Goal: Task Accomplishment & Management: Manage account settings

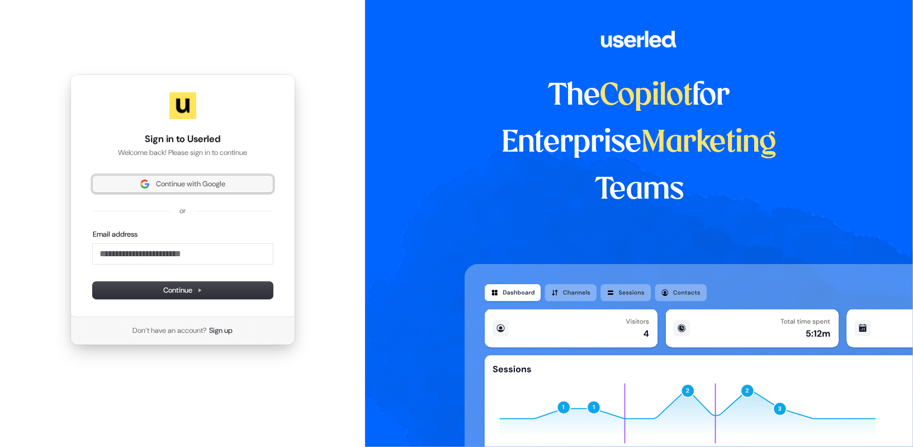
click at [178, 191] on button "Continue with Google" at bounding box center [183, 184] width 180 height 17
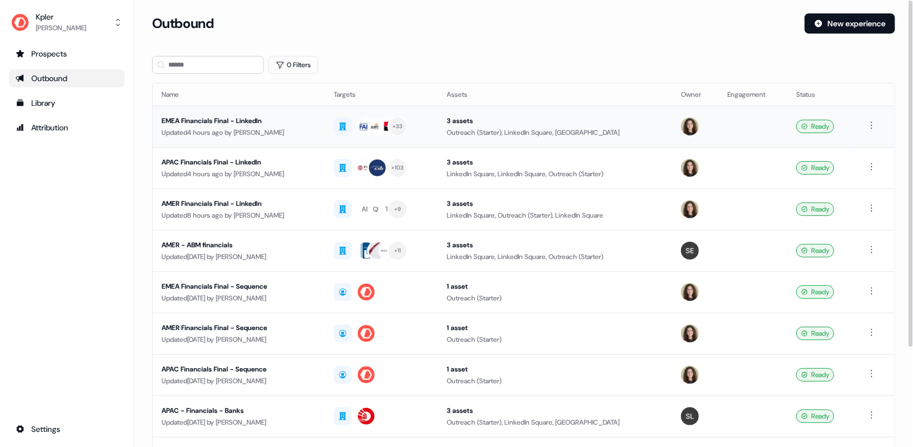
click at [227, 119] on div "EMEA Financials Final - LinkedIn" at bounding box center [239, 120] width 154 height 11
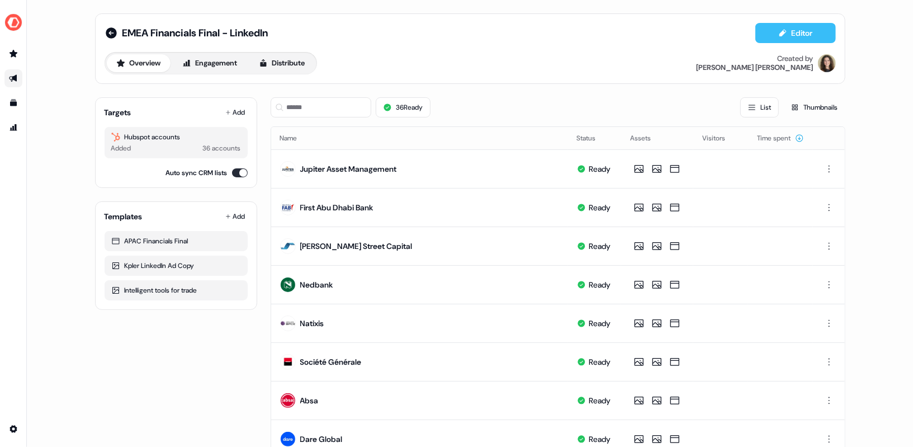
click at [789, 35] on button "Editor" at bounding box center [796, 33] width 81 height 20
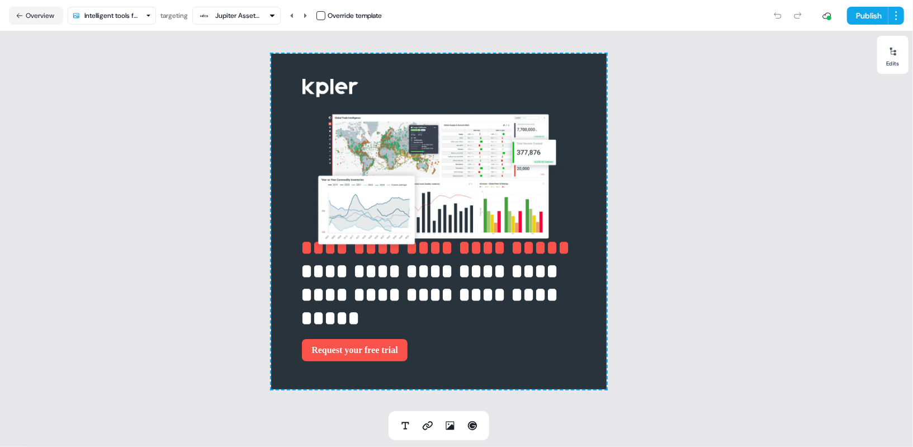
click at [114, 10] on html "**********" at bounding box center [456, 223] width 913 height 447
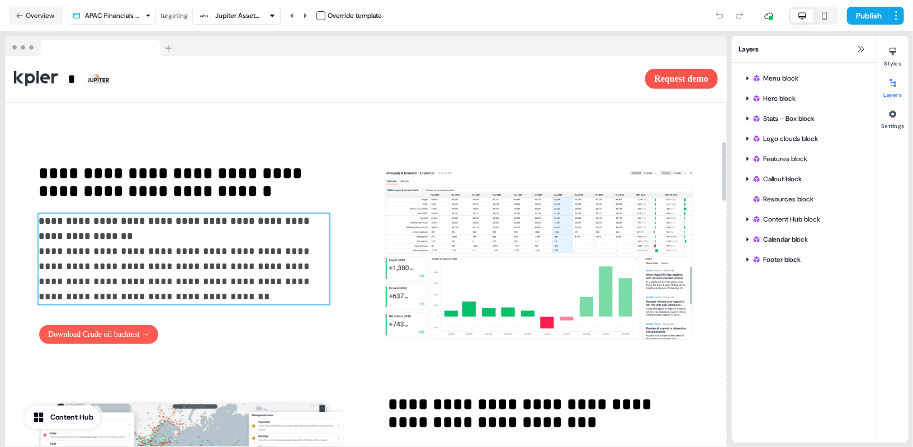
scroll to position [568, 0]
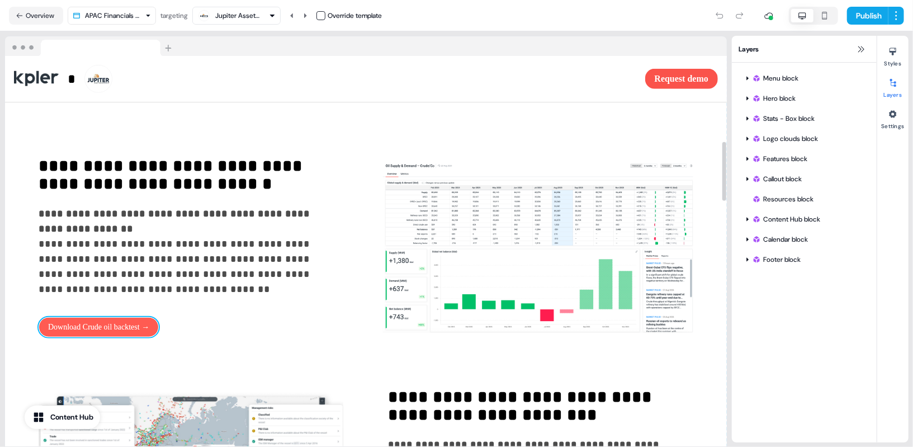
click at [122, 337] on button "Download Crude oil backtest →" at bounding box center [99, 327] width 120 height 20
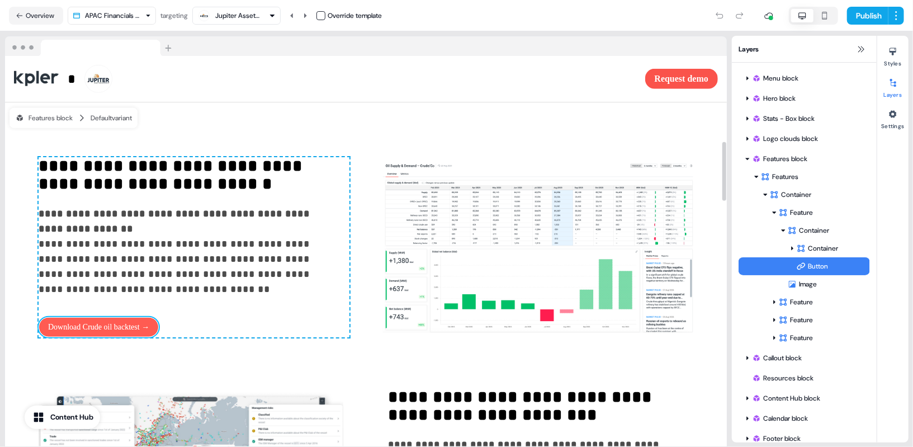
click at [106, 333] on button "Download Crude oil backtest →" at bounding box center [99, 327] width 120 height 20
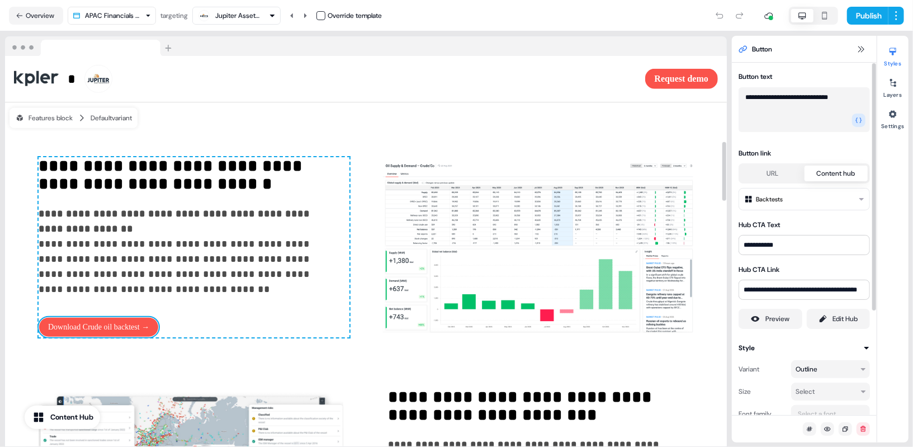
click at [793, 98] on textarea "**********" at bounding box center [804, 109] width 131 height 45
click at [781, 98] on textarea "**********" at bounding box center [804, 109] width 131 height 45
click at [806, 100] on textarea "**********" at bounding box center [804, 109] width 131 height 45
click at [860, 96] on textarea "**********" at bounding box center [804, 109] width 131 height 45
click at [782, 97] on textarea "**********" at bounding box center [804, 109] width 131 height 45
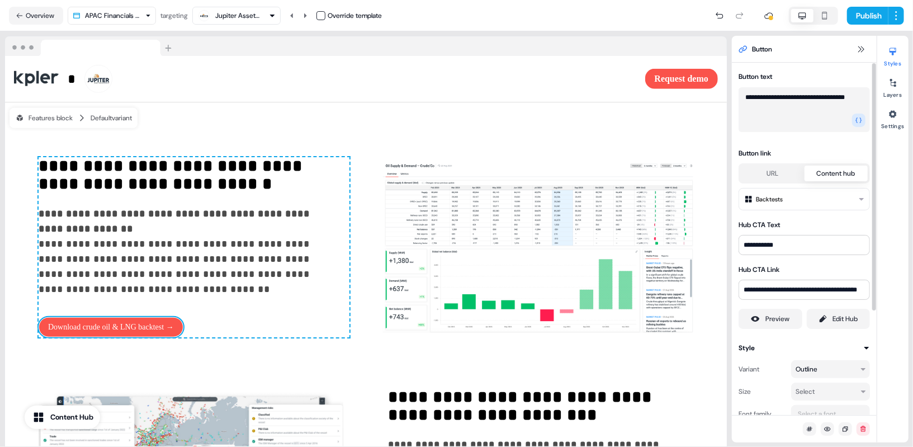
click at [800, 109] on textarea "**********" at bounding box center [804, 109] width 131 height 45
click at [784, 99] on textarea "**********" at bounding box center [804, 109] width 131 height 45
click at [804, 98] on textarea "**********" at bounding box center [804, 109] width 131 height 45
click at [815, 107] on textarea "**********" at bounding box center [804, 109] width 131 height 45
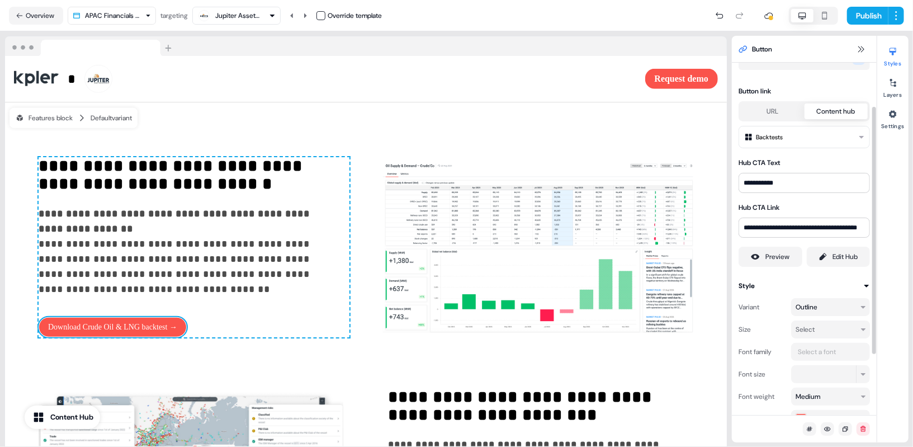
scroll to position [77, 0]
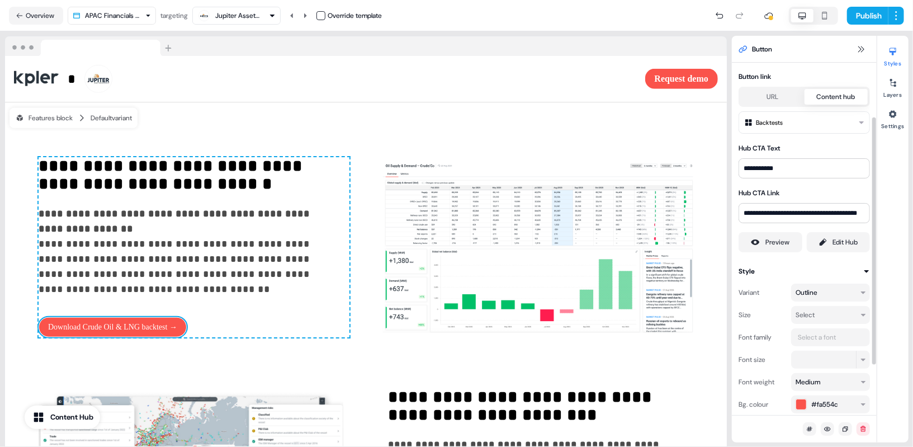
type textarea "**********"
click at [791, 116] on html "**********" at bounding box center [456, 223] width 913 height 447
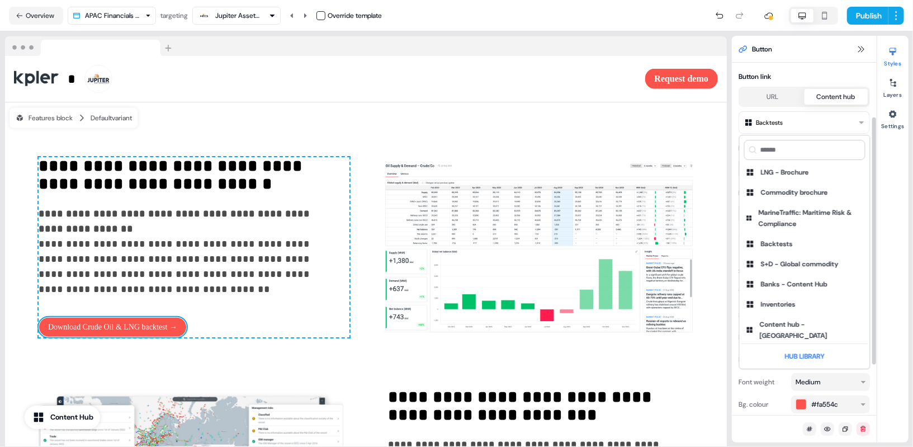
click at [798, 120] on html "**********" at bounding box center [456, 223] width 913 height 447
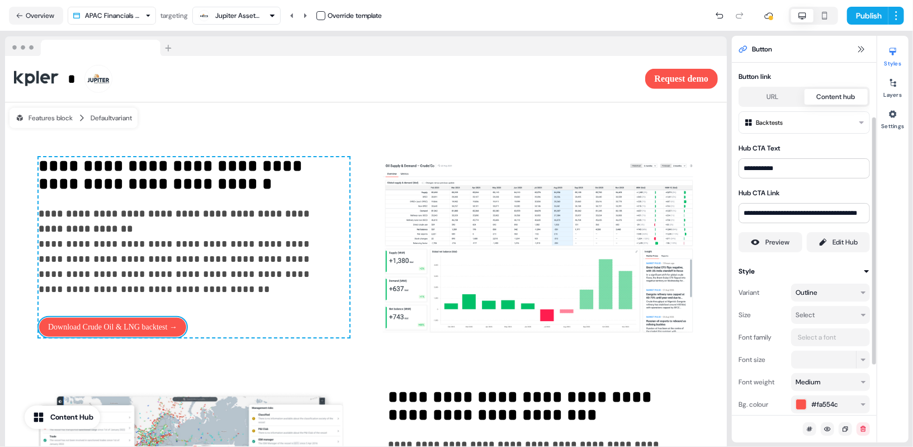
click at [798, 122] on html "**********" at bounding box center [456, 223] width 913 height 447
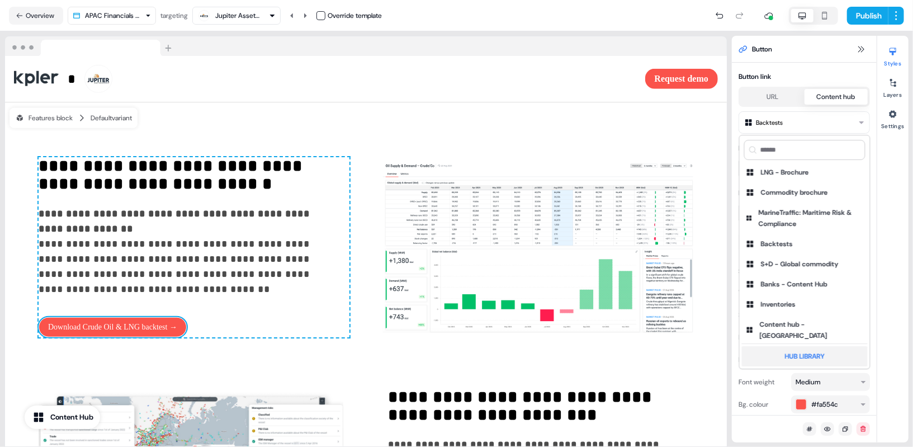
click at [805, 348] on div "Hub Library" at bounding box center [805, 356] width 126 height 20
click at [778, 120] on html "**********" at bounding box center [456, 223] width 913 height 447
click at [794, 351] on div "Hub Library" at bounding box center [805, 356] width 126 height 20
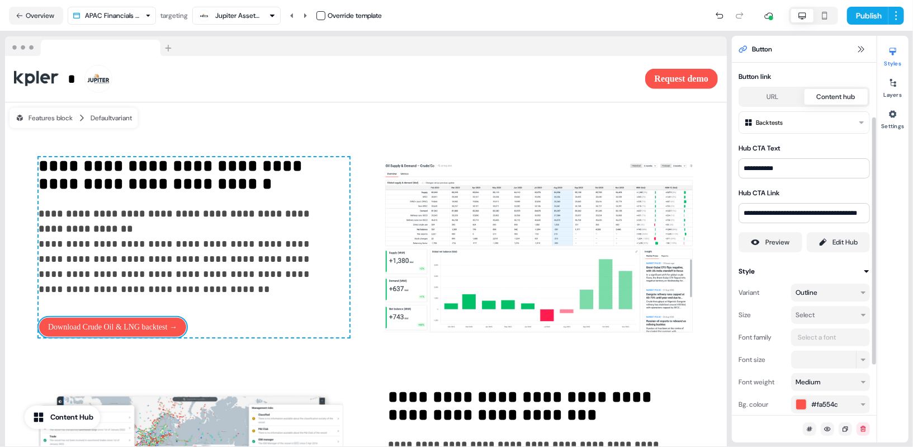
click at [797, 117] on html "**********" at bounding box center [456, 223] width 913 height 447
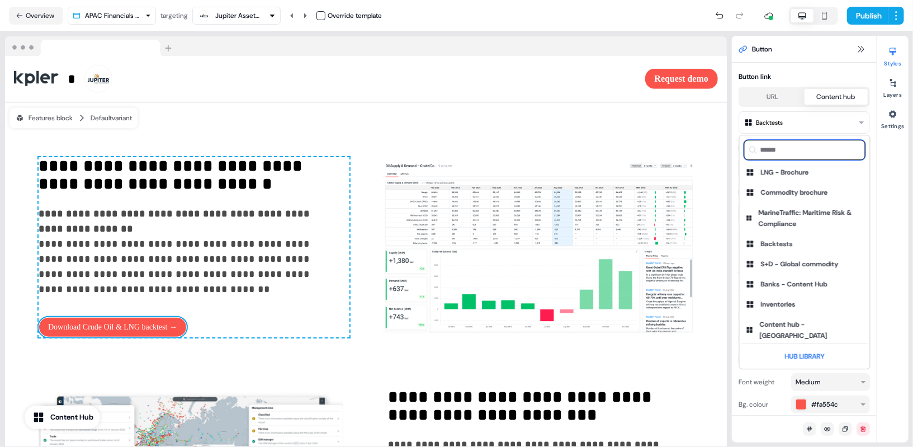
click at [796, 152] on input at bounding box center [804, 150] width 121 height 20
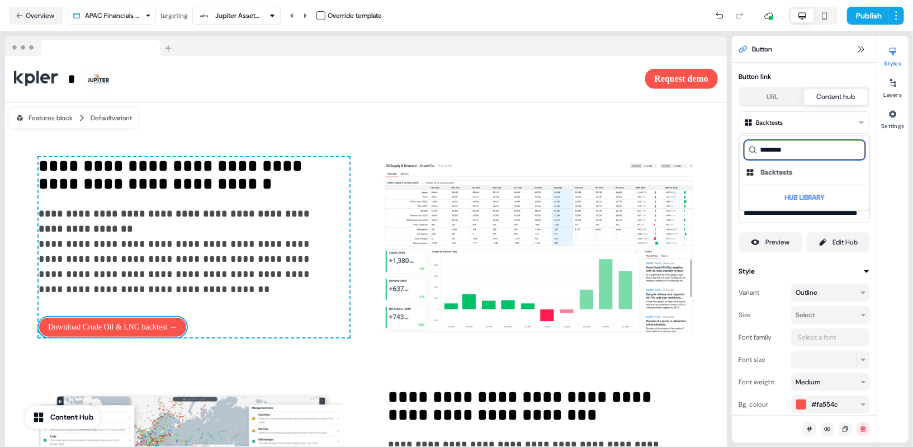
type input "********"
click at [690, 146] on html "**********" at bounding box center [456, 223] width 913 height 447
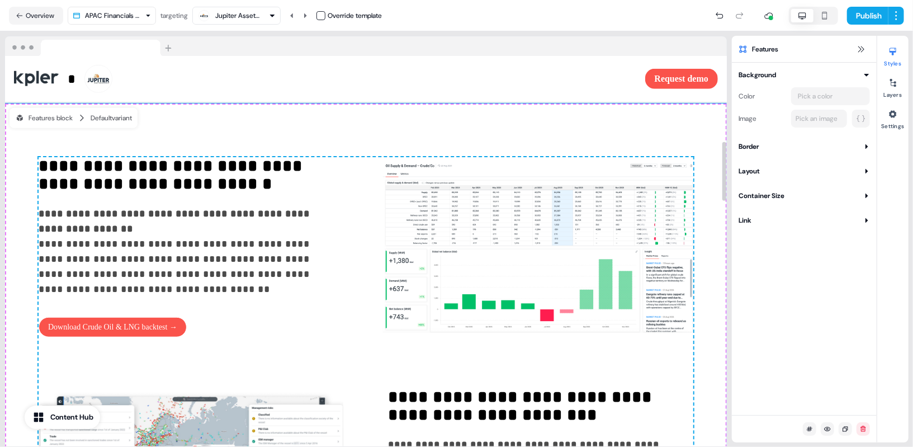
scroll to position [0, 0]
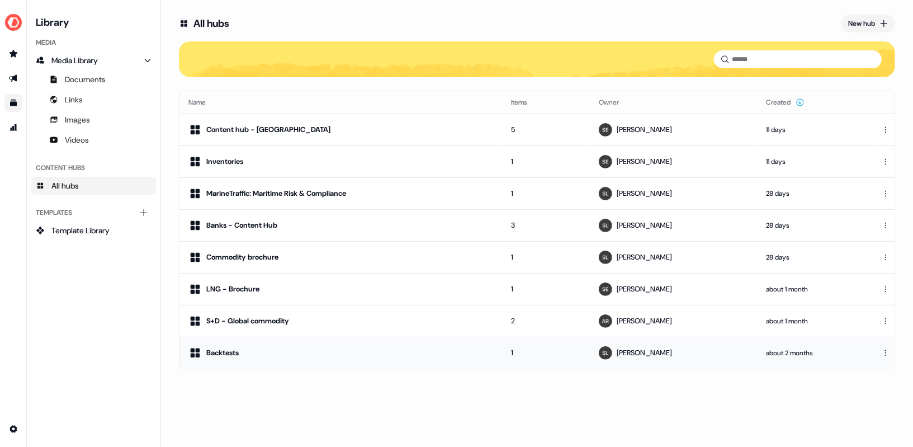
click at [314, 346] on div "Backtests" at bounding box center [340, 352] width 305 height 13
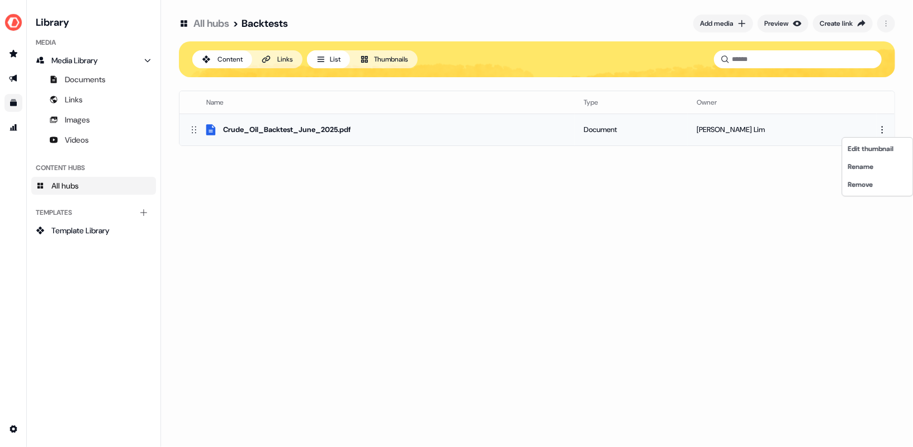
click at [884, 131] on html "For the best experience switch devices to a bigger screen. Go to Userled.io Lib…" at bounding box center [456, 223] width 913 height 447
click at [194, 128] on html "For the best experience switch devices to a bigger screen. Go to Userled.io Lib…" at bounding box center [456, 223] width 913 height 447
click at [193, 127] on icon at bounding box center [193, 129] width 11 height 11
click at [878, 128] on html "For the best experience switch devices to a bigger screen. Go to Userled.io Lib…" at bounding box center [456, 223] width 913 height 447
click at [743, 185] on html "For the best experience switch devices to a bigger screen. Go to Userled.io Lib…" at bounding box center [456, 223] width 913 height 447
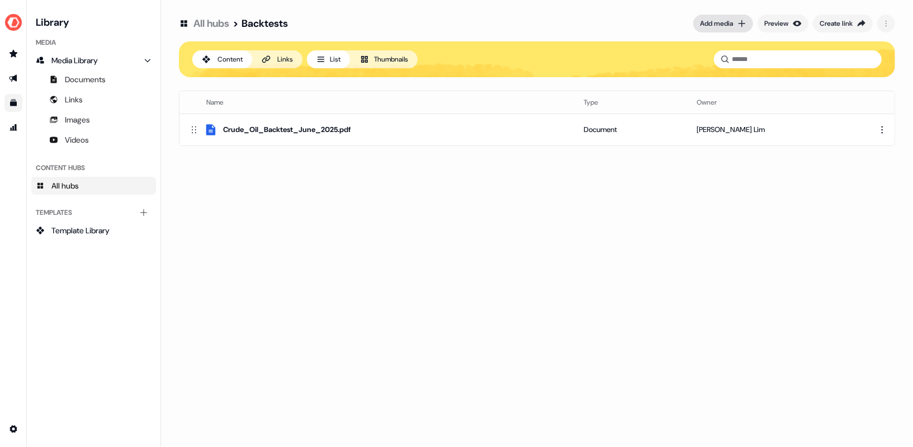
click at [728, 24] on div "Add media" at bounding box center [716, 23] width 33 height 11
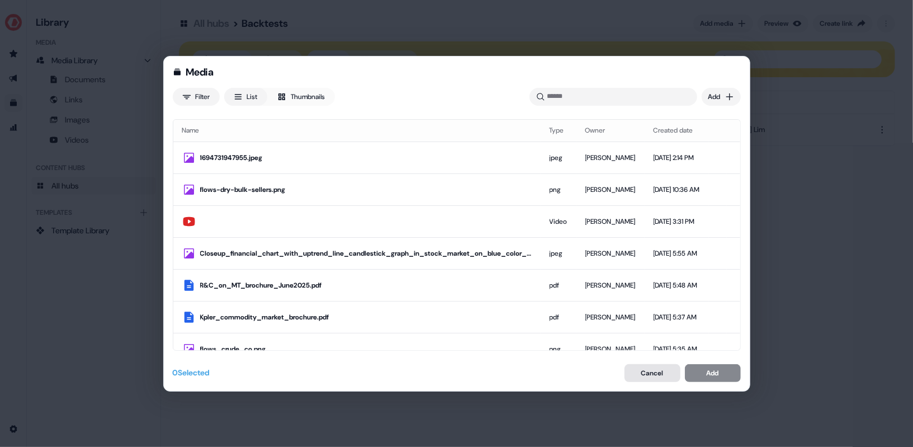
click at [650, 370] on button "Cancel" at bounding box center [653, 373] width 56 height 18
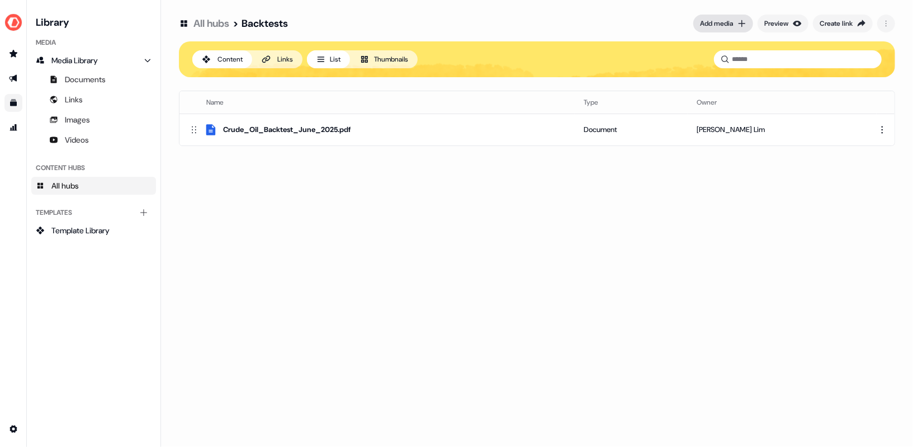
click at [728, 26] on div "Add media" at bounding box center [716, 23] width 33 height 11
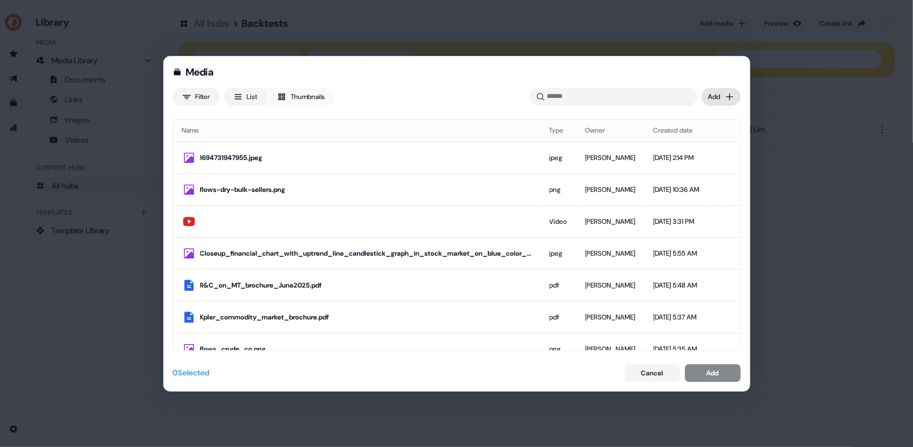
click at [724, 96] on div "Media Filter List Thumbnails Uploaded Add Name Type Owner Created date 16947319…" at bounding box center [456, 223] width 913 height 447
click at [714, 115] on div "Upload files" at bounding box center [705, 119] width 66 height 18
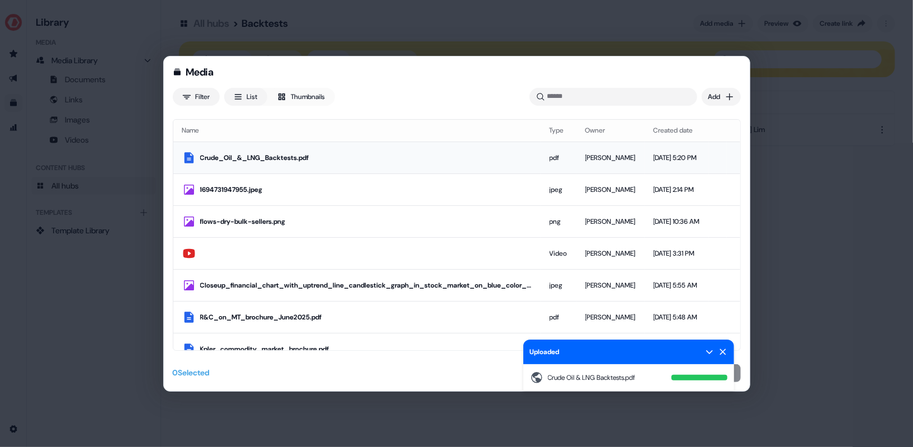
click at [455, 159] on div "Crude_Oil_&_LNG_Backtests.pdf" at bounding box center [366, 157] width 332 height 11
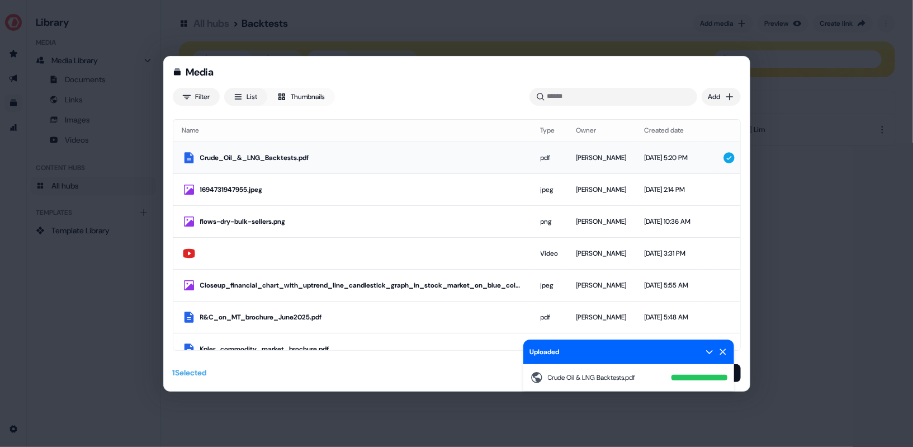
click at [455, 159] on div "Crude_Oil_&_LNG_Backtests.pdf" at bounding box center [361, 157] width 323 height 11
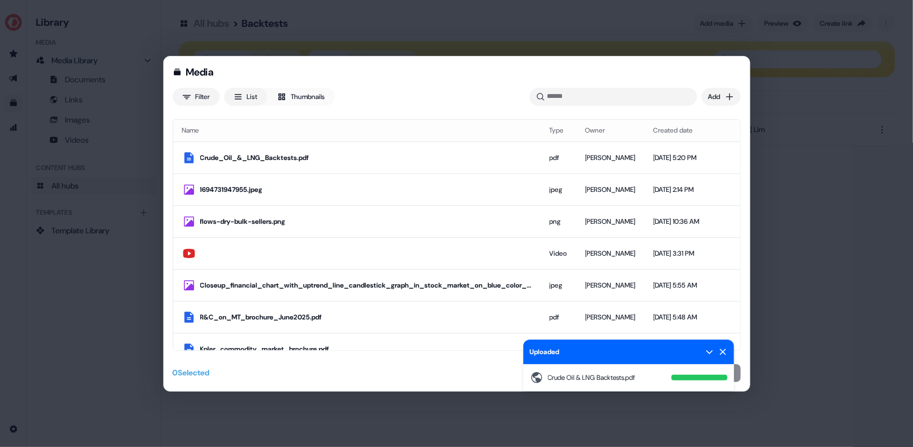
click at [722, 350] on icon at bounding box center [723, 351] width 6 height 6
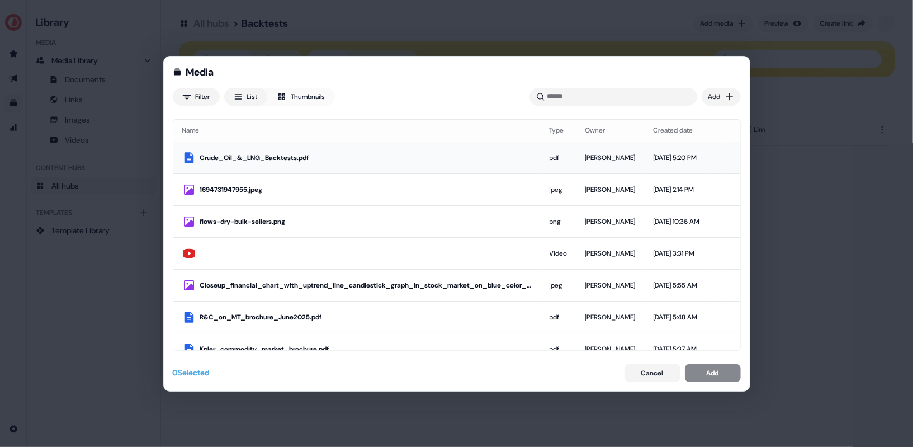
click at [446, 148] on td "Crude_Oil_&_LNG_Backtests.pdf" at bounding box center [356, 158] width 367 height 32
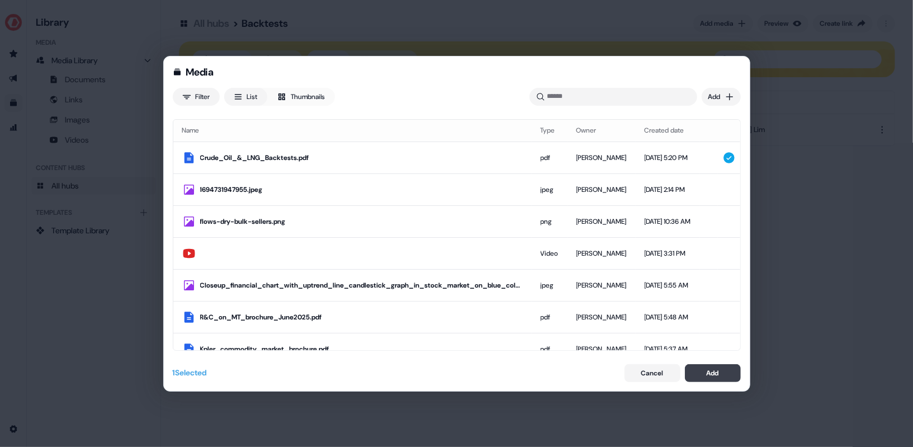
click at [707, 371] on div "Add" at bounding box center [713, 372] width 12 height 11
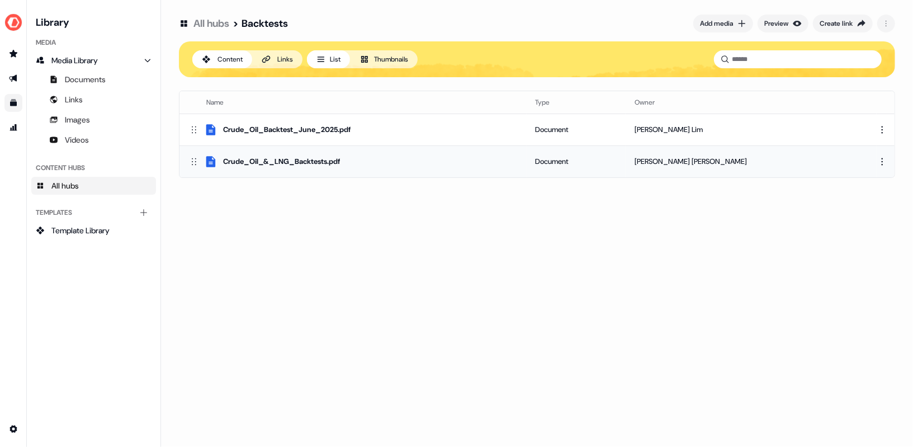
click at [886, 157] on html "For the best experience switch devices to a bigger screen. Go to Userled.io Lib…" at bounding box center [456, 223] width 913 height 447
click at [873, 199] on div "Rename" at bounding box center [878, 198] width 66 height 18
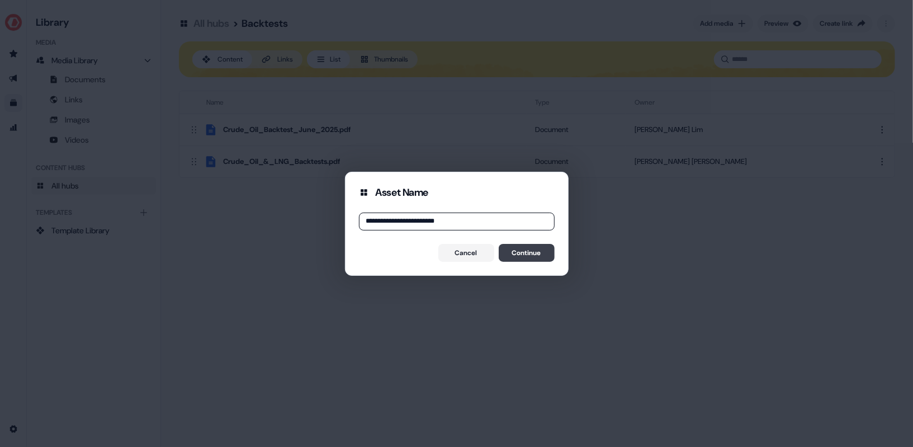
type input "**********"
click at [548, 256] on button "Continue" at bounding box center [527, 253] width 56 height 18
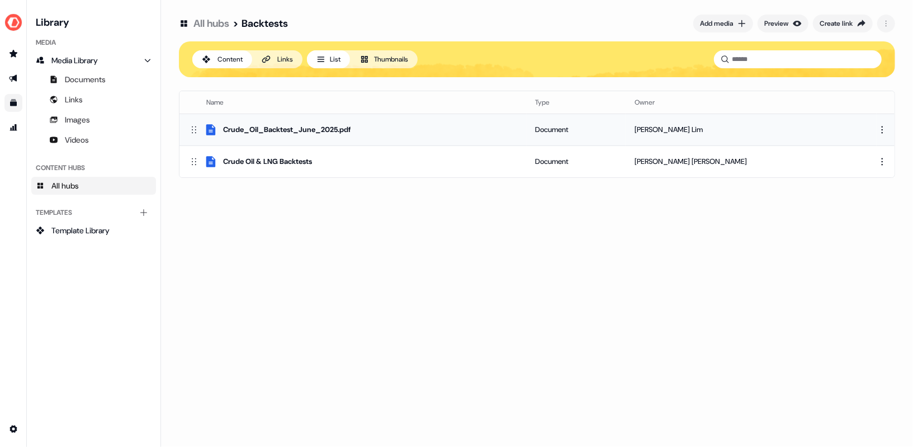
click at [417, 124] on div "Crude_Oil_Backtest_June_2025.pdf" at bounding box center [352, 129] width 329 height 13
click at [883, 125] on html "For the best experience switch devices to a bigger screen. Go to Userled.io Lib…" at bounding box center [456, 223] width 913 height 447
click at [872, 179] on div "Remove" at bounding box center [878, 185] width 66 height 18
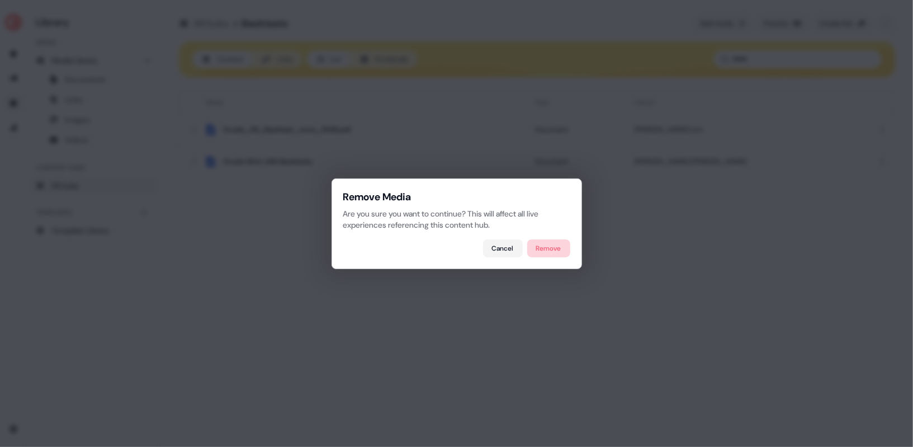
click at [542, 254] on button "Remove" at bounding box center [548, 248] width 43 height 18
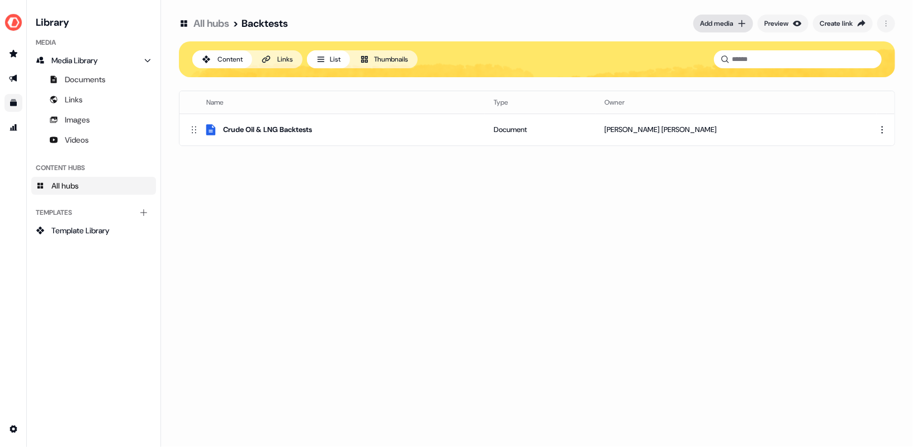
click at [730, 28] on div "Add media" at bounding box center [716, 23] width 33 height 11
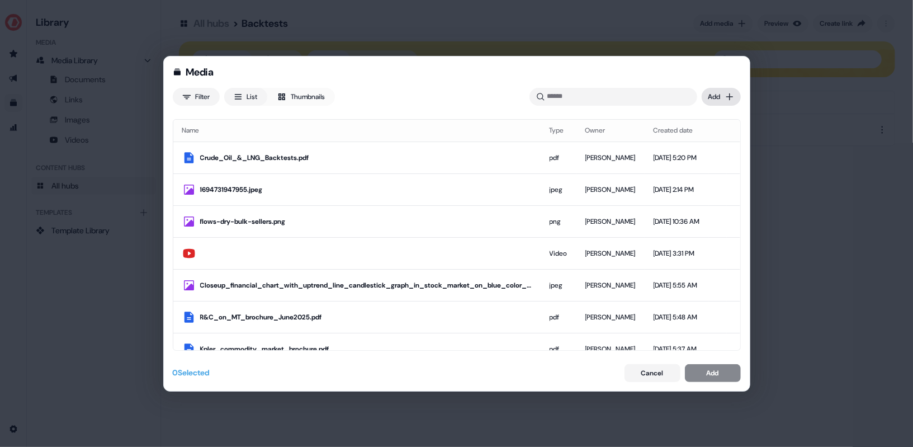
click at [709, 97] on div "Media Filter List Thumbnails Uploaded Add Name Type Owner Created date Crude_Oi…" at bounding box center [456, 223] width 913 height 447
click at [707, 119] on div "Upload files" at bounding box center [705, 119] width 66 height 18
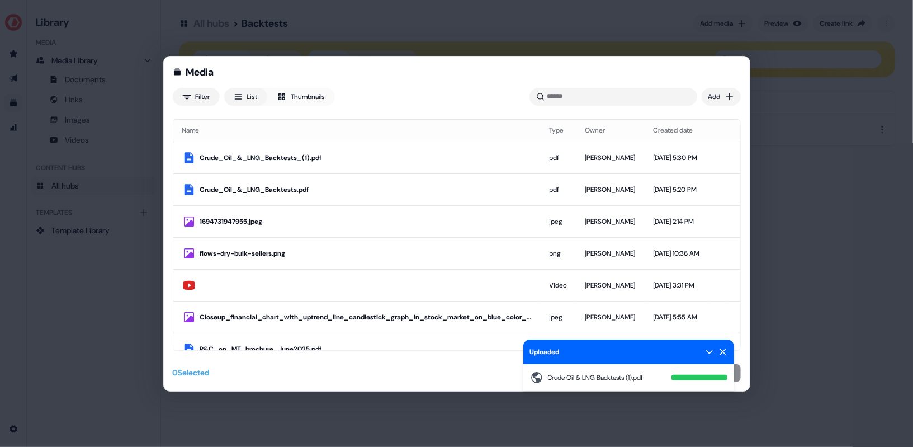
click at [723, 353] on icon at bounding box center [723, 351] width 9 height 9
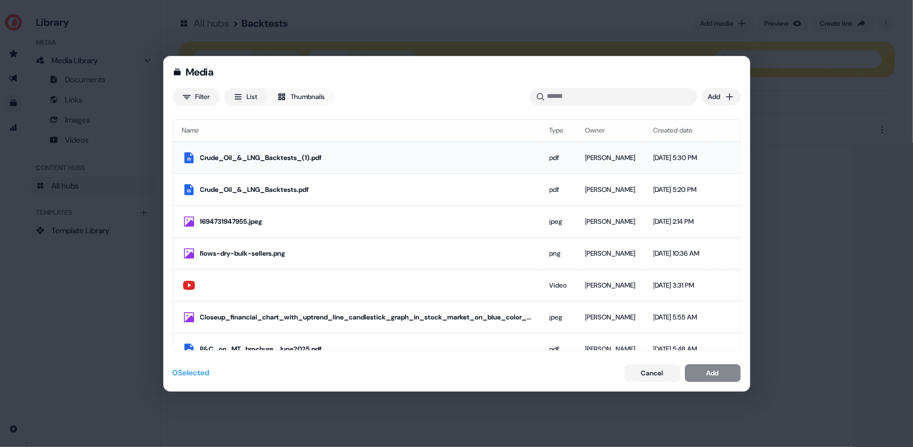
click at [404, 165] on td "Crude_Oil_&_LNG_Backtests_(1).pdf" at bounding box center [356, 158] width 367 height 32
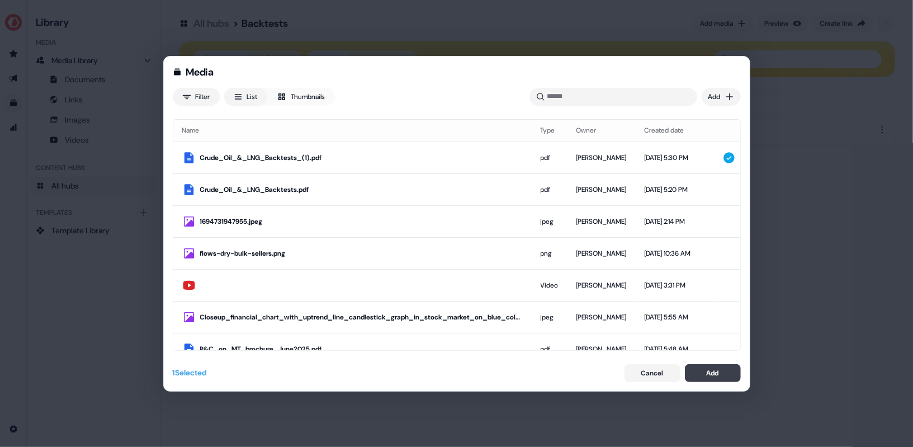
click at [706, 372] on button "Add" at bounding box center [713, 373] width 56 height 18
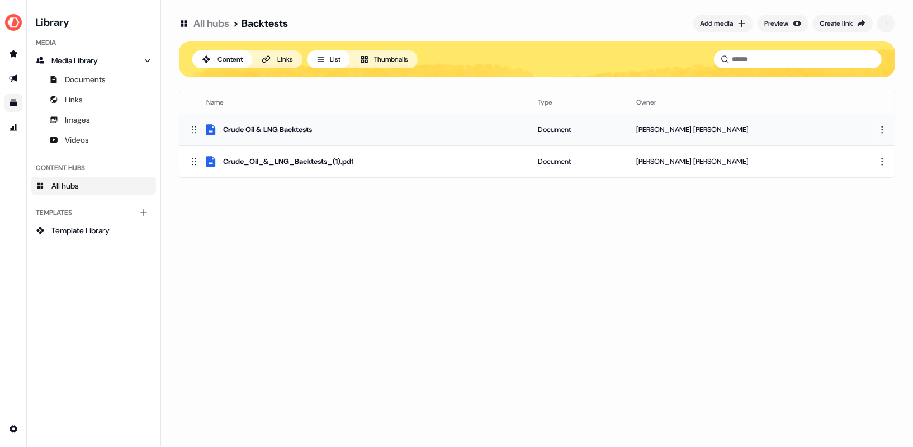
drag, startPoint x: 350, startPoint y: 126, endPoint x: 220, endPoint y: 125, distance: 130.3
click at [220, 125] on div "Crude Oil & LNG Backtests" at bounding box center [354, 129] width 332 height 13
click at [880, 129] on html "For the best experience switch devices to a bigger screen. Go to Userled.io Lib…" at bounding box center [456, 223] width 913 height 447
click at [860, 169] on div "Rename" at bounding box center [878, 167] width 66 height 18
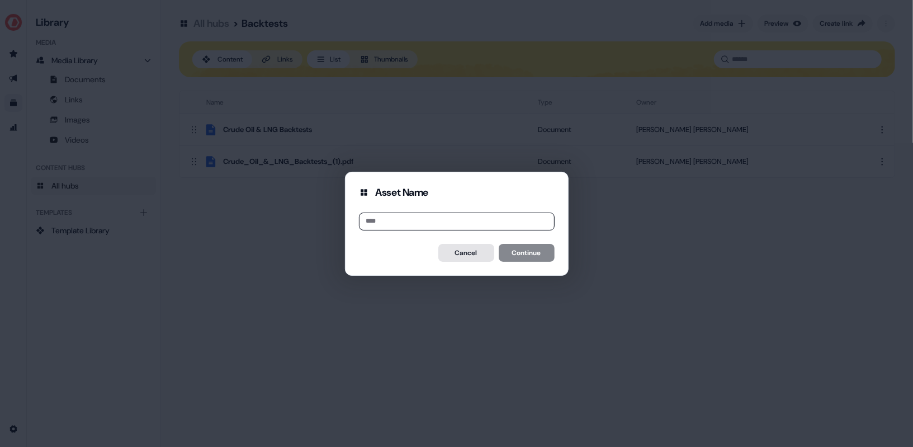
click at [467, 254] on button "Cancel" at bounding box center [466, 253] width 56 height 18
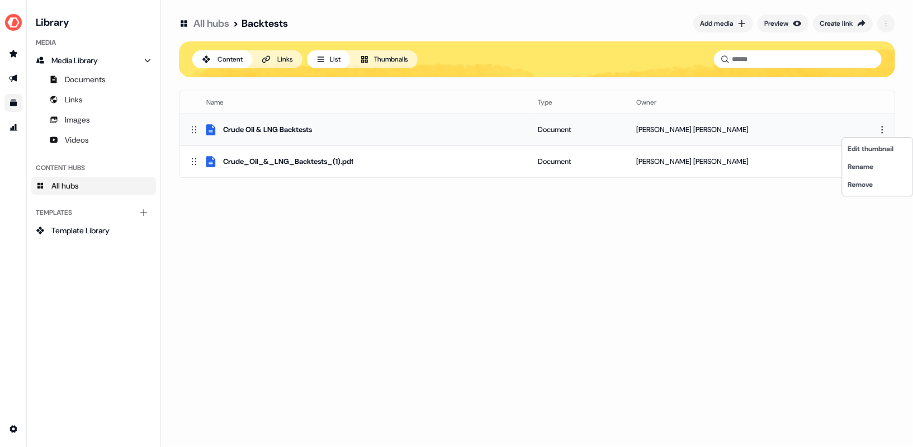
click at [883, 131] on html "For the best experience switch devices to a bigger screen. Go to Userled.io Lib…" at bounding box center [456, 223] width 913 height 447
click at [865, 183] on div "Remove" at bounding box center [878, 185] width 66 height 18
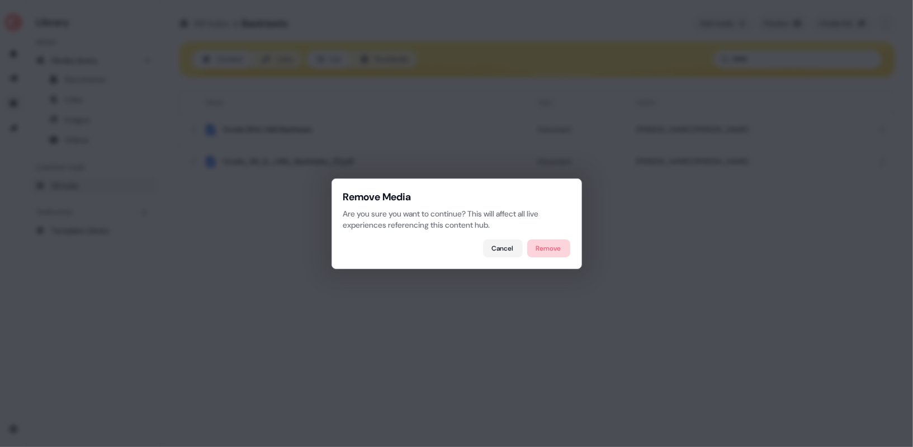
click at [556, 239] on button "Remove" at bounding box center [548, 248] width 43 height 18
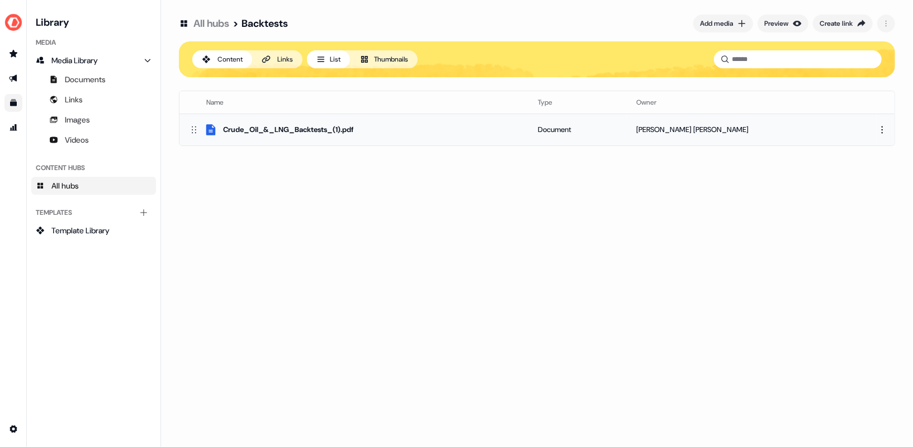
click at [881, 130] on html "For the best experience switch devices to a bigger screen. Go to Userled.io Lib…" at bounding box center [456, 223] width 913 height 447
click at [866, 149] on div "Edit thumbnail" at bounding box center [878, 149] width 66 height 18
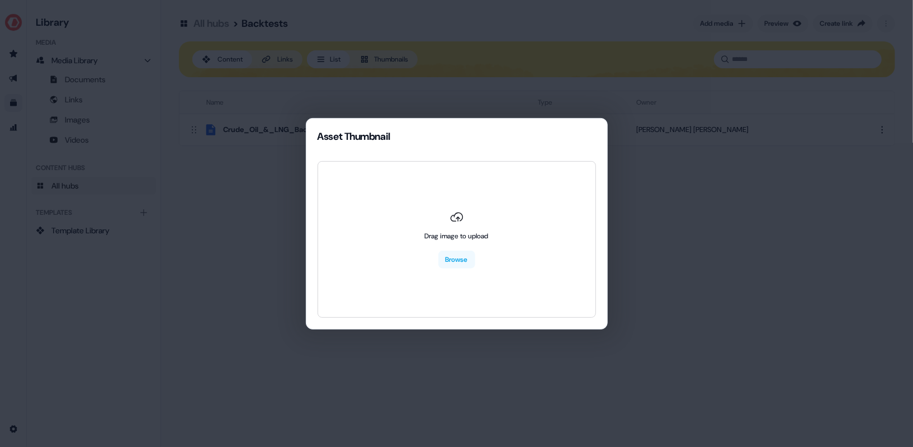
click at [672, 209] on div "Asset Thumbnail Drag image to upload Browse" at bounding box center [456, 223] width 913 height 447
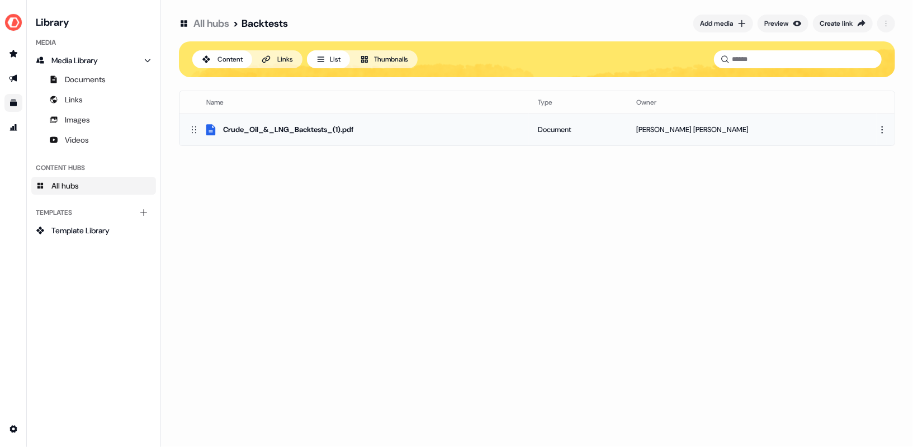
click at [878, 131] on html "For the best experience switch devices to a bigger screen. Go to Userled.io Lib…" at bounding box center [456, 223] width 913 height 447
click at [871, 167] on div "Rename" at bounding box center [878, 167] width 66 height 18
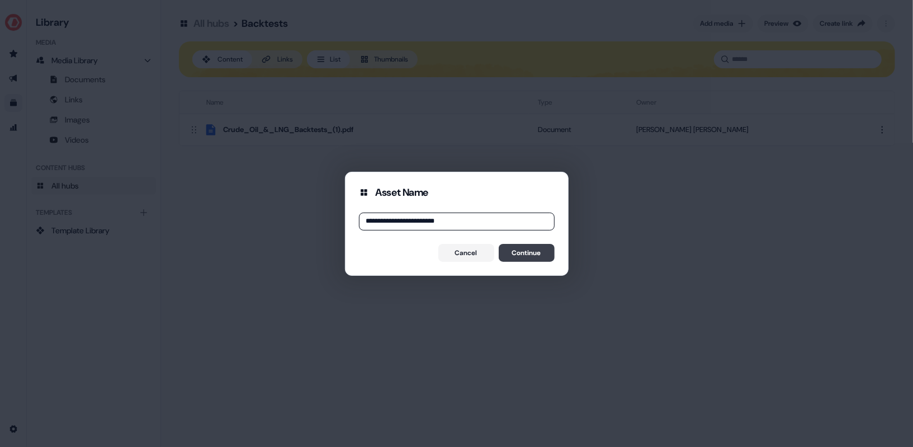
type input "**********"
click at [529, 254] on button "Continue" at bounding box center [527, 253] width 56 height 18
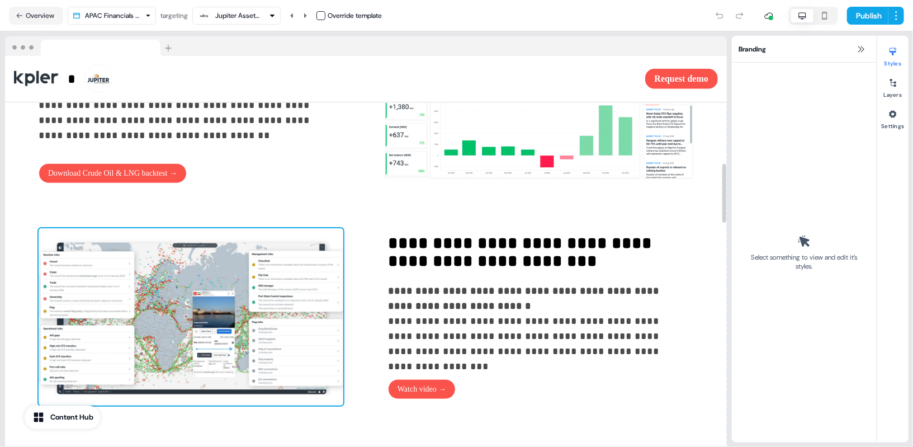
scroll to position [712, 0]
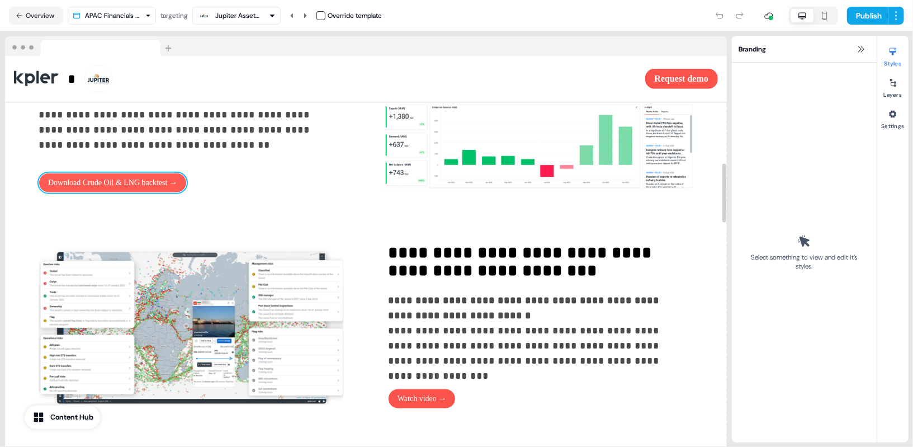
click at [148, 184] on button "Download Crude Oil & LNG backtest →" at bounding box center [113, 183] width 148 height 20
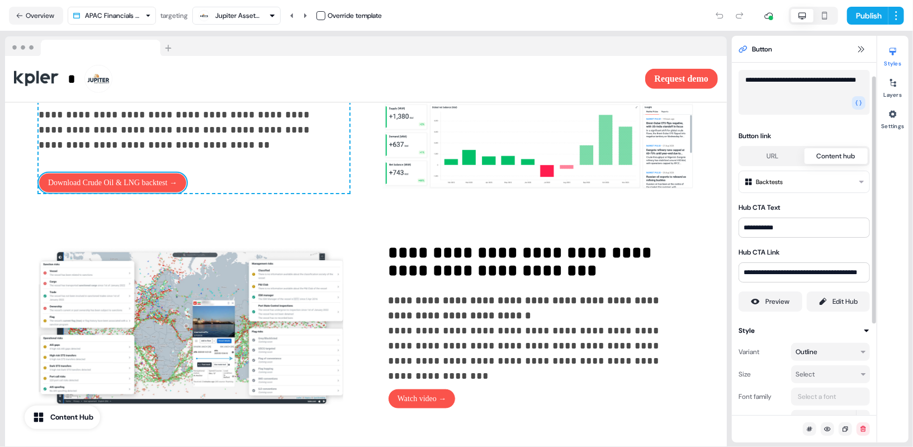
scroll to position [20, 0]
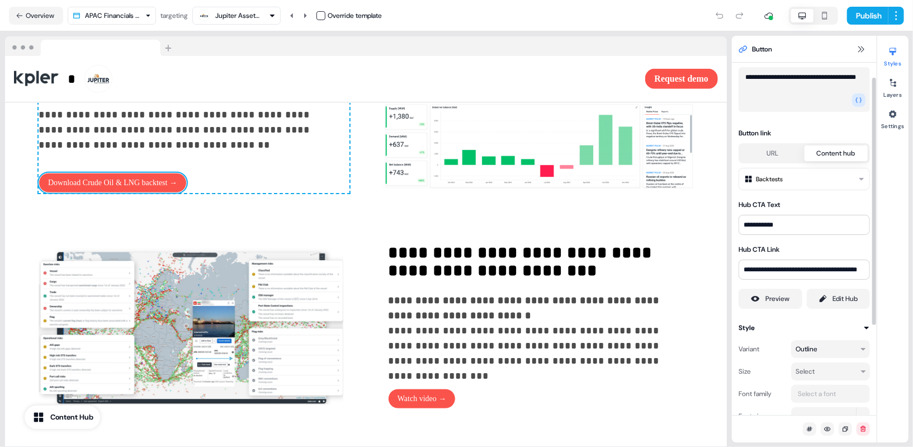
click at [804, 180] on html "**********" at bounding box center [456, 223] width 913 height 447
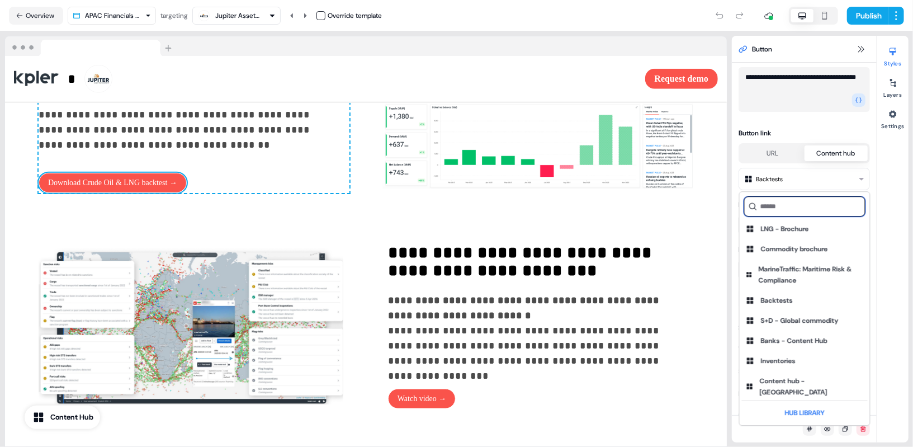
click at [806, 203] on input at bounding box center [804, 206] width 121 height 20
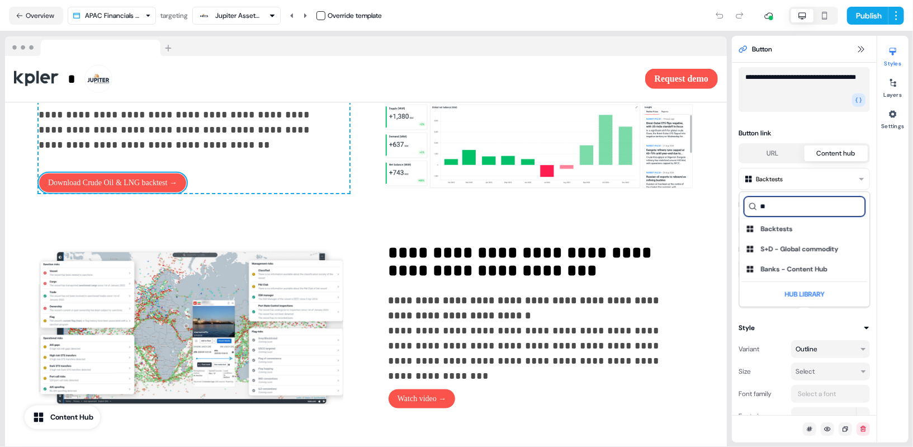
type input "**"
click at [795, 232] on div "Backtests" at bounding box center [805, 229] width 126 height 20
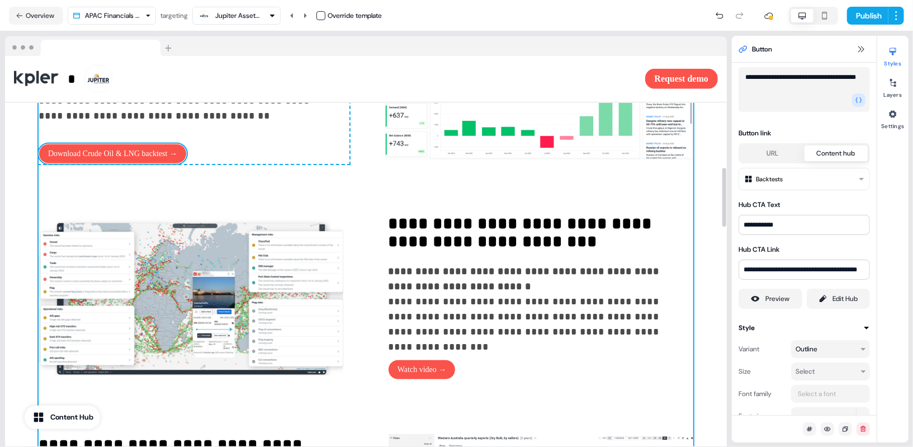
scroll to position [660, 0]
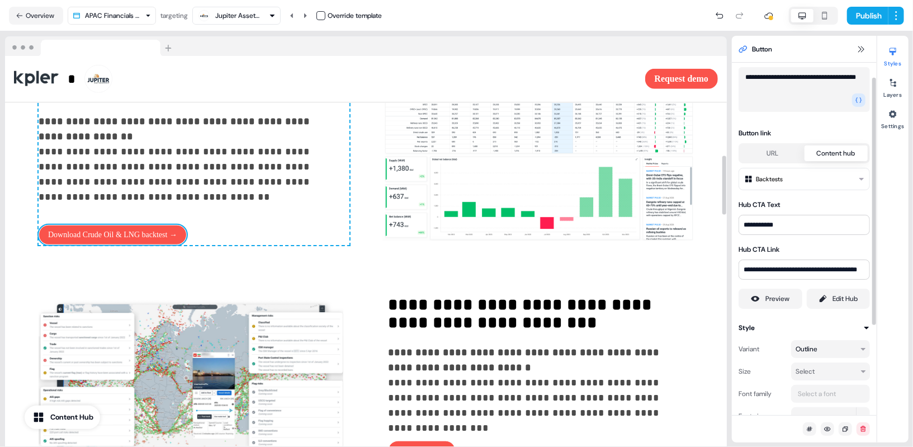
click at [781, 180] on html "**********" at bounding box center [456, 223] width 913 height 447
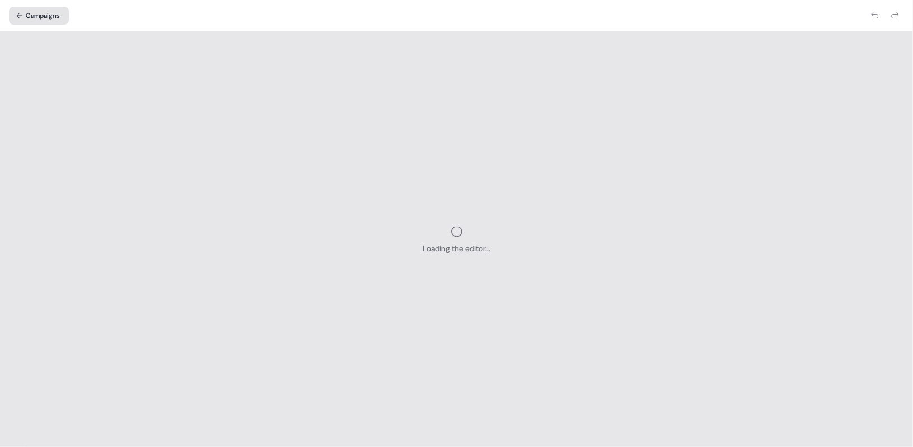
click at [38, 12] on button "Campaigns" at bounding box center [39, 16] width 60 height 18
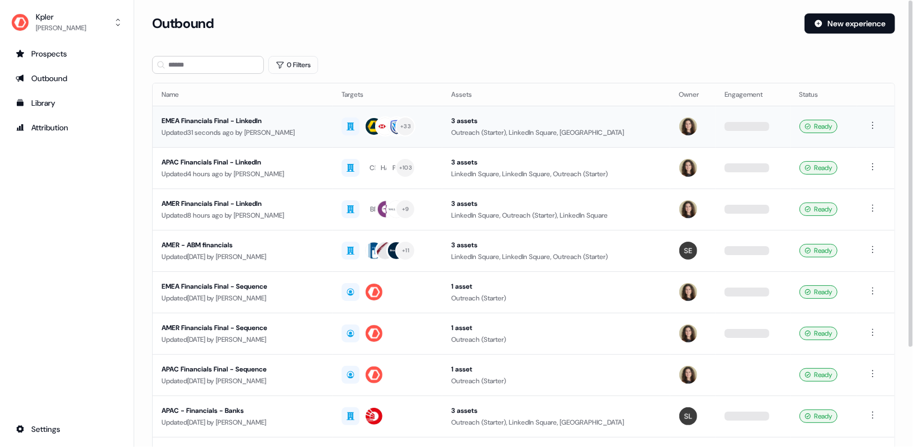
click at [265, 131] on div "Updated 31 seconds ago by [PERSON_NAME]" at bounding box center [243, 132] width 162 height 11
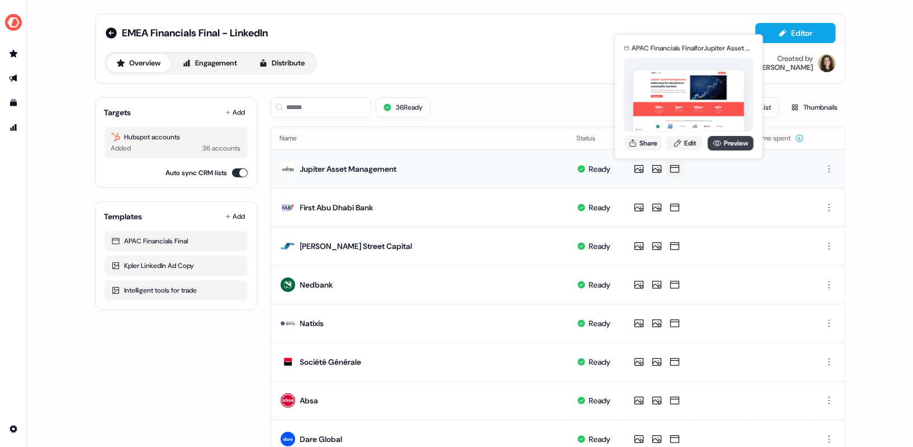
click at [720, 149] on link "Preview" at bounding box center [731, 143] width 46 height 15
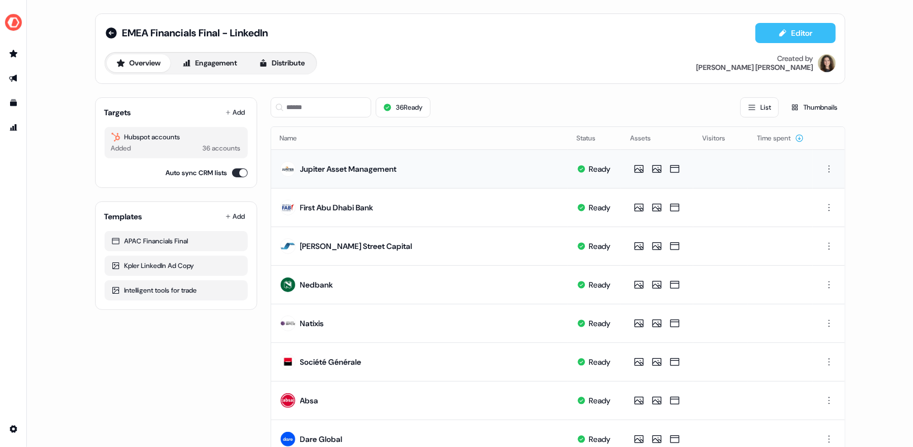
click at [814, 29] on button "Editor" at bounding box center [796, 33] width 81 height 20
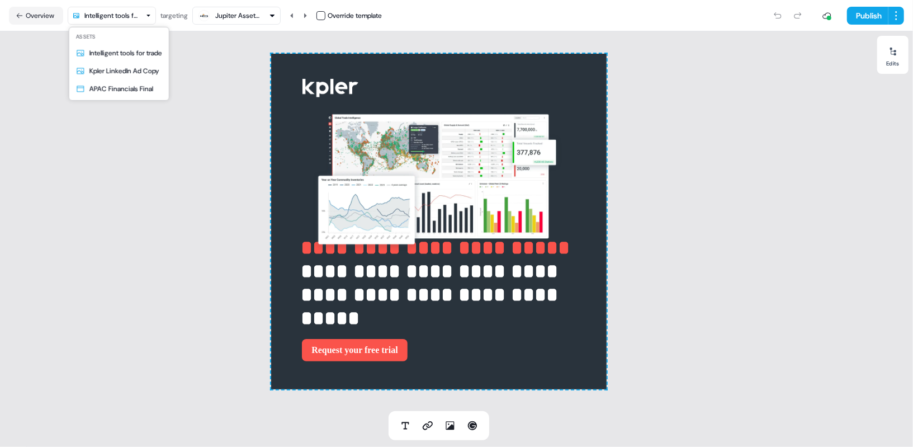
click at [101, 15] on html "**********" at bounding box center [456, 223] width 913 height 447
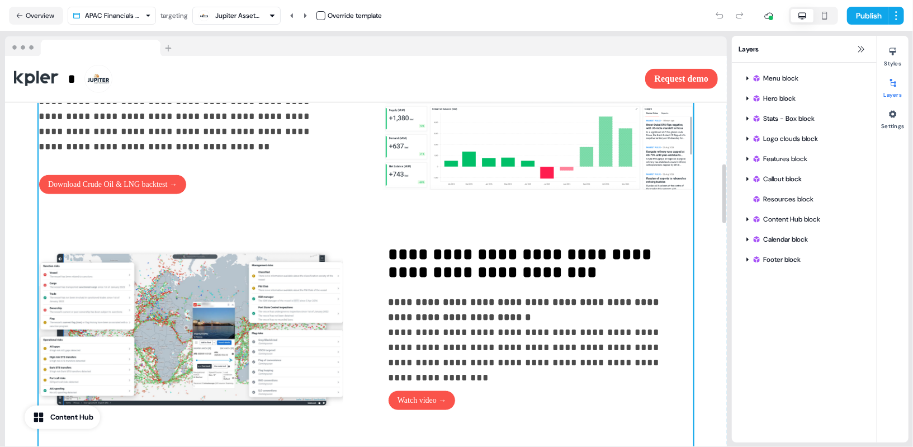
scroll to position [718, 0]
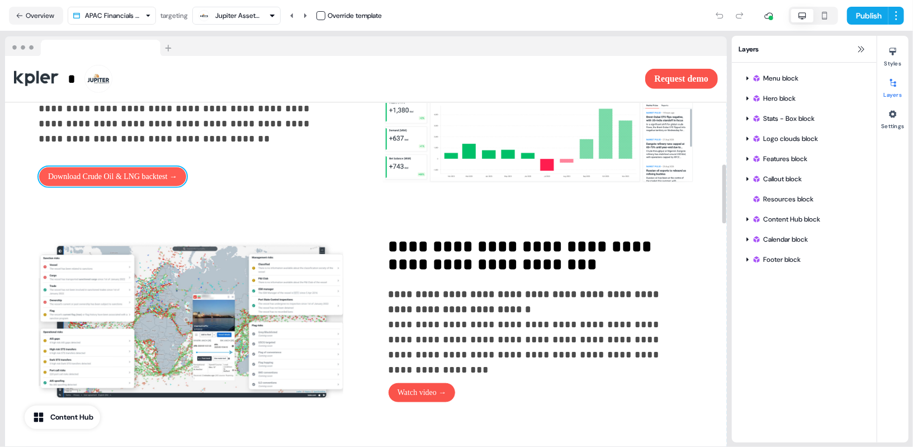
click at [112, 183] on button "Download Crude Oil & LNG backtest →" at bounding box center [113, 177] width 148 height 20
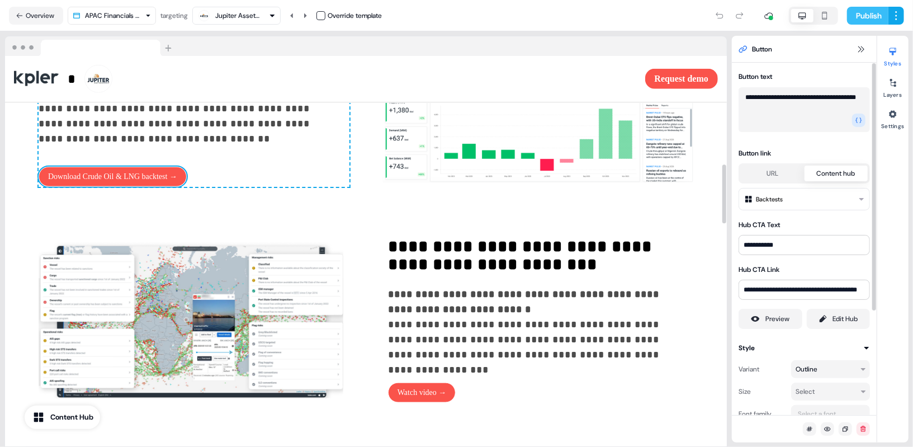
click at [869, 20] on button "Publish" at bounding box center [867, 16] width 41 height 18
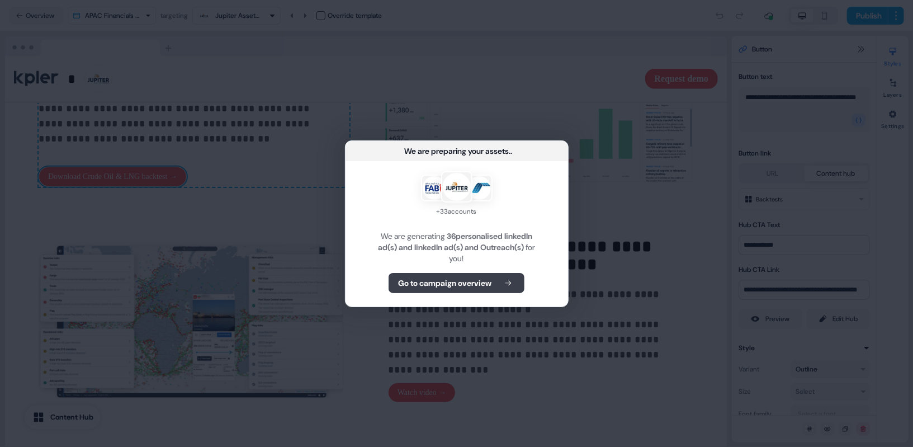
click at [470, 284] on b "Go to campaign overview" at bounding box center [444, 282] width 93 height 11
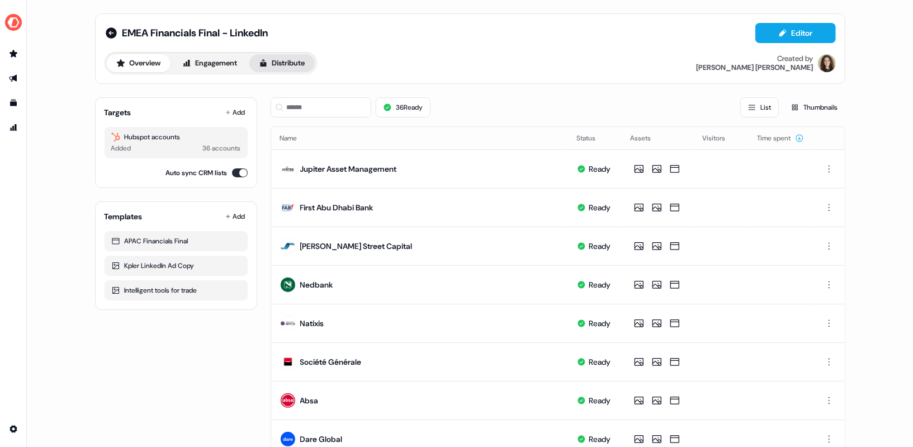
click at [276, 63] on button "Distribute" at bounding box center [281, 63] width 65 height 18
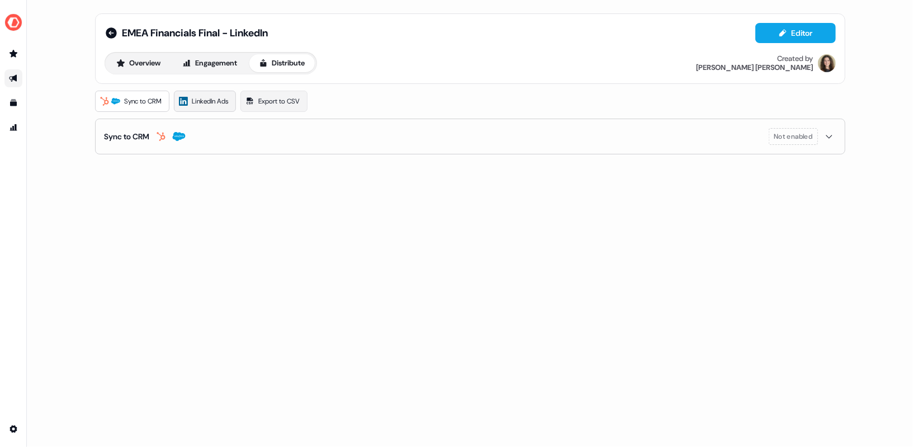
click at [209, 101] on span "LinkedIn Ads" at bounding box center [210, 101] width 36 height 11
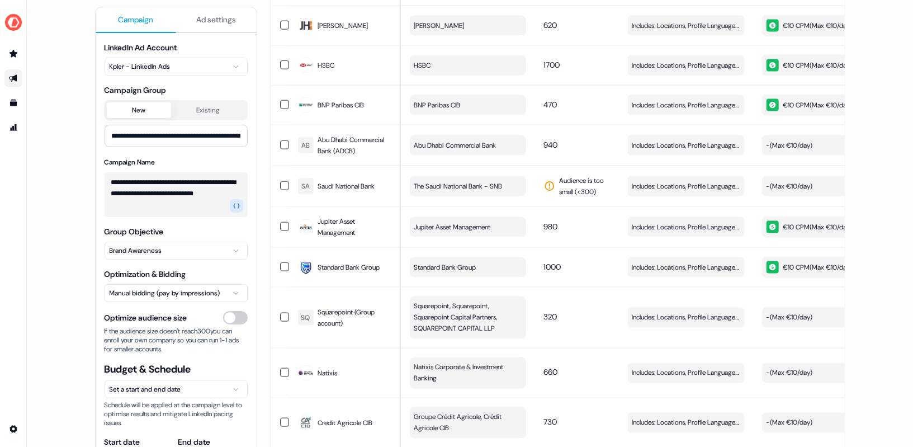
scroll to position [1089, 0]
click at [492, 180] on span "The Saudi National Bank - SNB" at bounding box center [458, 185] width 88 height 11
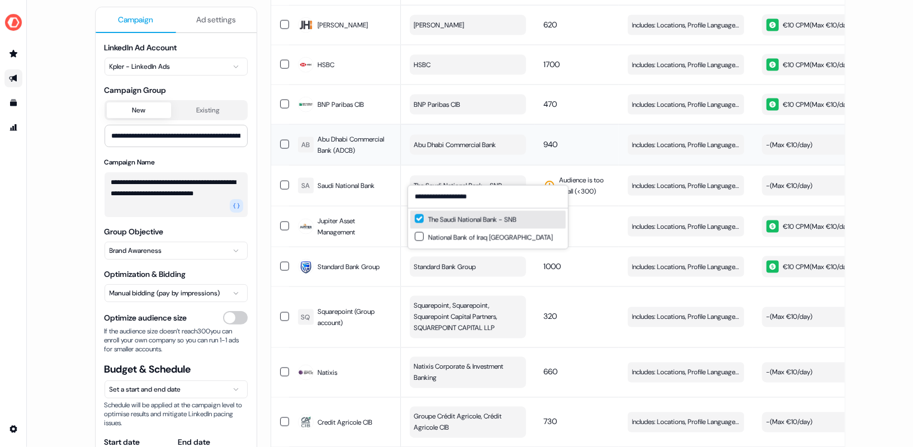
type input "**********"
click at [589, 130] on td "940" at bounding box center [577, 144] width 84 height 41
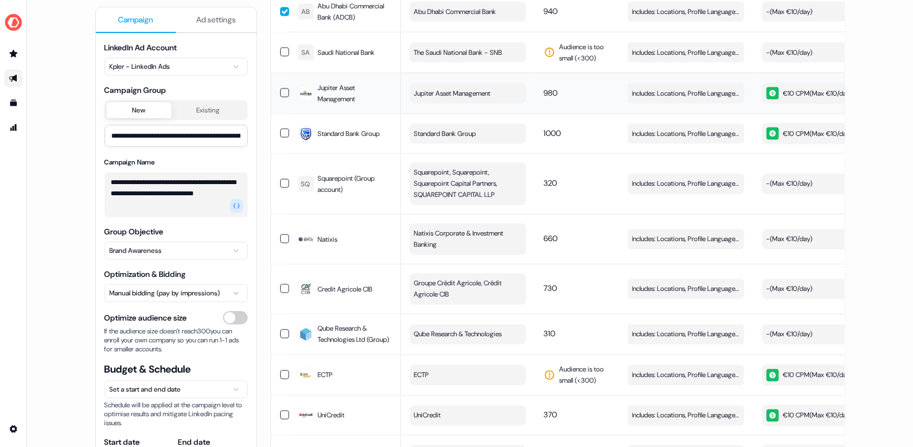
scroll to position [1320, 0]
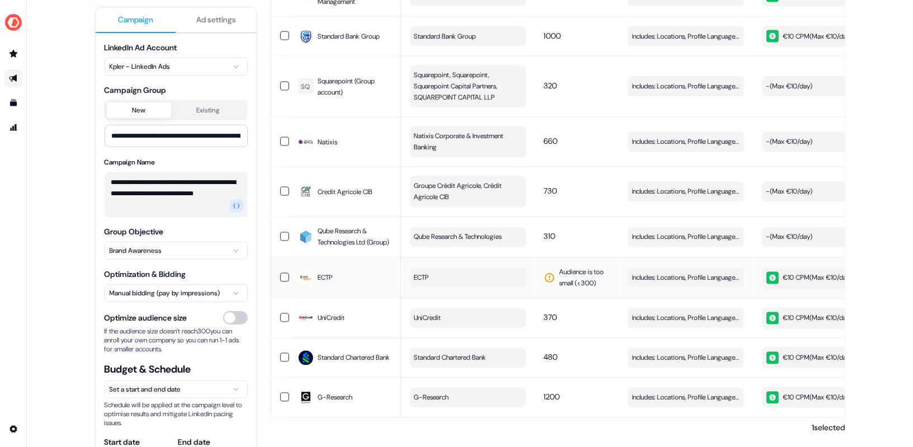
click at [444, 274] on button "ECTP" at bounding box center [468, 278] width 116 height 20
click at [592, 276] on span "Audience is too small (< 300 )" at bounding box center [585, 278] width 50 height 22
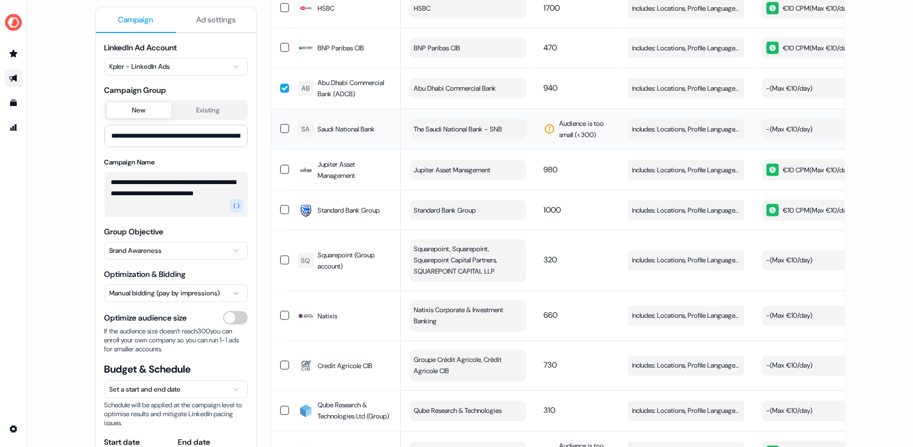
scroll to position [1134, 0]
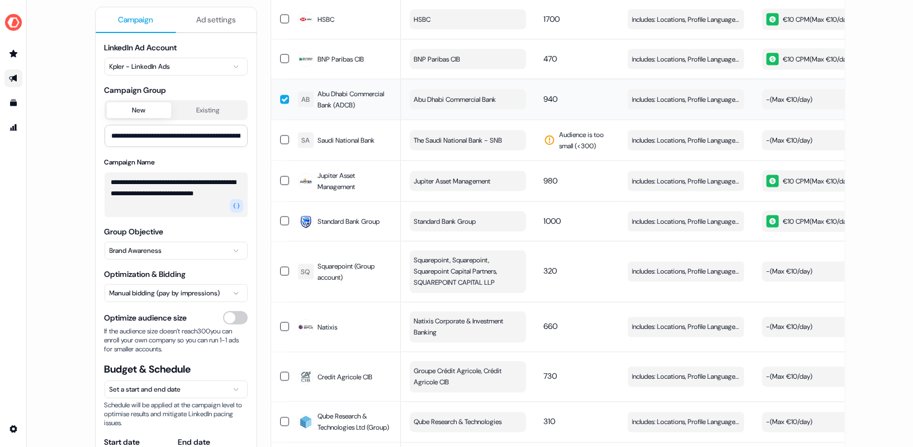
click at [280, 95] on button "button" at bounding box center [284, 99] width 9 height 9
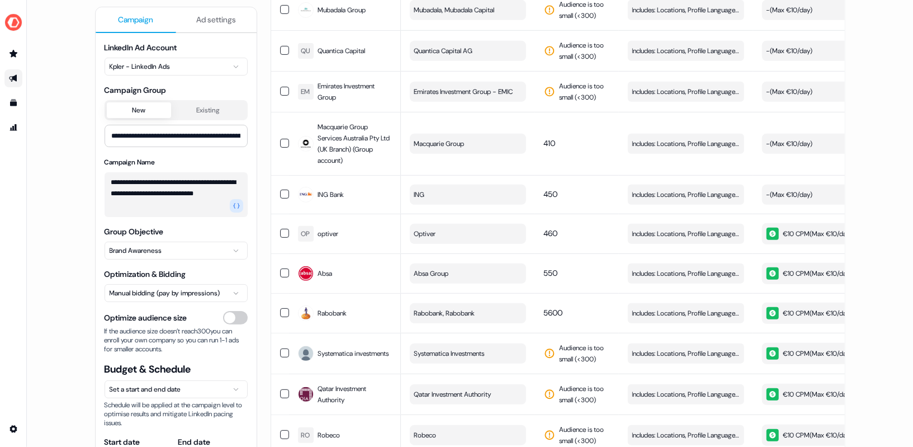
scroll to position [68, 0]
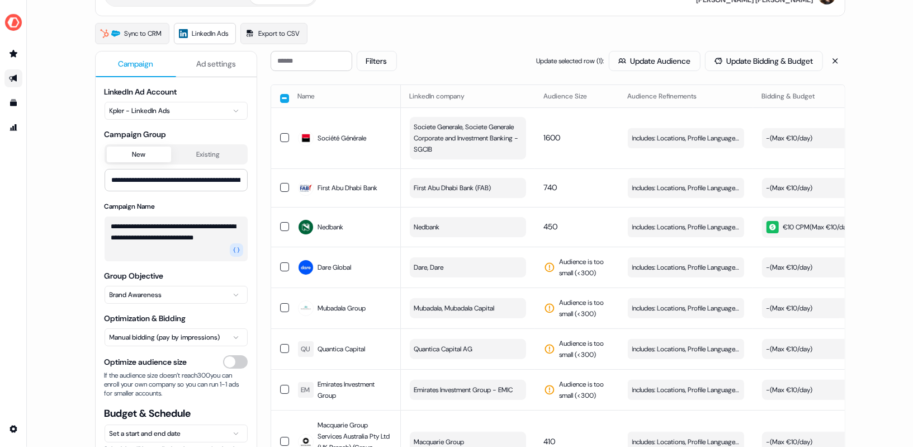
click at [281, 94] on button "button" at bounding box center [284, 98] width 9 height 9
click at [281, 93] on button "button" at bounding box center [284, 97] width 9 height 9
click at [283, 265] on button "button" at bounding box center [284, 266] width 9 height 9
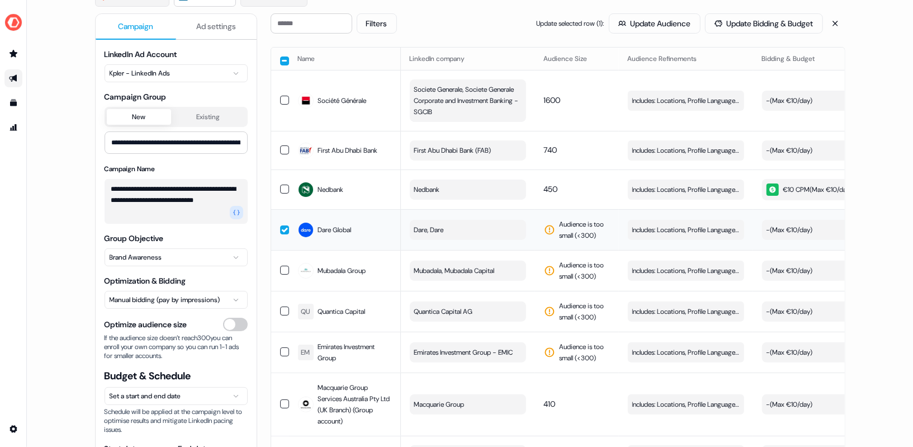
scroll to position [120, 0]
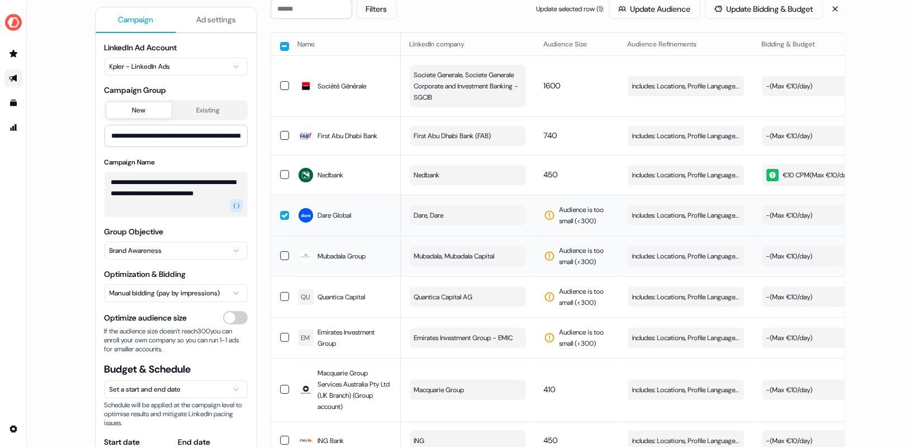
click at [281, 253] on button "button" at bounding box center [284, 255] width 9 height 9
click at [282, 294] on button "button" at bounding box center [284, 296] width 9 height 9
click at [281, 341] on button "button" at bounding box center [284, 337] width 9 height 9
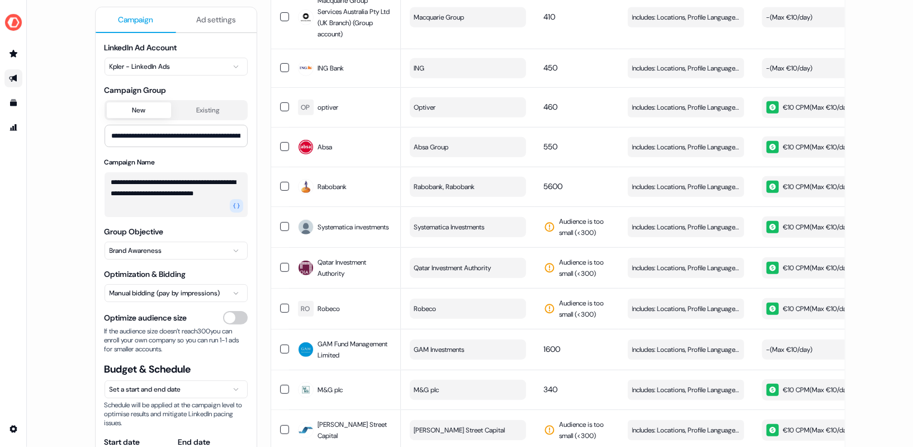
scroll to position [495, 0]
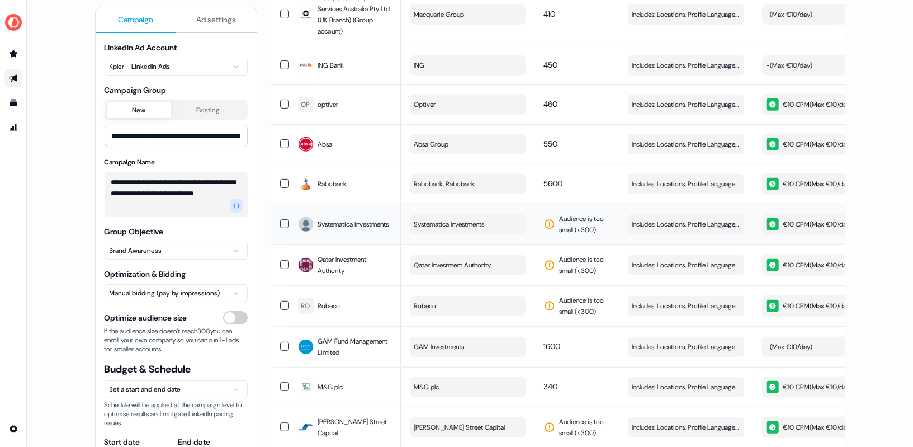
click at [281, 225] on button "button" at bounding box center [284, 223] width 9 height 9
click at [282, 268] on button "button" at bounding box center [284, 264] width 9 height 9
click at [282, 314] on td at bounding box center [280, 305] width 18 height 41
click at [281, 309] on button "button" at bounding box center [284, 305] width 9 height 9
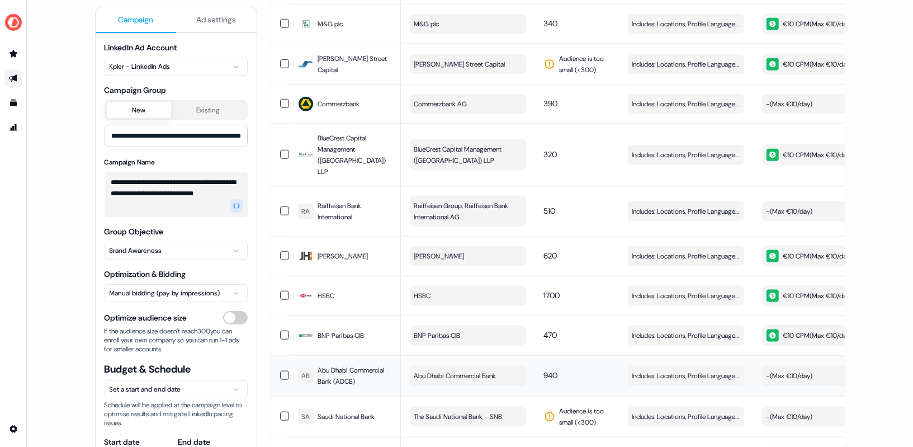
scroll to position [857, 0]
click at [281, 64] on button "button" at bounding box center [284, 64] width 9 height 9
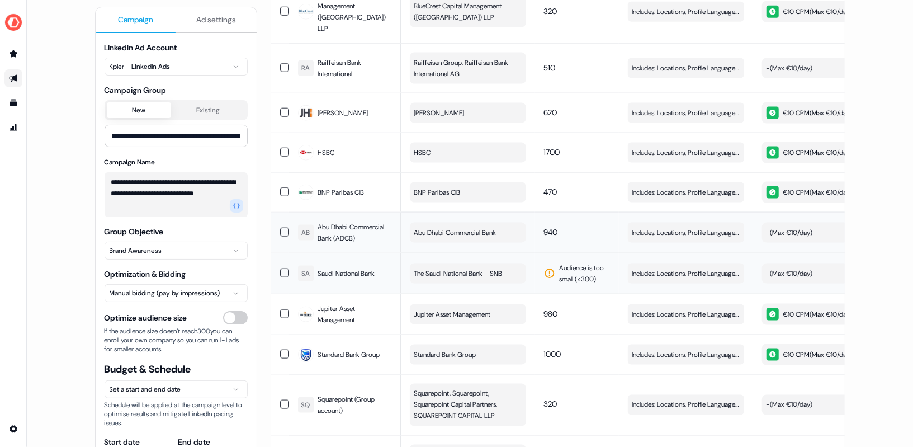
click at [284, 268] on button "button" at bounding box center [284, 272] width 9 height 9
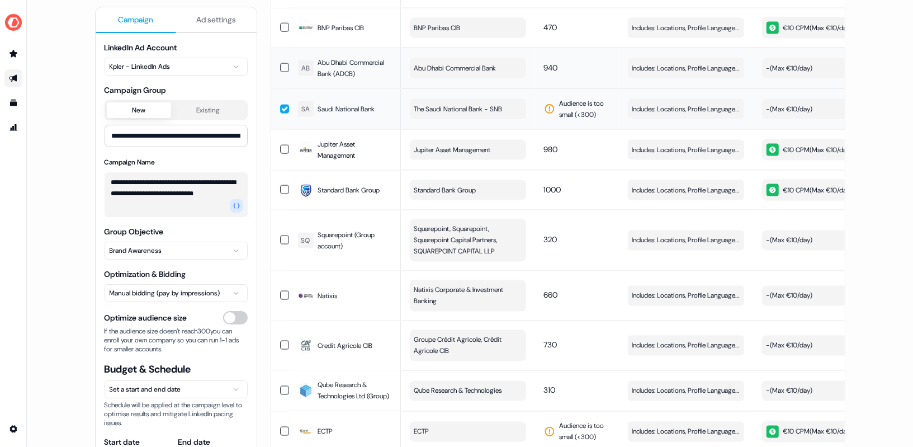
scroll to position [1299, 0]
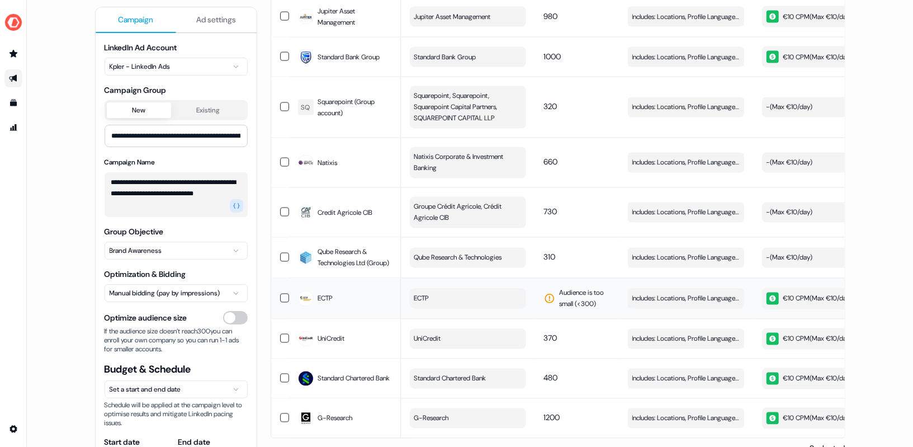
click at [281, 299] on button "button" at bounding box center [284, 298] width 9 height 9
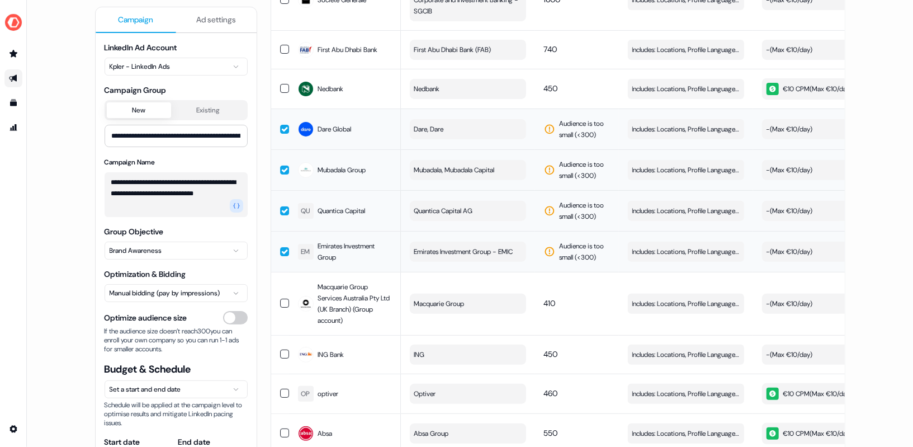
scroll to position [0, 0]
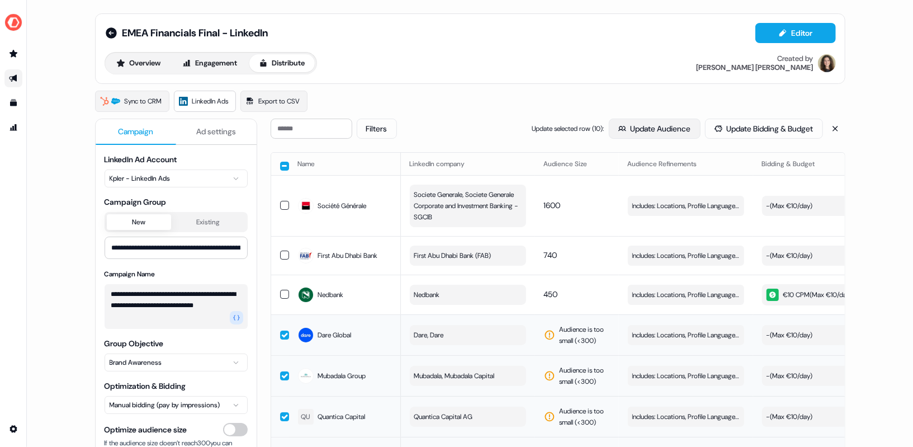
click at [665, 128] on button "Update Audience" at bounding box center [655, 129] width 92 height 20
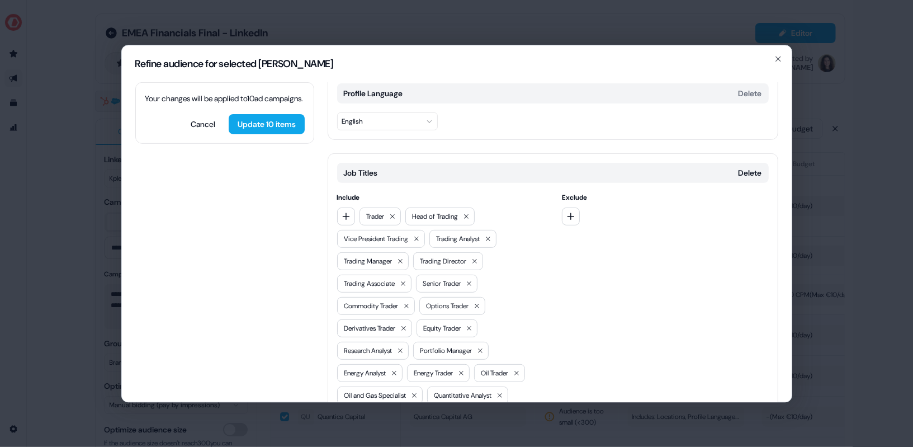
scroll to position [271, 0]
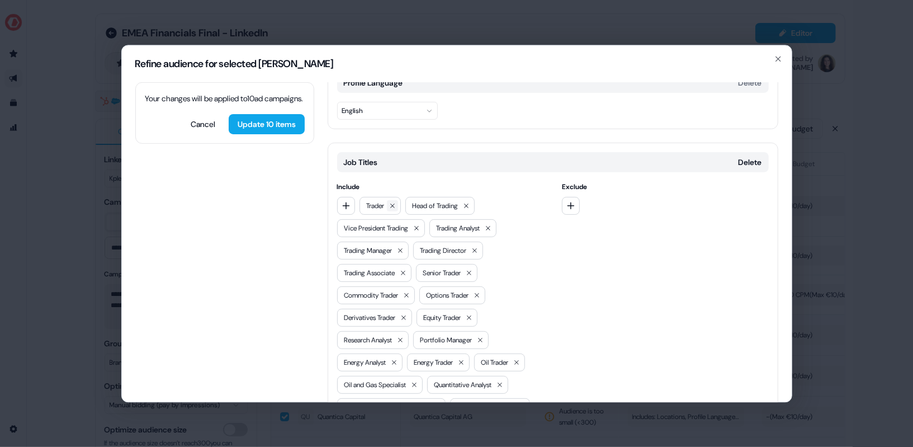
click at [394, 202] on icon at bounding box center [392, 205] width 7 height 7
click at [420, 202] on icon at bounding box center [420, 205] width 7 height 7
click at [441, 202] on icon at bounding box center [439, 205] width 7 height 7
click at [401, 225] on icon at bounding box center [398, 228] width 7 height 7
click at [421, 202] on icon at bounding box center [418, 205] width 7 height 7
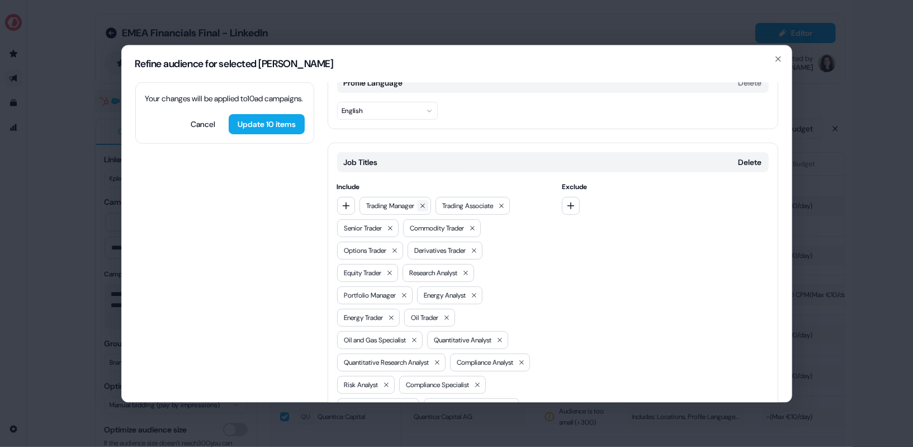
click at [421, 200] on button at bounding box center [422, 205] width 11 height 11
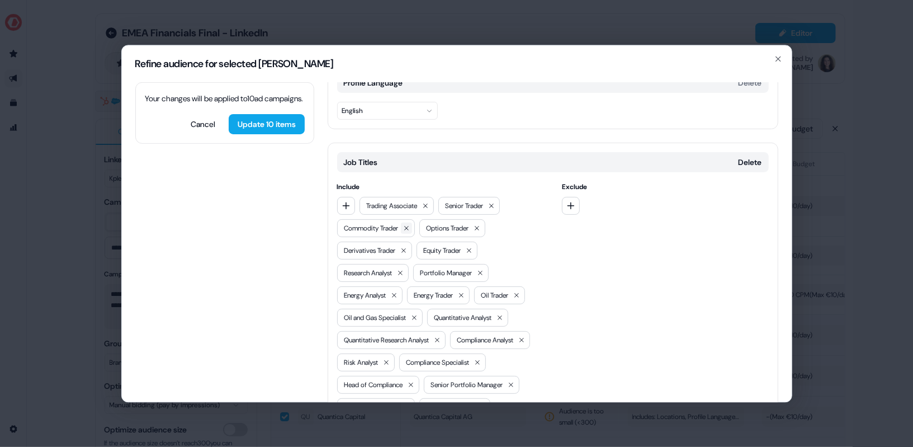
click at [407, 223] on button at bounding box center [406, 228] width 11 height 11
click at [427, 202] on icon at bounding box center [425, 205] width 7 height 7
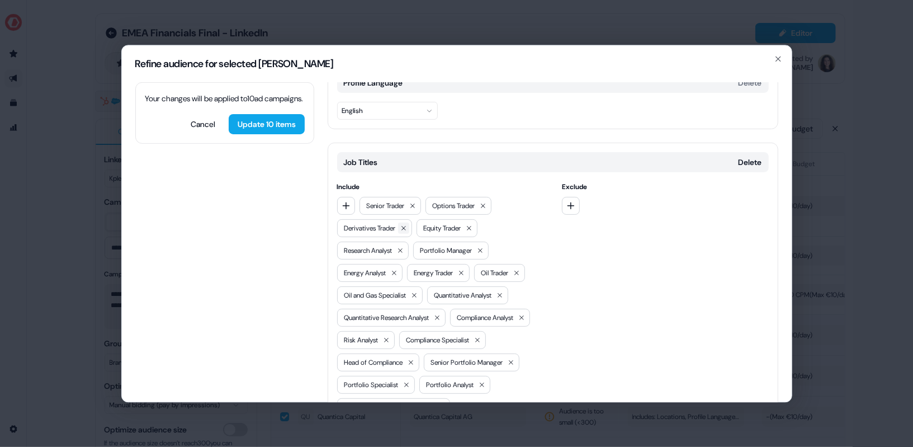
click at [404, 223] on button at bounding box center [403, 228] width 11 height 11
click at [412, 200] on button at bounding box center [412, 205] width 11 height 11
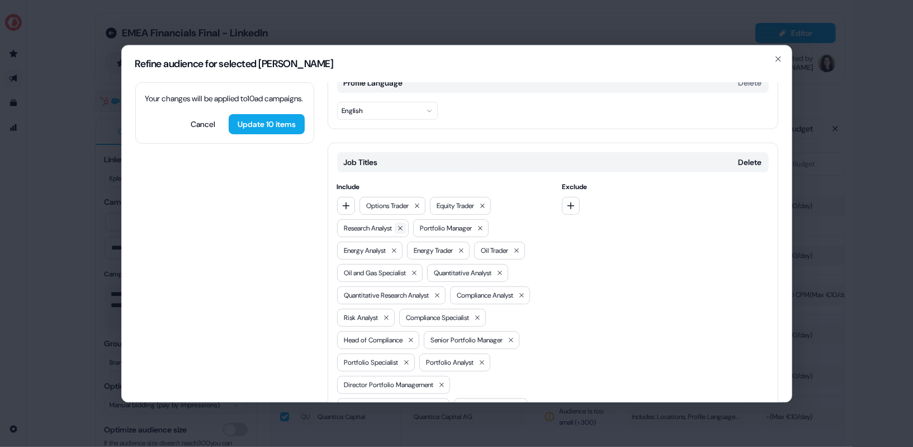
click at [403, 225] on icon at bounding box center [400, 228] width 7 height 7
click at [418, 202] on icon at bounding box center [417, 205] width 7 height 7
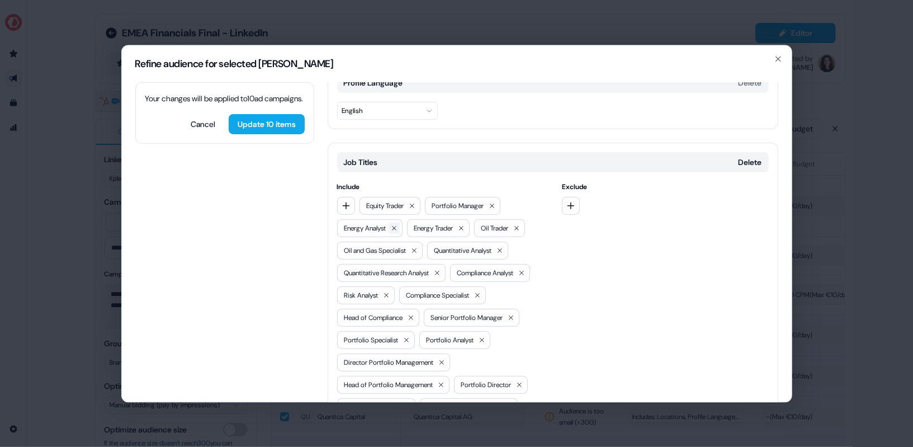
click at [398, 225] on icon at bounding box center [394, 228] width 7 height 7
click at [412, 200] on button at bounding box center [412, 205] width 11 height 11
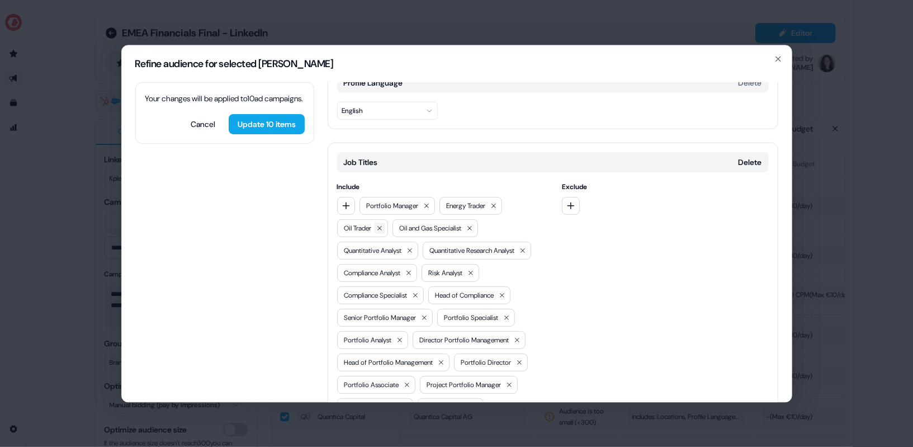
click at [381, 225] on icon at bounding box center [379, 228] width 7 height 7
click at [422, 197] on div "Portfolio Manager" at bounding box center [398, 206] width 76 height 18
click at [426, 202] on icon at bounding box center [426, 205] width 7 height 7
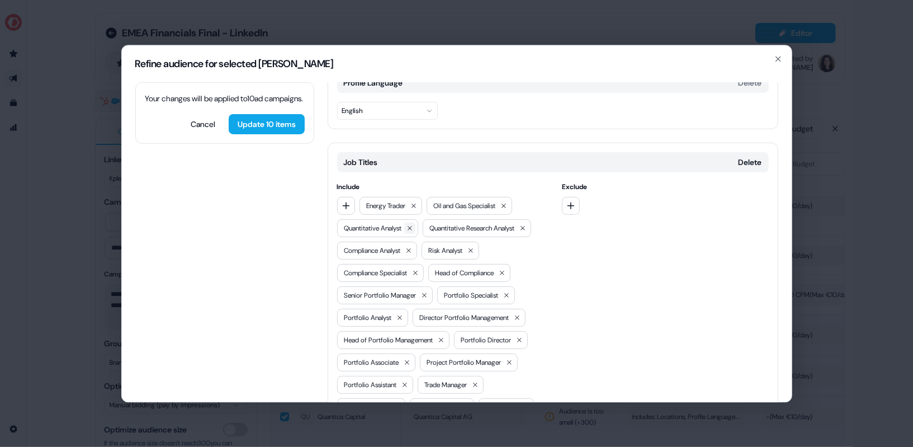
click at [413, 225] on icon at bounding box center [410, 228] width 7 height 7
click at [417, 202] on icon at bounding box center [414, 205] width 7 height 7
click at [441, 225] on icon at bounding box center [437, 228] width 7 height 7
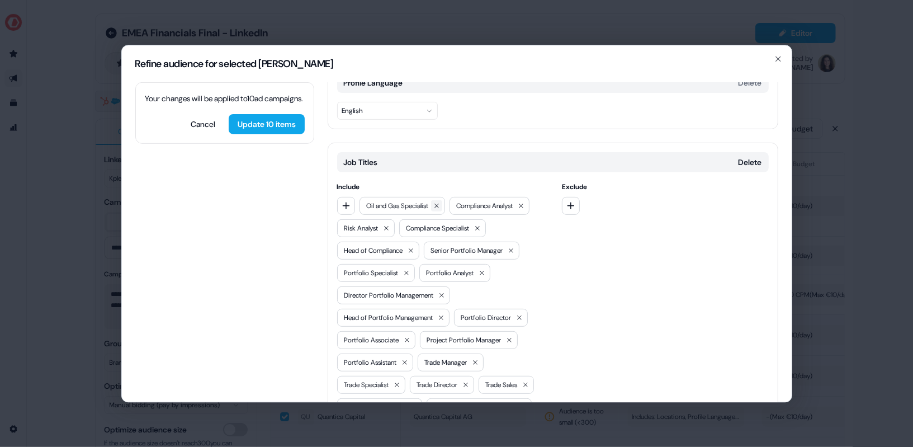
click at [439, 202] on icon at bounding box center [436, 205] width 7 height 7
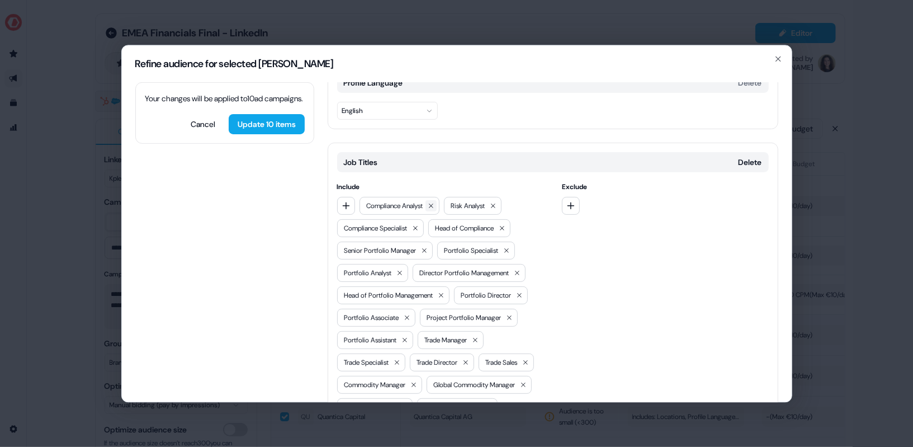
click at [434, 202] on icon at bounding box center [431, 205] width 7 height 7
click at [412, 202] on icon at bounding box center [408, 205] width 7 height 7
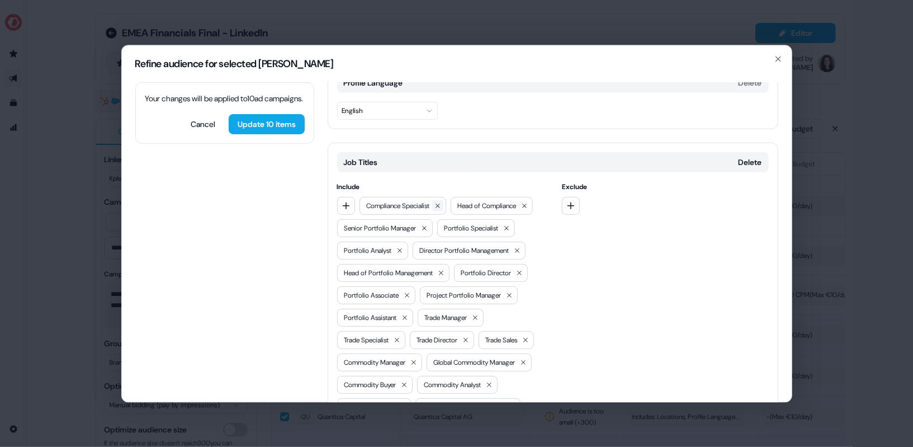
click at [438, 200] on button at bounding box center [437, 205] width 11 height 11
click at [531, 204] on icon at bounding box center [533, 206] width 4 height 4
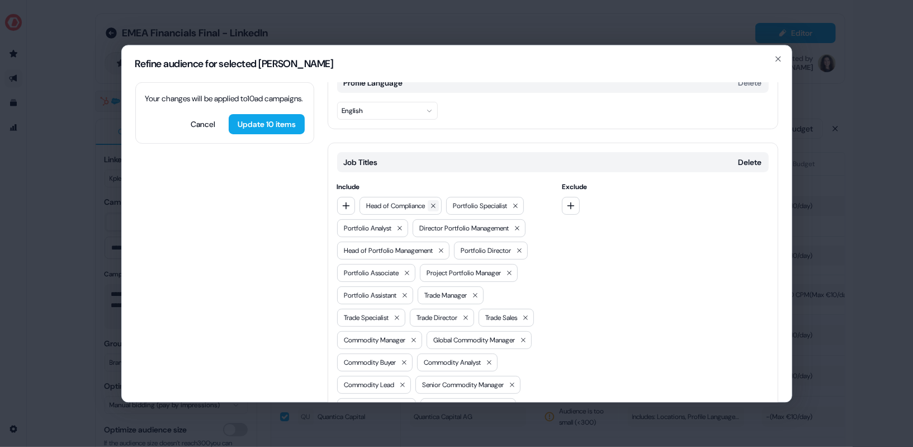
click at [436, 202] on icon at bounding box center [433, 205] width 7 height 7
click at [445, 225] on icon at bounding box center [441, 228] width 7 height 7
click at [435, 200] on button at bounding box center [428, 205] width 11 height 11
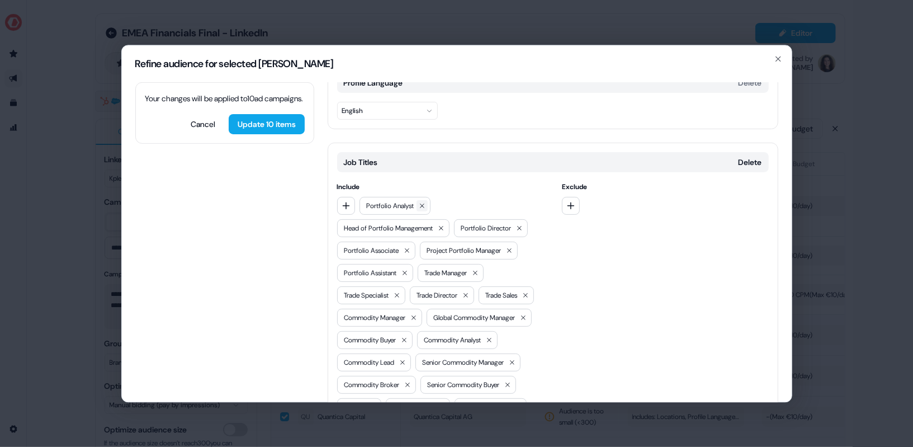
click at [426, 202] on icon at bounding box center [422, 205] width 7 height 7
click at [456, 200] on span "Head of Portfolio Management" at bounding box center [411, 205] width 89 height 11
click at [466, 202] on icon at bounding box center [463, 205] width 7 height 7
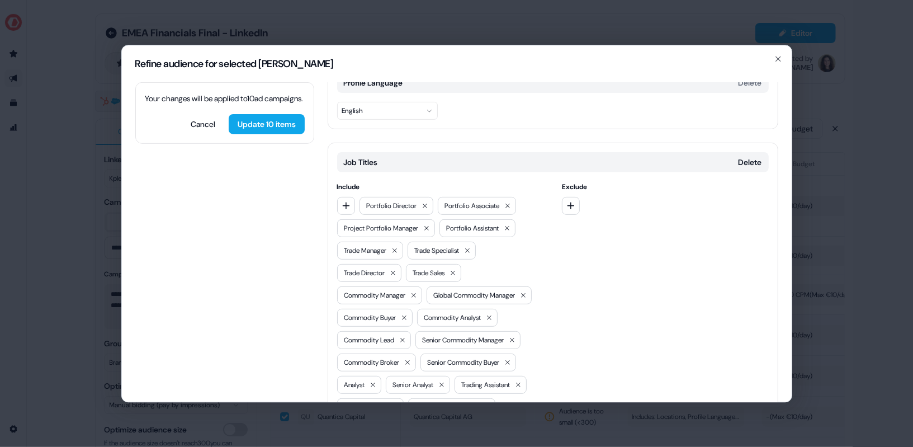
click at [432, 197] on div "Portfolio Director" at bounding box center [397, 206] width 74 height 18
click at [426, 202] on icon at bounding box center [425, 205] width 7 height 7
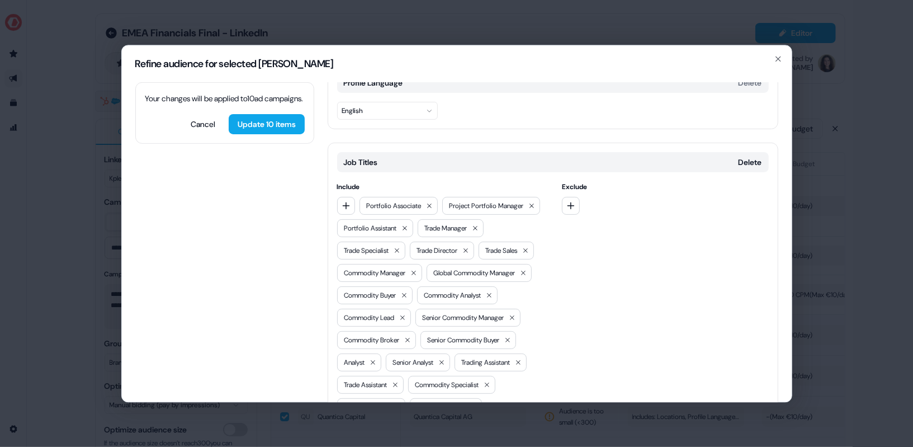
click at [442, 197] on div "Project Portfolio Manager" at bounding box center [491, 206] width 98 height 18
click at [526, 200] on button at bounding box center [531, 205] width 11 height 11
click at [433, 202] on icon at bounding box center [429, 205] width 7 height 7
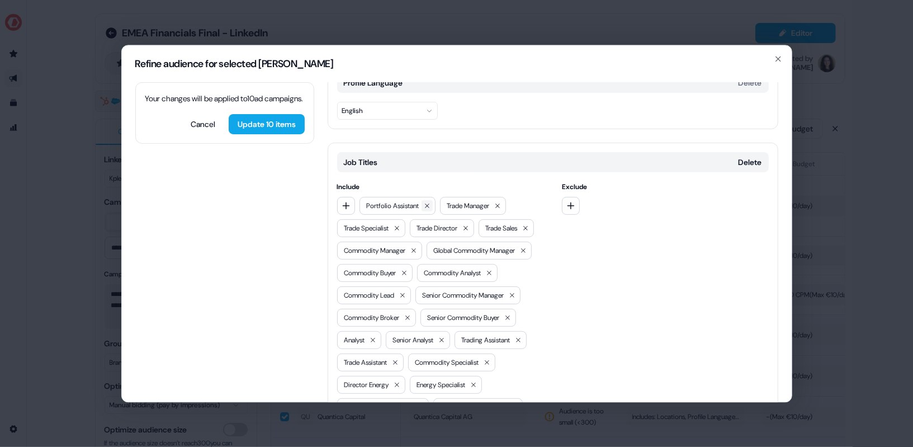
click at [430, 202] on icon at bounding box center [427, 205] width 7 height 7
click at [417, 202] on icon at bounding box center [417, 205] width 7 height 7
click at [420, 202] on icon at bounding box center [419, 205] width 7 height 7
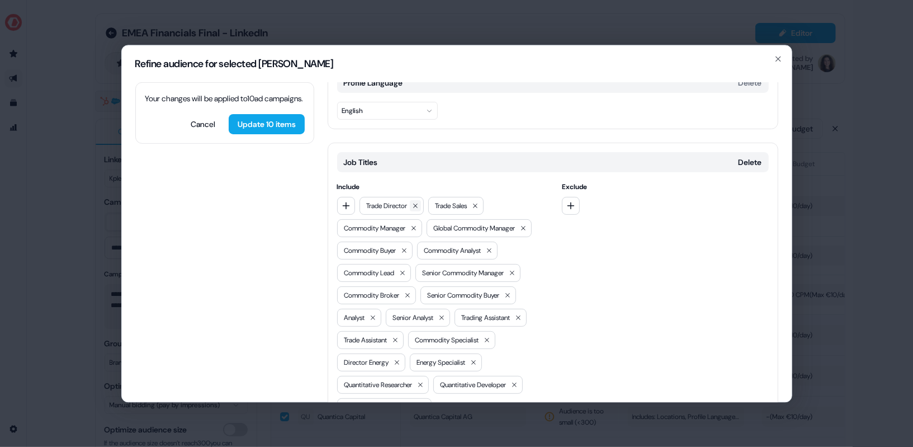
click at [421, 200] on button at bounding box center [415, 205] width 11 height 11
click at [410, 202] on icon at bounding box center [406, 205] width 7 height 7
click at [440, 202] on icon at bounding box center [436, 205] width 7 height 7
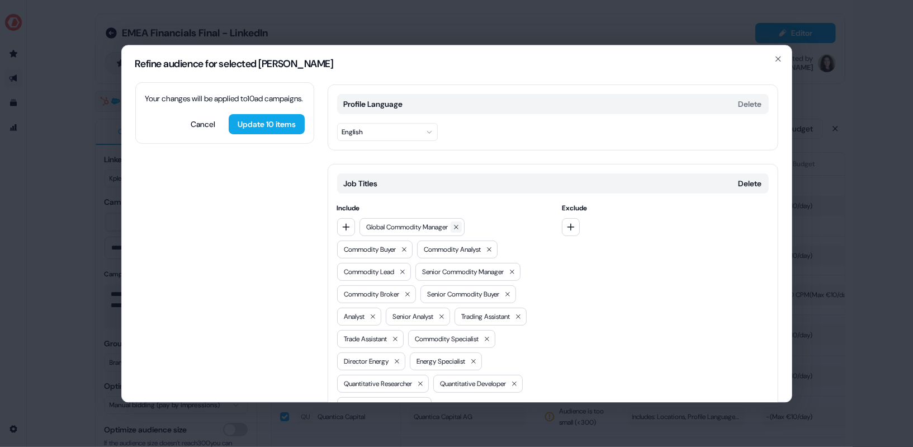
click at [456, 221] on button at bounding box center [456, 226] width 11 height 11
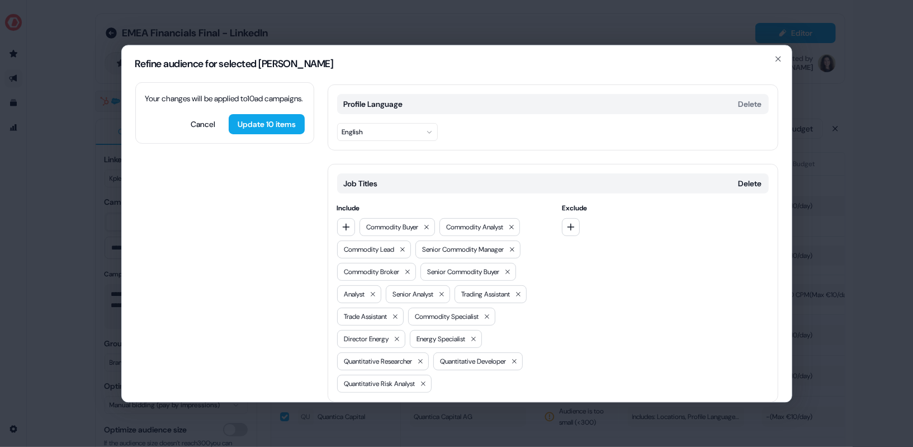
scroll to position [227, 0]
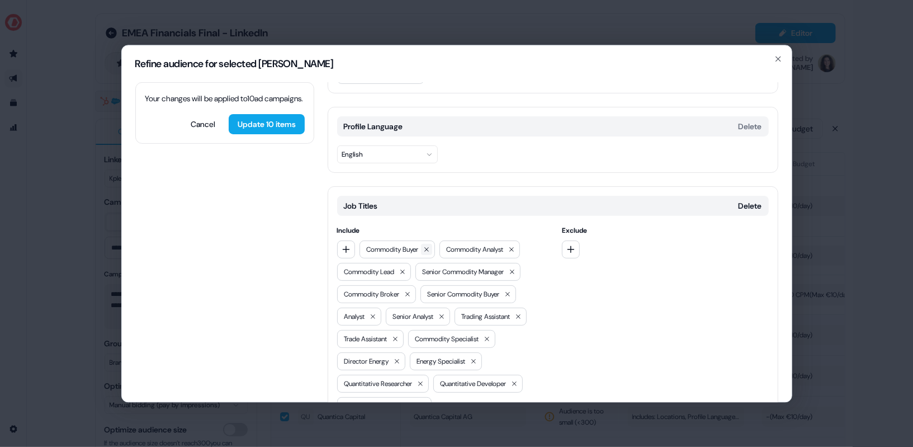
click at [430, 246] on icon at bounding box center [426, 249] width 7 height 7
click at [437, 244] on button at bounding box center [431, 249] width 11 height 11
click at [431, 244] on button at bounding box center [424, 249] width 11 height 11
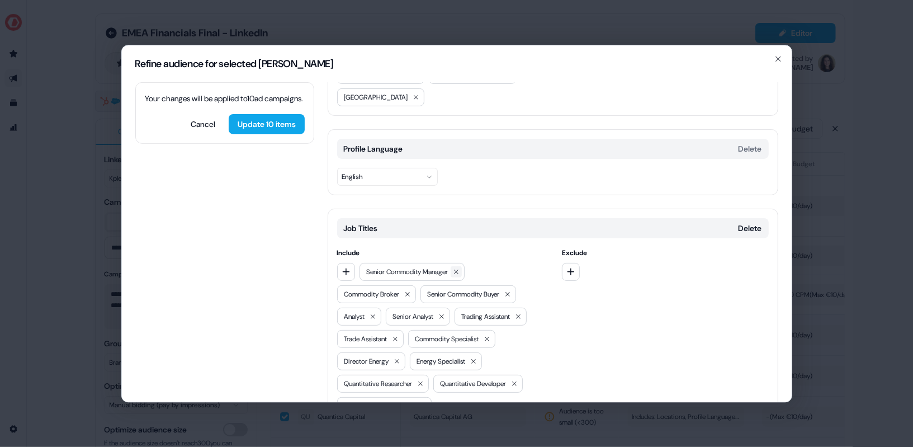
click at [455, 266] on button at bounding box center [456, 271] width 11 height 11
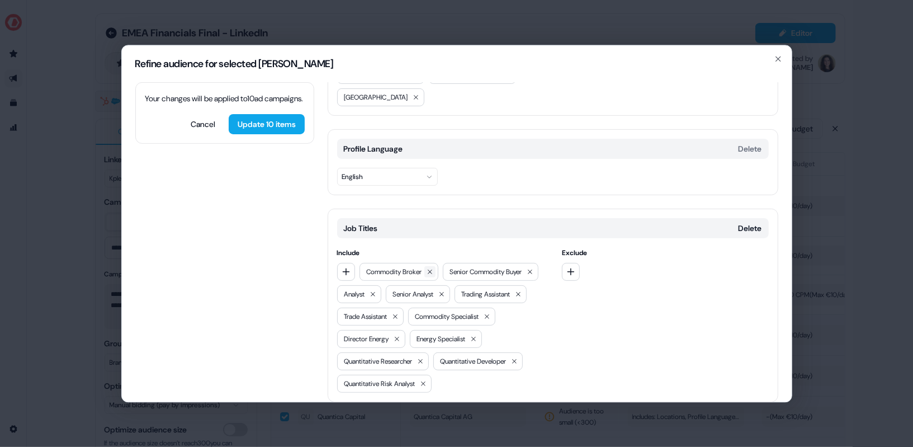
click at [431, 270] on icon at bounding box center [430, 272] width 4 height 4
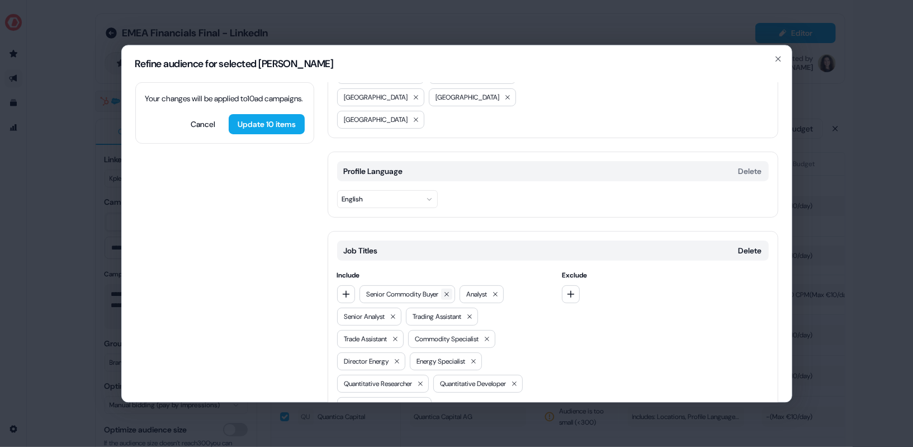
click at [449, 292] on icon at bounding box center [447, 294] width 4 height 4
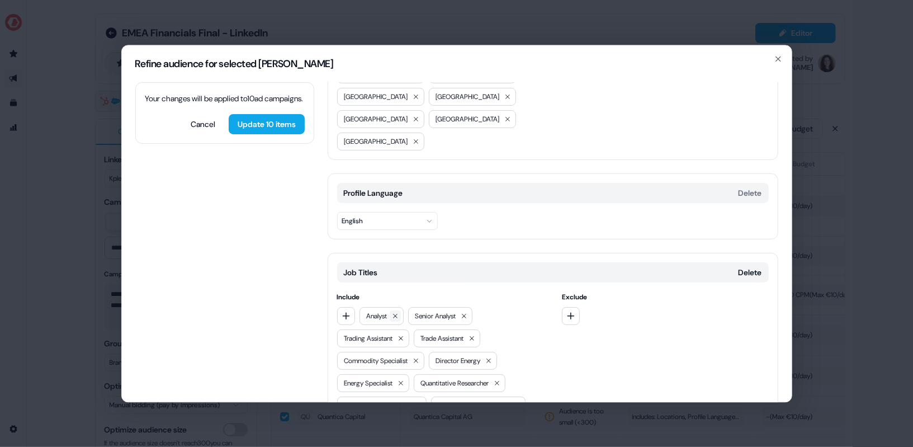
click at [401, 310] on button at bounding box center [395, 315] width 11 height 11
click at [417, 314] on icon at bounding box center [415, 316] width 4 height 4
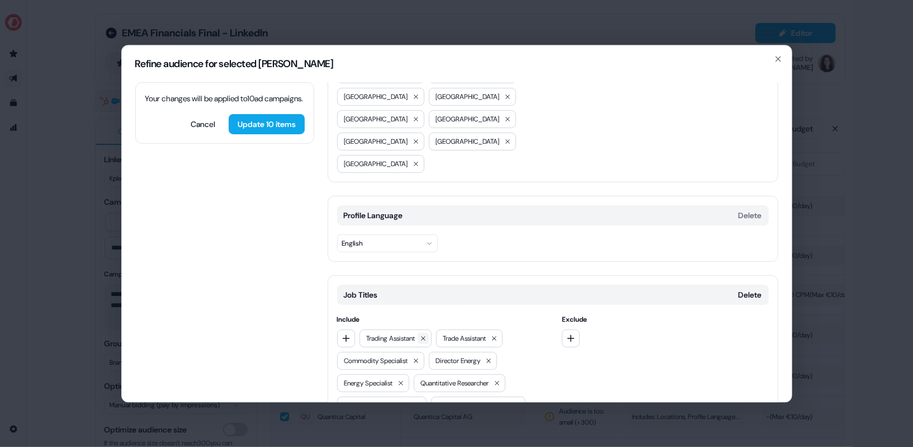
click at [427, 335] on icon at bounding box center [423, 338] width 7 height 7
click at [421, 335] on icon at bounding box center [417, 338] width 7 height 7
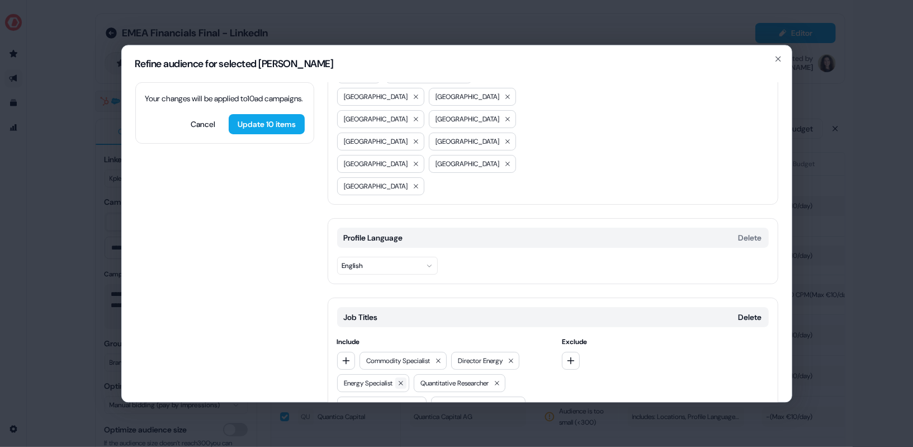
click at [404, 380] on icon at bounding box center [401, 383] width 7 height 7
click at [443, 355] on button at bounding box center [438, 360] width 11 height 11
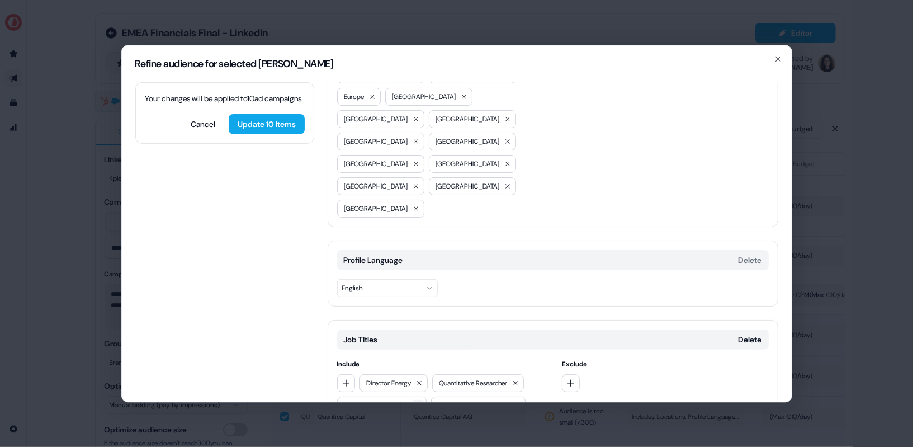
click at [419, 402] on icon at bounding box center [418, 405] width 7 height 7
click at [419, 380] on icon at bounding box center [419, 383] width 7 height 7
click at [428, 397] on div "Quantitative Risk Analyst" at bounding box center [384, 406] width 95 height 18
click at [426, 403] on icon at bounding box center [423, 405] width 4 height 4
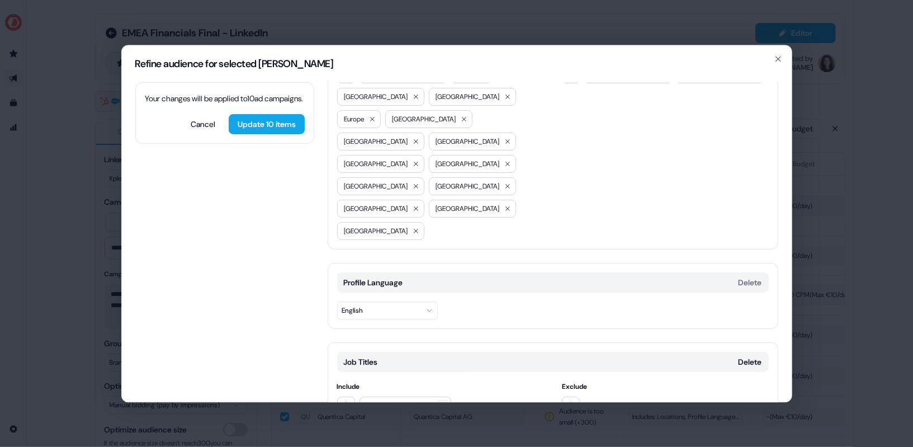
click at [446, 402] on icon at bounding box center [443, 405] width 7 height 7
click at [556, 381] on div "Include Exclude" at bounding box center [553, 398] width 432 height 34
click at [567, 401] on icon "button" at bounding box center [571, 405] width 9 height 9
click at [516, 397] on div at bounding box center [440, 406] width 207 height 18
click at [393, 437] on button "Add category" at bounding box center [368, 447] width 80 height 20
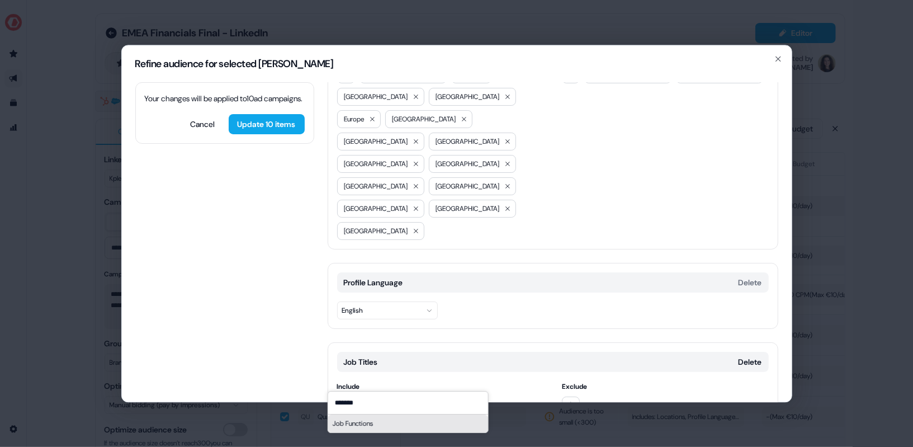
type input "*******"
click at [374, 422] on div "Job Functions" at bounding box center [408, 423] width 160 height 18
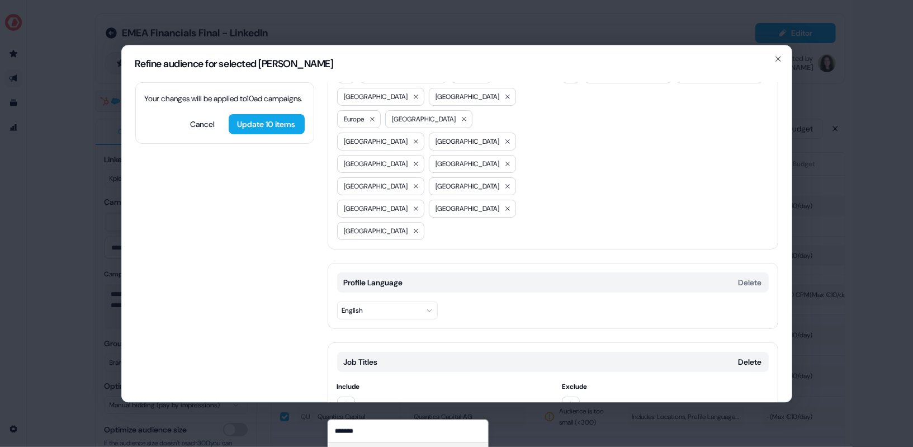
scroll to position [166, 0]
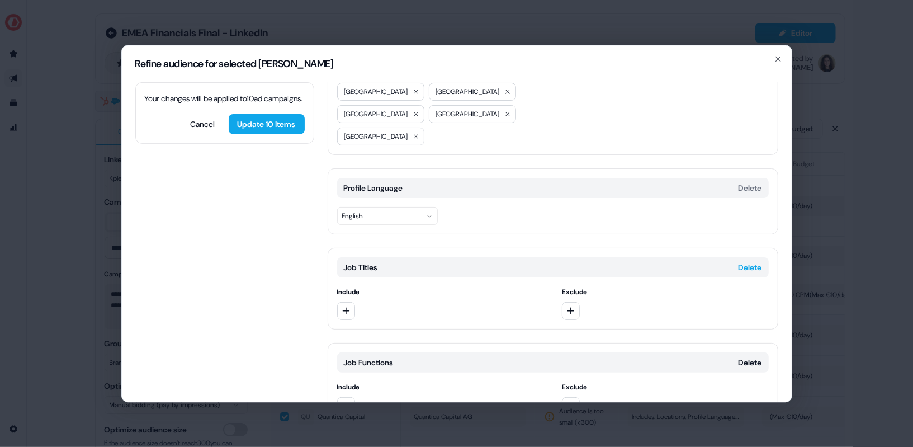
click at [749, 262] on button "Delete" at bounding box center [750, 267] width 23 height 11
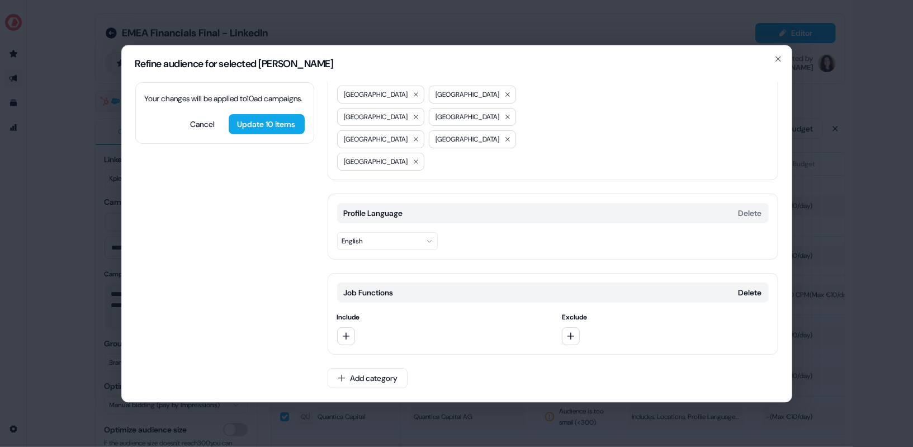
scroll to position [71, 0]
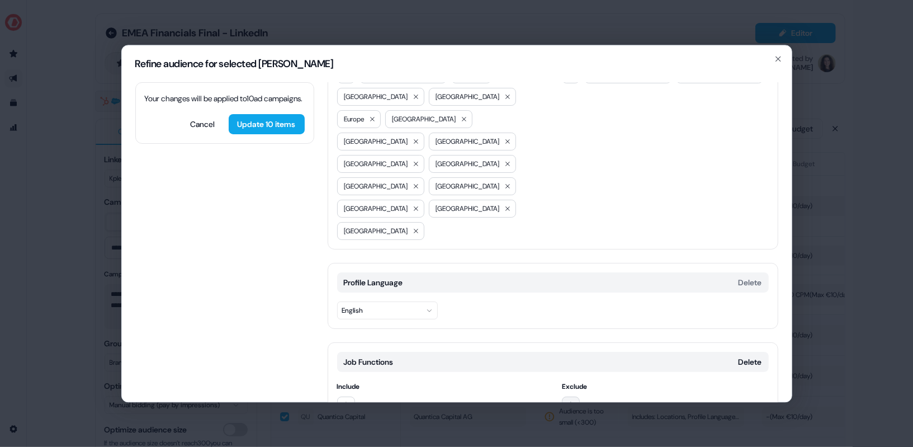
click at [568, 401] on icon "button" at bounding box center [571, 405] width 9 height 9
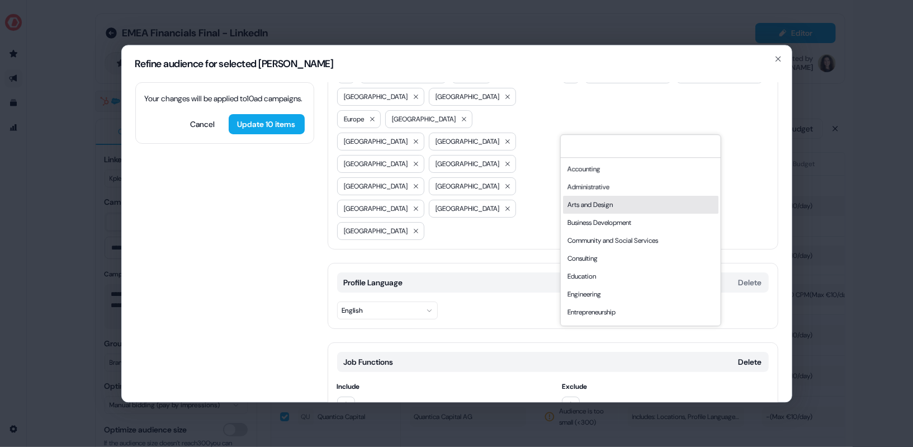
click at [628, 204] on div "Arts and Design" at bounding box center [640, 205] width 155 height 18
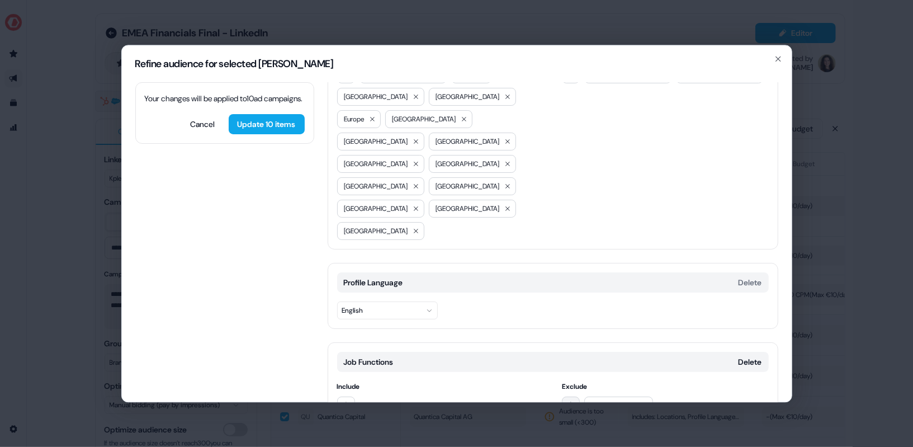
click at [574, 397] on button "button" at bounding box center [571, 406] width 18 height 18
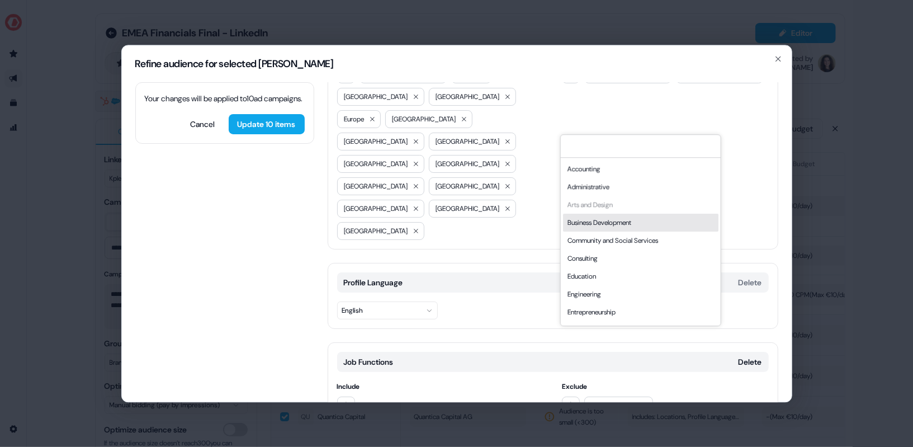
click at [626, 229] on div "Business Development" at bounding box center [640, 223] width 155 height 18
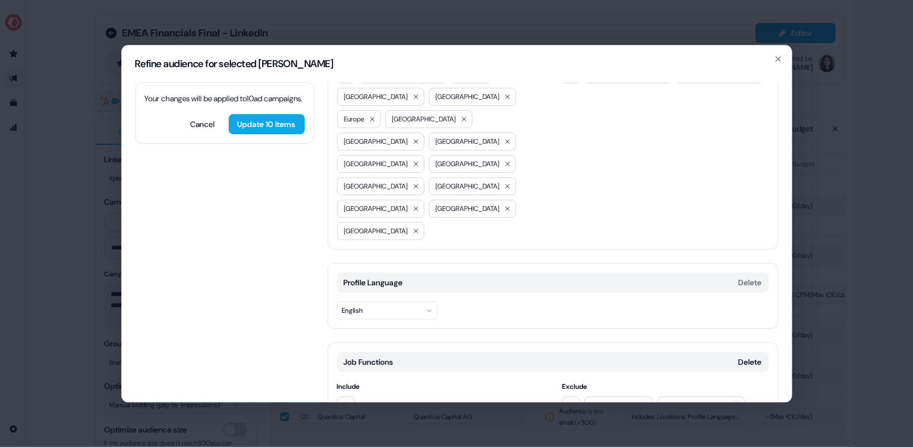
click at [740, 402] on icon at bounding box center [736, 405] width 7 height 7
click at [573, 401] on icon "button" at bounding box center [571, 405] width 9 height 9
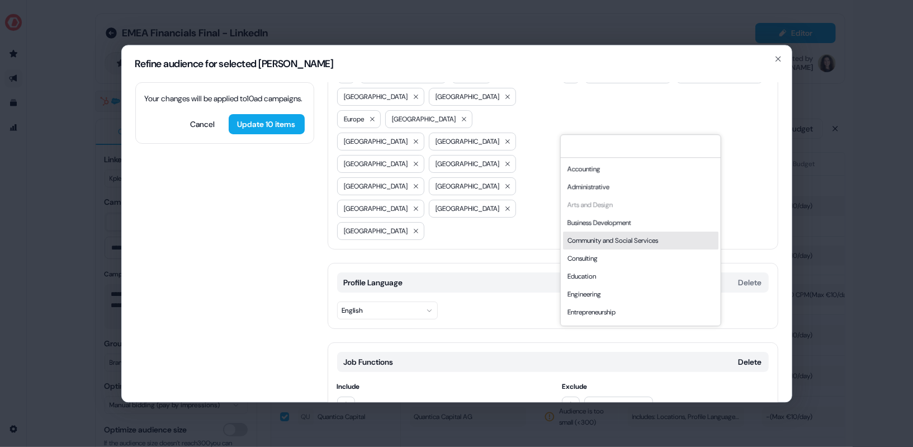
click at [626, 241] on div "Community and Social Services" at bounding box center [640, 241] width 155 height 18
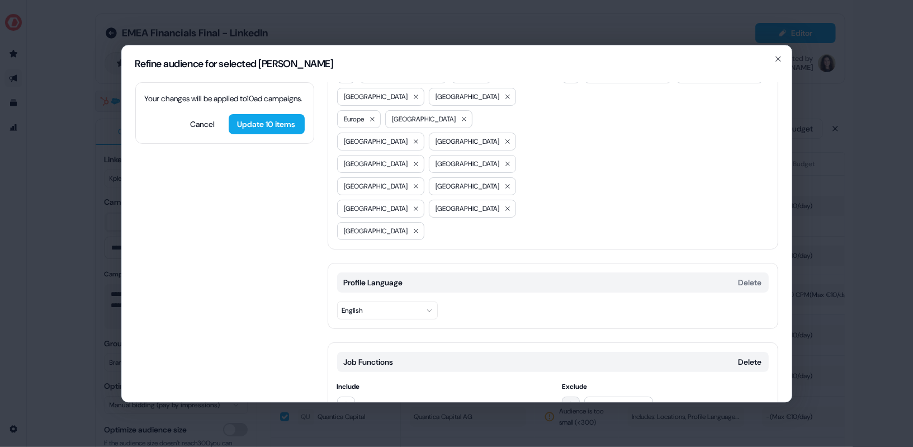
click at [568, 401] on icon "button" at bounding box center [571, 405] width 9 height 9
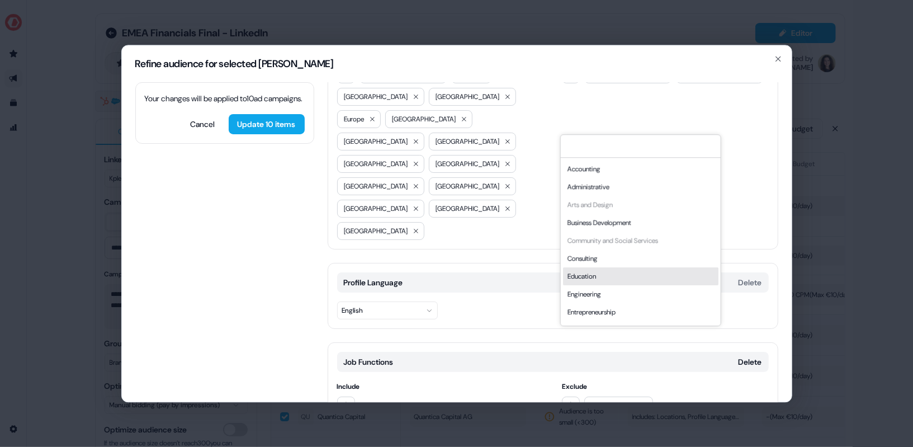
click at [615, 279] on div "Education" at bounding box center [640, 276] width 155 height 18
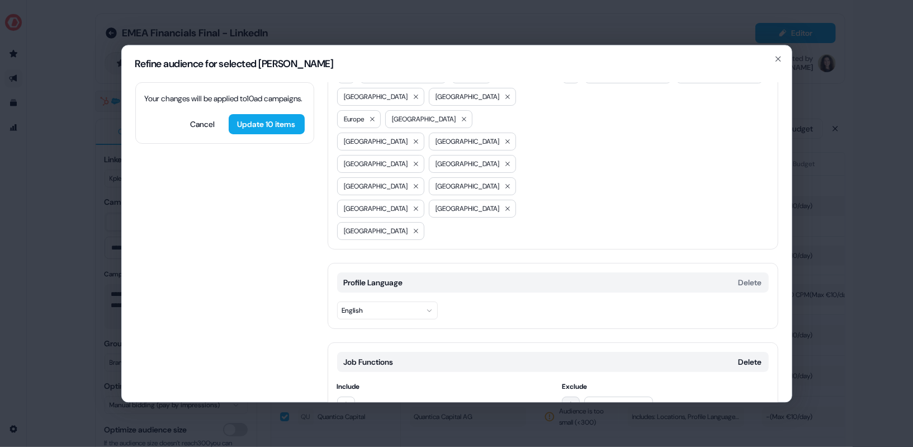
click at [573, 397] on button "button" at bounding box center [571, 406] width 18 height 18
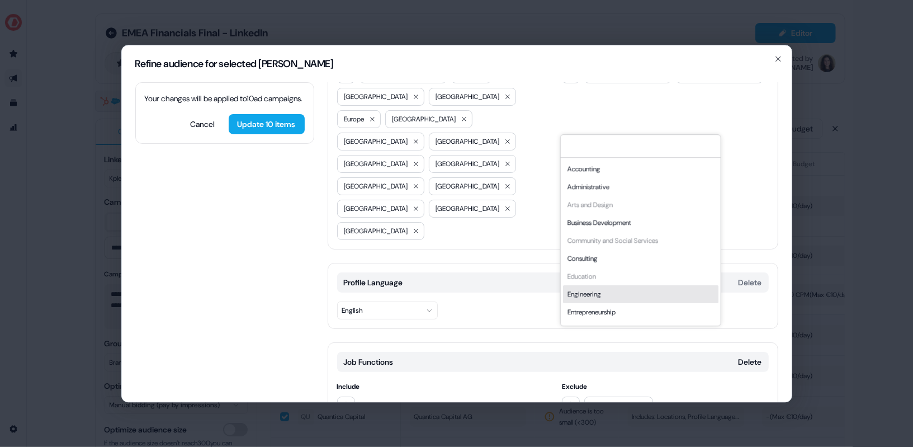
scroll to position [72, 0]
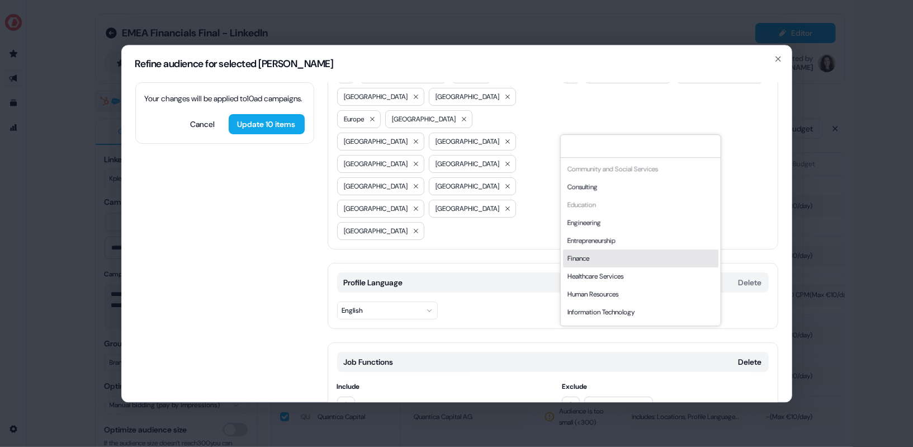
click at [606, 257] on div "Finance" at bounding box center [640, 258] width 155 height 18
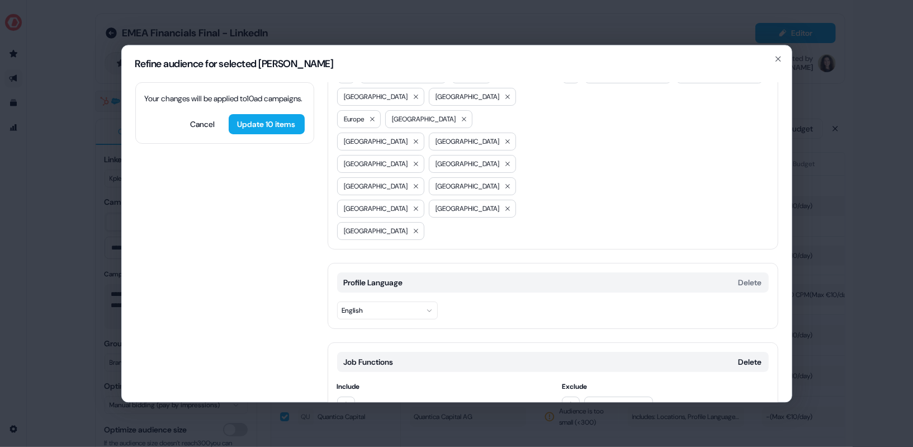
click at [601, 446] on icon at bounding box center [599, 450] width 7 height 7
click at [577, 397] on button "button" at bounding box center [571, 406] width 18 height 18
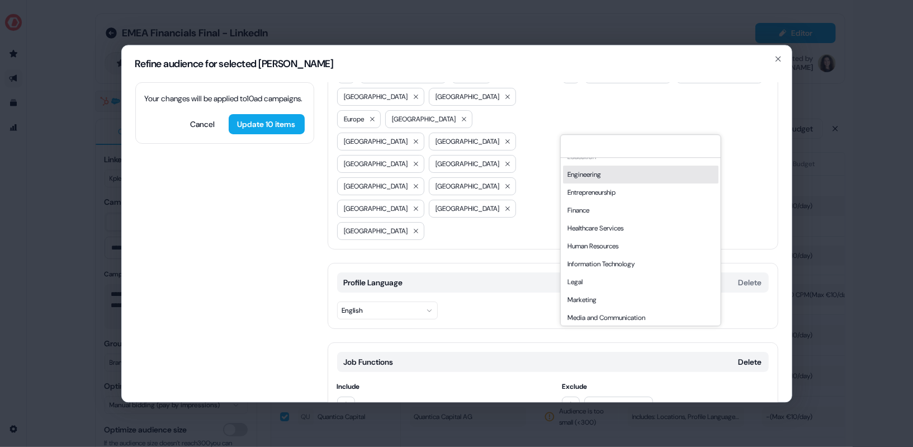
scroll to position [120, 0]
click at [615, 244] on div "Human Resources" at bounding box center [640, 246] width 155 height 18
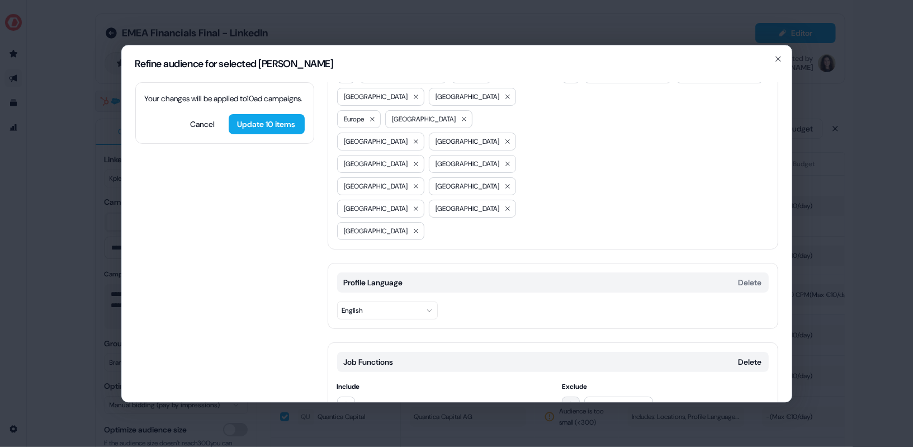
click at [572, 401] on icon "button" at bounding box center [571, 405] width 9 height 9
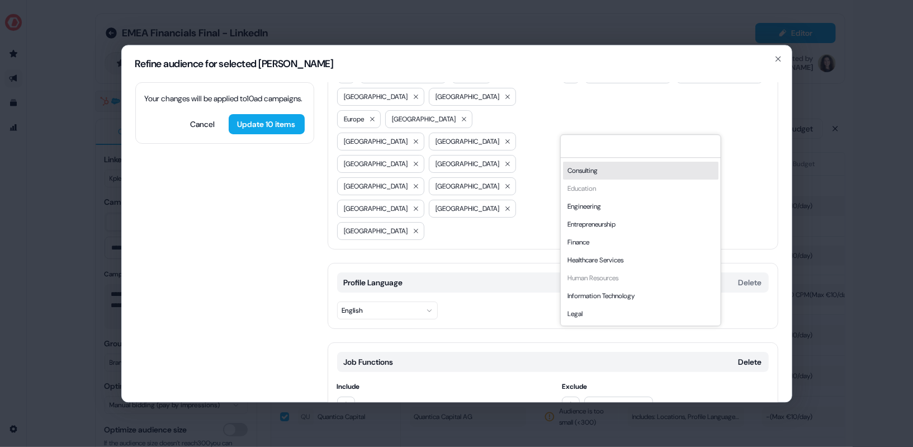
scroll to position [118, 0]
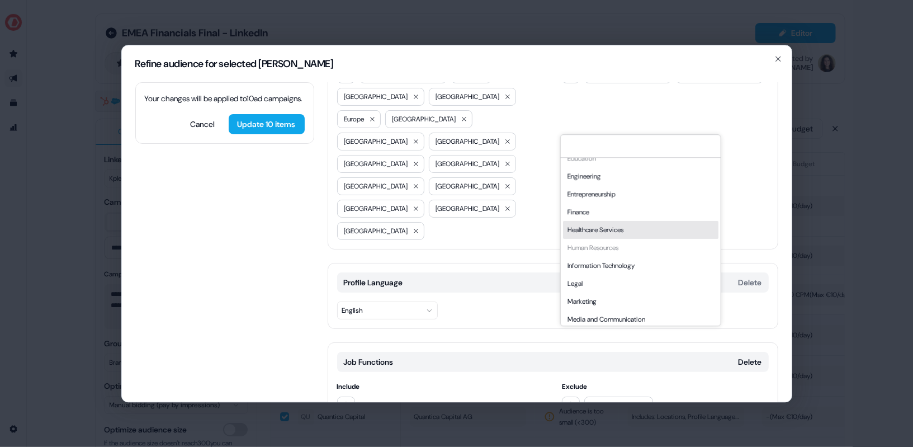
click at [622, 225] on div "Healthcare Services" at bounding box center [640, 230] width 155 height 18
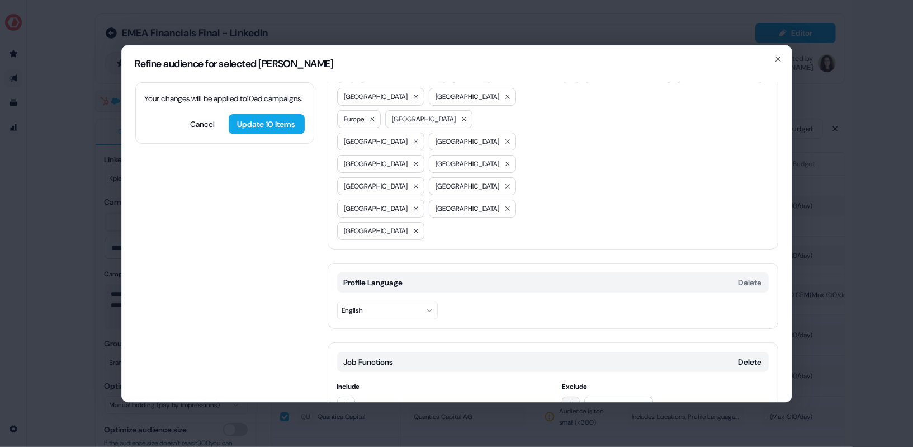
click at [574, 397] on button "button" at bounding box center [571, 406] width 18 height 18
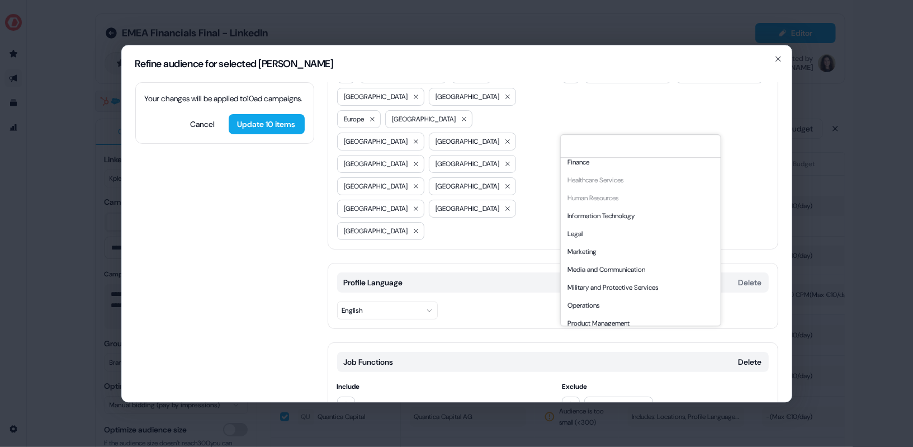
scroll to position [169, 0]
click at [637, 253] on div "Marketing" at bounding box center [640, 250] width 155 height 18
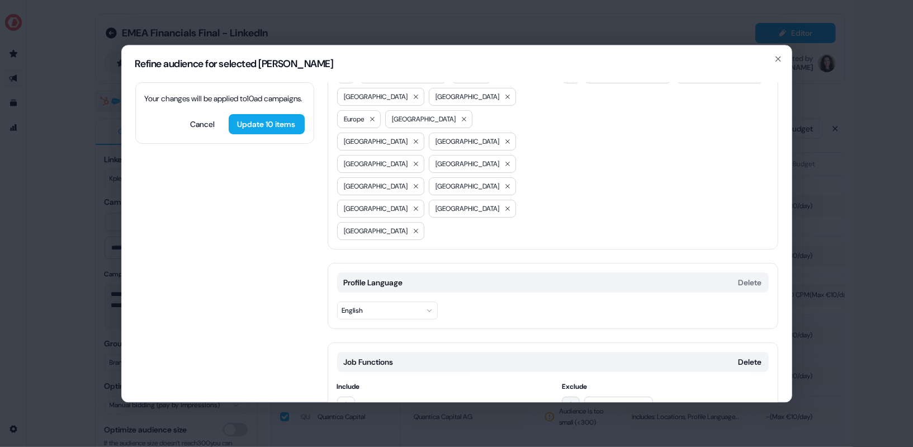
click at [570, 401] on icon "button" at bounding box center [571, 405] width 9 height 9
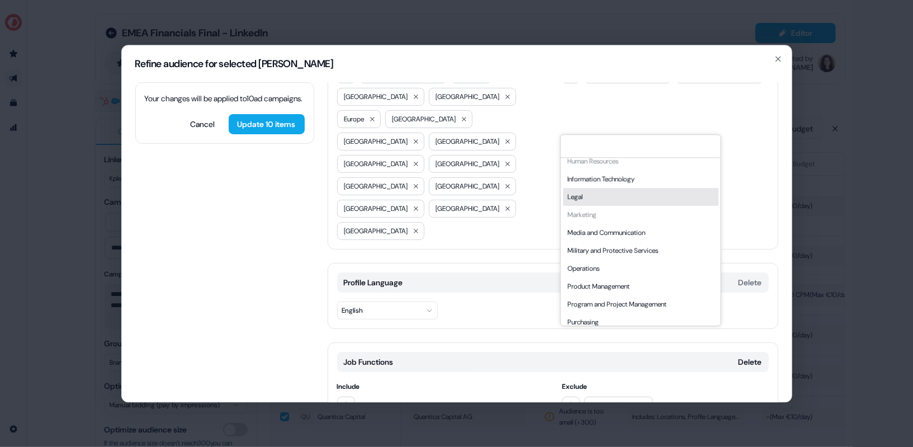
scroll to position [220, 0]
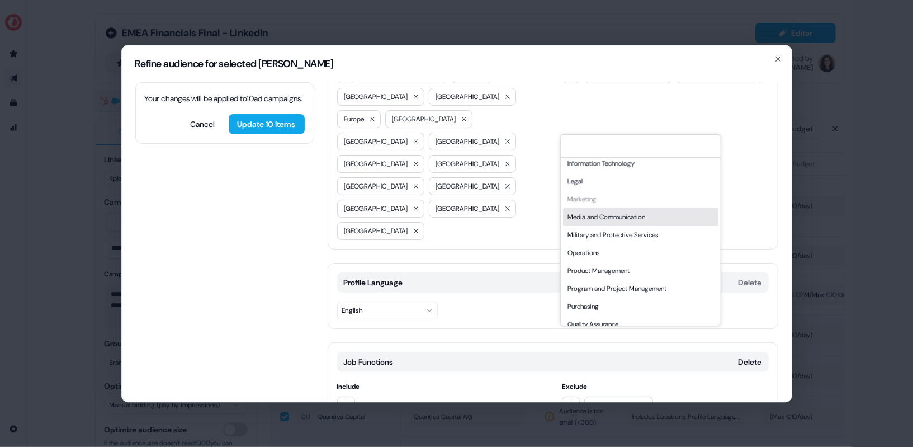
click at [629, 216] on div "Media and Communication" at bounding box center [640, 217] width 155 height 18
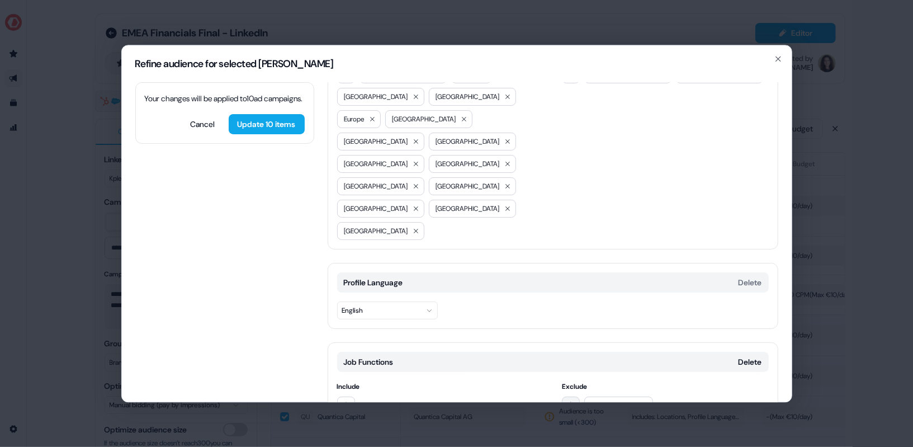
click at [573, 397] on button "button" at bounding box center [571, 406] width 18 height 18
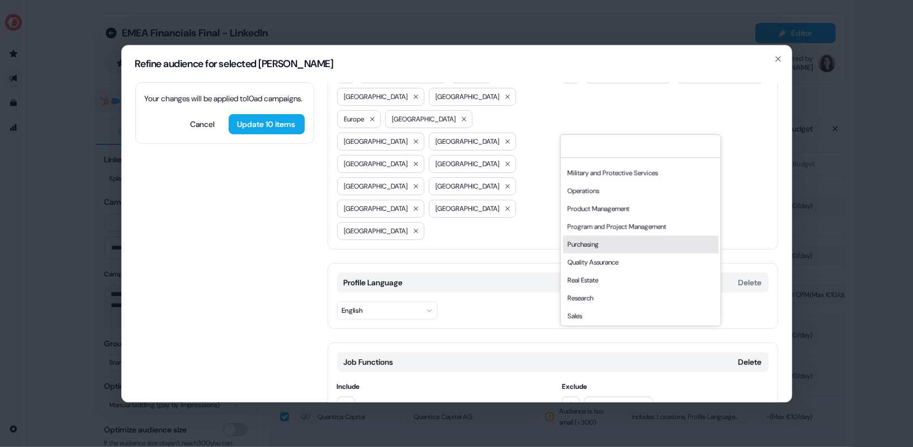
scroll to position [302, 0]
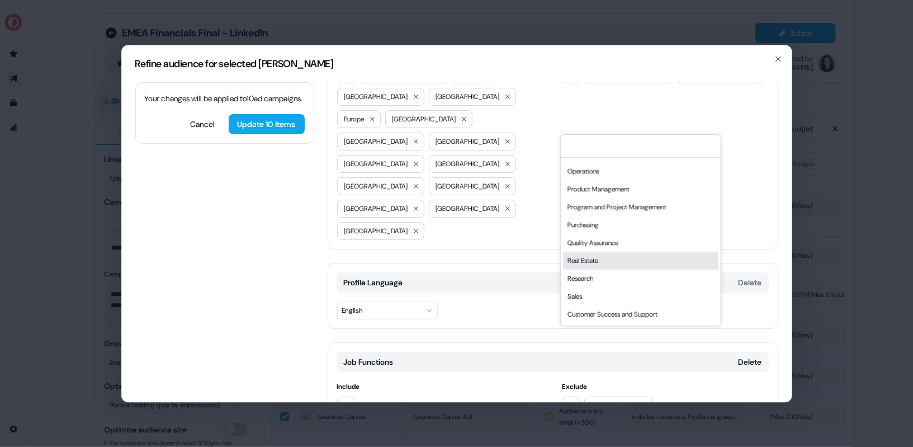
click at [634, 257] on div "Real Estate" at bounding box center [640, 261] width 155 height 18
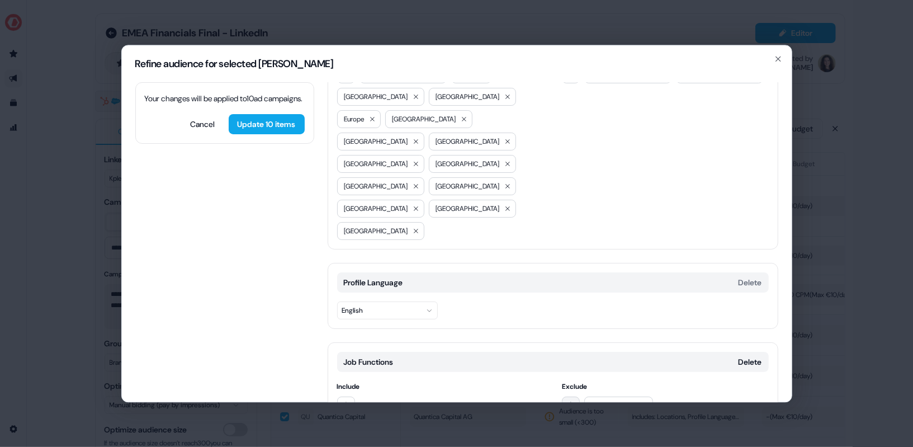
click at [572, 397] on button "button" at bounding box center [571, 406] width 18 height 18
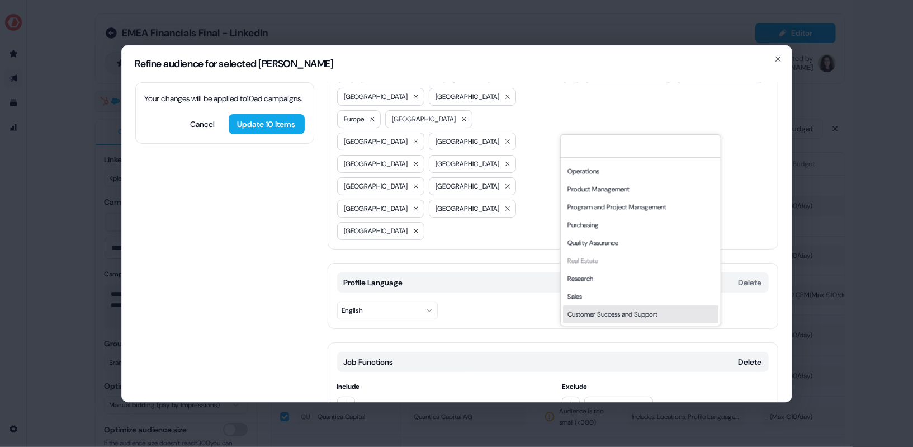
click at [630, 314] on div "Customer Success and Support" at bounding box center [640, 314] width 155 height 18
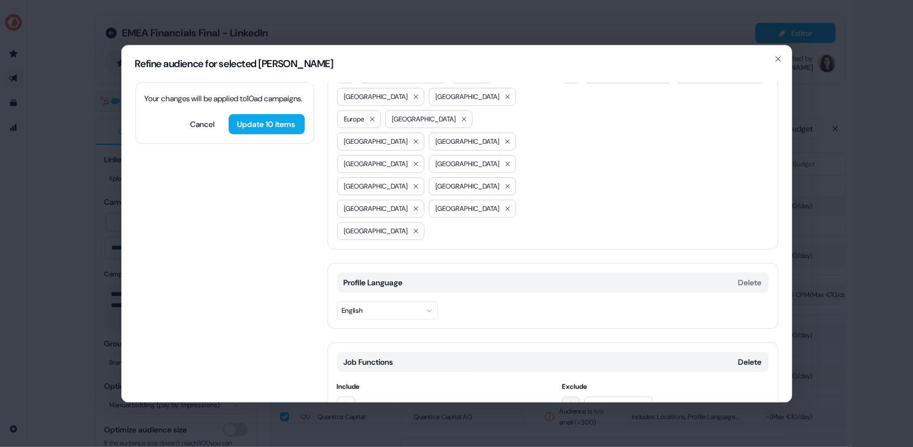
click at [571, 397] on button "button" at bounding box center [571, 406] width 18 height 18
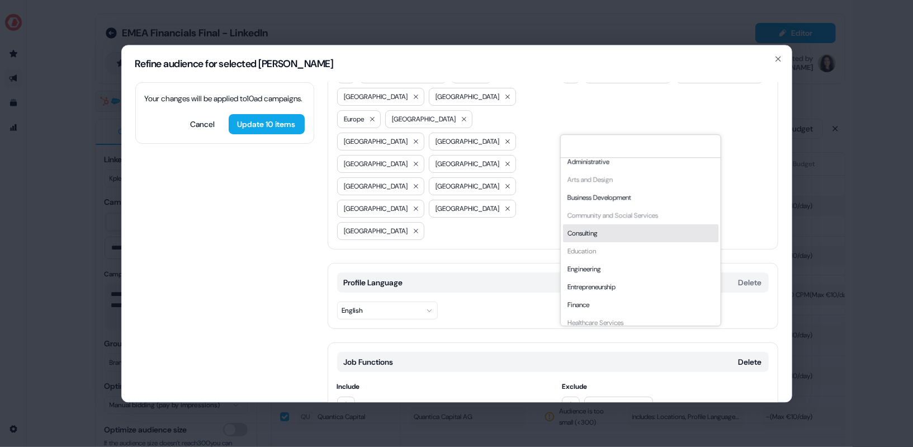
scroll to position [0, 0]
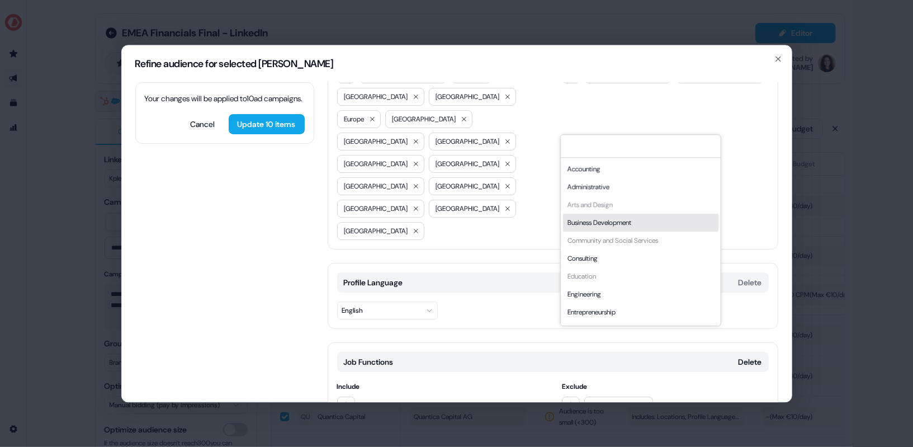
click at [520, 381] on div "Include" at bounding box center [440, 442] width 207 height 123
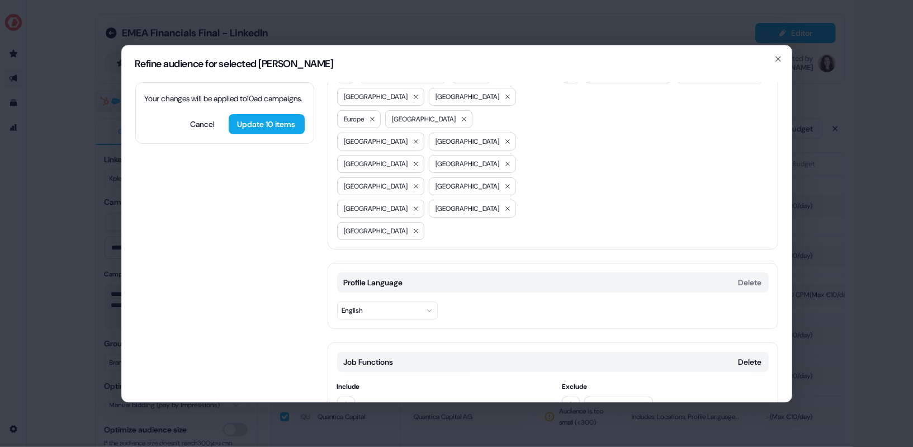
scroll to position [161, 0]
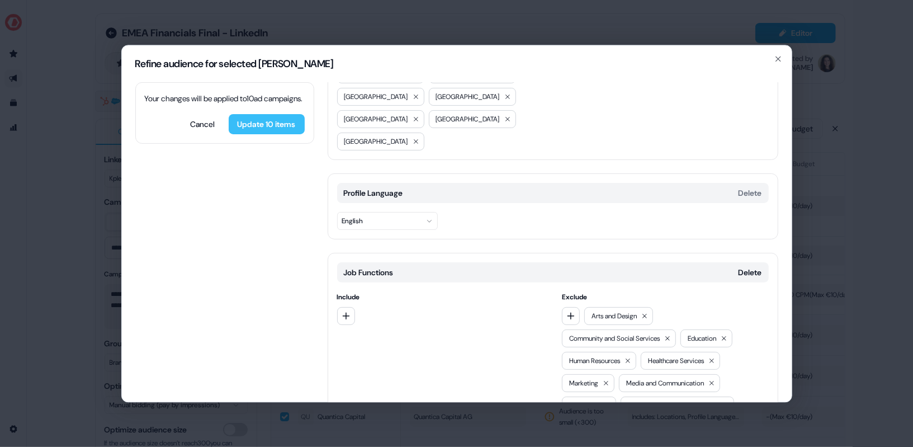
click at [260, 128] on button "Update 10 items" at bounding box center [267, 124] width 76 height 20
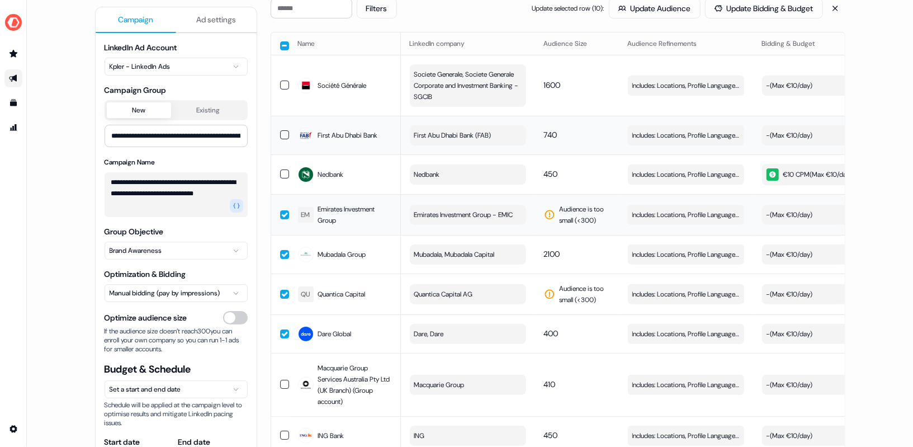
scroll to position [122, 0]
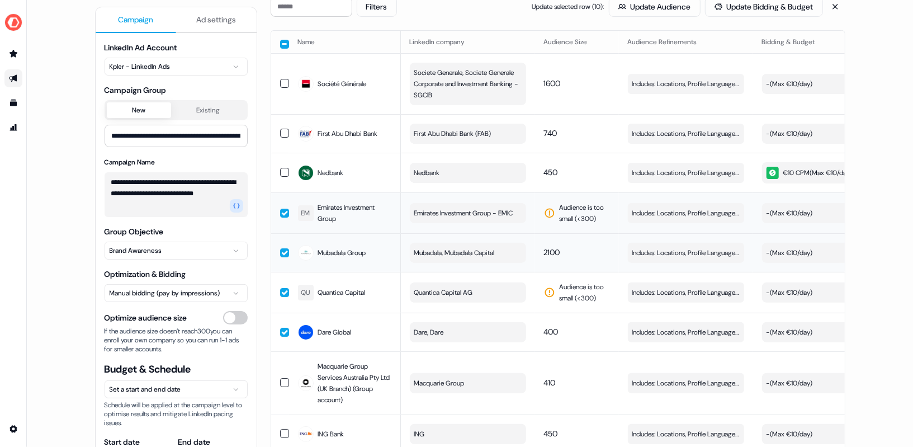
click at [280, 257] on button "button" at bounding box center [284, 252] width 9 height 9
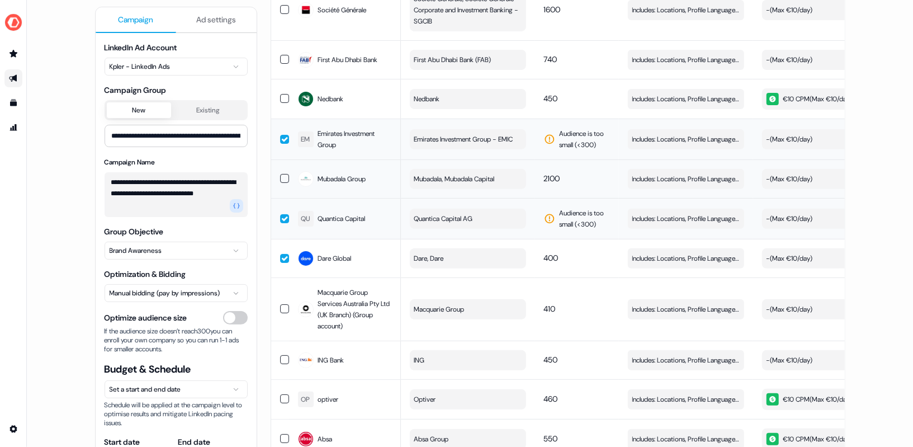
scroll to position [246, 0]
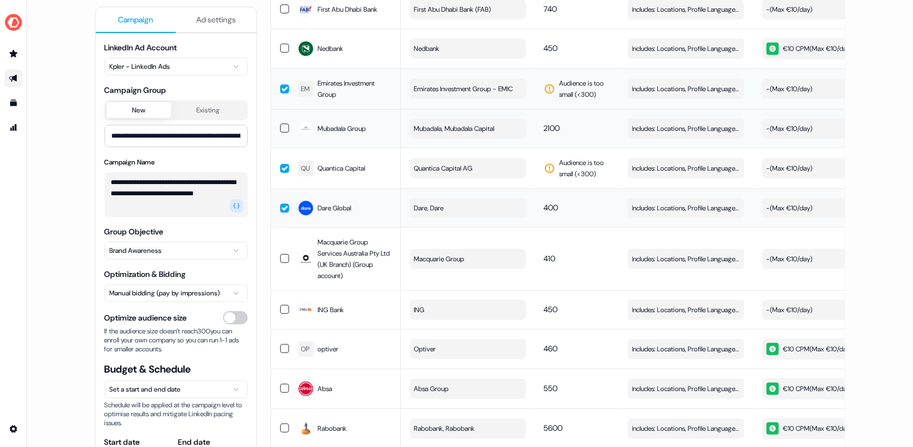
click at [284, 212] on button "button" at bounding box center [284, 208] width 9 height 9
click at [448, 218] on button "Dare, Dare" at bounding box center [468, 208] width 116 height 20
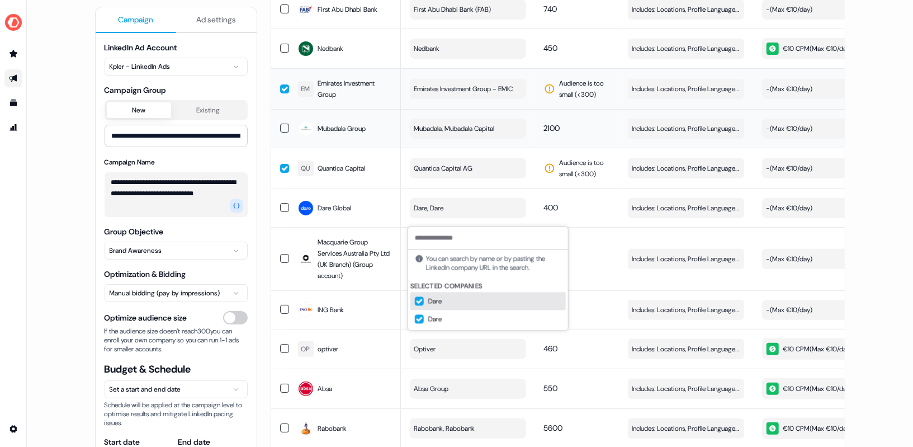
type input "**********"
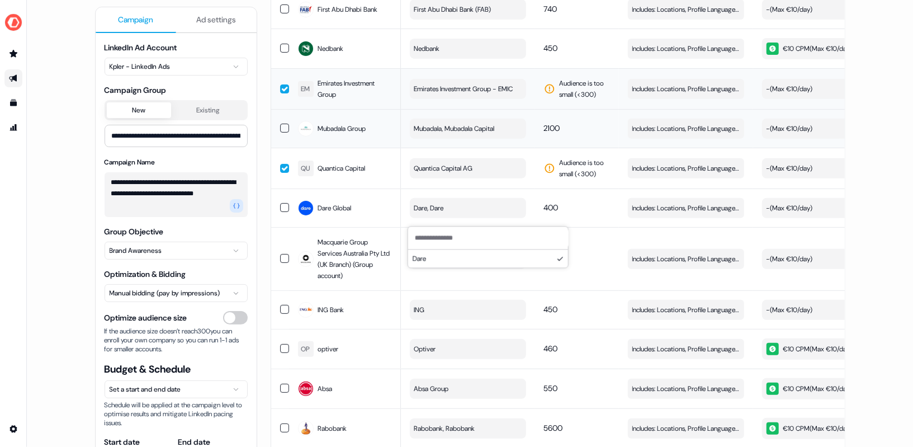
scroll to position [0, 0]
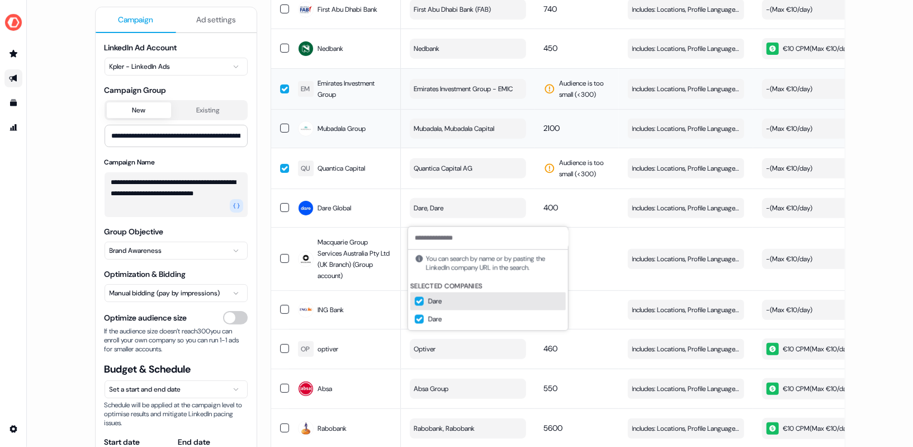
click at [421, 304] on button "Suggestions" at bounding box center [419, 300] width 9 height 9
click at [419, 303] on button "Suggestions" at bounding box center [419, 300] width 9 height 9
click at [442, 214] on span "Dare, Dare" at bounding box center [429, 207] width 30 height 11
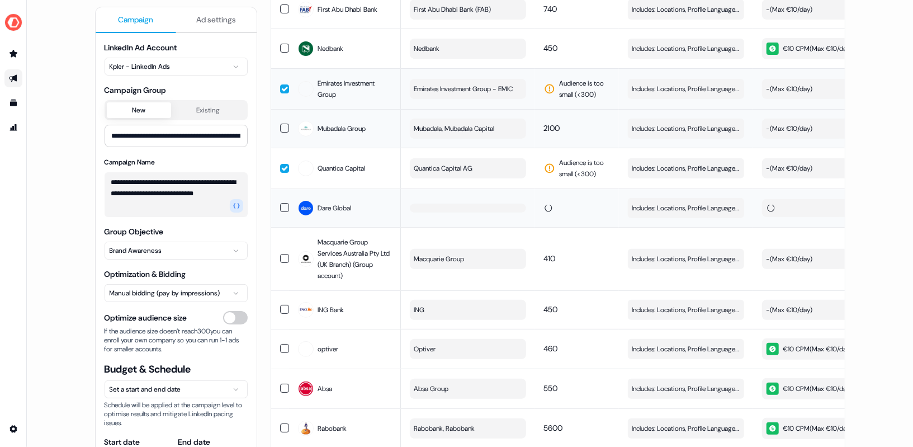
click at [454, 213] on button "button" at bounding box center [468, 208] width 116 height 9
click at [450, 213] on button "button" at bounding box center [468, 208] width 116 height 9
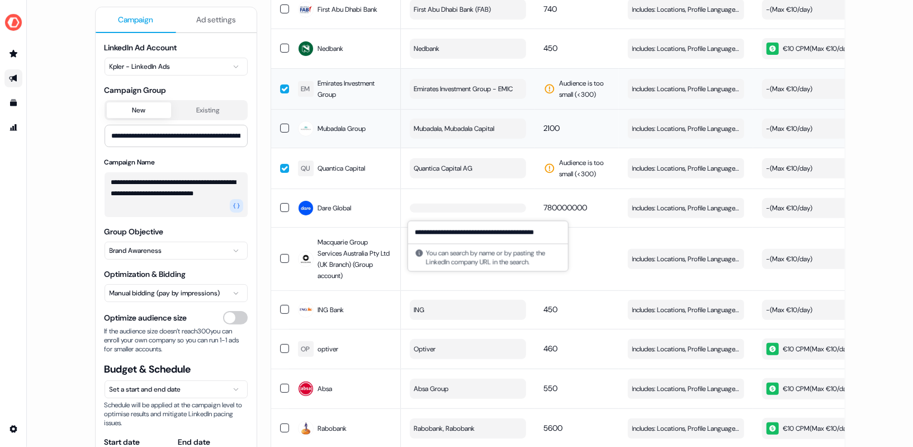
scroll to position [0, 4]
type input "**********"
click at [504, 250] on button "Dare" at bounding box center [488, 253] width 160 height 18
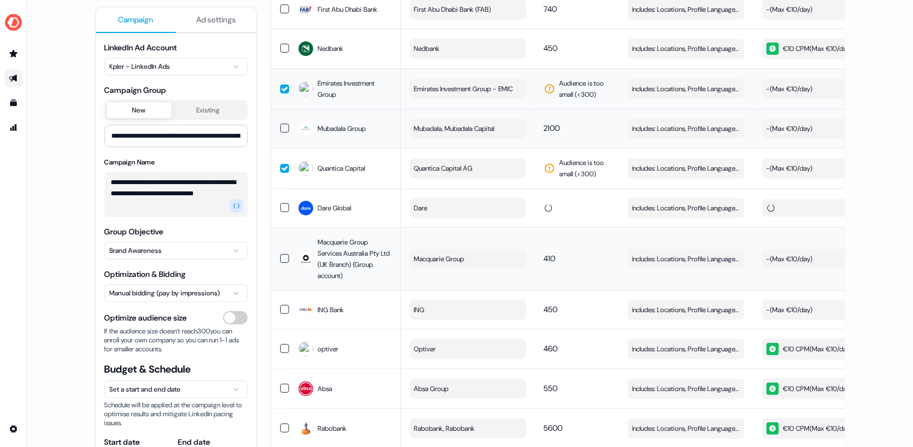
click at [581, 247] on td "410" at bounding box center [577, 258] width 84 height 63
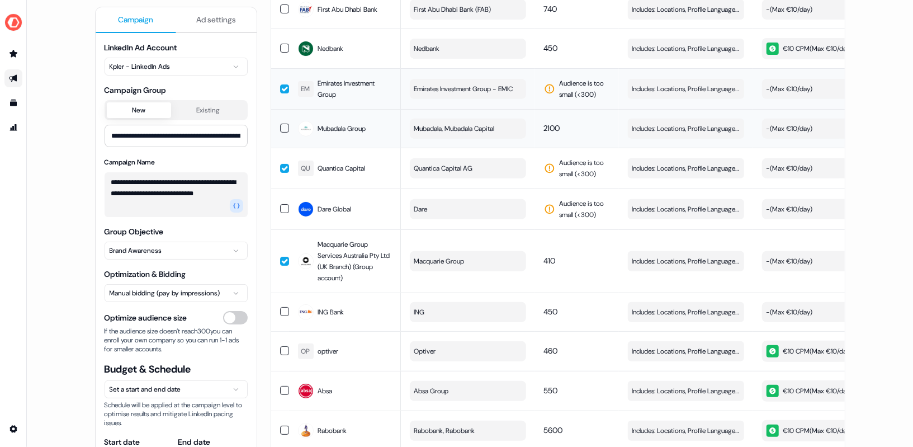
click at [280, 213] on button "button" at bounding box center [284, 208] width 9 height 9
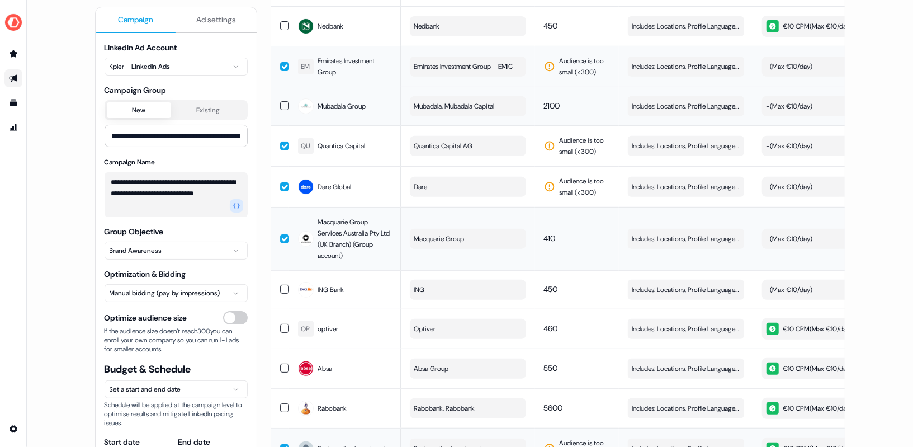
click at [280, 243] on button "button" at bounding box center [284, 238] width 9 height 9
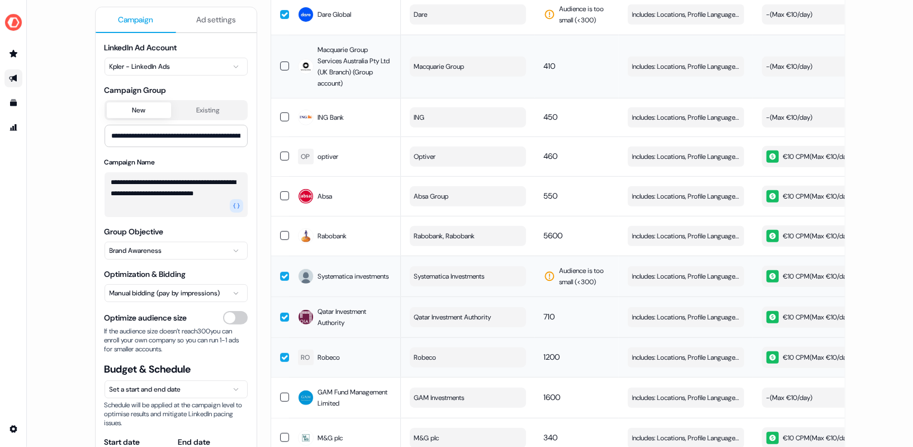
scroll to position [466, 0]
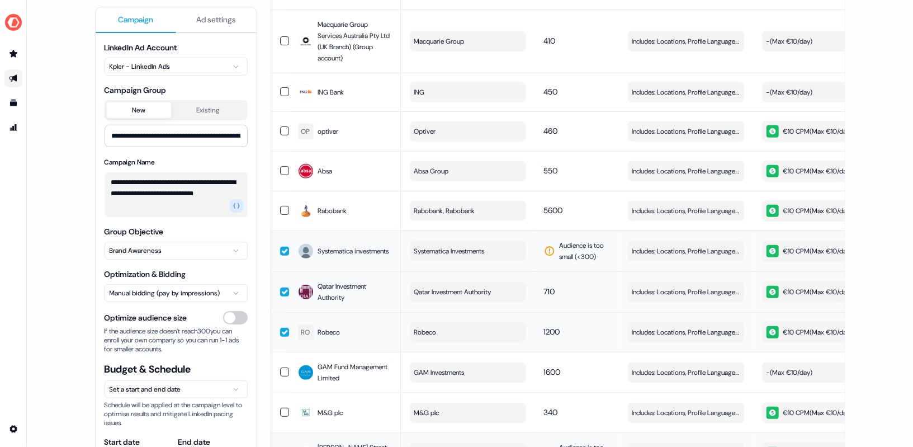
click at [284, 256] on button "button" at bounding box center [284, 251] width 9 height 9
click at [284, 255] on button "button" at bounding box center [284, 250] width 9 height 9
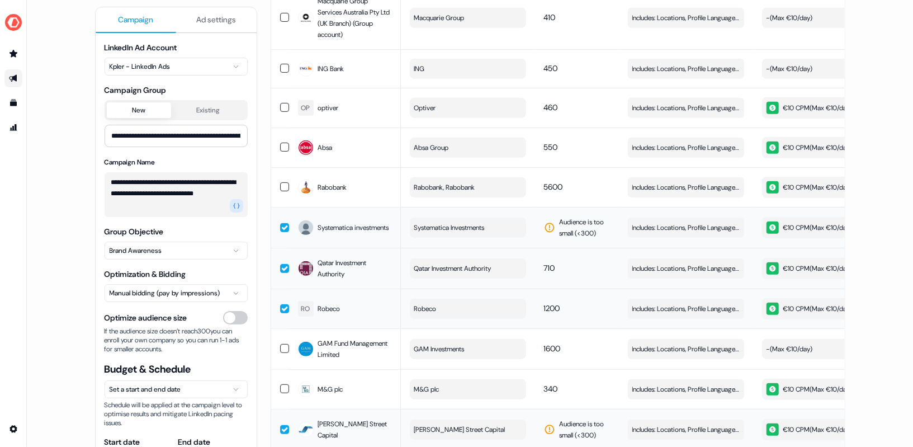
click at [280, 273] on button "button" at bounding box center [284, 268] width 9 height 9
click at [280, 304] on td at bounding box center [280, 309] width 18 height 40
click at [280, 310] on button "button" at bounding box center [284, 308] width 9 height 9
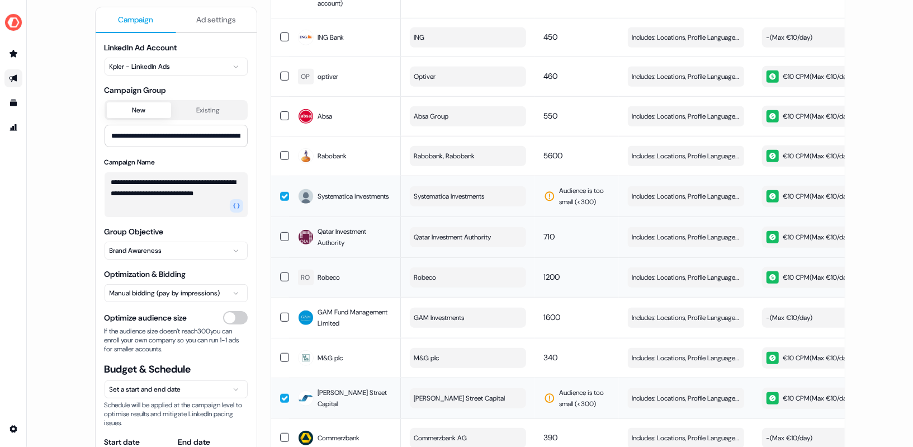
scroll to position [0, 0]
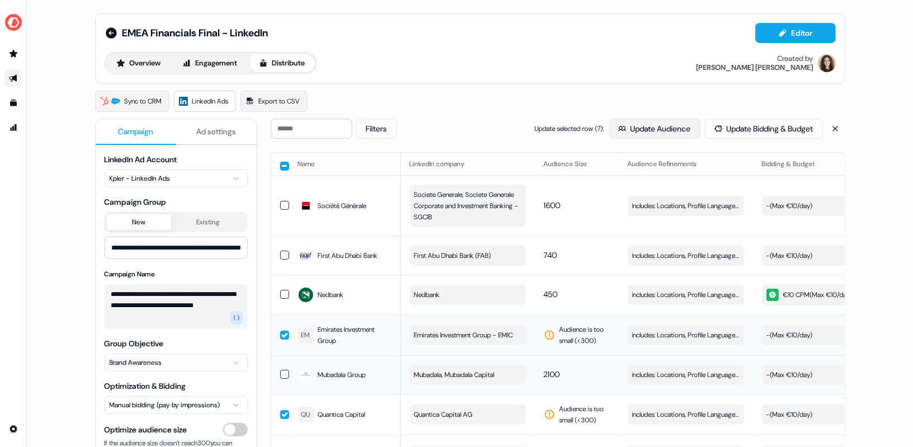
click at [655, 131] on button "Update Audience" at bounding box center [655, 129] width 92 height 20
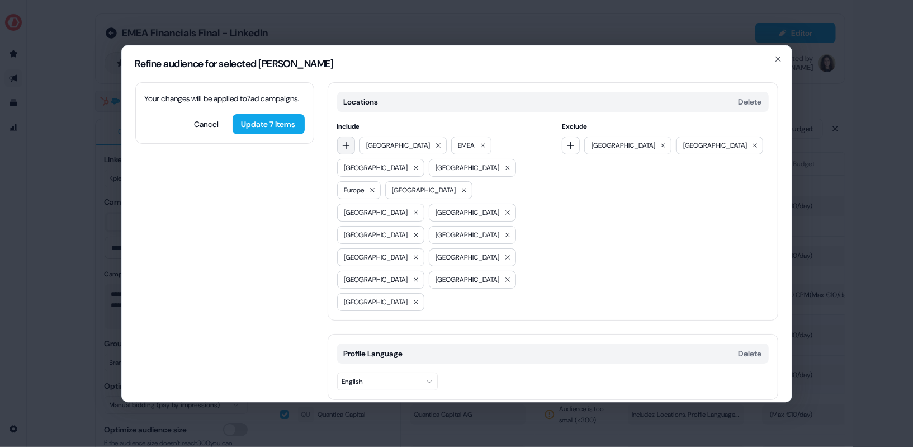
click at [347, 141] on icon "button" at bounding box center [346, 145] width 9 height 9
click at [345, 141] on icon "button" at bounding box center [346, 145] width 9 height 9
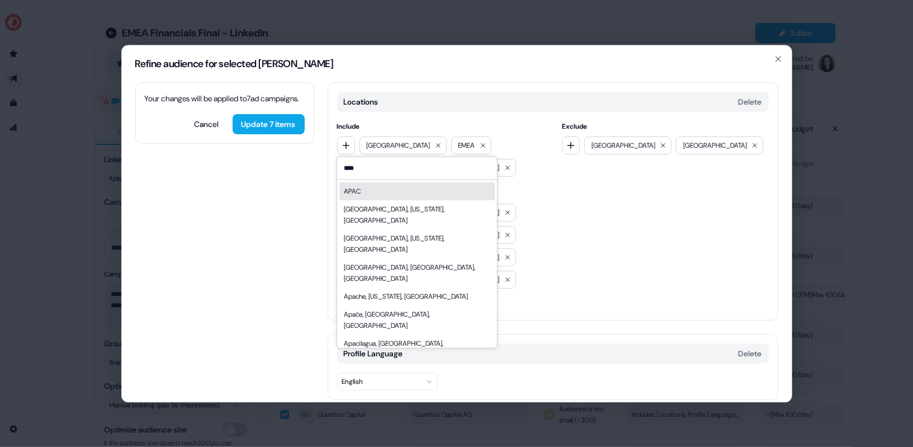
type input "****"
click at [377, 191] on div "APAC" at bounding box center [416, 191] width 155 height 18
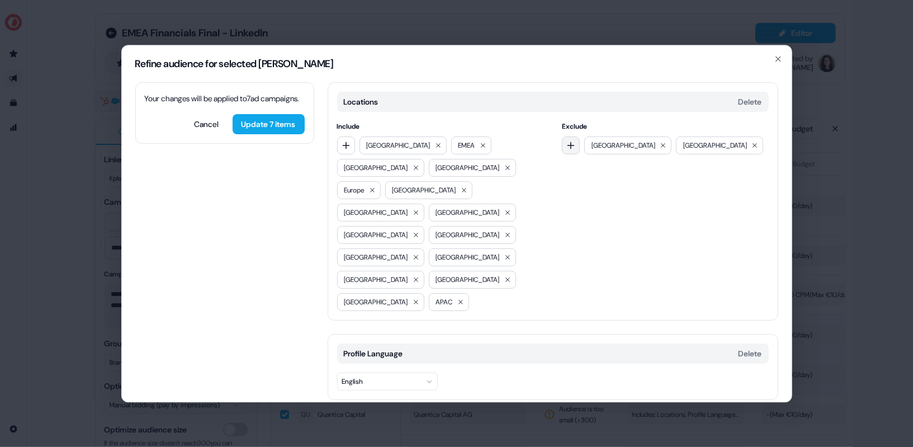
click at [572, 144] on icon "button" at bounding box center [571, 145] width 9 height 9
type input "********"
click at [560, 202] on div "Include Middle East EMEA North America South Africa Europe Canada Mexico Brazil…" at bounding box center [553, 216] width 432 height 190
click at [272, 134] on button "Update 7 items" at bounding box center [269, 124] width 72 height 20
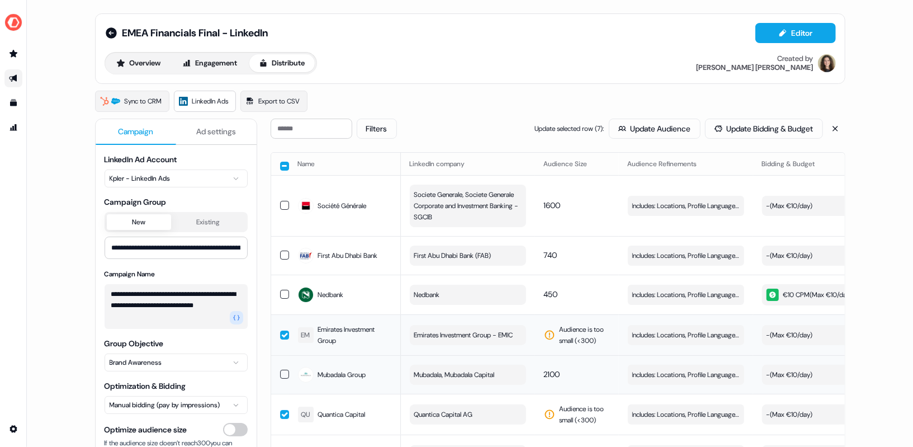
click at [867, 123] on div "**********" at bounding box center [470, 223] width 886 height 447
click at [832, 133] on button at bounding box center [836, 129] width 20 height 20
click at [783, 129] on div "Sync to LinkedIn Go live" at bounding box center [759, 129] width 174 height 20
click at [285, 336] on button "button" at bounding box center [284, 334] width 9 height 9
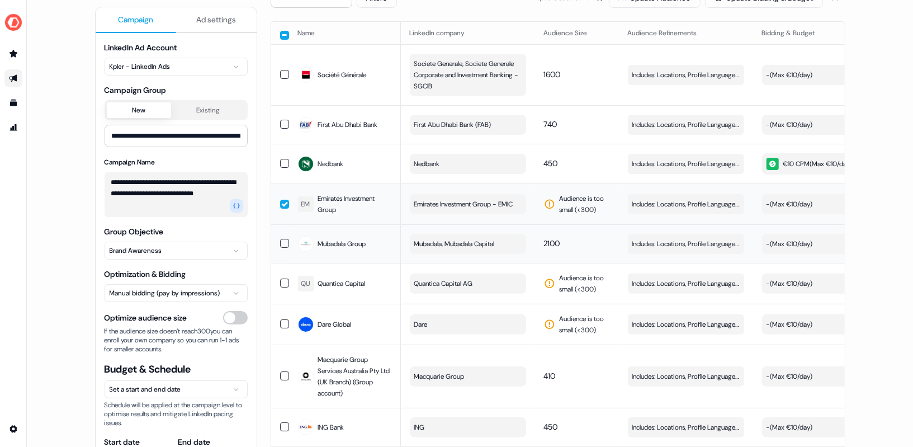
scroll to position [131, 0]
click at [281, 287] on button "button" at bounding box center [284, 283] width 9 height 9
click at [282, 327] on button "button" at bounding box center [284, 323] width 9 height 9
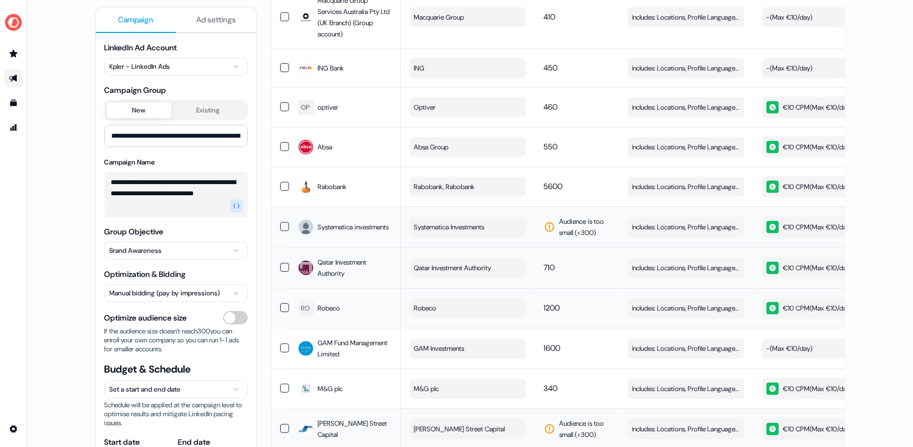
click at [282, 231] on button "button" at bounding box center [284, 226] width 9 height 9
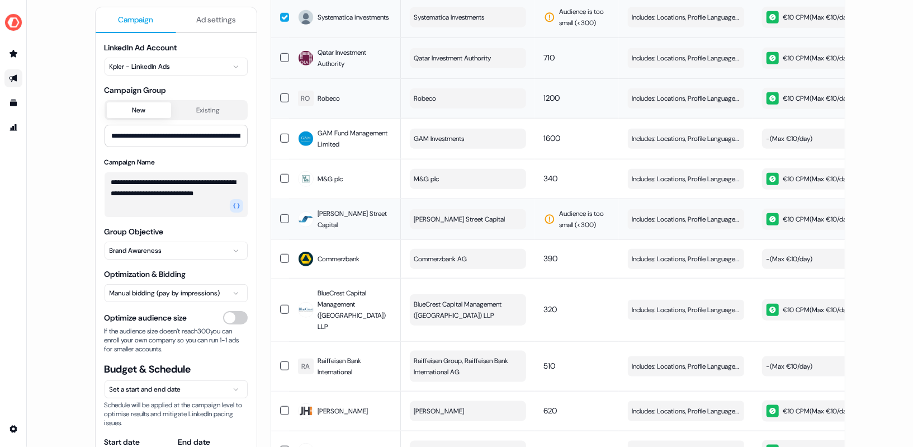
click at [281, 221] on button "button" at bounding box center [284, 218] width 9 height 9
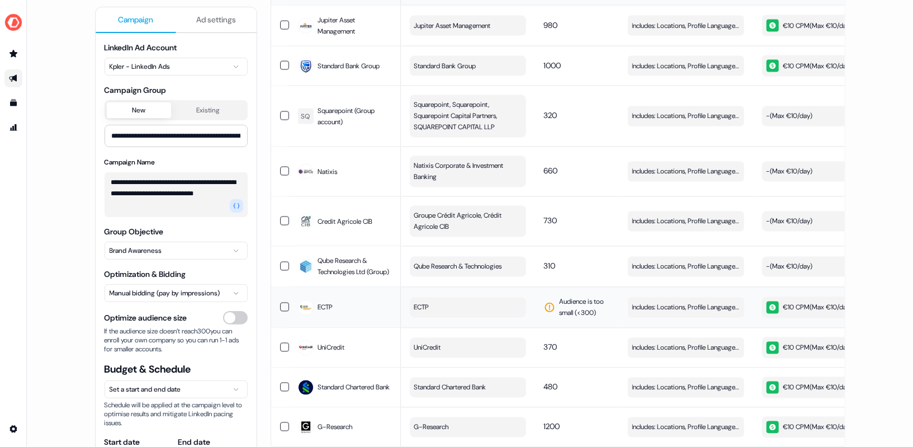
scroll to position [1314, 0]
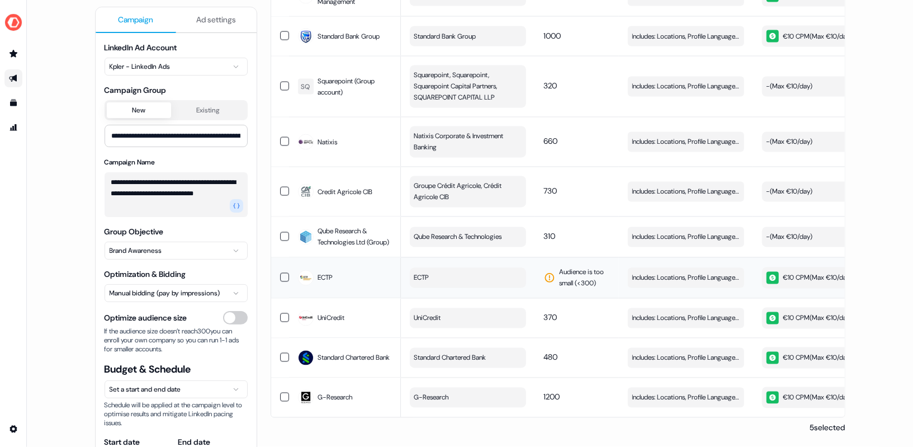
click at [285, 274] on button "button" at bounding box center [284, 277] width 9 height 9
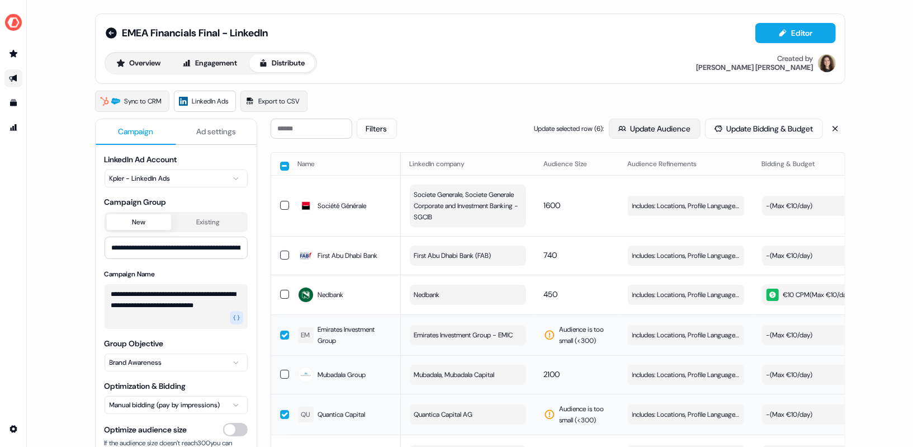
click at [639, 125] on button "Update Audience" at bounding box center [655, 129] width 92 height 20
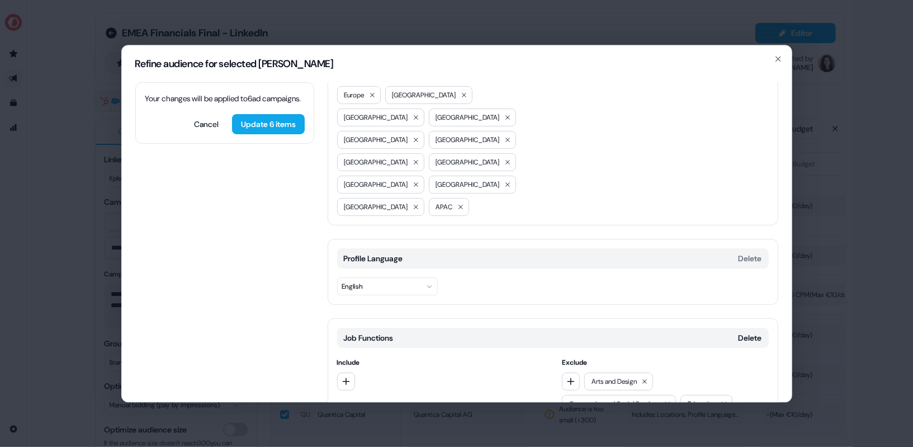
scroll to position [161, 0]
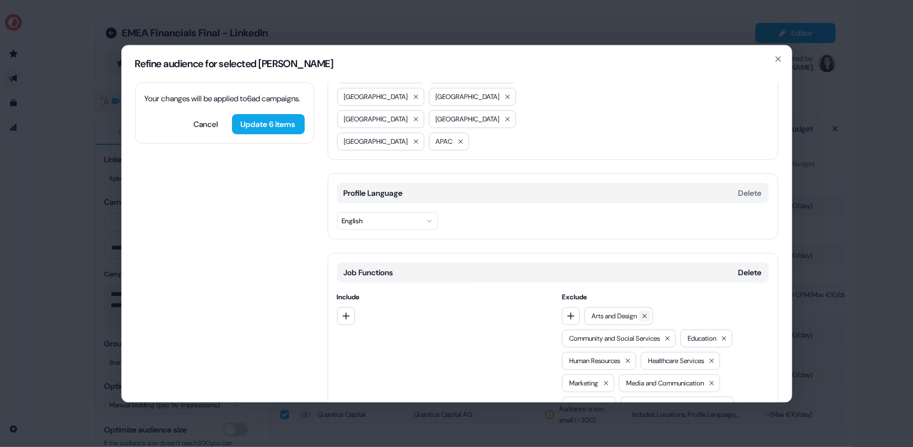
click at [648, 313] on icon at bounding box center [645, 316] width 7 height 7
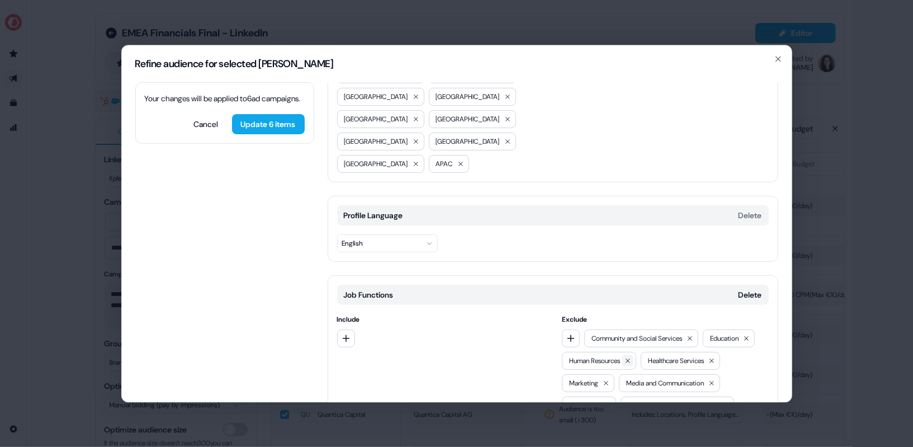
click at [630, 357] on icon at bounding box center [628, 360] width 7 height 7
click at [636, 357] on icon at bounding box center [633, 360] width 7 height 7
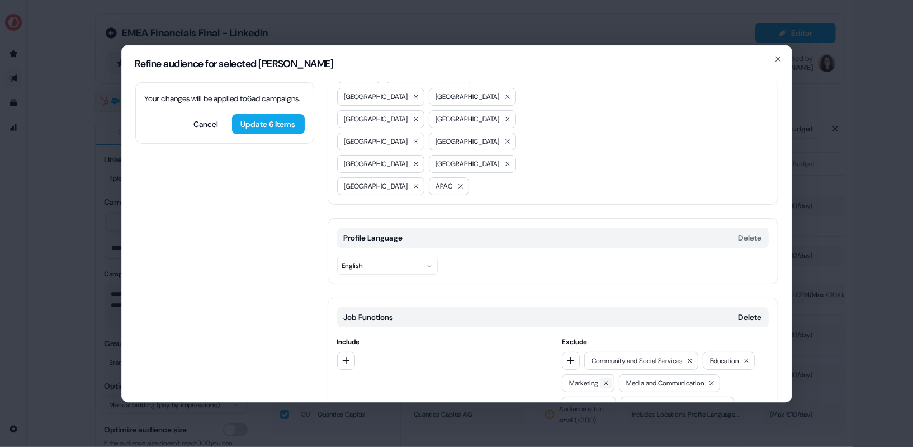
click at [606, 380] on icon at bounding box center [606, 383] width 7 height 7
click at [657, 381] on icon at bounding box center [655, 383] width 4 height 4
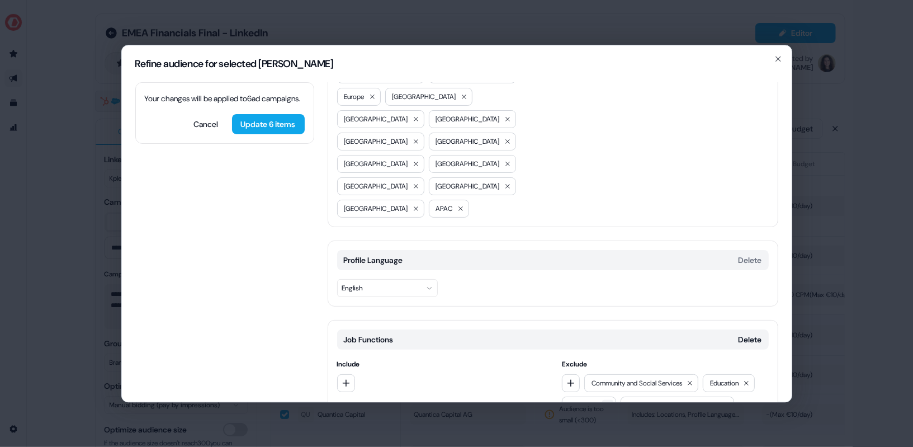
click at [607, 402] on icon at bounding box center [608, 405] width 7 height 7
click at [671, 402] on icon at bounding box center [667, 405] width 7 height 7
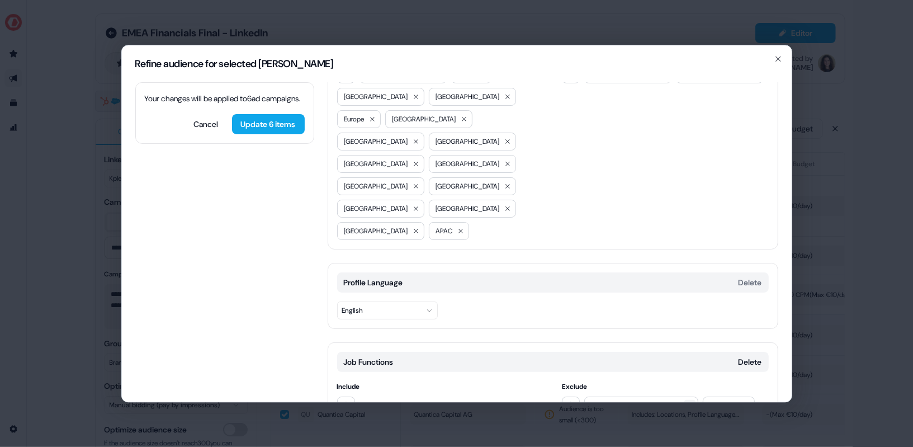
click at [695, 400] on button at bounding box center [690, 405] width 11 height 11
click at [633, 400] on button at bounding box center [627, 405] width 11 height 11
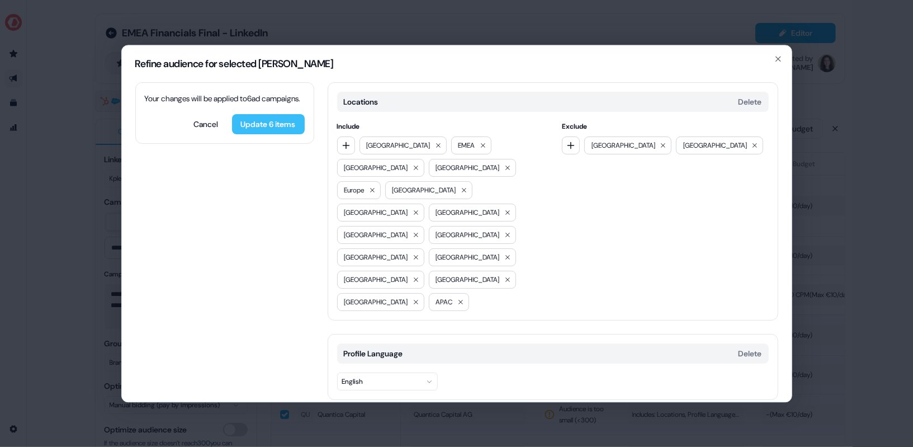
click at [271, 134] on button "Update 6 items" at bounding box center [268, 124] width 73 height 20
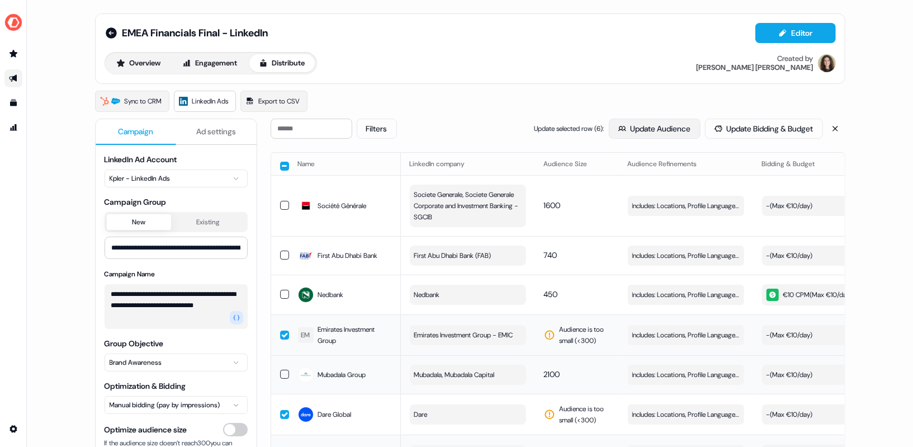
click at [648, 132] on button "Update Audience" at bounding box center [655, 129] width 92 height 20
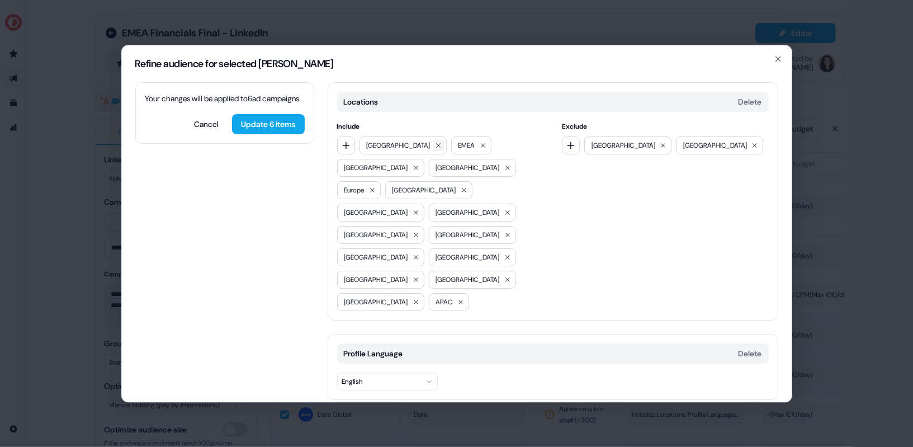
click at [435, 149] on icon at bounding box center [438, 145] width 7 height 7
click at [394, 149] on icon at bounding box center [391, 145] width 7 height 7
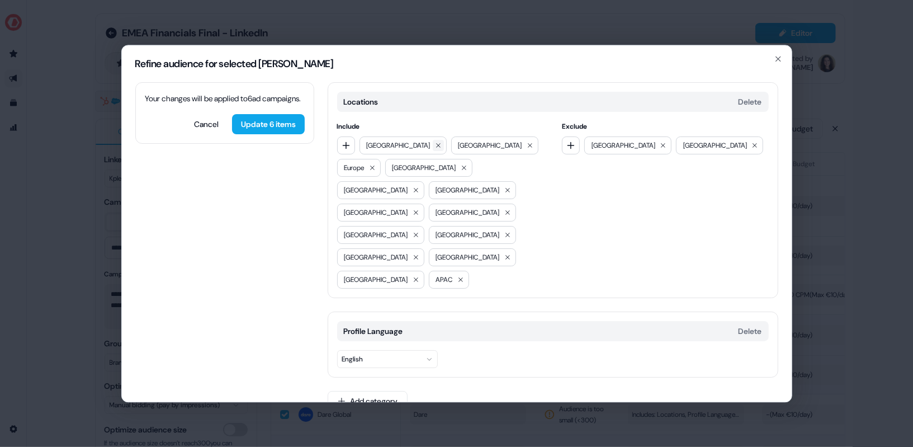
click at [436, 148] on icon at bounding box center [438, 145] width 4 height 4
click at [504, 171] on icon at bounding box center [507, 167] width 7 height 7
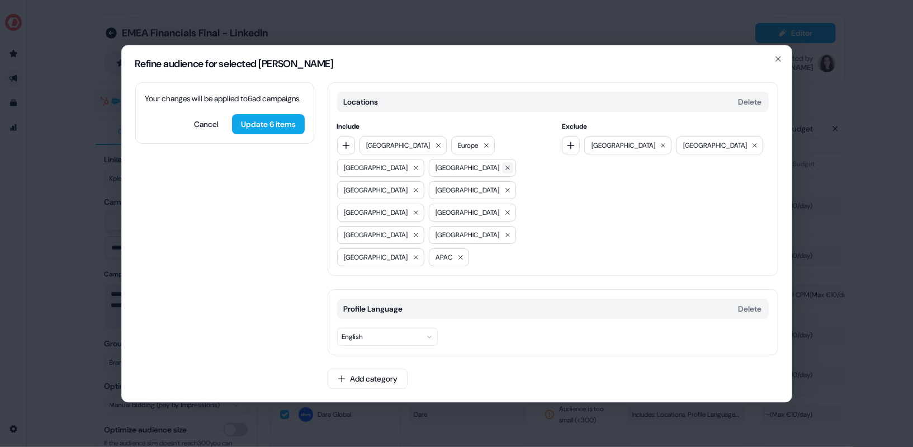
click at [502, 173] on button at bounding box center [507, 167] width 11 height 11
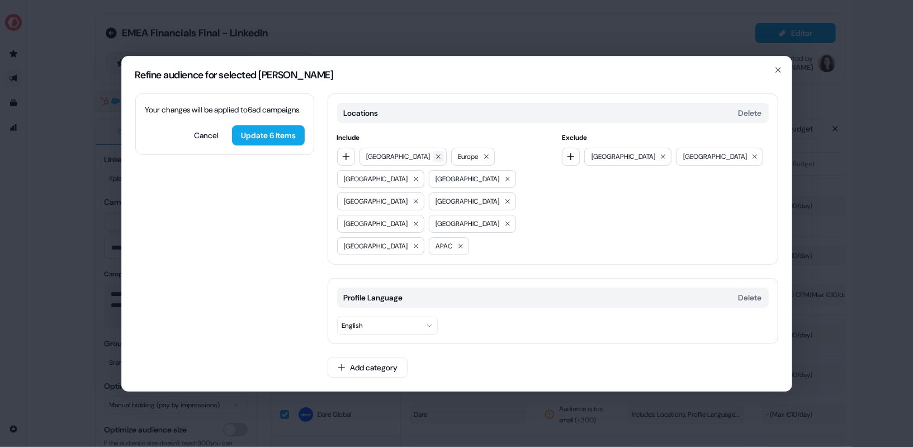
click at [435, 160] on icon at bounding box center [438, 156] width 7 height 7
click at [660, 160] on icon at bounding box center [663, 156] width 7 height 7
click at [658, 162] on button at bounding box center [663, 156] width 11 height 11
click at [398, 160] on icon at bounding box center [395, 156] width 7 height 7
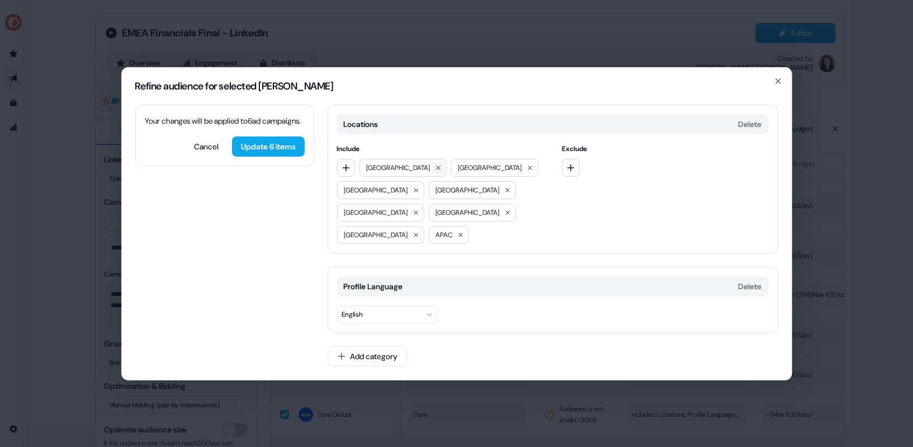
click at [435, 171] on icon at bounding box center [438, 167] width 7 height 7
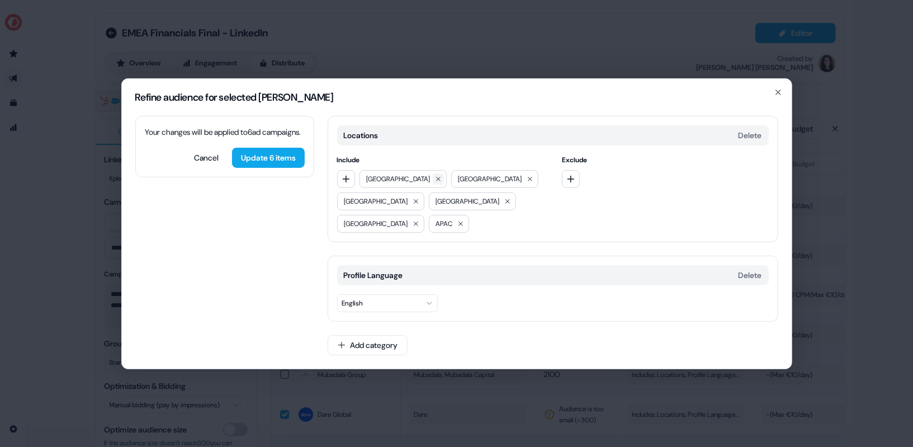
click at [435, 182] on icon at bounding box center [438, 179] width 7 height 7
click at [433, 185] on button at bounding box center [438, 178] width 11 height 11
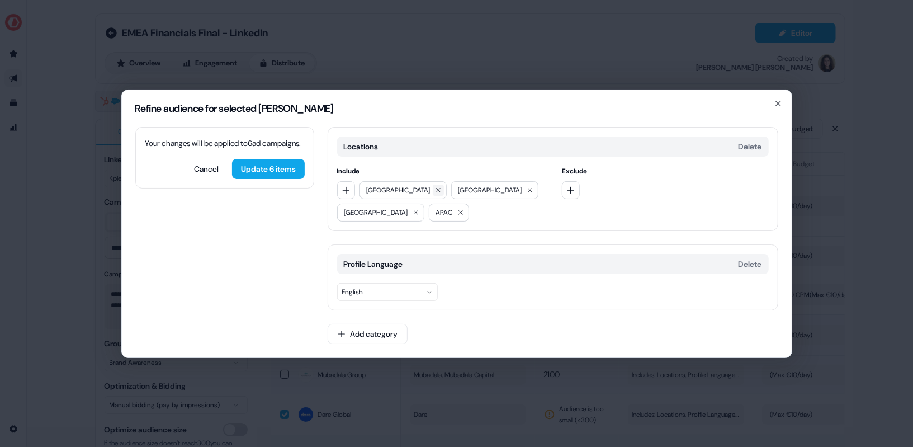
click at [436, 189] on icon at bounding box center [438, 190] width 4 height 4
click at [435, 194] on icon at bounding box center [438, 190] width 7 height 7
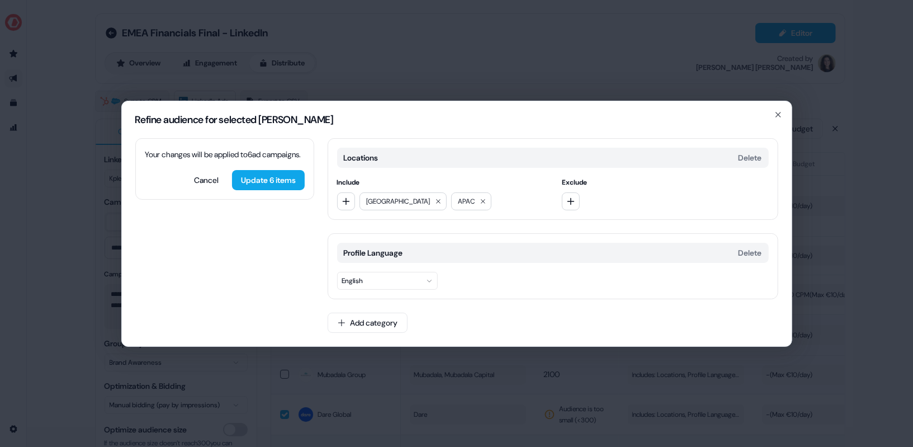
click at [416, 207] on div "[GEOGRAPHIC_DATA]" at bounding box center [403, 201] width 87 height 18
click at [433, 205] on button at bounding box center [438, 201] width 11 height 11
click at [389, 203] on icon at bounding box center [391, 201] width 7 height 7
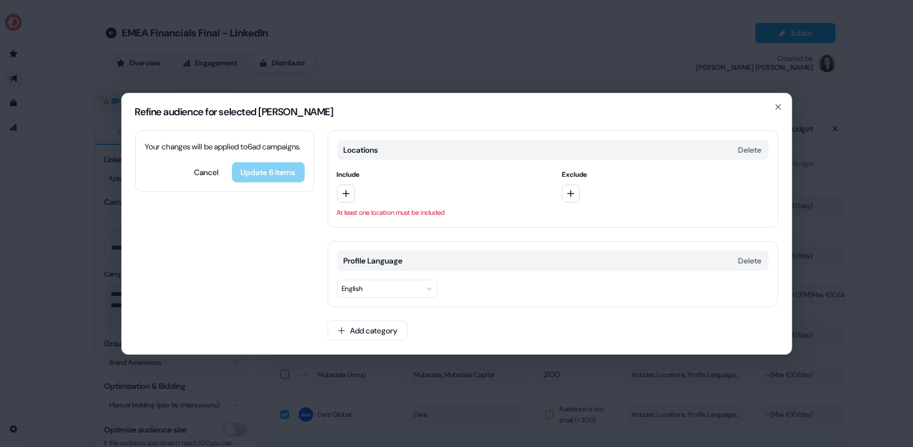
click at [258, 182] on div "Cancel Update 6 items" at bounding box center [225, 172] width 160 height 20
click at [272, 182] on div "Cancel Update 6 items" at bounding box center [225, 172] width 160 height 20
click at [352, 188] on button "button" at bounding box center [346, 194] width 18 height 18
click at [370, 216] on input at bounding box center [417, 216] width 160 height 22
type input "****"
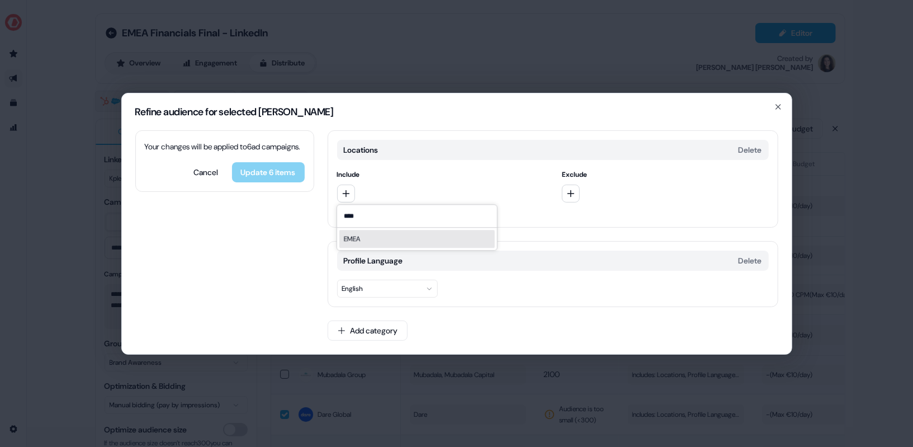
click at [371, 237] on div "EMEA" at bounding box center [416, 239] width 155 height 18
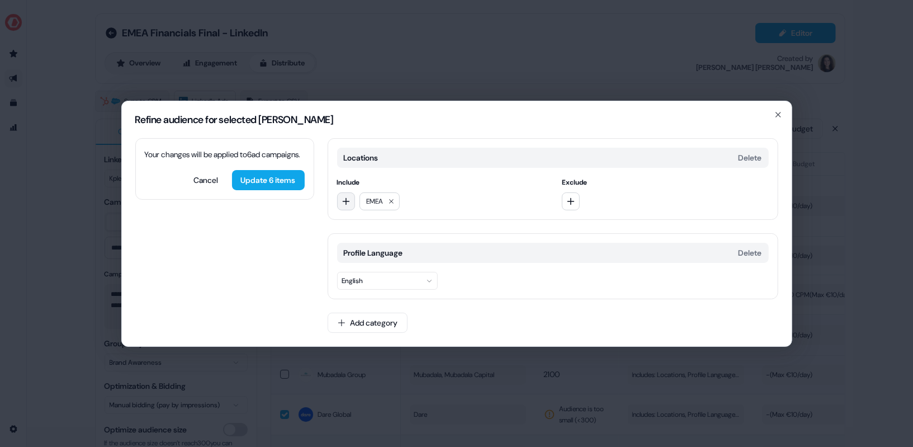
click at [349, 204] on icon "button" at bounding box center [346, 201] width 9 height 9
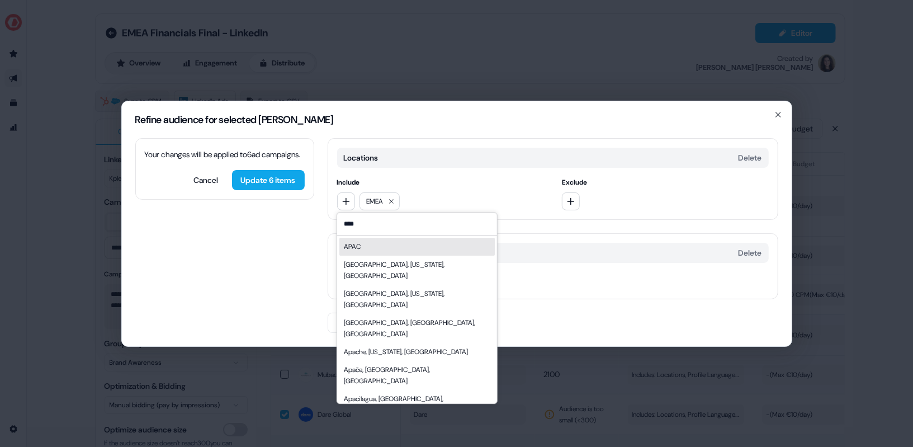
type input "****"
click at [372, 243] on div "APAC" at bounding box center [416, 247] width 155 height 18
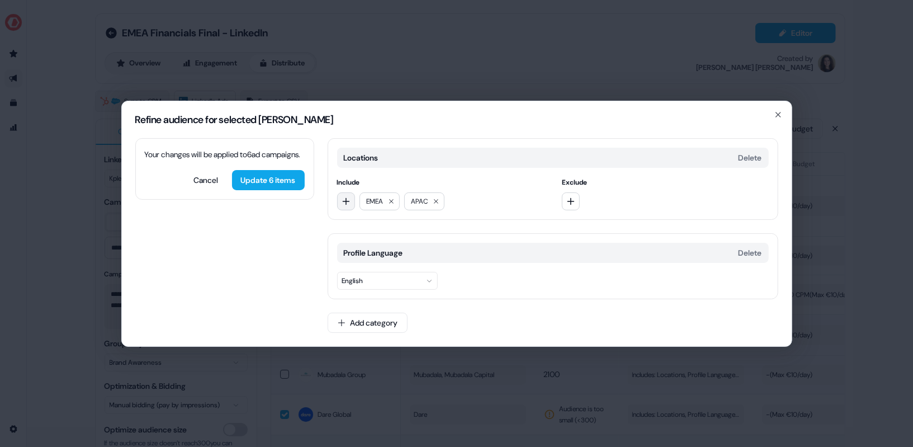
click at [348, 197] on icon "button" at bounding box center [346, 201] width 9 height 9
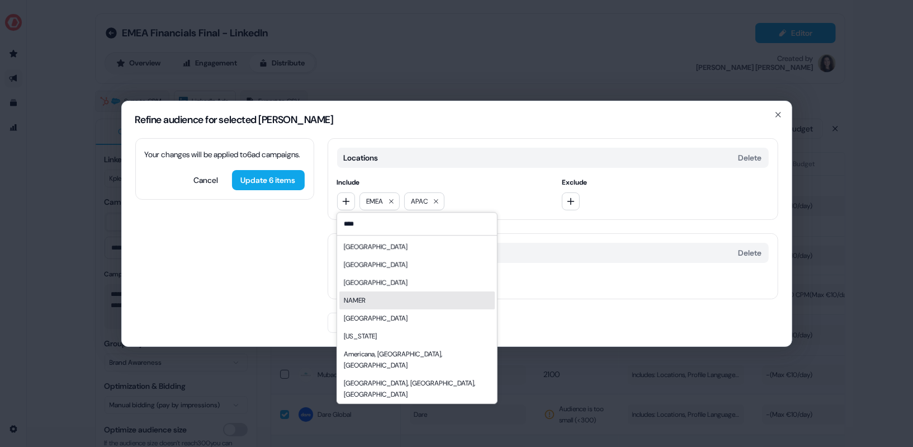
type input "****"
click at [367, 304] on div "NAMER" at bounding box center [416, 300] width 155 height 18
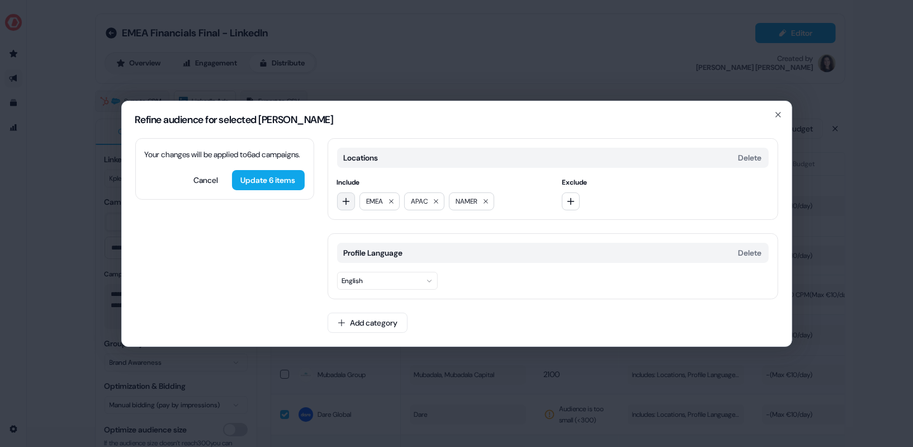
click at [350, 209] on button "button" at bounding box center [346, 201] width 18 height 18
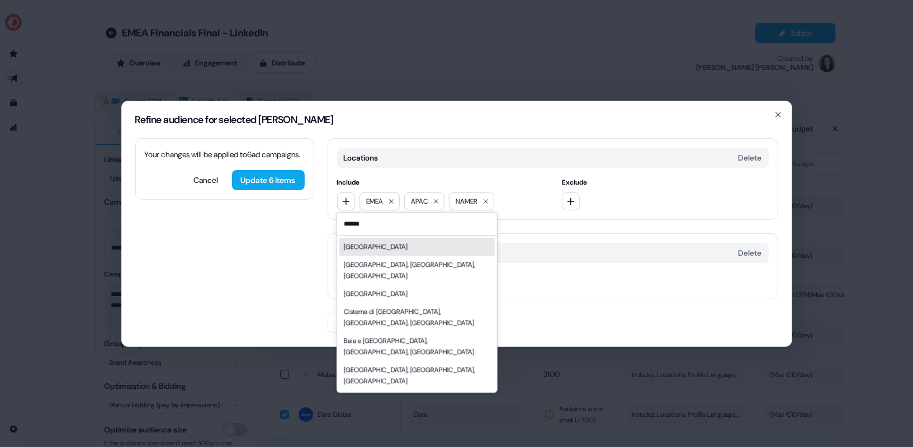
type input "*****"
click at [395, 251] on div "[GEOGRAPHIC_DATA]" at bounding box center [416, 247] width 155 height 18
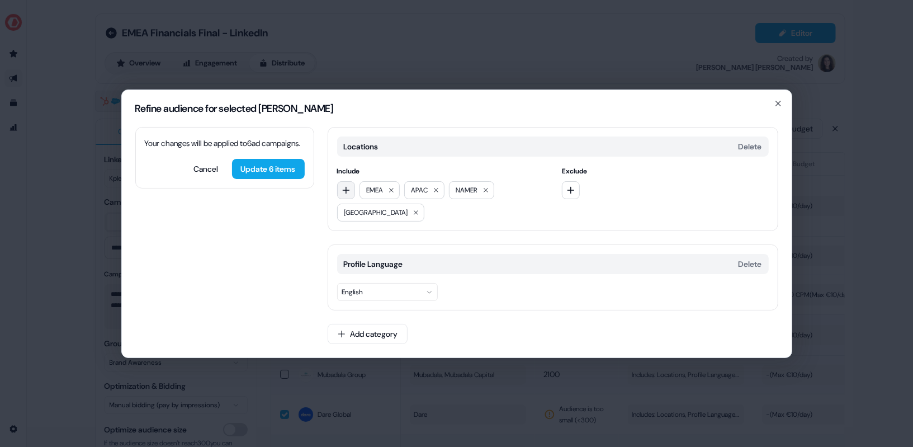
click at [349, 188] on icon "button" at bounding box center [346, 190] width 9 height 9
type input "*"
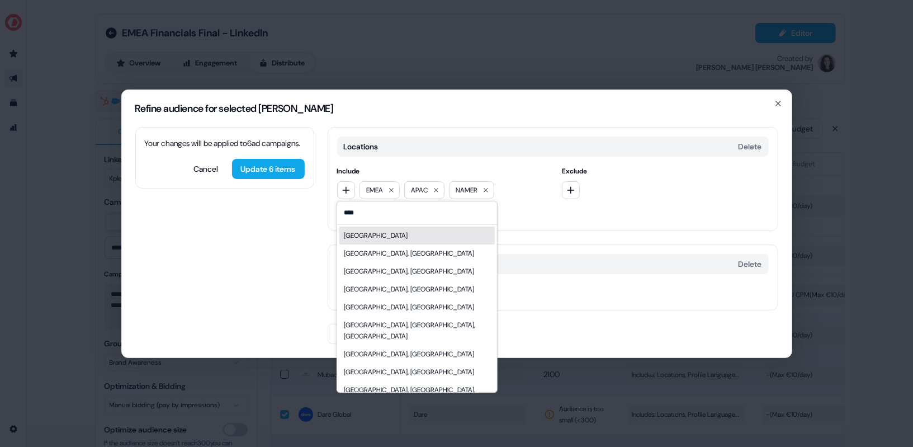
type input "****"
click at [379, 238] on div "[GEOGRAPHIC_DATA]" at bounding box center [416, 236] width 155 height 18
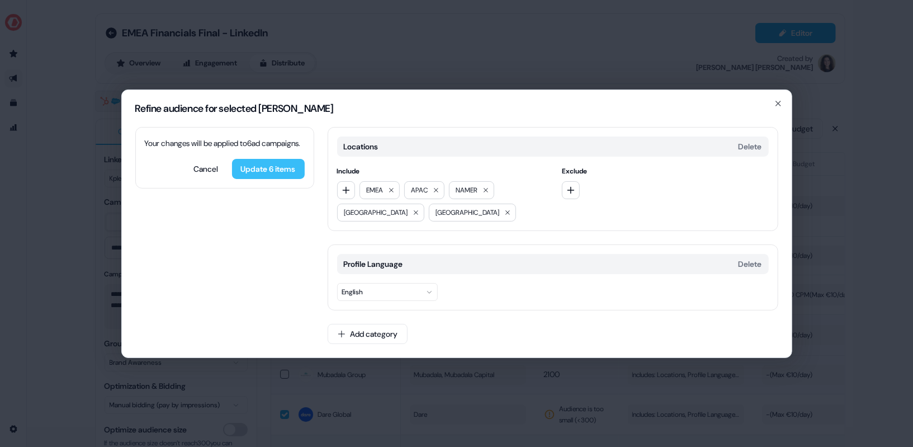
click at [286, 179] on button "Update 6 items" at bounding box center [268, 169] width 73 height 20
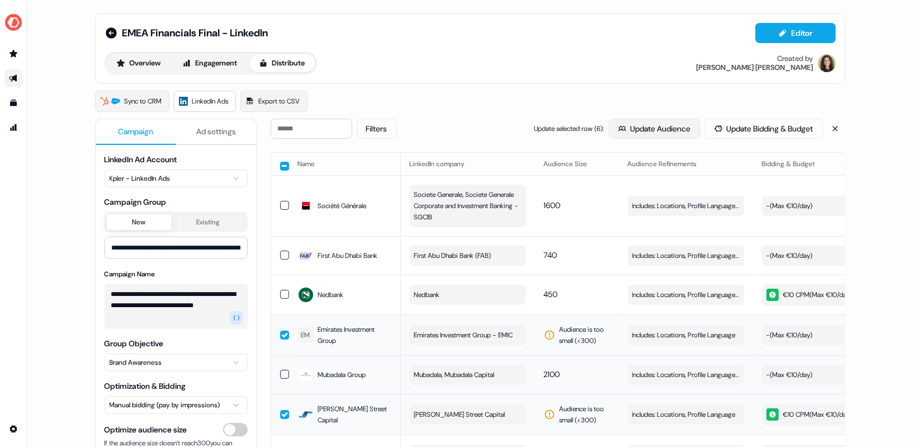
click at [653, 132] on button "Update Audience" at bounding box center [655, 129] width 92 height 20
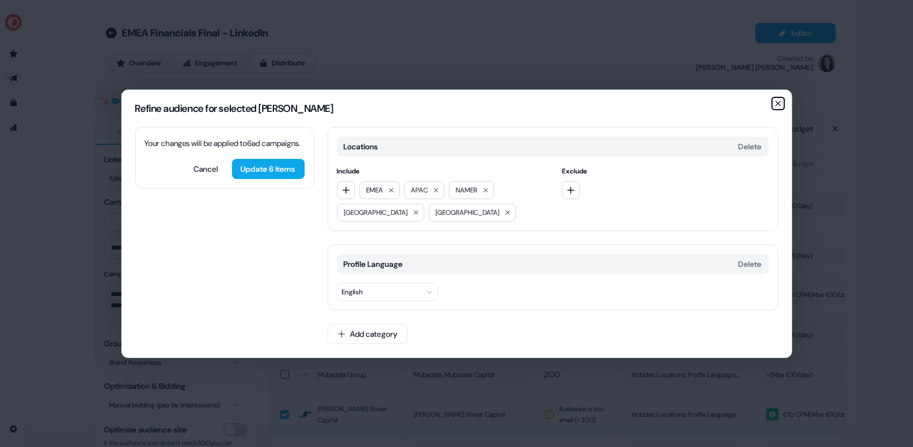
click at [778, 105] on icon "button" at bounding box center [778, 103] width 9 height 9
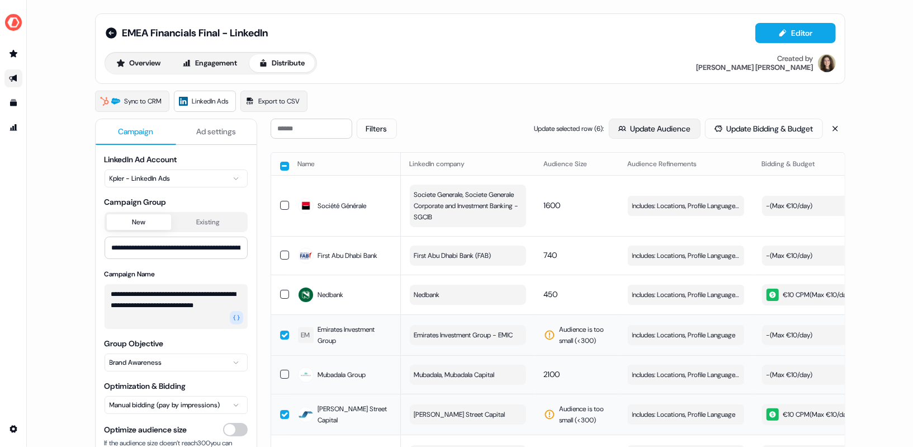
click at [645, 128] on button "Update Audience" at bounding box center [655, 129] width 92 height 20
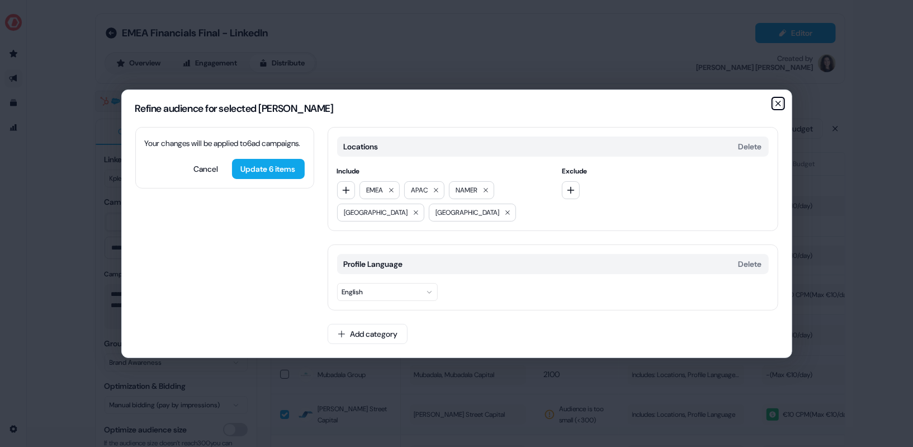
click at [778, 102] on icon "button" at bounding box center [778, 103] width 4 height 4
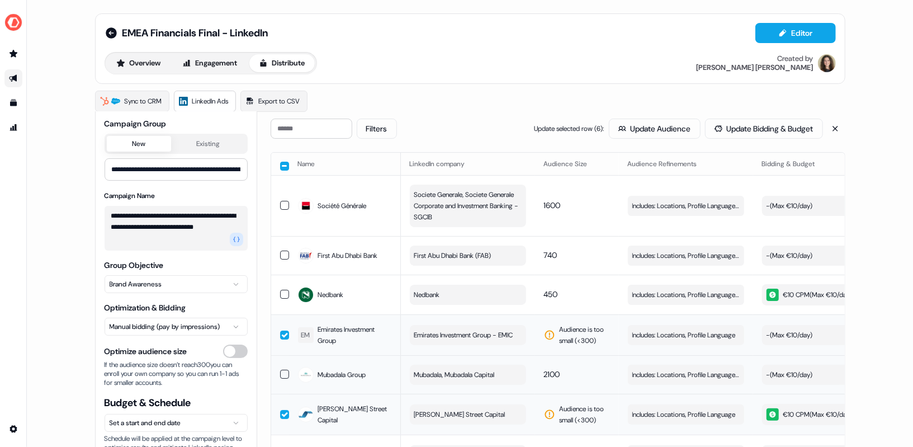
scroll to position [94, 0]
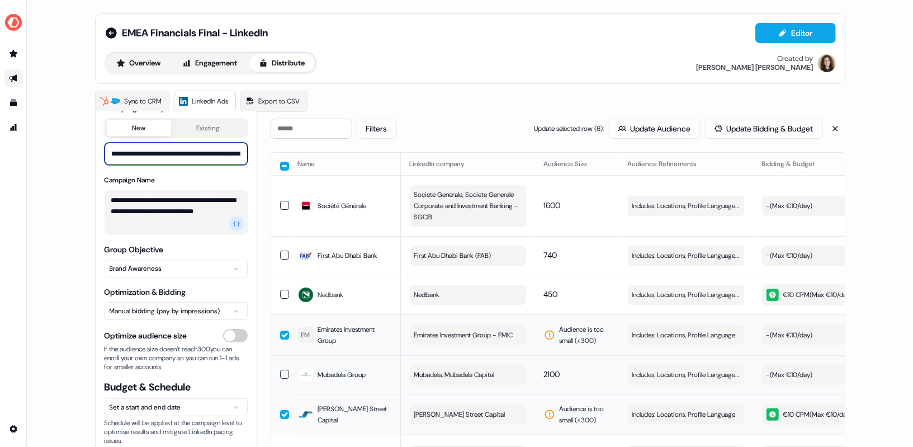
drag, startPoint x: 139, startPoint y: 151, endPoint x: 133, endPoint y: 151, distance: 6.2
click at [133, 151] on input "**********" at bounding box center [176, 154] width 143 height 22
drag, startPoint x: 202, startPoint y: 150, endPoint x: 271, endPoint y: 148, distance: 68.8
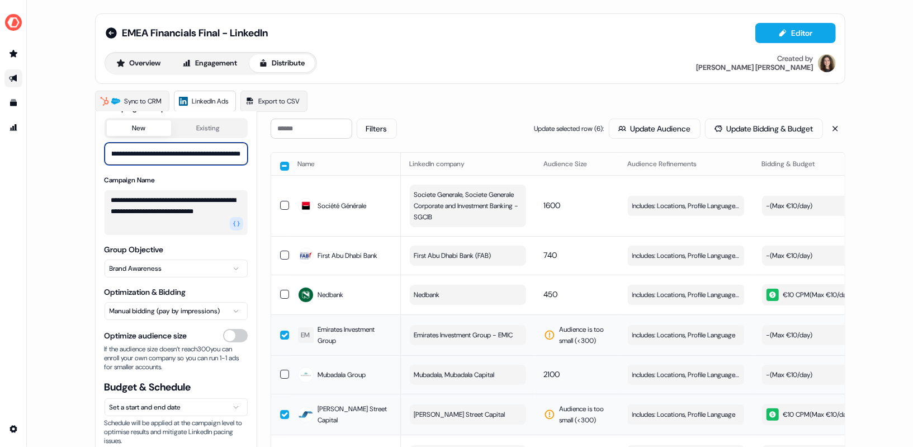
type input "**********"
click at [204, 202] on textarea "**********" at bounding box center [177, 212] width 144 height 45
click at [219, 200] on textarea "**********" at bounding box center [177, 212] width 144 height 45
click at [225, 218] on textarea "**********" at bounding box center [177, 212] width 144 height 45
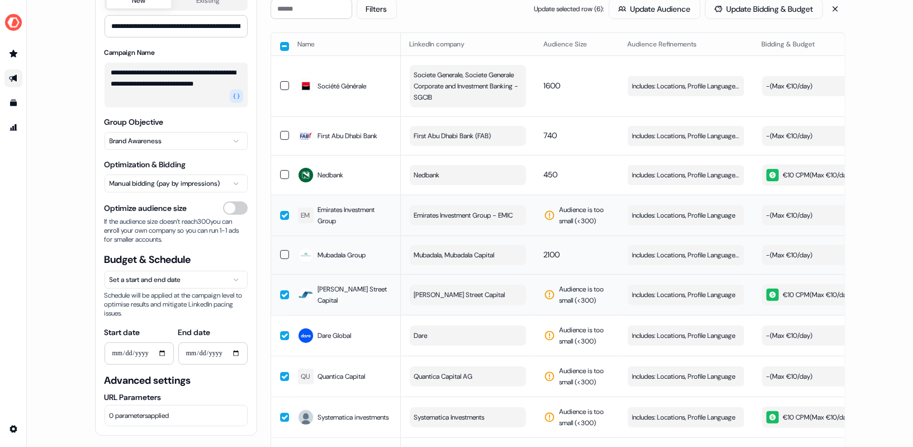
scroll to position [110, 0]
type textarea "**********"
click at [161, 351] on input "**********" at bounding box center [139, 353] width 69 height 22
type input "**********"
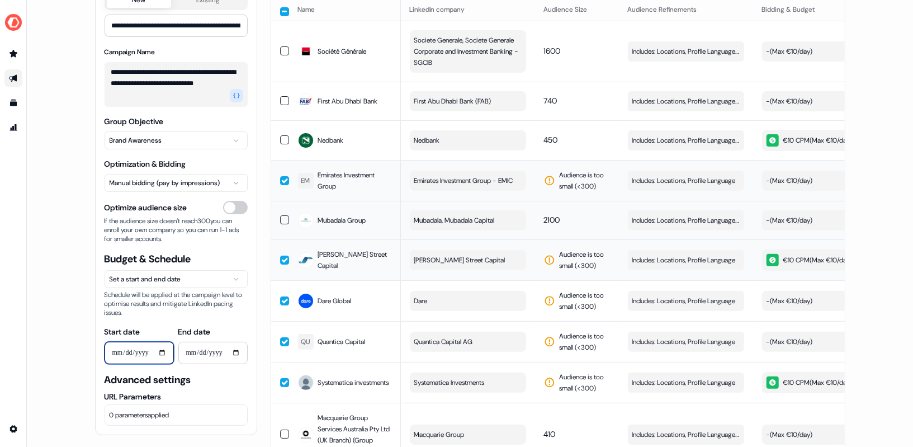
scroll to position [168, 0]
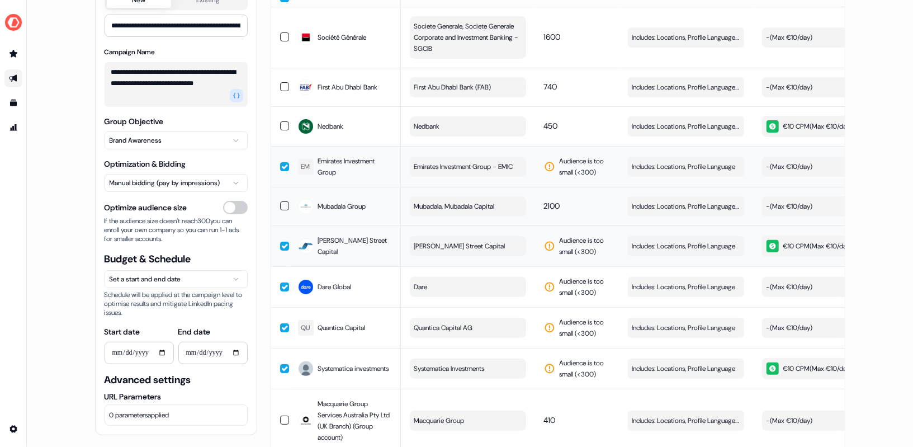
click at [194, 410] on button "0 parameters applied" at bounding box center [176, 414] width 143 height 21
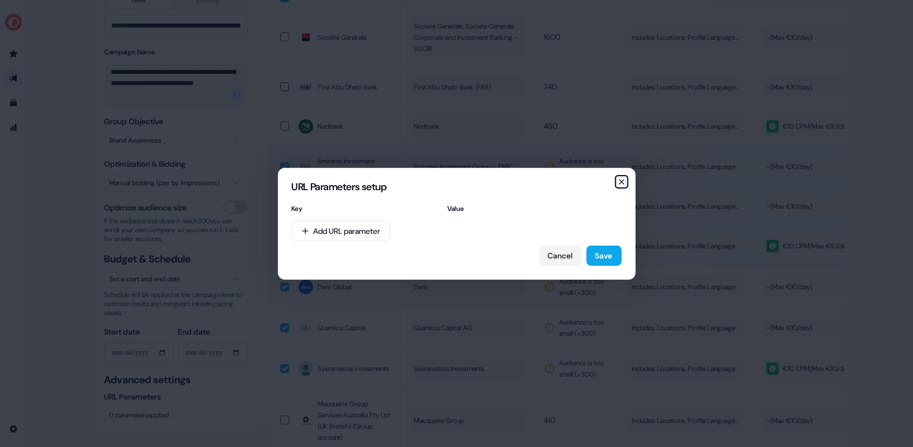
click at [620, 179] on icon "button" at bounding box center [621, 181] width 9 height 9
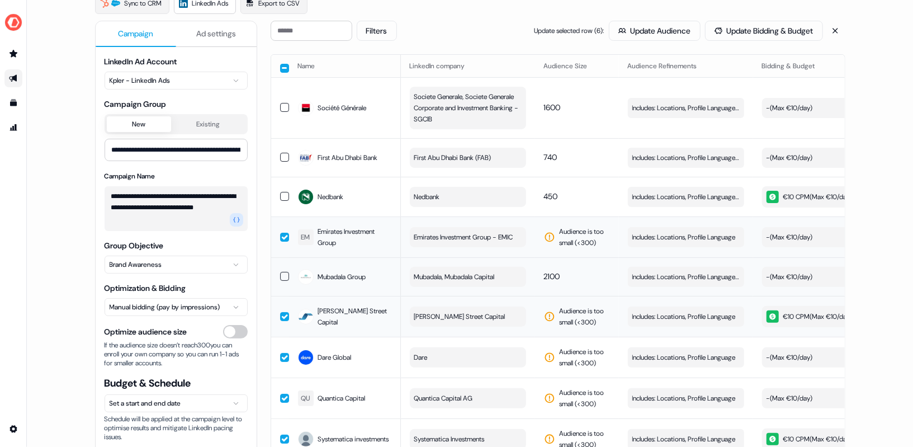
scroll to position [77, 0]
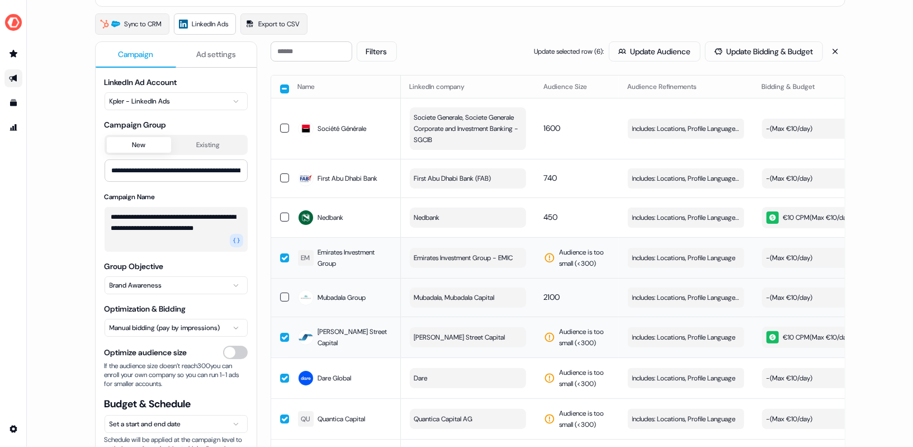
click at [219, 55] on span "Ad settings" at bounding box center [216, 54] width 40 height 11
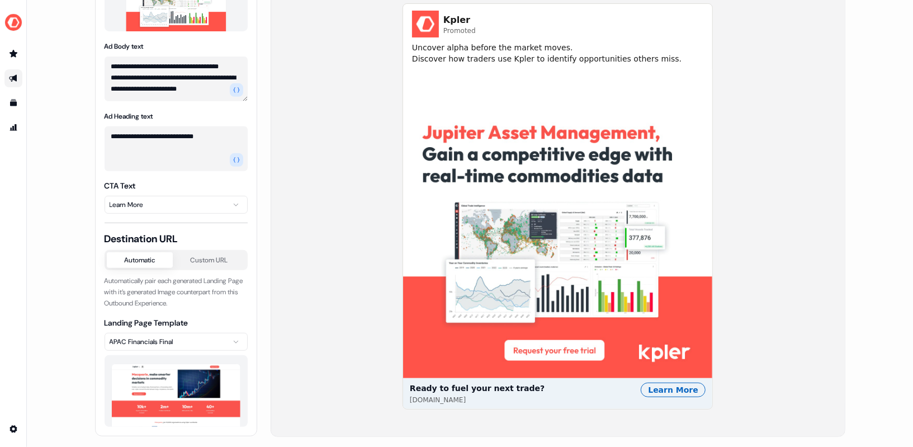
scroll to position [282, 0]
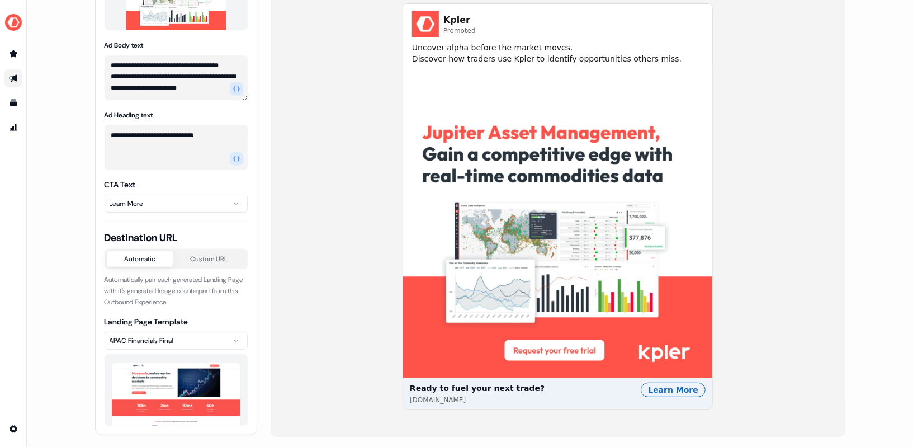
click at [193, 348] on div "Landing Page Template APAC Financials Final" at bounding box center [176, 371] width 143 height 110
click at [198, 345] on html "**********" at bounding box center [456, 223] width 913 height 447
click at [682, 388] on div "Learn More" at bounding box center [673, 390] width 65 height 15
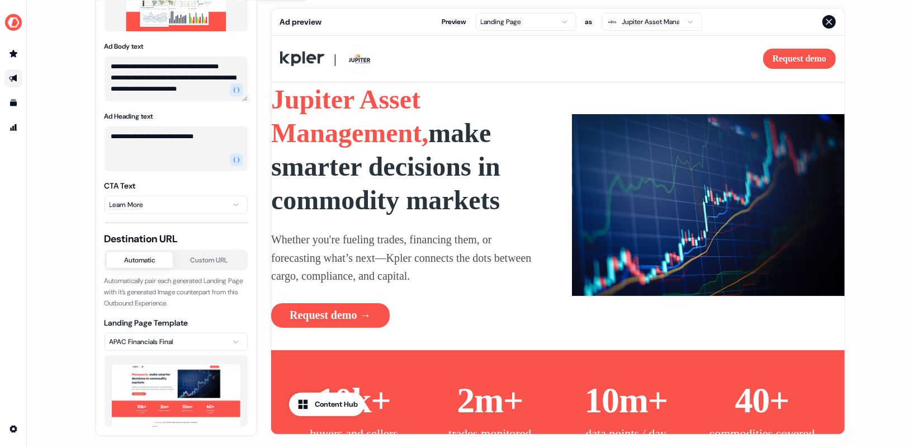
click at [554, 23] on html "**********" at bounding box center [456, 223] width 913 height 447
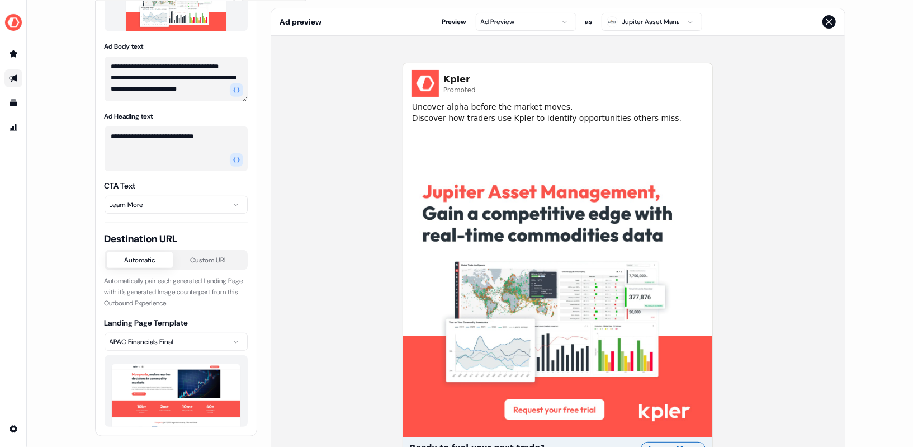
scroll to position [0, 0]
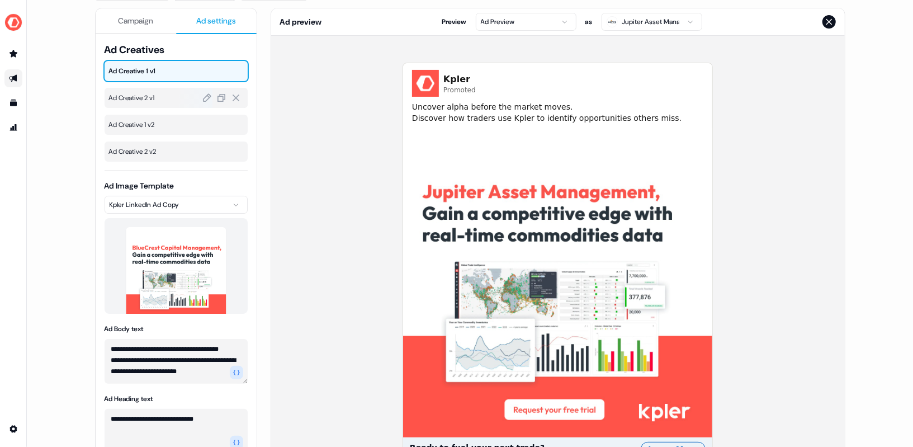
click at [179, 96] on div at bounding box center [194, 98] width 35 height 20
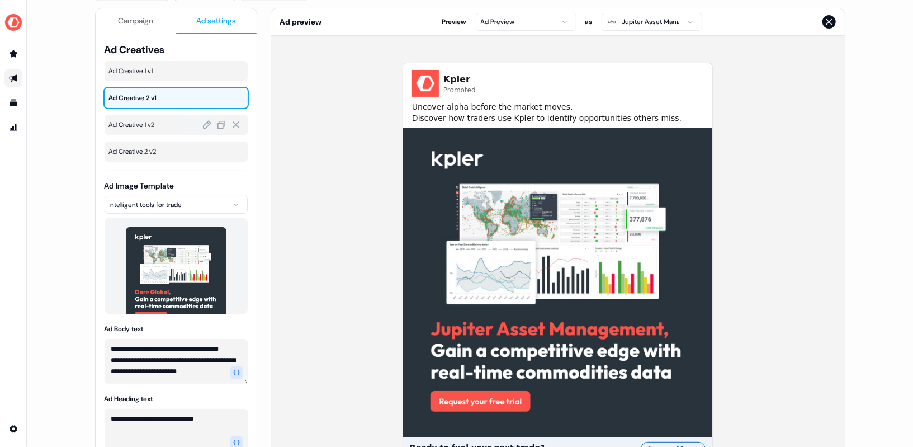
click at [155, 119] on span "Ad Creative 1 v2" at bounding box center [176, 124] width 134 height 11
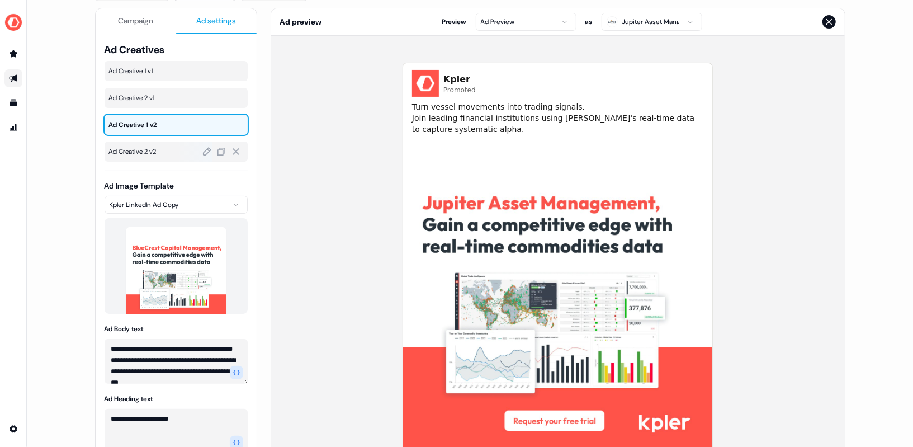
click at [167, 149] on span "Ad Creative 2 v2" at bounding box center [176, 151] width 134 height 11
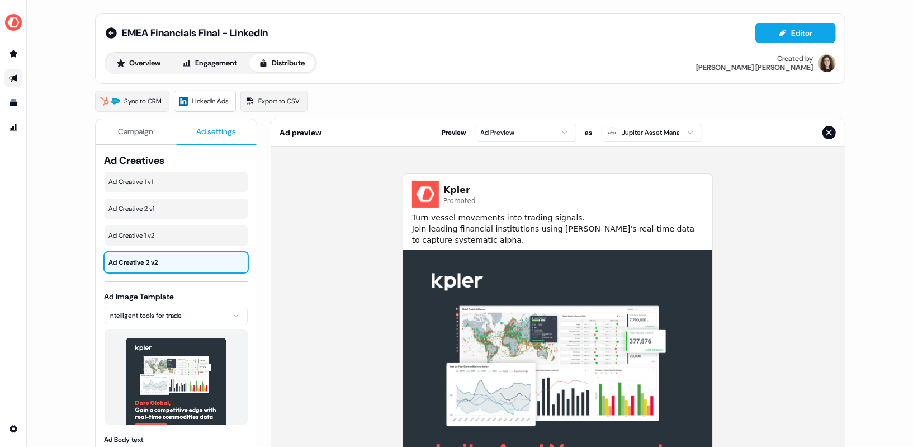
click at [272, 62] on button "Distribute" at bounding box center [281, 63] width 65 height 18
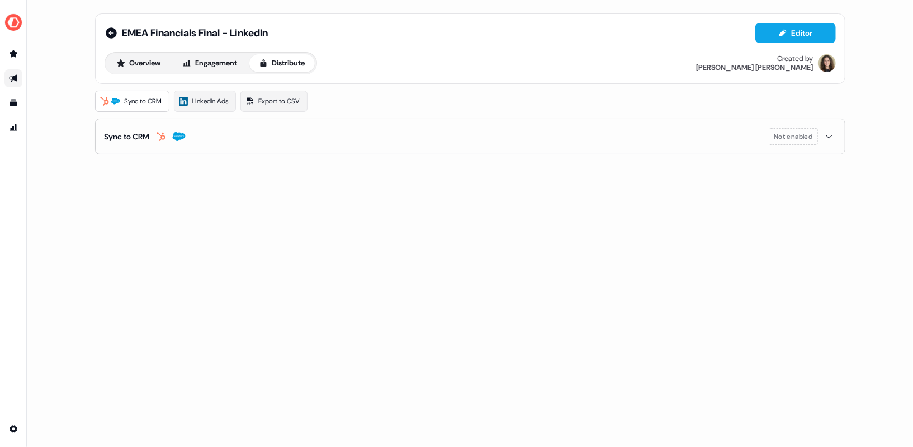
click at [285, 135] on button "Sync to CRM Not enabled" at bounding box center [471, 136] width 732 height 35
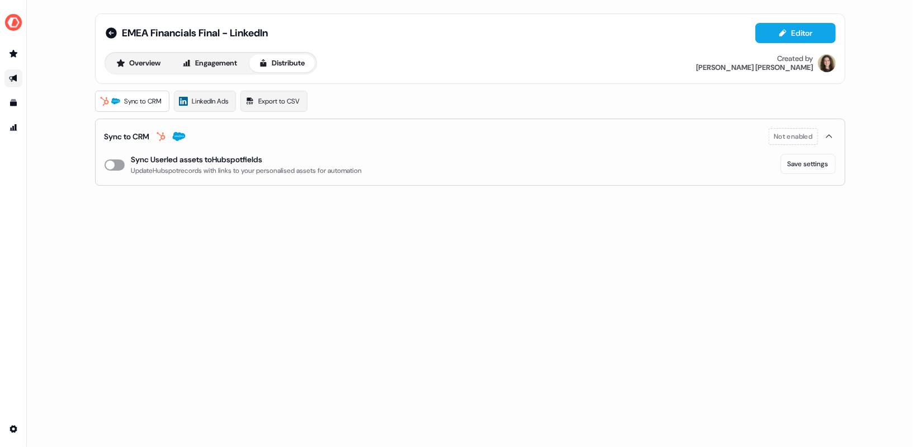
click at [114, 163] on button "enable-crm-asset-sync" at bounding box center [115, 164] width 20 height 11
click at [111, 163] on button "enable-crm-asset-sync" at bounding box center [115, 164] width 20 height 11
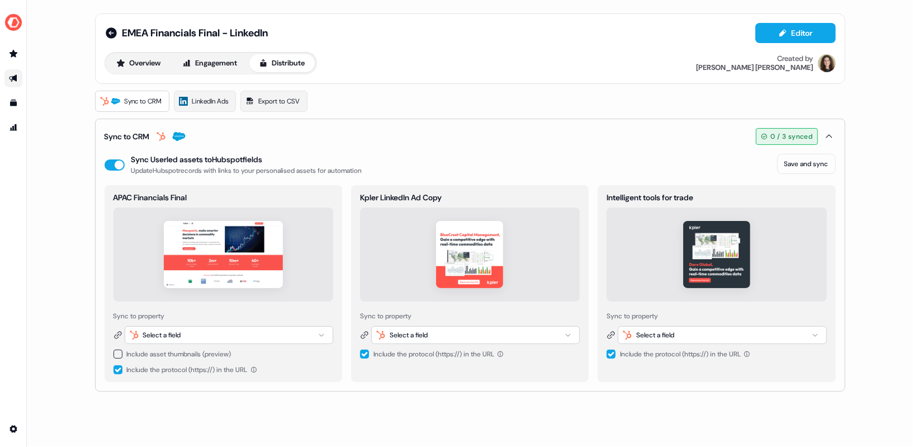
click at [200, 339] on div "Select a field" at bounding box center [229, 335] width 209 height 18
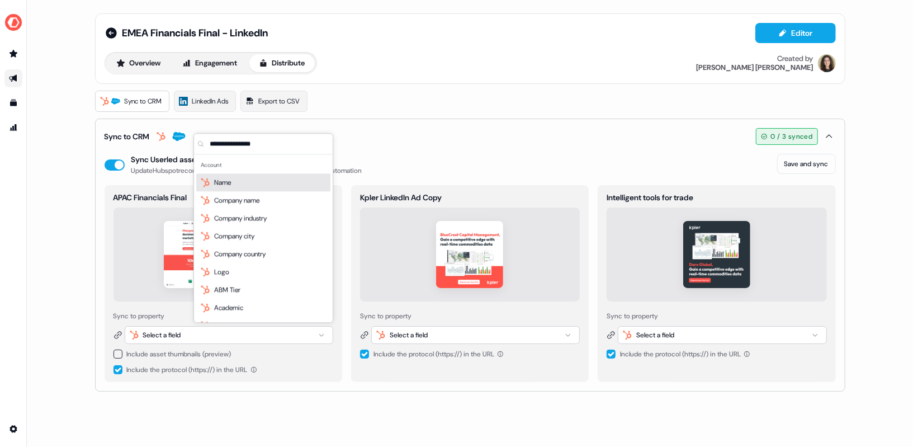
click at [119, 352] on button "button" at bounding box center [118, 354] width 9 height 9
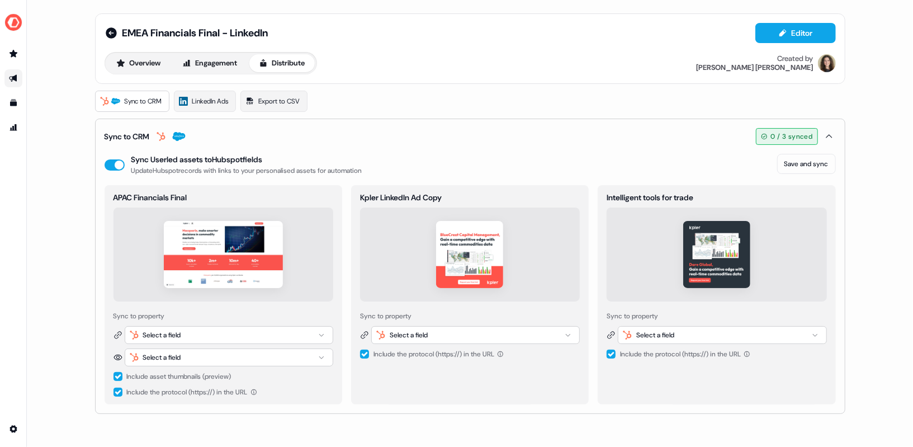
click at [170, 336] on div "Select a field" at bounding box center [162, 334] width 38 height 11
type input "*****"
click at [266, 390] on span "userled_landing_page_url" at bounding box center [252, 393] width 76 height 11
click at [197, 352] on div "Select a field" at bounding box center [229, 357] width 209 height 18
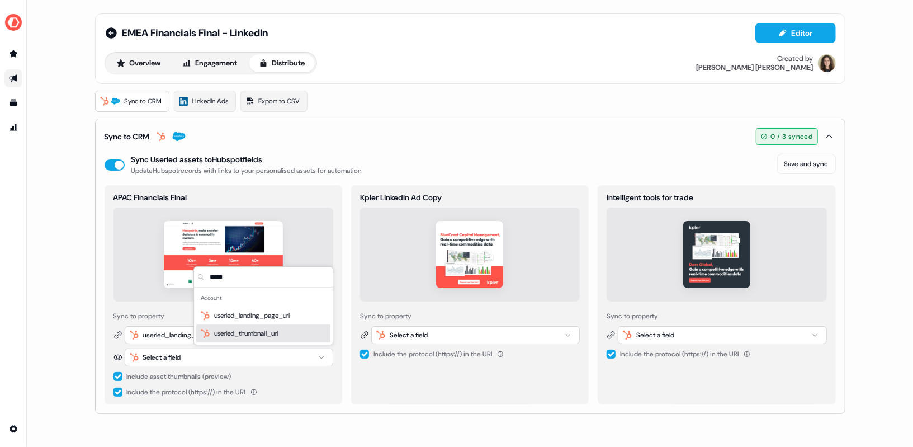
type input "*****"
click at [250, 332] on span "userled_thumbnail_url" at bounding box center [246, 333] width 64 height 11
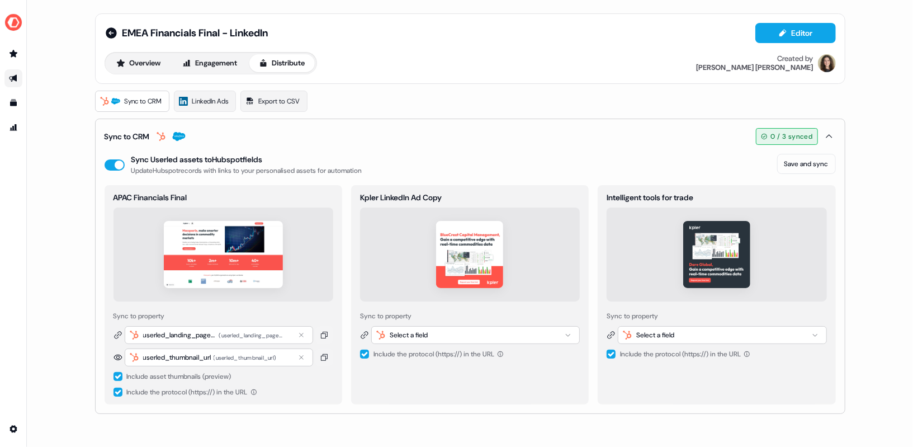
click at [468, 334] on div "Select a field" at bounding box center [475, 335] width 209 height 18
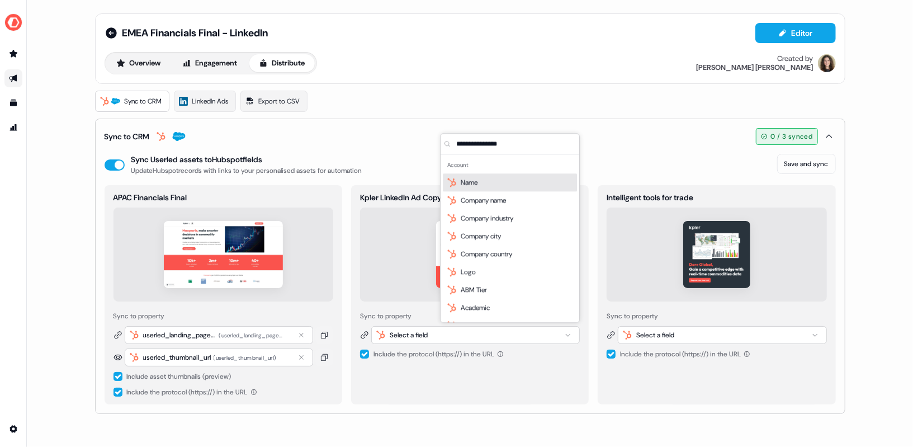
click at [457, 372] on div "Kpler LinkedIn Ad Copy Sync to property Select a field Include the protocol (ht…" at bounding box center [470, 294] width 238 height 219
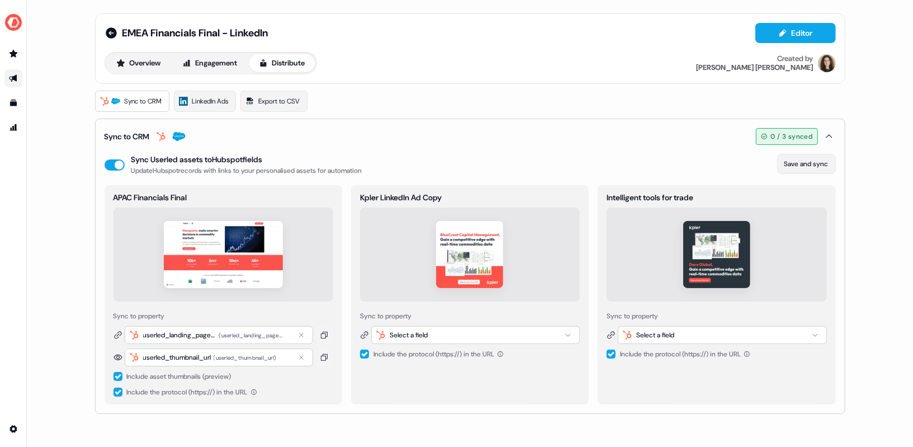
click at [799, 160] on button "Save and sync" at bounding box center [806, 164] width 59 height 20
click at [219, 100] on span "LinkedIn Ads" at bounding box center [210, 101] width 36 height 11
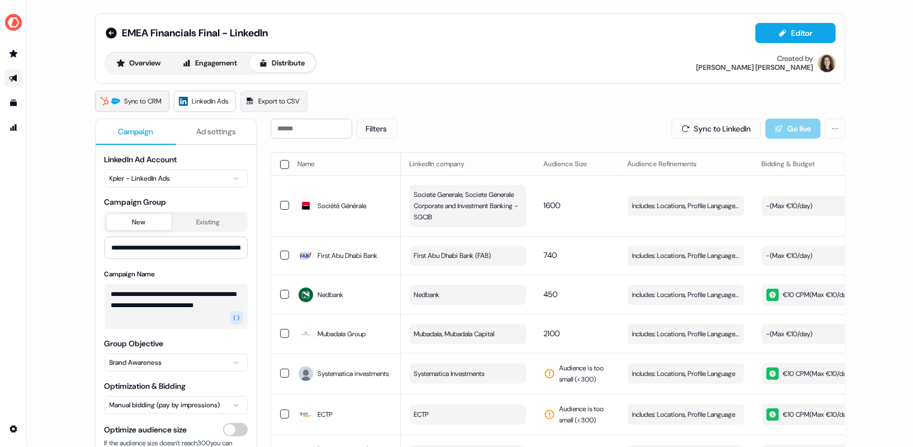
click at [129, 107] on link "Sync to CRM" at bounding box center [132, 101] width 74 height 21
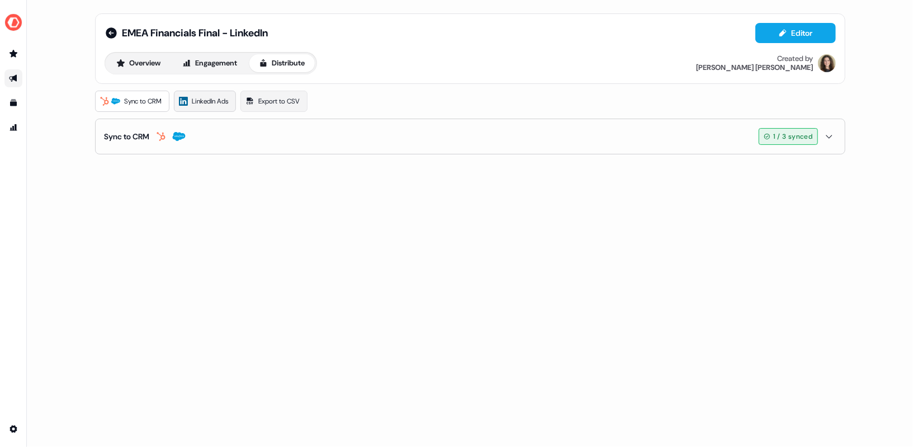
click at [206, 101] on span "LinkedIn Ads" at bounding box center [210, 101] width 36 height 11
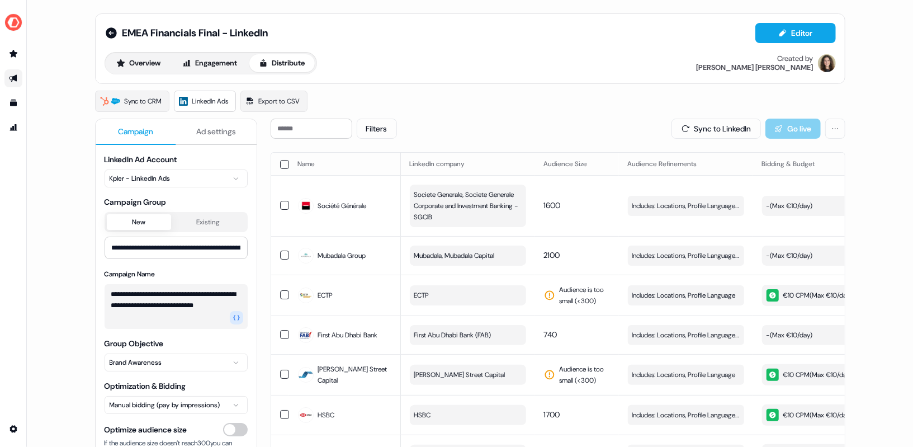
click at [785, 124] on div "Sync to LinkedIn Go live" at bounding box center [759, 129] width 174 height 20
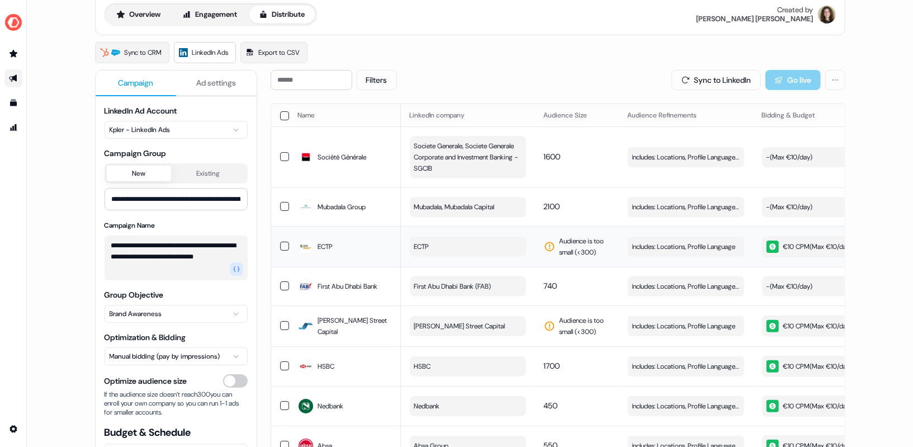
click at [283, 242] on button "button" at bounding box center [284, 246] width 9 height 9
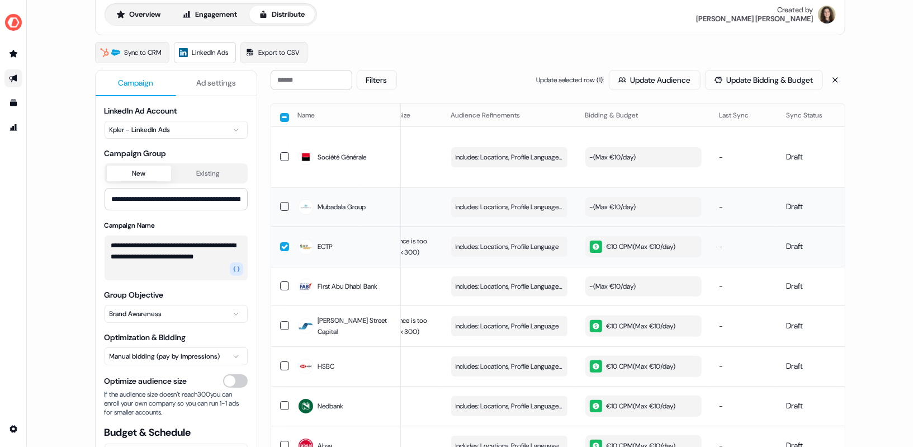
scroll to position [0, 316]
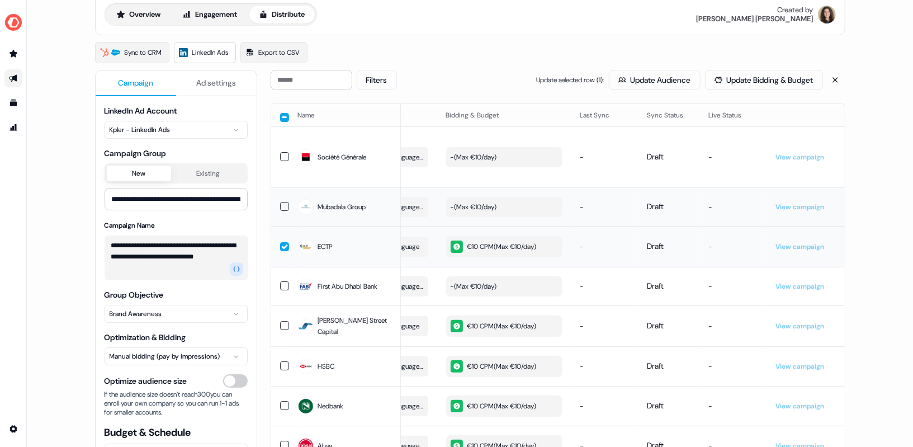
click at [702, 205] on td "-" at bounding box center [733, 206] width 67 height 39
click at [672, 205] on td "Draft" at bounding box center [670, 206] width 62 height 39
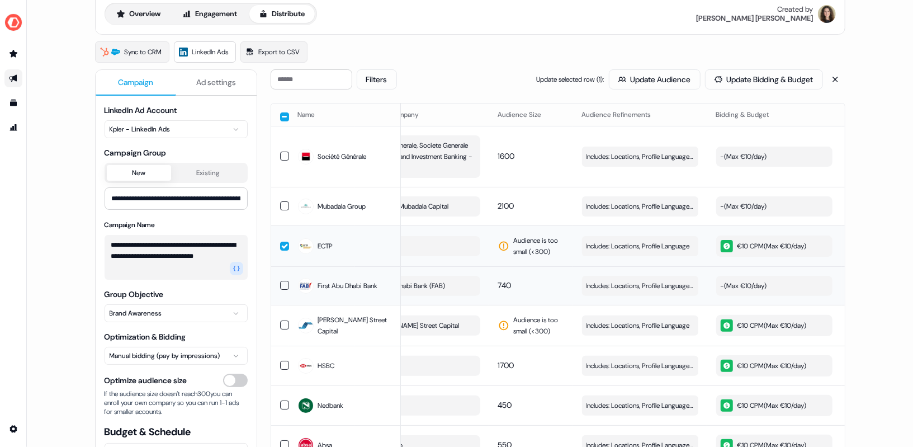
scroll to position [0, 0]
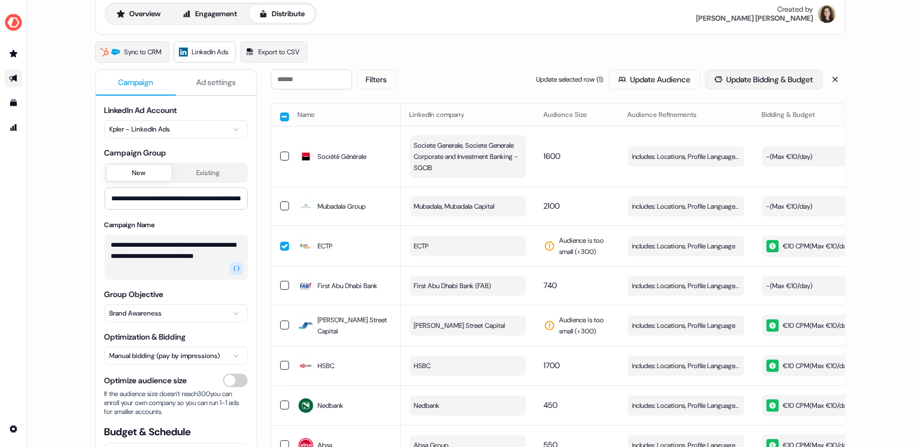
click at [729, 71] on button "Update Bidding & Budget" at bounding box center [764, 79] width 118 height 20
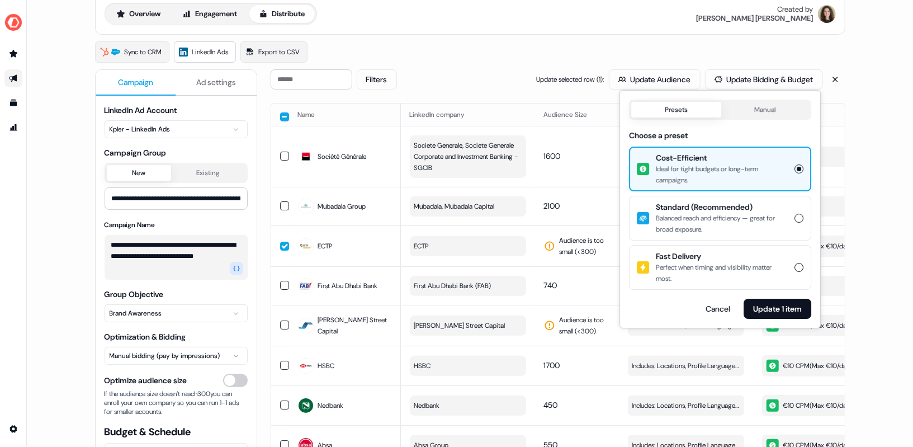
click at [760, 114] on button "Manual" at bounding box center [765, 110] width 88 height 16
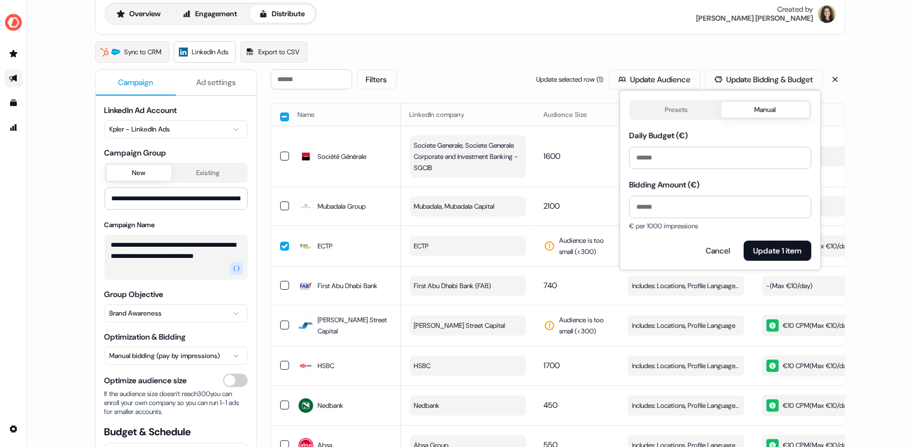
click at [681, 112] on button "Presets" at bounding box center [676, 110] width 90 height 16
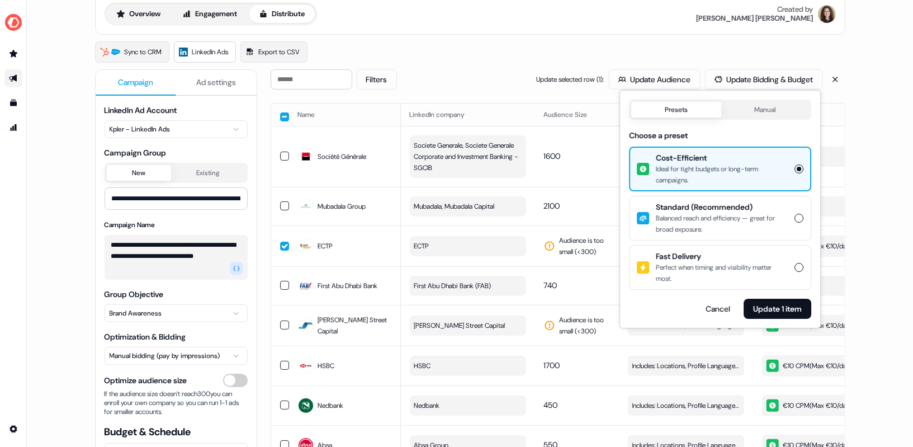
click at [909, 111] on div "**********" at bounding box center [470, 223] width 886 height 447
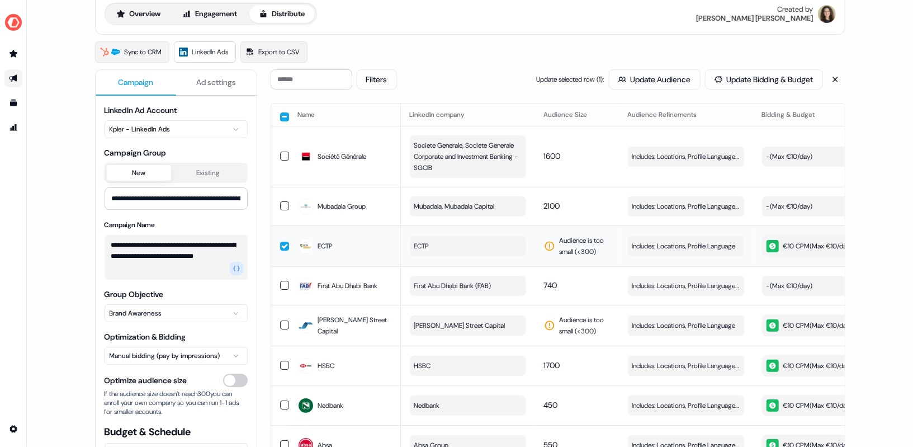
click at [460, 249] on button "ECTP" at bounding box center [468, 246] width 116 height 20
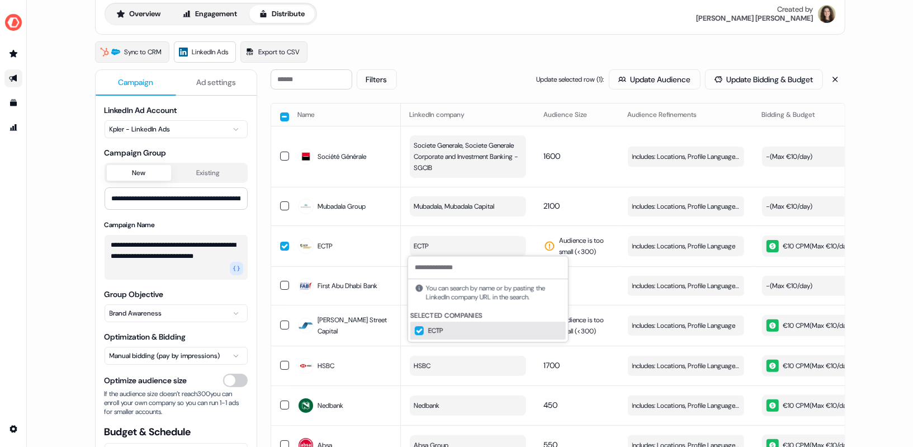
click at [871, 235] on div "**********" at bounding box center [470, 223] width 886 height 447
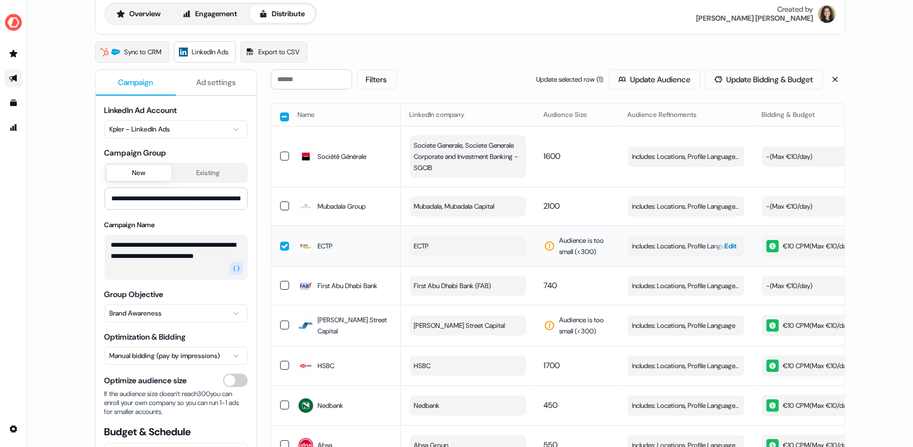
click at [672, 246] on span "Includes: Locations, Profile Language" at bounding box center [684, 245] width 103 height 11
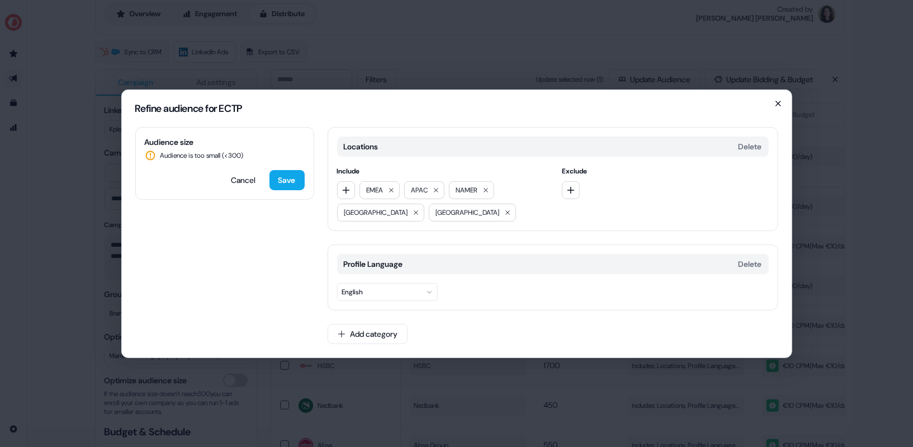
click at [776, 108] on div "Refine audience for ECTP Audience size Audience is too small (< 300 ) Cancel Sa…" at bounding box center [456, 223] width 671 height 268
click at [777, 105] on icon "button" at bounding box center [778, 103] width 4 height 4
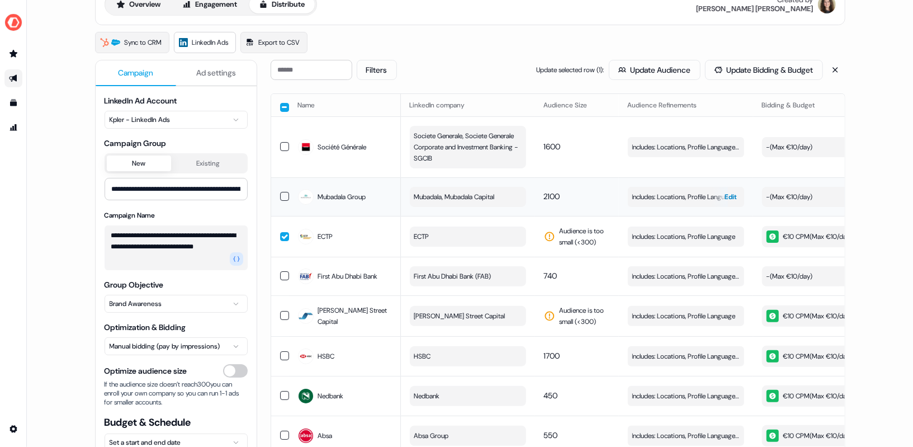
scroll to position [62, 0]
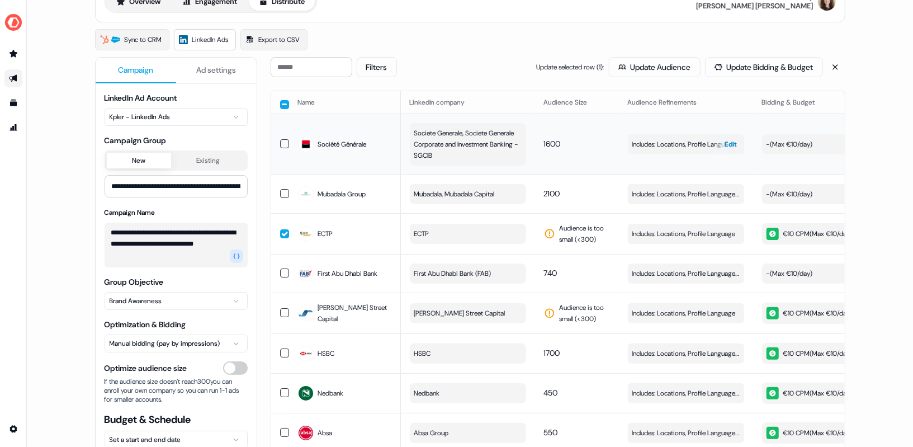
click at [735, 140] on span "Edit" at bounding box center [731, 144] width 12 height 11
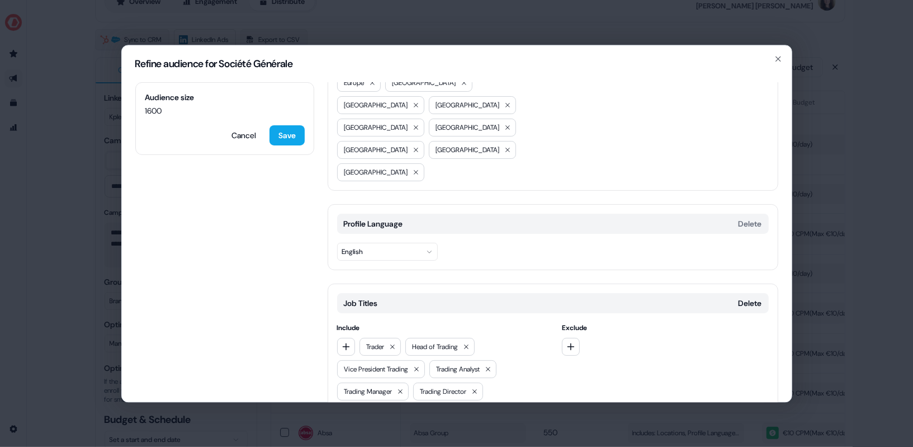
scroll to position [294, 0]
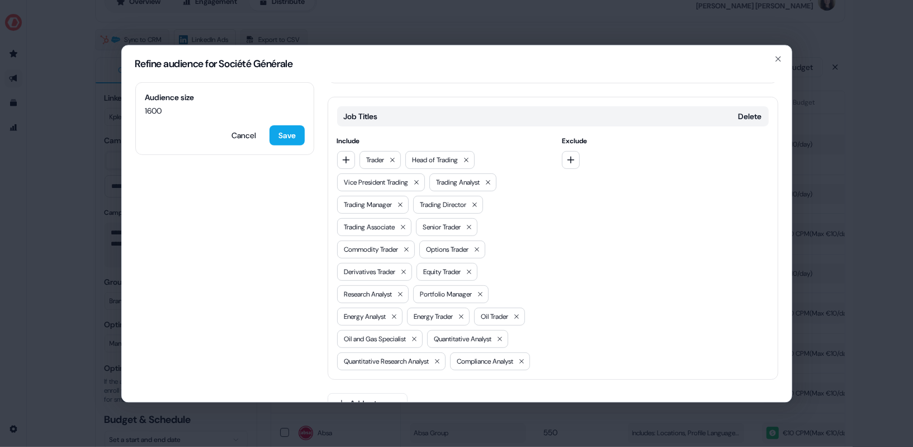
click at [786, 59] on div "Refine audience for Société Générale" at bounding box center [457, 63] width 670 height 37
click at [782, 59] on icon "button" at bounding box center [778, 58] width 9 height 9
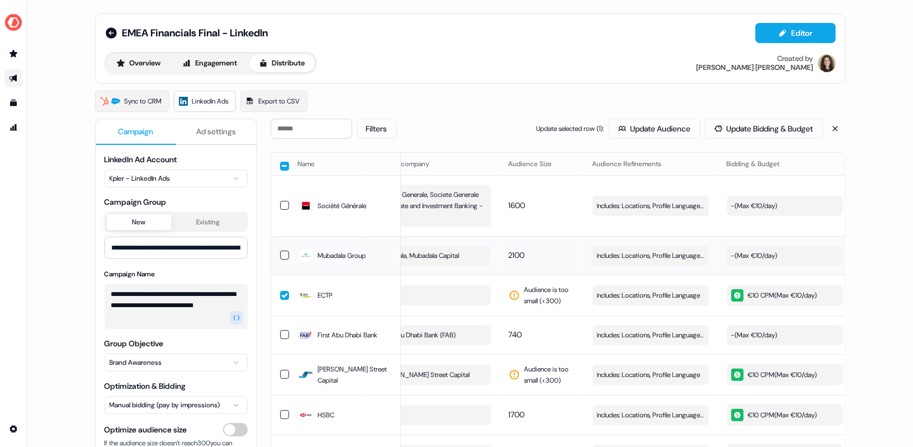
scroll to position [0, 0]
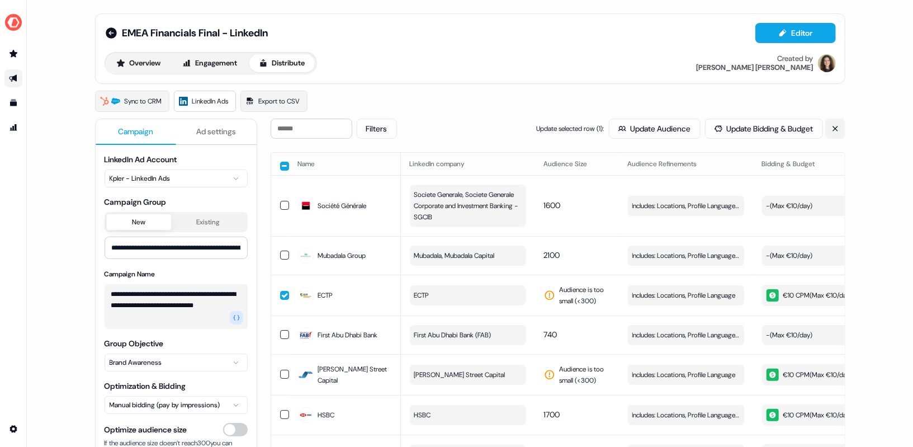
click at [832, 127] on icon at bounding box center [836, 129] width 8 height 8
click at [567, 290] on span "Audience is too small (< 300 )" at bounding box center [585, 295] width 50 height 22
click at [609, 289] on td "Audience is too small (< 300 )" at bounding box center [577, 295] width 84 height 41
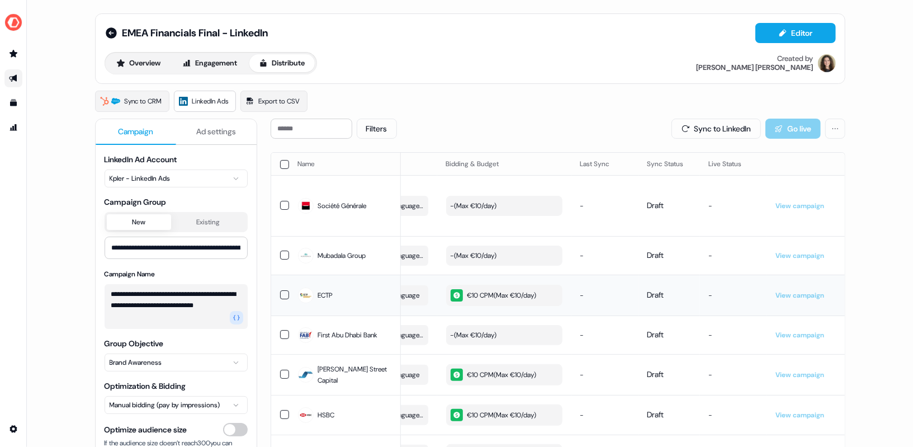
drag, startPoint x: 322, startPoint y: 293, endPoint x: 332, endPoint y: 293, distance: 10.6
click at [332, 293] on div "ECTP" at bounding box center [345, 295] width 94 height 20
click at [339, 294] on div "ECTP" at bounding box center [345, 295] width 94 height 20
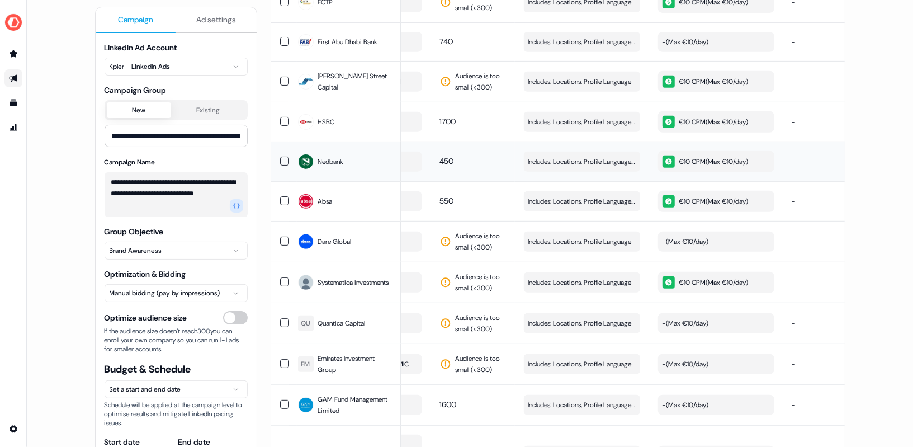
scroll to position [0, 0]
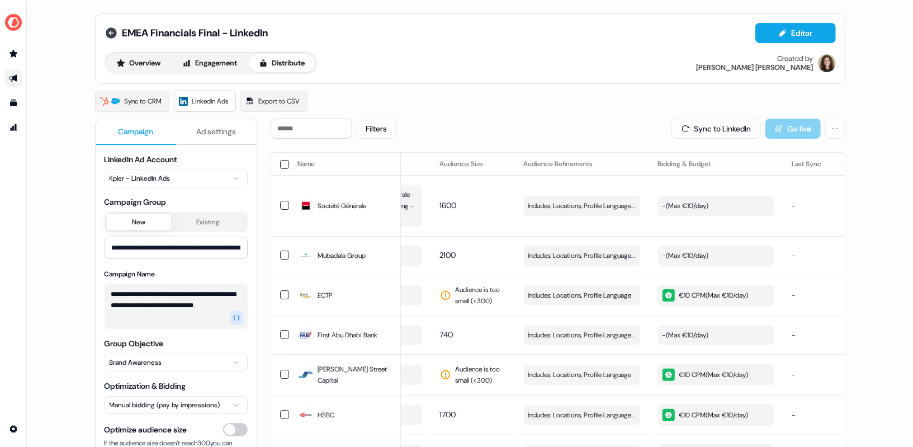
click at [110, 32] on icon at bounding box center [111, 32] width 11 height 11
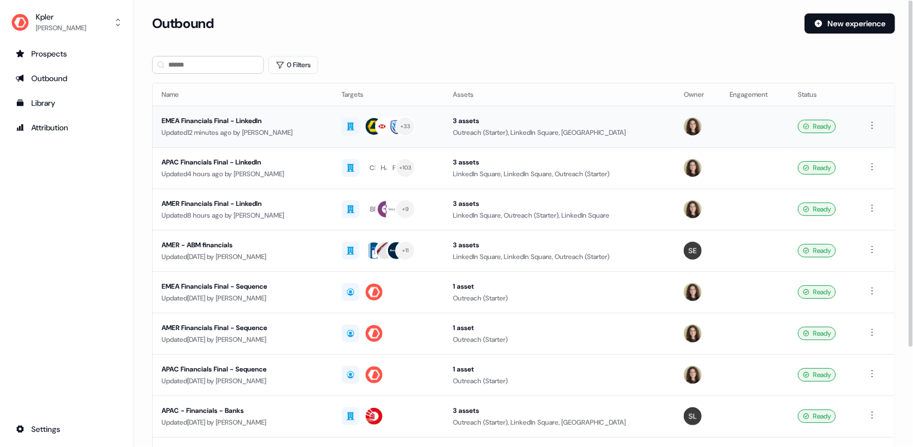
click at [246, 119] on div "EMEA Financials Final - LinkedIn" at bounding box center [243, 120] width 162 height 11
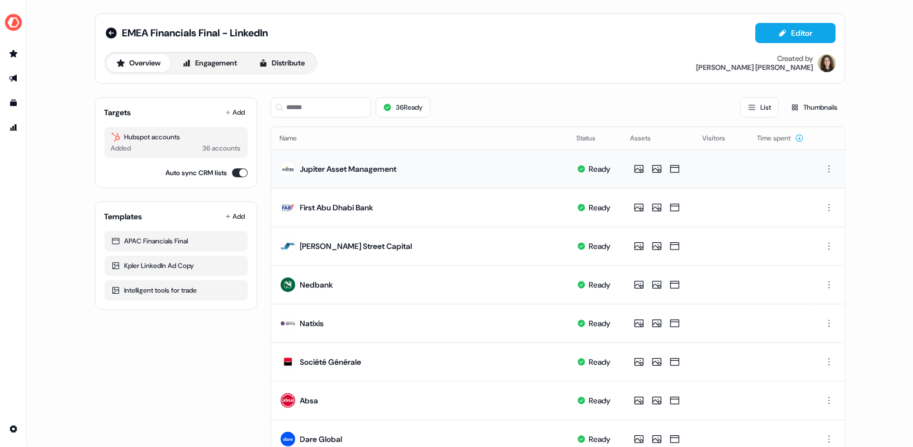
click at [780, 174] on td at bounding box center [780, 168] width 65 height 39
click at [826, 244] on html "For the best experience switch devices to a bigger screen. Go to Userled.io EME…" at bounding box center [456, 223] width 913 height 447
click at [813, 279] on span "Delete" at bounding box center [808, 283] width 20 height 9
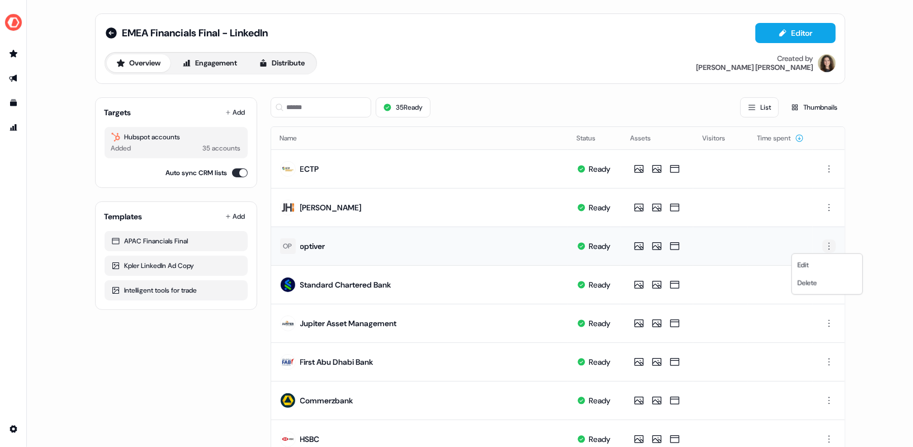
click at [823, 244] on html "For the best experience switch devices to a bigger screen. Go to Userled.io EME…" at bounding box center [456, 223] width 913 height 447
click at [446, 244] on html "For the best experience switch devices to a bigger screen. Go to Userled.io EME…" at bounding box center [456, 223] width 913 height 447
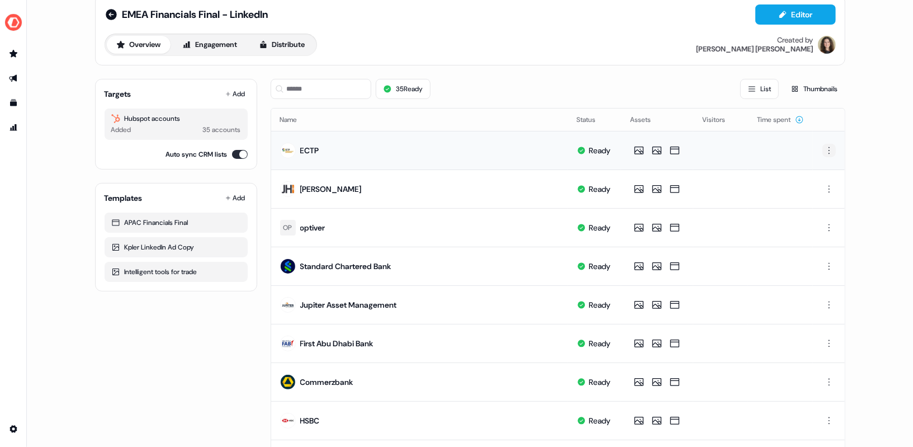
click at [828, 150] on html "For the best experience switch devices to a bigger screen. Go to Userled.io EME…" at bounding box center [456, 223] width 913 height 447
click at [815, 188] on span "Delete" at bounding box center [808, 187] width 20 height 9
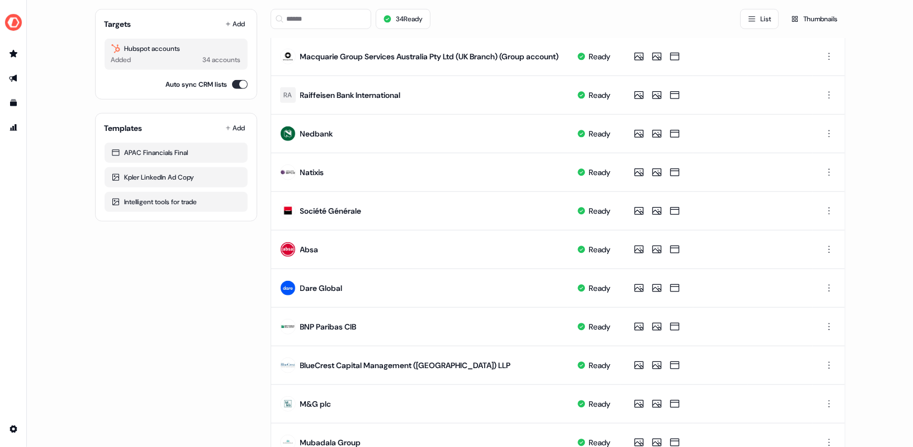
scroll to position [483, 0]
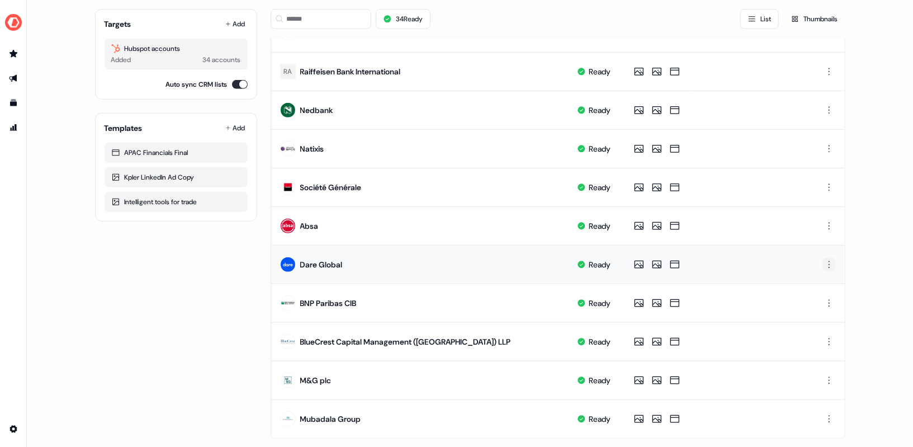
click at [830, 259] on html "For the best experience switch devices to a bigger screen. Go to Userled.io EME…" at bounding box center [456, 223] width 913 height 447
click at [807, 296] on span "Delete" at bounding box center [808, 297] width 20 height 9
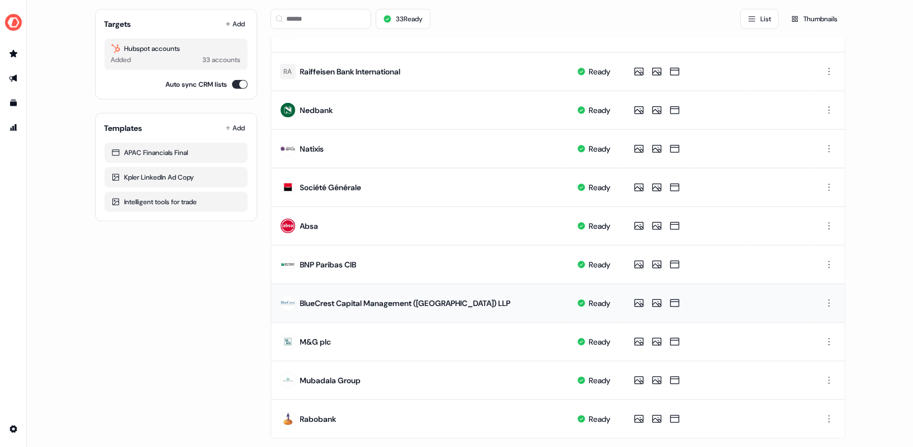
click at [465, 315] on td "BlueCrest Capital Management (UK) LLP" at bounding box center [419, 303] width 297 height 39
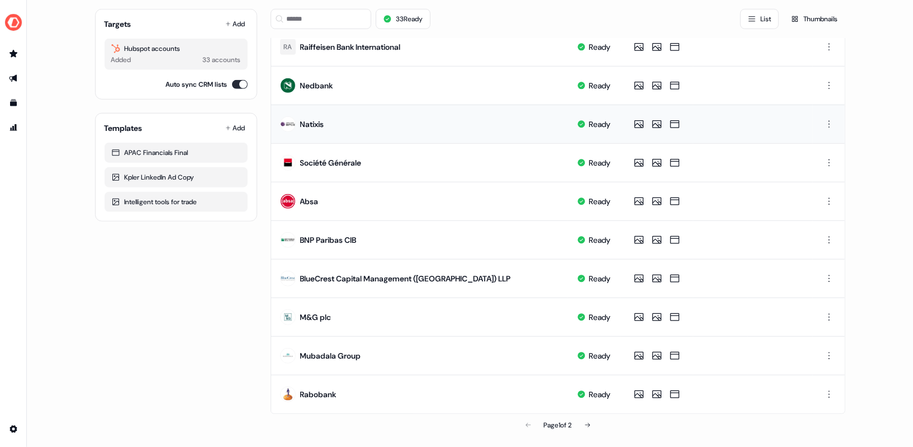
scroll to position [506, 0]
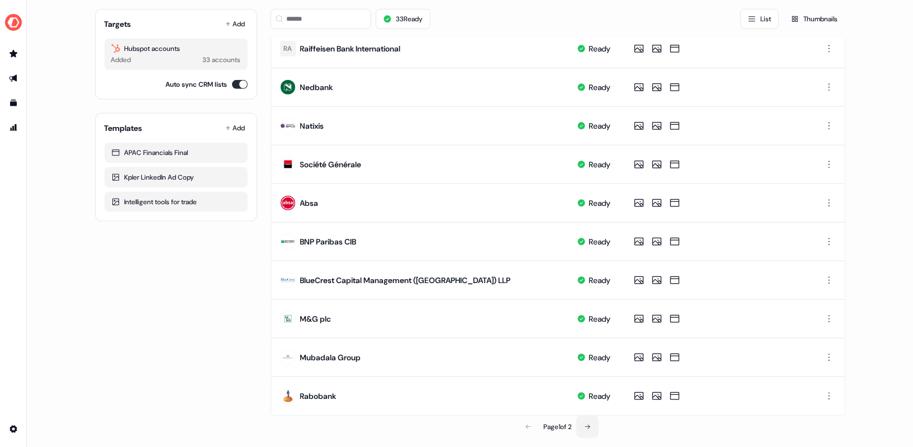
click at [595, 426] on button at bounding box center [588, 427] width 22 height 22
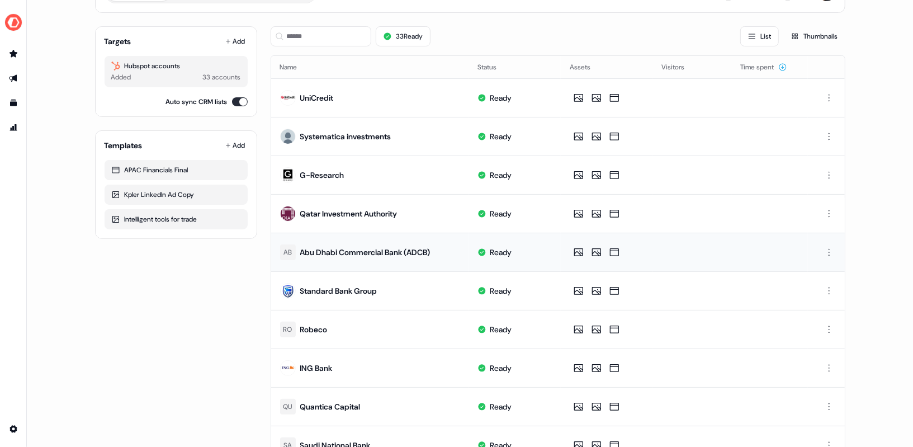
scroll to position [0, 0]
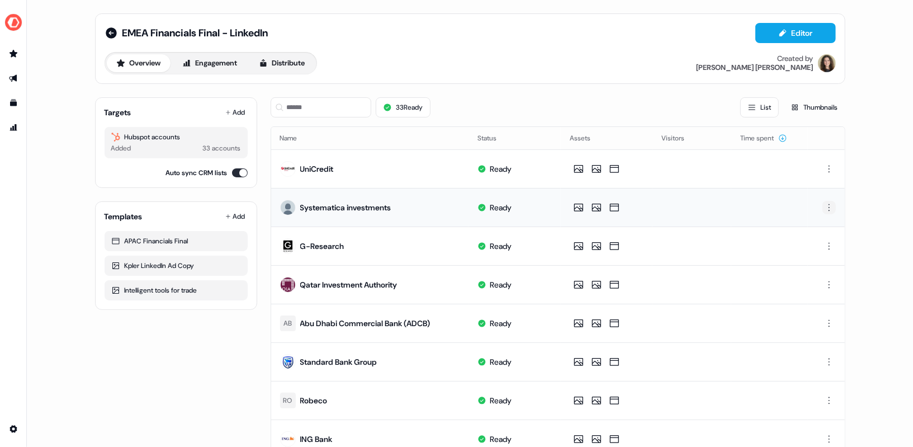
click at [829, 206] on html "For the best experience switch devices to a bigger screen. Go to Userled.io EME…" at bounding box center [456, 223] width 913 height 447
click at [815, 244] on span "Delete" at bounding box center [808, 244] width 20 height 9
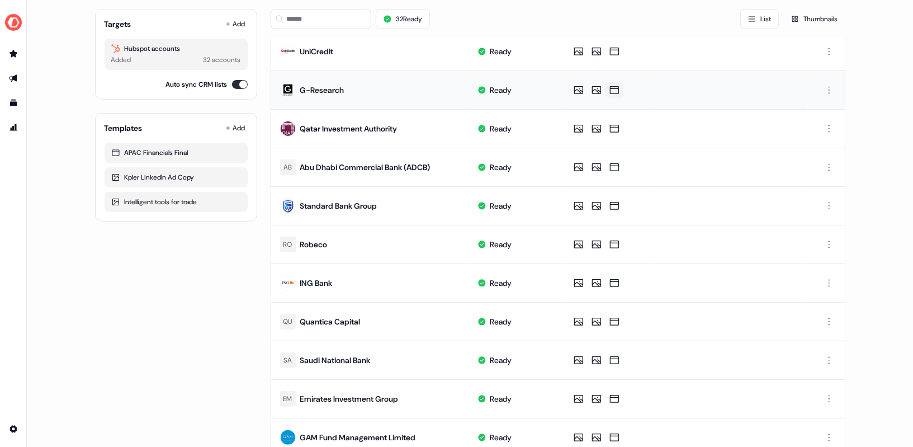
scroll to position [118, 0]
click at [829, 316] on html "For the best experience switch devices to a bigger screen. Go to Userled.io EME…" at bounding box center [456, 223] width 913 height 447
click at [806, 353] on span "Delete" at bounding box center [808, 356] width 20 height 9
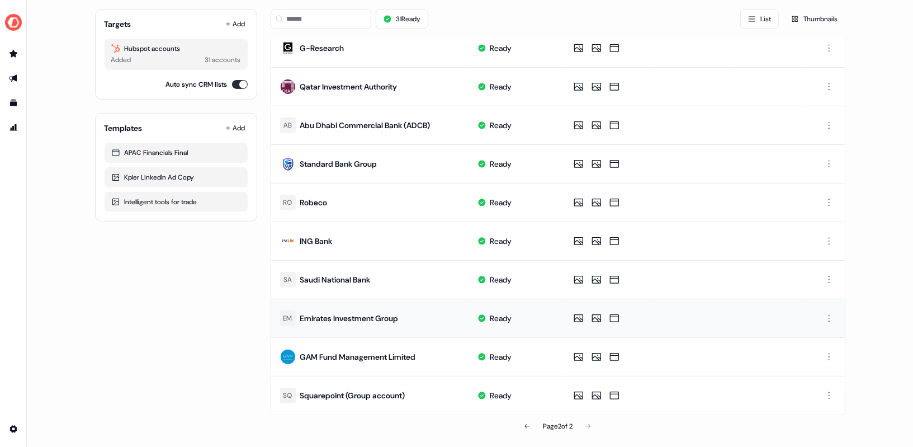
drag, startPoint x: 416, startPoint y: 316, endPoint x: 298, endPoint y: 315, distance: 118.0
click at [298, 315] on td "EM Emirates Investment Group" at bounding box center [370, 318] width 198 height 39
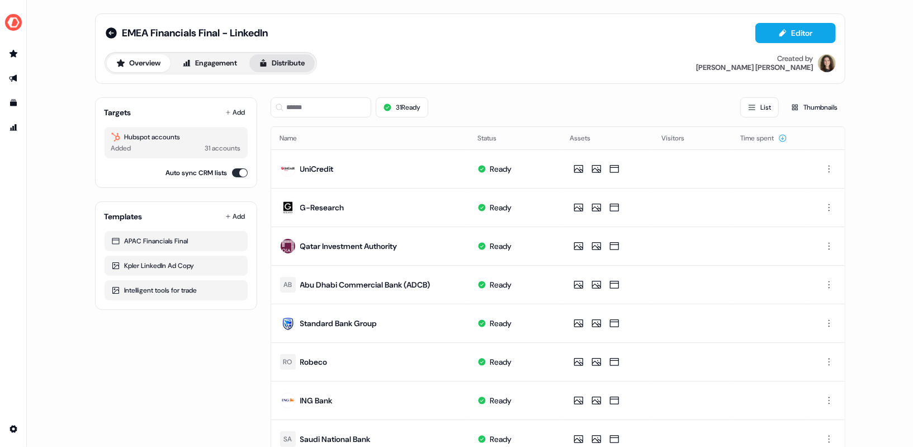
click at [272, 62] on button "Distribute" at bounding box center [281, 63] width 65 height 18
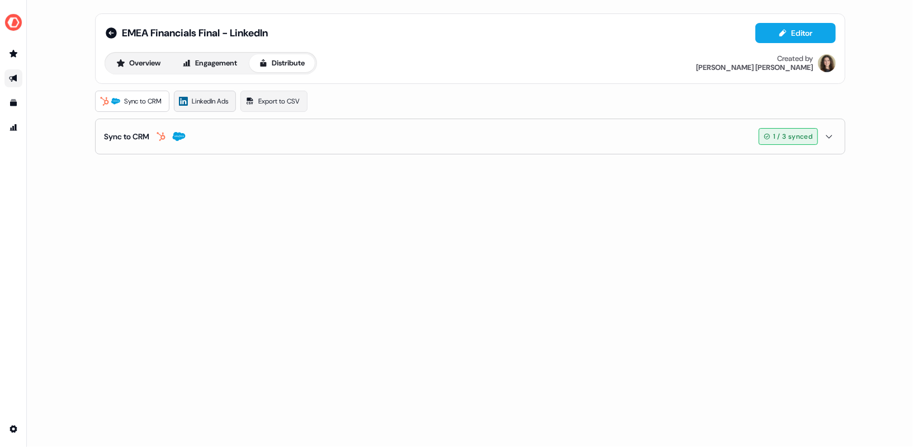
click at [210, 105] on span "LinkedIn Ads" at bounding box center [210, 101] width 36 height 11
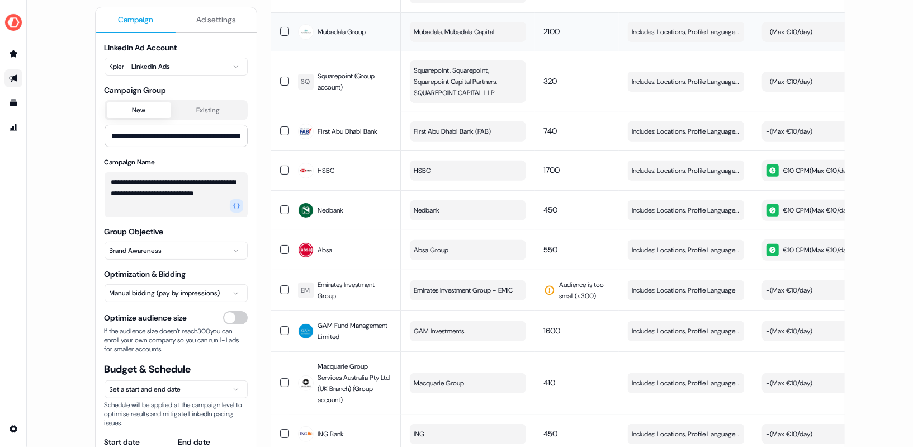
scroll to position [256, 0]
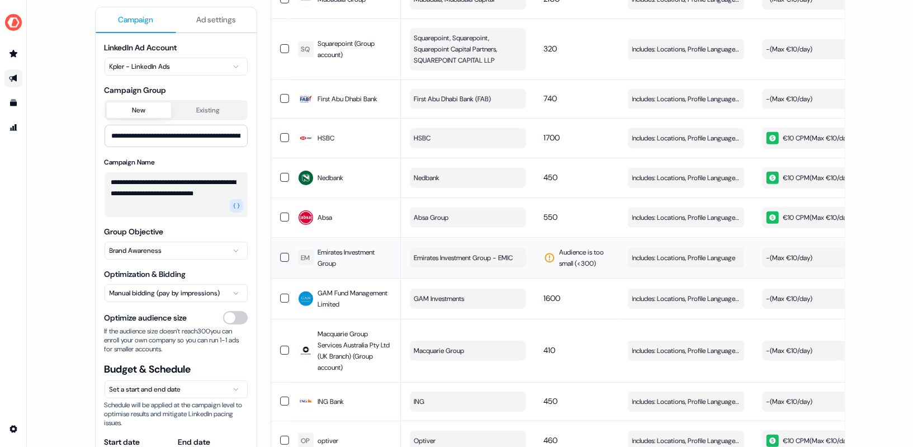
click at [453, 263] on span "Emirates Investment Group - EMIC" at bounding box center [463, 257] width 99 height 11
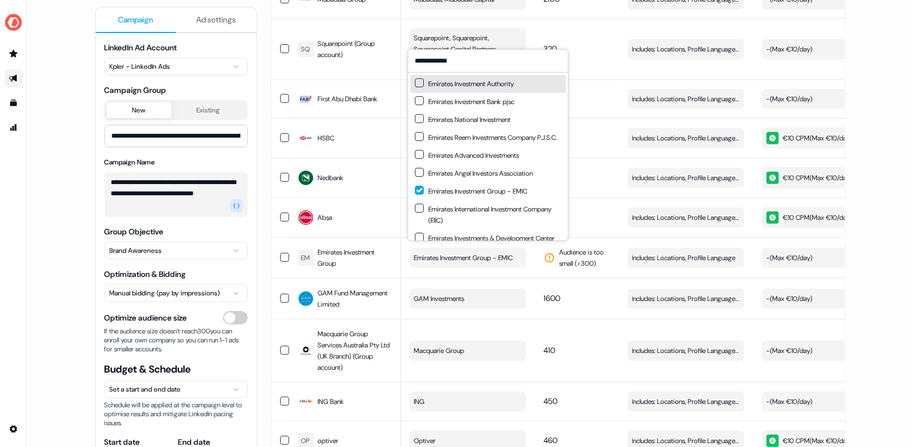
type input "**********"
click at [417, 85] on button "Suggestions" at bounding box center [419, 82] width 9 height 9
click at [418, 98] on button "Suggestions" at bounding box center [419, 100] width 9 height 9
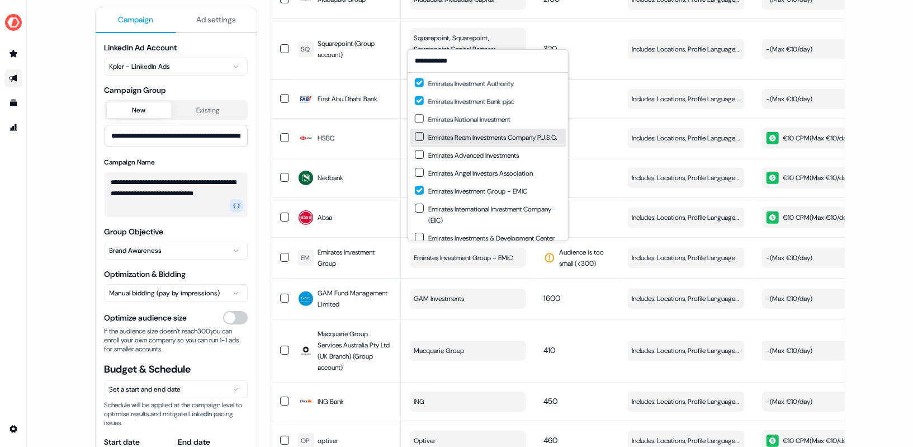
click at [880, 236] on div "**********" at bounding box center [470, 223] width 886 height 447
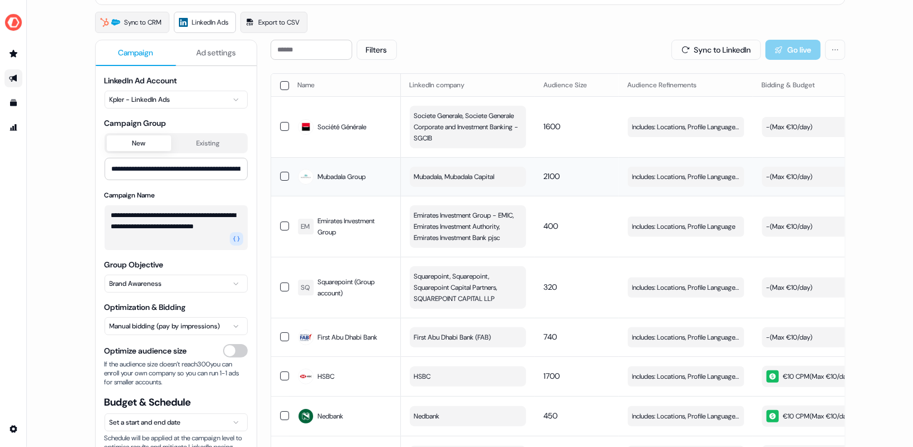
scroll to position [0, 0]
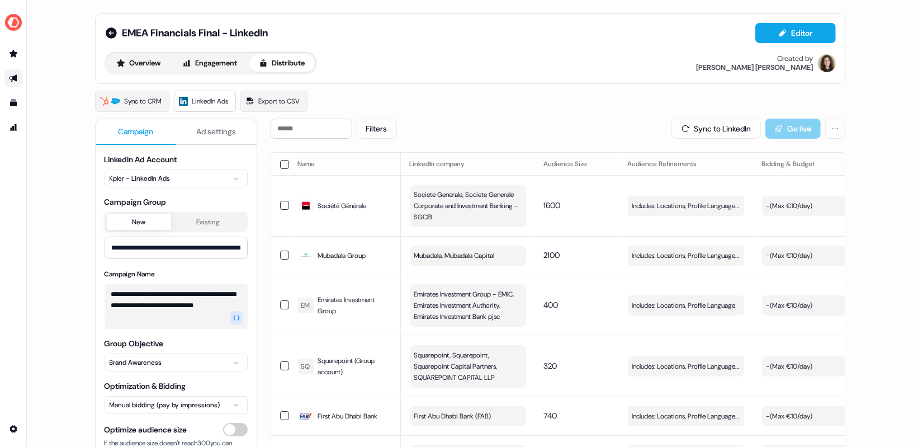
click at [521, 105] on div "Sync to CRM LinkedIn Ads Export to CSV" at bounding box center [470, 101] width 751 height 21
click at [798, 128] on div "Sync to LinkedIn Go live" at bounding box center [759, 129] width 174 height 20
click at [280, 162] on button "button" at bounding box center [284, 164] width 9 height 9
click at [282, 163] on button "button" at bounding box center [284, 165] width 9 height 9
click at [723, 136] on button "Sync to LinkedIn" at bounding box center [716, 129] width 89 height 20
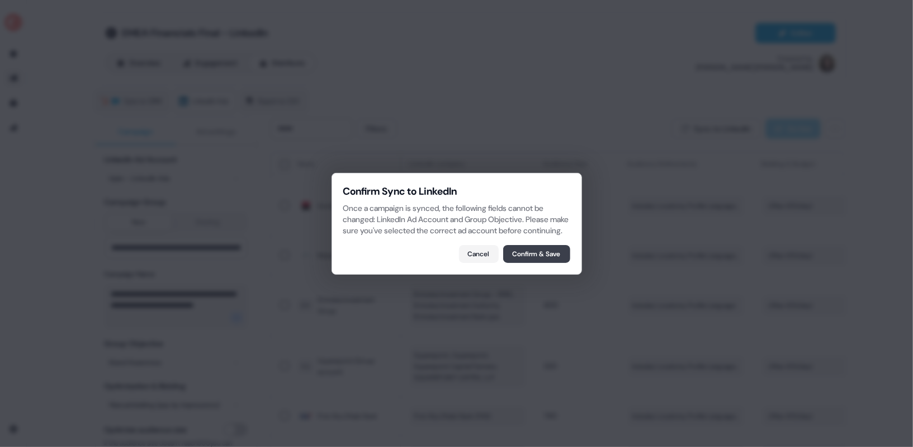
click at [551, 257] on button "Confirm & Save" at bounding box center [536, 254] width 67 height 18
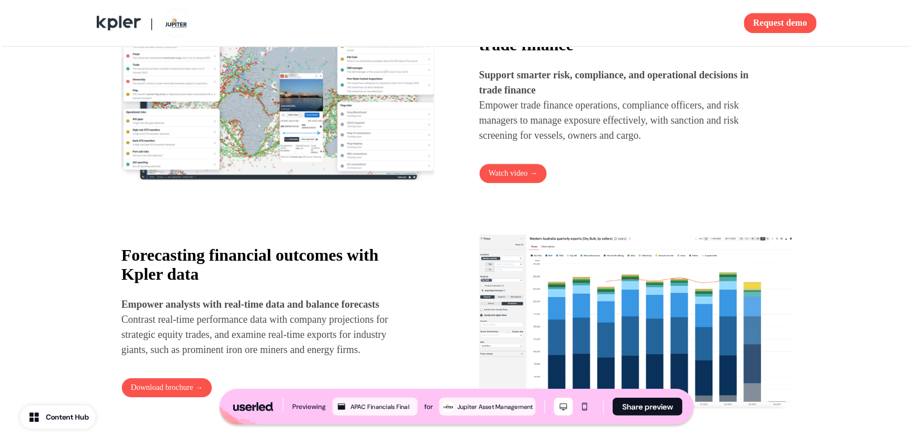
scroll to position [708, 0]
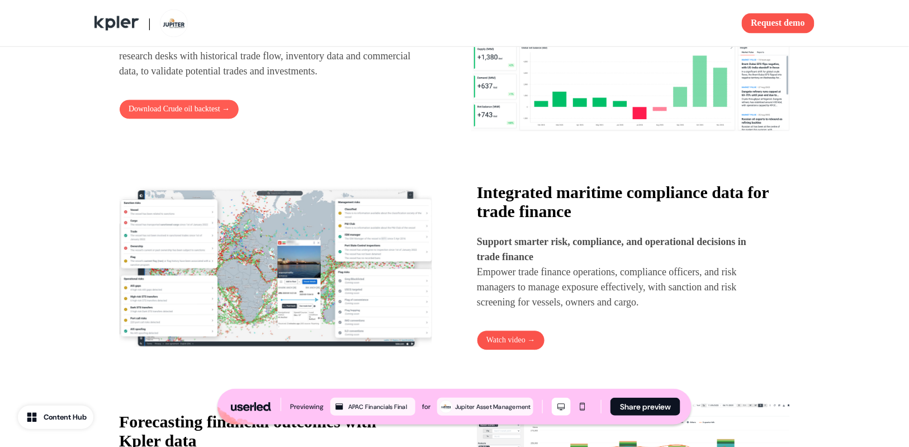
click at [178, 119] on button "Download Crude oil backtest →" at bounding box center [179, 109] width 120 height 20
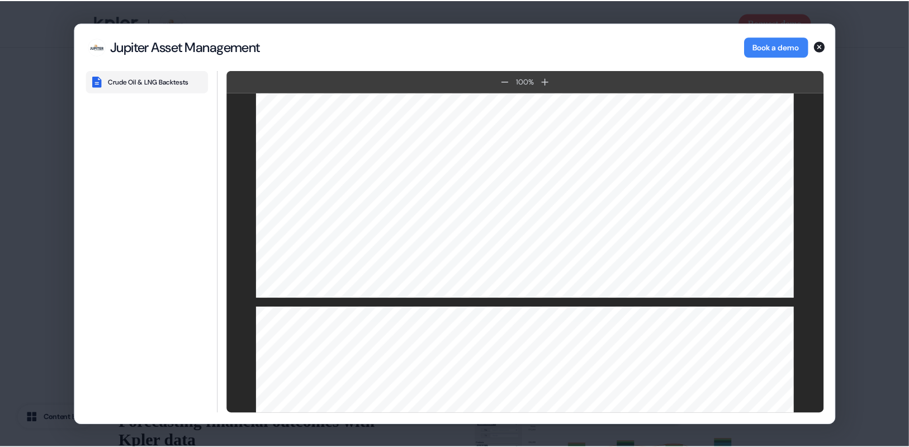
scroll to position [3127, 0]
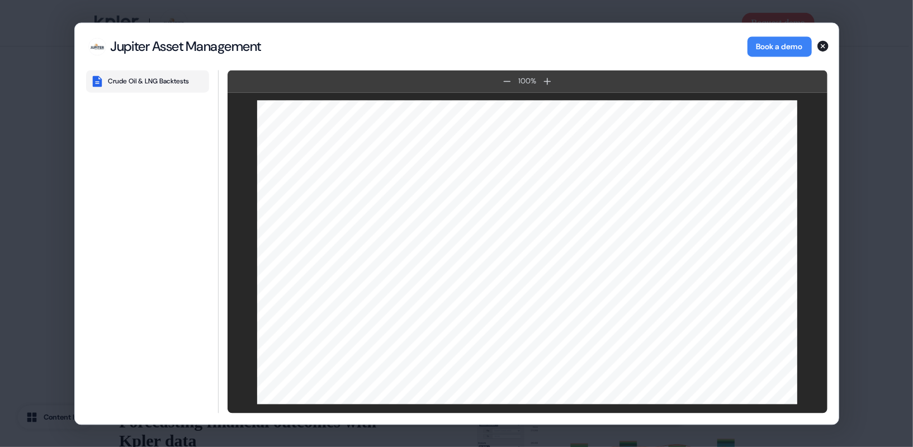
click at [821, 43] on icon "button" at bounding box center [823, 45] width 11 height 11
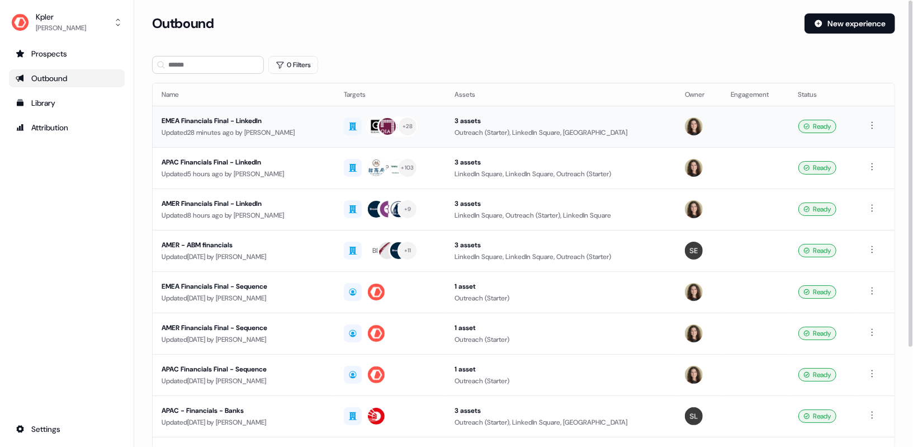
click at [235, 120] on div "EMEA Financials Final - LinkedIn" at bounding box center [244, 120] width 164 height 11
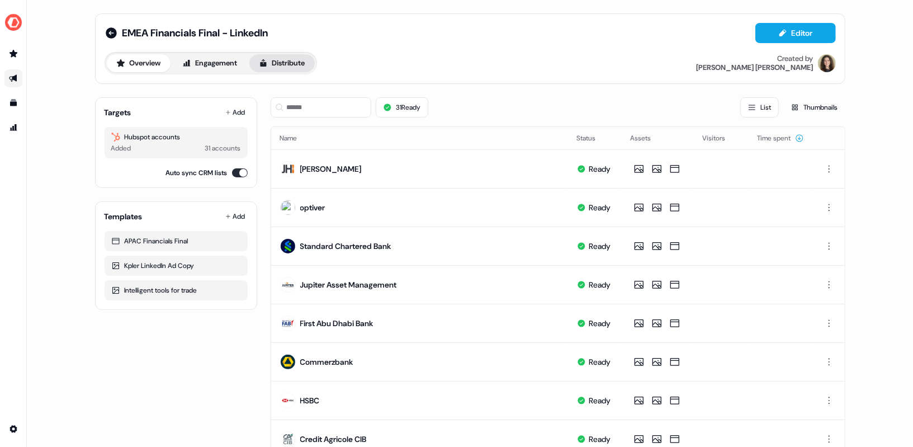
click at [289, 59] on button "Distribute" at bounding box center [281, 63] width 65 height 18
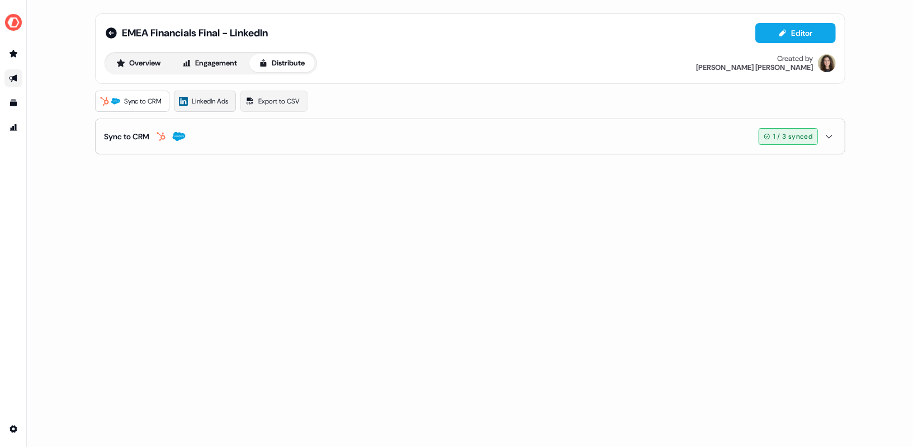
click at [207, 104] on span "LinkedIn Ads" at bounding box center [210, 101] width 36 height 11
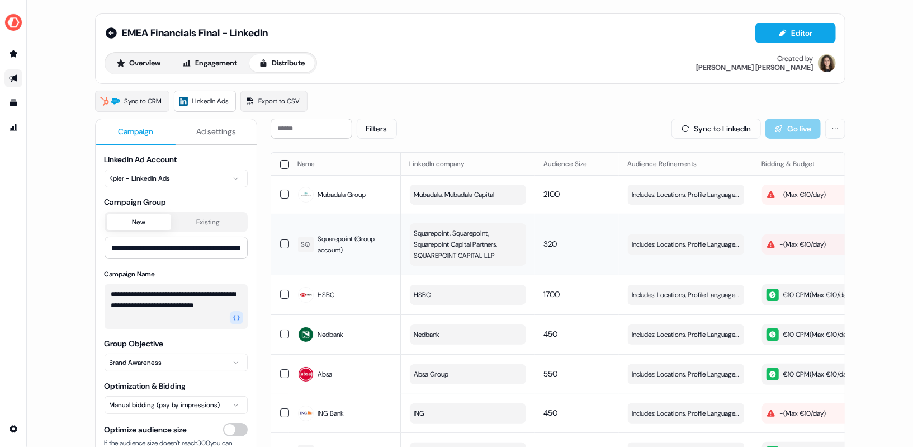
click at [799, 244] on div "- ( Max €10/day )" at bounding box center [797, 244] width 60 height 11
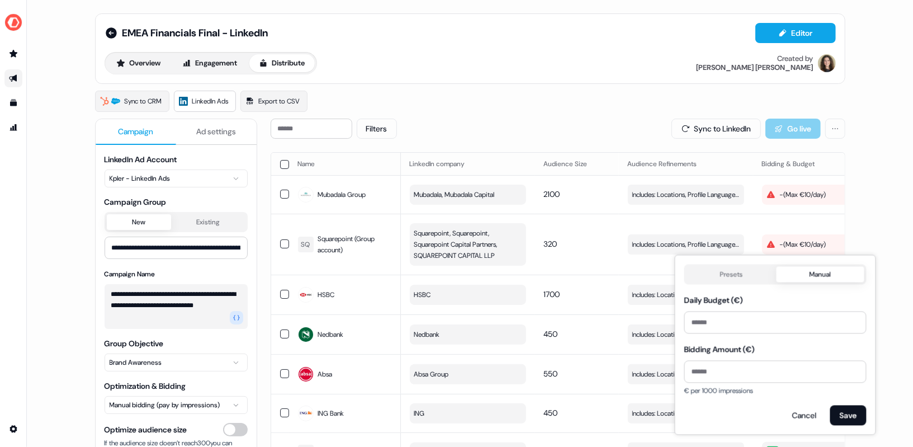
click at [871, 172] on div "**********" at bounding box center [470, 223] width 886 height 447
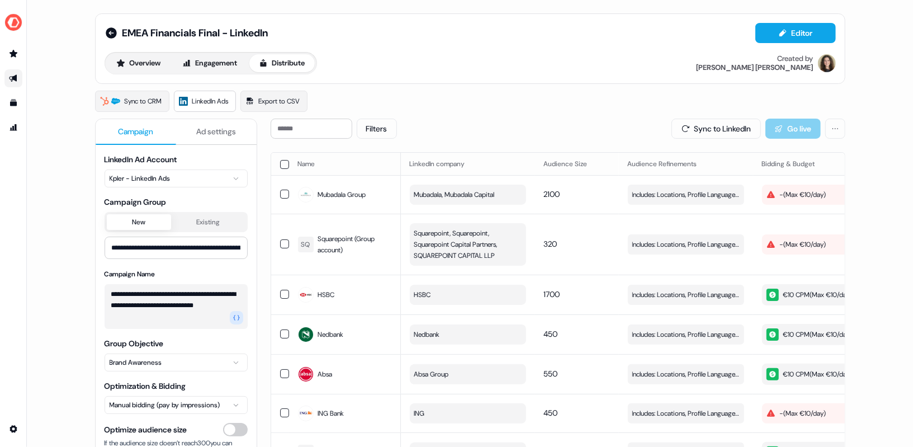
click at [281, 162] on button "button" at bounding box center [284, 164] width 9 height 9
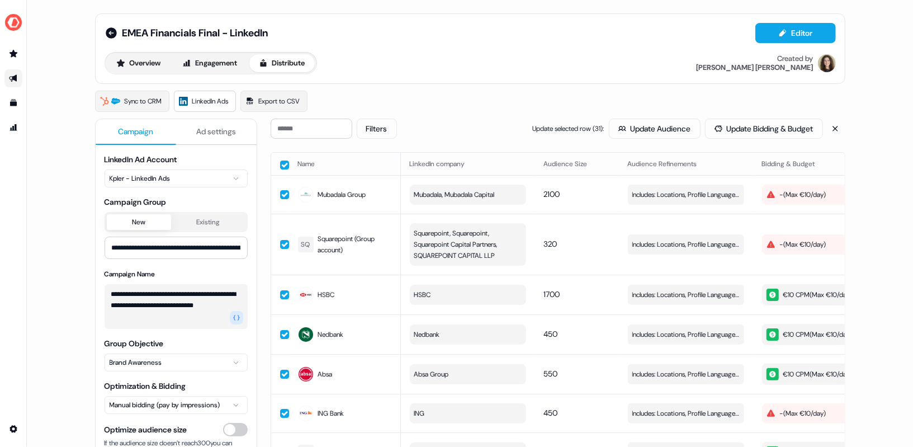
click at [766, 134] on button "Update Bidding & Budget" at bounding box center [764, 129] width 118 height 20
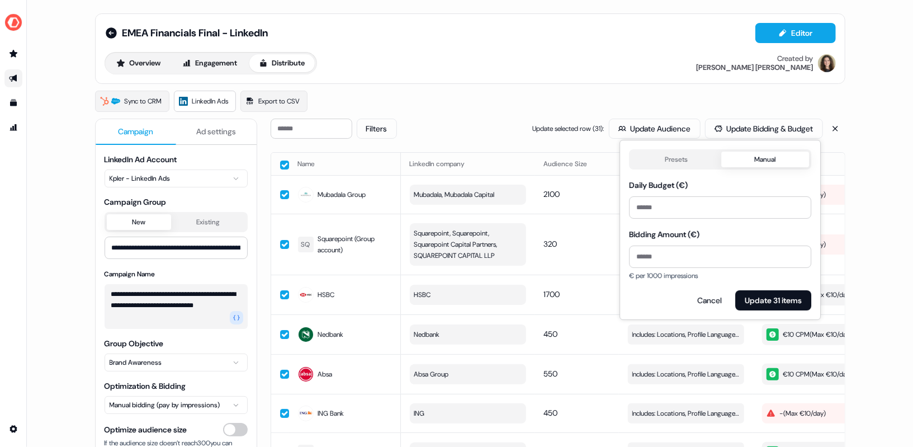
click at [696, 158] on button "Presets" at bounding box center [676, 160] width 90 height 16
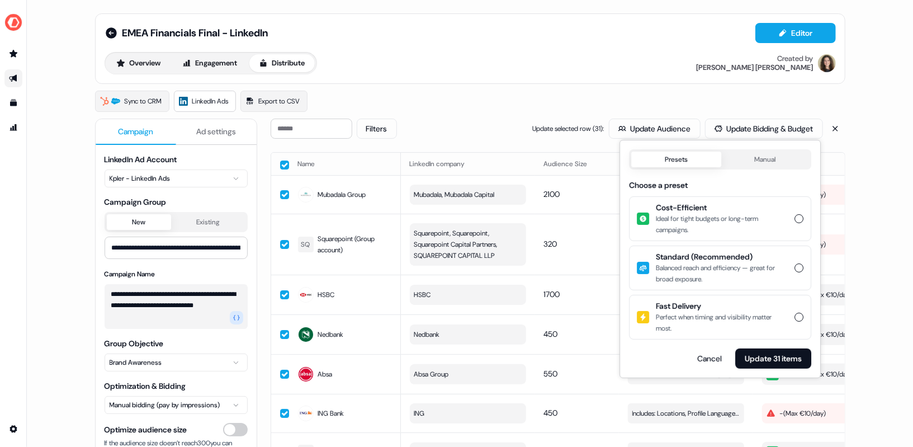
click at [748, 229] on div "Ideal for tight budgets or long-term campaigns." at bounding box center [722, 224] width 132 height 22
click at [795, 223] on button "Cost-Efficient Ideal for tight budgets or long-term campaigns." at bounding box center [799, 218] width 9 height 9
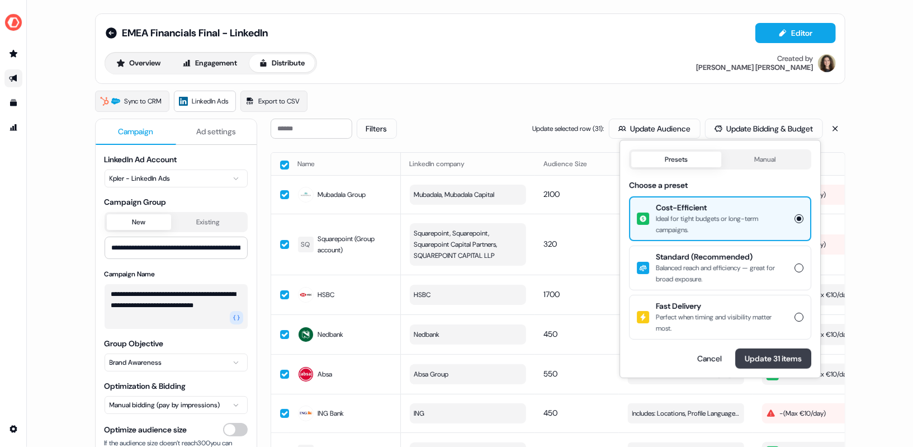
click at [772, 357] on button "Update 31 items" at bounding box center [773, 358] width 76 height 20
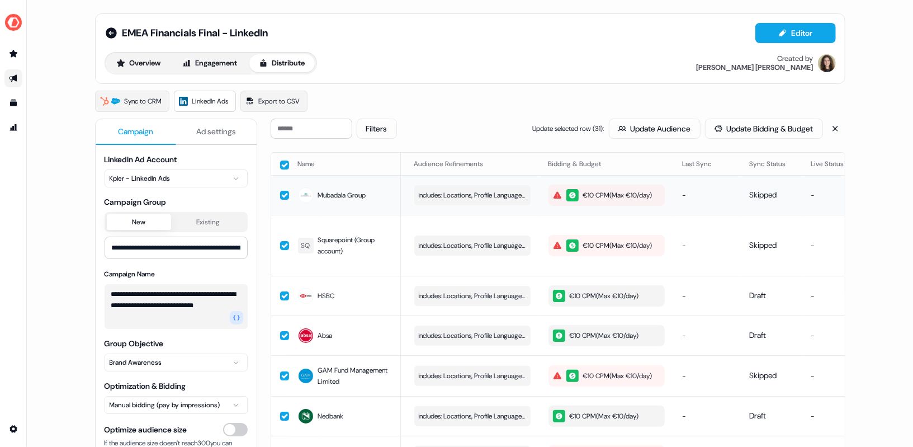
scroll to position [0, 264]
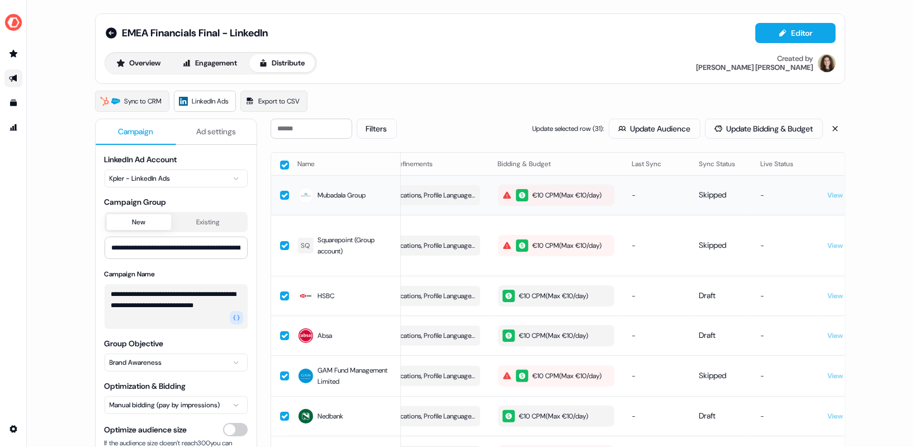
click at [504, 191] on icon "button" at bounding box center [507, 194] width 8 height 7
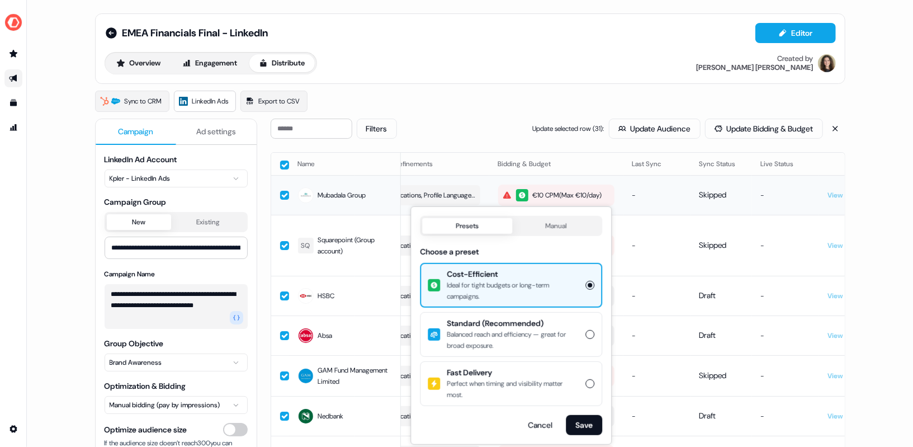
click at [504, 191] on icon "button" at bounding box center [507, 194] width 8 height 7
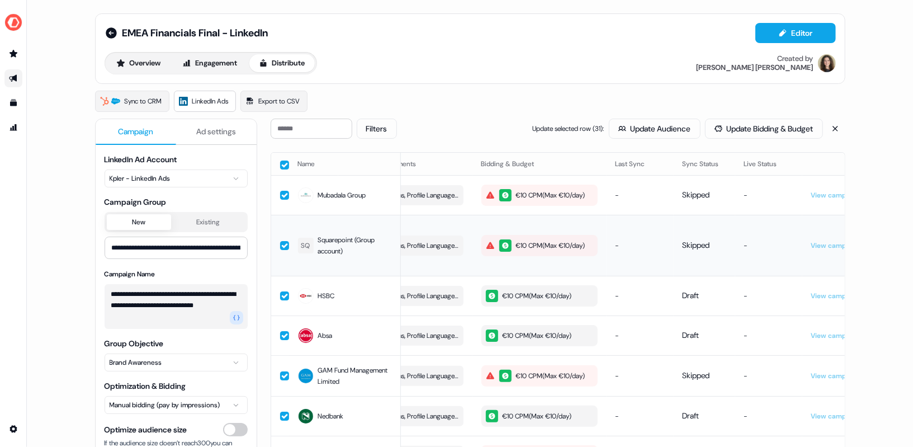
scroll to position [0, 286]
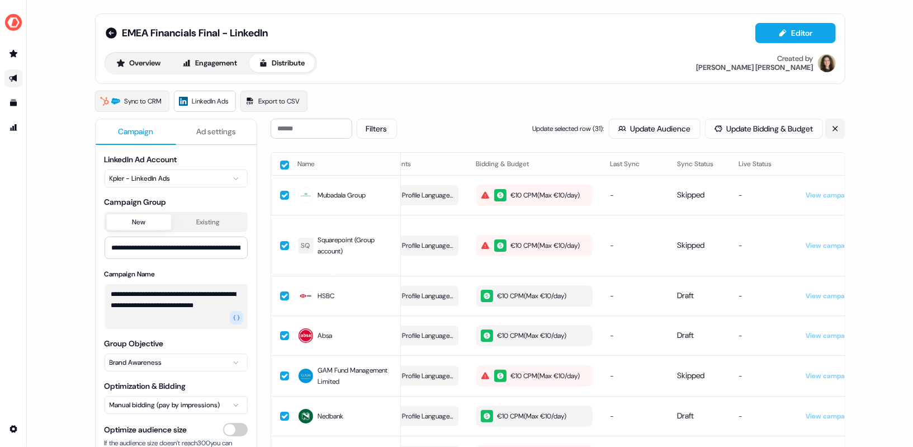
click at [833, 121] on button at bounding box center [836, 129] width 20 height 20
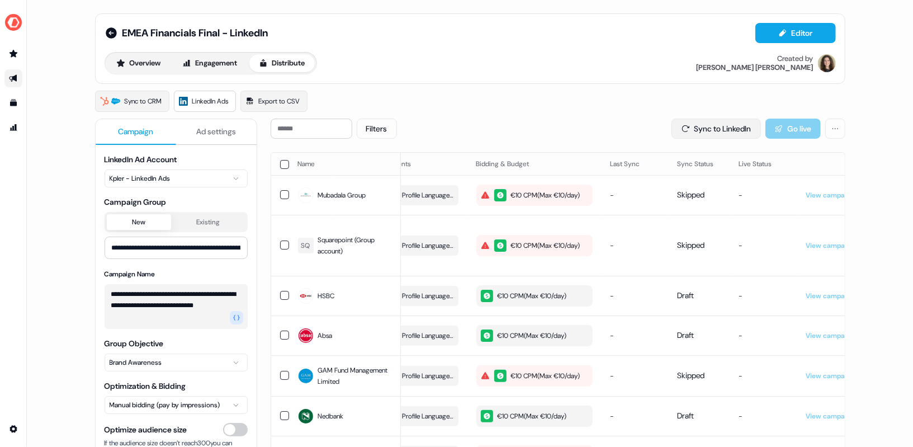
click at [718, 131] on button "Sync to LinkedIn" at bounding box center [716, 129] width 89 height 20
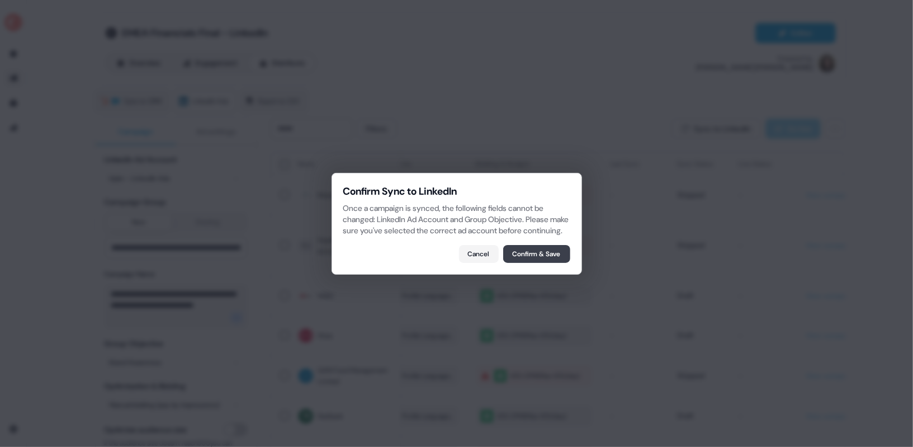
click at [533, 257] on button "Confirm & Save" at bounding box center [536, 254] width 67 height 18
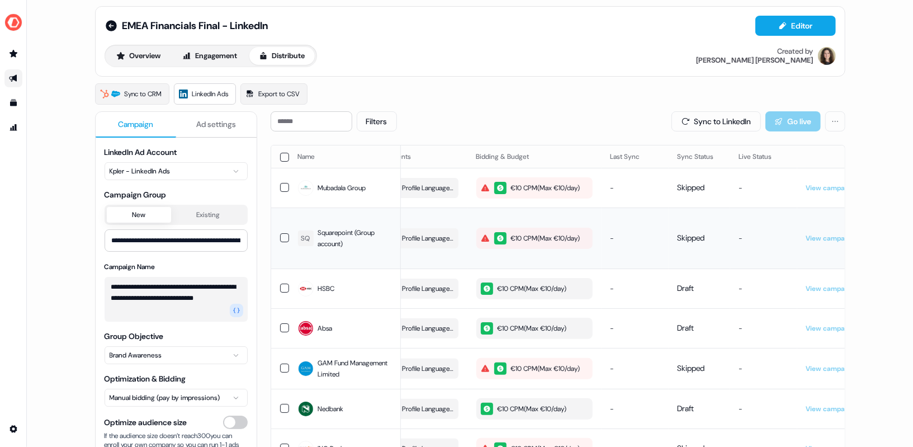
scroll to position [0, 0]
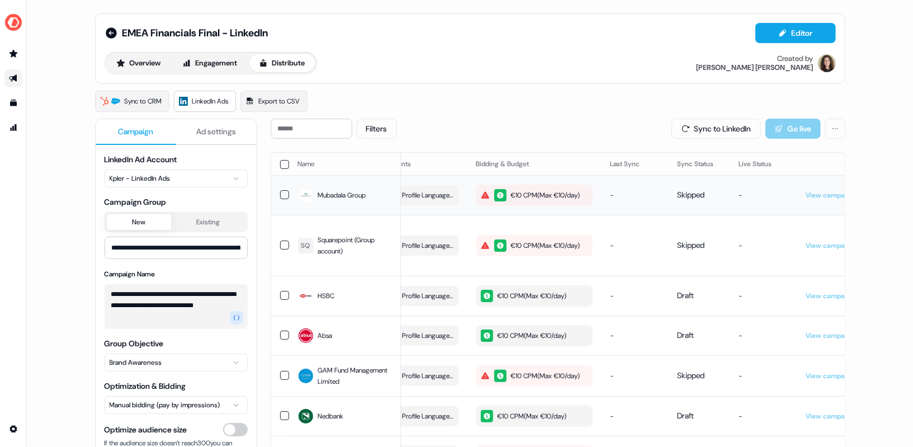
click at [524, 196] on div "€10 CPM ( Max €10/day )" at bounding box center [531, 195] width 100 height 12
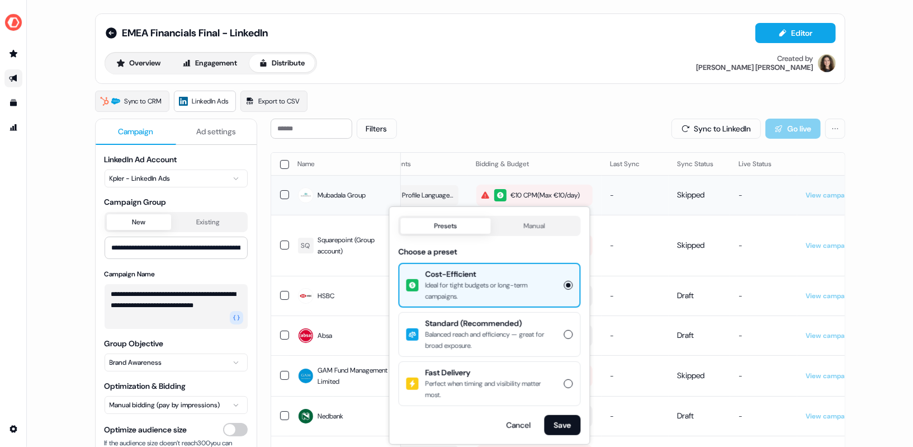
click at [541, 195] on div "€10 CPM ( Max €10/day )" at bounding box center [531, 195] width 100 height 12
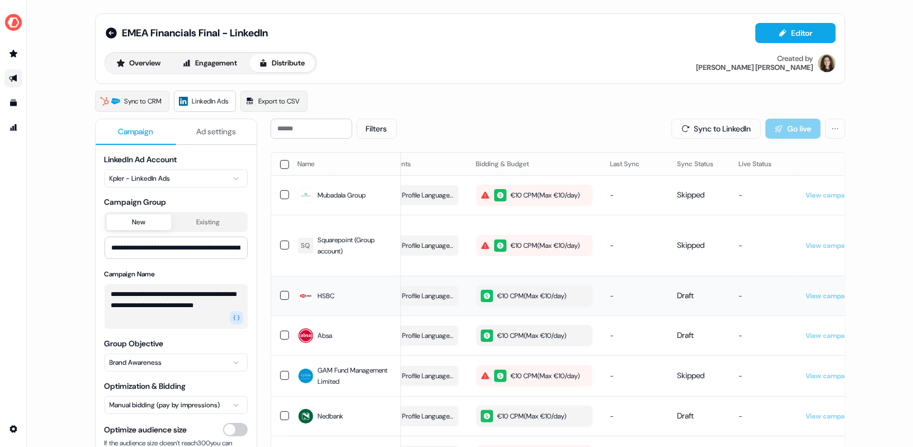
click at [528, 295] on div "€10 CPM ( Max €10/day )" at bounding box center [524, 296] width 86 height 12
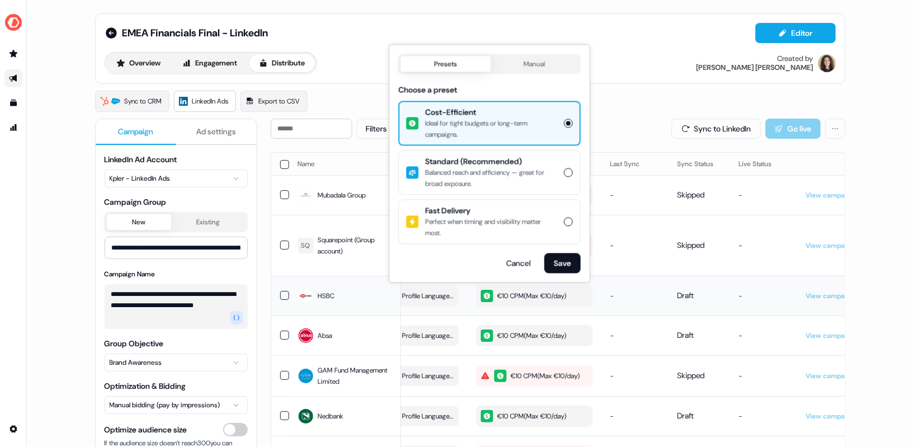
click at [528, 295] on div "€10 CPM ( Max €10/day )" at bounding box center [524, 296] width 86 height 12
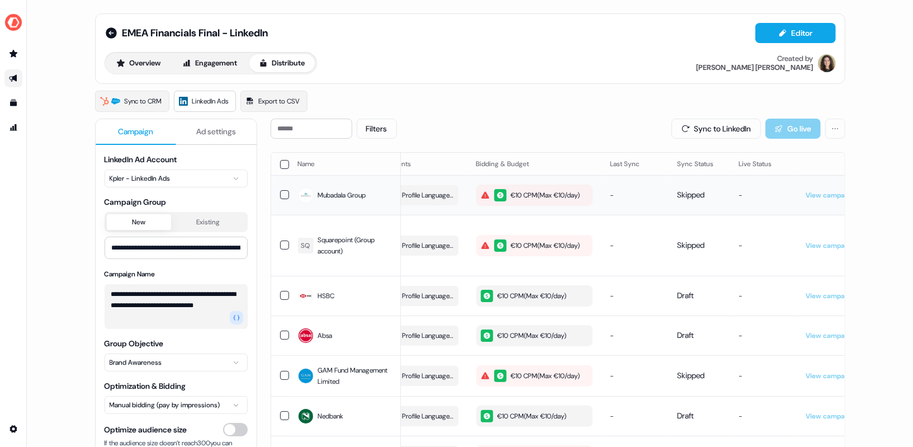
click at [545, 190] on div "€10 CPM ( Max €10/day )" at bounding box center [531, 195] width 100 height 12
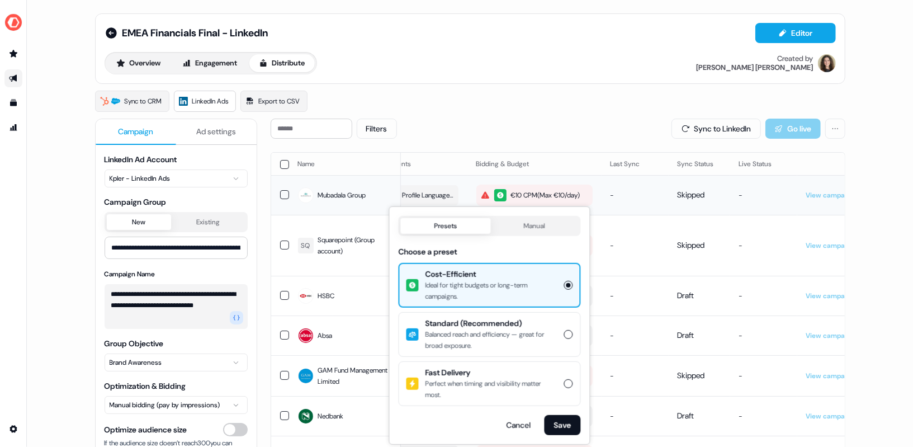
click at [530, 196] on div "€10 CPM ( Max €10/day )" at bounding box center [531, 195] width 100 height 12
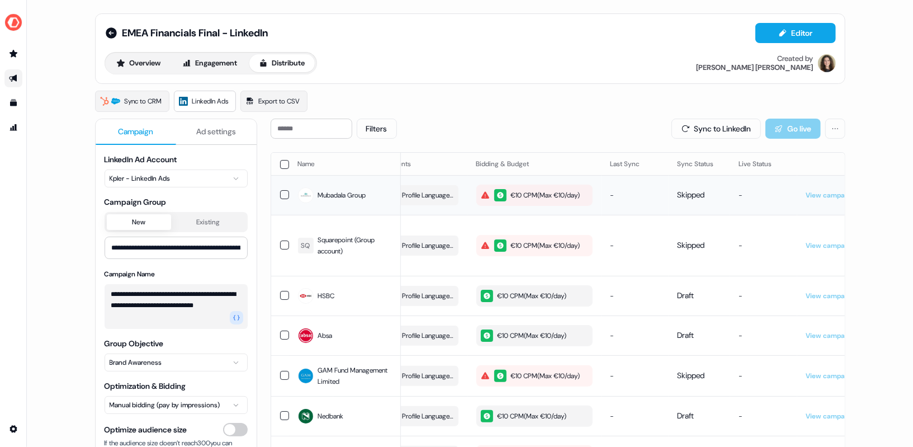
click at [482, 193] on icon "button" at bounding box center [485, 194] width 8 height 7
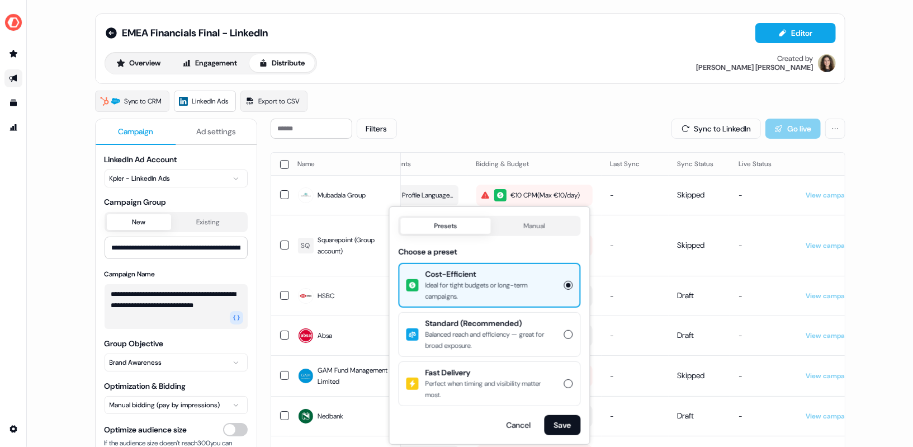
click at [559, 411] on div "Presets Manual Choose a preset Cost-Efficient Ideal for tight budgets or long-t…" at bounding box center [490, 325] width 182 height 219
click at [560, 418] on button "Save" at bounding box center [563, 425] width 36 height 20
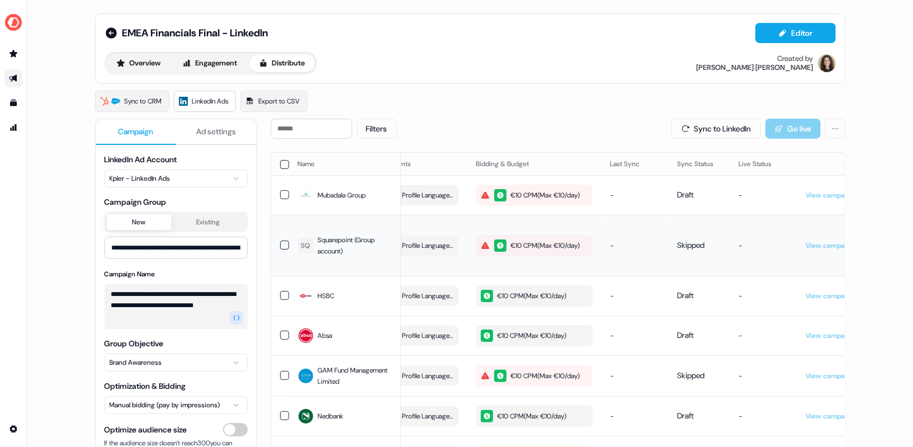
click at [484, 248] on div "€10 CPM ( Max €10/day )" at bounding box center [531, 245] width 100 height 12
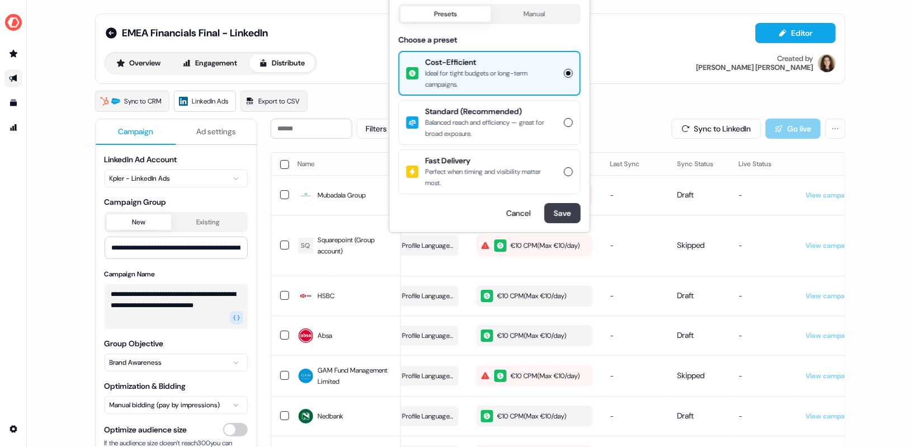
click at [561, 213] on button "Save" at bounding box center [563, 213] width 36 height 20
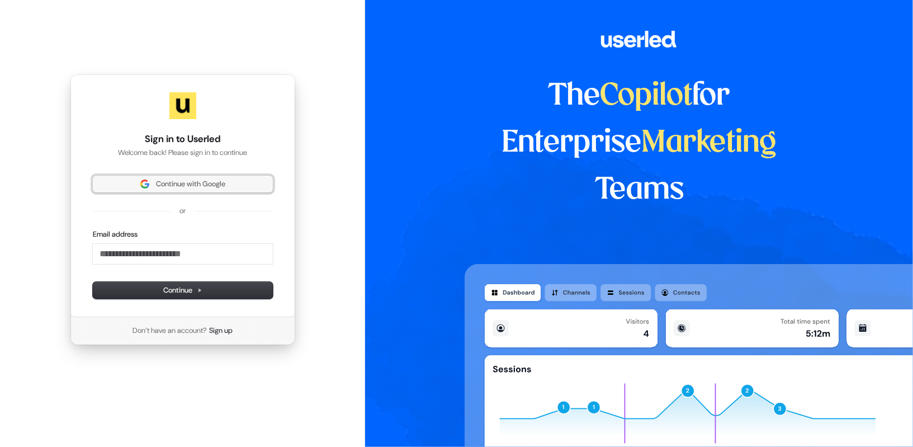
click at [225, 182] on span "Continue with Google" at bounding box center [190, 184] width 69 height 10
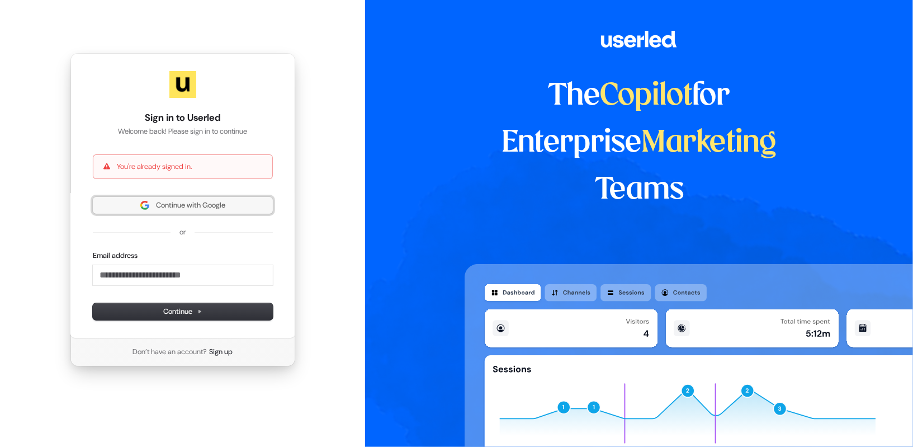
click at [215, 209] on span "Continue with Google" at bounding box center [190, 205] width 69 height 10
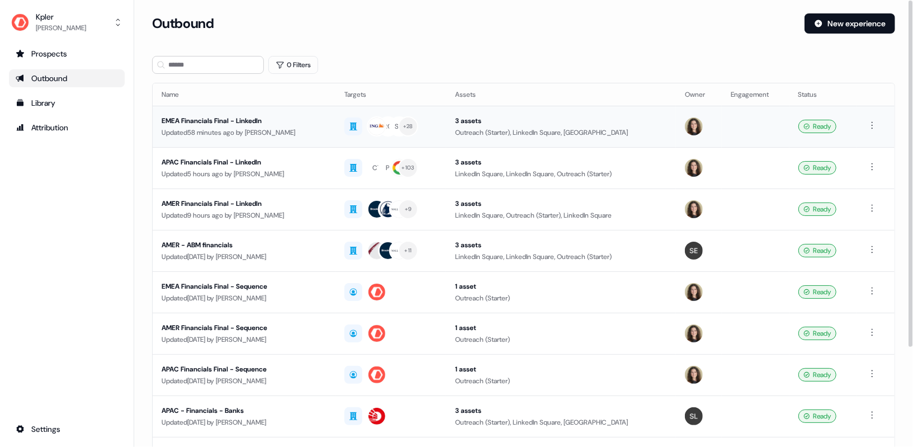
click at [251, 115] on div "EMEA Financials Final - LinkedIn" at bounding box center [244, 120] width 165 height 11
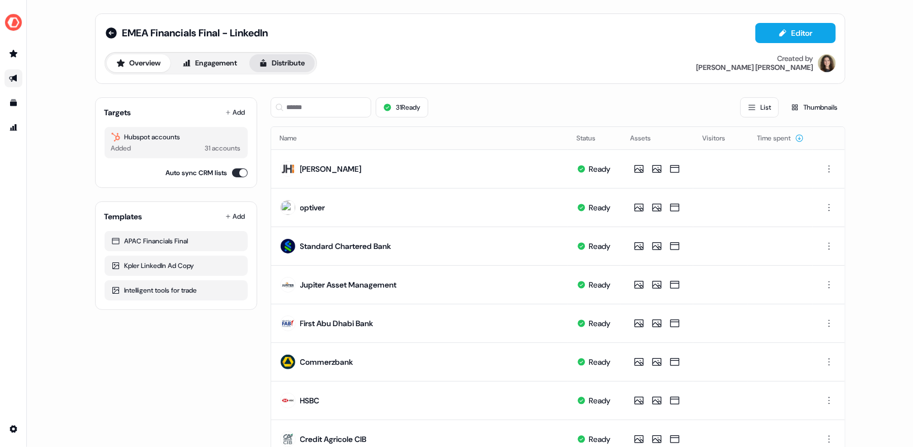
click at [267, 59] on icon at bounding box center [263, 63] width 9 height 9
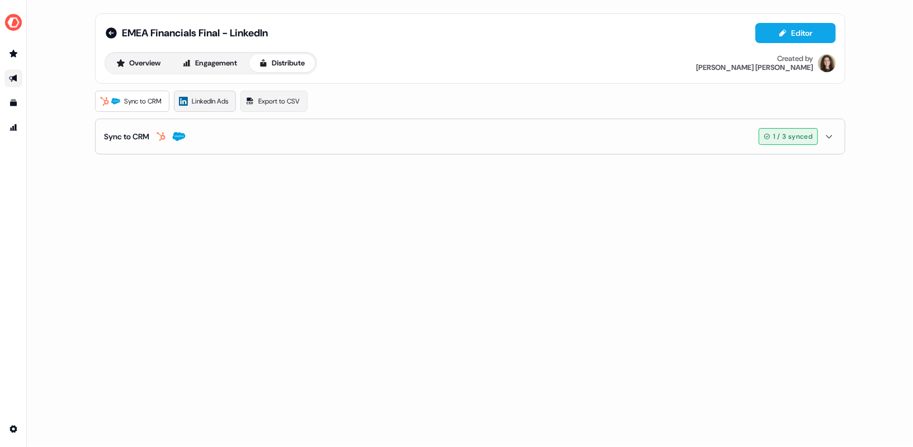
click at [201, 101] on span "LinkedIn Ads" at bounding box center [210, 101] width 36 height 11
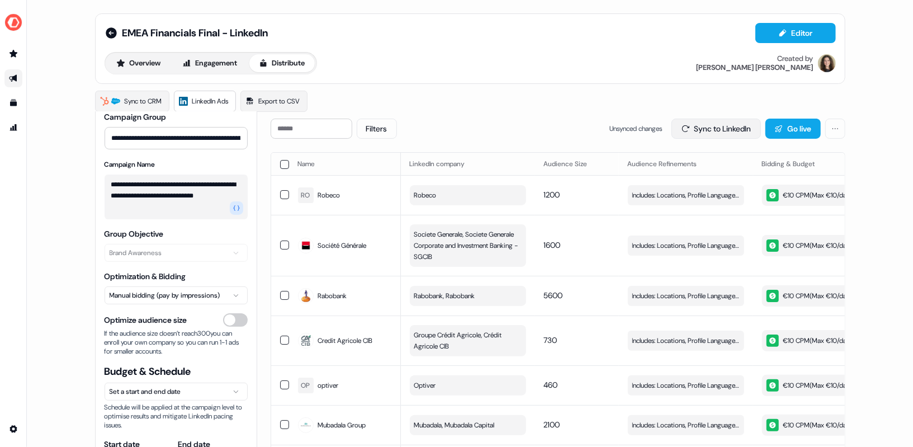
click at [746, 130] on button "Sync to LinkedIn" at bounding box center [716, 129] width 89 height 20
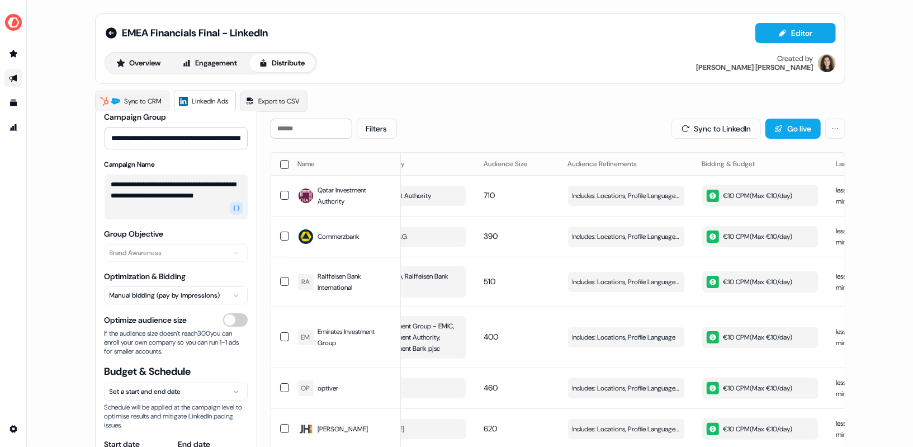
click at [282, 168] on th at bounding box center [280, 164] width 18 height 22
click at [282, 166] on button "button" at bounding box center [284, 164] width 9 height 9
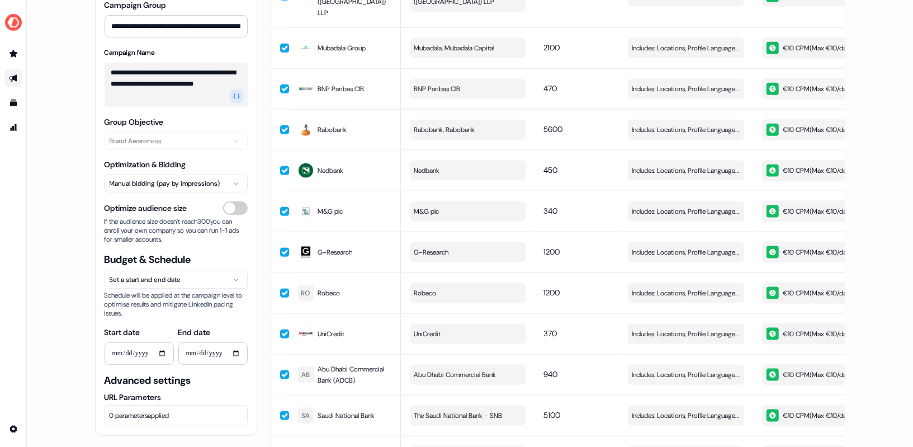
scroll to position [892, 0]
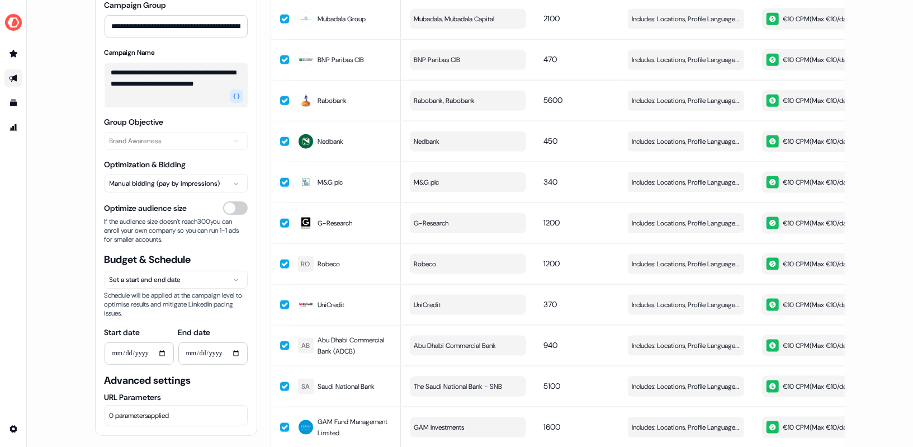
click at [196, 280] on html "**********" at bounding box center [456, 223] width 913 height 447
click at [65, 301] on html "**********" at bounding box center [456, 223] width 913 height 447
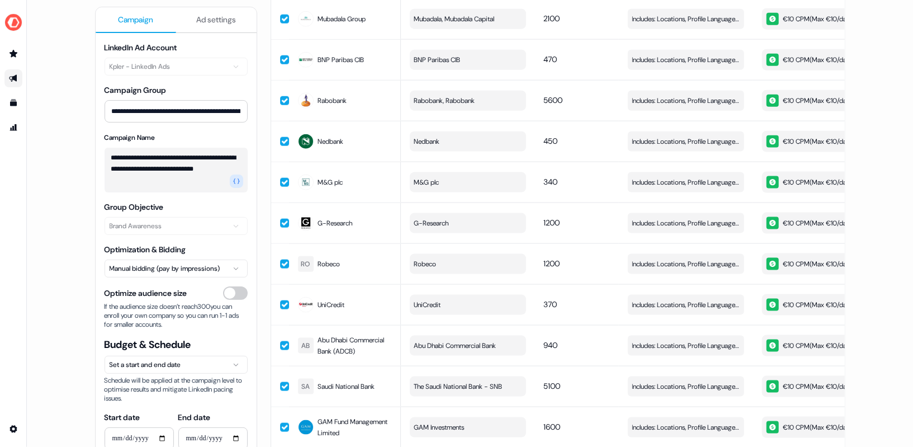
scroll to position [85, 0]
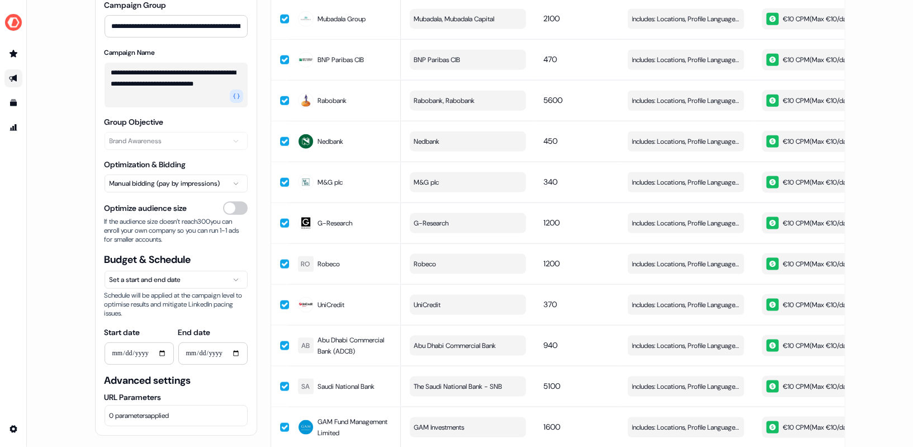
click at [156, 283] on html "**********" at bounding box center [456, 223] width 913 height 447
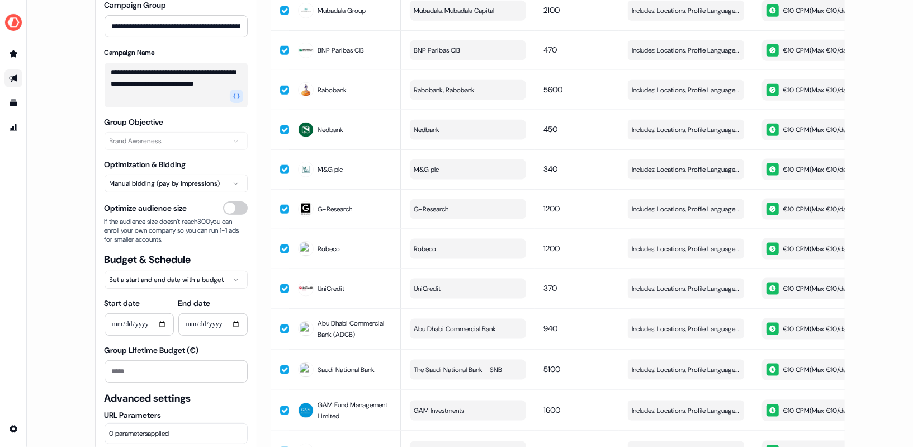
scroll to position [103, 0]
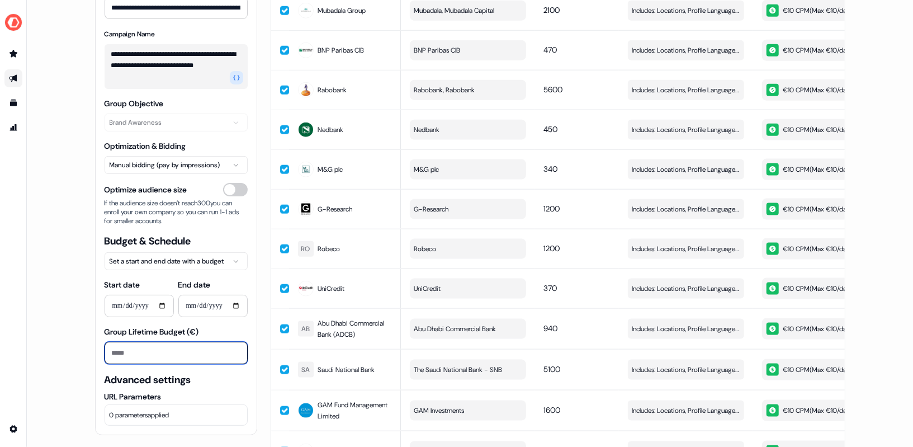
click at [163, 348] on input "Group Lifetime Budget (€)" at bounding box center [176, 353] width 143 height 22
type input "****"
click at [65, 347] on div "**********" at bounding box center [470, 223] width 886 height 447
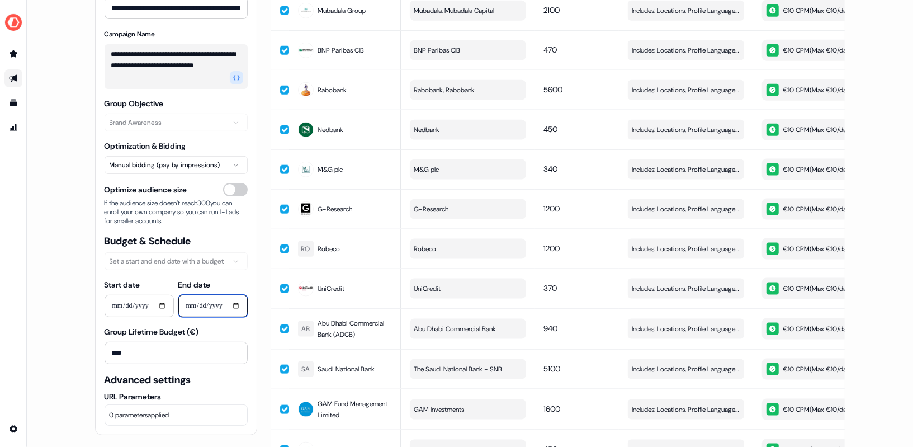
click at [233, 305] on input "**********" at bounding box center [212, 306] width 69 height 22
type input "**********"
click at [50, 329] on div "**********" at bounding box center [470, 223] width 886 height 447
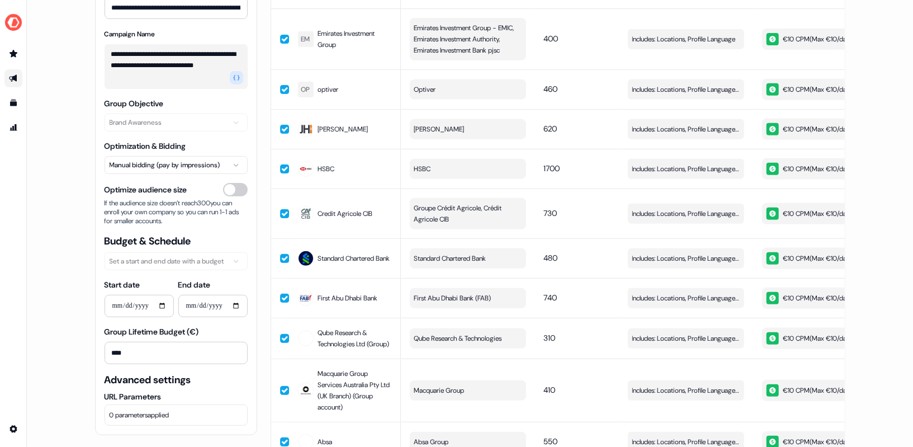
scroll to position [299, 0]
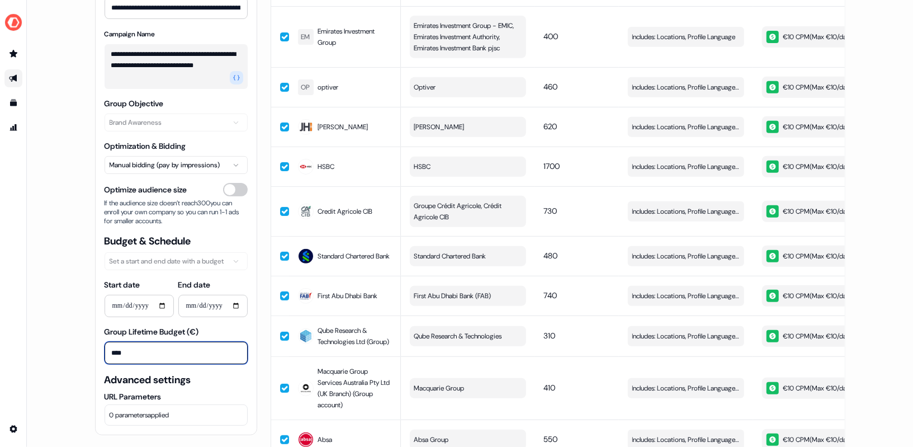
drag, startPoint x: 133, startPoint y: 351, endPoint x: 105, endPoint y: 351, distance: 28.0
click at [105, 351] on input "****" at bounding box center [176, 353] width 143 height 22
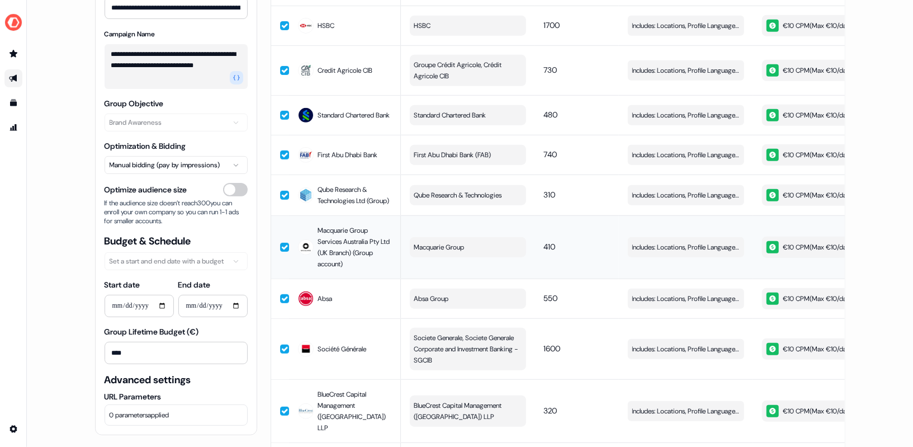
scroll to position [0, 0]
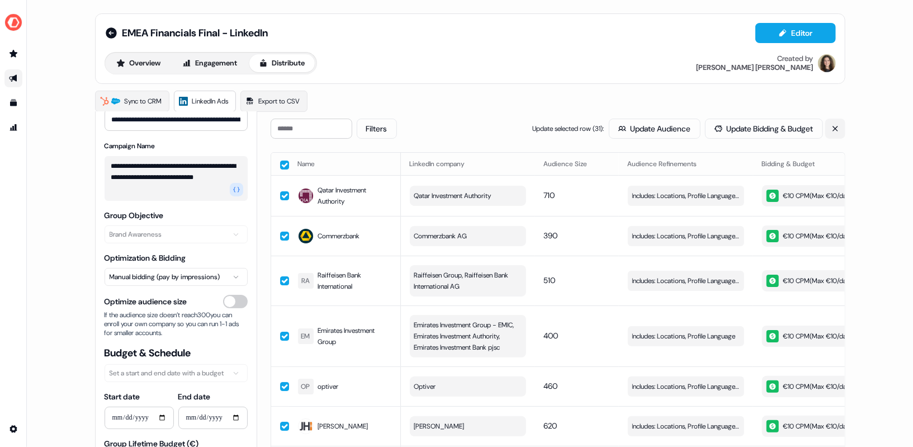
click at [834, 128] on icon at bounding box center [835, 128] width 5 height 5
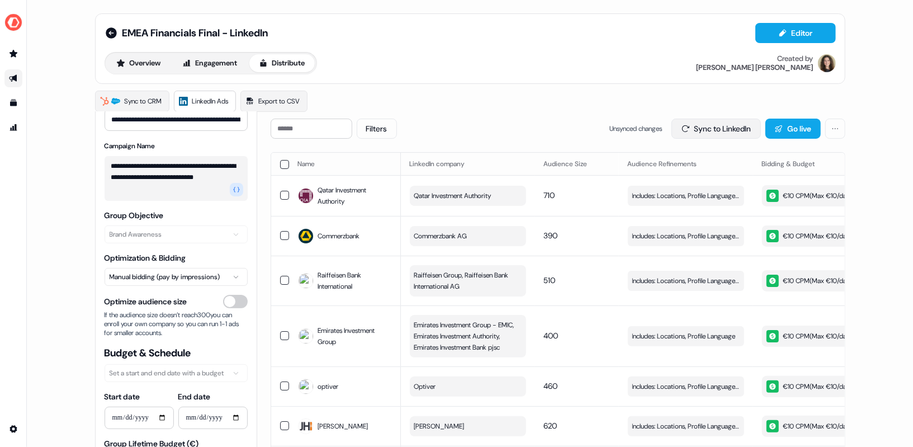
click at [707, 129] on button "Sync to LinkedIn" at bounding box center [716, 129] width 89 height 20
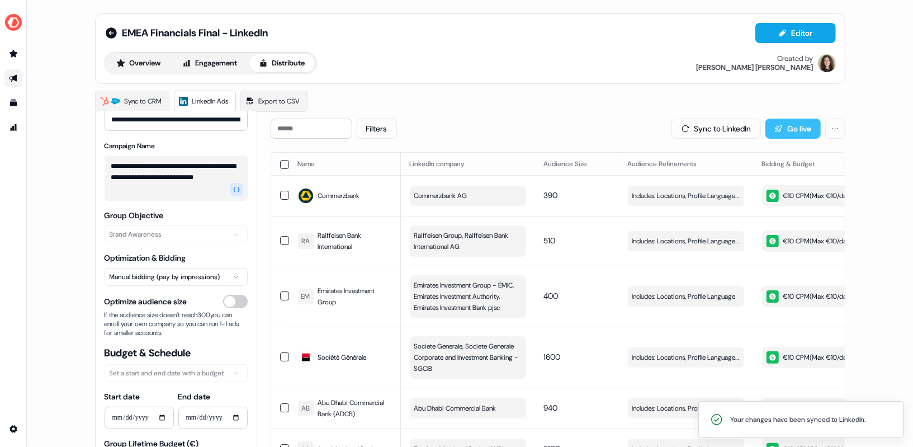
click at [786, 126] on button "Go live" at bounding box center [793, 129] width 55 height 20
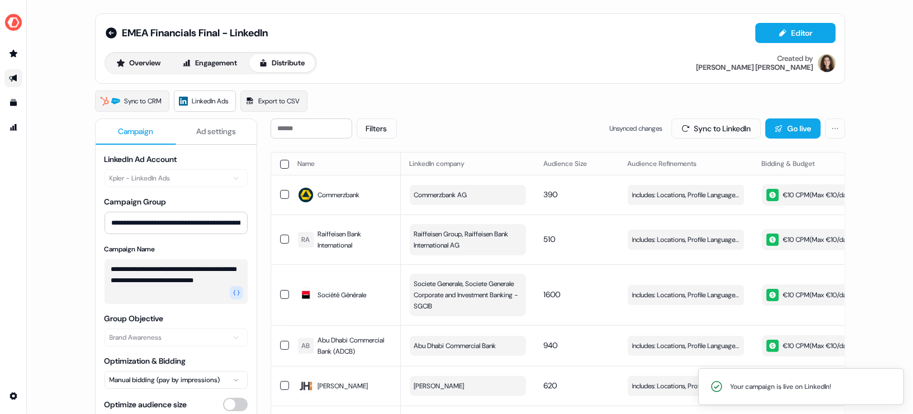
scroll to position [103, 0]
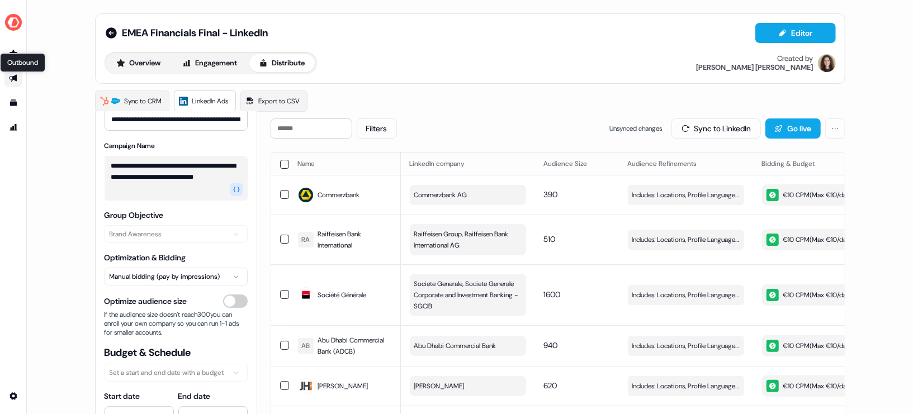
click at [16, 81] on icon "Go to outbound experience" at bounding box center [13, 78] width 8 height 7
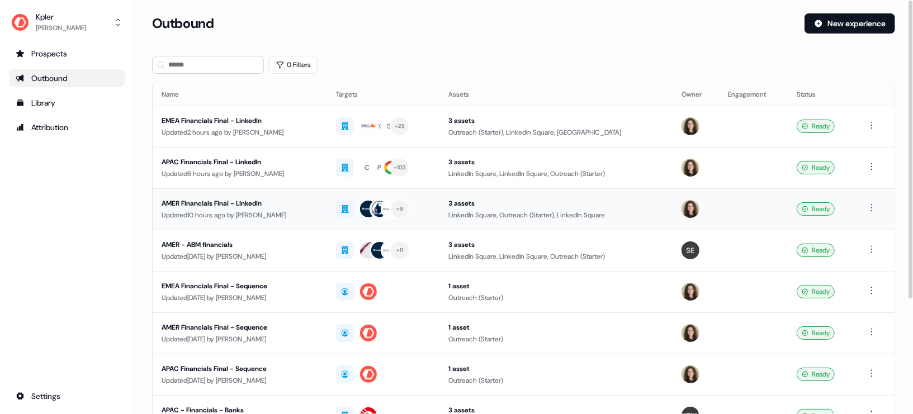
click at [249, 200] on div "AMER Financials Final - LinkedIn" at bounding box center [240, 203] width 157 height 11
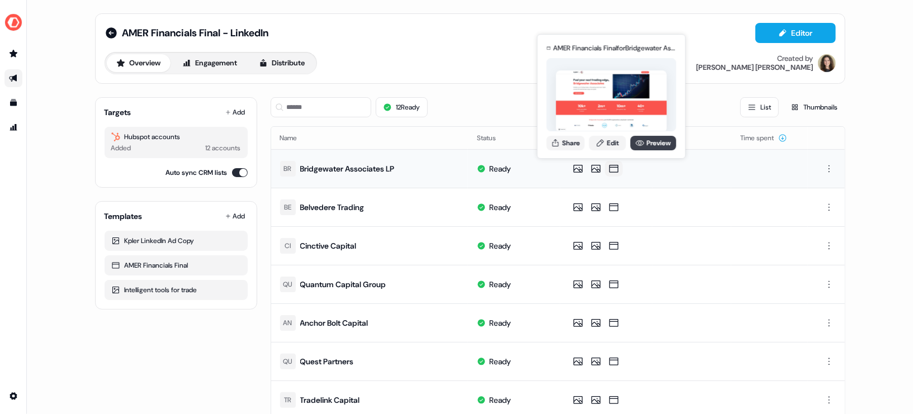
click at [651, 143] on link "Preview" at bounding box center [654, 143] width 46 height 15
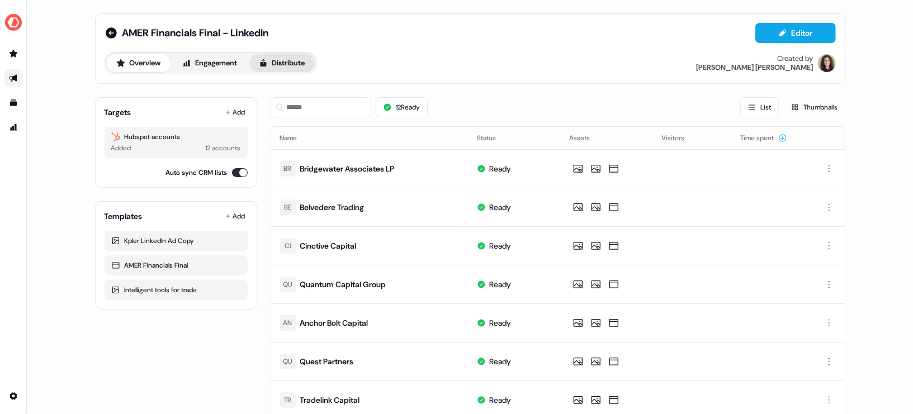
click at [291, 67] on button "Distribute" at bounding box center [281, 63] width 65 height 18
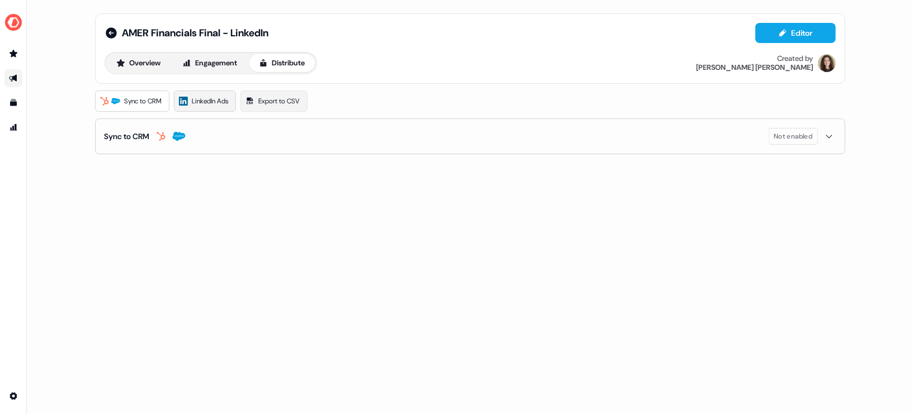
click at [219, 103] on span "LinkedIn Ads" at bounding box center [210, 101] width 36 height 11
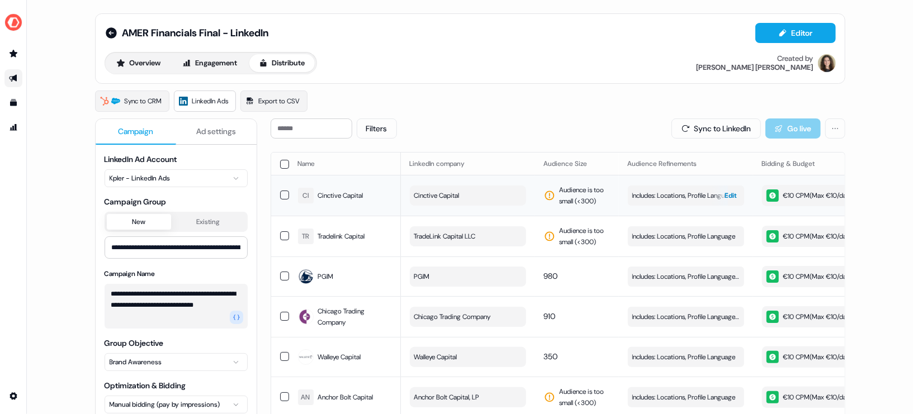
click at [669, 190] on span "Includes: Locations, Profile Language" at bounding box center [684, 195] width 103 height 11
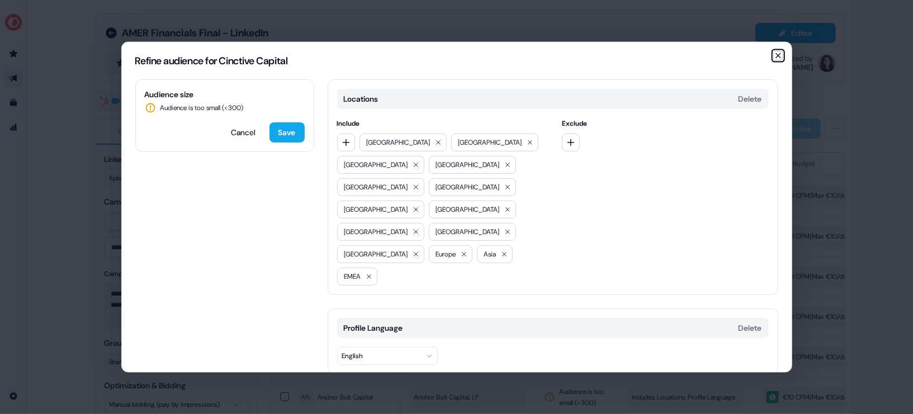
click at [776, 56] on icon "button" at bounding box center [778, 55] width 4 height 4
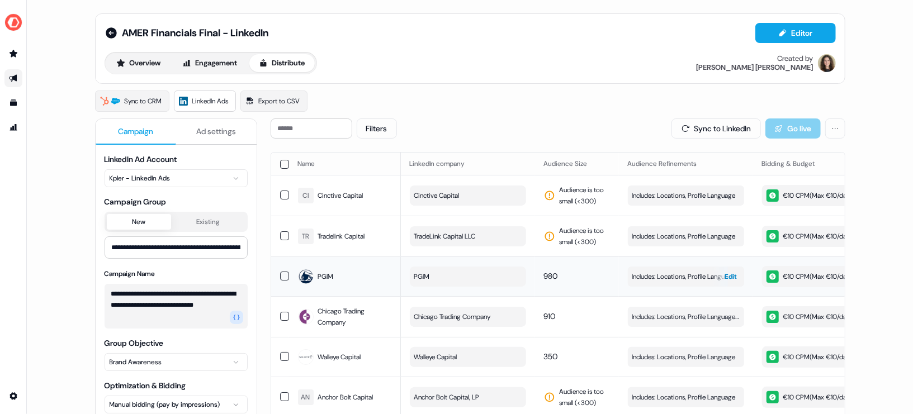
click at [659, 268] on button "Includes: Locations, Profile Language / Excludes: Job Functions Edit" at bounding box center [686, 277] width 116 height 20
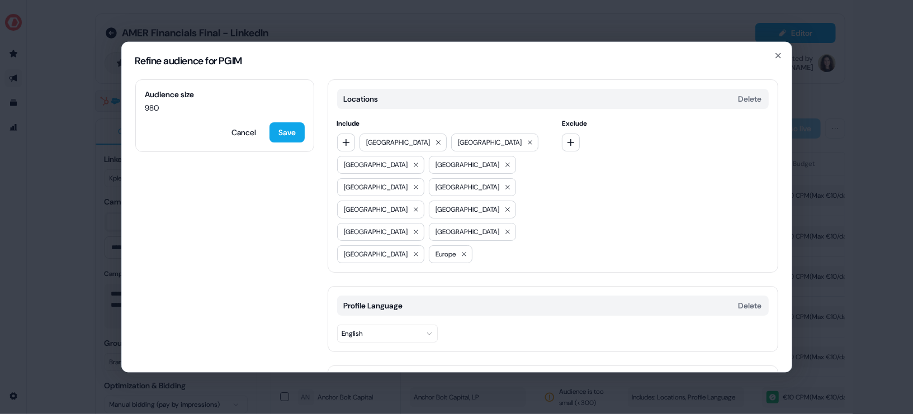
scroll to position [97, 0]
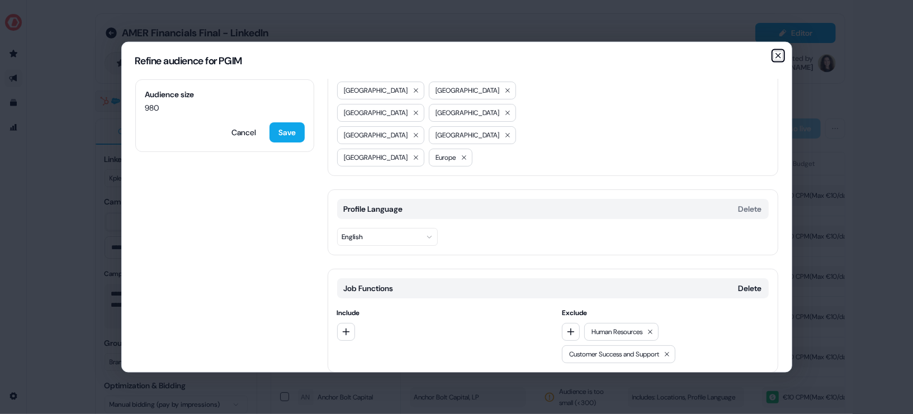
click at [780, 56] on icon "button" at bounding box center [778, 55] width 4 height 4
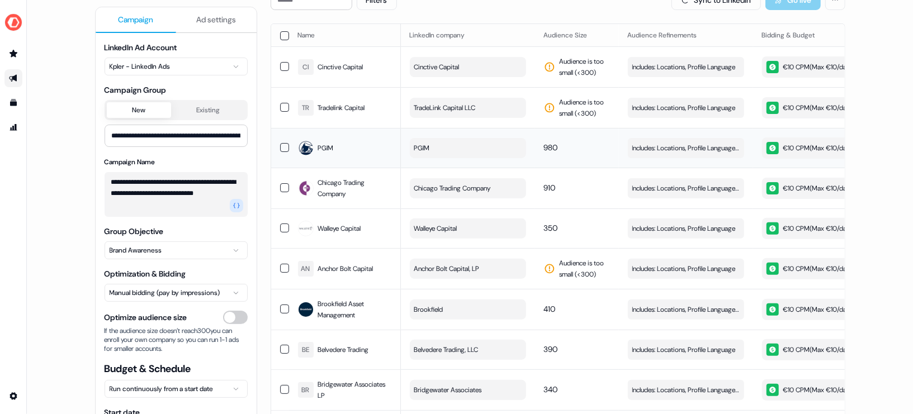
scroll to position [262, 0]
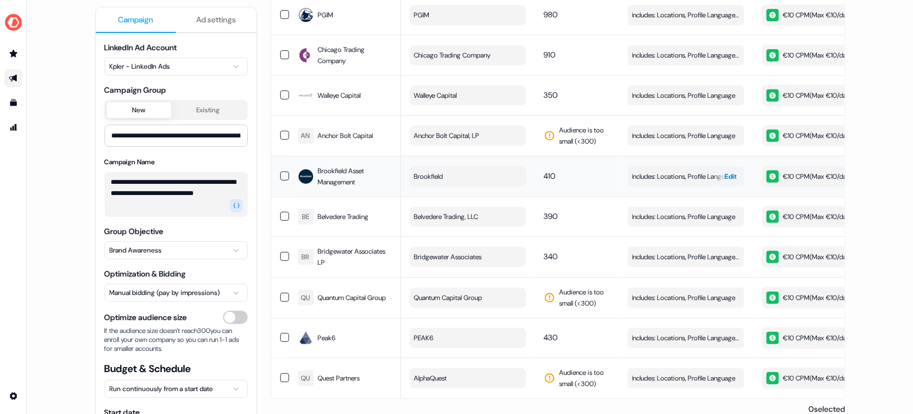
click at [677, 174] on span "Includes: Locations, Profile Language, Job Titles" at bounding box center [686, 176] width 107 height 11
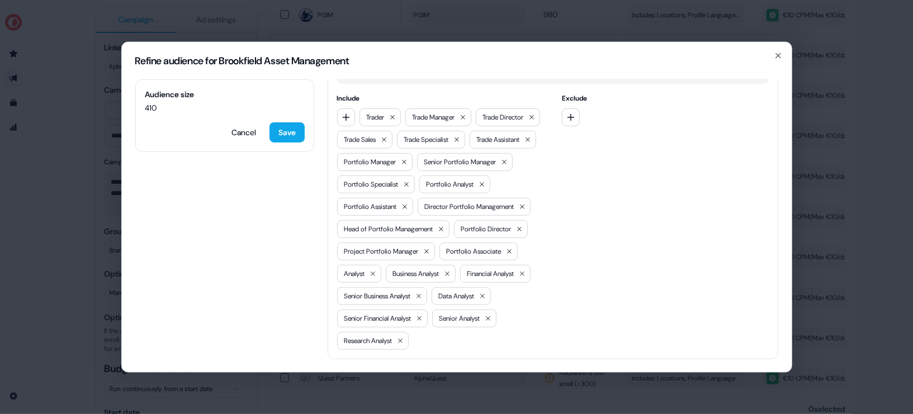
scroll to position [298, 0]
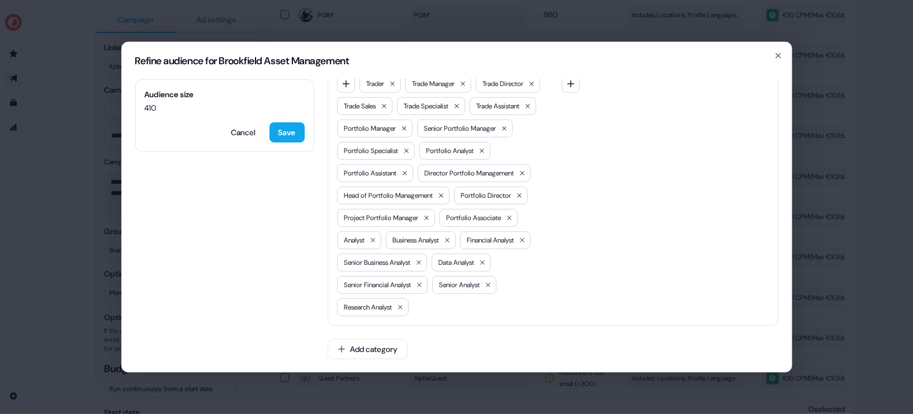
click at [776, 60] on h2 "Refine audience for Brookfield Asset Management" at bounding box center [456, 60] width 643 height 10
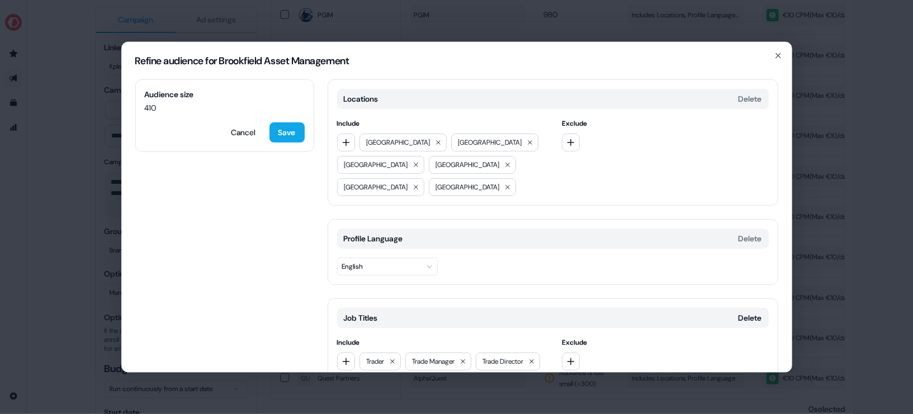
scroll to position [165, 0]
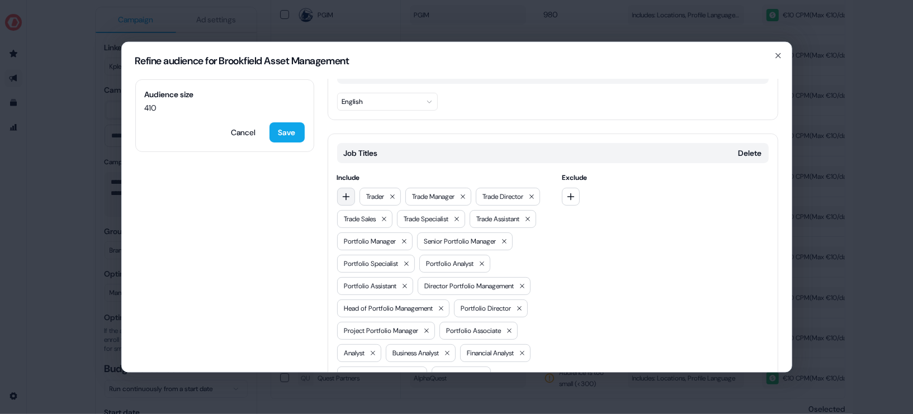
click at [343, 203] on button "button" at bounding box center [346, 196] width 18 height 18
click at [360, 219] on input at bounding box center [417, 217] width 160 height 22
type input "**********"
click at [380, 243] on div "Oil Trader" at bounding box center [416, 241] width 155 height 18
click at [338, 188] on button "button" at bounding box center [346, 196] width 18 height 18
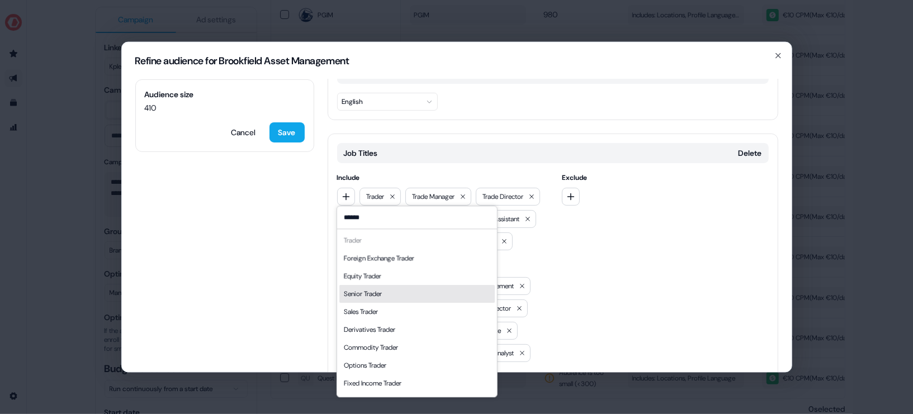
type input "******"
click at [392, 299] on div "Senior Trader" at bounding box center [416, 294] width 155 height 18
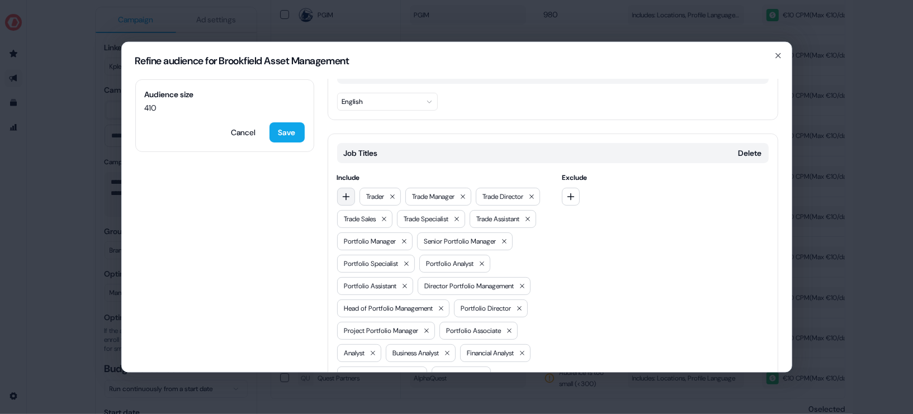
click at [350, 199] on button "button" at bounding box center [346, 196] width 18 height 18
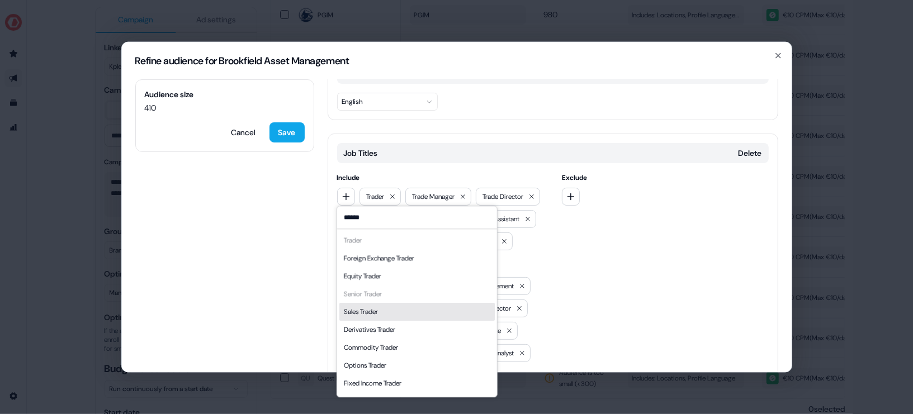
scroll to position [15, 0]
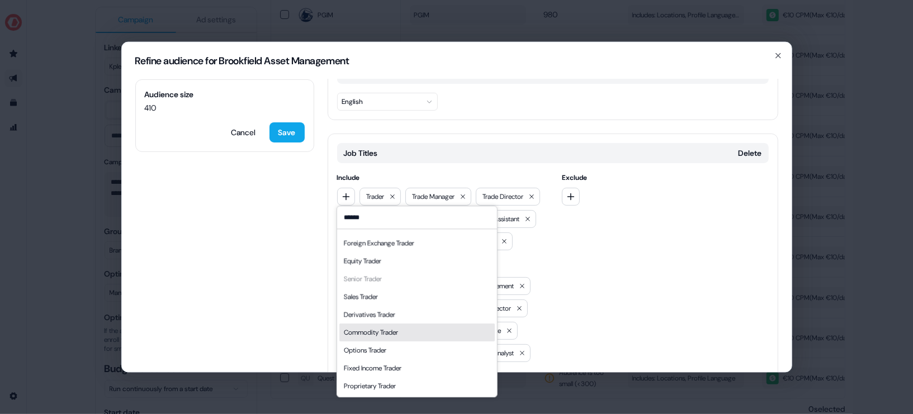
type input "******"
click at [411, 330] on div "Commodity Trader" at bounding box center [416, 333] width 155 height 18
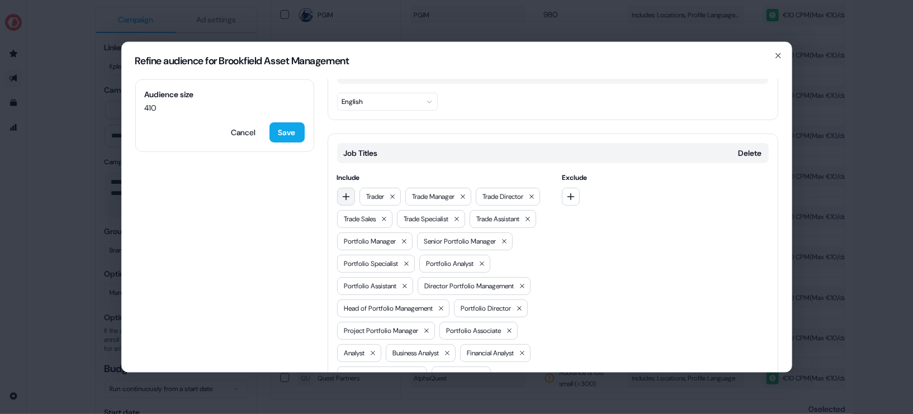
click at [343, 192] on icon "button" at bounding box center [346, 196] width 9 height 9
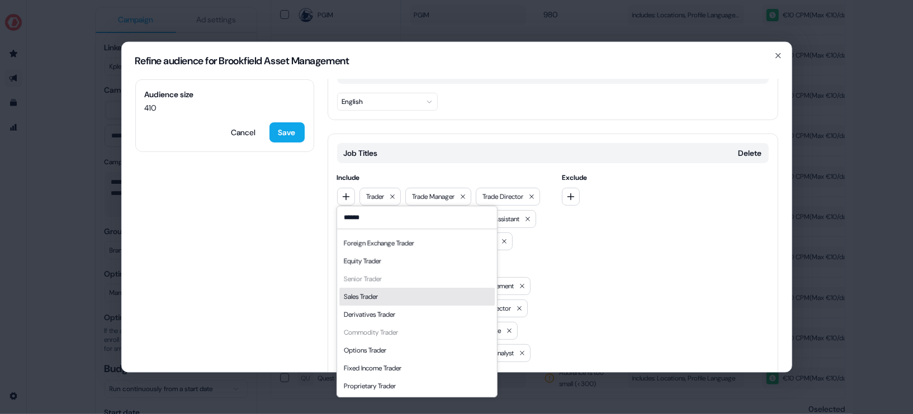
scroll to position [0, 0]
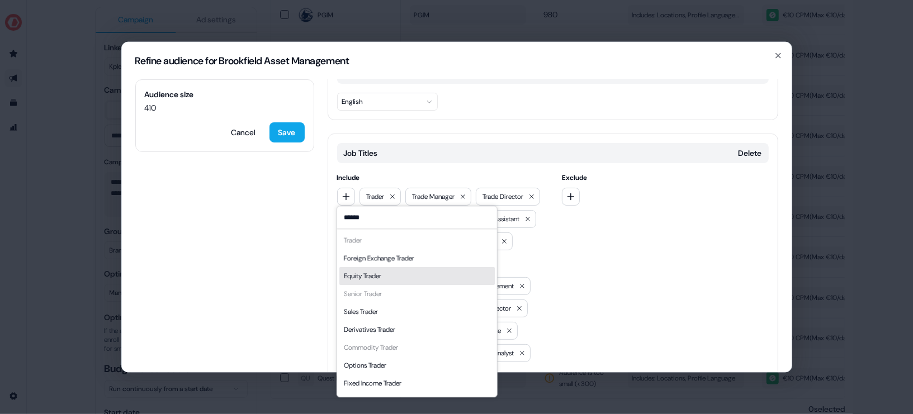
type input "******"
click at [418, 280] on div "Equity Trader" at bounding box center [416, 276] width 155 height 18
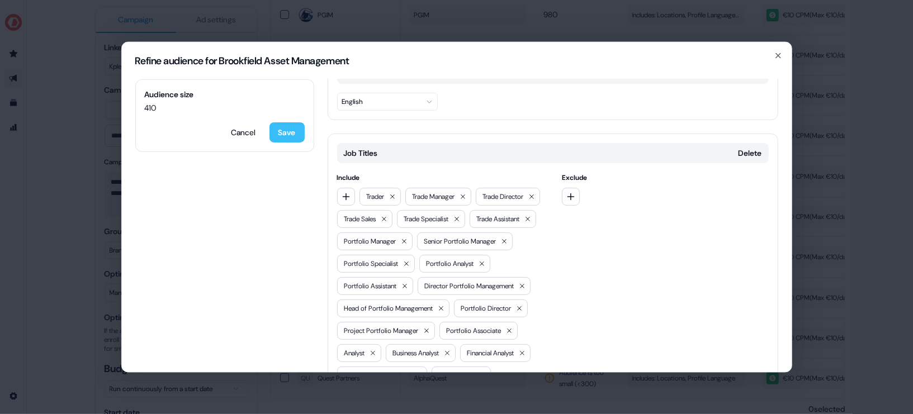
click at [289, 129] on button "Save" at bounding box center [287, 132] width 35 height 20
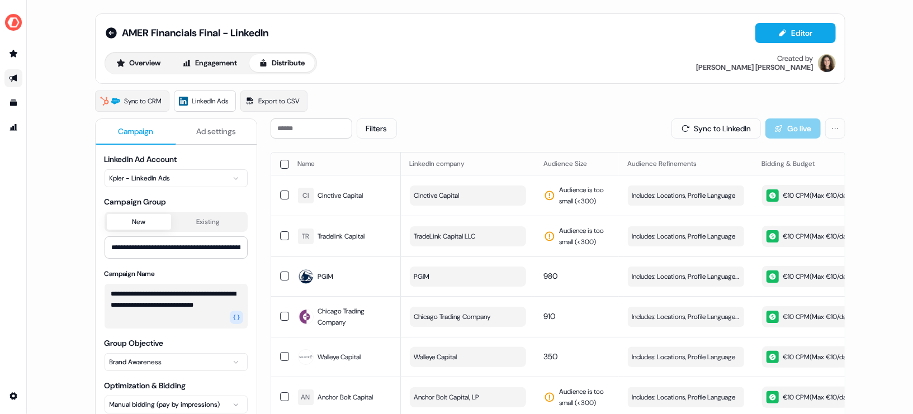
click at [281, 163] on button "button" at bounding box center [284, 164] width 9 height 9
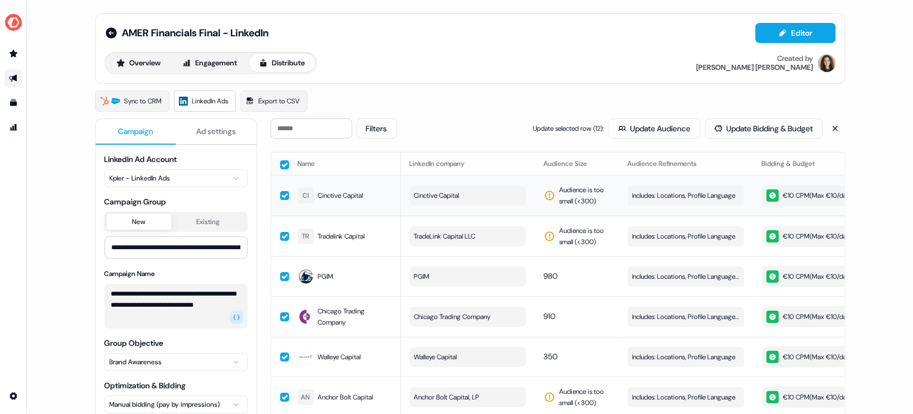
click at [281, 195] on button "button" at bounding box center [284, 195] width 9 height 9
click at [281, 238] on button "button" at bounding box center [284, 236] width 9 height 9
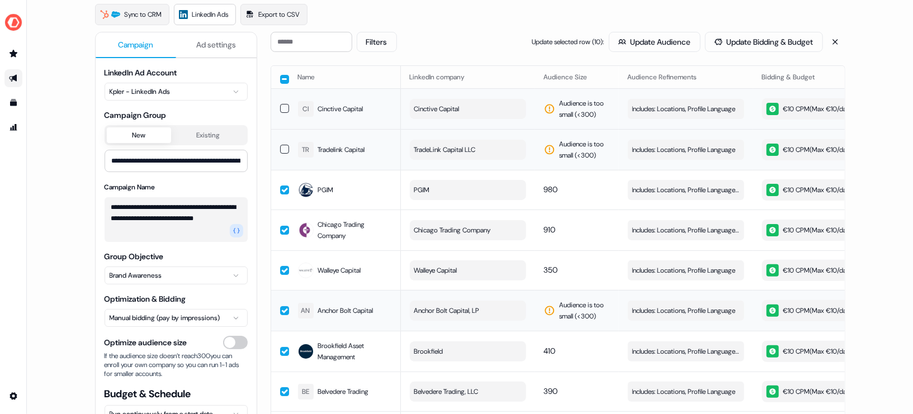
click at [282, 306] on button "button" at bounding box center [284, 310] width 9 height 9
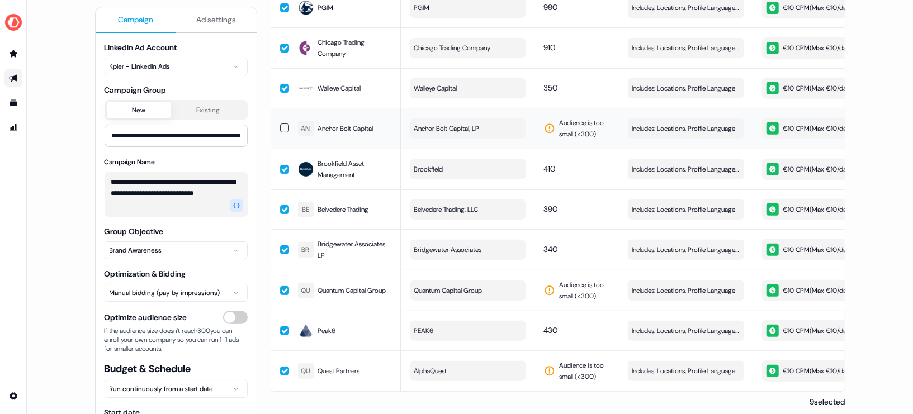
scroll to position [275, 0]
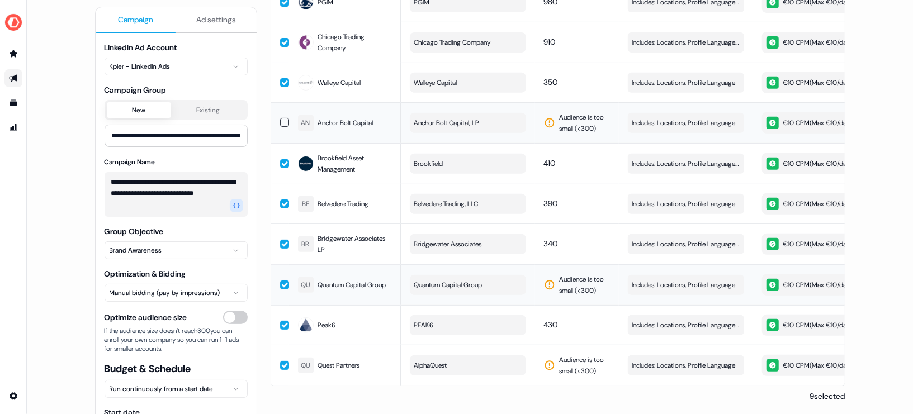
click at [281, 281] on button "button" at bounding box center [284, 285] width 9 height 9
click at [281, 361] on button "button" at bounding box center [284, 365] width 9 height 9
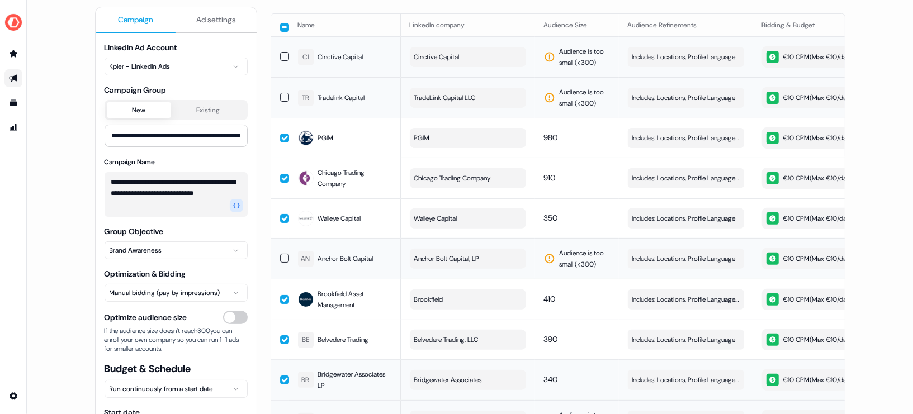
scroll to position [2, 0]
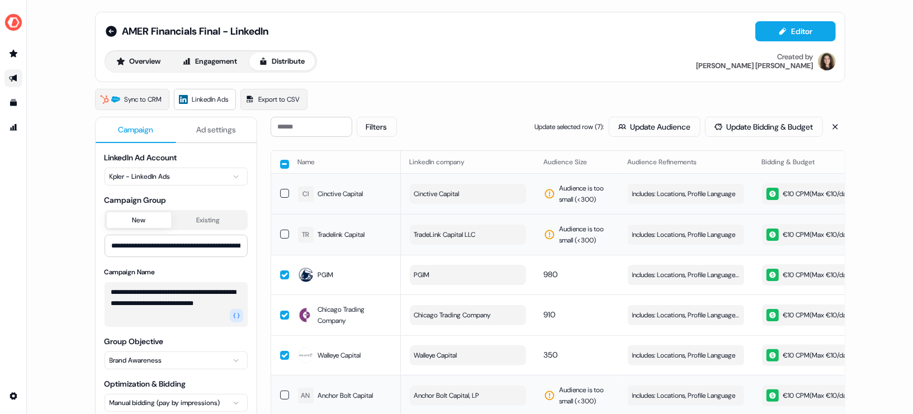
click at [277, 163] on th at bounding box center [280, 162] width 18 height 22
click at [285, 163] on button "button" at bounding box center [284, 164] width 9 height 9
click at [659, 125] on button "Update Audience" at bounding box center [655, 127] width 92 height 20
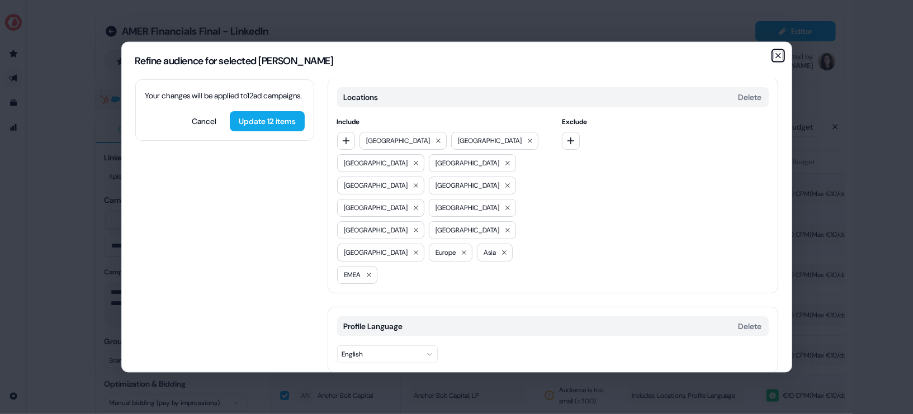
click at [778, 59] on icon "button" at bounding box center [778, 55] width 9 height 9
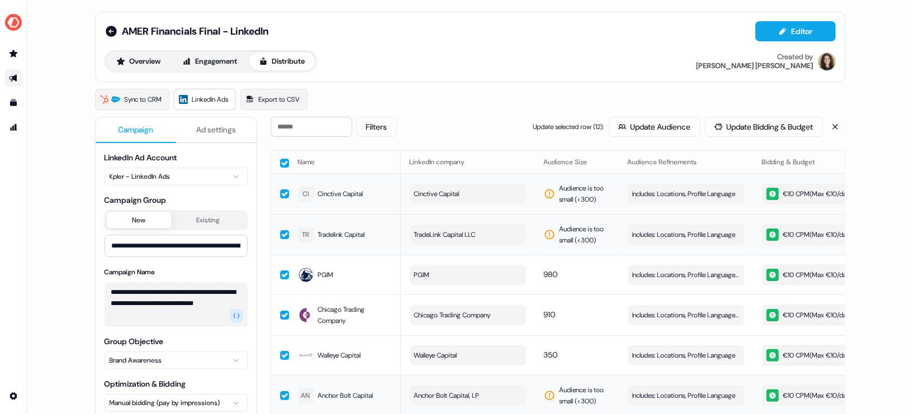
click at [280, 190] on button "button" at bounding box center [284, 194] width 9 height 9
click at [284, 231] on button "button" at bounding box center [284, 234] width 9 height 9
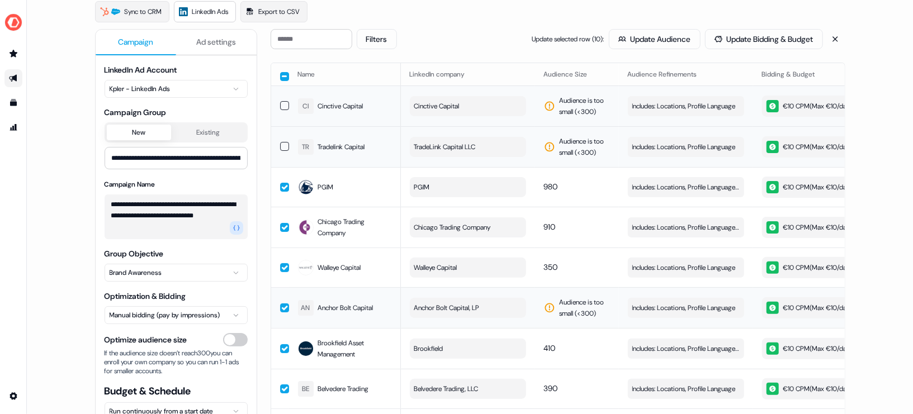
click at [280, 306] on button "button" at bounding box center [284, 308] width 9 height 9
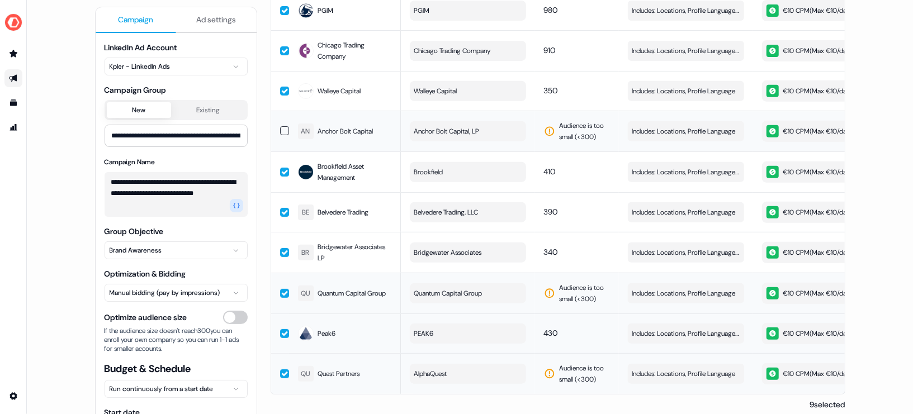
scroll to position [275, 0]
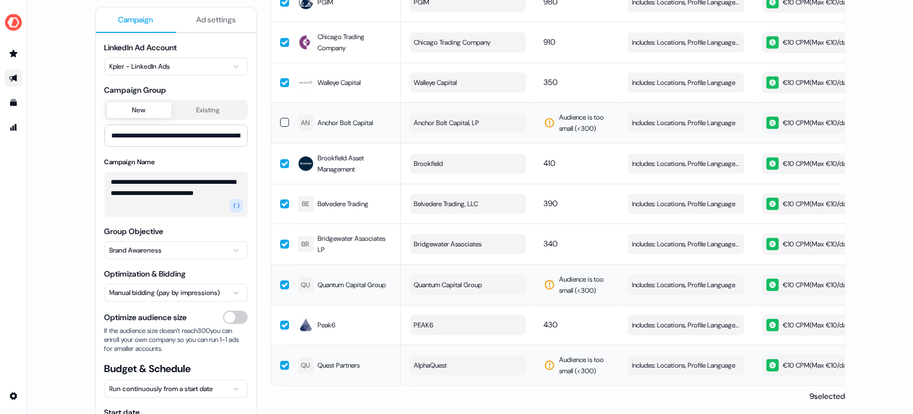
click at [284, 285] on button "button" at bounding box center [284, 285] width 9 height 9
click at [281, 364] on button "button" at bounding box center [284, 365] width 9 height 9
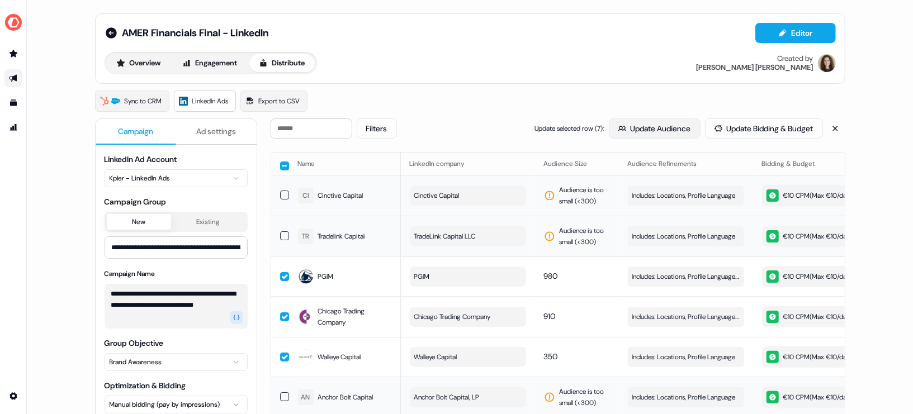
click at [636, 126] on button "Update Audience" at bounding box center [655, 129] width 92 height 20
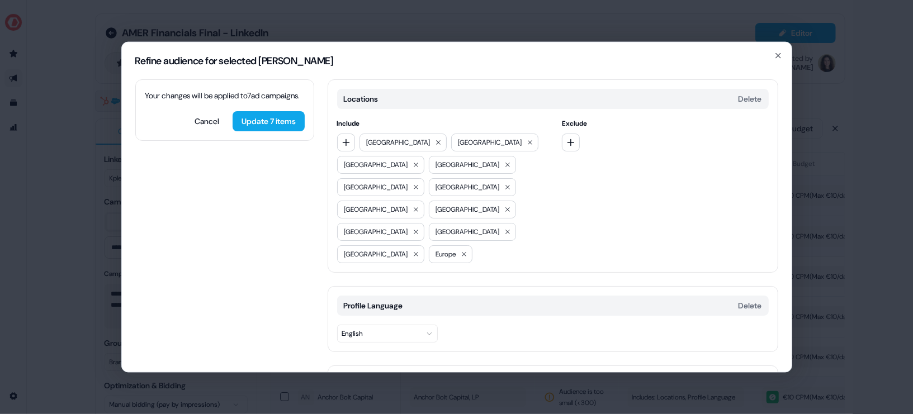
scroll to position [97, 0]
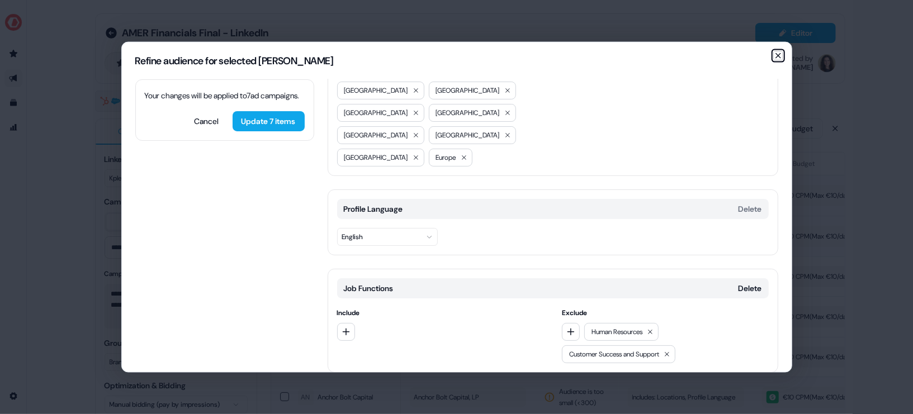
click at [781, 59] on icon "button" at bounding box center [778, 55] width 9 height 9
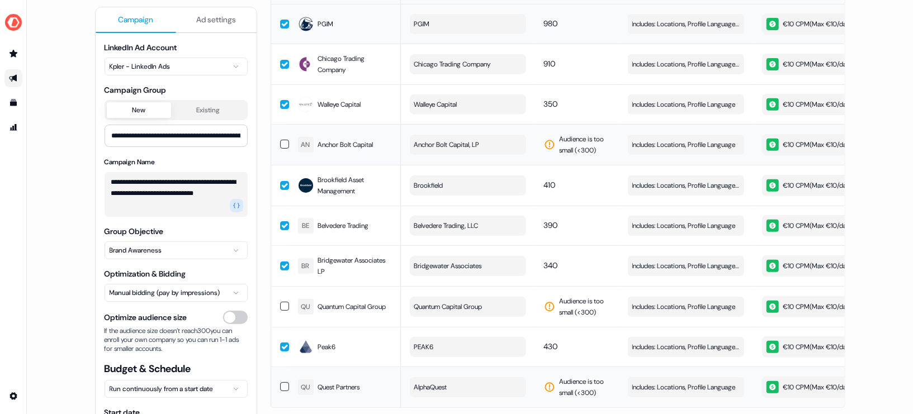
scroll to position [275, 0]
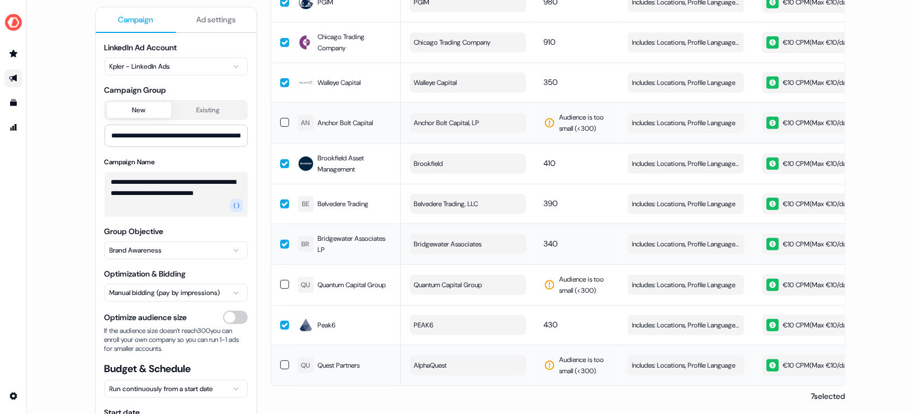
click at [282, 240] on button "button" at bounding box center [284, 244] width 9 height 9
click at [281, 240] on button "button" at bounding box center [284, 243] width 9 height 9
click at [345, 317] on div "Peak6" at bounding box center [345, 325] width 94 height 20
click at [289, 319] on td "Peak6" at bounding box center [345, 325] width 112 height 40
click at [678, 320] on span "Includes: Locations, Profile Language / Excludes: Job Functions" at bounding box center [686, 325] width 107 height 11
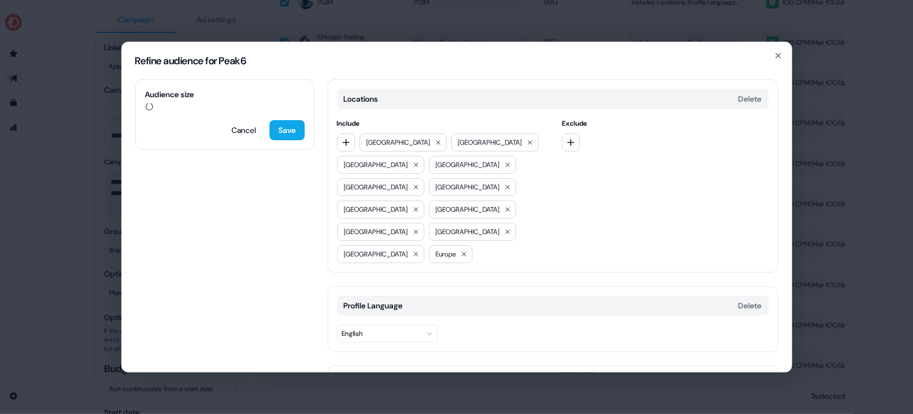
scroll to position [97, 0]
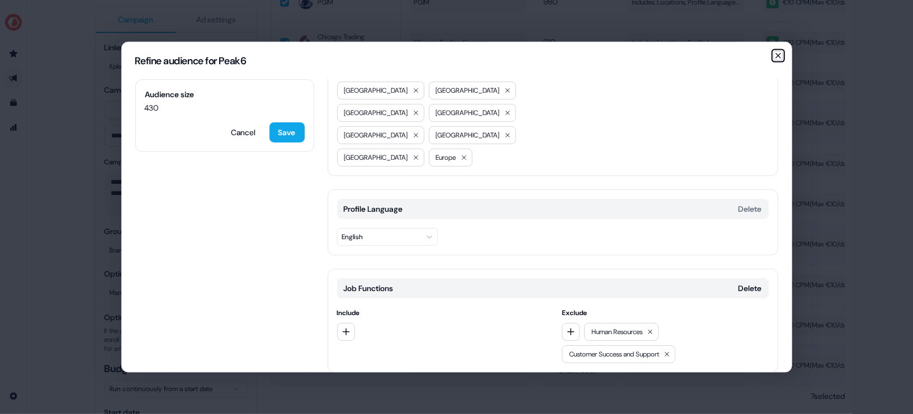
click at [780, 53] on icon "button" at bounding box center [778, 55] width 9 height 9
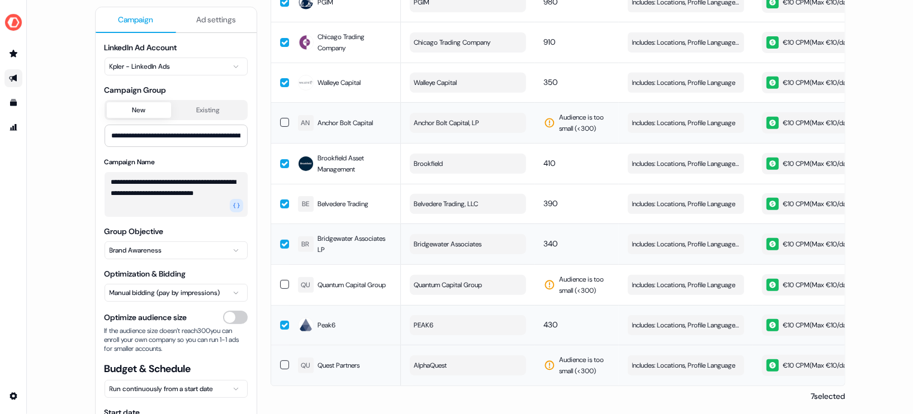
click at [285, 321] on button "button" at bounding box center [284, 325] width 9 height 9
click at [663, 239] on span "Includes: Locations, Profile Language, Job Titles" at bounding box center [686, 244] width 107 height 11
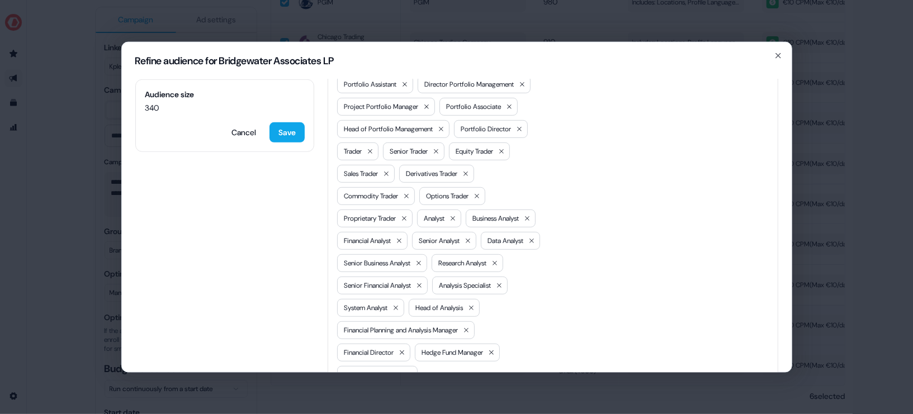
scroll to position [432, 0]
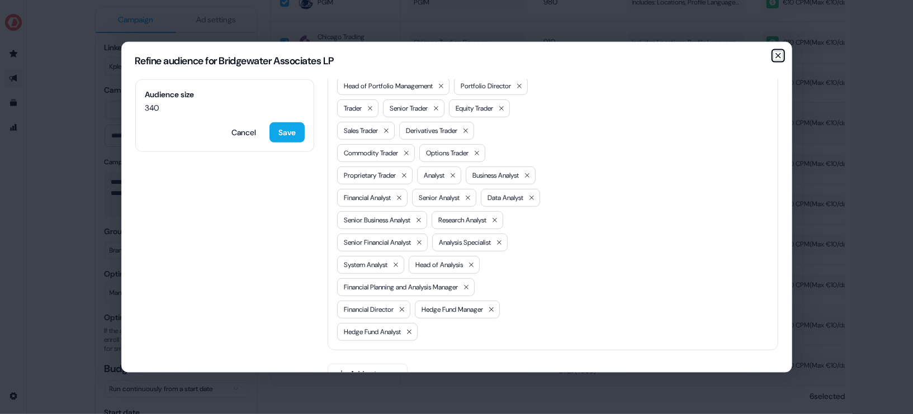
click at [777, 54] on icon "button" at bounding box center [778, 55] width 4 height 4
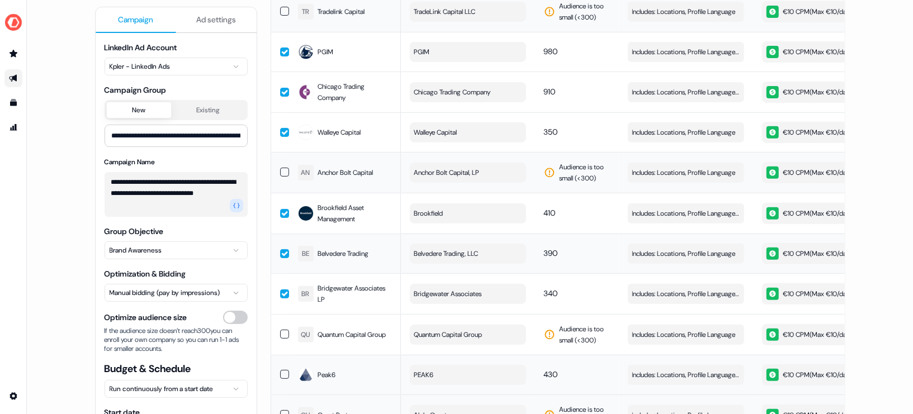
scroll to position [217, 0]
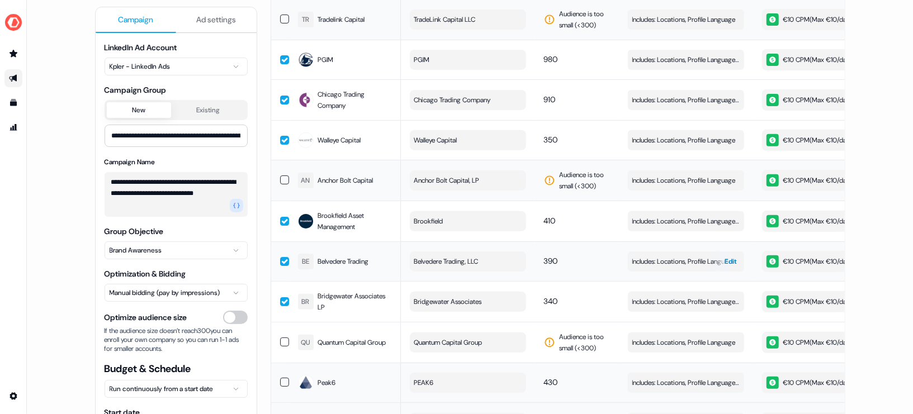
click at [659, 256] on span "Includes: Locations, Profile Language" at bounding box center [684, 261] width 103 height 11
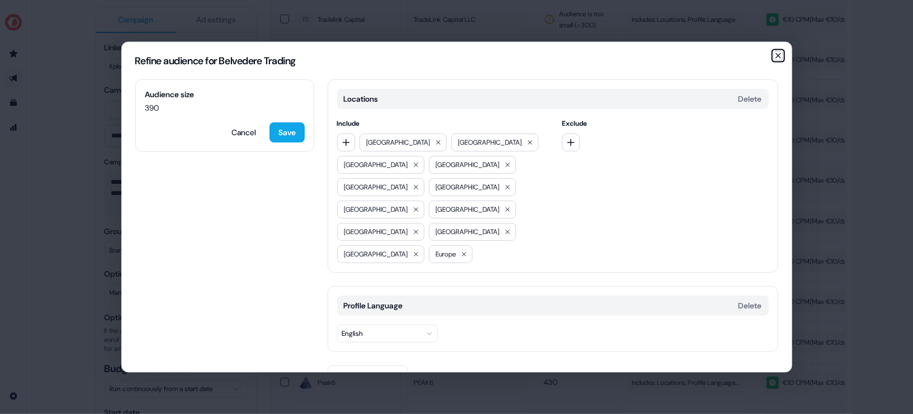
click at [775, 60] on icon "button" at bounding box center [778, 55] width 9 height 9
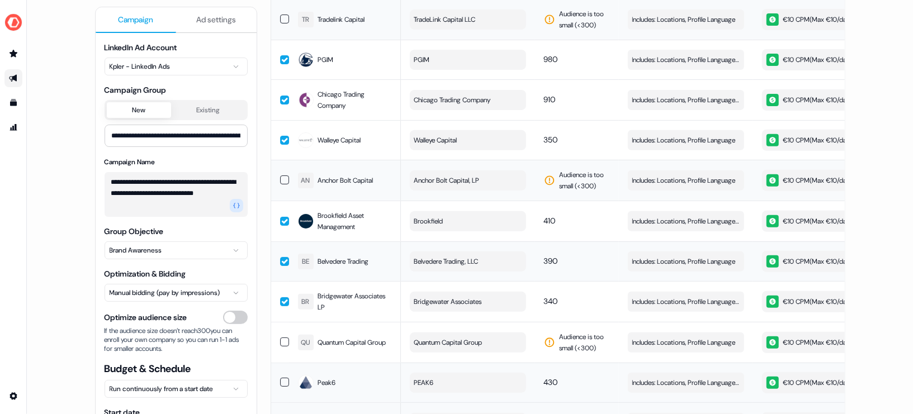
click at [280, 260] on button "button" at bounding box center [284, 261] width 9 height 9
click at [672, 216] on span "Includes: Locations, Profile Language, Job Titles" at bounding box center [686, 221] width 107 height 11
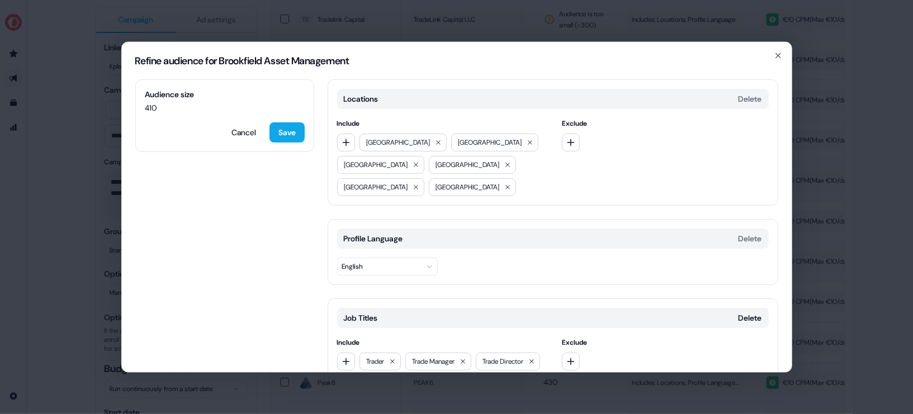
scroll to position [320, 0]
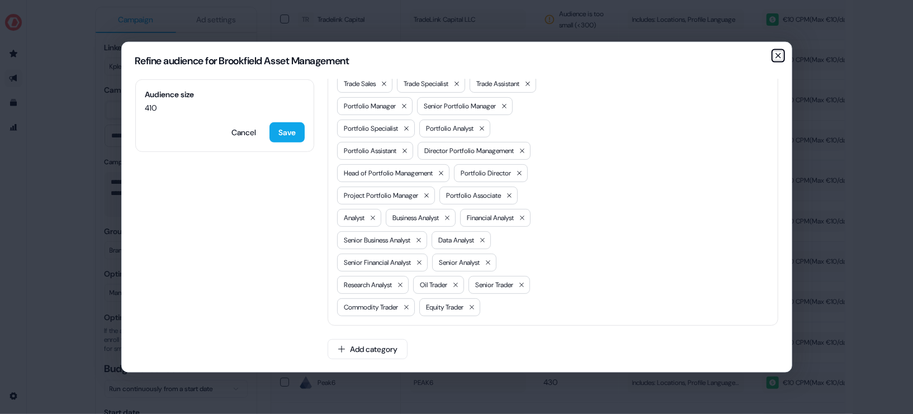
click at [777, 51] on icon "button" at bounding box center [778, 55] width 9 height 9
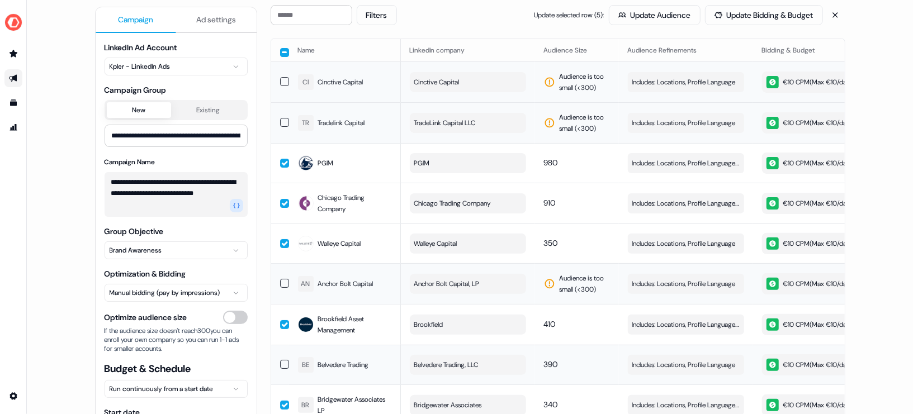
scroll to position [107, 0]
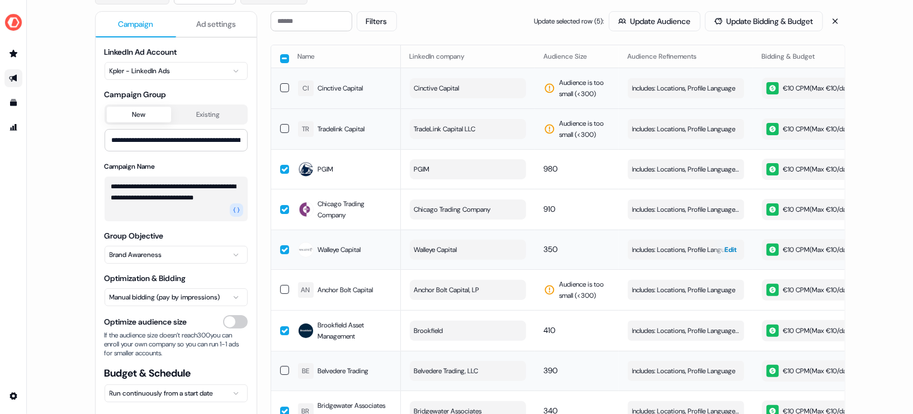
click at [656, 248] on span "Includes: Locations, Profile Language" at bounding box center [684, 249] width 103 height 11
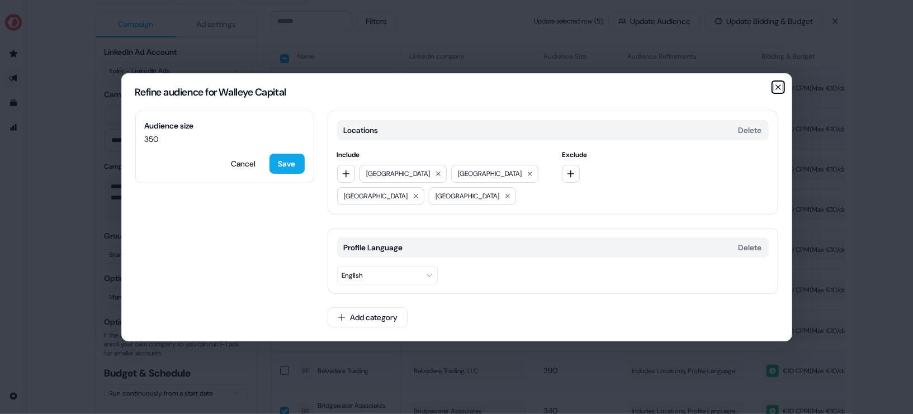
click at [777, 90] on icon "button" at bounding box center [778, 87] width 9 height 9
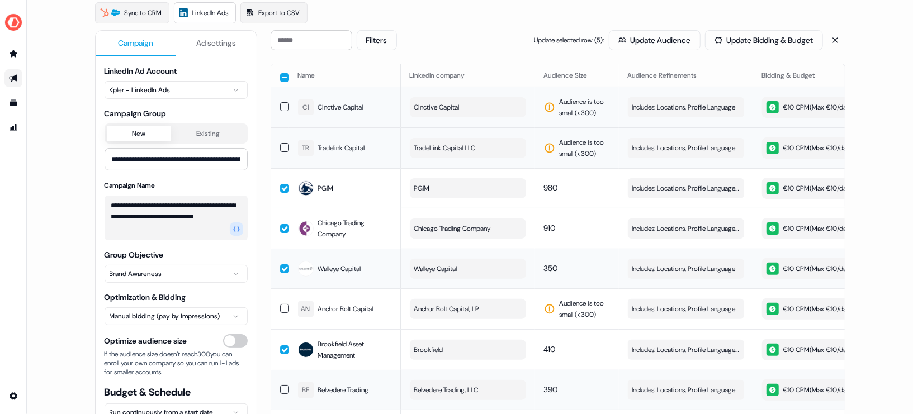
scroll to position [88, 0]
click at [673, 226] on span "Includes: Locations, Profile Language / Excludes: Job Functions" at bounding box center [686, 229] width 107 height 11
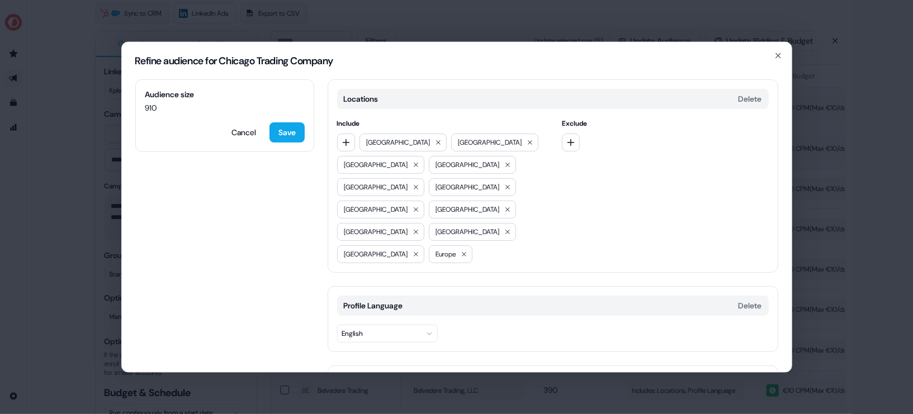
scroll to position [97, 0]
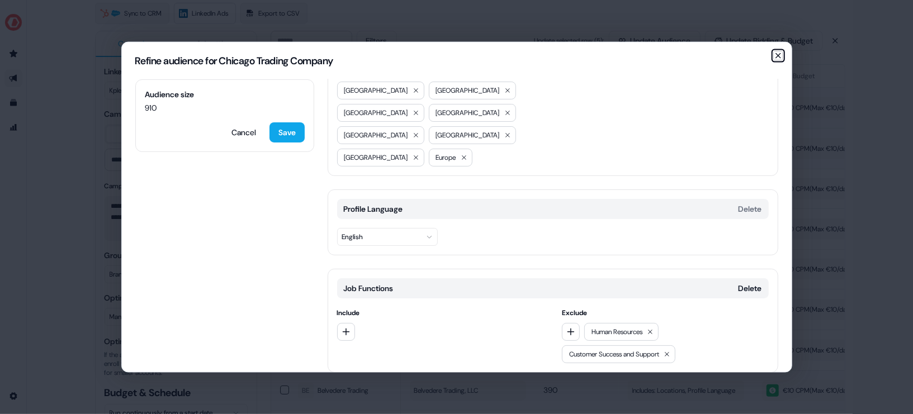
click at [776, 59] on icon "button" at bounding box center [778, 55] width 9 height 9
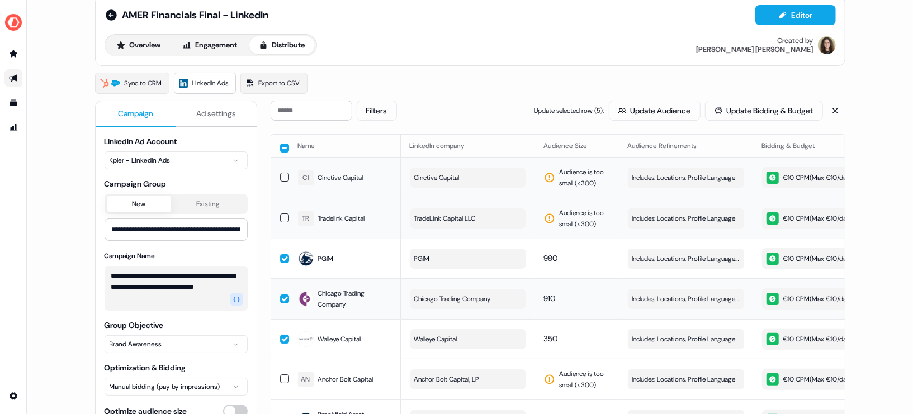
scroll to position [17, 0]
click at [280, 303] on td at bounding box center [280, 299] width 18 height 41
click at [673, 254] on span "Includes: Locations, Profile Language / Excludes: Job Functions" at bounding box center [686, 259] width 107 height 11
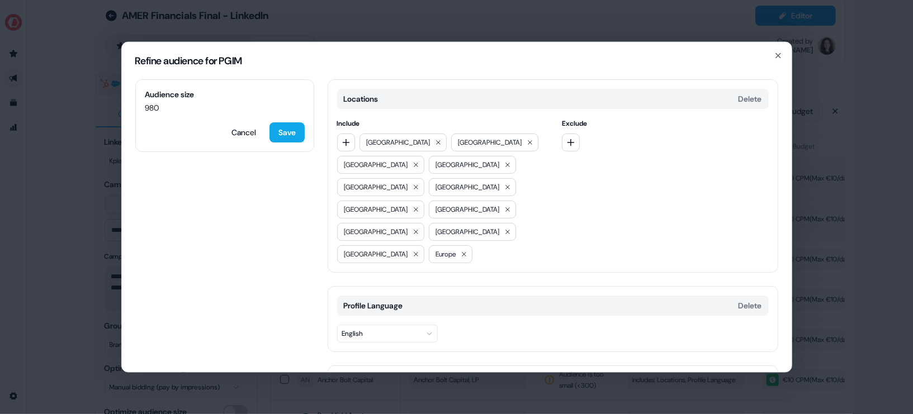
scroll to position [97, 0]
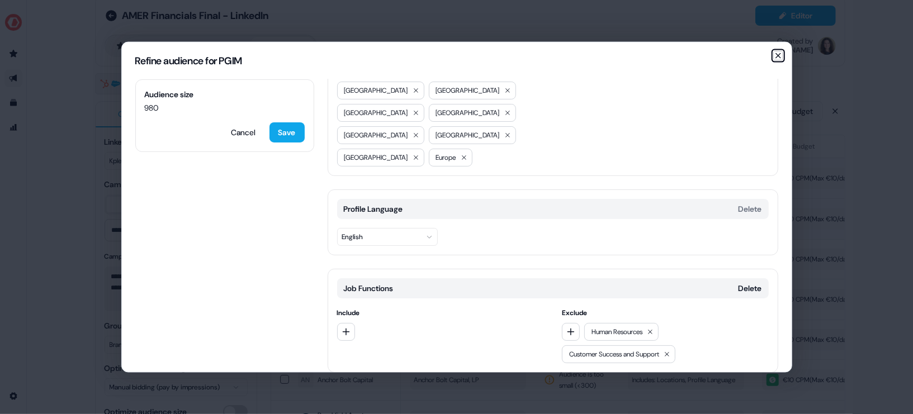
click at [777, 58] on icon "button" at bounding box center [778, 55] width 9 height 9
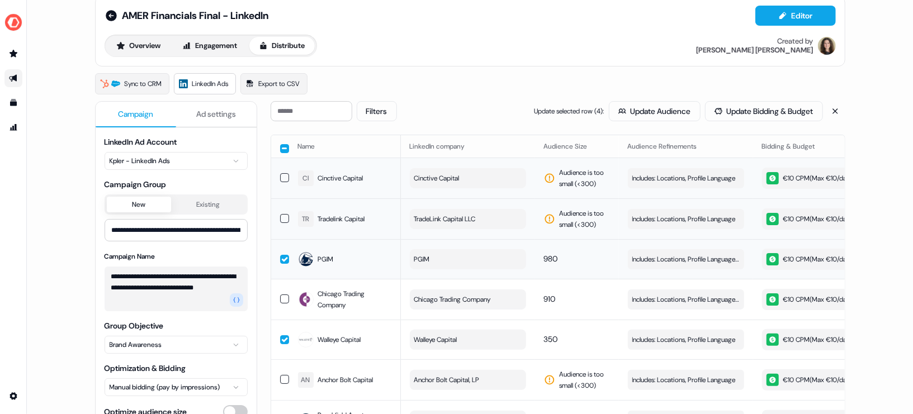
click at [280, 260] on button "button" at bounding box center [284, 259] width 9 height 9
click at [659, 113] on button "Update Audience" at bounding box center [655, 111] width 92 height 20
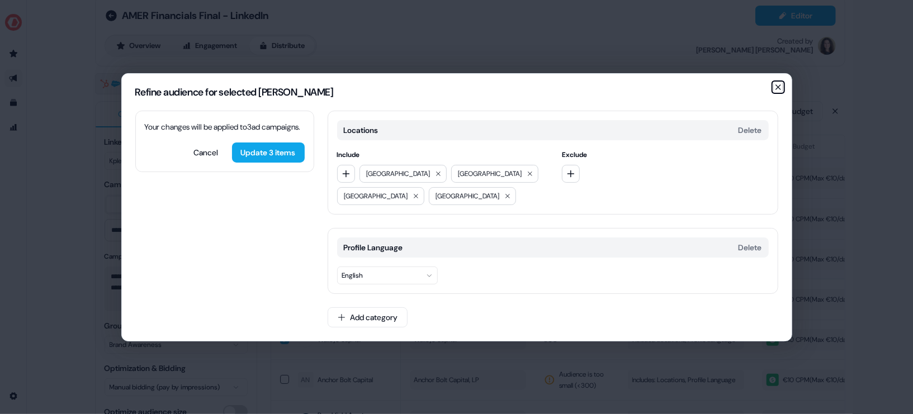
click at [777, 88] on icon "button" at bounding box center [778, 87] width 9 height 9
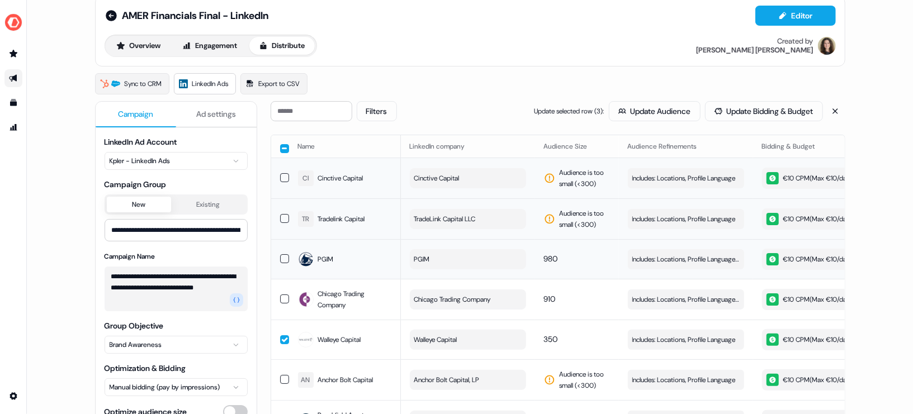
click at [282, 144] on button "button" at bounding box center [284, 148] width 9 height 9
click at [652, 101] on button "Update Audience" at bounding box center [655, 111] width 92 height 20
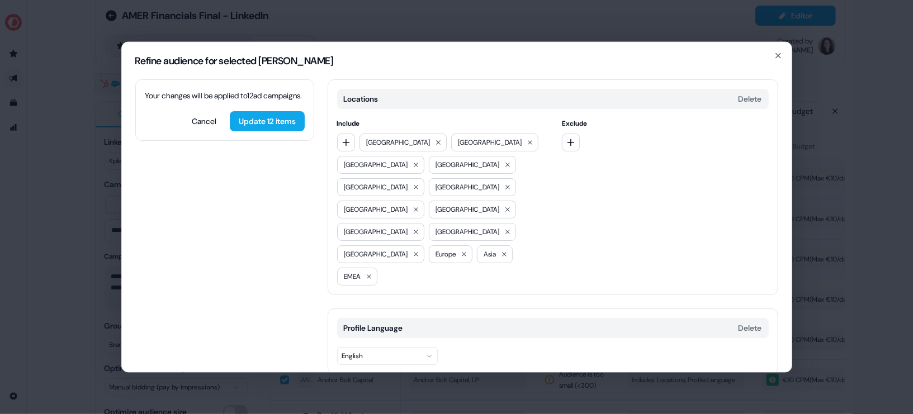
scroll to position [2, 0]
click at [364, 345] on button "English" at bounding box center [387, 354] width 101 height 18
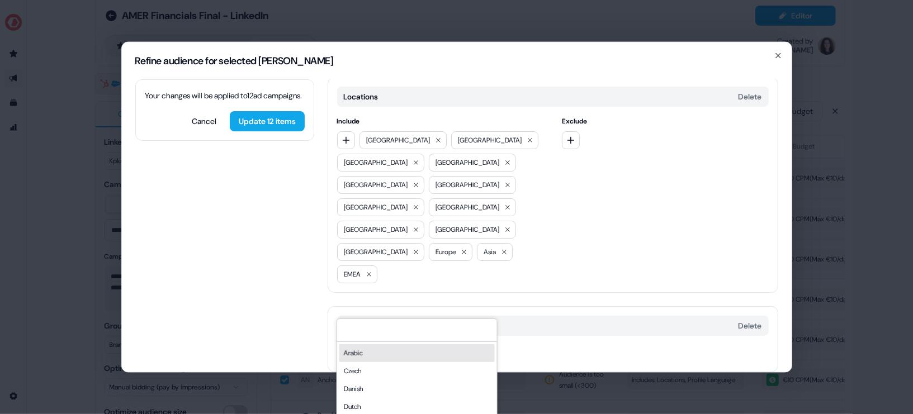
click at [531, 314] on div "Profile Language Delete English" at bounding box center [553, 339] width 451 height 66
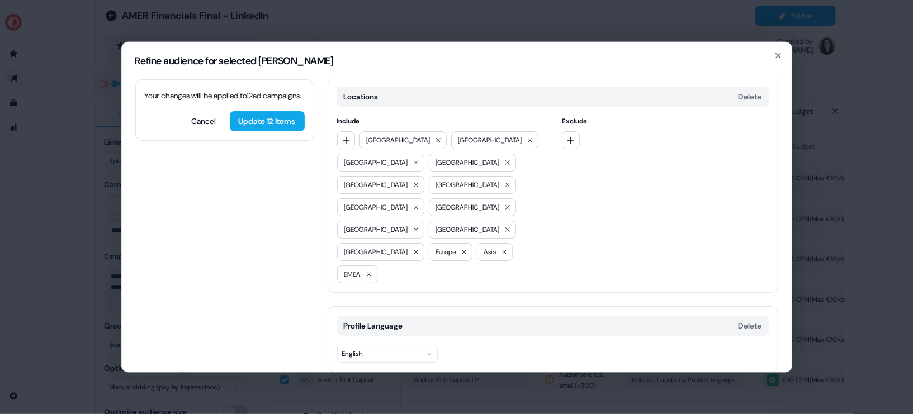
click at [382, 385] on button "Add category" at bounding box center [368, 395] width 80 height 20
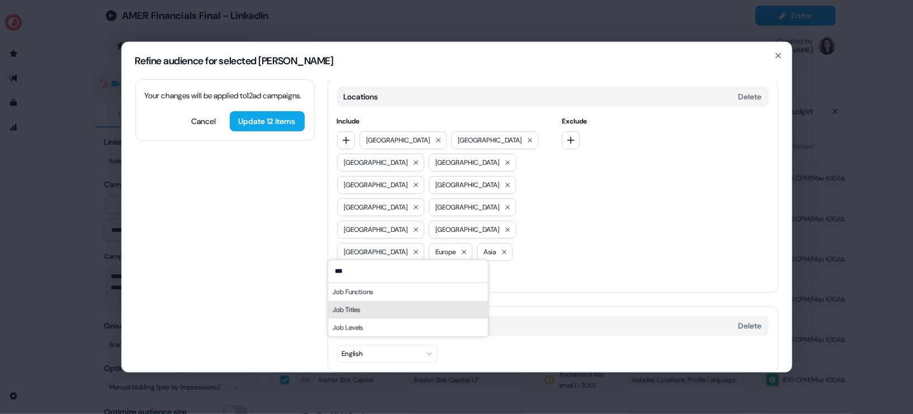
type input "***"
click at [362, 313] on div "Job Titles" at bounding box center [408, 310] width 160 height 18
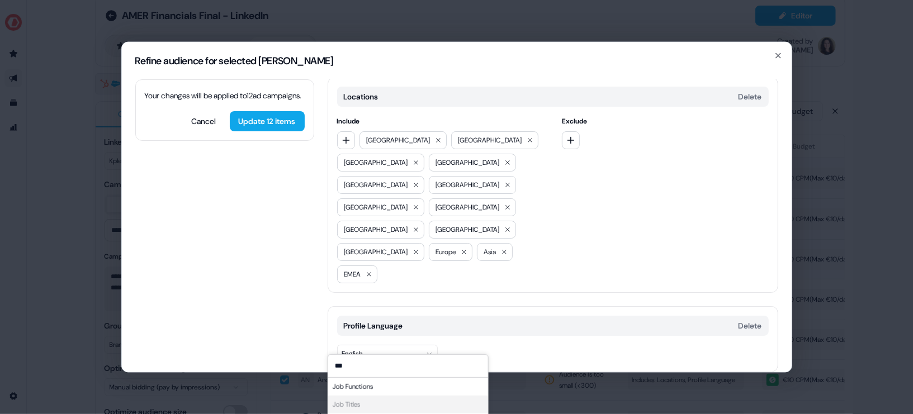
scroll to position [97, 0]
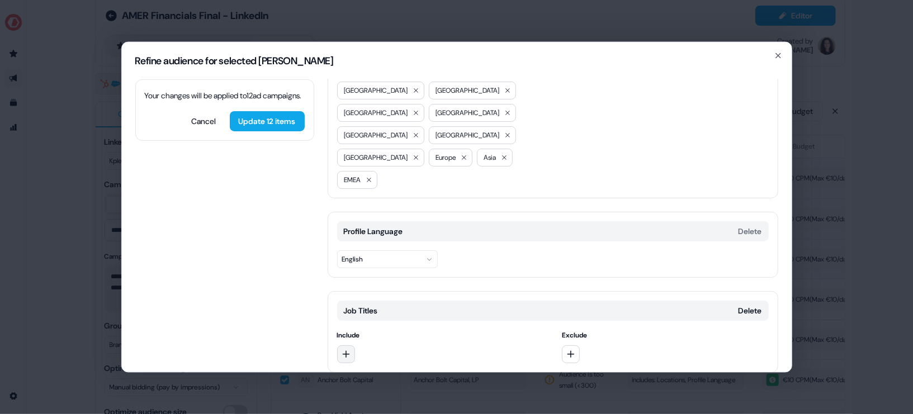
click at [350, 345] on button "button" at bounding box center [346, 354] width 18 height 18
type input "******"
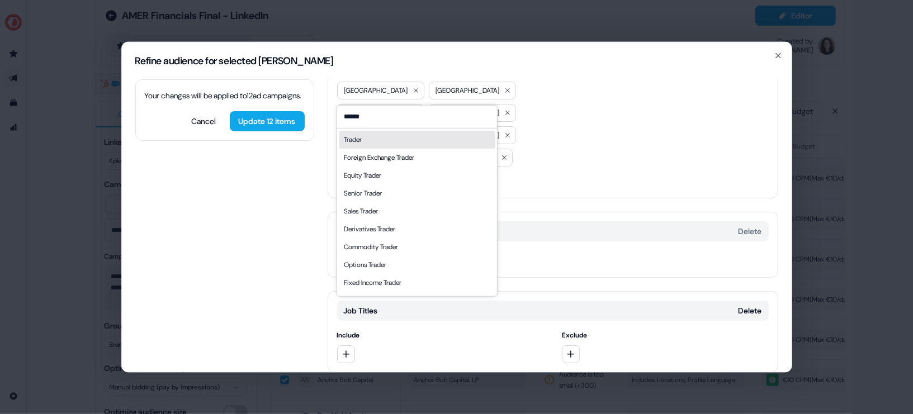
click at [371, 139] on div "Trader" at bounding box center [416, 139] width 155 height 18
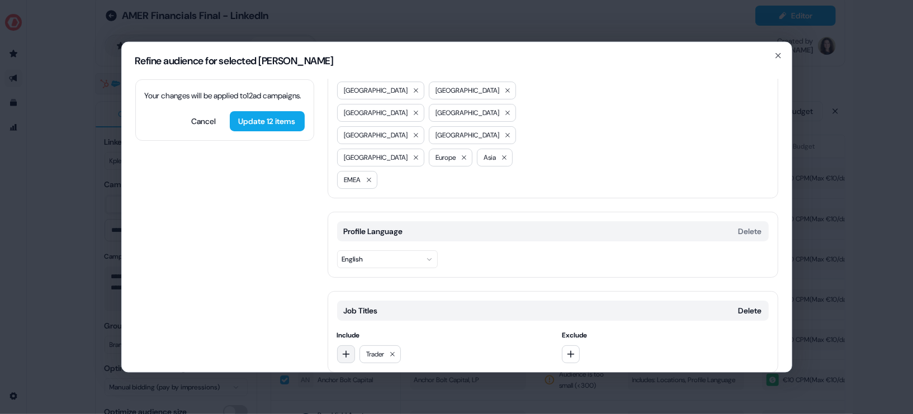
click at [350, 350] on icon "button" at bounding box center [346, 354] width 9 height 9
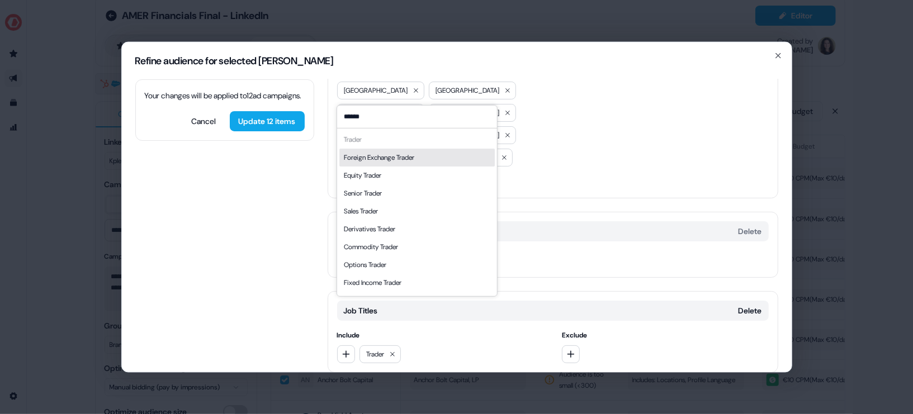
type input "******"
click at [381, 172] on div "Equity Trader" at bounding box center [361, 174] width 37 height 11
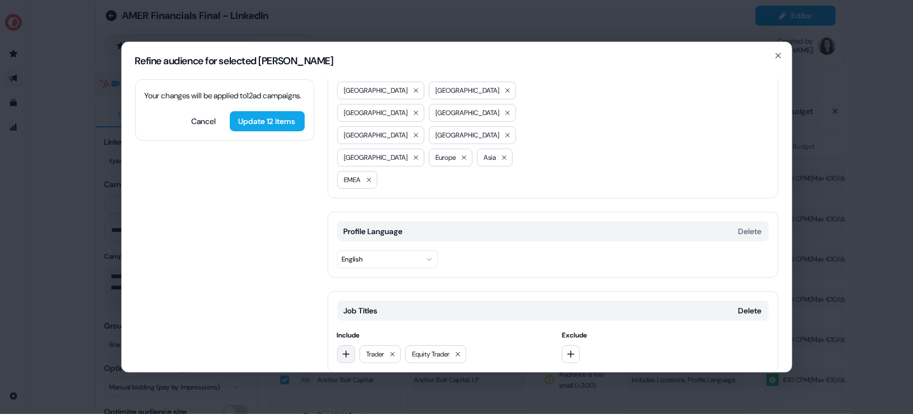
click at [345, 351] on icon "button" at bounding box center [345, 354] width 7 height 7
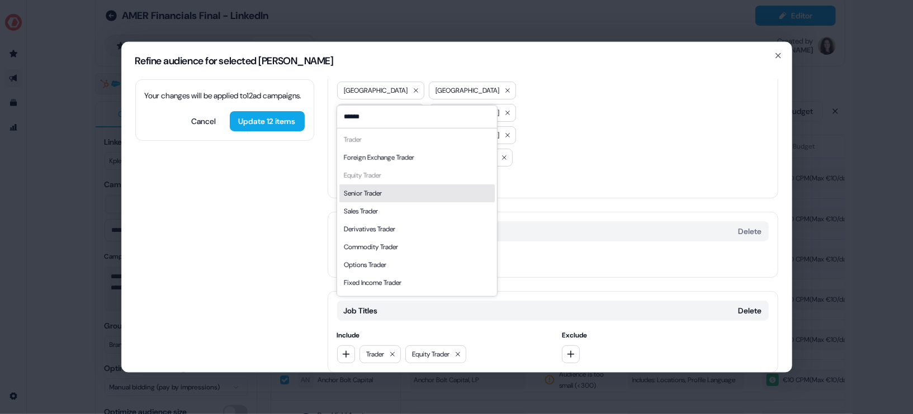
type input "******"
click at [392, 200] on div "Senior Trader" at bounding box center [416, 193] width 155 height 18
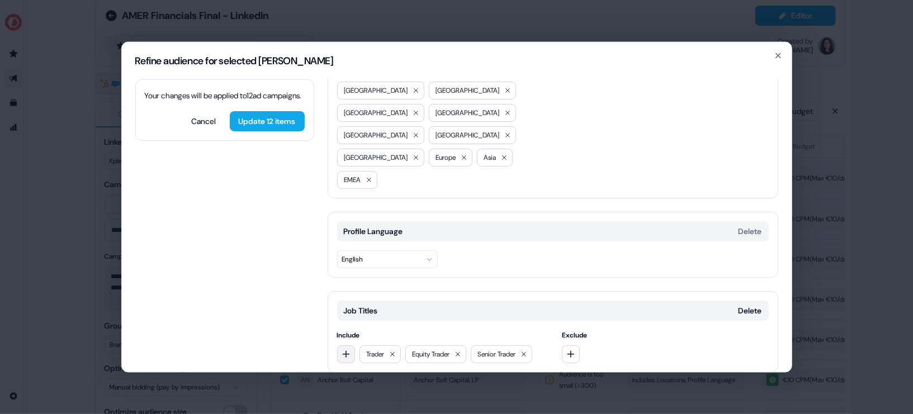
click at [343, 345] on button "button" at bounding box center [346, 354] width 18 height 18
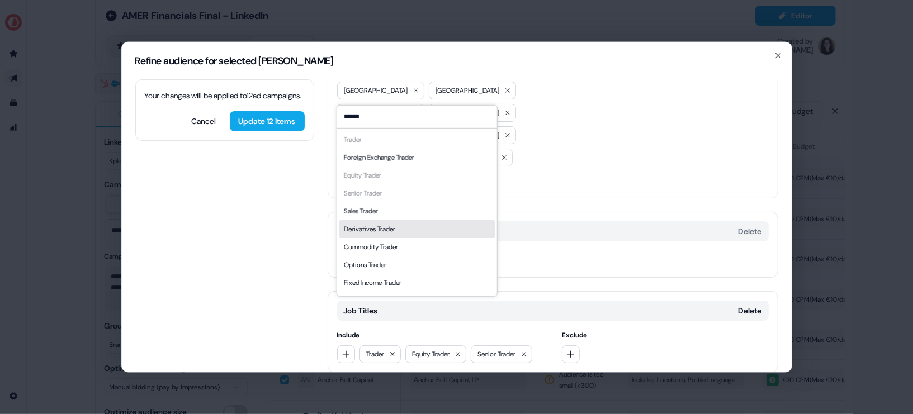
type input "******"
click at [409, 227] on div "Derivatives Trader" at bounding box center [416, 229] width 155 height 18
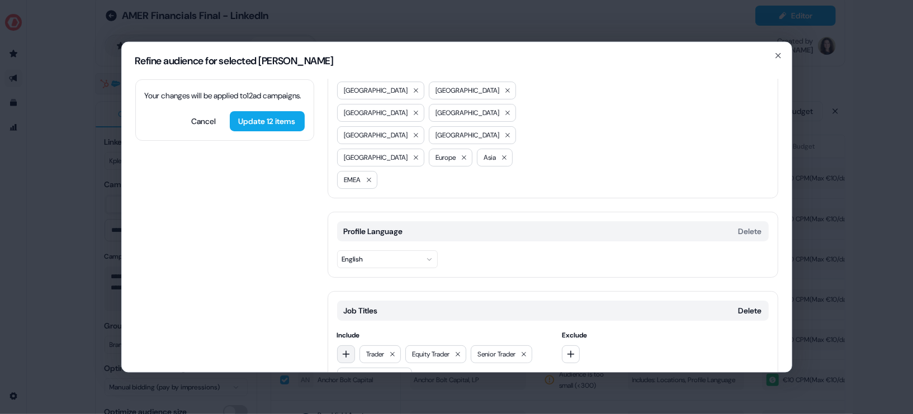
click at [345, 351] on icon "button" at bounding box center [345, 354] width 7 height 7
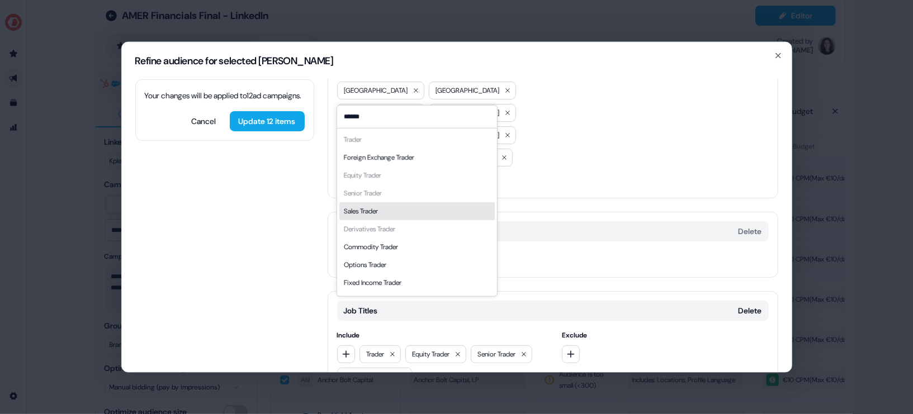
type input "******"
click at [387, 209] on div "Sales Trader" at bounding box center [416, 211] width 155 height 18
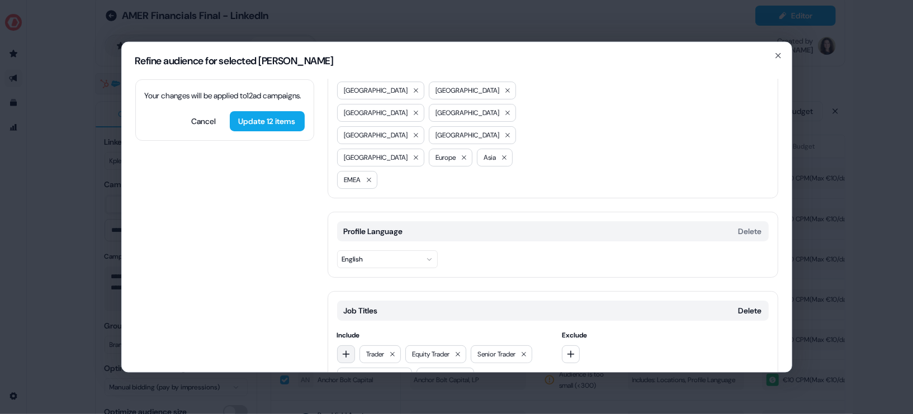
click at [347, 350] on icon "button" at bounding box center [346, 354] width 9 height 9
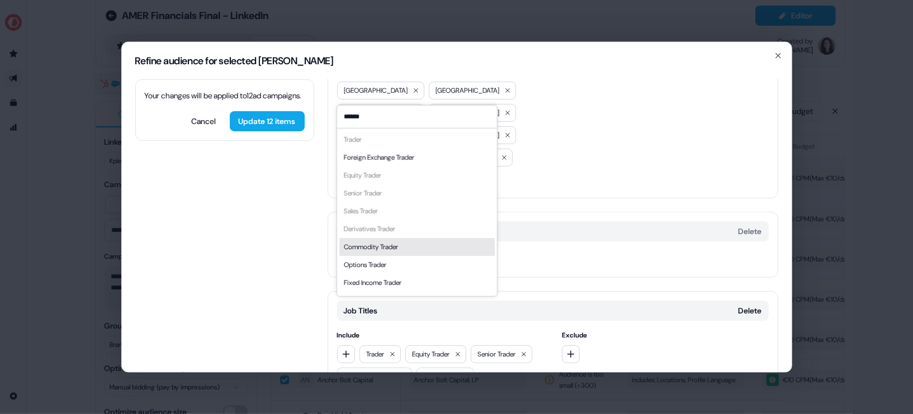
type input "******"
click at [408, 251] on div "Commodity Trader" at bounding box center [416, 247] width 155 height 18
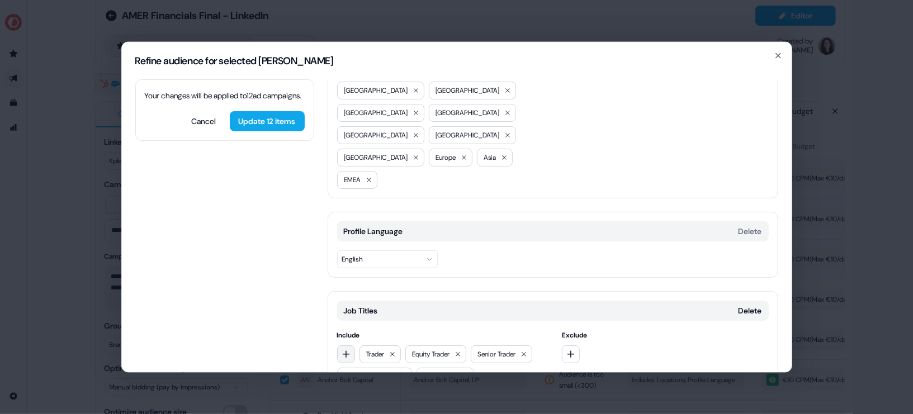
click at [343, 345] on button "button" at bounding box center [346, 354] width 18 height 18
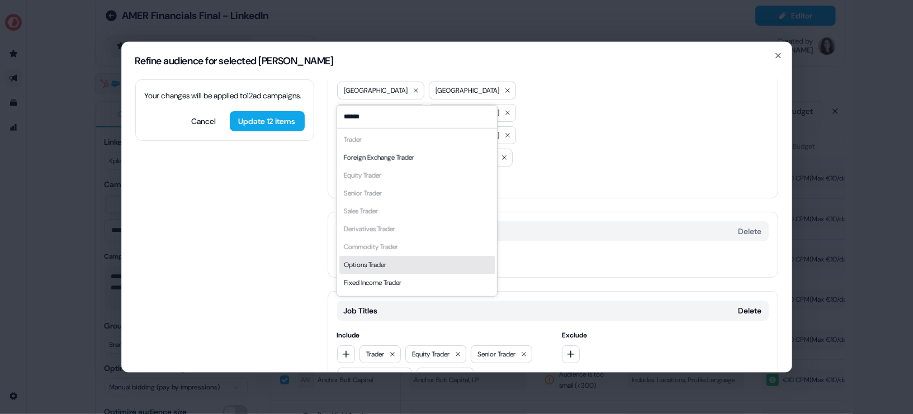
scroll to position [15, 0]
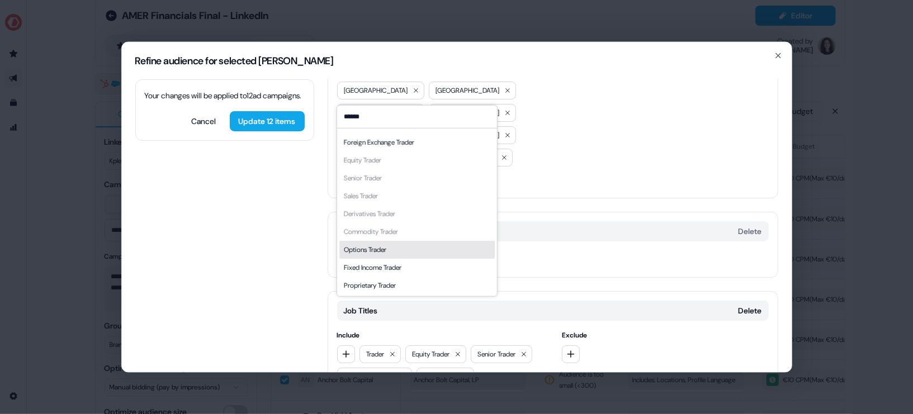
type input "******"
click at [404, 255] on div "Options Trader" at bounding box center [416, 249] width 155 height 18
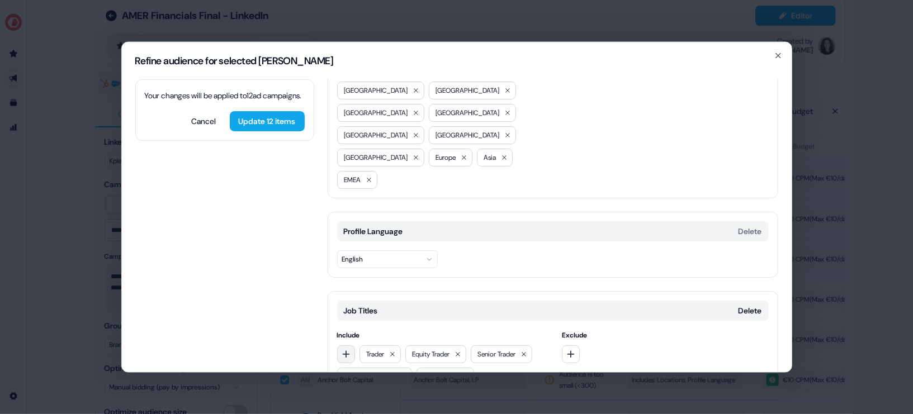
click at [342, 350] on icon "button" at bounding box center [346, 354] width 9 height 9
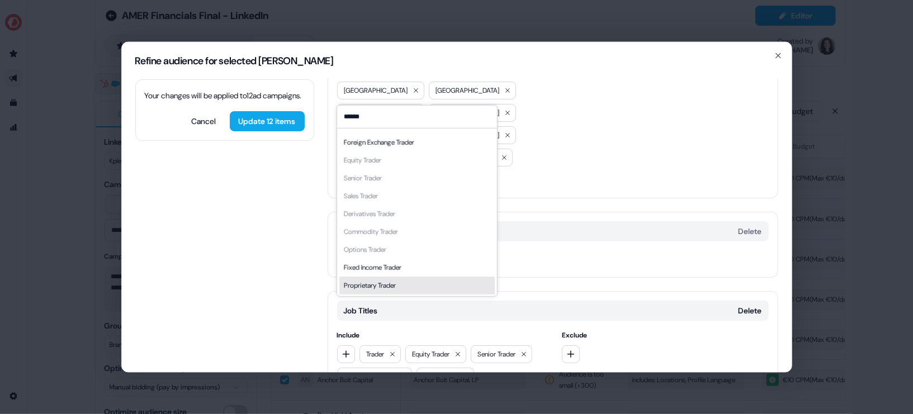
type input "******"
click at [409, 282] on div "Proprietary Trader" at bounding box center [416, 285] width 155 height 18
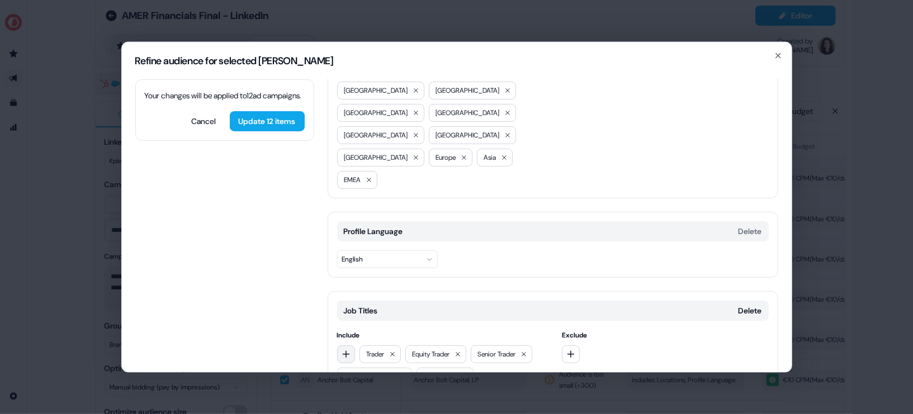
click at [338, 345] on button "button" at bounding box center [346, 354] width 18 height 18
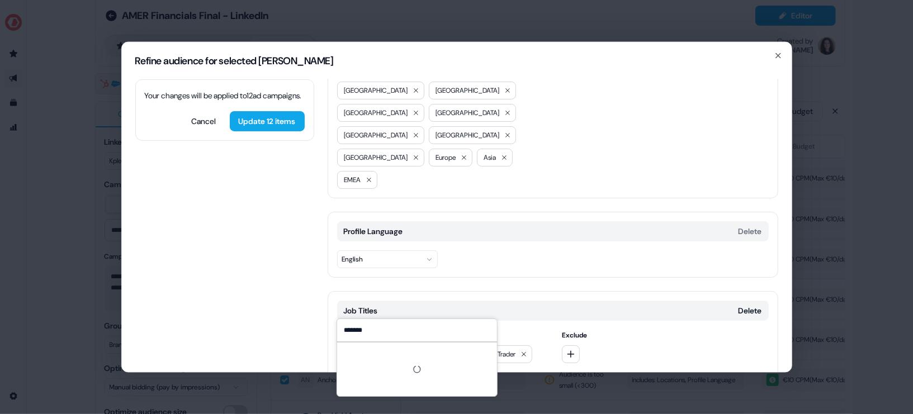
scroll to position [164, 0]
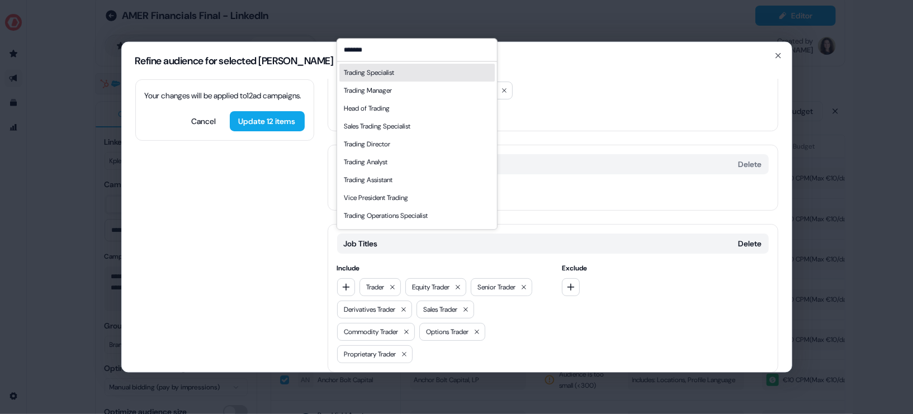
type input "*******"
click at [407, 86] on div "Trading Manager" at bounding box center [416, 91] width 155 height 18
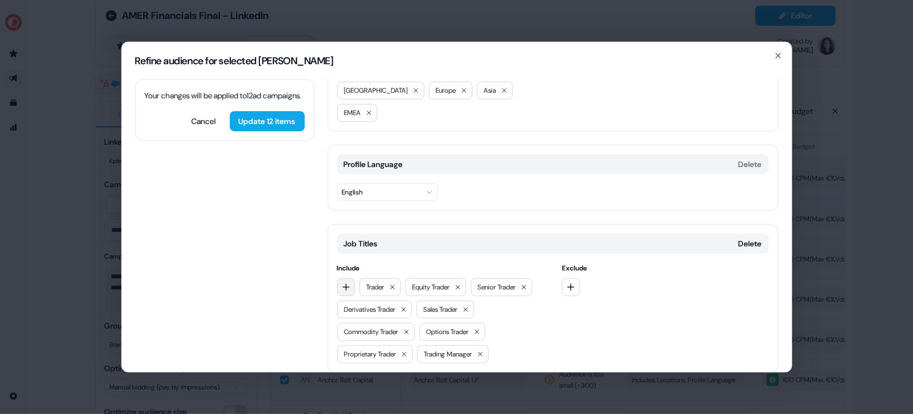
click at [352, 278] on button "button" at bounding box center [346, 287] width 18 height 18
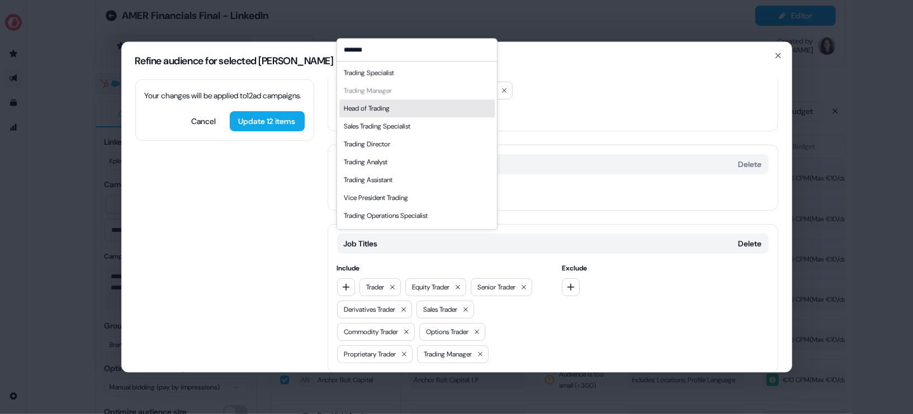
type input "*******"
click at [405, 112] on div "Head of Trading" at bounding box center [416, 109] width 155 height 18
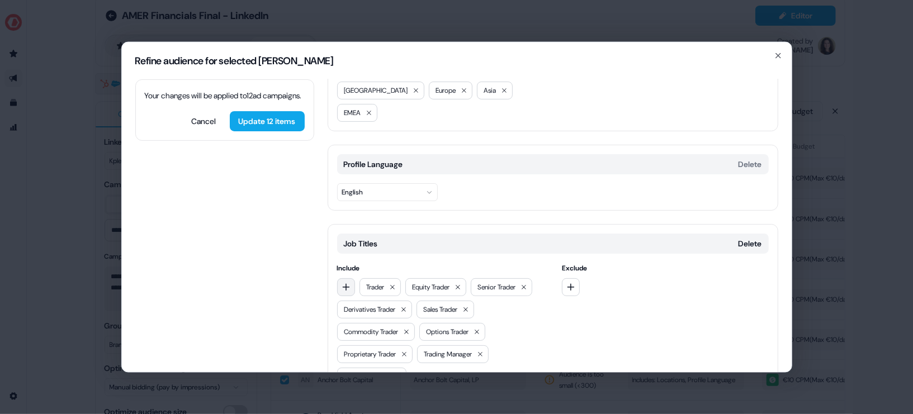
click at [342, 282] on icon "button" at bounding box center [346, 286] width 9 height 9
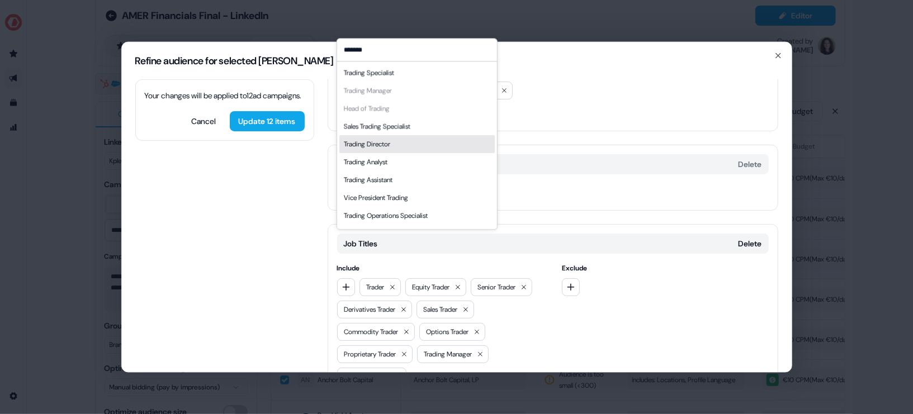
type input "*******"
click at [418, 147] on div "Trading Director" at bounding box center [416, 144] width 155 height 18
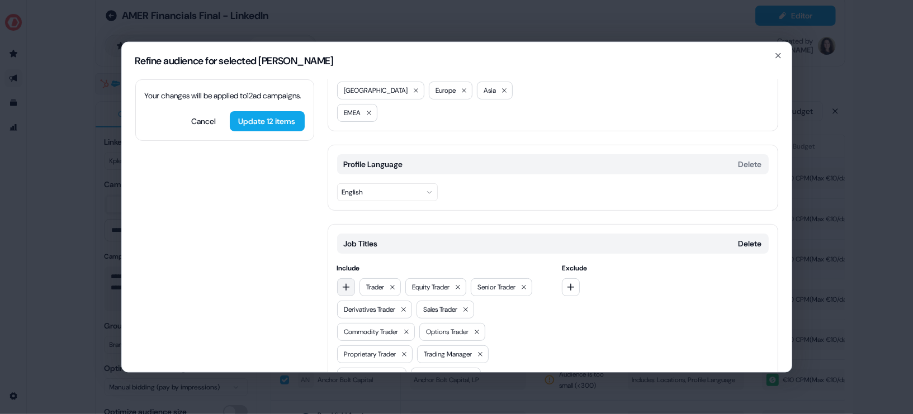
click at [345, 282] on icon "button" at bounding box center [346, 286] width 9 height 9
type input "*"
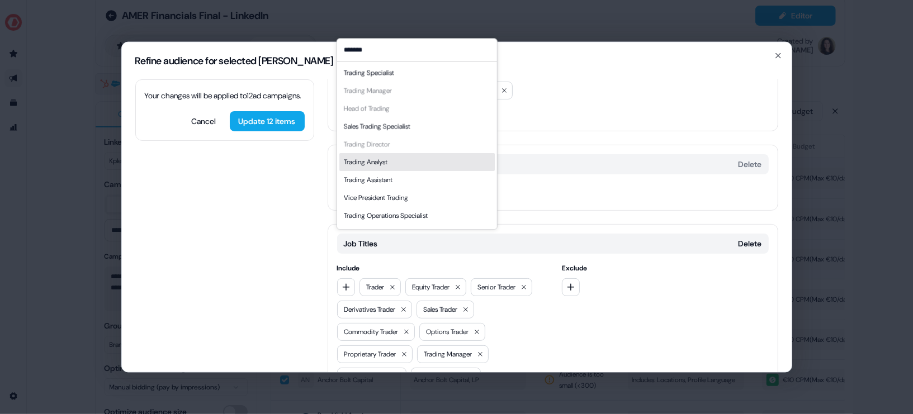
type input "*******"
click at [407, 168] on div "Trading Analyst" at bounding box center [416, 162] width 155 height 18
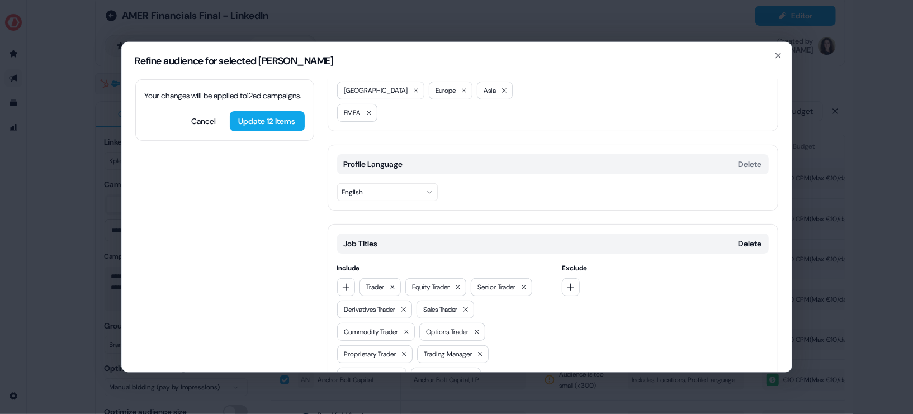
click at [353, 262] on div "Include Trader Equity Trader Senior Trader Derivatives Trader Sales Trader Comm…" at bounding box center [440, 334] width 207 height 145
click at [351, 278] on button "button" at bounding box center [346, 287] width 18 height 18
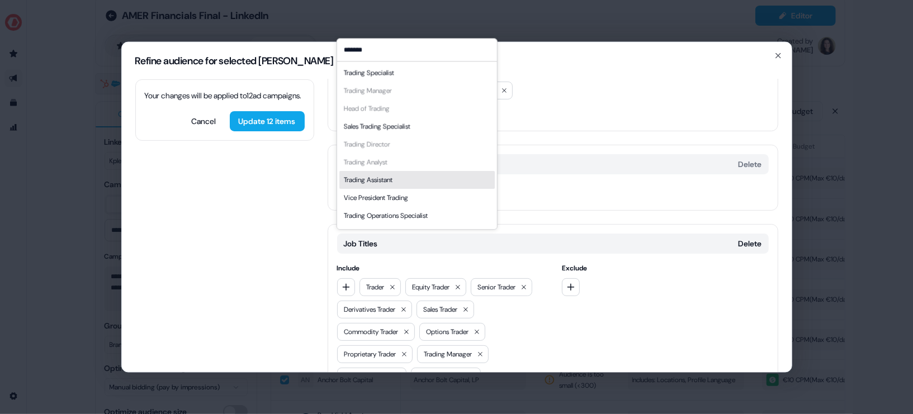
scroll to position [15, 0]
type input "*******"
click at [422, 181] on div "Vice President Trading" at bounding box center [416, 183] width 155 height 18
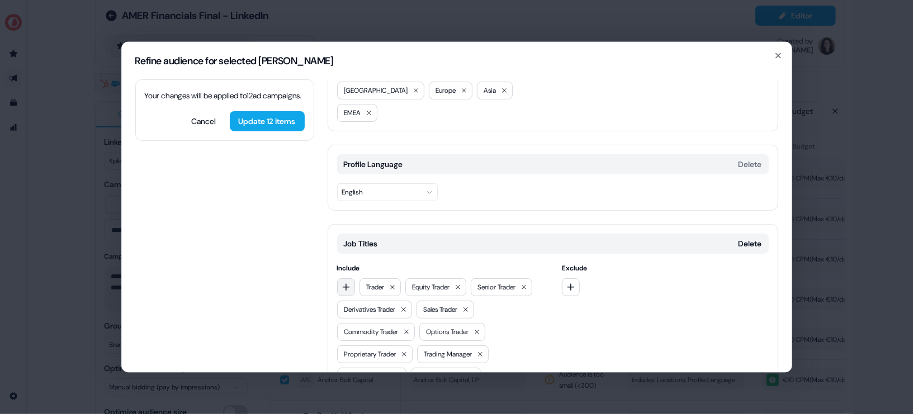
click at [350, 278] on button "button" at bounding box center [346, 287] width 18 height 18
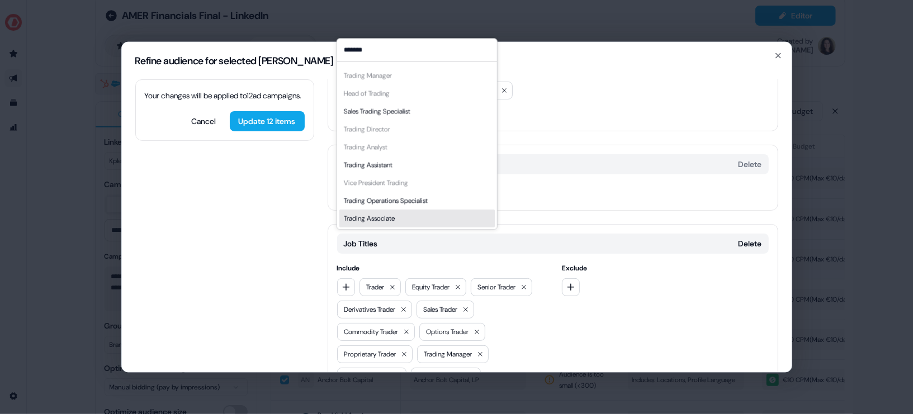
type input "*******"
click at [402, 217] on div "Trading Associate" at bounding box center [416, 219] width 155 height 18
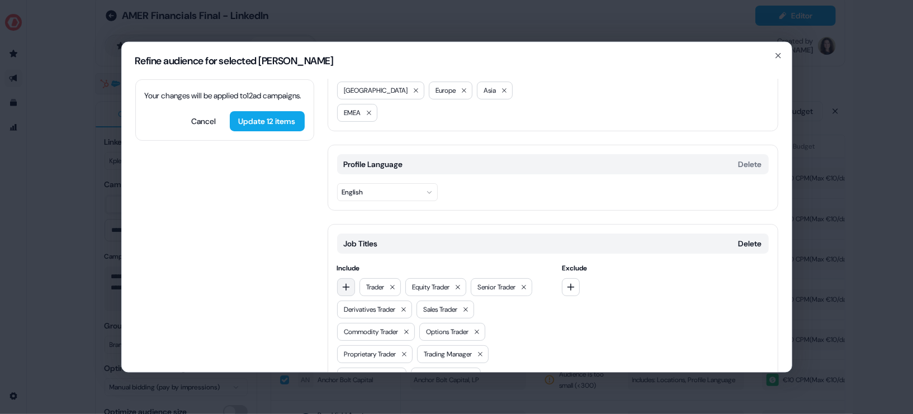
click at [346, 284] on icon "button" at bounding box center [345, 287] width 7 height 7
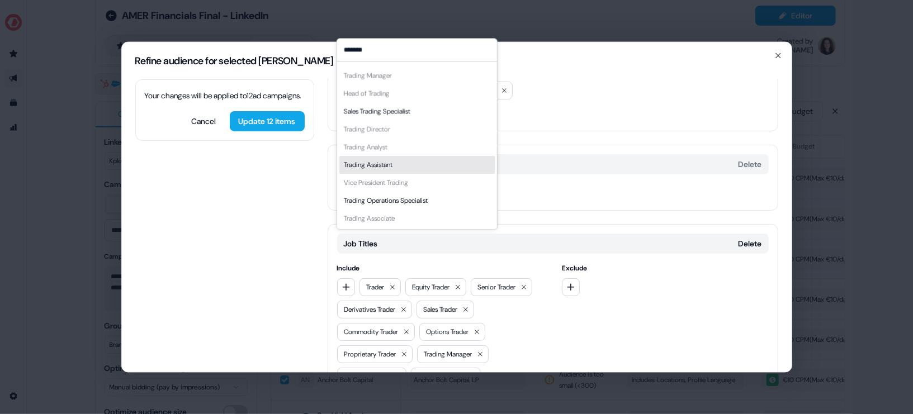
scroll to position [0, 0]
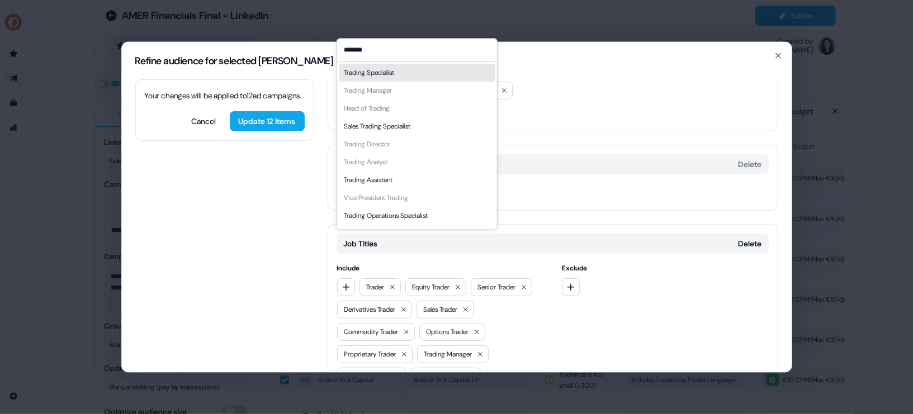
type input "*******"
click at [407, 72] on div "Trading Specialist" at bounding box center [416, 73] width 155 height 18
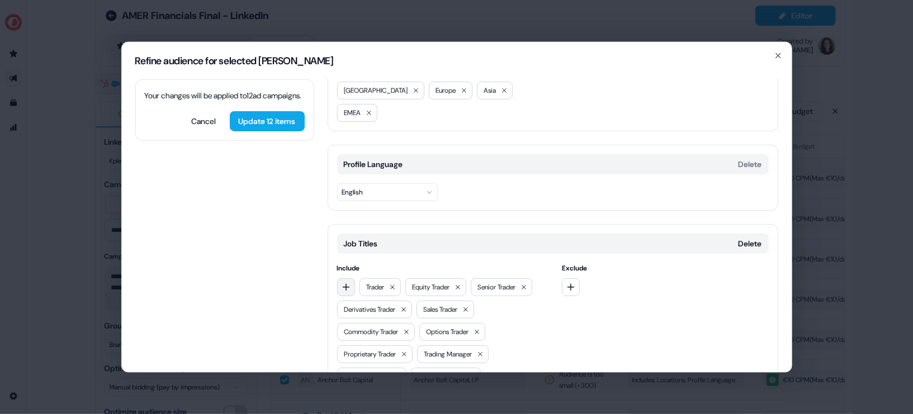
click at [349, 282] on icon "button" at bounding box center [346, 286] width 9 height 9
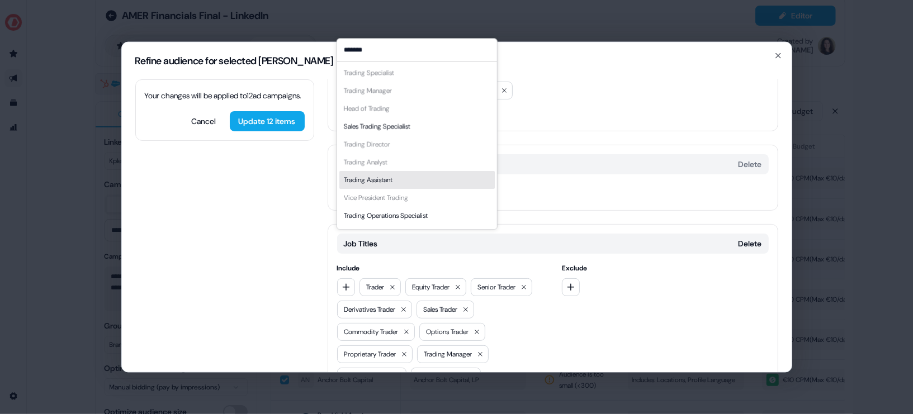
scroll to position [15, 0]
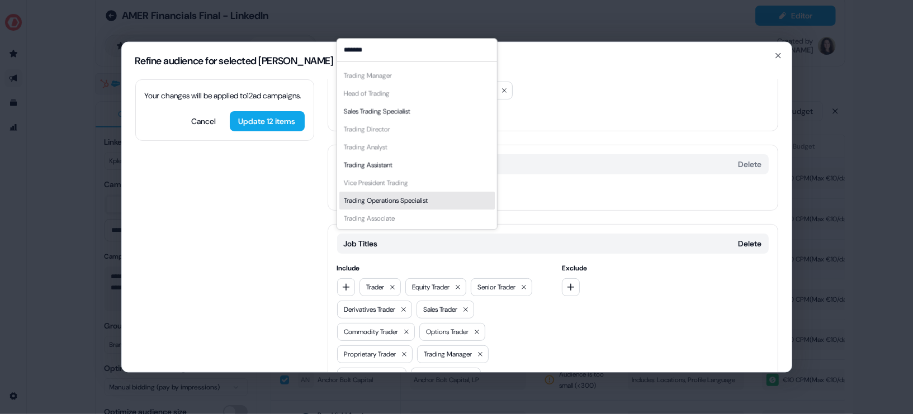
type input "*******"
click at [427, 198] on div "Trading Operations Specialist" at bounding box center [385, 200] width 84 height 11
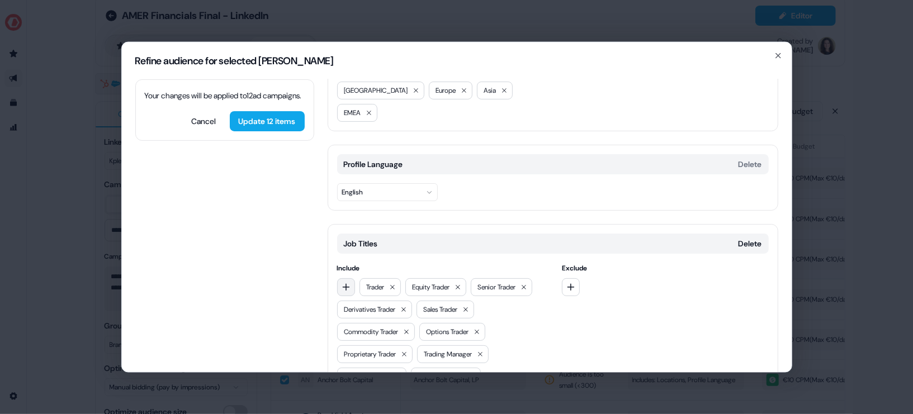
click at [353, 278] on button "button" at bounding box center [346, 287] width 18 height 18
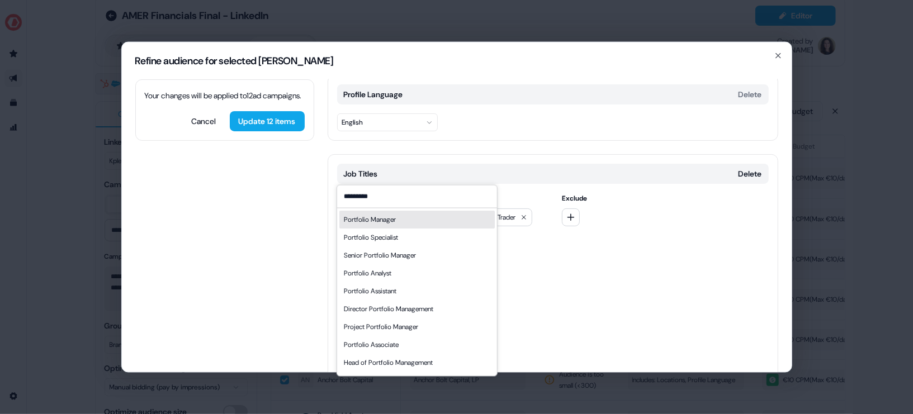
scroll to position [249, 0]
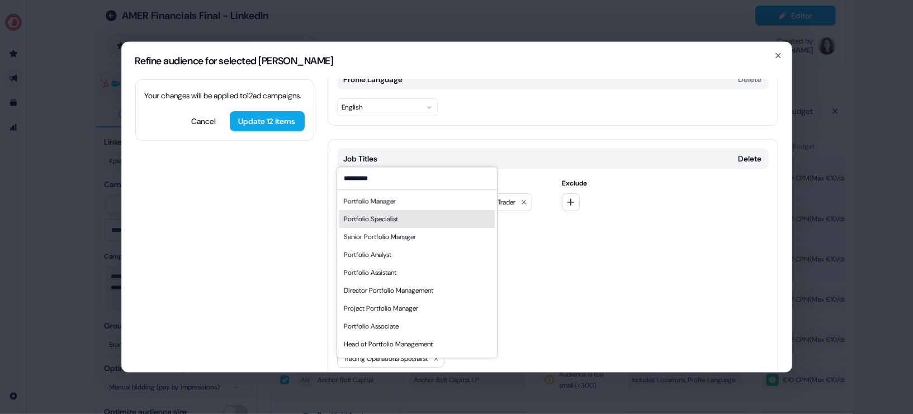
type input "*********"
click at [393, 200] on div "Portfolio Manager" at bounding box center [369, 201] width 52 height 11
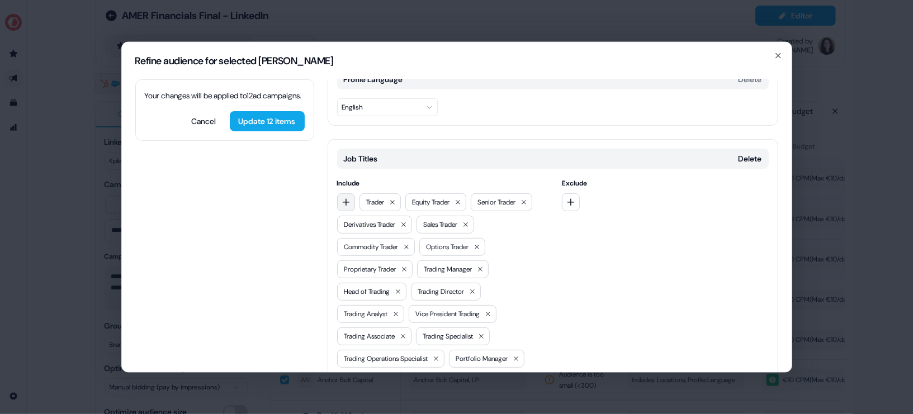
click at [347, 197] on icon "button" at bounding box center [346, 201] width 9 height 9
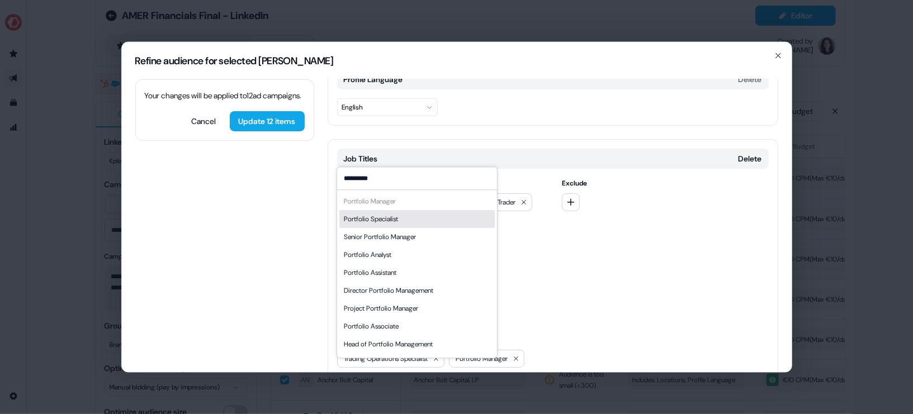
type input "*********"
click at [405, 235] on div "Senior Portfolio Manager" at bounding box center [379, 237] width 72 height 11
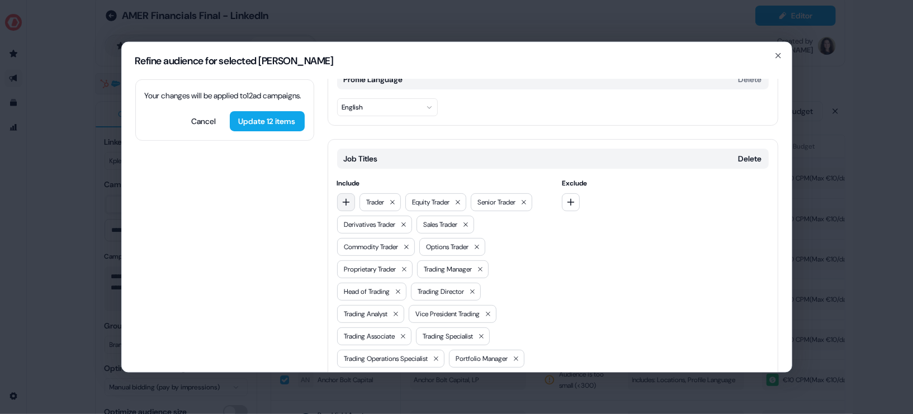
click at [350, 193] on button "button" at bounding box center [346, 202] width 18 height 18
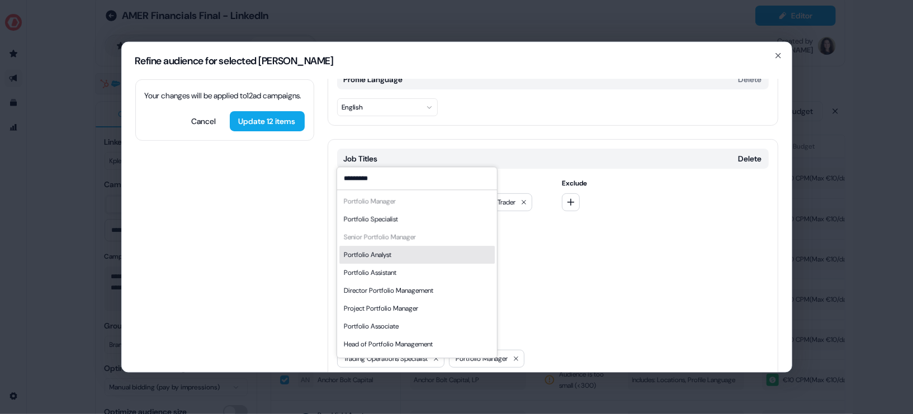
type input "*********"
click at [399, 258] on div "Portfolio Analyst" at bounding box center [416, 255] width 155 height 18
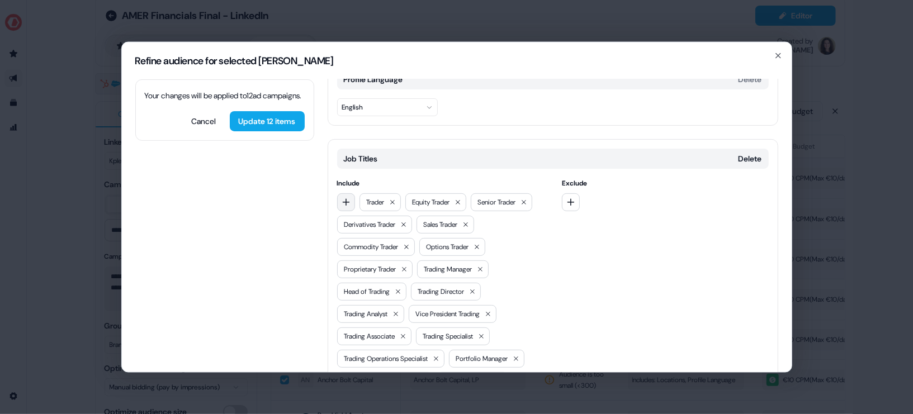
click at [348, 197] on icon "button" at bounding box center [346, 201] width 9 height 9
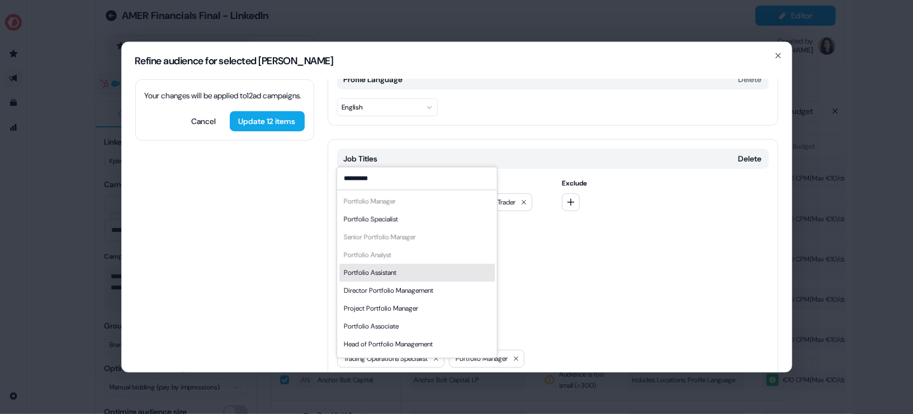
scroll to position [15, 0]
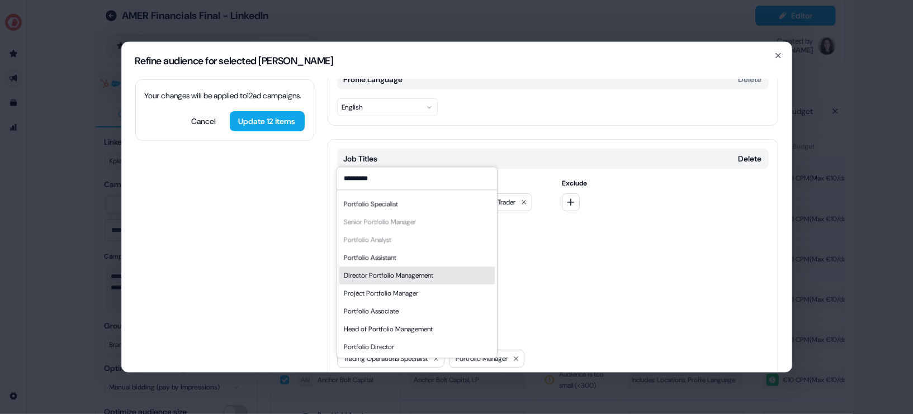
type input "*********"
click at [449, 274] on div "Director Portfolio Management" at bounding box center [416, 276] width 155 height 18
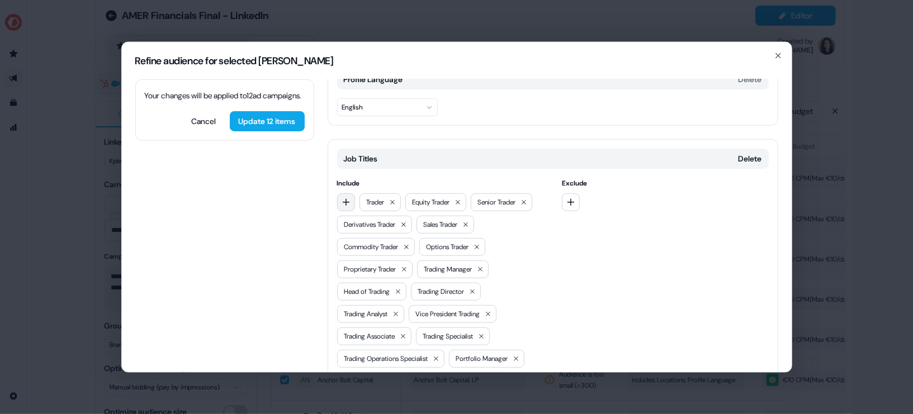
click at [344, 197] on icon "button" at bounding box center [346, 201] width 9 height 9
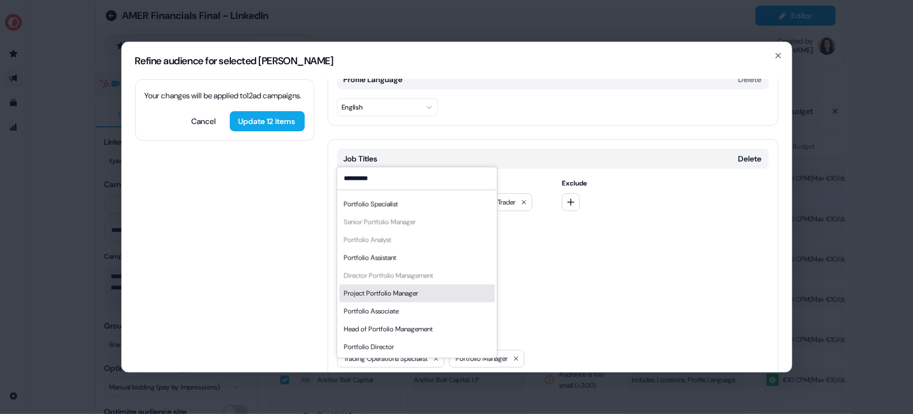
type input "*********"
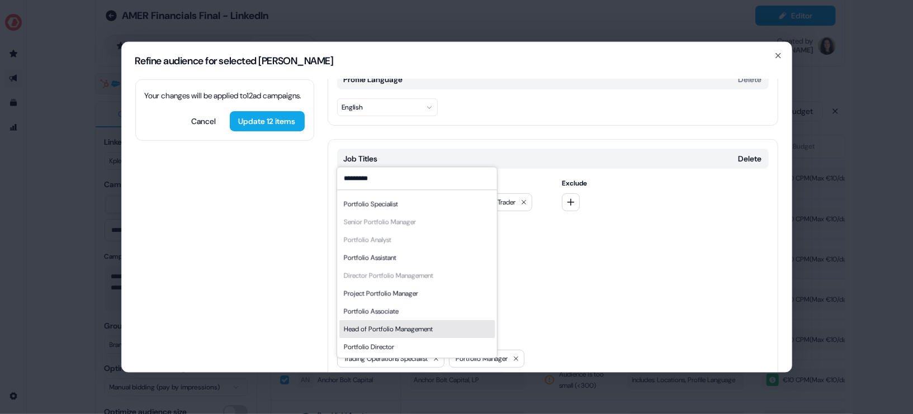
drag, startPoint x: 428, startPoint y: 294, endPoint x: 423, endPoint y: 331, distance: 37.2
click at [423, 331] on div "Portfolio Manager Portfolio Specialist Senior Portfolio Manager Portfolio Analy…" at bounding box center [416, 266] width 155 height 179
click at [423, 331] on div "Head of Portfolio Management" at bounding box center [387, 329] width 89 height 11
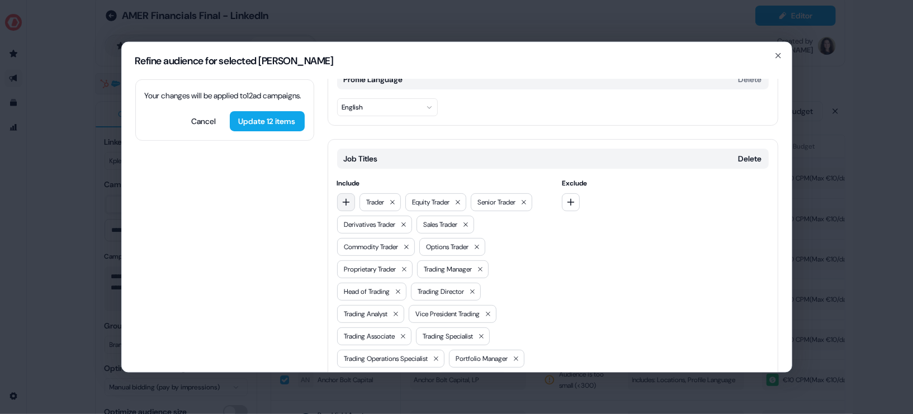
click at [346, 197] on icon "button" at bounding box center [346, 201] width 9 height 9
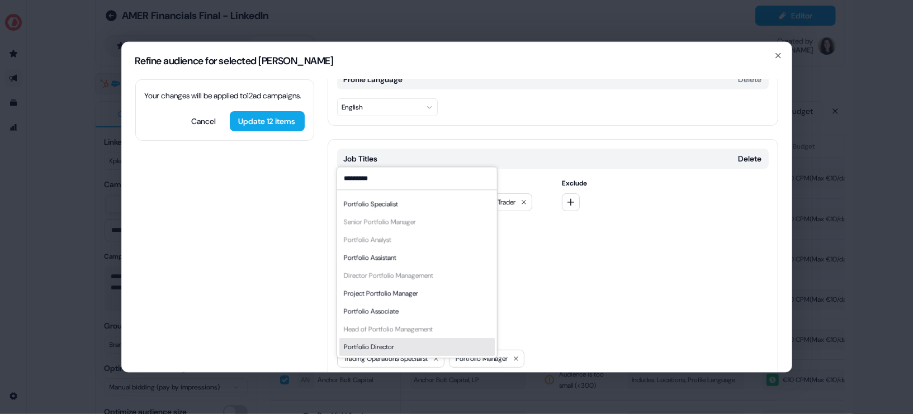
type input "*********"
click at [391, 351] on div "Portfolio Director" at bounding box center [368, 347] width 50 height 11
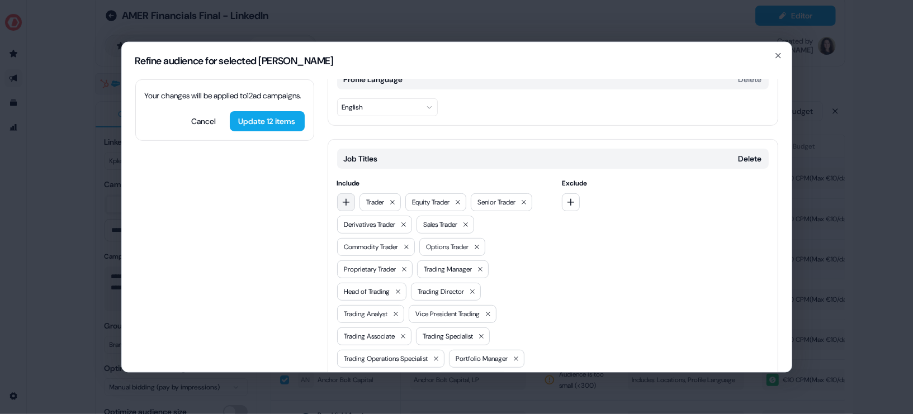
click at [343, 193] on button "button" at bounding box center [346, 202] width 18 height 18
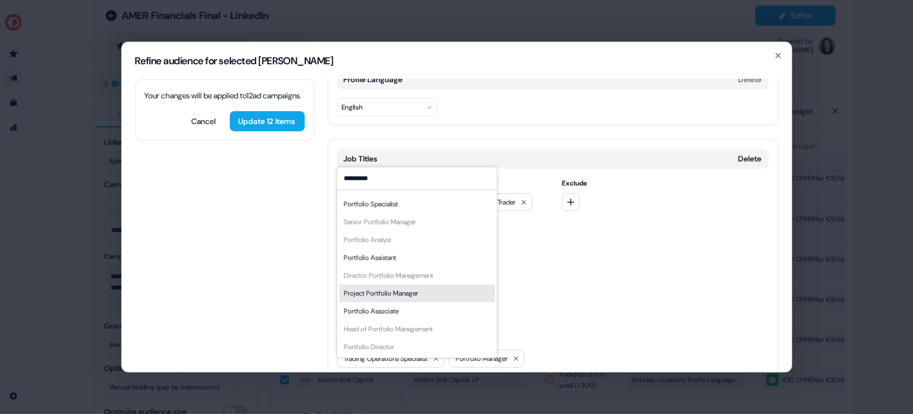
type input "*********"
click at [447, 298] on div "Project Portfolio Manager" at bounding box center [416, 294] width 155 height 18
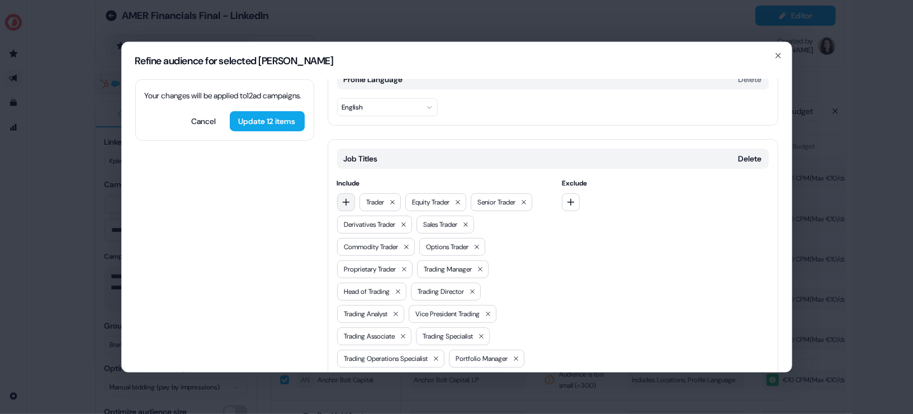
click at [349, 197] on icon "button" at bounding box center [346, 201] width 9 height 9
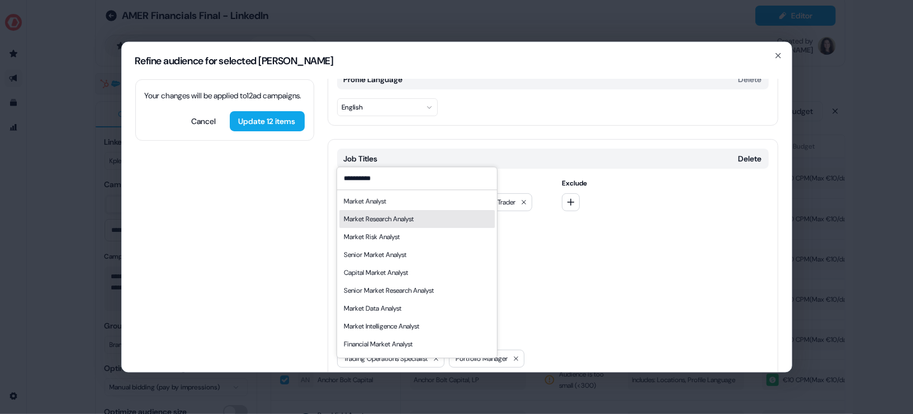
type input "**********"
click at [392, 209] on div "Market Analyst" at bounding box center [416, 201] width 155 height 18
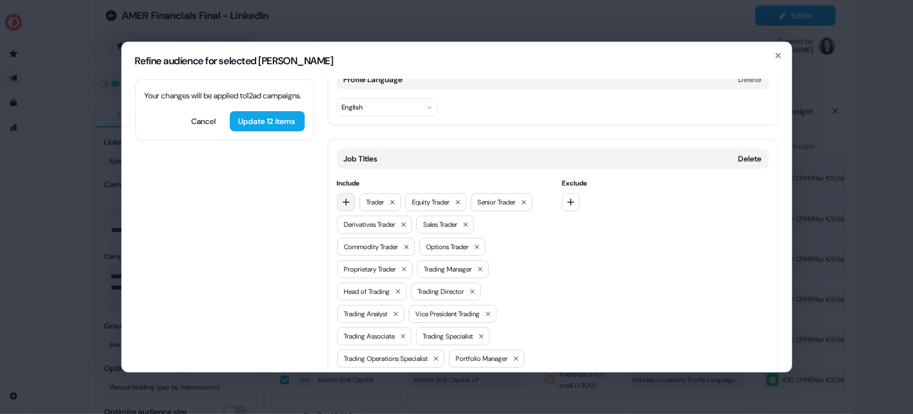
click at [345, 197] on icon "button" at bounding box center [346, 201] width 9 height 9
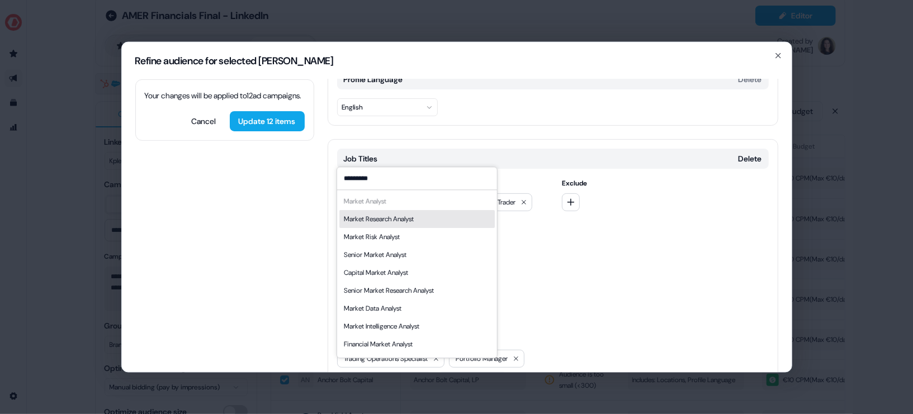
type input "*********"
click at [426, 222] on div "Market Research Analyst" at bounding box center [416, 219] width 155 height 18
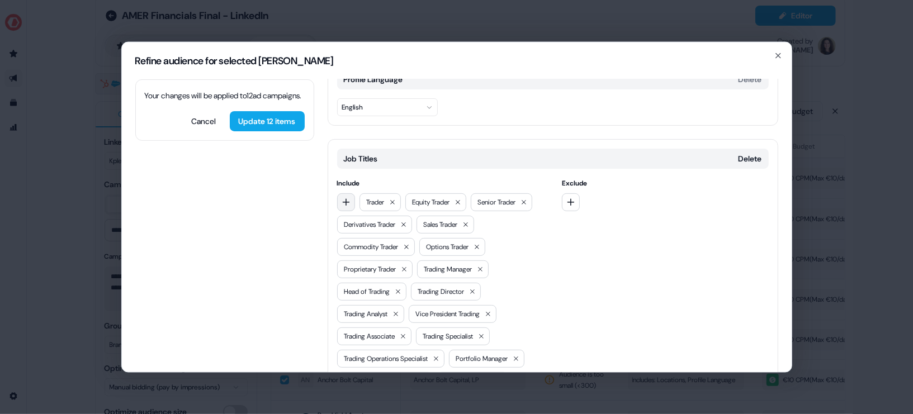
click at [348, 197] on icon "button" at bounding box center [346, 201] width 9 height 9
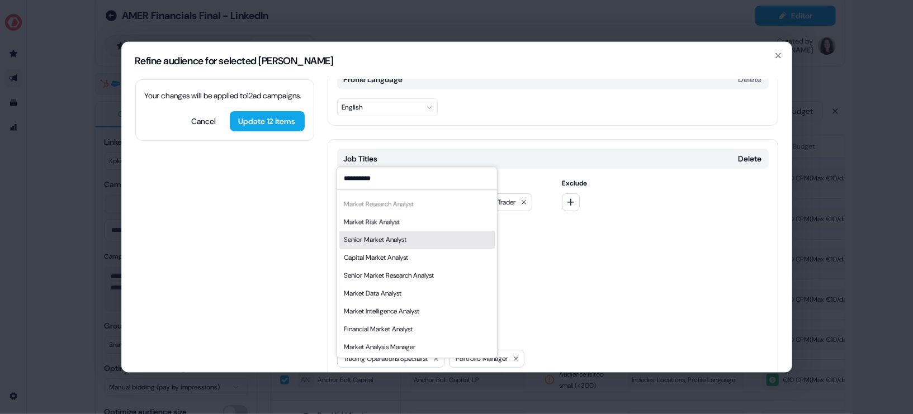
type input "**********"
click at [419, 241] on div "Senior Market Analyst" at bounding box center [416, 240] width 155 height 18
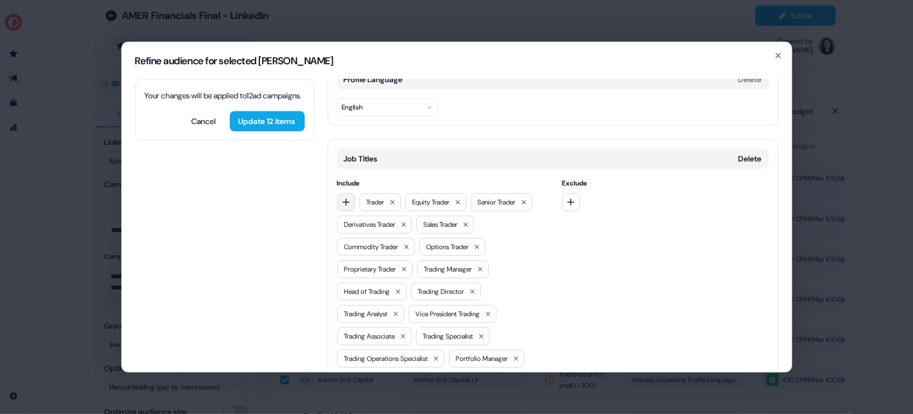
click at [342, 197] on icon "button" at bounding box center [346, 201] width 9 height 9
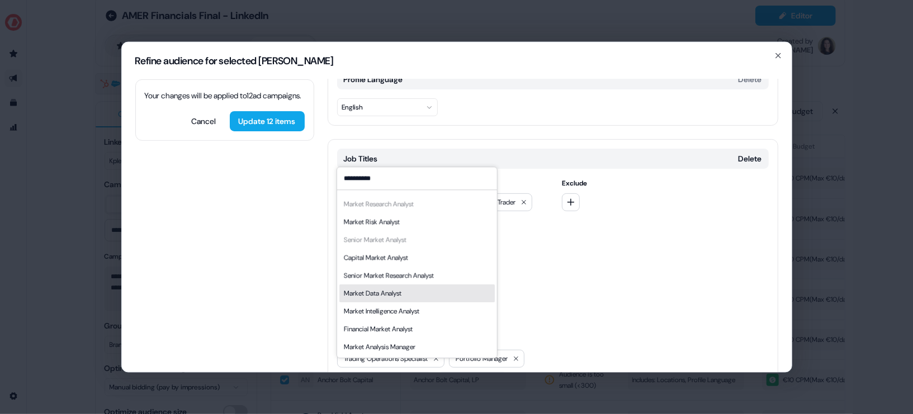
type input "**********"
click at [418, 293] on div "Market Data Analyst" at bounding box center [416, 294] width 155 height 18
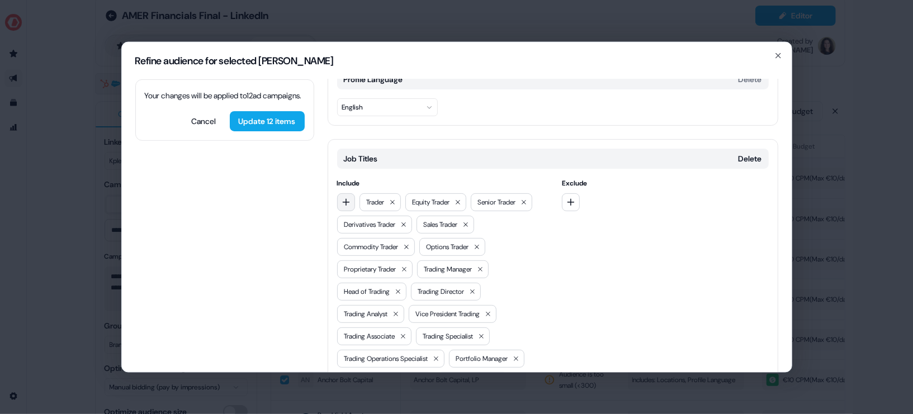
click at [347, 197] on icon "button" at bounding box center [346, 201] width 9 height 9
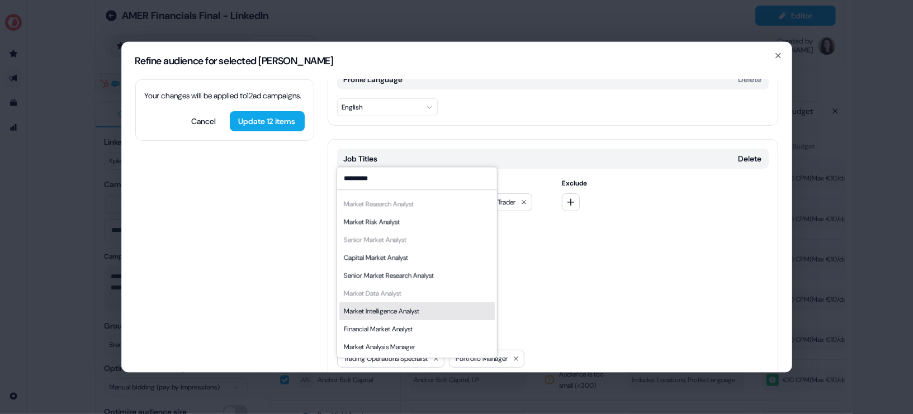
type input "*********"
click at [423, 318] on div "Market Intelligence Analyst" at bounding box center [416, 312] width 155 height 18
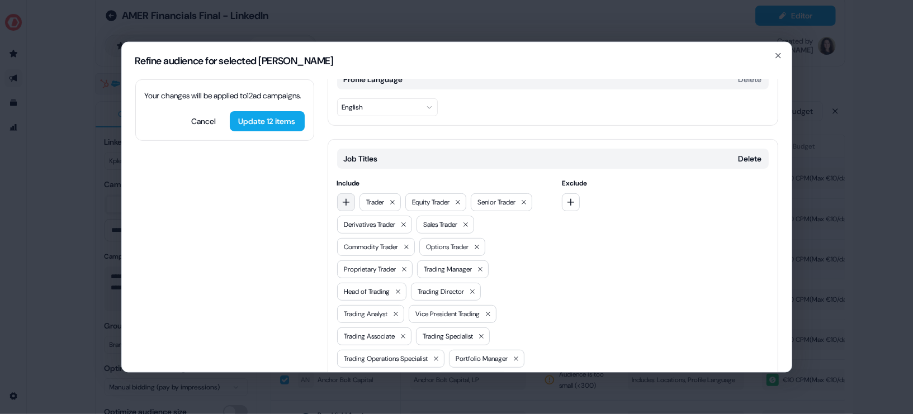
click at [342, 197] on icon "button" at bounding box center [346, 201] width 9 height 9
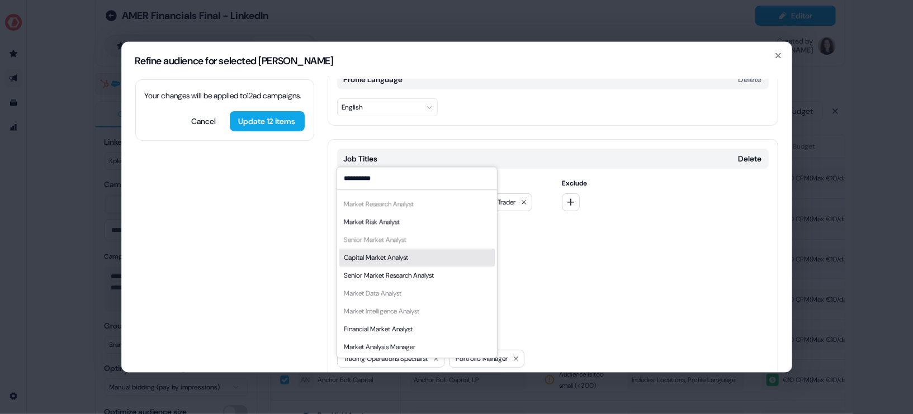
scroll to position [0, 0]
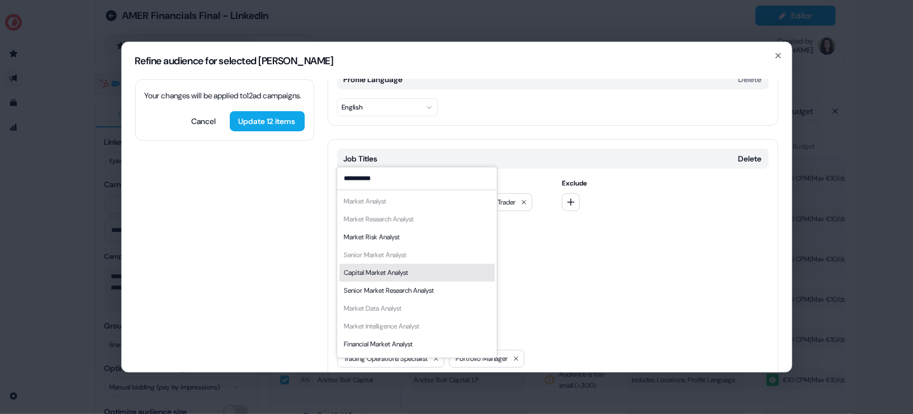
type input "**********"
click at [416, 274] on div "Capital Market Analyst" at bounding box center [416, 273] width 155 height 18
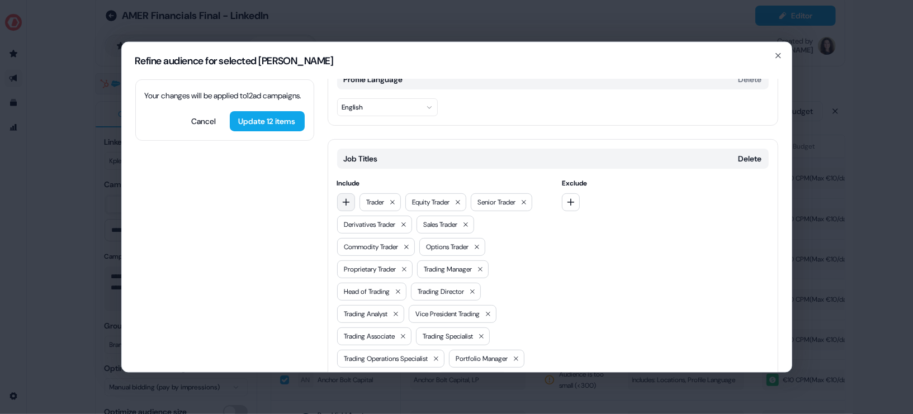
click at [342, 197] on icon "button" at bounding box center [346, 201] width 9 height 9
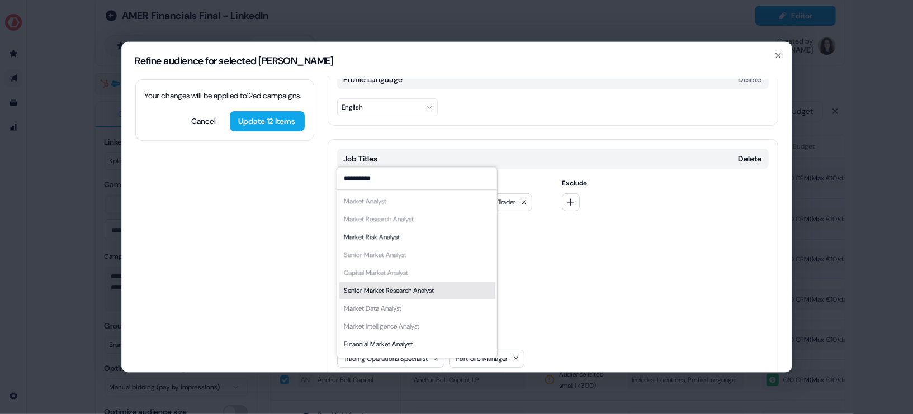
type input "**********"
click at [428, 293] on div "Senior Market Research Analyst" at bounding box center [388, 290] width 90 height 11
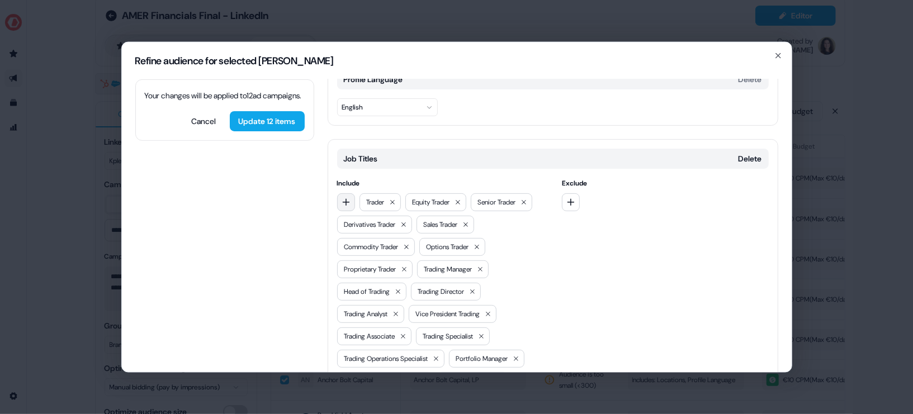
click at [346, 197] on icon "button" at bounding box center [346, 201] width 9 height 9
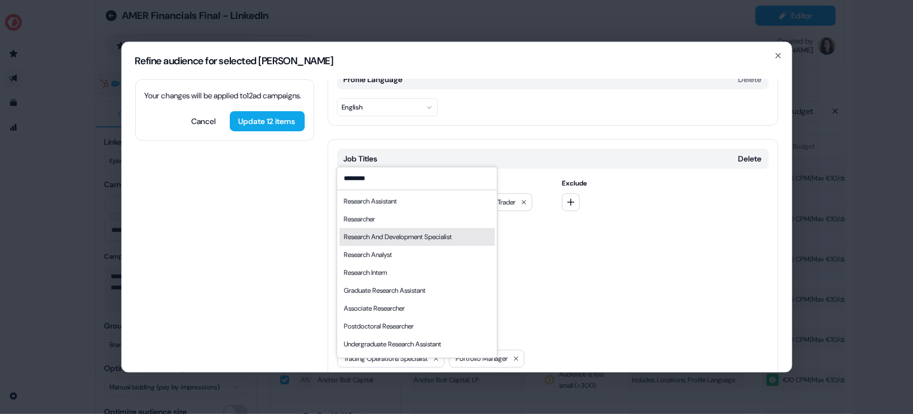
scroll to position [15, 0]
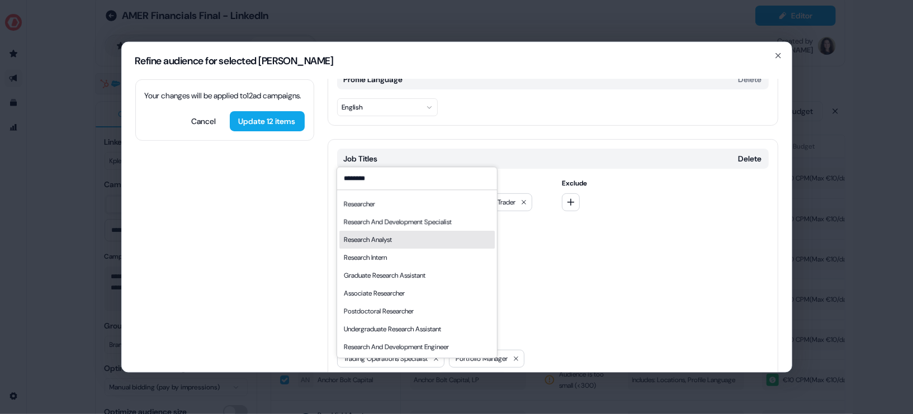
type input "********"
click at [409, 240] on div "Research Analyst" at bounding box center [416, 240] width 155 height 18
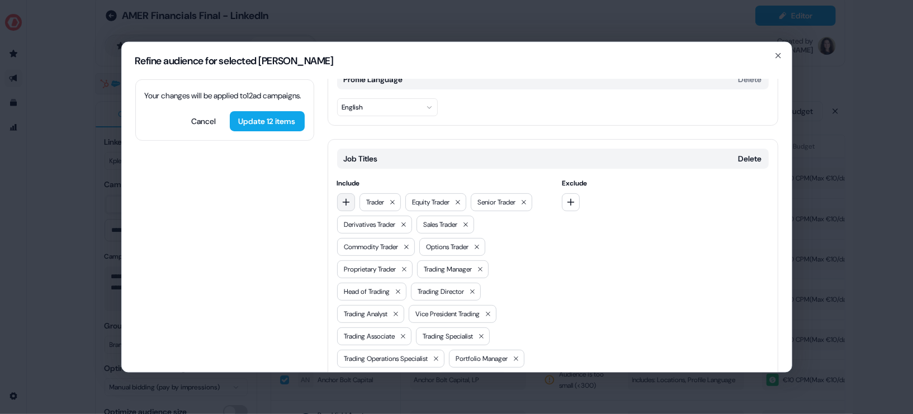
click at [349, 197] on icon "button" at bounding box center [346, 201] width 9 height 9
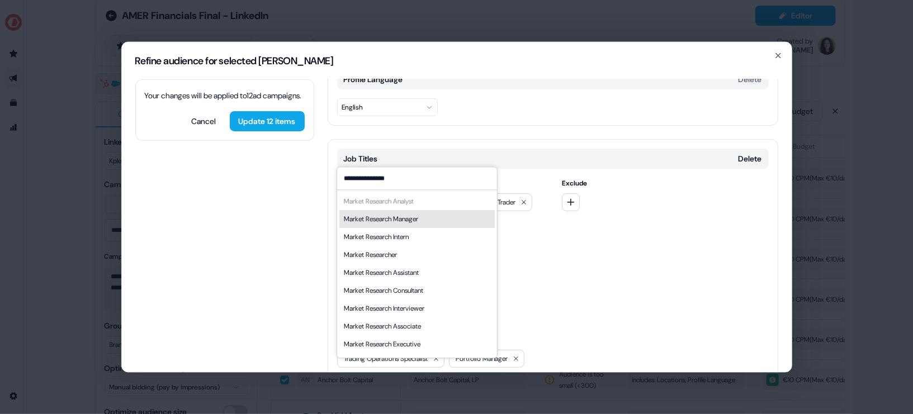
type input "**********"
click at [396, 218] on div "Market Research Manager" at bounding box center [380, 219] width 74 height 11
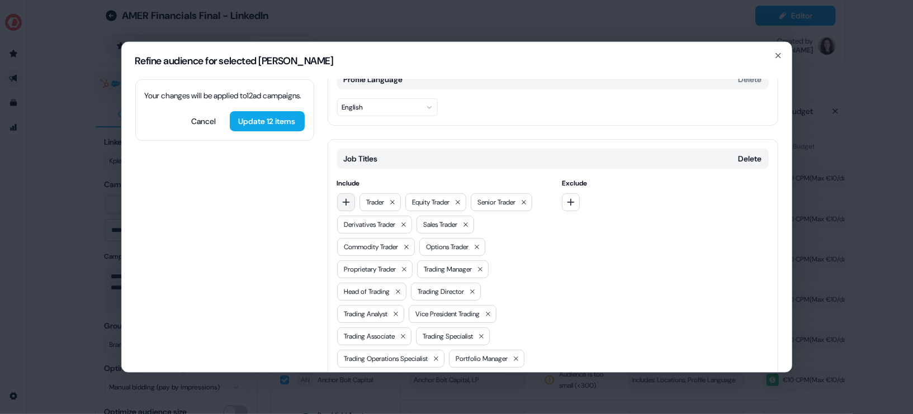
click at [343, 197] on icon "button" at bounding box center [346, 201] width 9 height 9
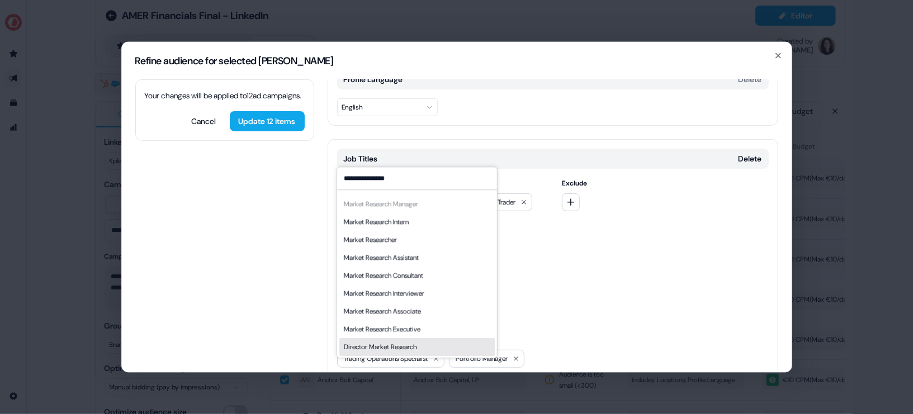
type input "**********"
click at [420, 352] on div "Director Market Research" at bounding box center [416, 347] width 155 height 18
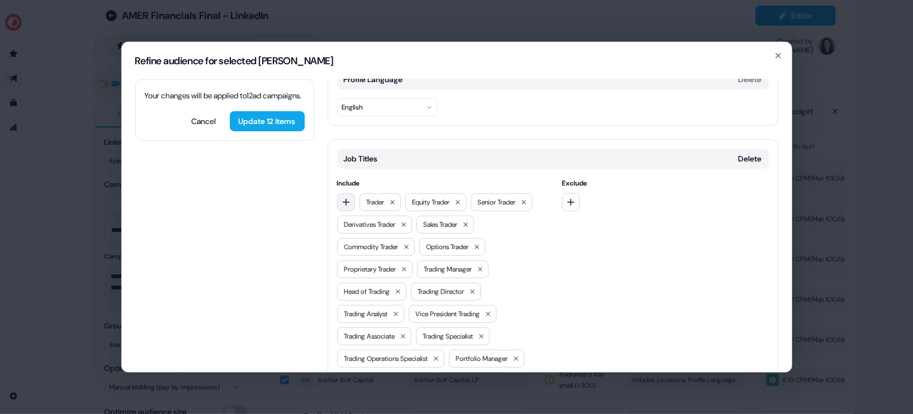
click at [353, 193] on button "button" at bounding box center [346, 202] width 18 height 18
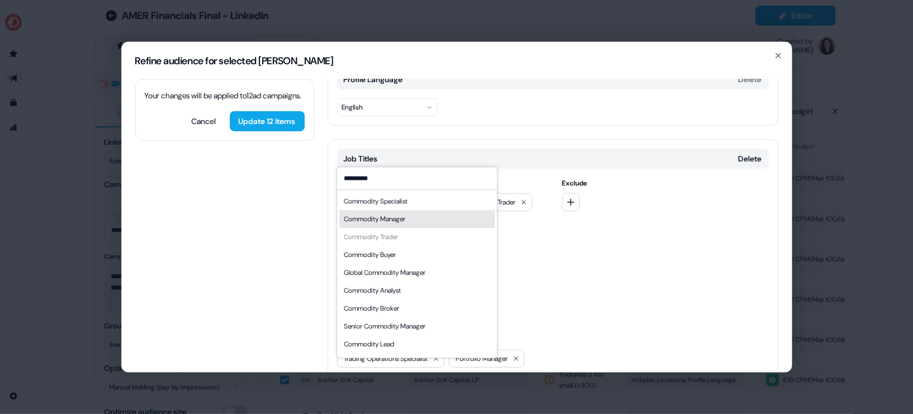
type input "*********"
click at [404, 219] on div "Commodity Manager" at bounding box center [374, 219] width 62 height 11
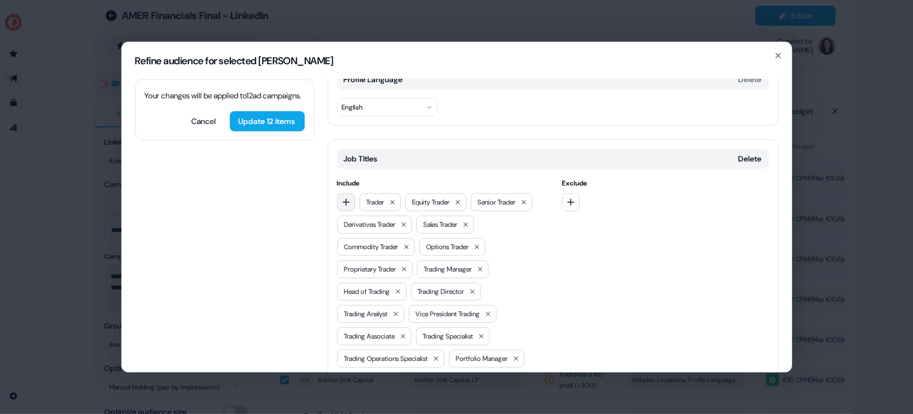
click at [347, 199] on icon "button" at bounding box center [345, 202] width 7 height 7
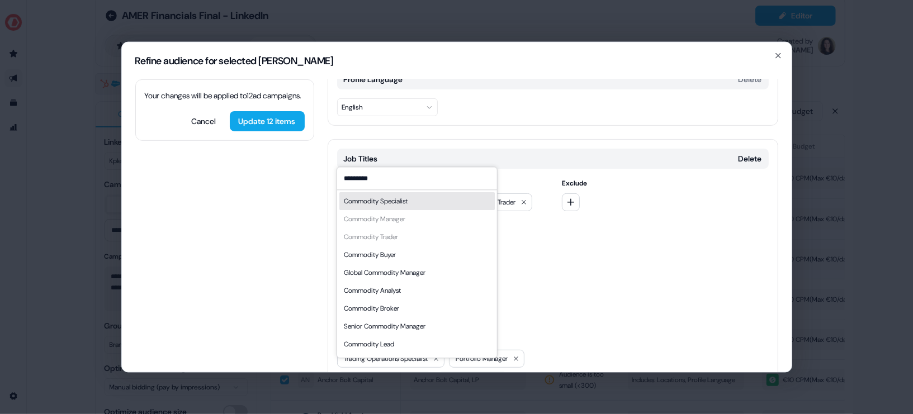
type input "*********"
click at [392, 201] on div "Commodity Specialist" at bounding box center [375, 201] width 64 height 11
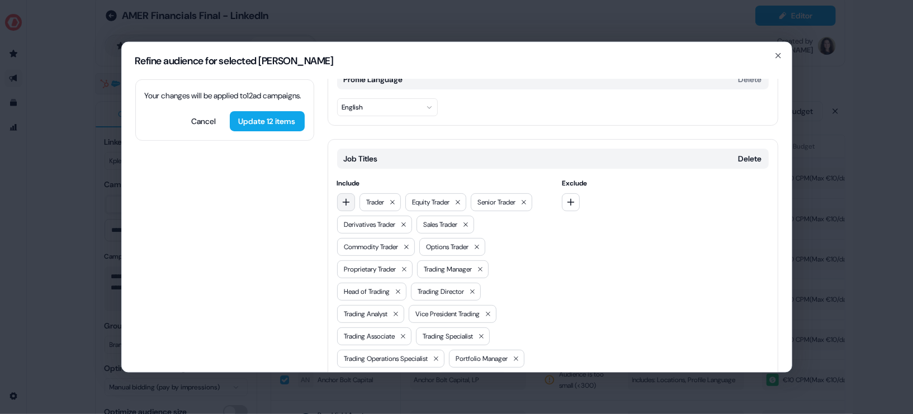
click at [347, 197] on icon "button" at bounding box center [346, 201] width 9 height 9
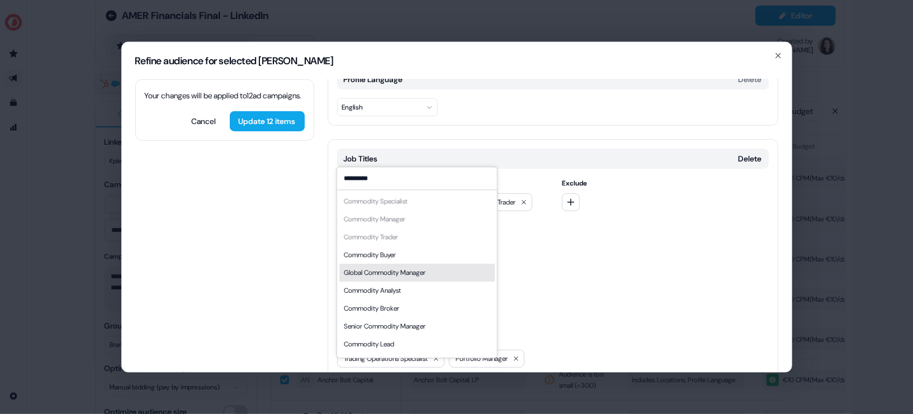
type input "*********"
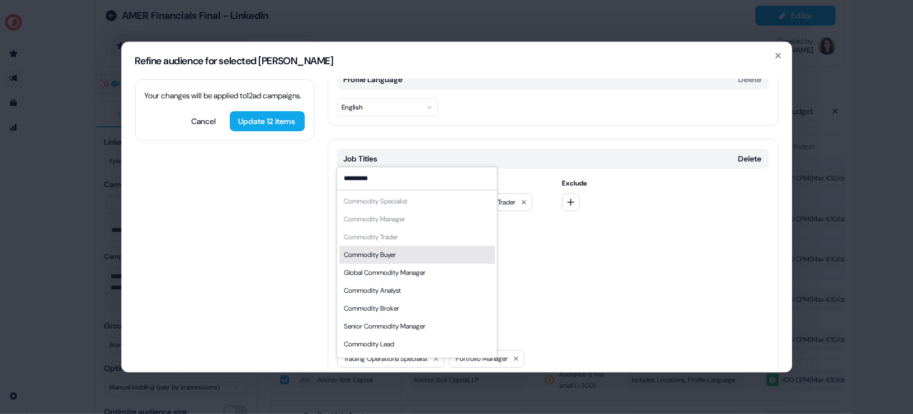
click at [409, 254] on div "Commodity Buyer" at bounding box center [416, 255] width 155 height 18
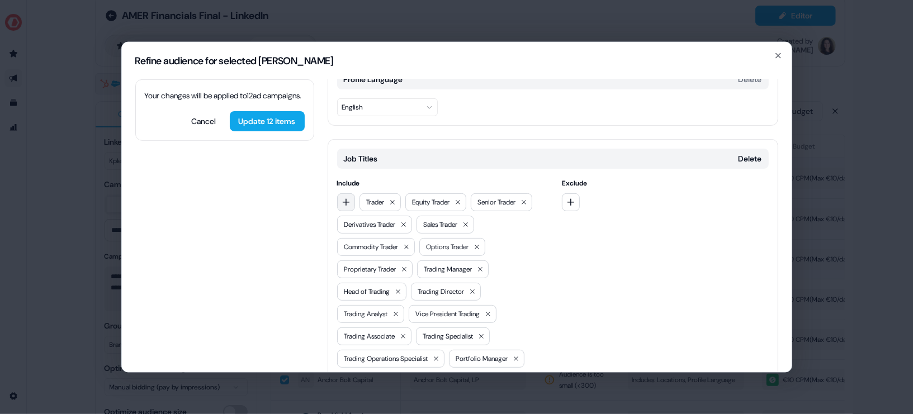
click at [346, 197] on icon "button" at bounding box center [346, 201] width 9 height 9
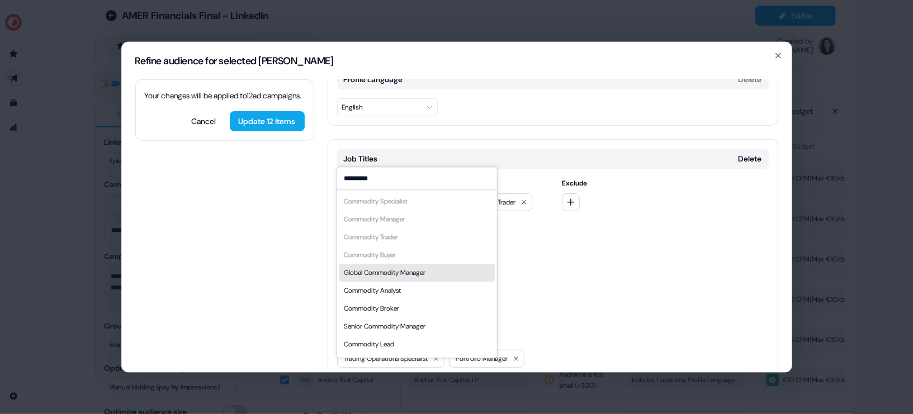
type input "*********"
click at [395, 274] on div "Global Commodity Manager" at bounding box center [384, 272] width 82 height 11
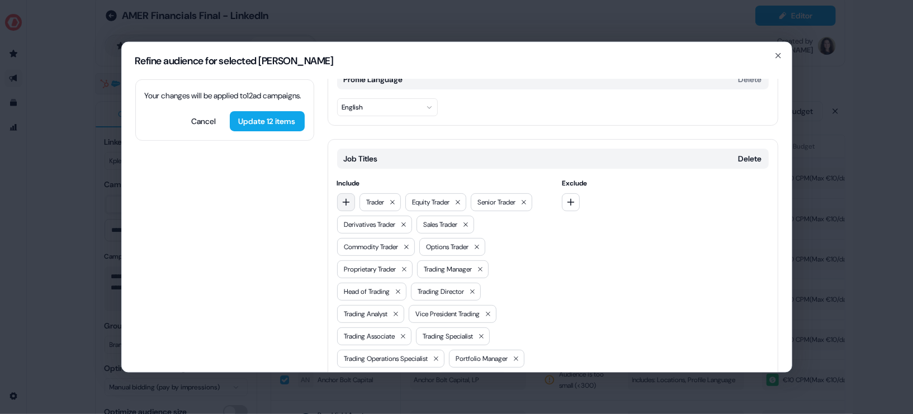
click at [349, 197] on icon "button" at bounding box center [346, 201] width 9 height 9
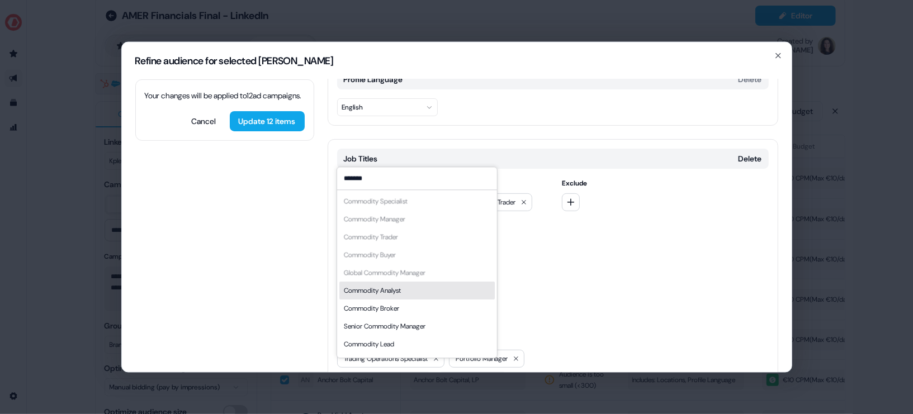
type input "*******"
click at [405, 293] on div "Commodity Analyst" at bounding box center [416, 291] width 155 height 18
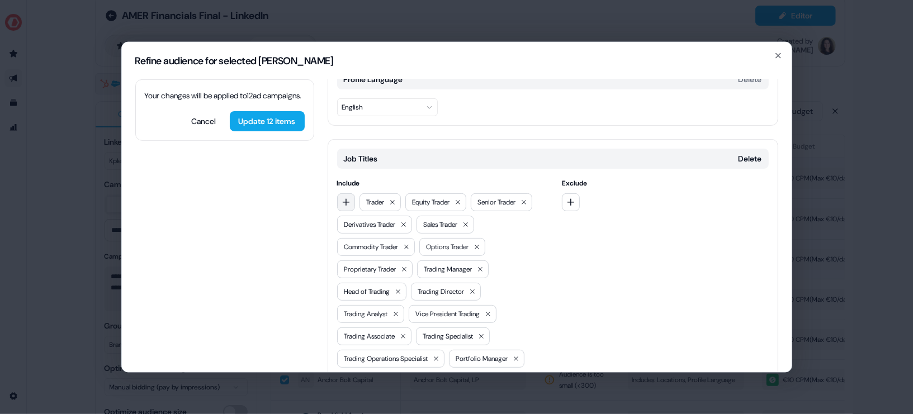
click at [345, 197] on icon "button" at bounding box center [346, 201] width 9 height 9
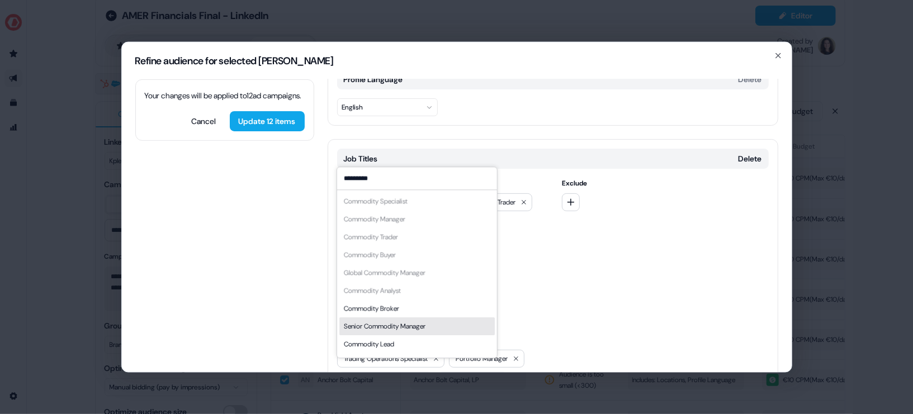
type input "*********"
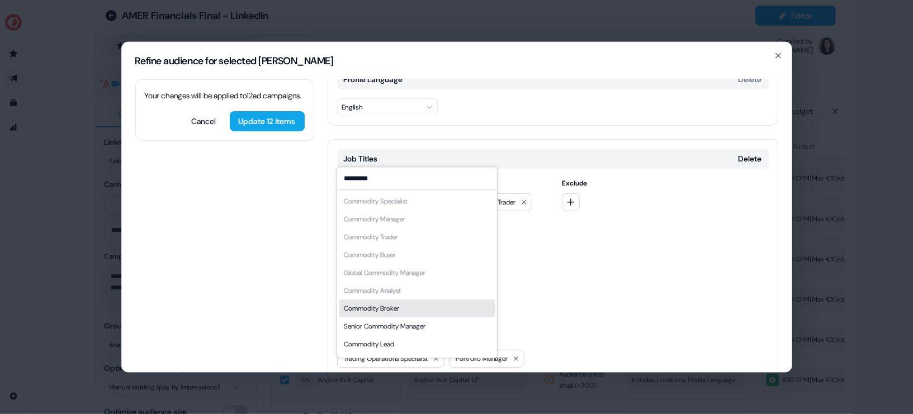
click at [392, 314] on div "Commodity Broker" at bounding box center [416, 309] width 155 height 18
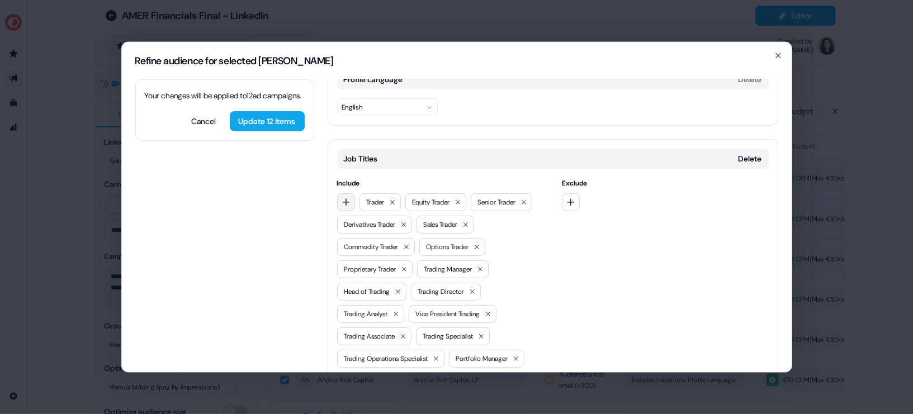
click at [342, 197] on icon "button" at bounding box center [346, 201] width 9 height 9
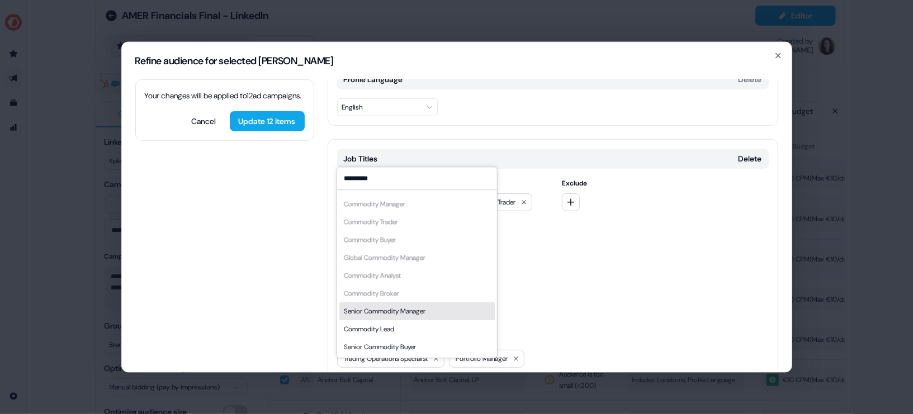
type input "*********"
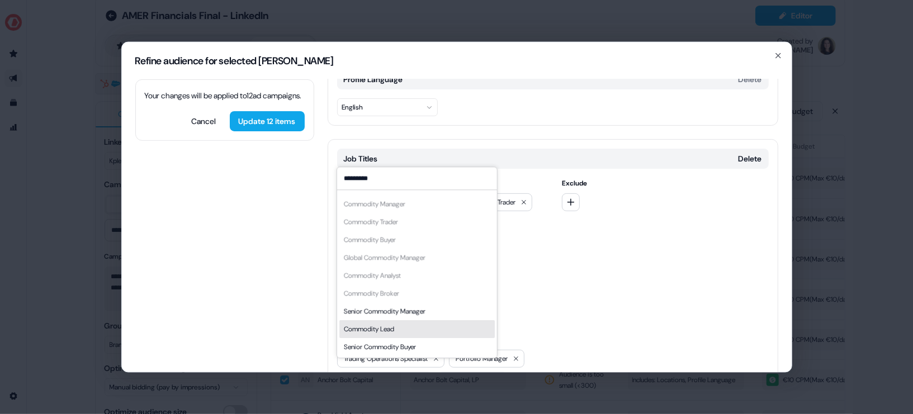
click at [404, 328] on div "Commodity Lead" at bounding box center [416, 329] width 155 height 18
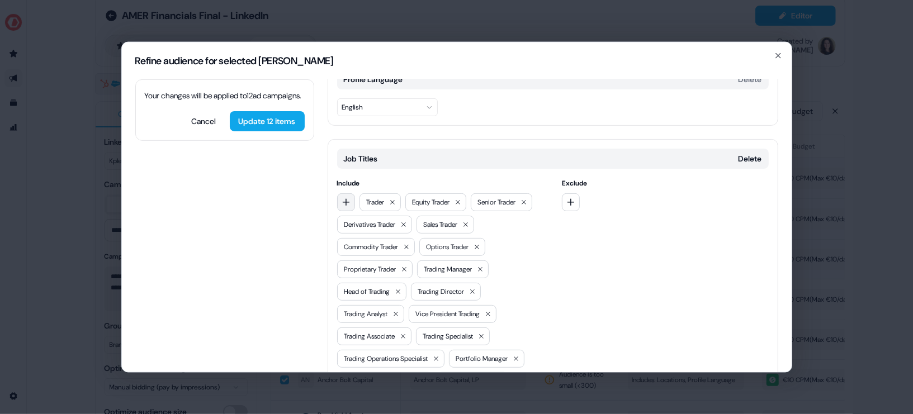
click at [343, 193] on button "button" at bounding box center [346, 202] width 18 height 18
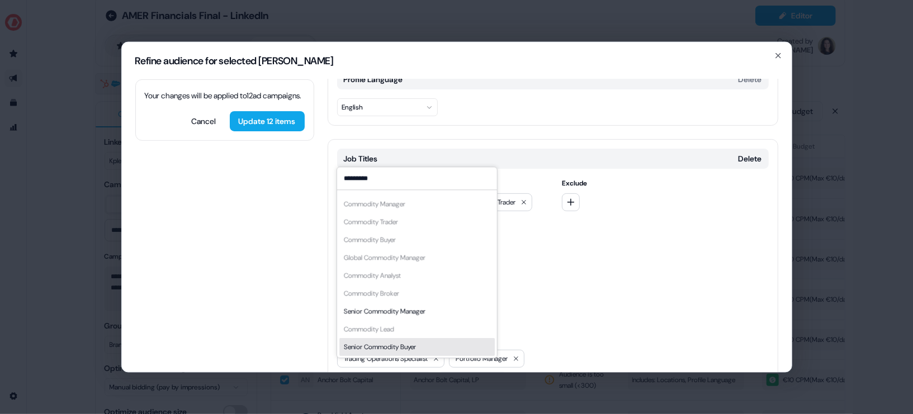
type input "*********"
click at [412, 355] on div "Senior Commodity Buyer" at bounding box center [416, 347] width 155 height 18
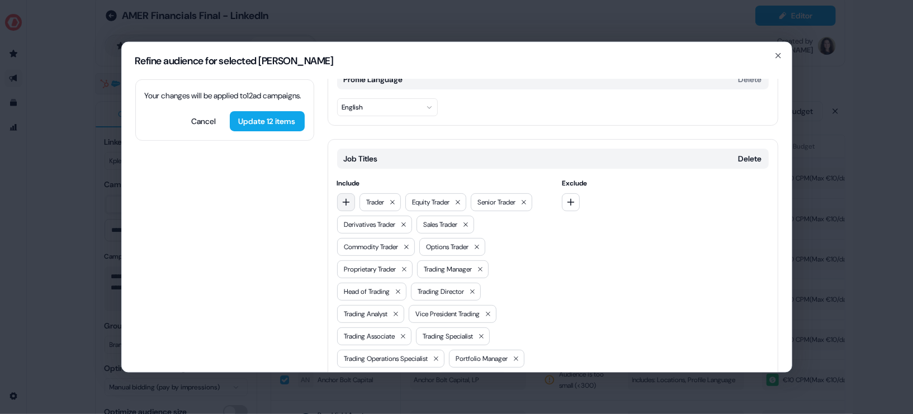
click at [342, 197] on icon "button" at bounding box center [346, 201] width 9 height 9
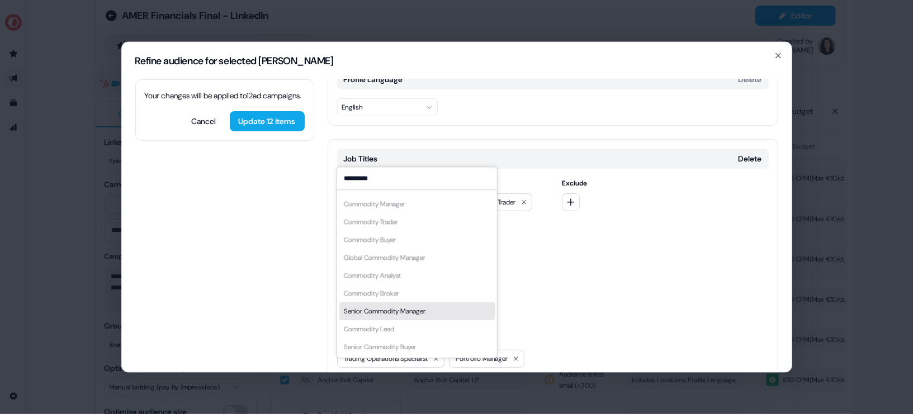
type input "*********"
click at [412, 304] on div "Senior Commodity Manager" at bounding box center [416, 312] width 155 height 18
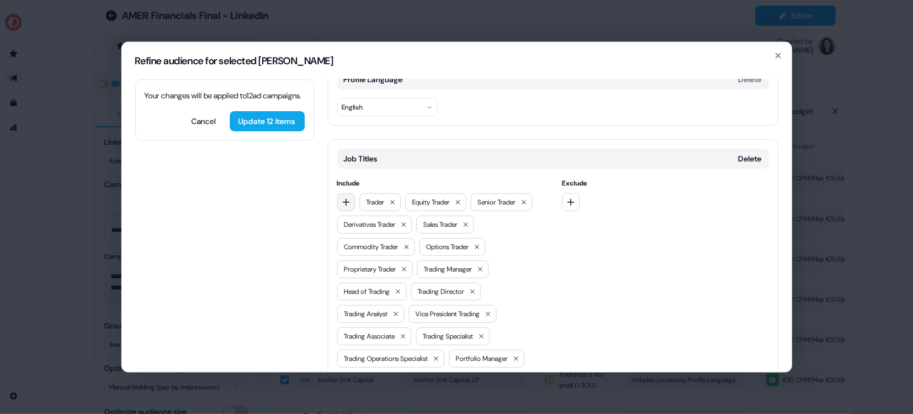
click at [342, 197] on icon "button" at bounding box center [346, 201] width 9 height 9
drag, startPoint x: 409, startPoint y: 178, endPoint x: 341, endPoint y: 177, distance: 68.2
click at [341, 177] on input "**********" at bounding box center [417, 178] width 160 height 22
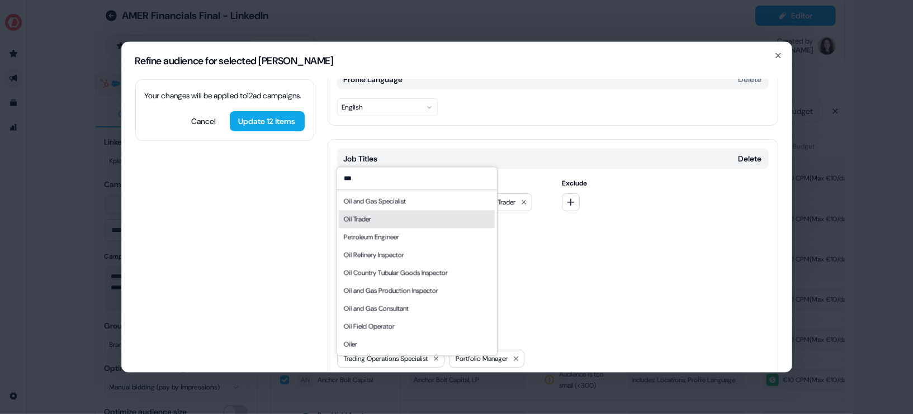
type input "***"
click at [417, 218] on div "Oil Trader" at bounding box center [416, 219] width 155 height 18
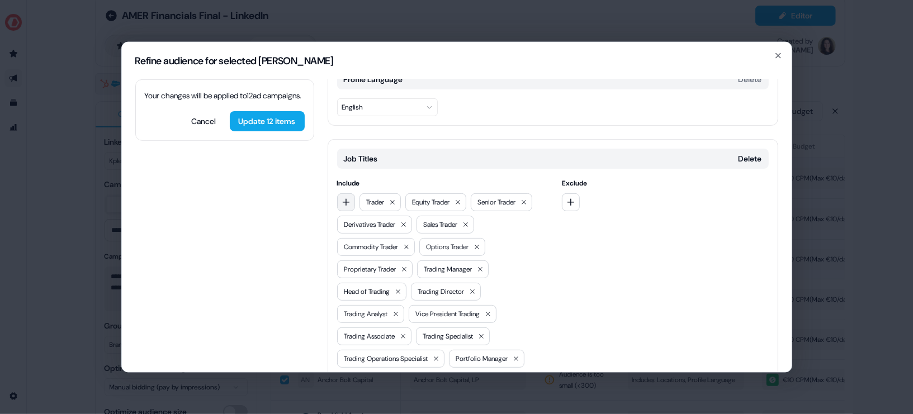
click at [351, 193] on button "button" at bounding box center [346, 202] width 18 height 18
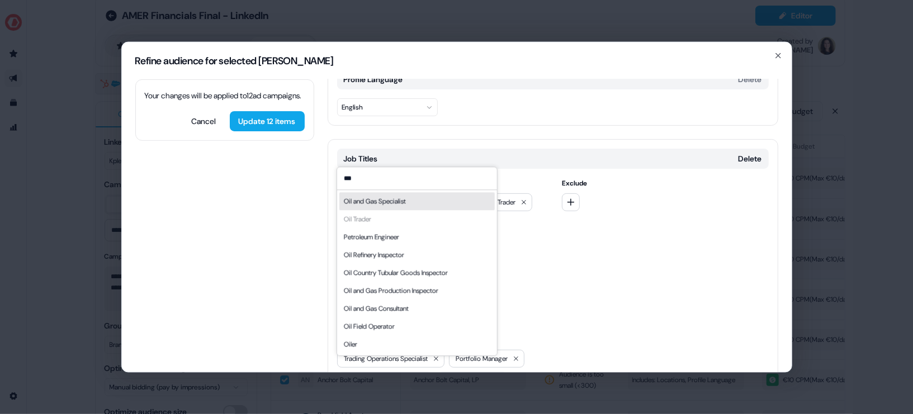
type input "***"
click at [376, 196] on div "Oil and Gas Specialist" at bounding box center [374, 201] width 62 height 11
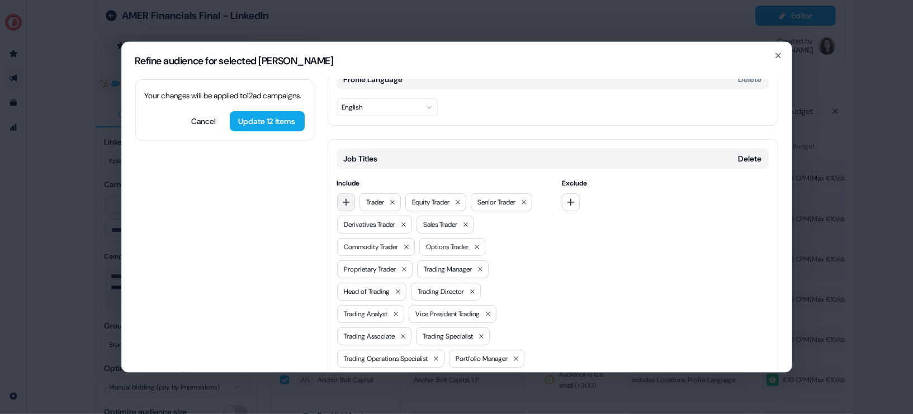
click at [350, 197] on icon "button" at bounding box center [346, 201] width 9 height 9
type input "***"
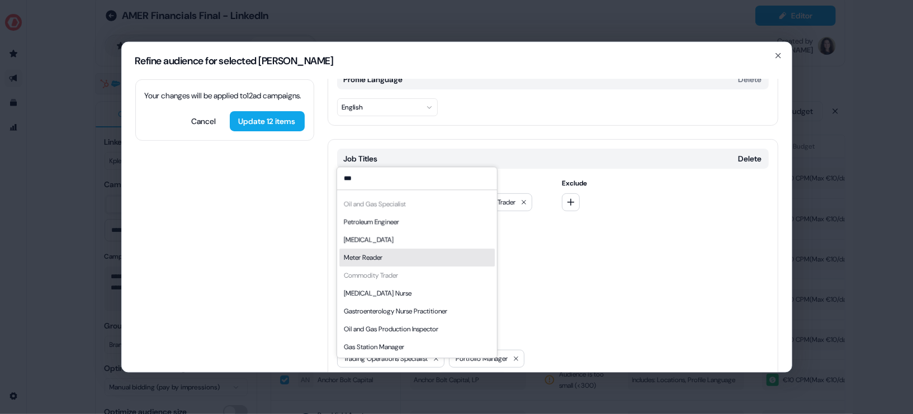
scroll to position [0, 0]
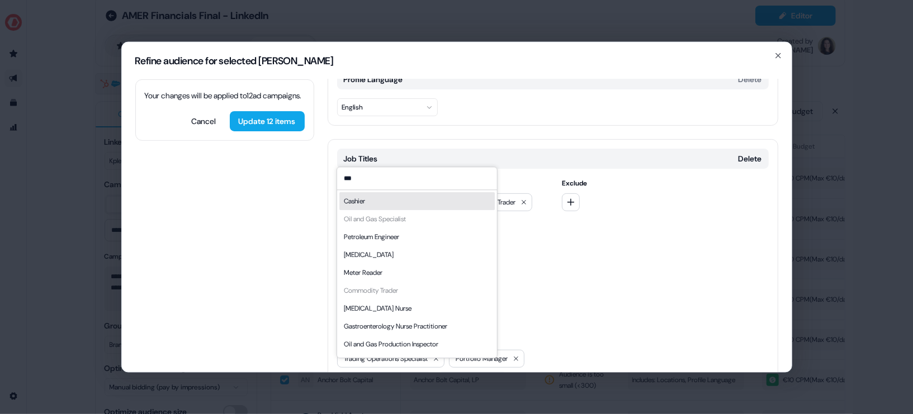
drag, startPoint x: 362, startPoint y: 183, endPoint x: 344, endPoint y: 177, distance: 18.9
click at [344, 177] on input "***" at bounding box center [417, 178] width 160 height 22
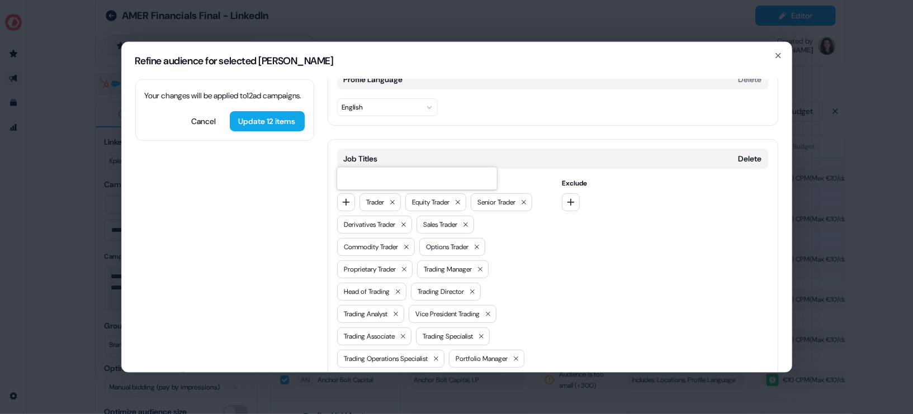
click at [265, 129] on button "Update 12 items" at bounding box center [267, 121] width 75 height 20
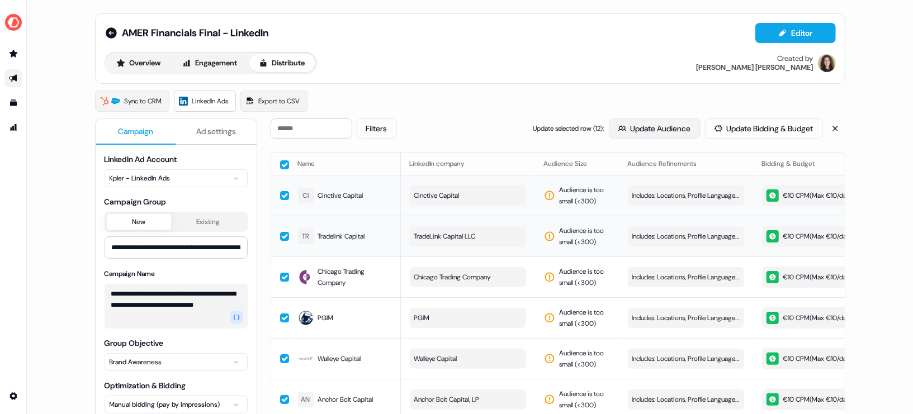
click at [642, 121] on button "Update Audience" at bounding box center [655, 129] width 92 height 20
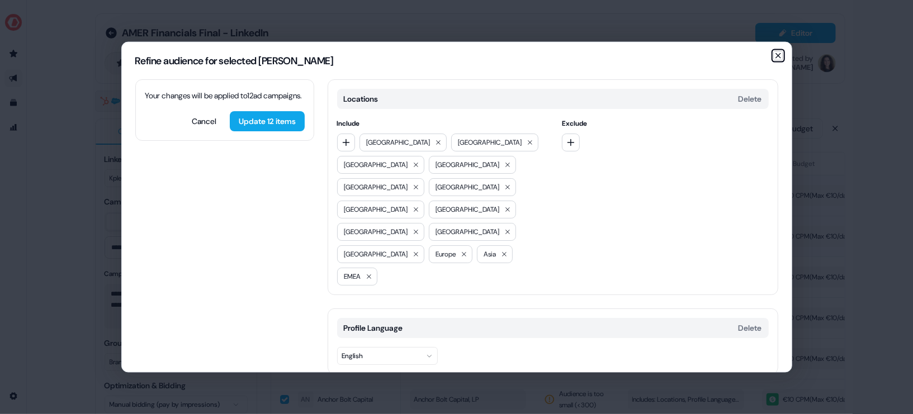
click at [781, 57] on icon "button" at bounding box center [778, 55] width 4 height 4
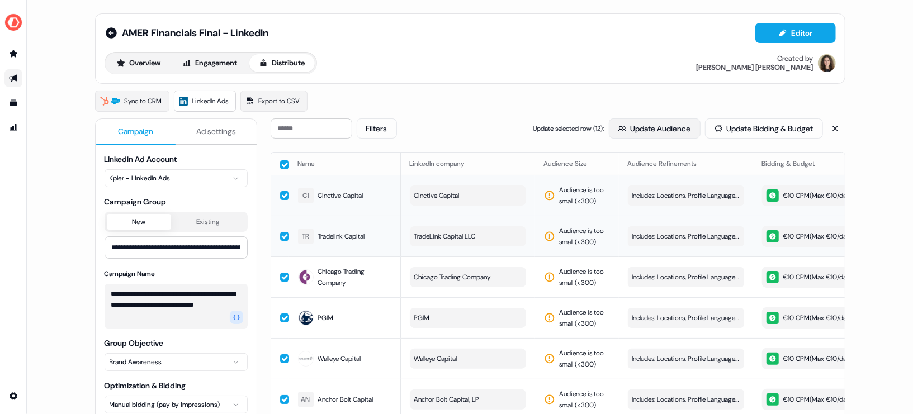
click at [647, 129] on button "Update Audience" at bounding box center [655, 129] width 92 height 20
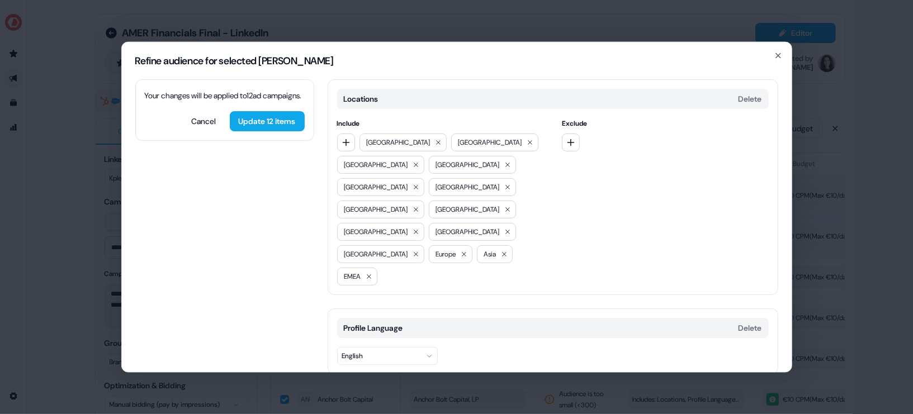
scroll to position [227, 0]
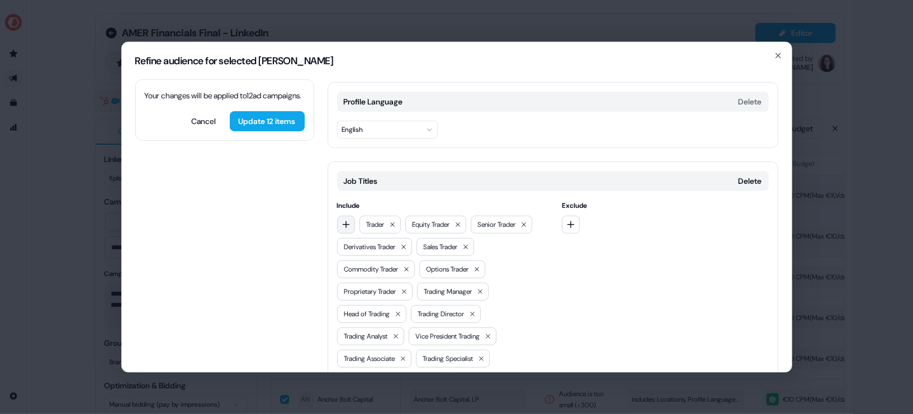
click at [343, 220] on icon "button" at bounding box center [346, 224] width 9 height 9
click at [376, 209] on input at bounding box center [417, 201] width 160 height 22
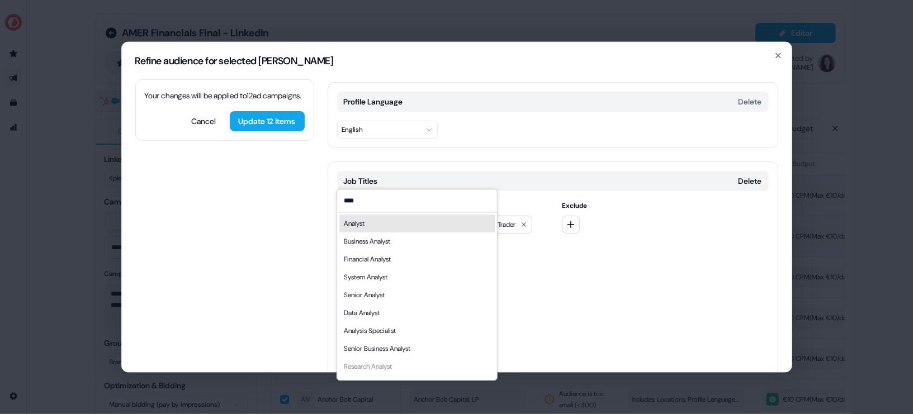
type input "****"
click at [376, 228] on div "Analyst" at bounding box center [416, 224] width 155 height 18
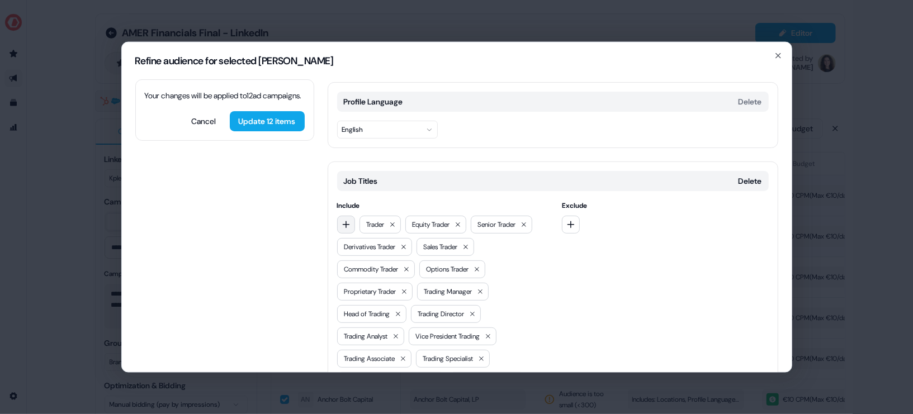
click at [351, 215] on button "button" at bounding box center [346, 224] width 18 height 18
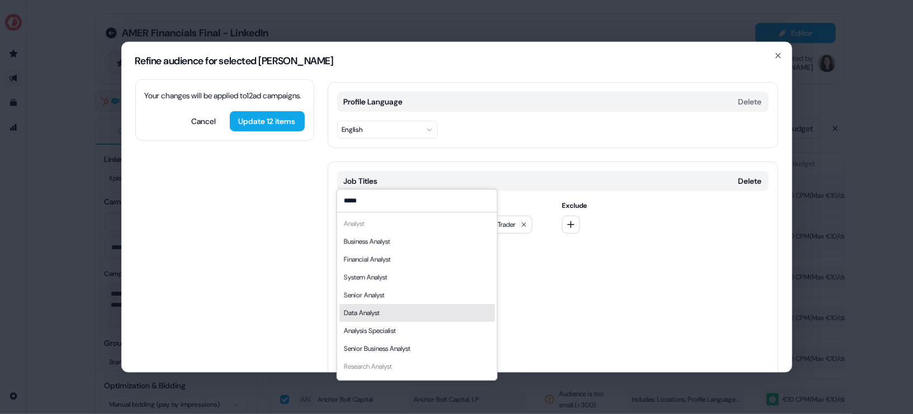
type input "*****"
click at [402, 313] on div "Data Analyst" at bounding box center [416, 313] width 155 height 18
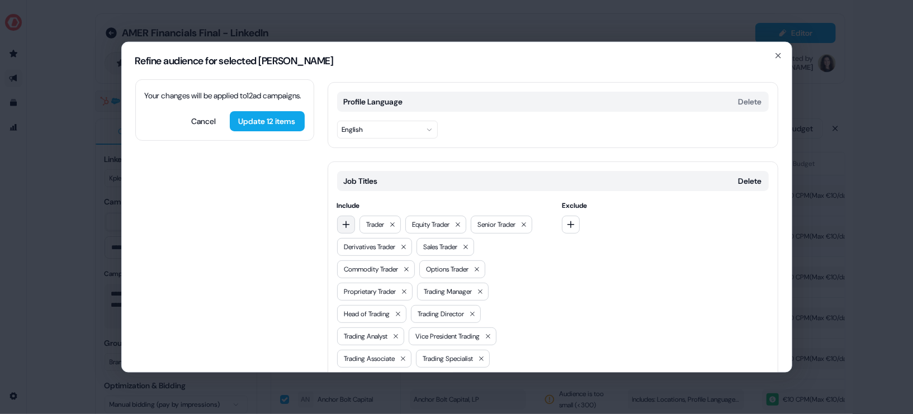
click at [346, 221] on icon "button" at bounding box center [345, 224] width 7 height 7
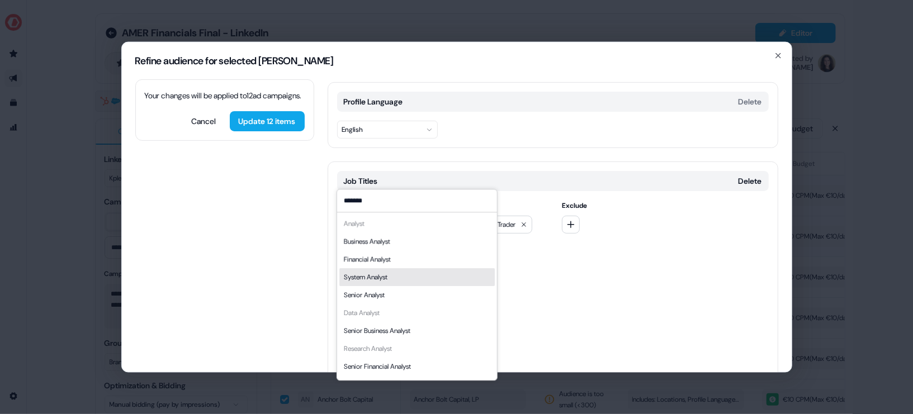
scroll to position [15, 0]
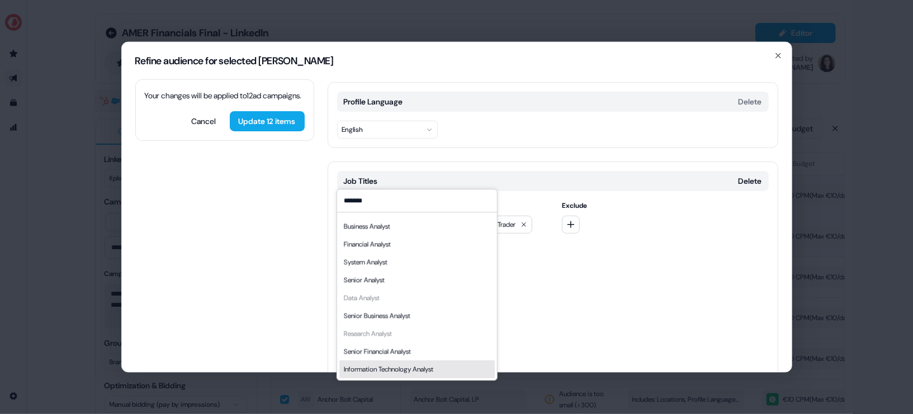
type input "*******"
click at [398, 364] on div "Information Technology Analyst" at bounding box center [387, 369] width 89 height 11
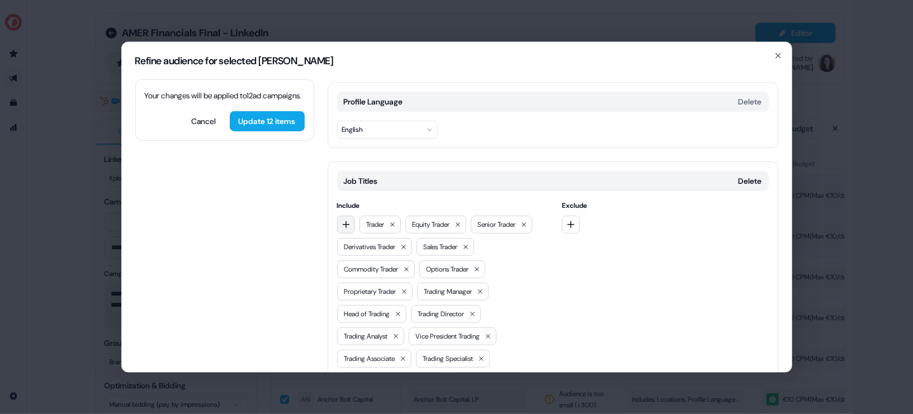
click at [351, 215] on button "button" at bounding box center [346, 224] width 18 height 18
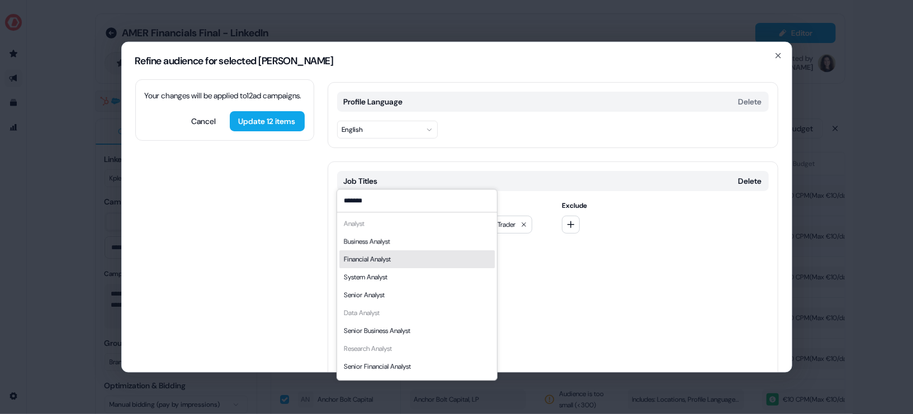
type input "*******"
click at [390, 257] on div "Financial Analyst" at bounding box center [366, 259] width 47 height 11
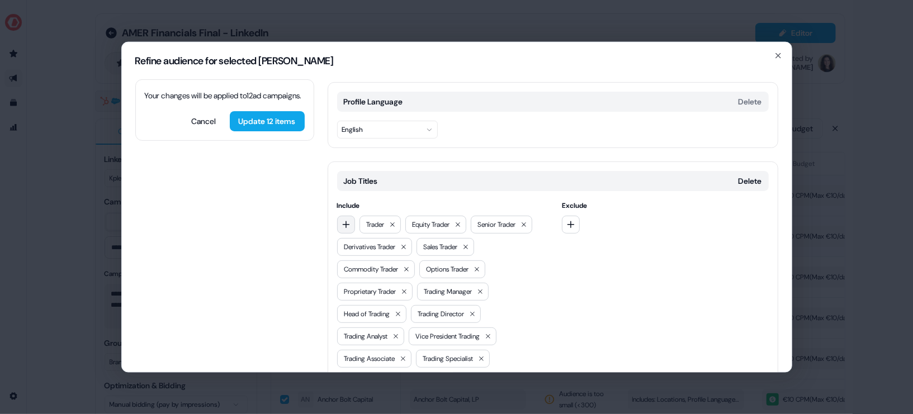
click at [343, 215] on button "button" at bounding box center [346, 224] width 18 height 18
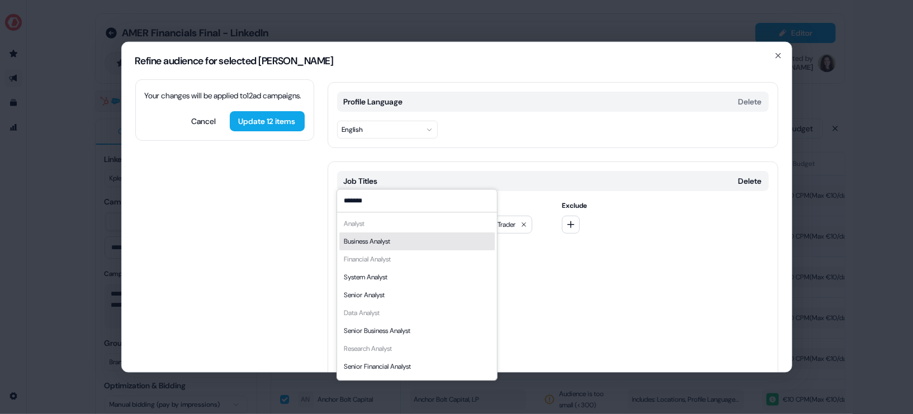
type input "*******"
click at [401, 247] on div "Business Analyst" at bounding box center [416, 242] width 155 height 18
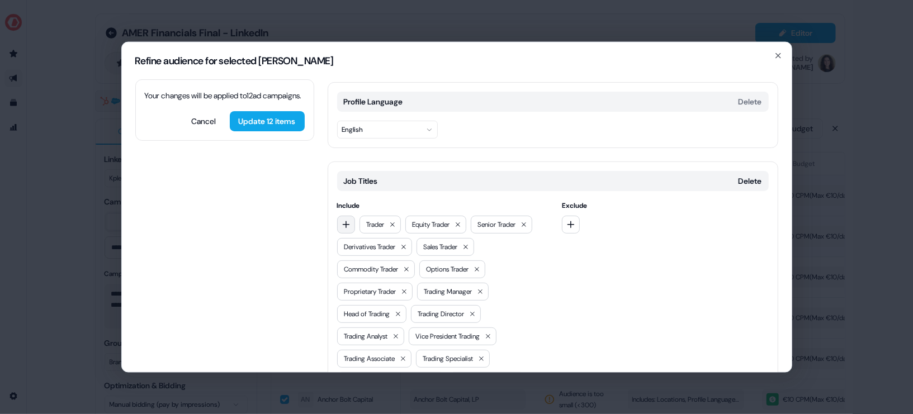
click at [340, 215] on button "button" at bounding box center [346, 224] width 18 height 18
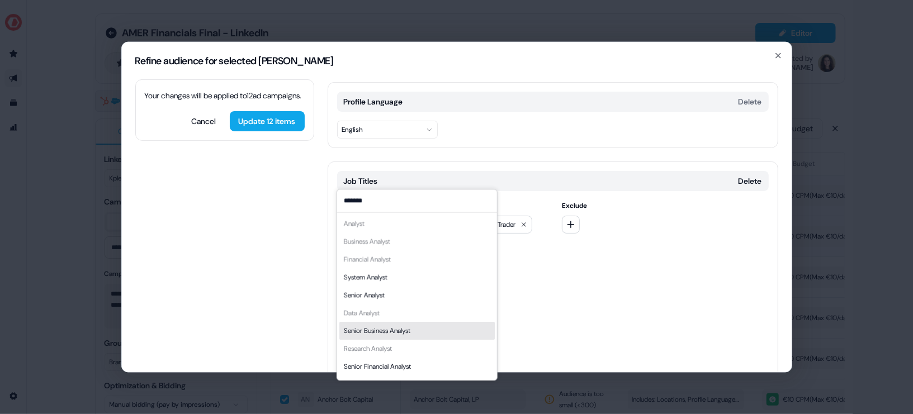
type input "*******"
click at [412, 324] on div "Senior Business Analyst" at bounding box center [416, 331] width 155 height 18
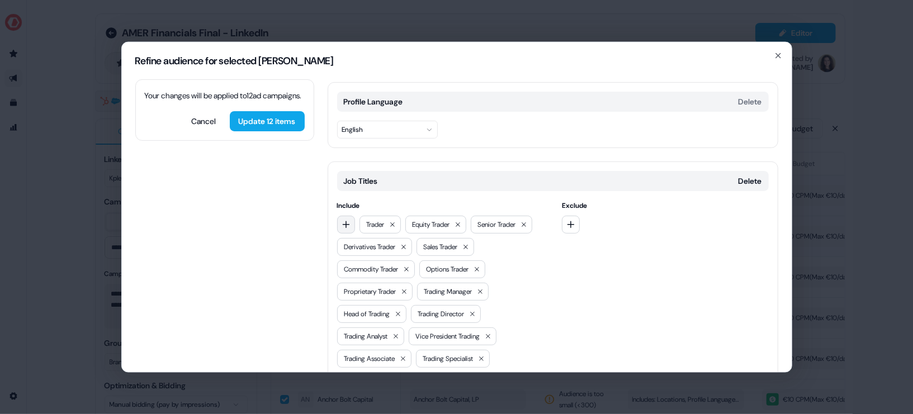
click at [347, 220] on icon "button" at bounding box center [346, 224] width 9 height 9
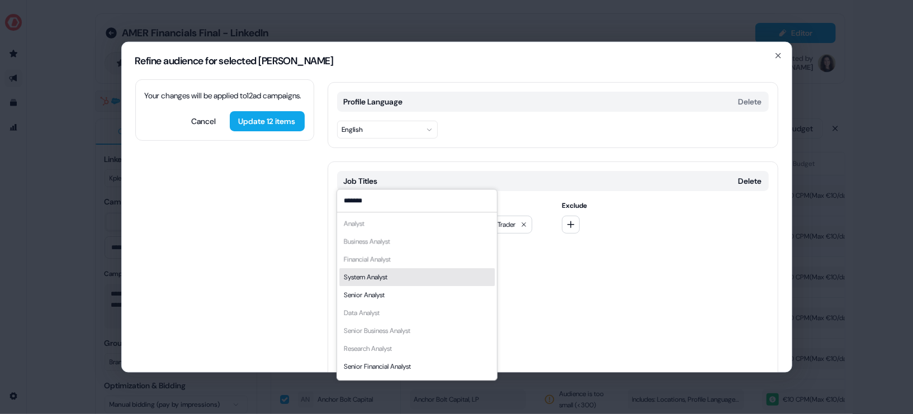
type input "*******"
click at [402, 276] on div "System Analyst" at bounding box center [416, 277] width 155 height 18
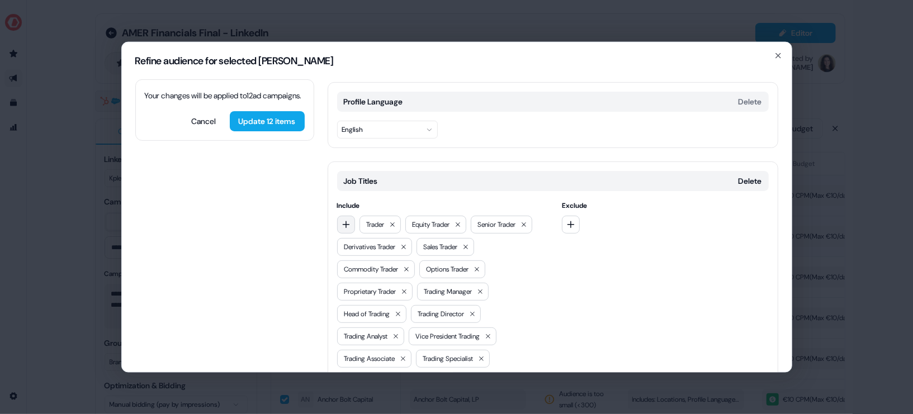
click at [348, 215] on button "button" at bounding box center [346, 224] width 18 height 18
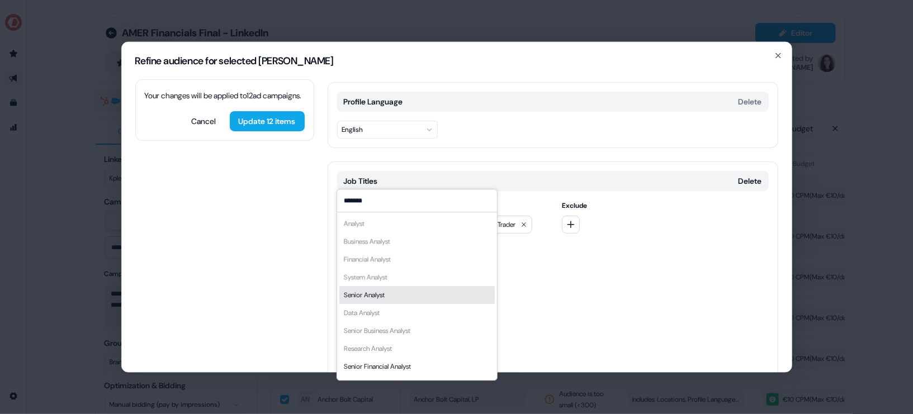
type input "*******"
click at [384, 295] on div "Senior Analyst" at bounding box center [363, 295] width 41 height 11
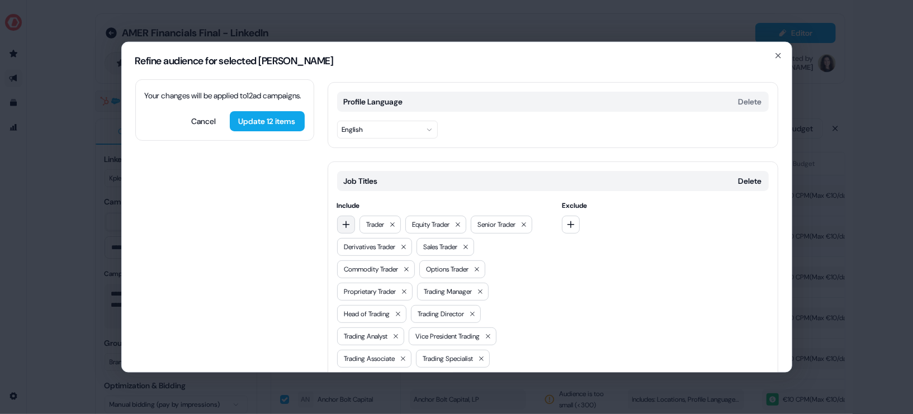
click at [347, 215] on button "button" at bounding box center [346, 224] width 18 height 18
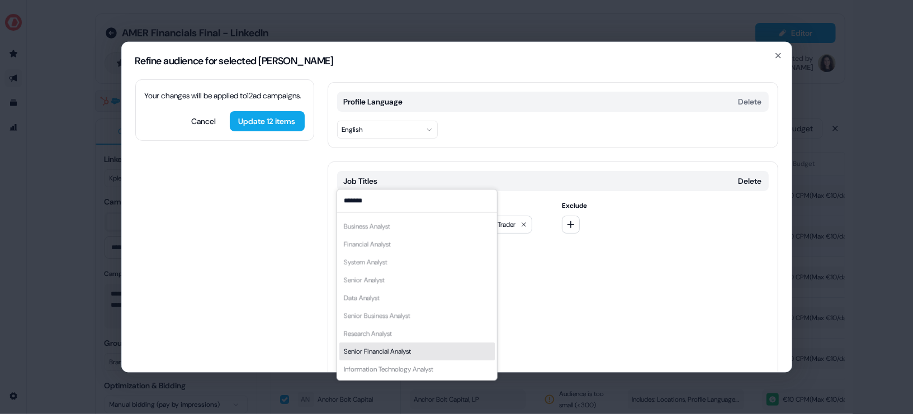
type input "*******"
click at [418, 350] on div "Senior Financial Analyst" at bounding box center [416, 352] width 155 height 18
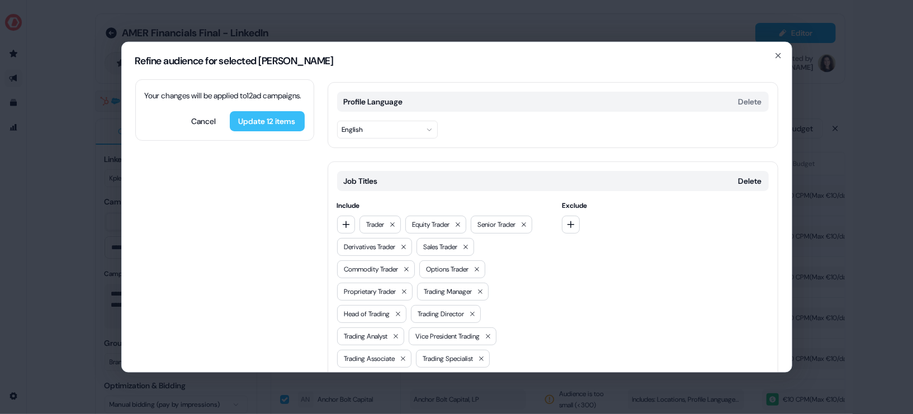
click at [270, 131] on button "Update 12 items" at bounding box center [267, 121] width 75 height 20
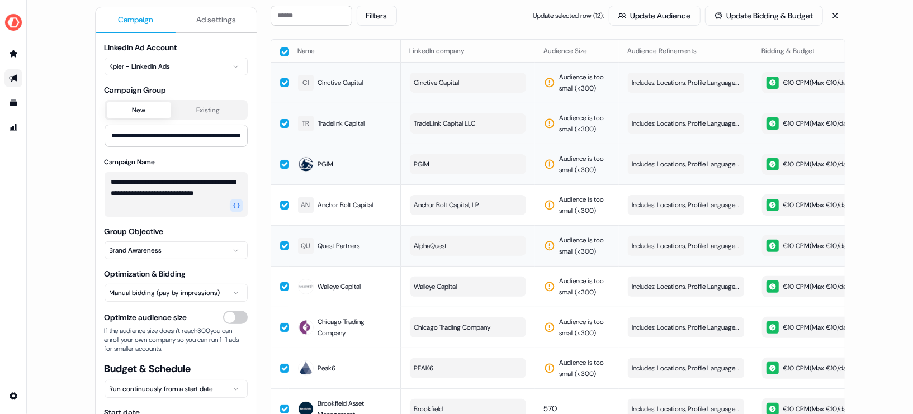
scroll to position [0, 0]
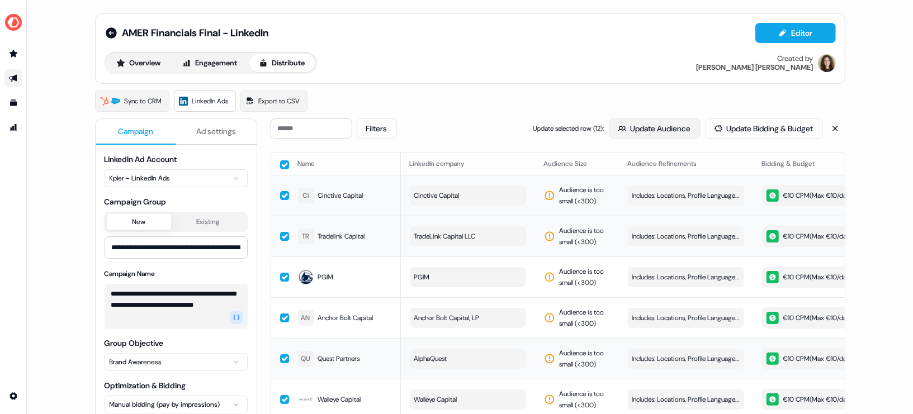
click at [657, 119] on button "Update Audience" at bounding box center [655, 129] width 92 height 20
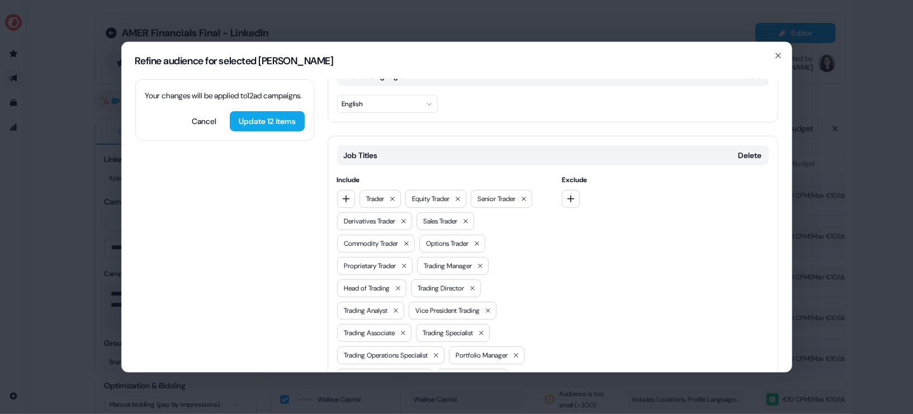
scroll to position [250, 0]
click at [346, 196] on icon "button" at bounding box center [346, 200] width 9 height 9
click at [374, 176] on input at bounding box center [417, 177] width 160 height 22
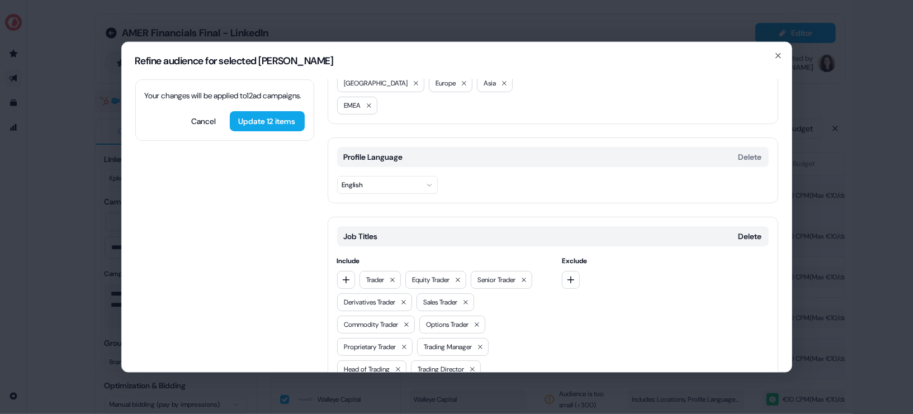
scroll to position [165, 0]
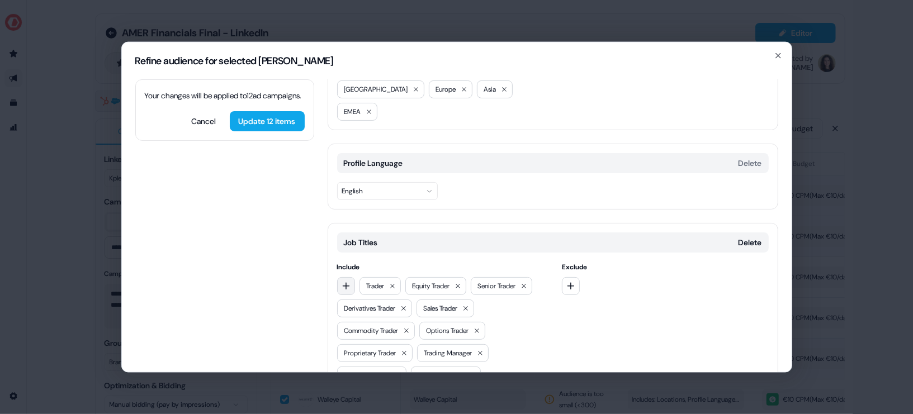
click at [343, 281] on icon "button" at bounding box center [346, 285] width 9 height 9
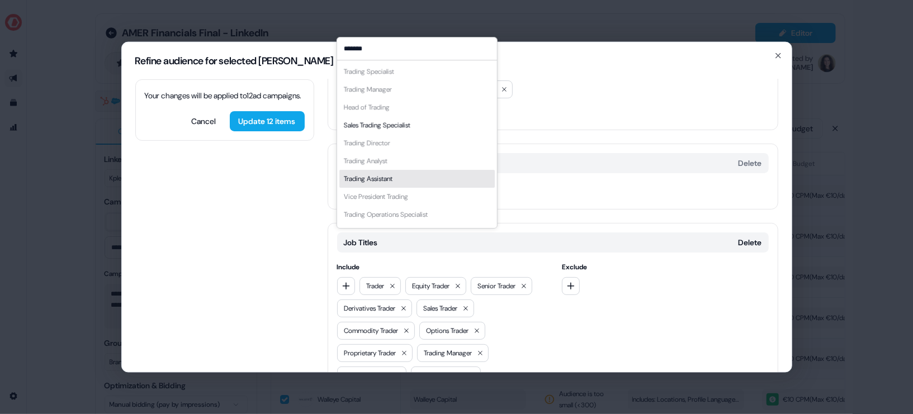
scroll to position [7, 0]
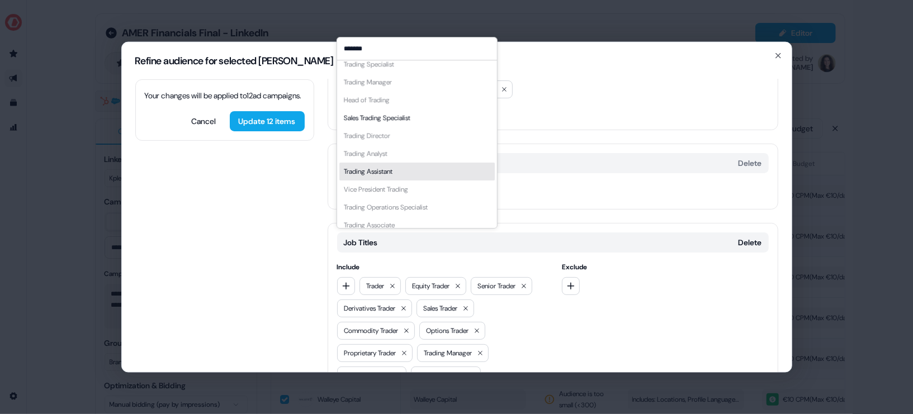
type input "*******"
click at [418, 173] on div "Trading Assistant" at bounding box center [416, 172] width 155 height 18
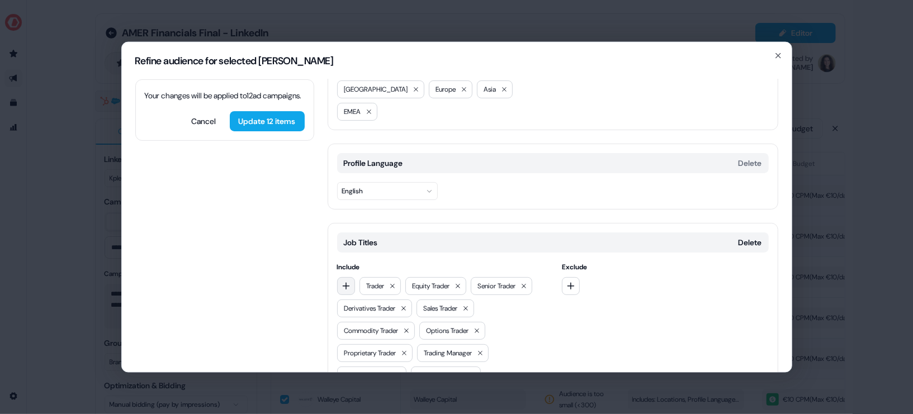
click at [350, 277] on button "button" at bounding box center [346, 286] width 18 height 18
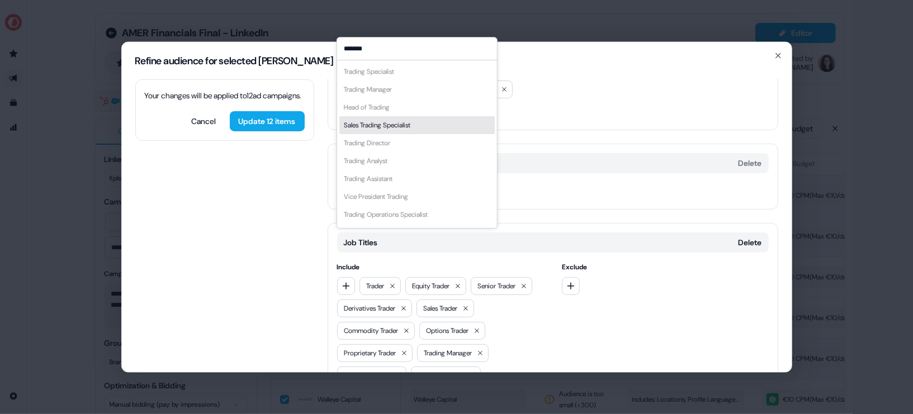
type input "*******"
click at [398, 130] on div "Sales Trading Specialist" at bounding box center [416, 125] width 155 height 18
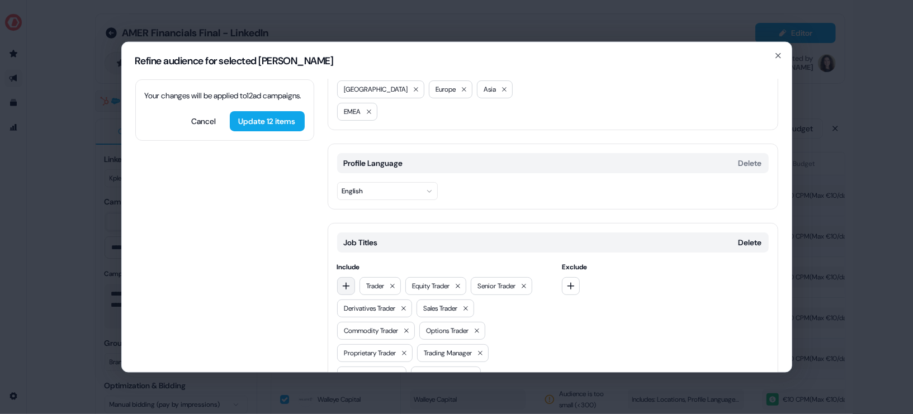
click at [343, 277] on button "button" at bounding box center [346, 286] width 18 height 18
type input "*******"
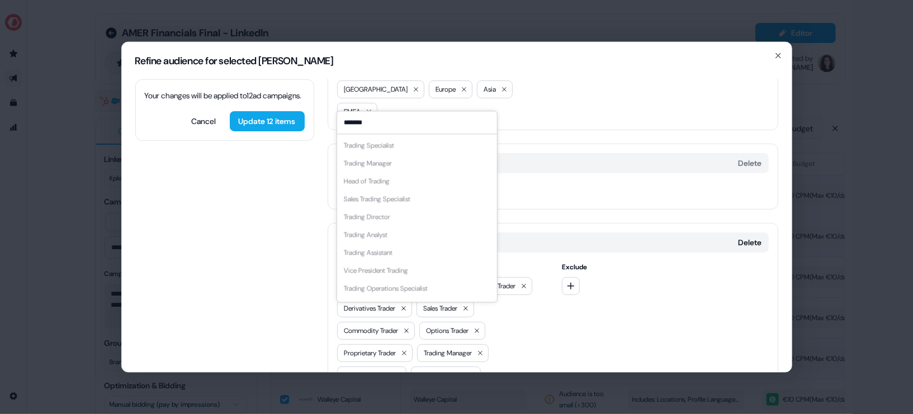
scroll to position [0, 0]
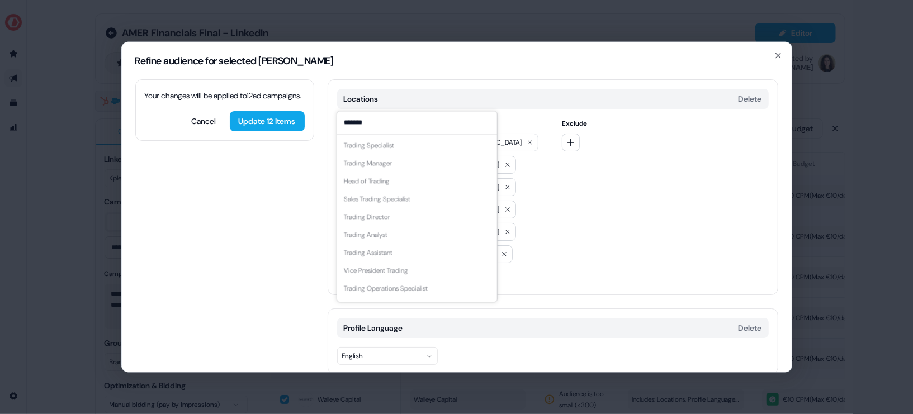
drag, startPoint x: 364, startPoint y: 48, endPoint x: 338, endPoint y: 46, distance: 25.8
click at [338, 46] on div "Refine audience for selected ad campaigns Your changes will be applied to 12 ad…" at bounding box center [457, 207] width 670 height 331
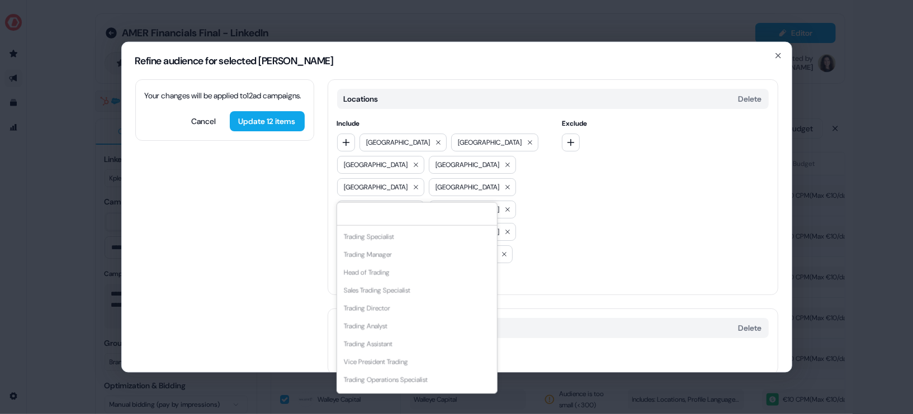
type input "*"
type input "*********"
click at [425, 251] on div "Portfolio Specialist" at bounding box center [416, 255] width 155 height 18
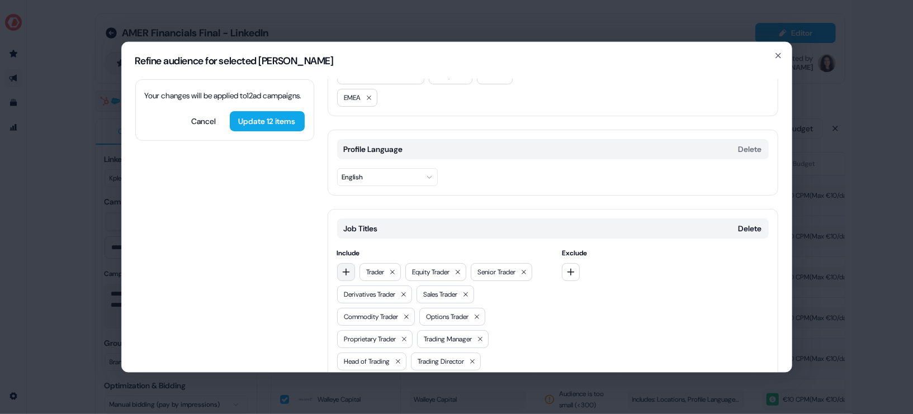
click at [348, 267] on icon "button" at bounding box center [346, 271] width 9 height 9
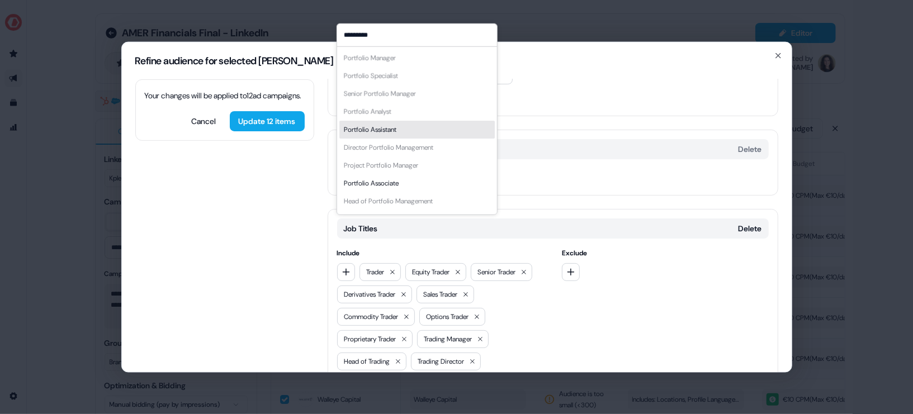
type input "*********"
click at [403, 126] on div "Portfolio Assistant" at bounding box center [416, 129] width 155 height 18
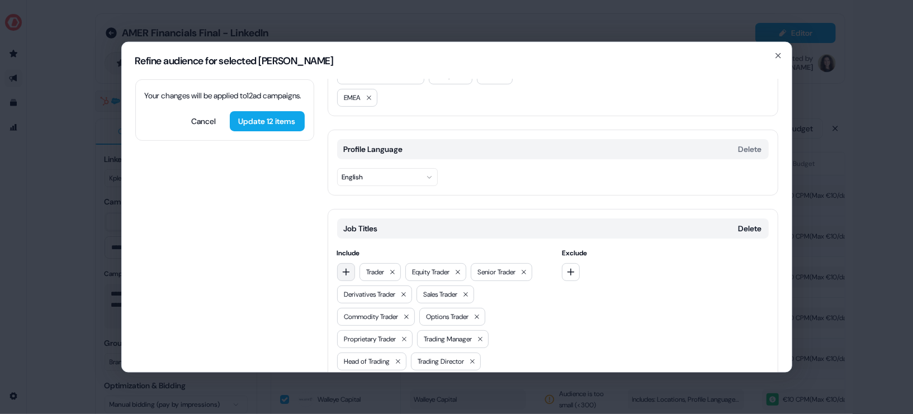
click at [346, 263] on button "button" at bounding box center [346, 272] width 18 height 18
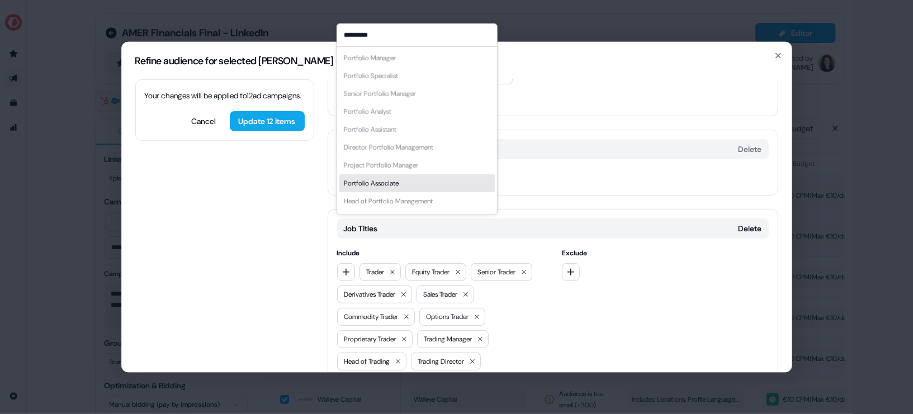
type input "*********"
click at [404, 176] on div "Portfolio Associate" at bounding box center [416, 183] width 155 height 18
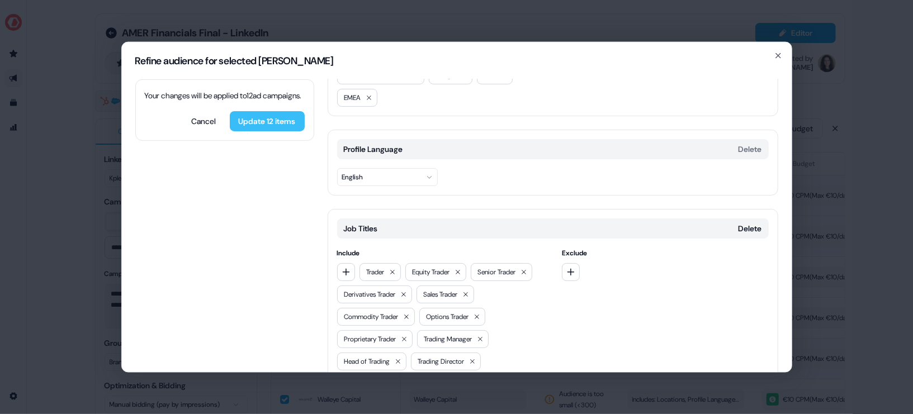
click at [246, 131] on button "Update 12 items" at bounding box center [267, 121] width 75 height 20
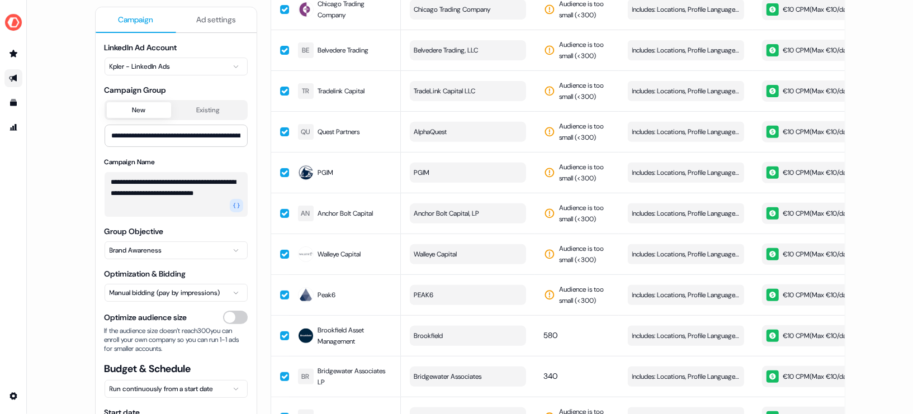
scroll to position [279, 0]
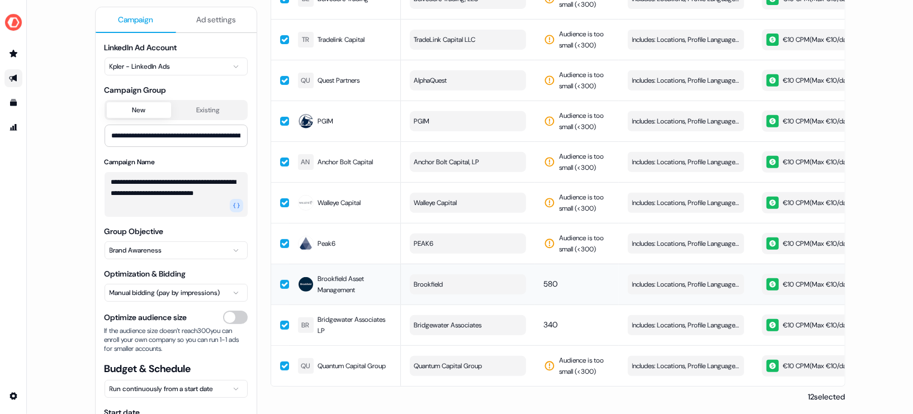
click at [281, 280] on button "button" at bounding box center [284, 284] width 9 height 9
click at [281, 322] on button "button" at bounding box center [284, 325] width 9 height 9
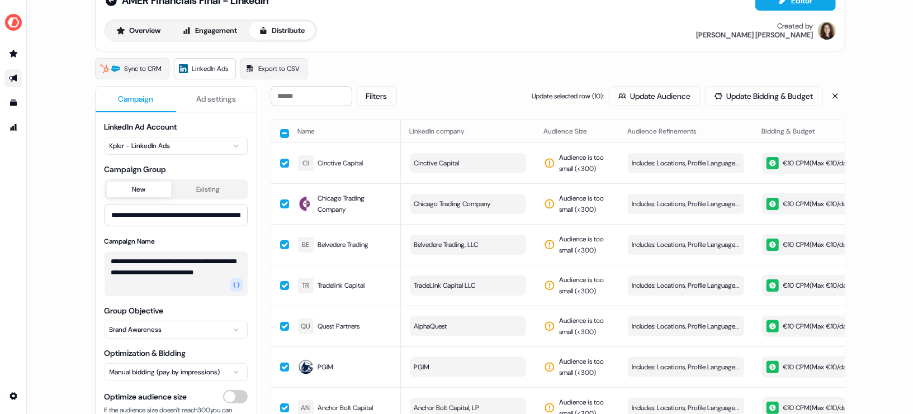
scroll to position [0, 0]
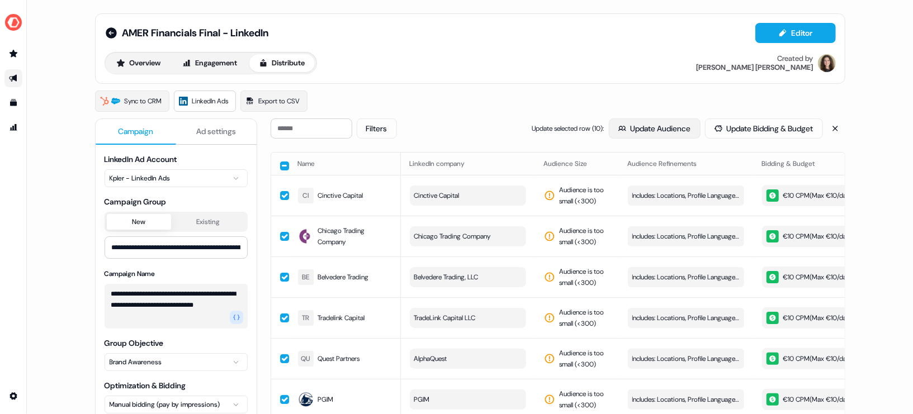
click at [626, 121] on button "Update Audience" at bounding box center [655, 129] width 92 height 20
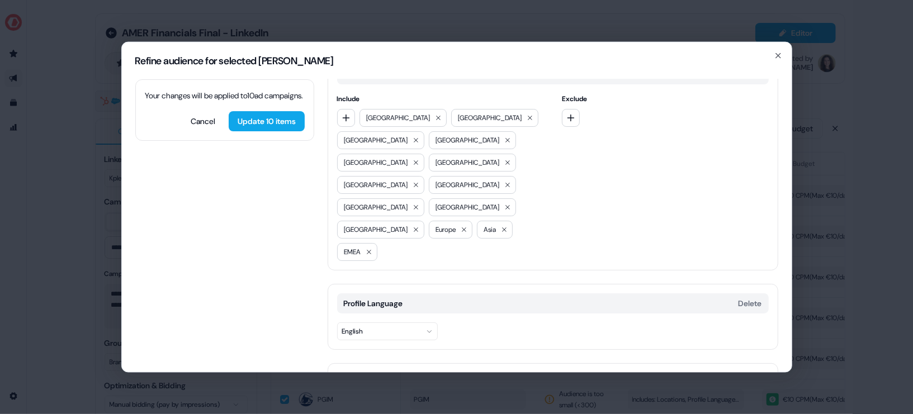
scroll to position [26, 0]
click at [349, 120] on button "button" at bounding box center [346, 116] width 18 height 18
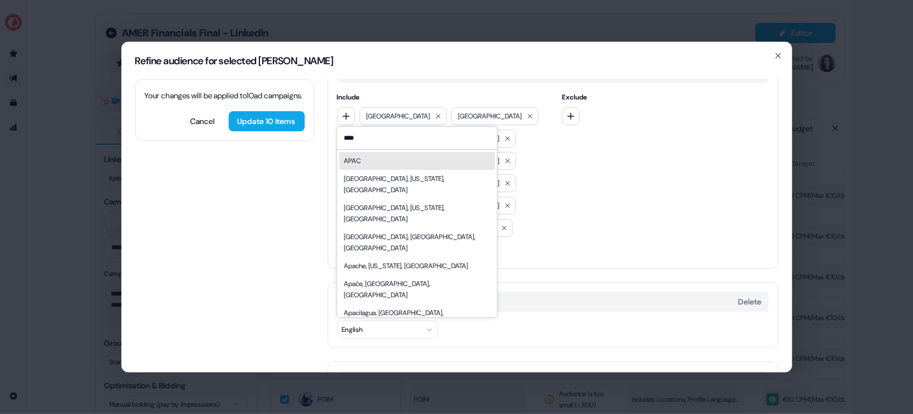
type input "****"
click at [384, 166] on div "APAC" at bounding box center [416, 161] width 155 height 18
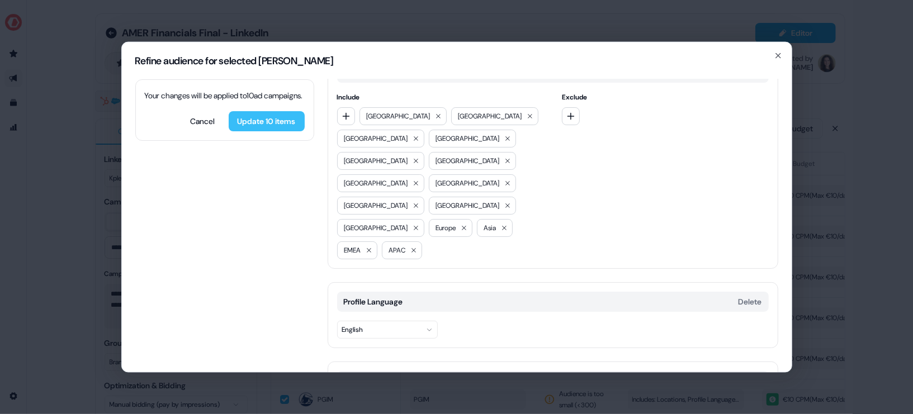
click at [271, 131] on button "Update 10 items" at bounding box center [267, 121] width 76 height 20
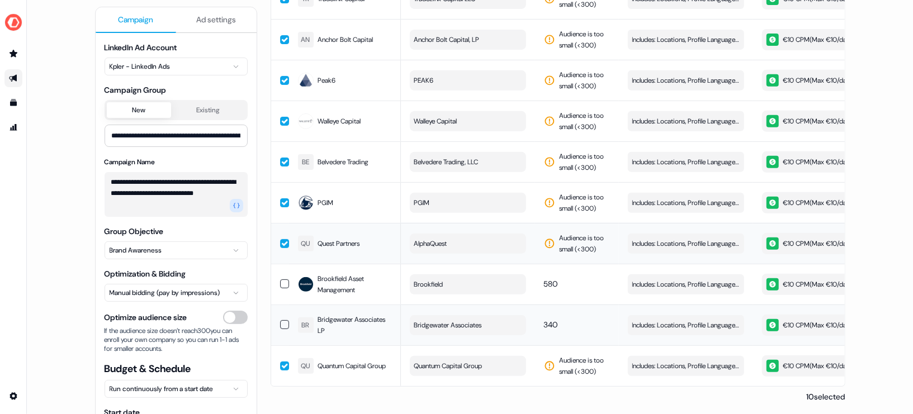
scroll to position [0, 0]
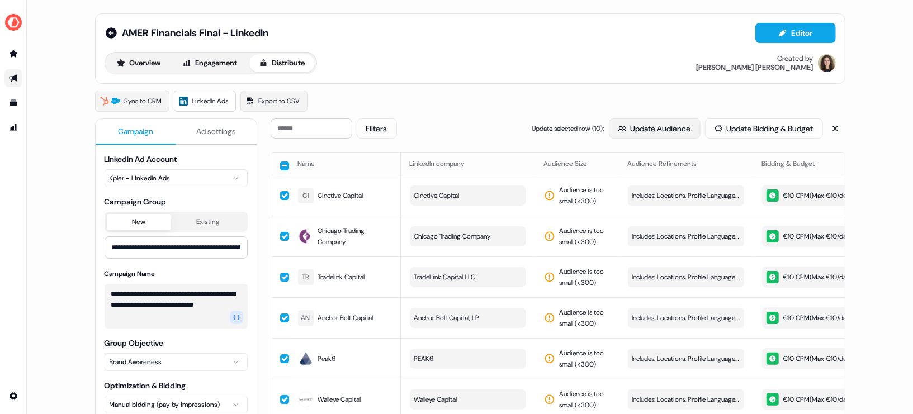
click at [652, 119] on button "Update Audience" at bounding box center [655, 129] width 92 height 20
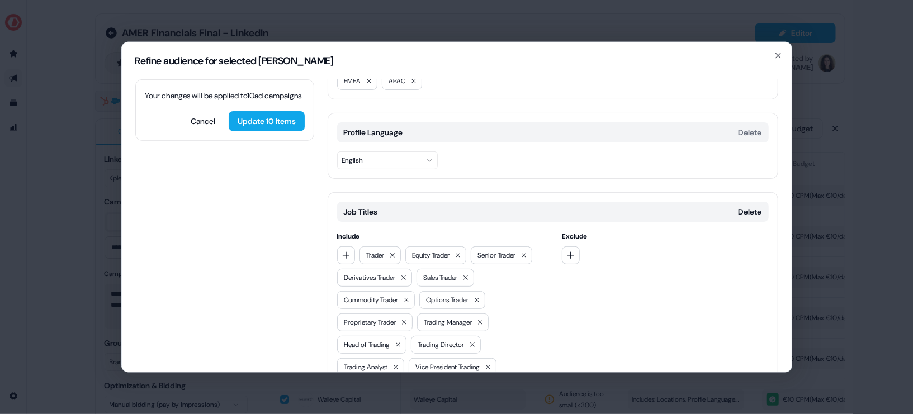
scroll to position [270, 0]
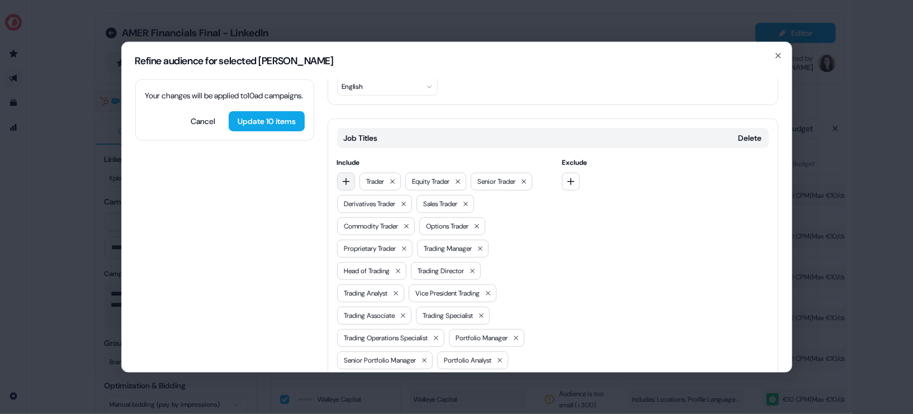
click at [346, 177] on icon "button" at bounding box center [346, 181] width 9 height 9
click at [440, 56] on h2 "Refine audience for selected ad campaigns" at bounding box center [456, 60] width 643 height 10
click at [779, 52] on icon "button" at bounding box center [778, 55] width 9 height 9
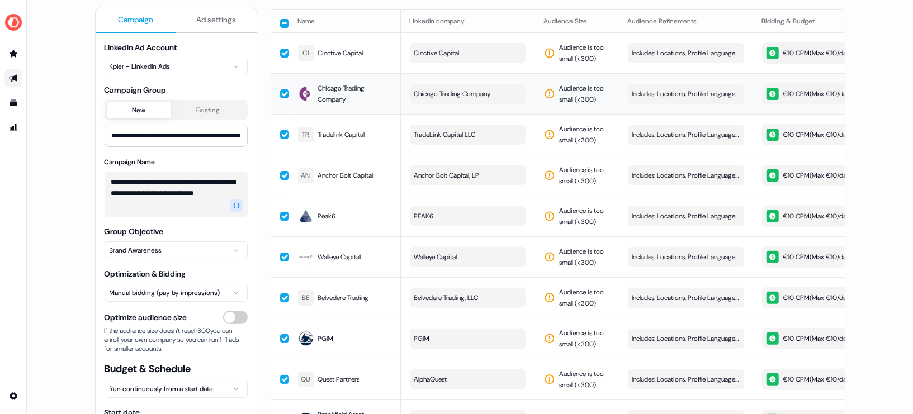
scroll to position [115, 0]
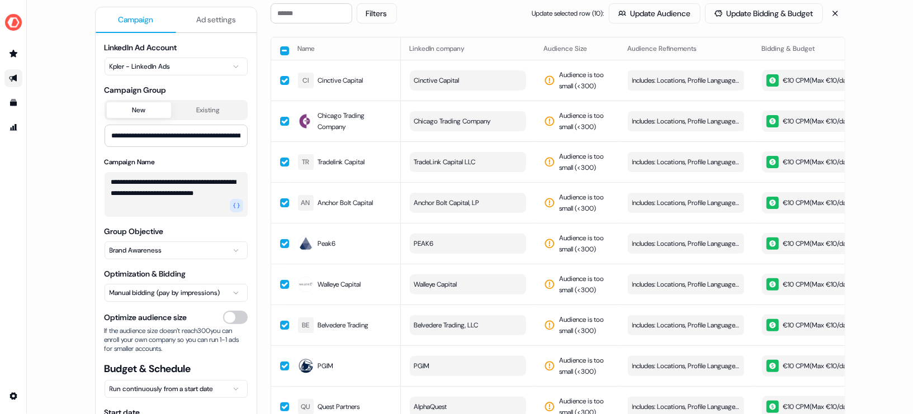
click at [281, 49] on button "button" at bounding box center [284, 50] width 9 height 9
click at [280, 49] on button "button" at bounding box center [284, 49] width 9 height 9
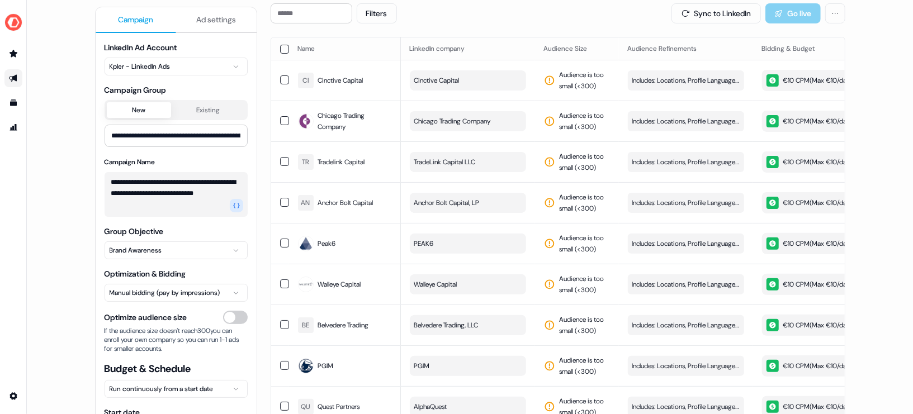
click at [284, 78] on button "button" at bounding box center [284, 80] width 9 height 9
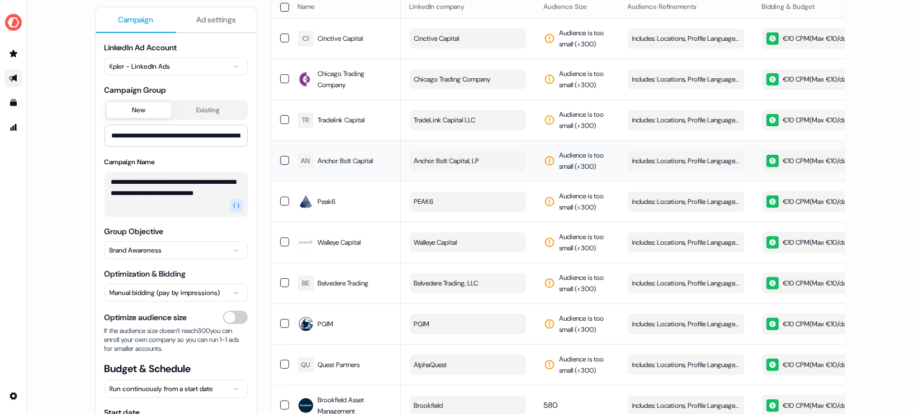
scroll to position [158, 0]
click at [282, 78] on button "button" at bounding box center [284, 77] width 9 height 9
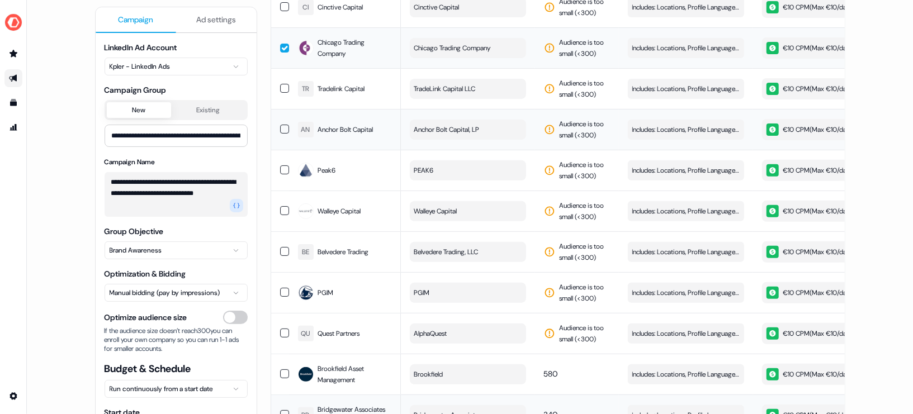
scroll to position [188, 0]
click at [282, 166] on button "button" at bounding box center [284, 170] width 9 height 9
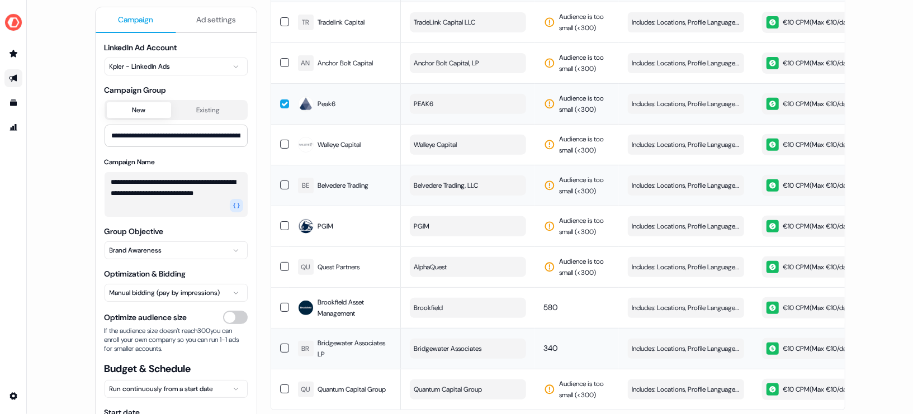
scroll to position [257, 0]
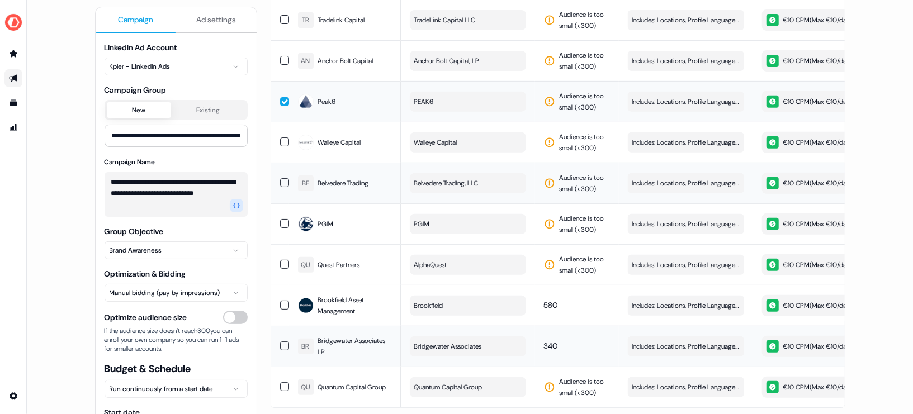
click at [280, 178] on button "button" at bounding box center [284, 182] width 9 height 9
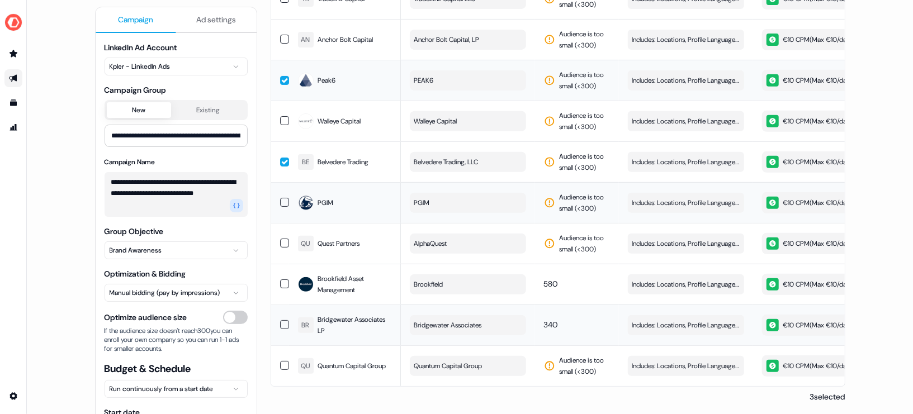
click at [281, 200] on button "button" at bounding box center [284, 202] width 9 height 9
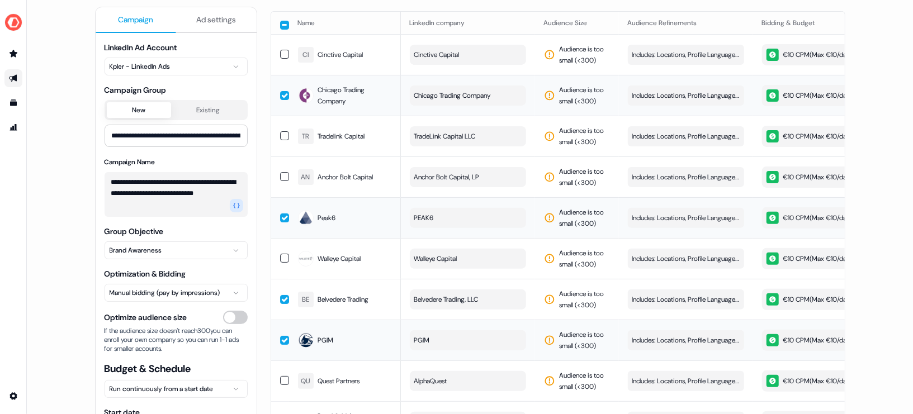
scroll to position [0, 0]
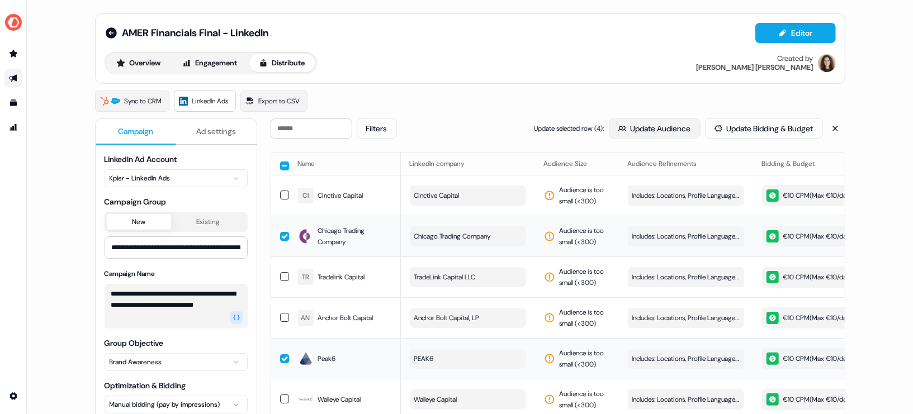
click at [636, 128] on button "Update Audience" at bounding box center [655, 129] width 92 height 20
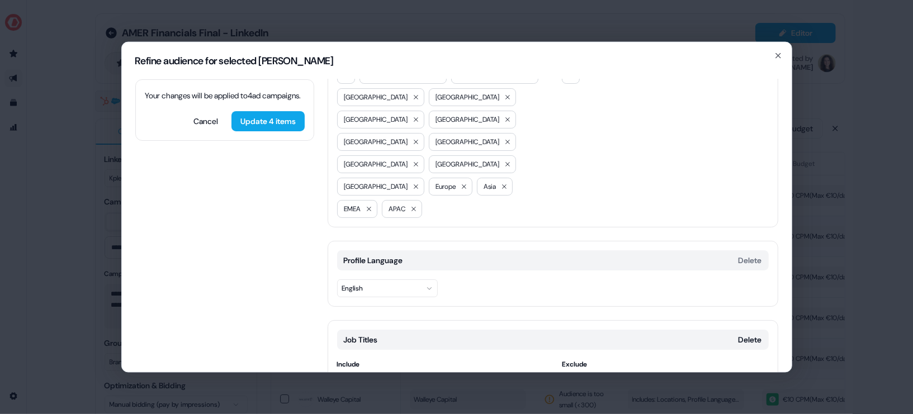
scroll to position [69, 0]
click at [780, 57] on icon "button" at bounding box center [778, 55] width 4 height 4
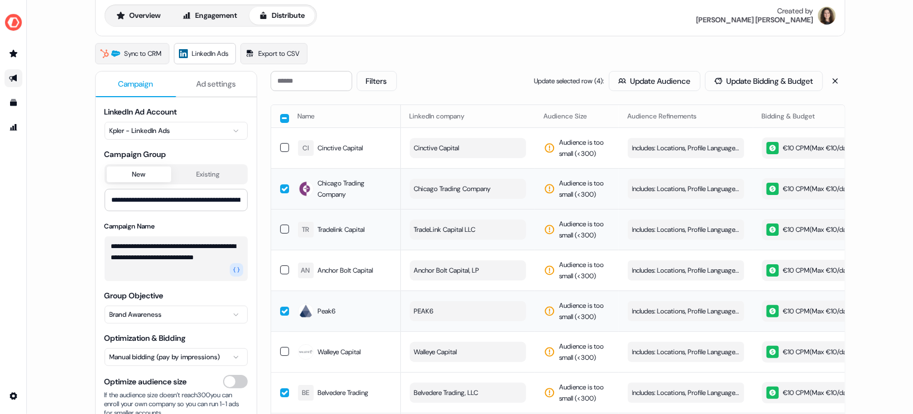
scroll to position [49, 0]
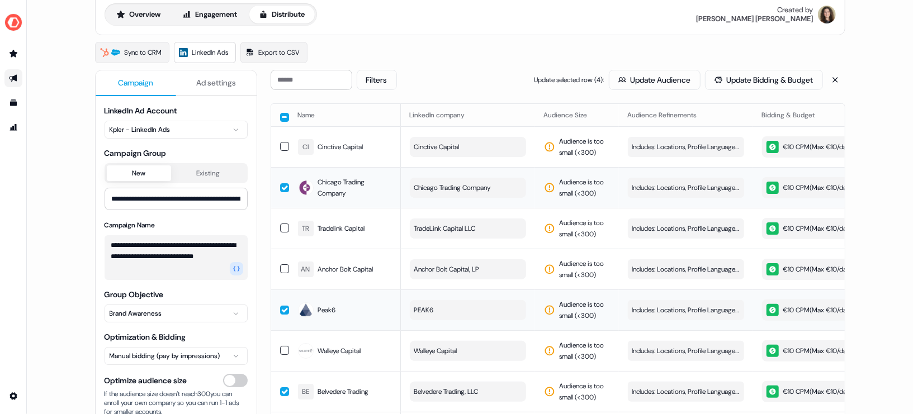
click at [282, 143] on button "button" at bounding box center [284, 146] width 9 height 9
click at [285, 226] on button "button" at bounding box center [284, 228] width 9 height 9
click at [284, 267] on button "button" at bounding box center [284, 269] width 9 height 9
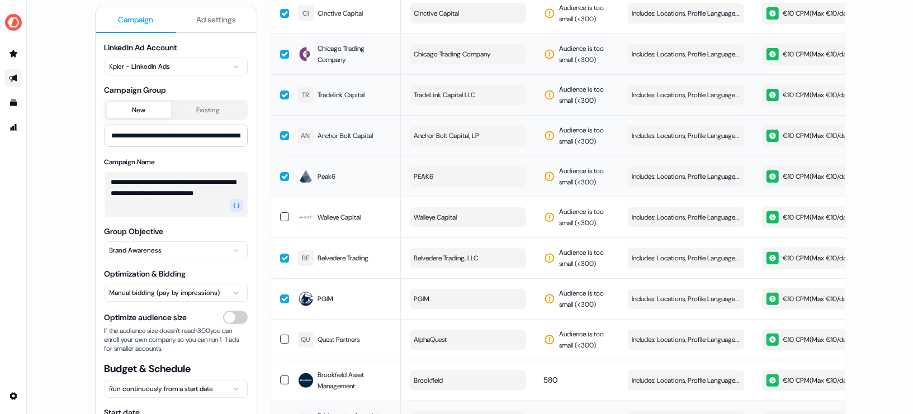
scroll to position [182, 0]
click at [280, 218] on button "button" at bounding box center [284, 217] width 9 height 9
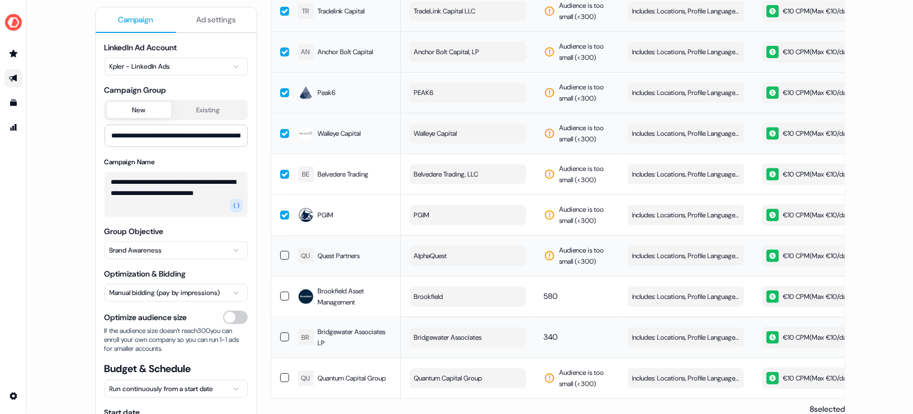
click at [281, 253] on button "button" at bounding box center [284, 255] width 9 height 9
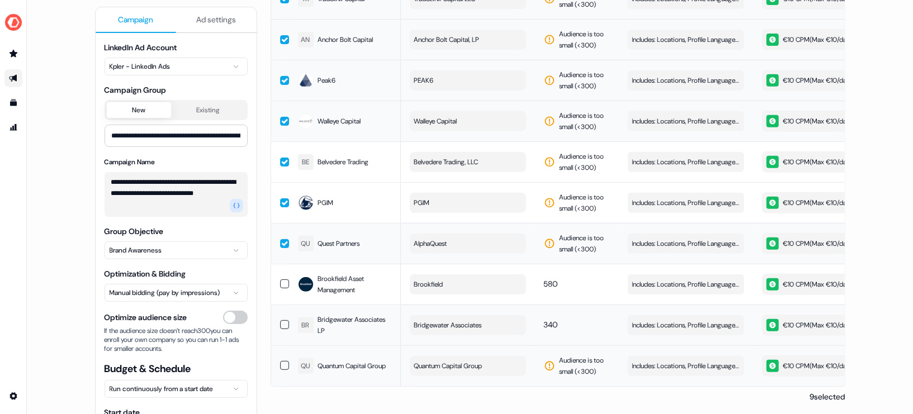
click at [284, 361] on button "button" at bounding box center [284, 365] width 9 height 9
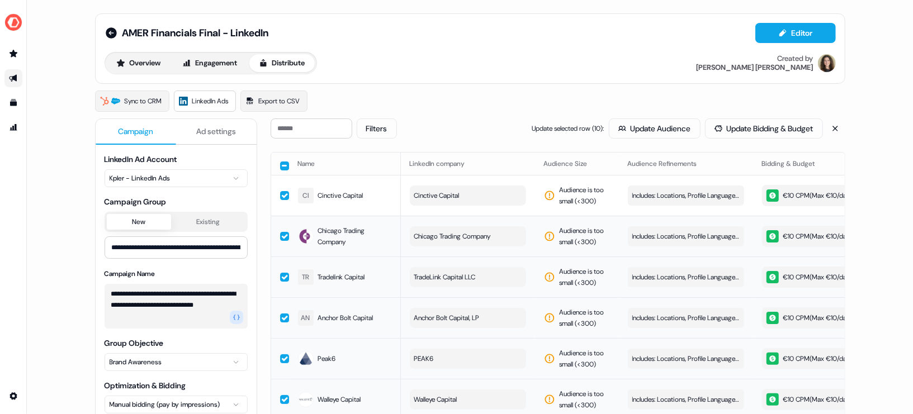
click at [642, 138] on div "Filters Update selected row ( 10 ): Update Audience Update Bidding & Budget Nam…" at bounding box center [558, 400] width 575 height 563
click at [630, 128] on button "Update Audience" at bounding box center [655, 129] width 92 height 20
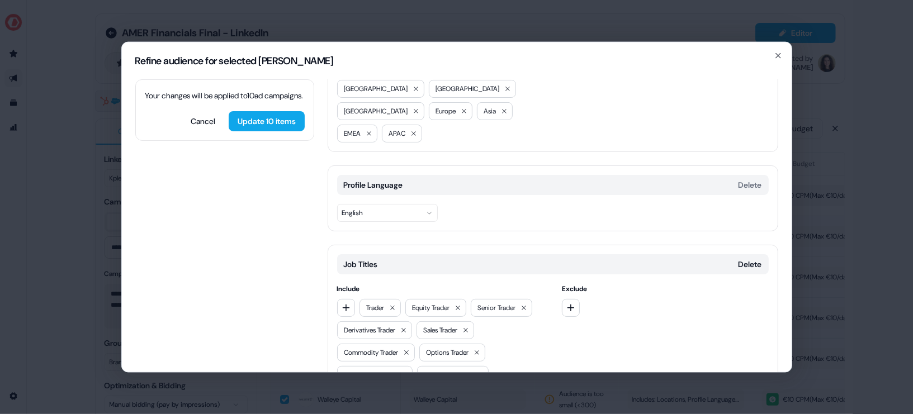
scroll to position [281, 0]
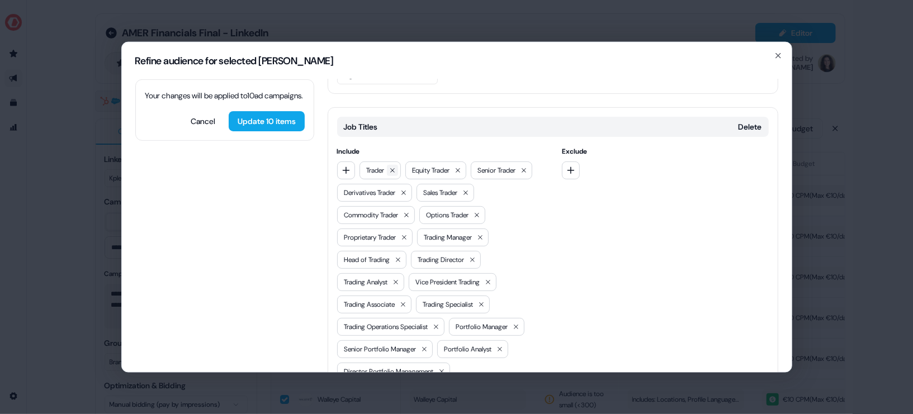
click at [395, 167] on icon at bounding box center [392, 170] width 7 height 7
click at [410, 164] on button at bounding box center [412, 169] width 11 height 11
click at [390, 189] on icon at bounding box center [386, 192] width 7 height 7
click at [413, 167] on icon at bounding box center [412, 170] width 7 height 7
click at [427, 167] on icon at bounding box center [426, 170] width 7 height 7
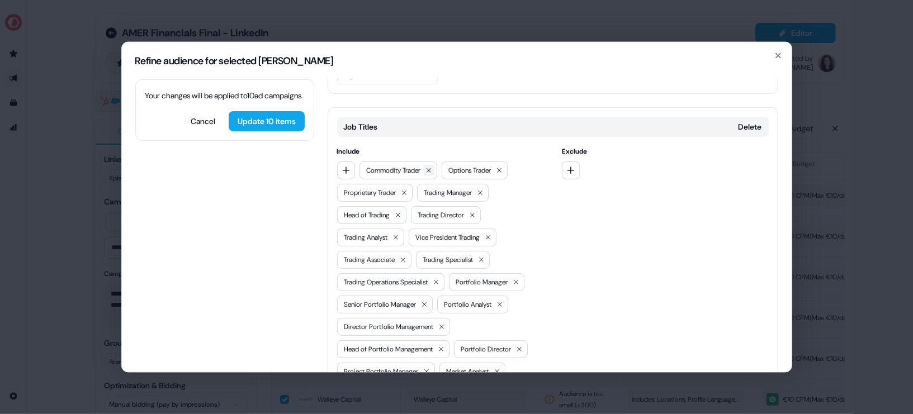
click at [430, 167] on icon at bounding box center [429, 170] width 7 height 7
click at [423, 164] on button at bounding box center [417, 169] width 11 height 11
click at [430, 167] on icon at bounding box center [426, 170] width 7 height 7
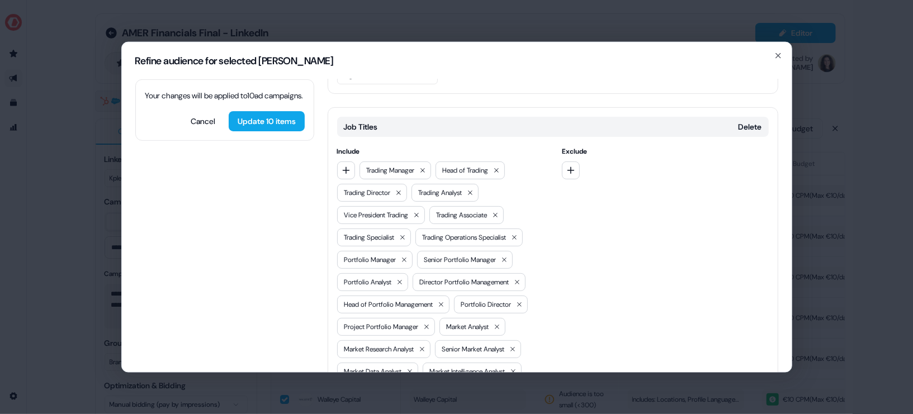
click at [431, 161] on div "Trading Manager" at bounding box center [396, 170] width 72 height 18
click at [426, 167] on icon at bounding box center [422, 170] width 7 height 7
click at [424, 167] on icon at bounding box center [420, 170] width 7 height 7
click at [424, 167] on icon at bounding box center [421, 170] width 7 height 7
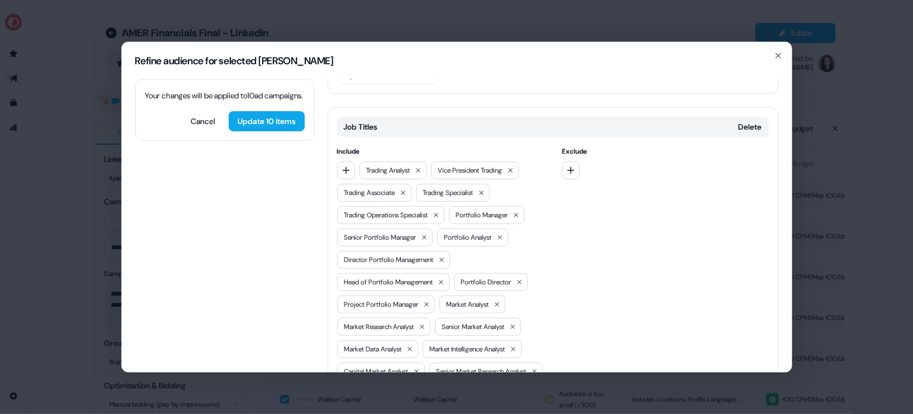
click at [424, 164] on button at bounding box center [418, 169] width 11 height 11
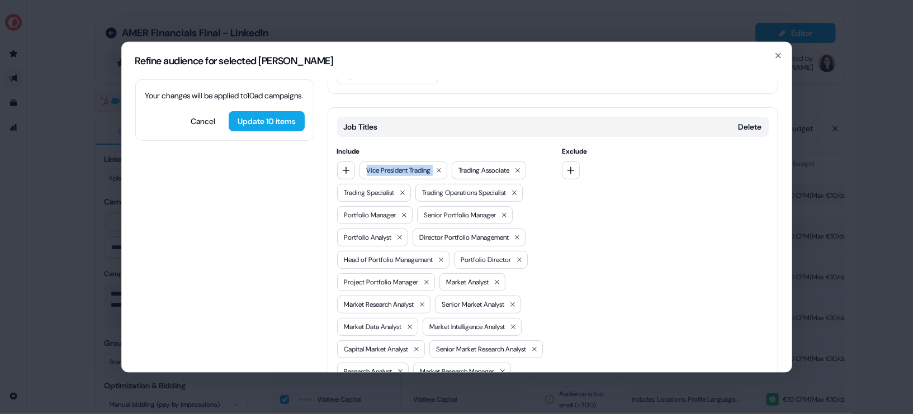
click at [426, 164] on span "Vice President Trading" at bounding box center [399, 169] width 64 height 11
click at [440, 167] on icon at bounding box center [439, 170] width 7 height 7
click at [434, 161] on div "Trading Associate" at bounding box center [397, 170] width 74 height 18
click at [429, 167] on icon at bounding box center [425, 170] width 7 height 7
click at [431, 164] on button at bounding box center [424, 169] width 11 height 11
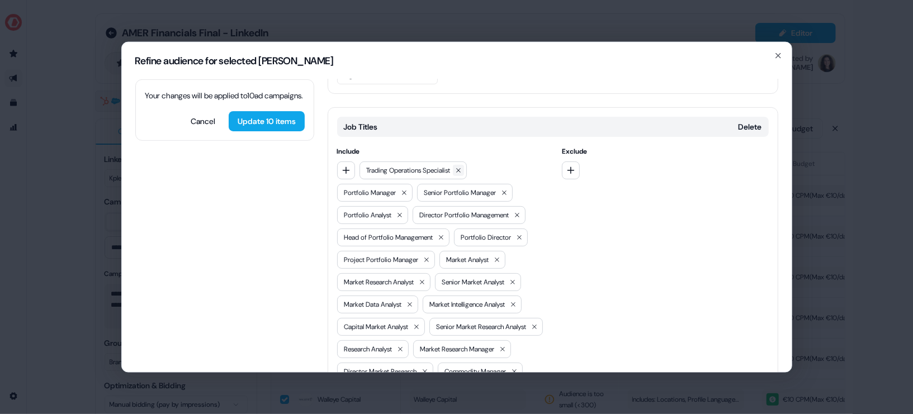
click at [460, 164] on button at bounding box center [458, 169] width 11 height 11
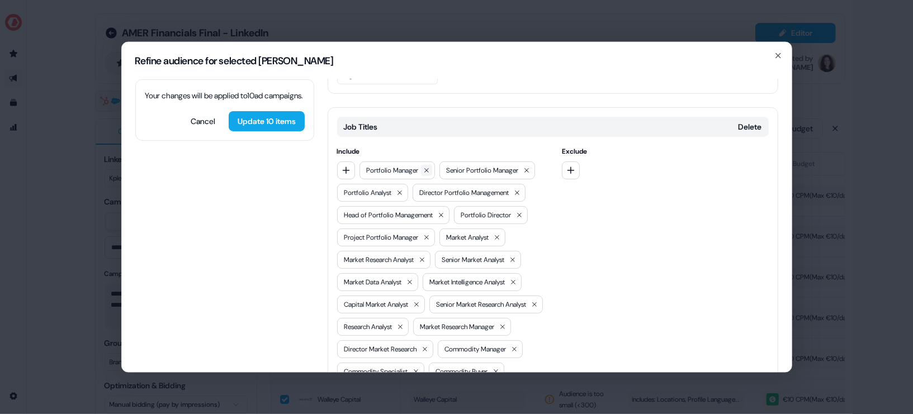
click at [430, 167] on icon at bounding box center [426, 170] width 7 height 7
click at [447, 167] on icon at bounding box center [447, 170] width 7 height 7
click at [424, 164] on button at bounding box center [422, 169] width 11 height 11
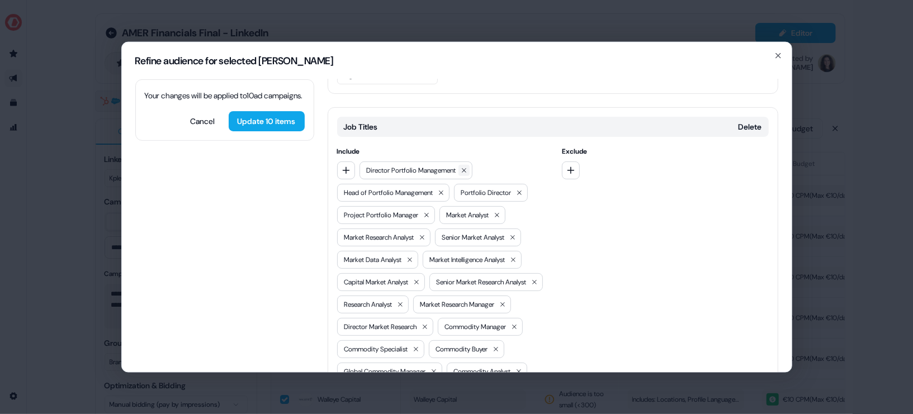
click at [468, 167] on icon at bounding box center [464, 170] width 7 height 7
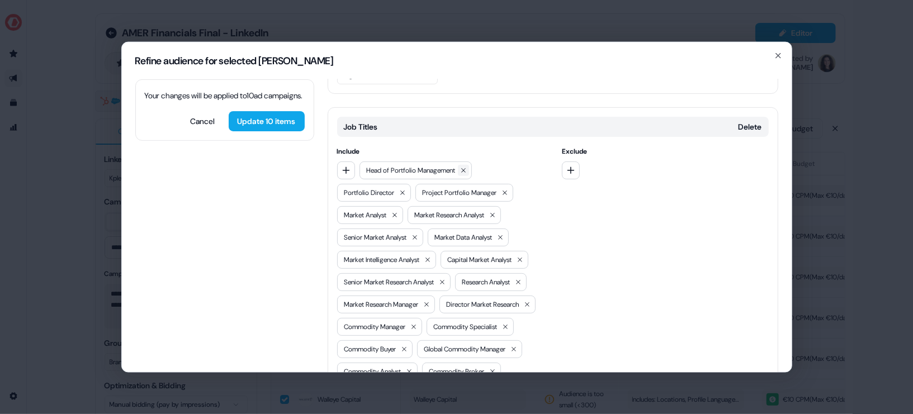
click at [465, 167] on icon at bounding box center [463, 170] width 7 height 7
click at [425, 167] on icon at bounding box center [425, 170] width 7 height 7
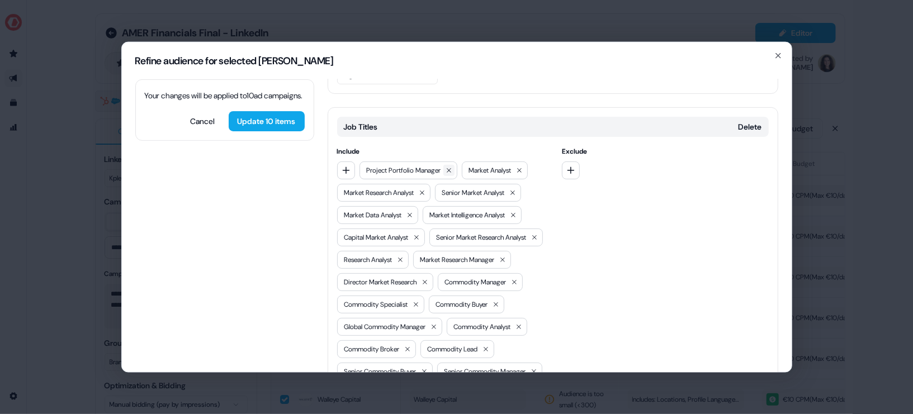
click at [451, 168] on icon at bounding box center [449, 170] width 4 height 4
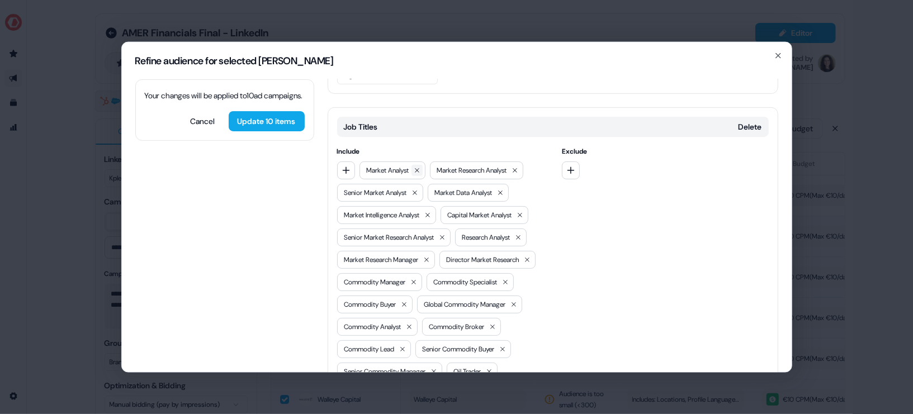
click at [421, 167] on icon at bounding box center [417, 170] width 7 height 7
click at [444, 161] on div "Market Research Analyst" at bounding box center [406, 170] width 93 height 18
click at [447, 168] on icon at bounding box center [444, 170] width 4 height 4
click at [439, 167] on icon at bounding box center [437, 170] width 7 height 7
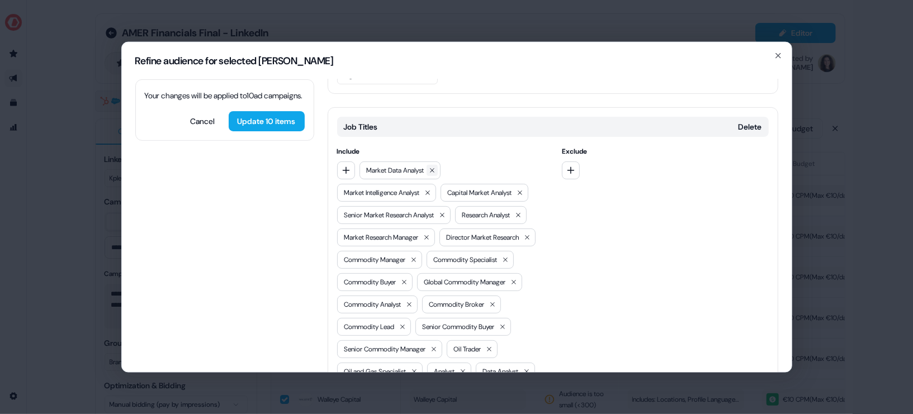
click at [436, 167] on icon at bounding box center [432, 170] width 7 height 7
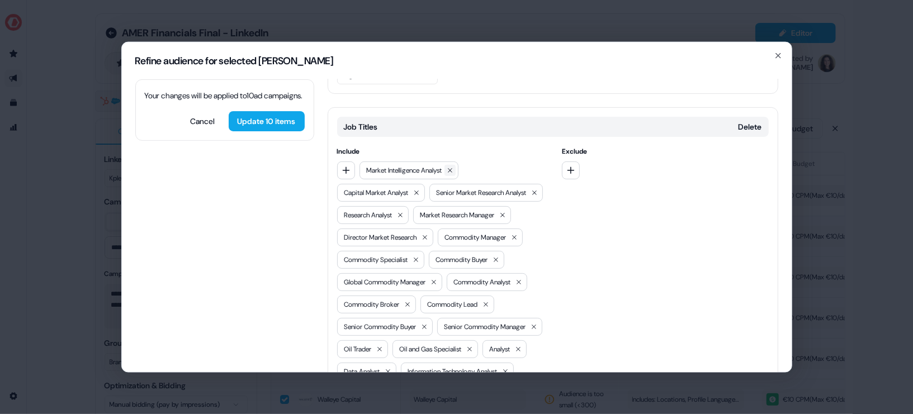
click at [454, 167] on icon at bounding box center [450, 170] width 7 height 7
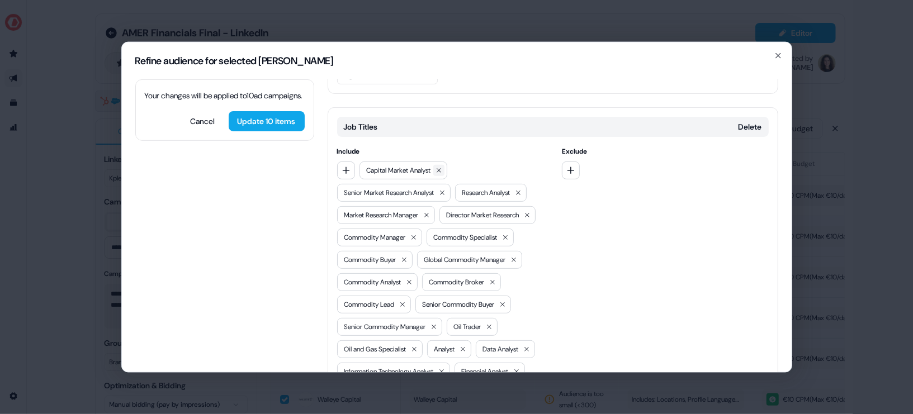
click at [442, 167] on icon at bounding box center [439, 170] width 7 height 7
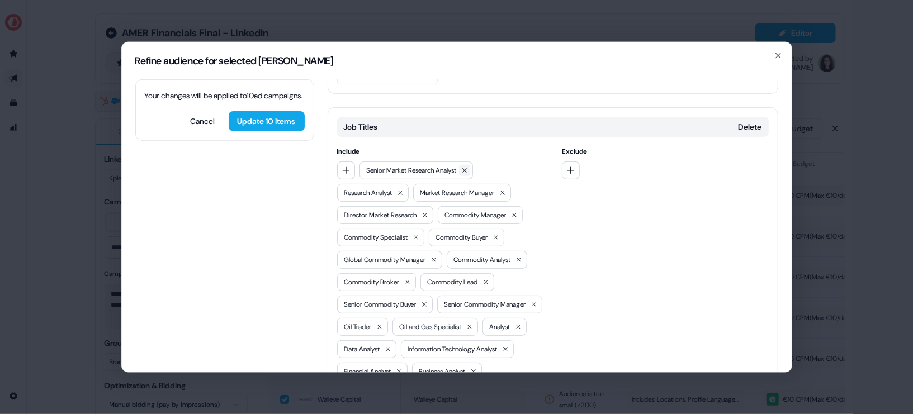
click at [466, 164] on button at bounding box center [464, 169] width 11 height 11
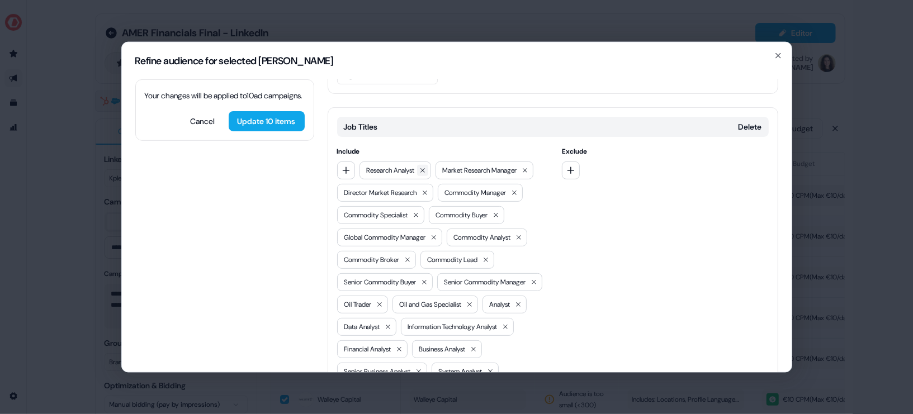
click at [425, 168] on icon at bounding box center [423, 170] width 4 height 4
click at [452, 167] on icon at bounding box center [449, 170] width 7 height 7
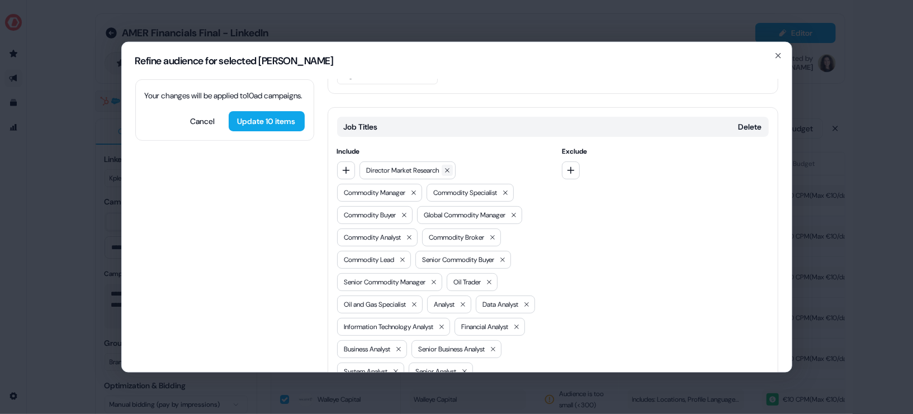
click at [451, 167] on icon at bounding box center [447, 170] width 7 height 7
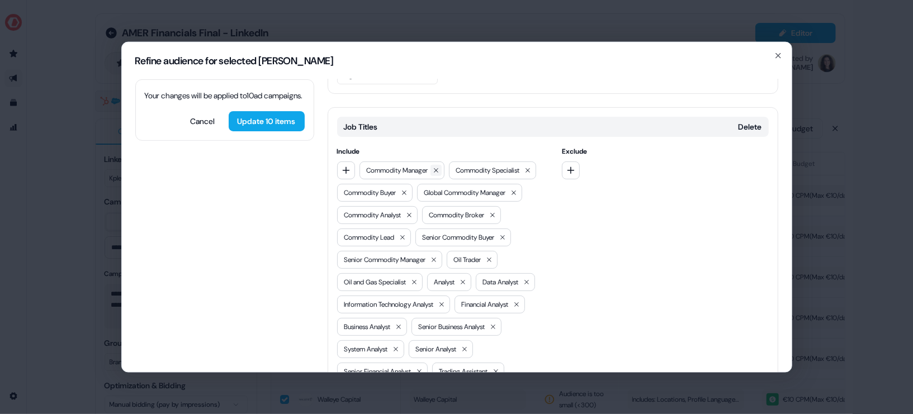
click at [438, 167] on icon at bounding box center [436, 170] width 7 height 7
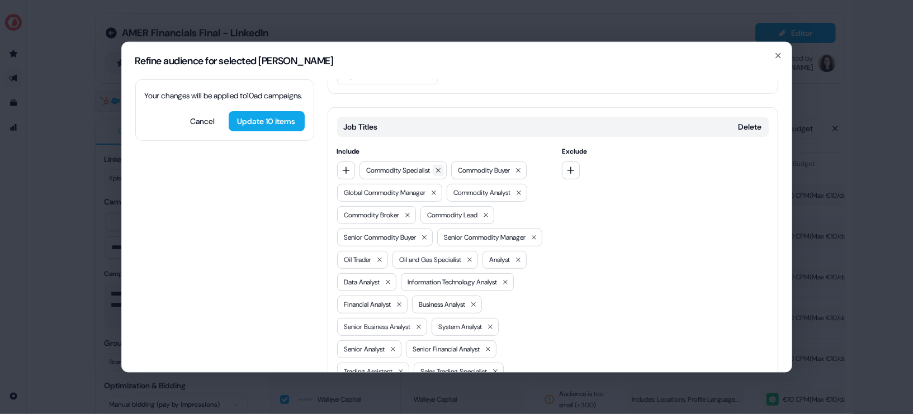
click at [444, 164] on button at bounding box center [438, 169] width 11 height 11
click at [432, 164] on button at bounding box center [426, 169] width 11 height 11
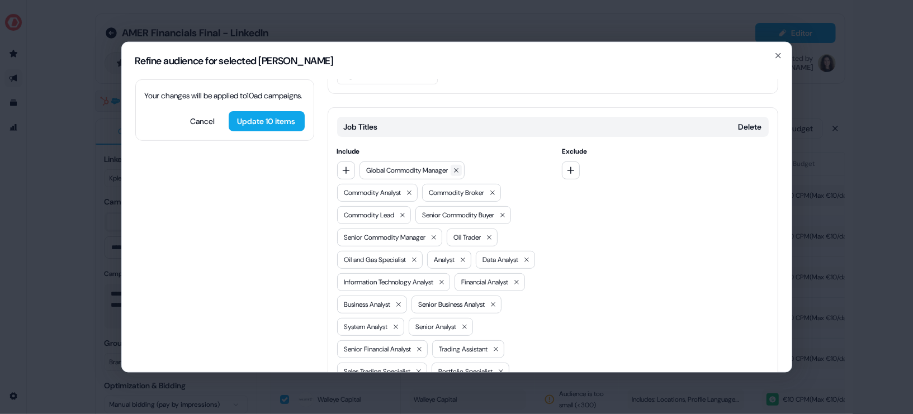
click at [460, 164] on button at bounding box center [456, 169] width 11 height 11
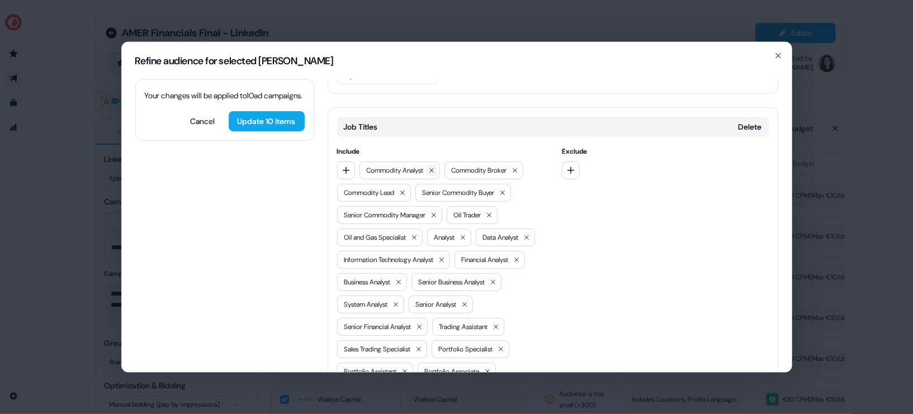
click at [435, 164] on button at bounding box center [431, 169] width 11 height 11
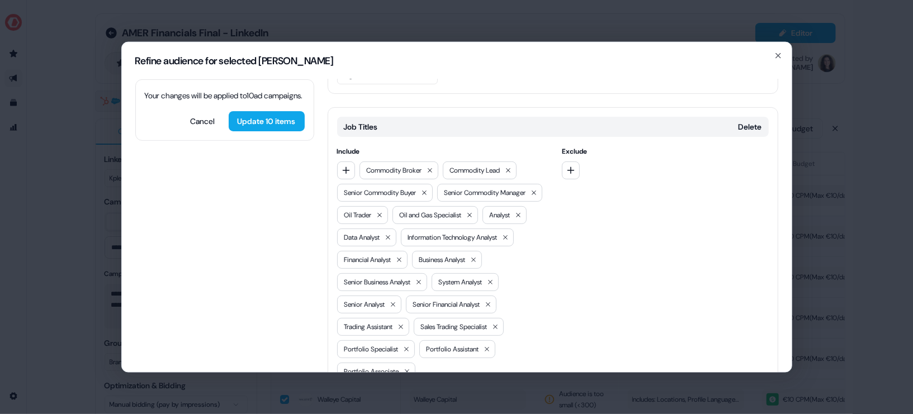
click at [435, 164] on button at bounding box center [429, 169] width 11 height 11
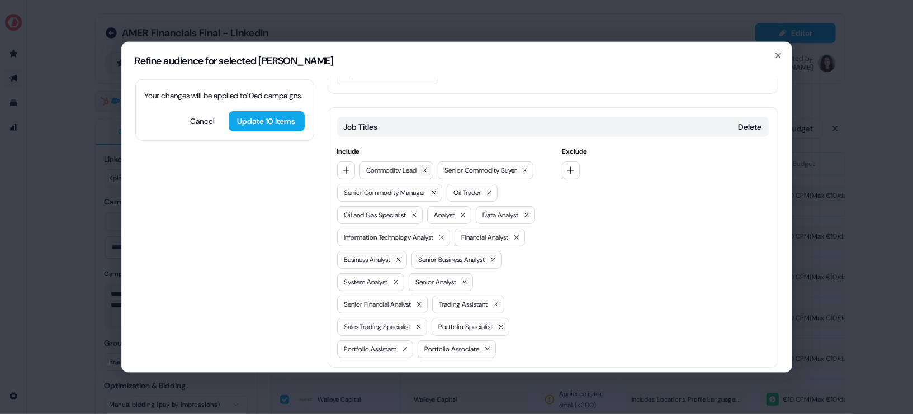
click at [427, 168] on icon at bounding box center [425, 170] width 4 height 4
click at [448, 167] on icon at bounding box center [447, 170] width 7 height 7
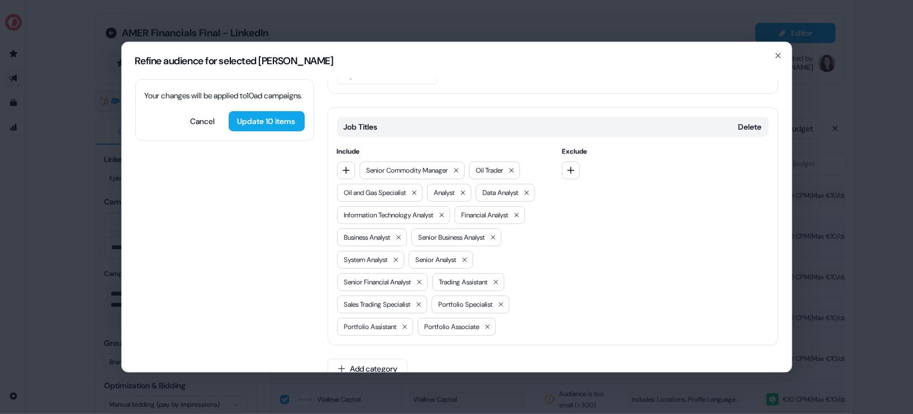
scroll to position [276, 0]
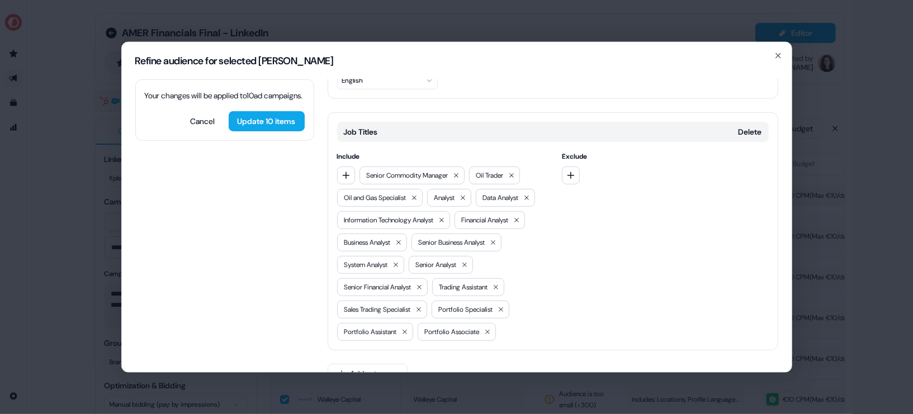
click at [449, 169] on span "Senior Commodity Manager" at bounding box center [408, 174] width 82 height 11
click at [454, 166] on div "Senior Commodity Manager" at bounding box center [412, 175] width 105 height 18
click at [456, 169] on button at bounding box center [456, 174] width 11 height 11
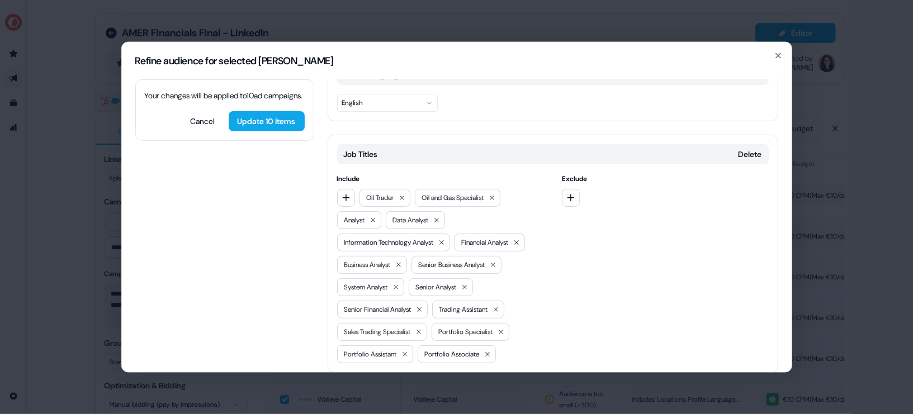
click at [411, 188] on div "Oil Trader" at bounding box center [385, 197] width 51 height 18
click at [404, 195] on icon at bounding box center [402, 197] width 4 height 4
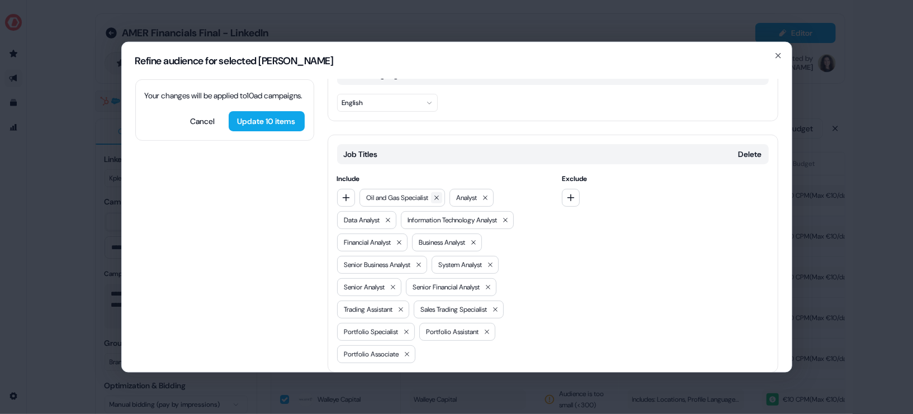
click at [440, 194] on icon at bounding box center [436, 197] width 7 height 7
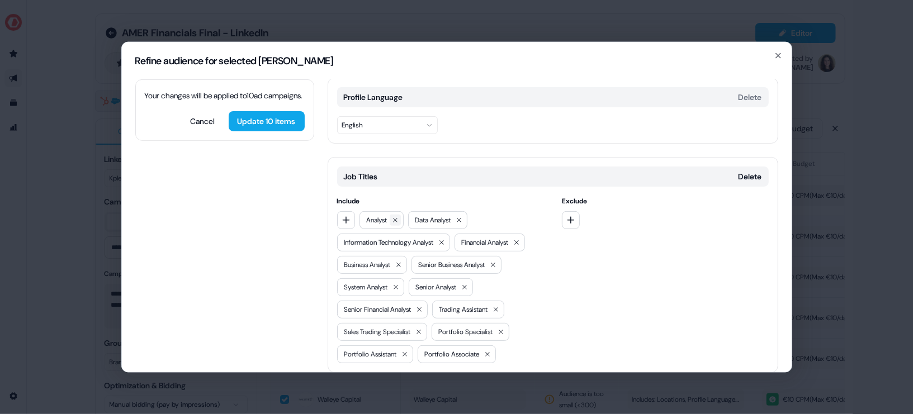
click at [399, 216] on icon at bounding box center [395, 219] width 7 height 7
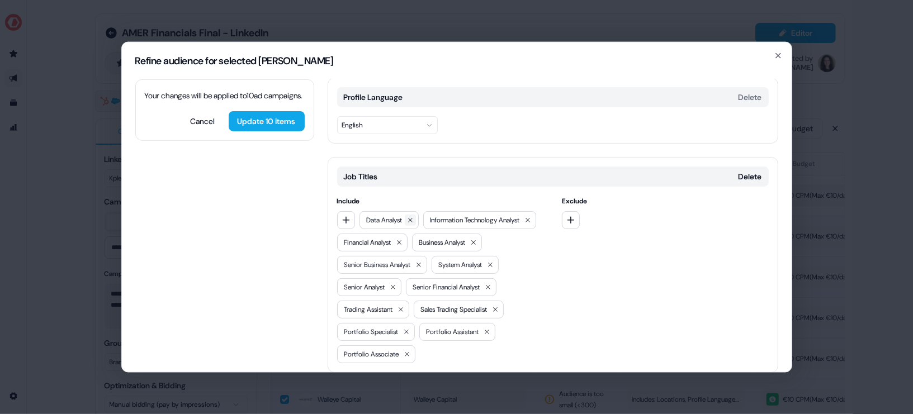
click at [411, 216] on icon at bounding box center [410, 219] width 7 height 7
click at [468, 216] on icon at bounding box center [464, 219] width 7 height 7
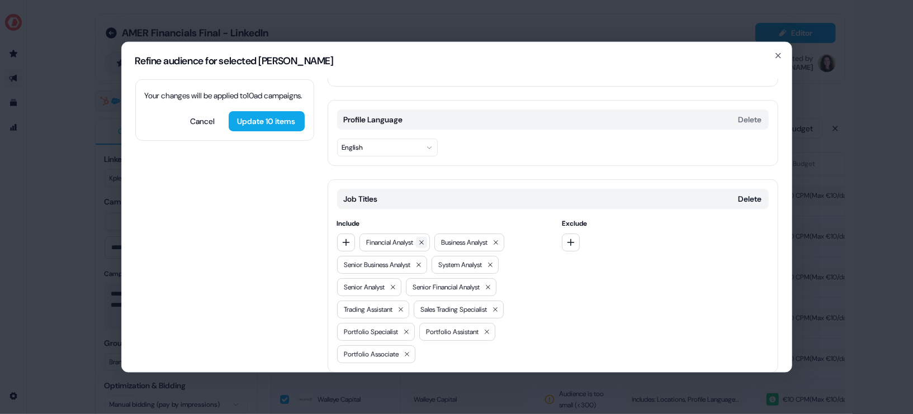
click at [424, 239] on icon at bounding box center [421, 242] width 7 height 7
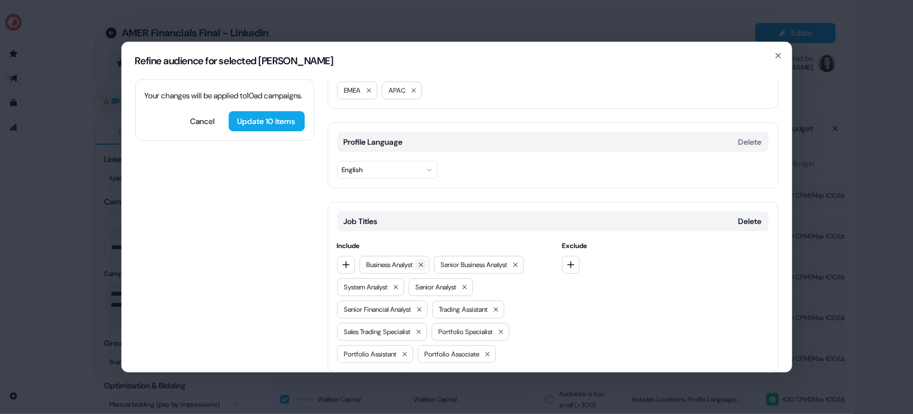
click at [424, 261] on icon at bounding box center [421, 264] width 7 height 7
click at [442, 259] on button at bounding box center [441, 264] width 11 height 11
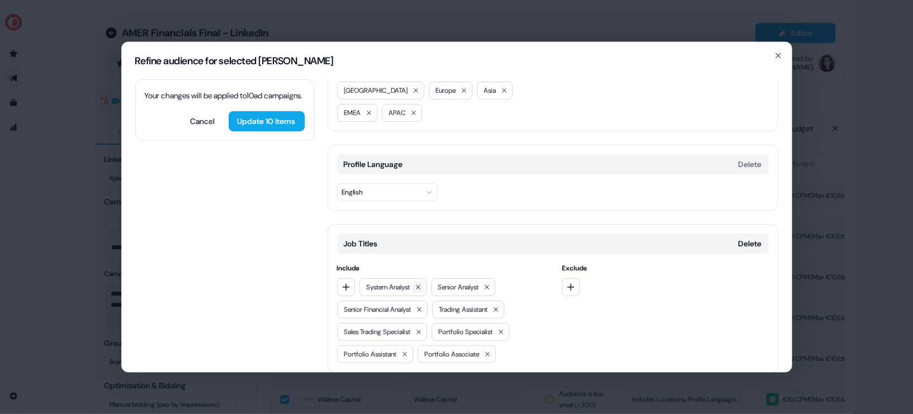
click at [422, 284] on icon at bounding box center [418, 287] width 7 height 7
click at [417, 284] on icon at bounding box center [415, 287] width 7 height 7
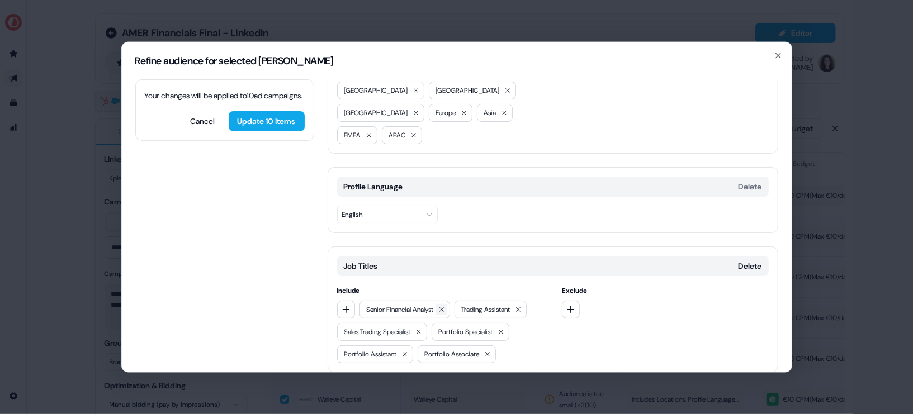
click at [445, 306] on icon at bounding box center [441, 309] width 7 height 7
click at [424, 306] on icon at bounding box center [423, 309] width 7 height 7
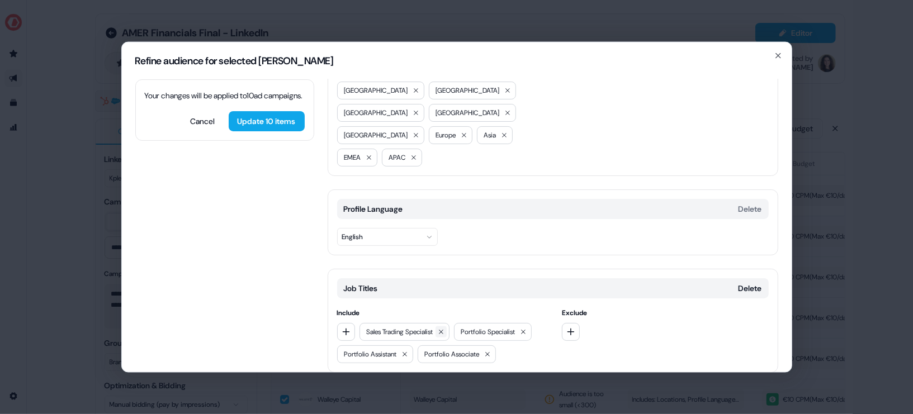
click at [442, 326] on button at bounding box center [441, 331] width 11 height 11
click at [435, 326] on button at bounding box center [428, 331] width 11 height 11
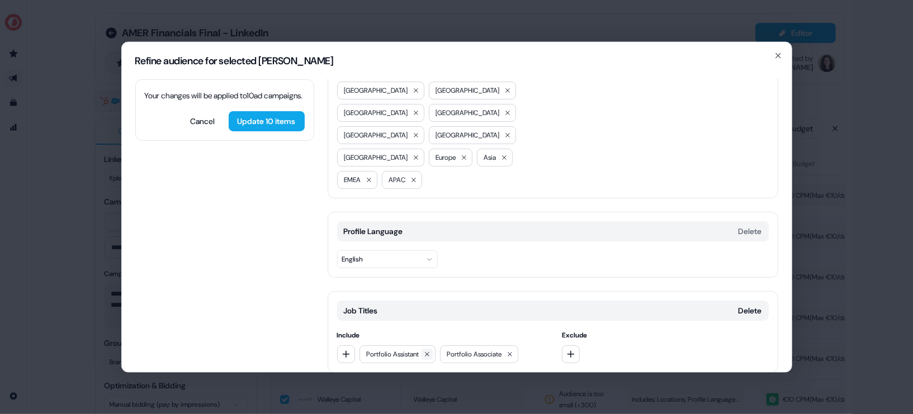
click at [431, 351] on icon at bounding box center [427, 354] width 7 height 7
click at [431, 351] on icon at bounding box center [429, 354] width 7 height 7
click at [567, 350] on icon "button" at bounding box center [571, 354] width 9 height 9
click at [586, 345] on div at bounding box center [665, 354] width 207 height 18
click at [749, 305] on button "Delete" at bounding box center [750, 310] width 23 height 11
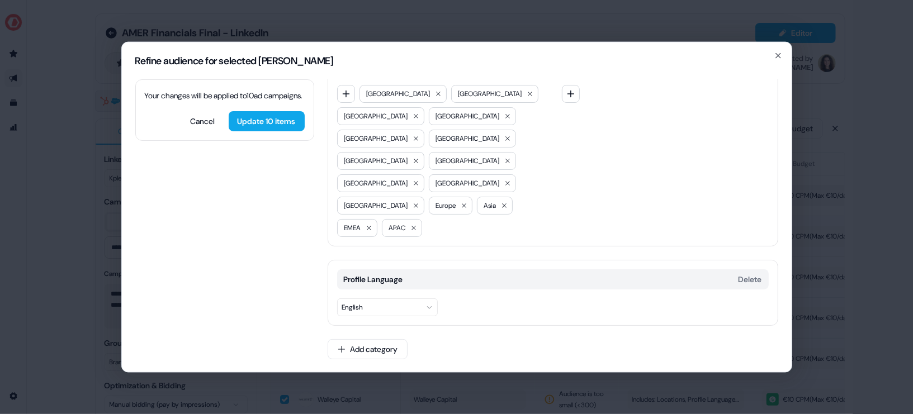
scroll to position [2, 0]
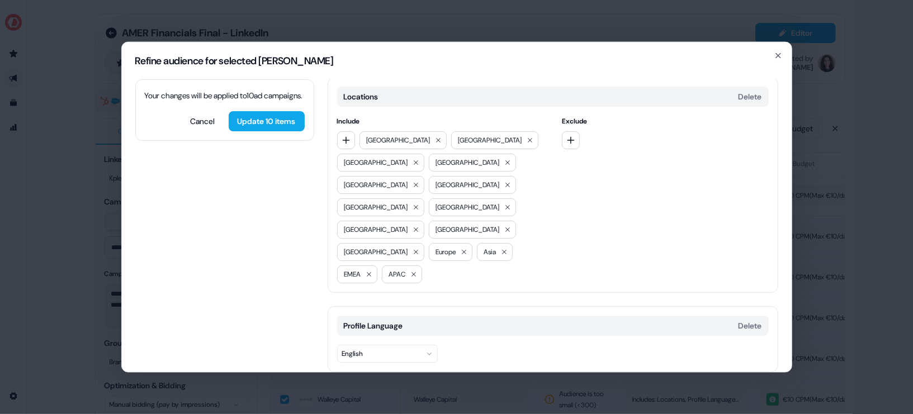
click at [393, 385] on button "Add category" at bounding box center [368, 395] width 80 height 20
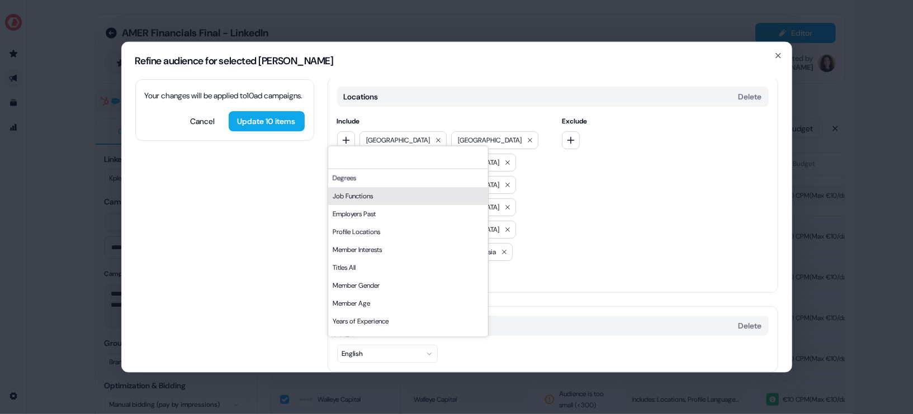
click at [403, 201] on div "Job Functions" at bounding box center [408, 196] width 160 height 18
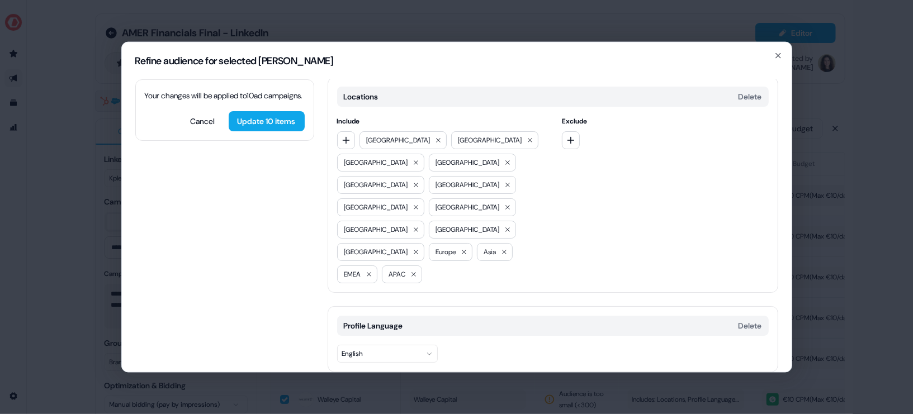
scroll to position [97, 0]
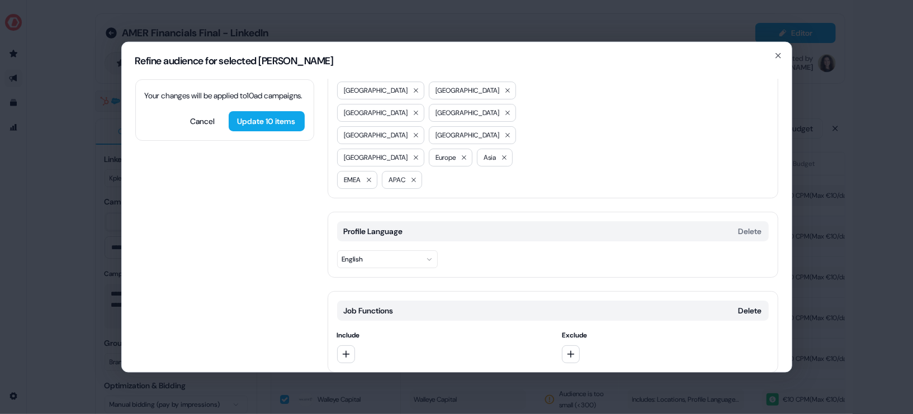
click at [567, 329] on div "Exclude" at bounding box center [665, 346] width 207 height 34
click at [571, 350] on icon "button" at bounding box center [571, 354] width 9 height 9
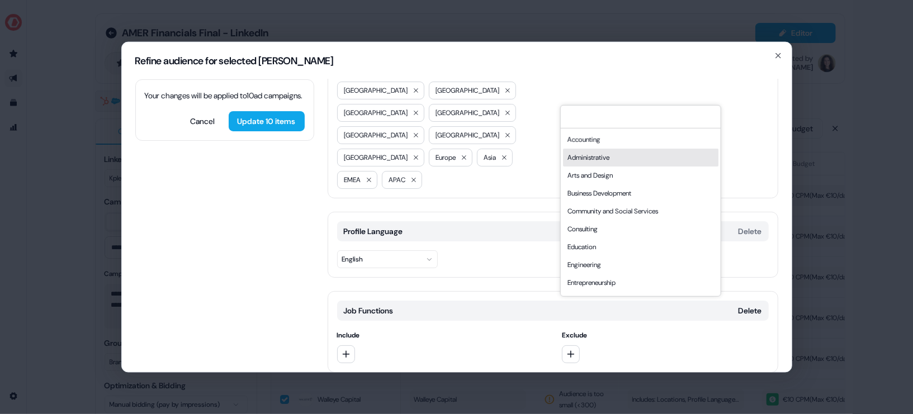
click at [617, 152] on div "Administrative" at bounding box center [640, 157] width 155 height 18
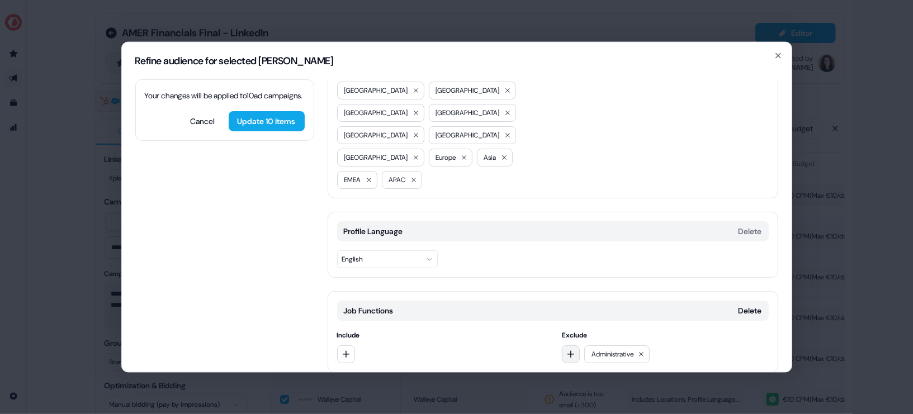
click at [577, 345] on button "button" at bounding box center [571, 354] width 18 height 18
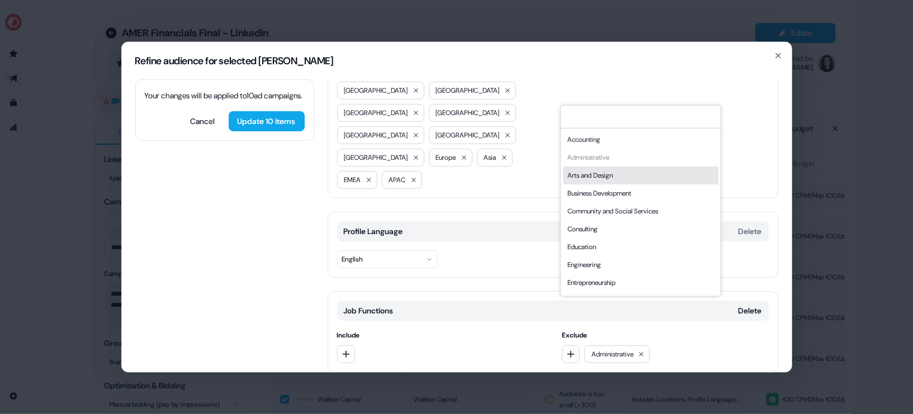
click at [601, 178] on div "Arts and Design" at bounding box center [640, 175] width 155 height 18
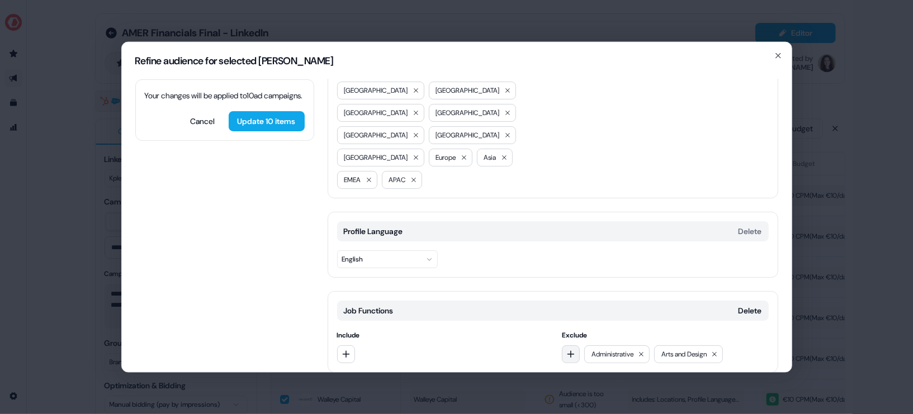
click at [576, 345] on button "button" at bounding box center [571, 354] width 18 height 18
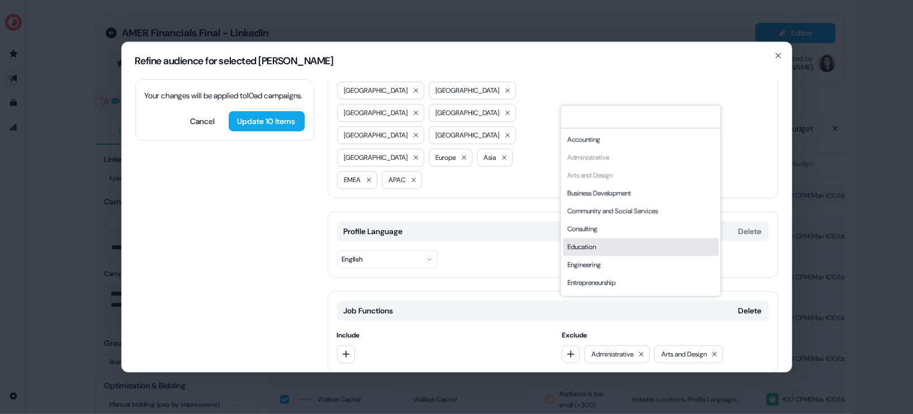
click at [610, 245] on div "Education" at bounding box center [640, 247] width 155 height 18
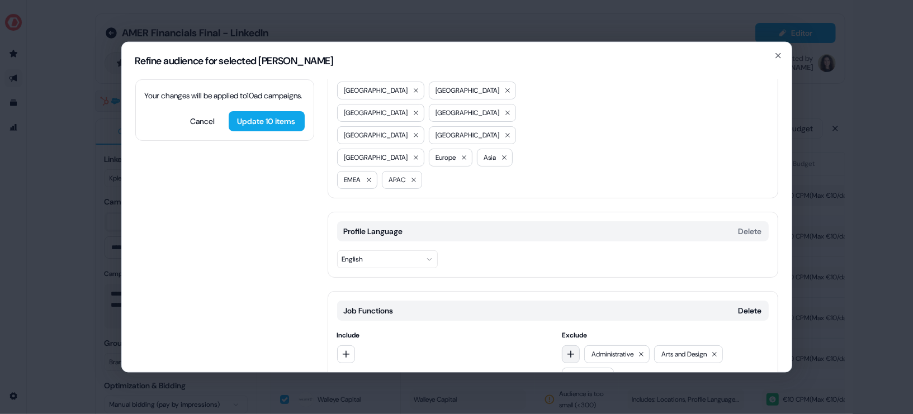
click at [562, 345] on button "button" at bounding box center [571, 354] width 18 height 18
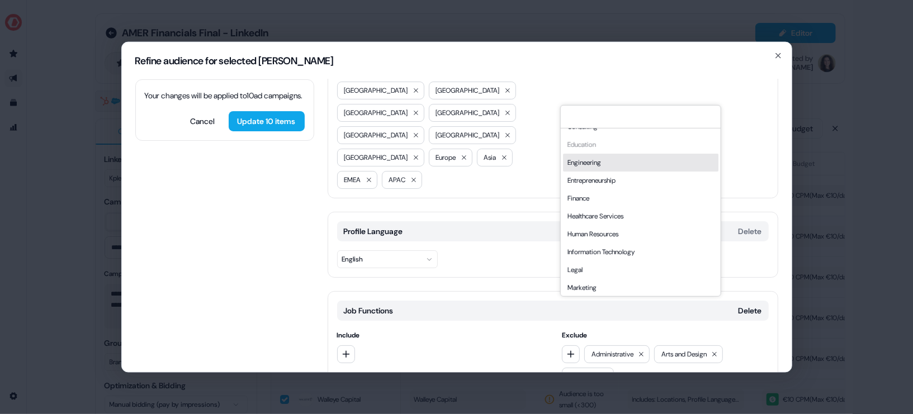
scroll to position [106, 0]
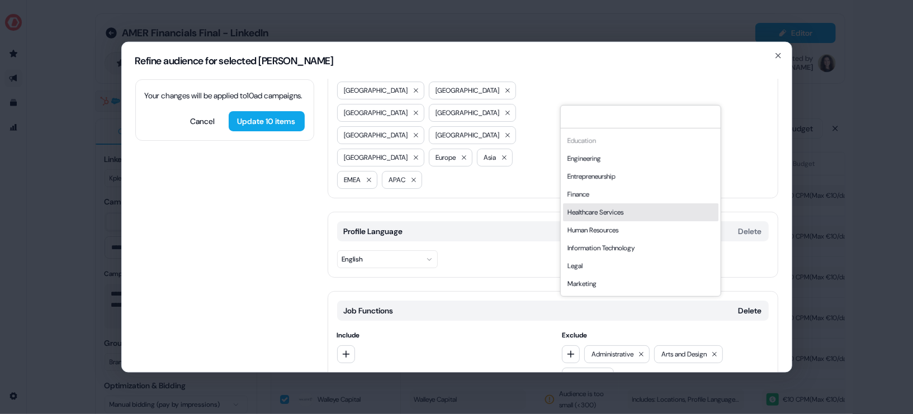
click at [615, 218] on div "Healthcare Services" at bounding box center [640, 212] width 155 height 18
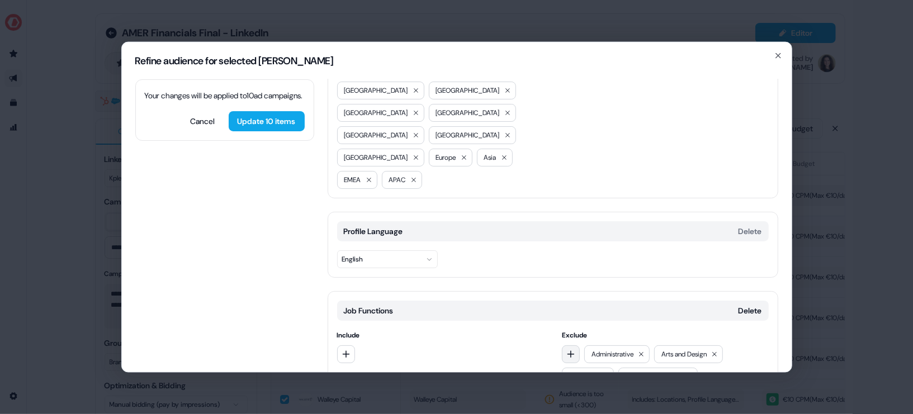
click at [573, 350] on icon "button" at bounding box center [571, 354] width 9 height 9
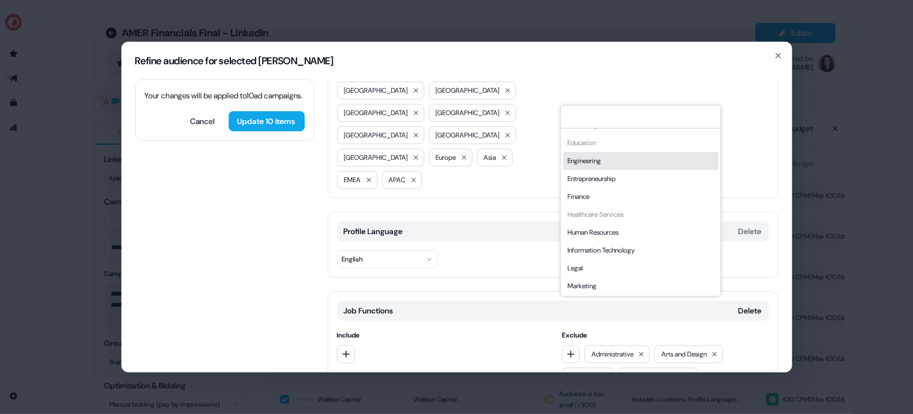
scroll to position [105, 0]
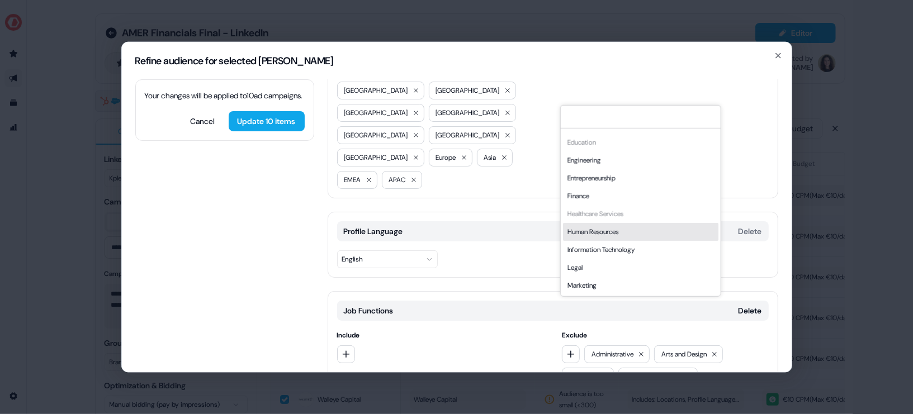
click at [607, 233] on div "Human Resources" at bounding box center [640, 232] width 155 height 18
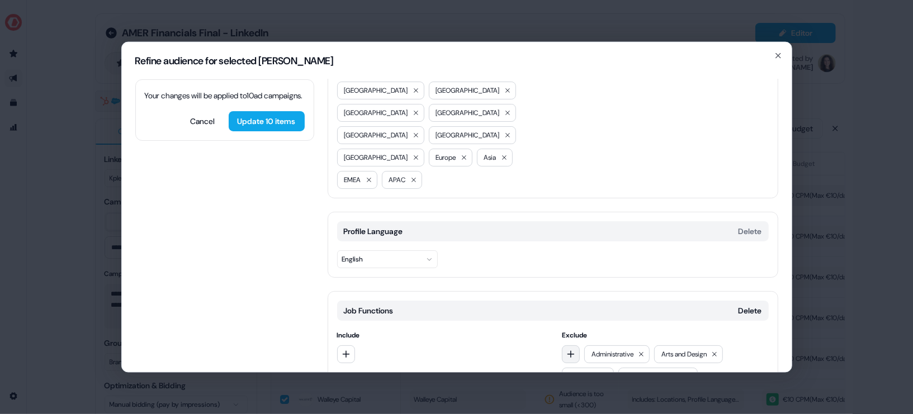
click at [576, 345] on button "button" at bounding box center [571, 354] width 18 height 18
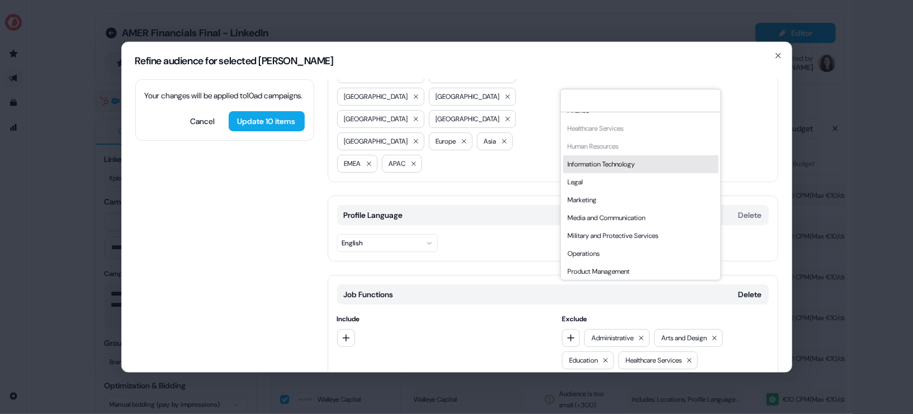
scroll to position [177, 0]
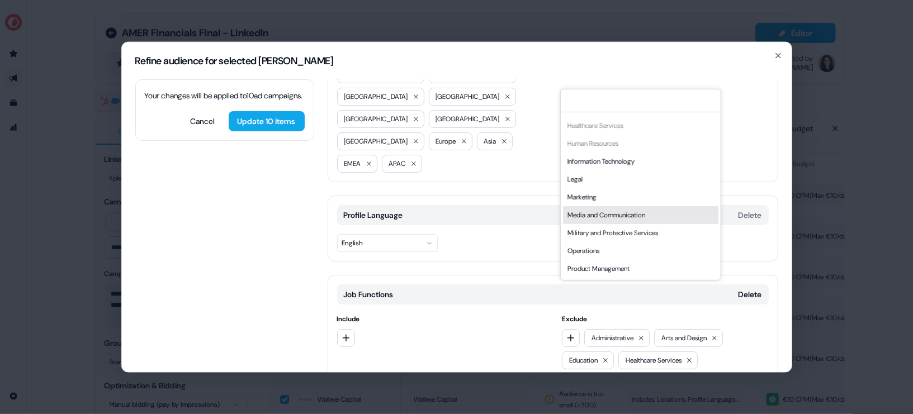
click at [597, 199] on div "Marketing" at bounding box center [640, 197] width 155 height 18
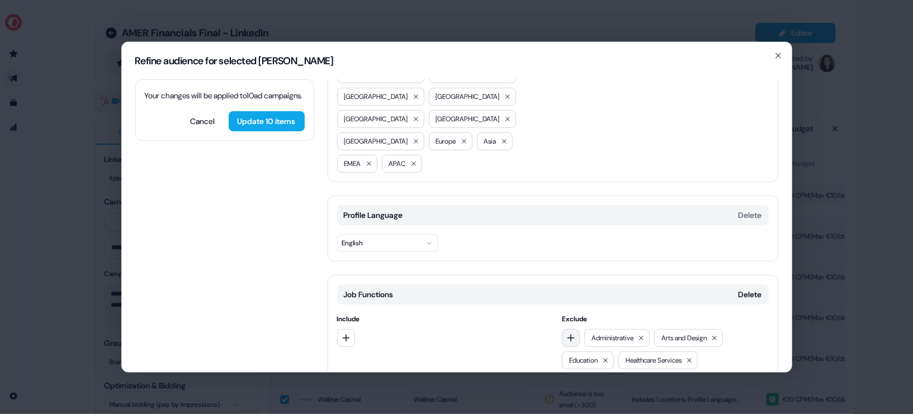
click at [574, 329] on button "button" at bounding box center [571, 338] width 18 height 18
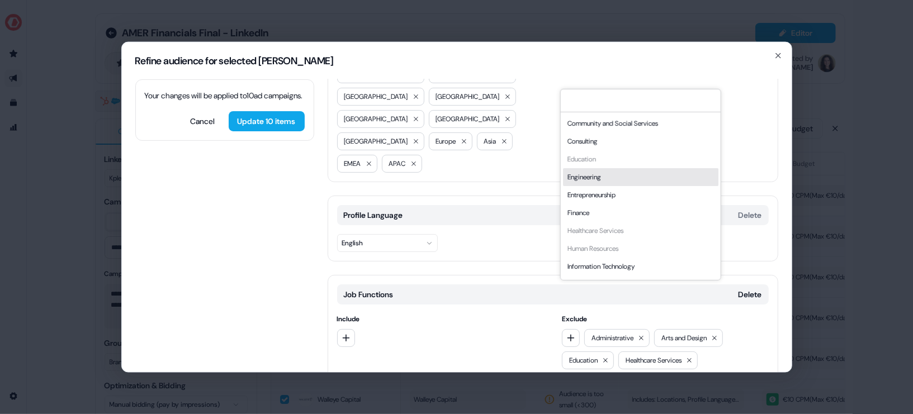
scroll to position [209, 0]
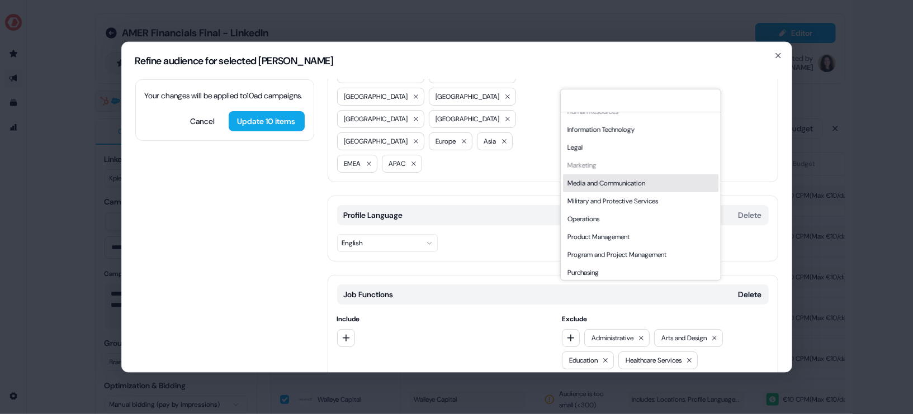
click at [610, 186] on div "Media and Communication" at bounding box center [640, 183] width 155 height 18
click at [607, 182] on div "Accounting Administrative Arts and Design Business Development Community and So…" at bounding box center [640, 137] width 155 height 465
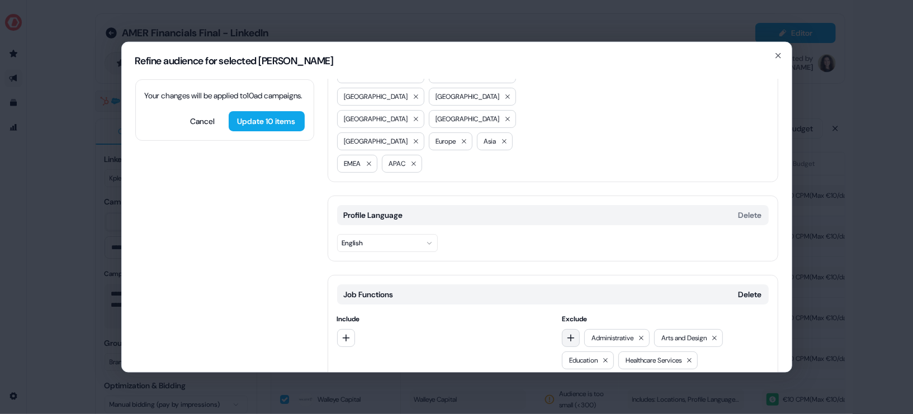
click at [572, 333] on icon "button" at bounding box center [571, 337] width 9 height 9
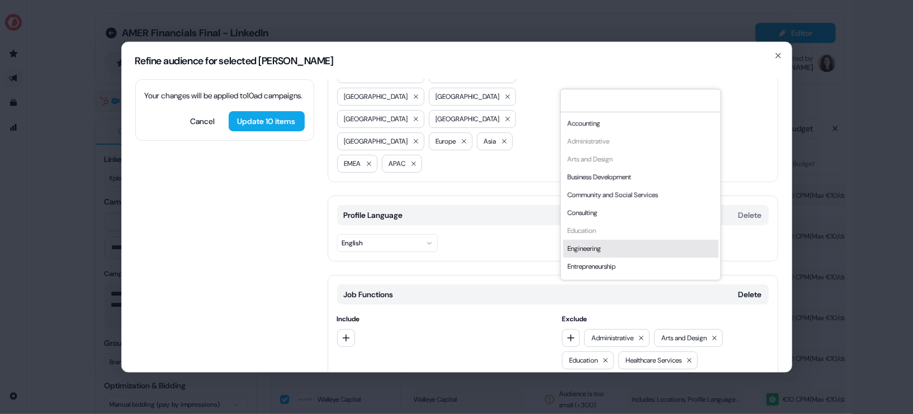
scroll to position [302, 0]
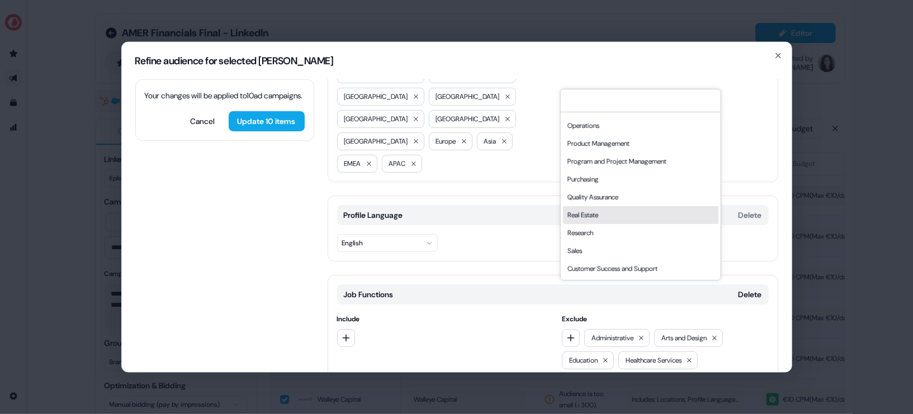
click at [621, 213] on div "Real Estate" at bounding box center [640, 215] width 155 height 18
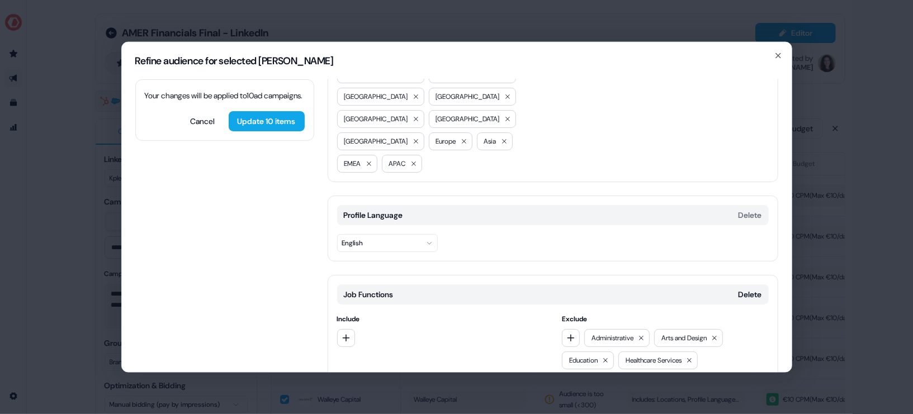
click at [571, 329] on div "Administrative Arts and Design Education Healthcare Services Human Resources Ma…" at bounding box center [665, 371] width 207 height 85
click at [567, 329] on button "button" at bounding box center [571, 338] width 18 height 18
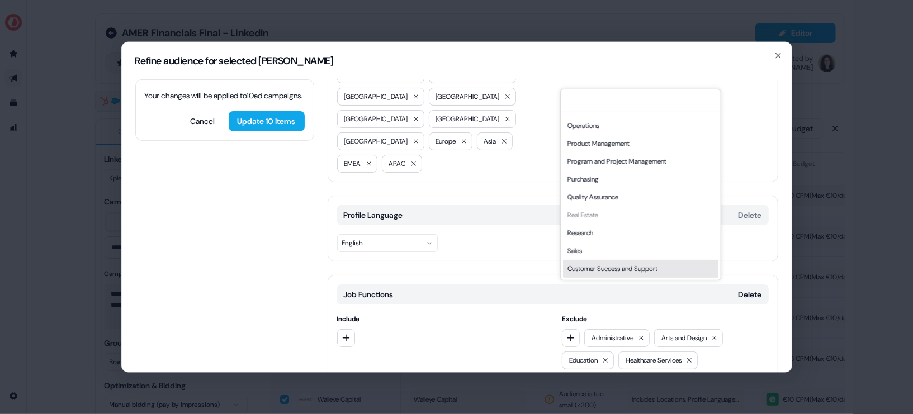
click at [644, 266] on div "Customer Success and Support" at bounding box center [640, 269] width 155 height 18
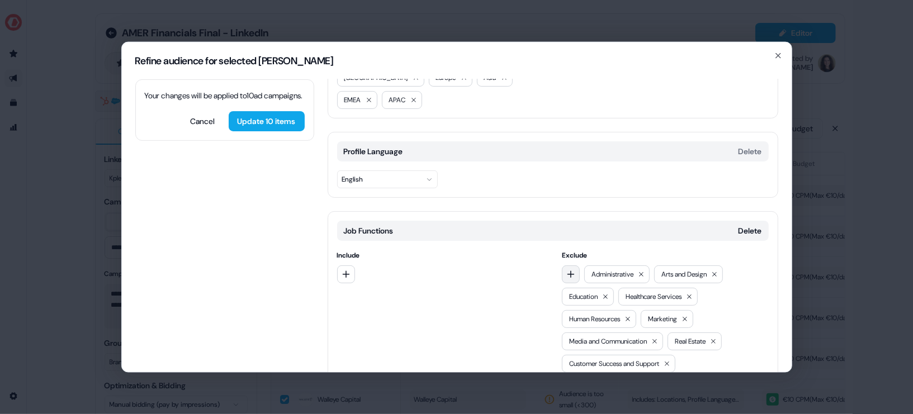
scroll to position [186, 0]
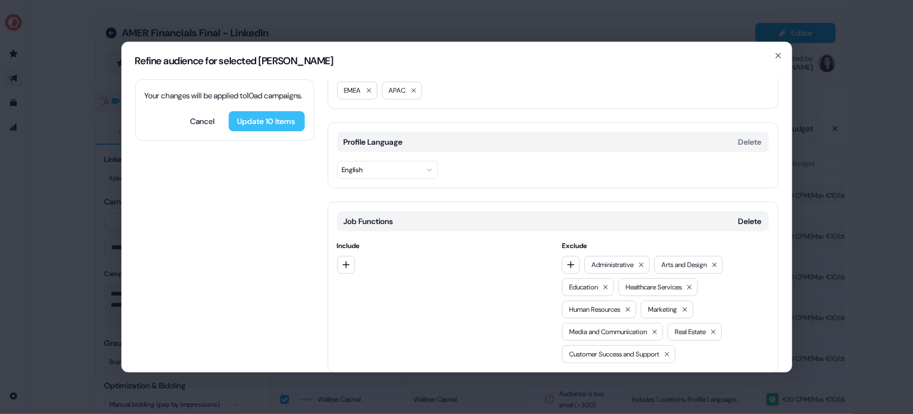
click at [271, 131] on button "Update 10 items" at bounding box center [267, 121] width 76 height 20
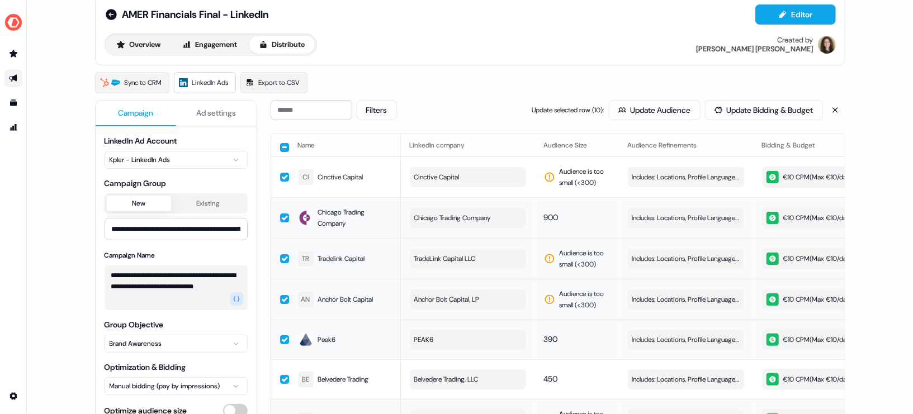
scroll to position [26, 0]
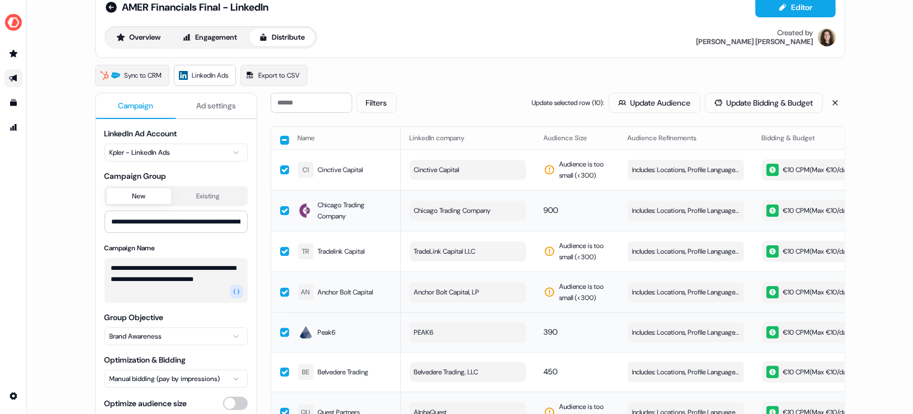
click at [284, 210] on button "button" at bounding box center [284, 210] width 9 height 9
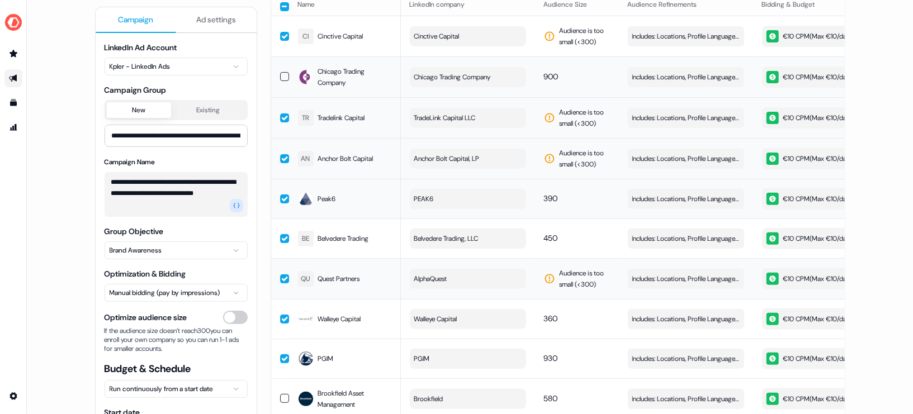
scroll to position [163, 0]
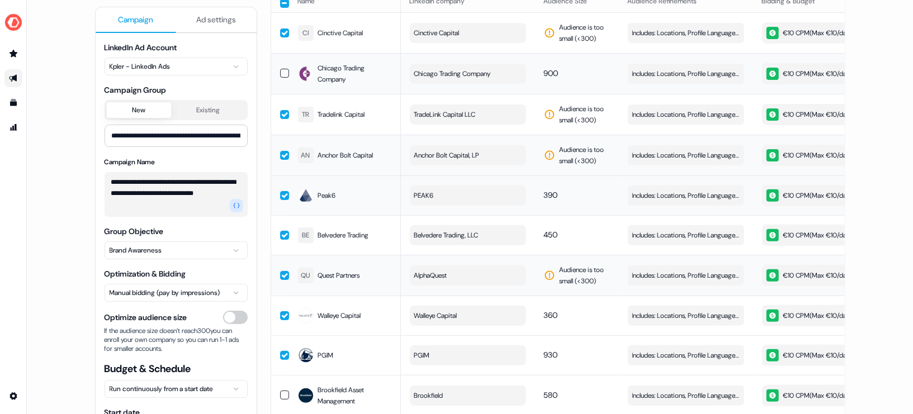
click at [285, 237] on td at bounding box center [280, 235] width 18 height 40
click at [281, 195] on button "button" at bounding box center [284, 195] width 9 height 9
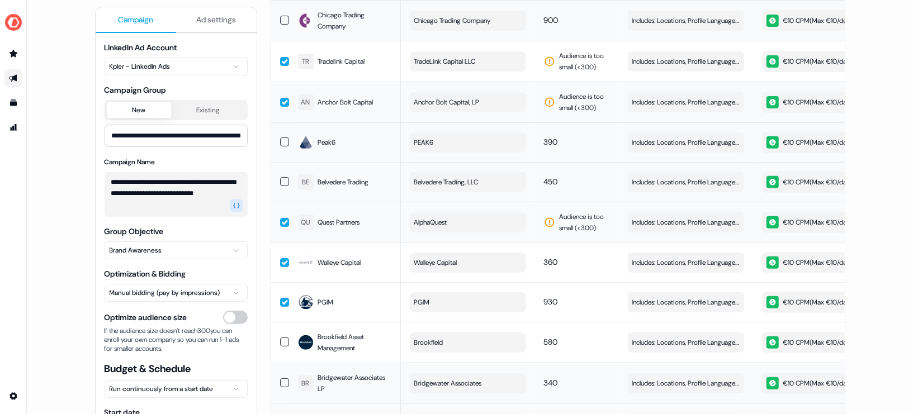
scroll to position [275, 0]
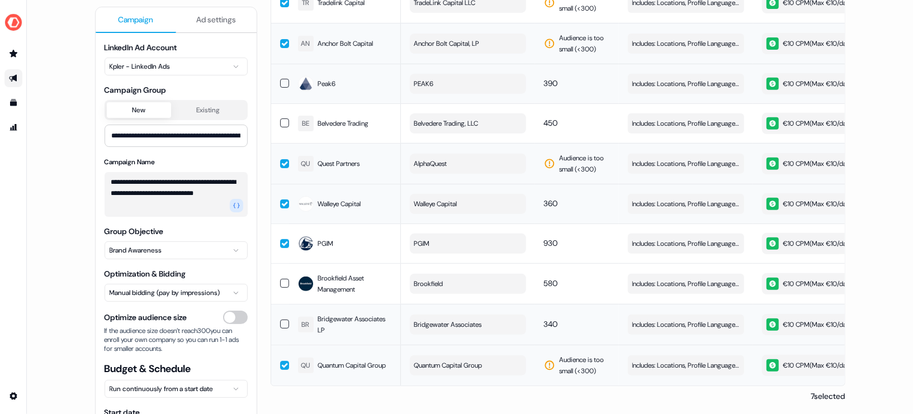
click at [282, 201] on button "button" at bounding box center [284, 204] width 9 height 9
click at [283, 240] on button "button" at bounding box center [284, 243] width 9 height 9
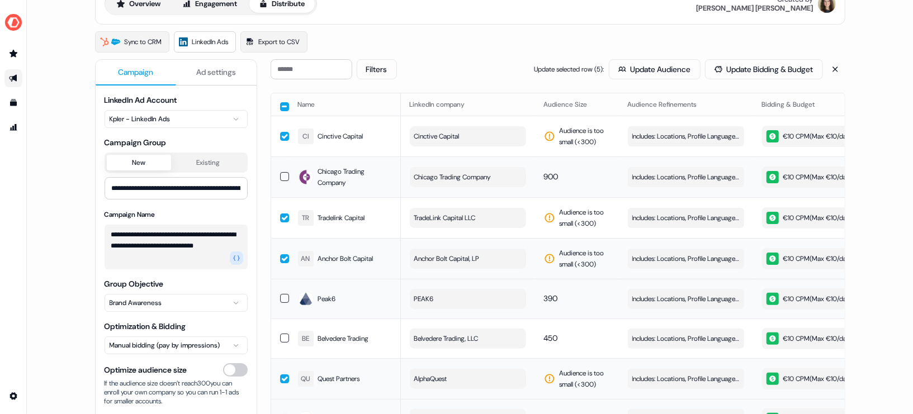
scroll to position [45, 0]
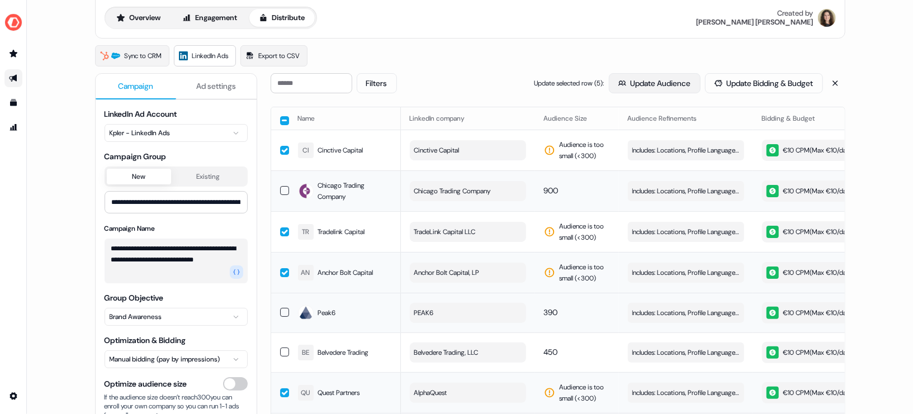
click at [621, 84] on button "Update Audience" at bounding box center [655, 83] width 92 height 20
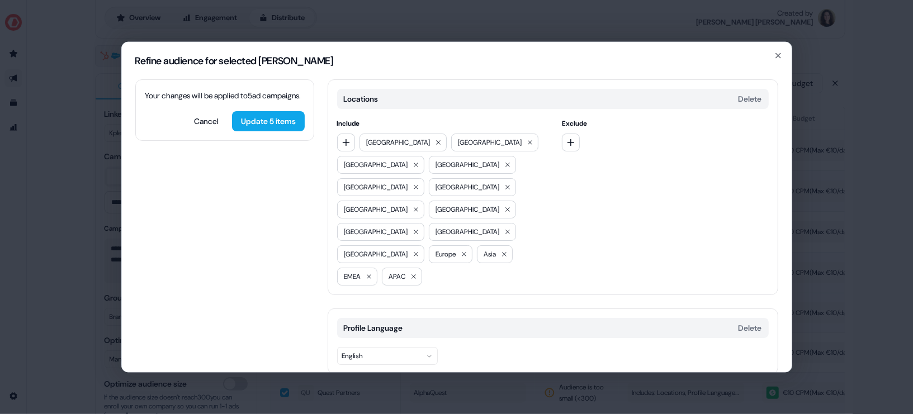
scroll to position [186, 0]
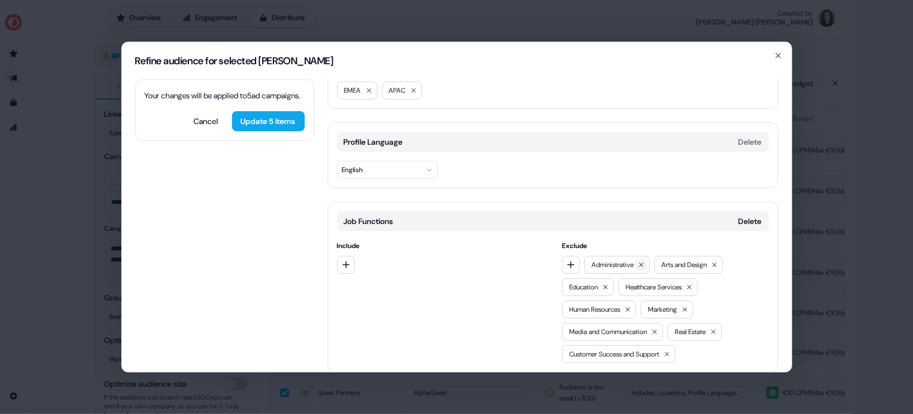
click at [640, 261] on icon at bounding box center [641, 264] width 7 height 7
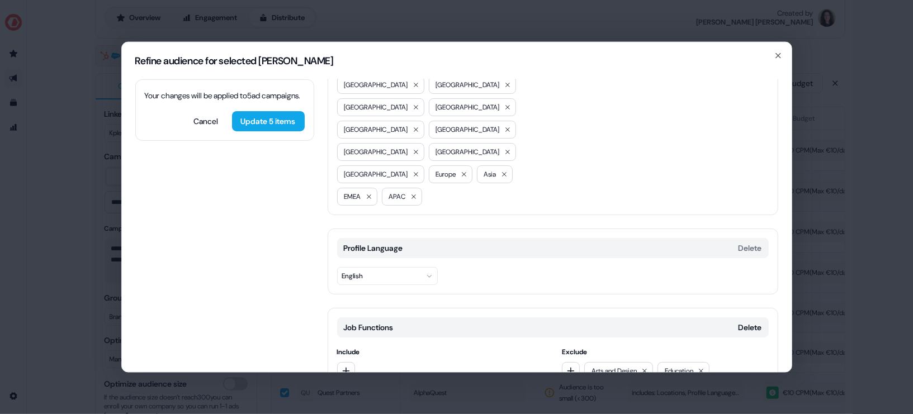
scroll to position [0, 0]
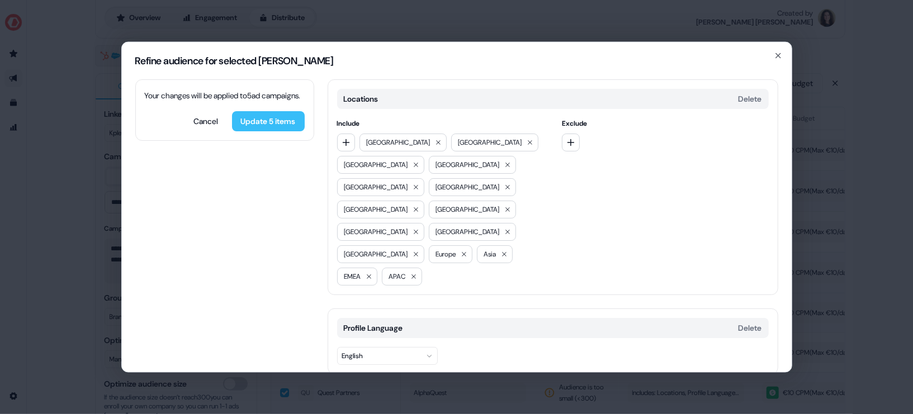
click at [277, 131] on button "Update 5 items" at bounding box center [268, 121] width 73 height 20
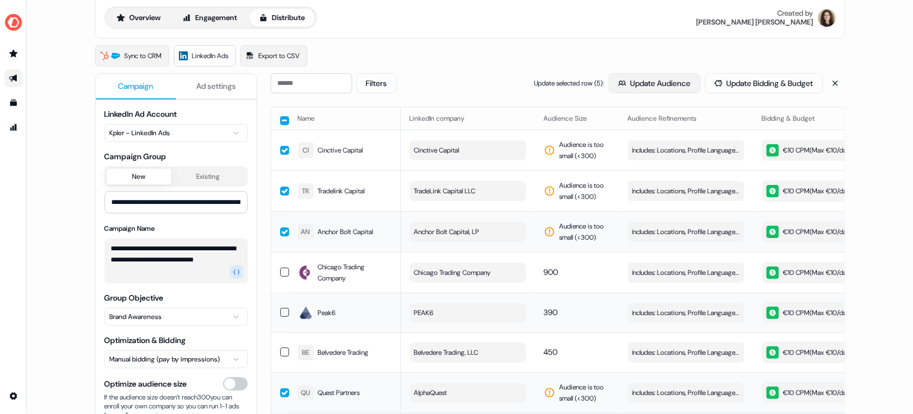
click at [647, 88] on button "Update Audience" at bounding box center [655, 83] width 92 height 20
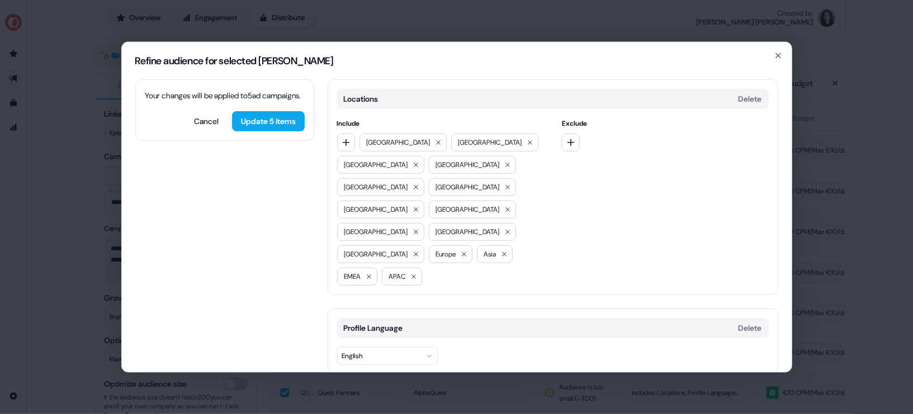
scroll to position [164, 0]
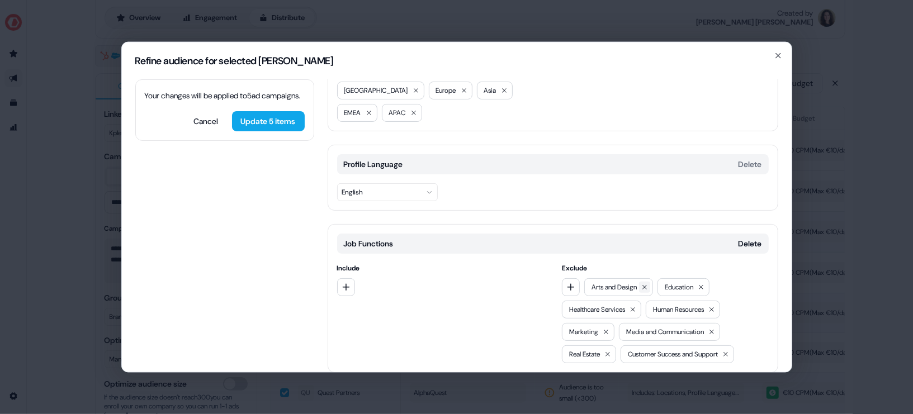
click at [644, 284] on icon at bounding box center [645, 287] width 7 height 7
click at [631, 284] on icon at bounding box center [628, 287] width 7 height 7
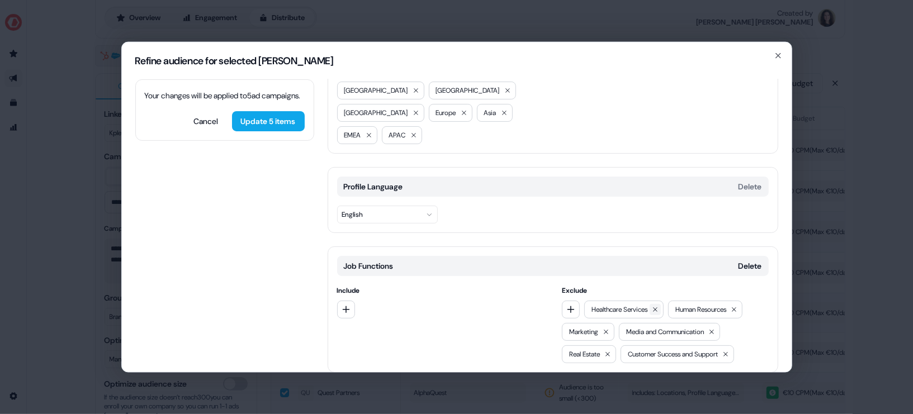
click at [657, 306] on icon at bounding box center [655, 309] width 7 height 7
click at [654, 306] on icon at bounding box center [650, 309] width 7 height 7
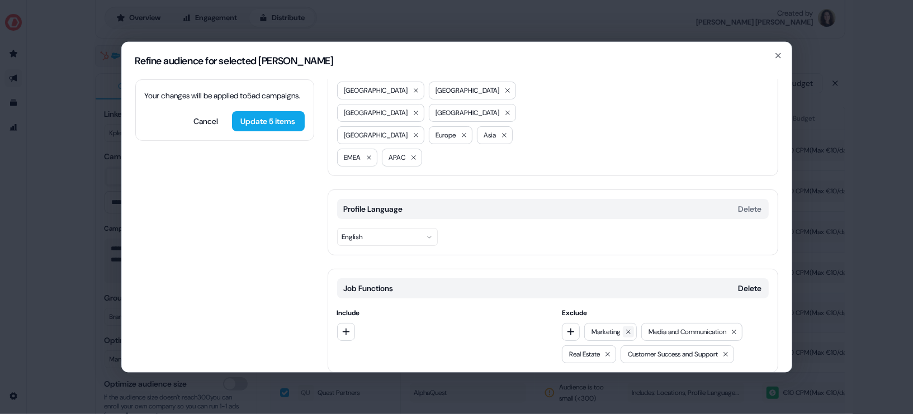
click at [630, 326] on button at bounding box center [628, 331] width 11 height 11
click at [680, 328] on icon at bounding box center [677, 331] width 7 height 7
click at [635, 326] on button at bounding box center [630, 331] width 11 height 11
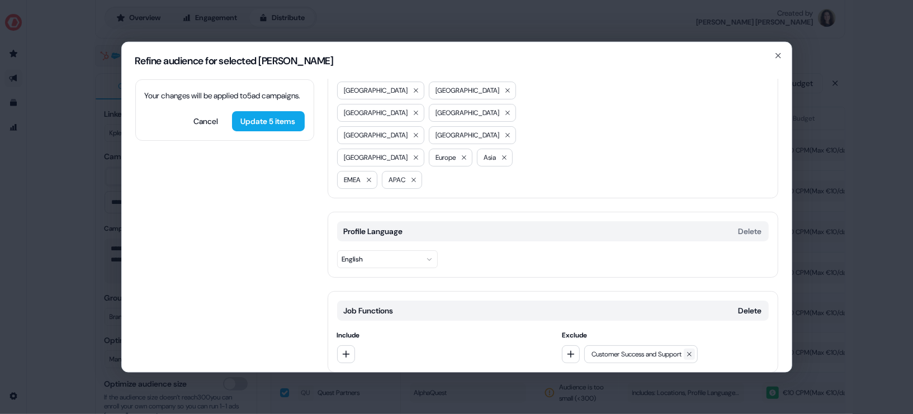
click at [695, 348] on button at bounding box center [689, 353] width 11 height 11
click at [275, 127] on button "Update 5 items" at bounding box center [268, 121] width 73 height 20
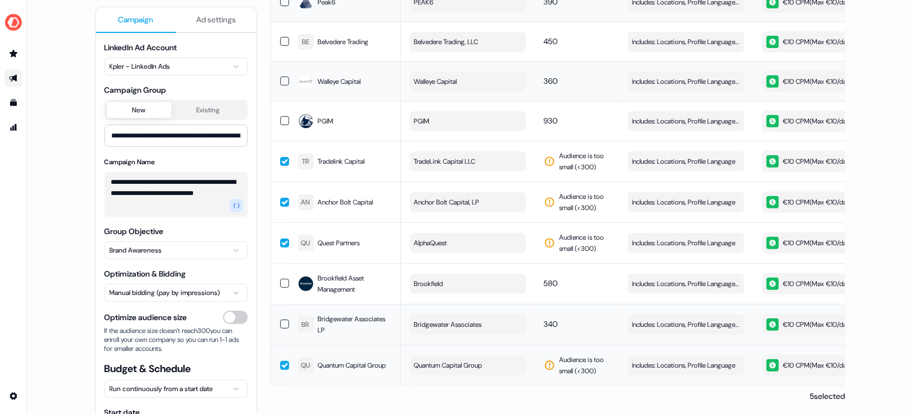
scroll to position [0, 0]
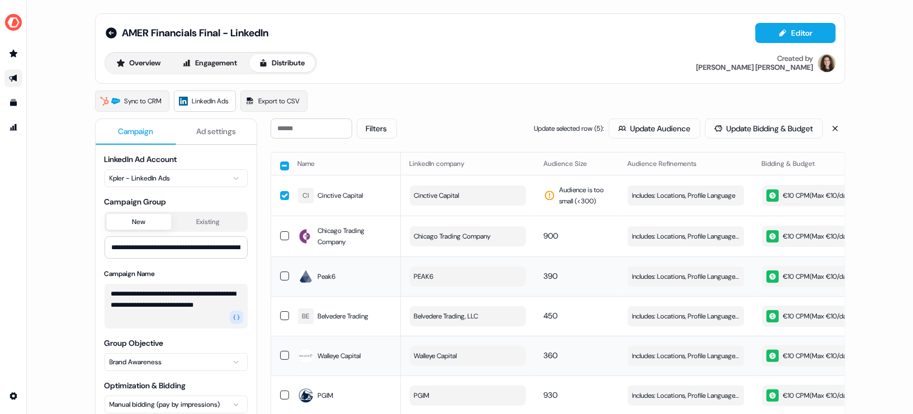
click at [576, 103] on div "Sync to CRM LinkedIn Ads Export to CSV" at bounding box center [470, 101] width 751 height 21
click at [286, 164] on button "button" at bounding box center [284, 166] width 9 height 9
click at [284, 165] on button "button" at bounding box center [284, 165] width 9 height 9
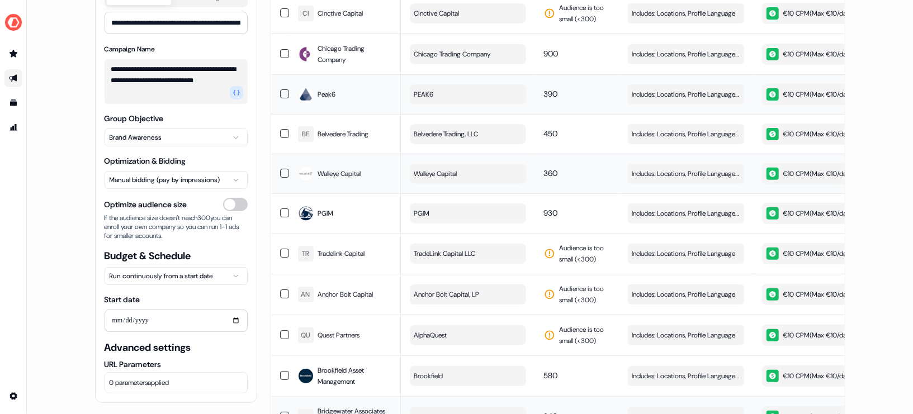
scroll to position [182, 0]
click at [179, 277] on html "**********" at bounding box center [456, 207] width 913 height 414
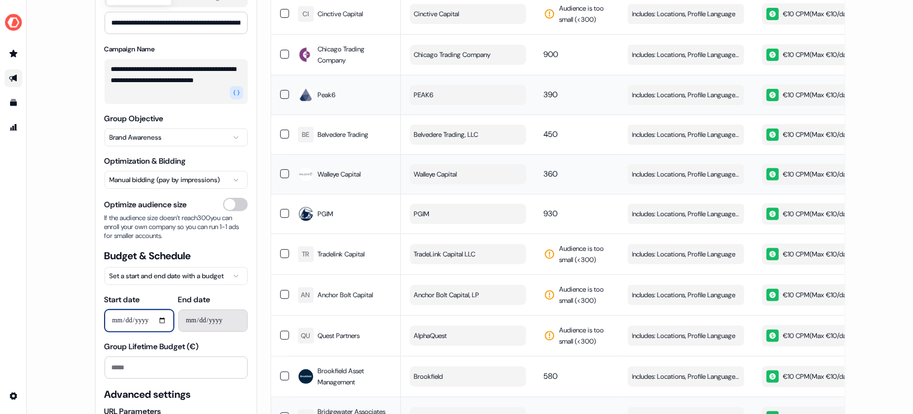
click at [140, 323] on input "Start date" at bounding box center [139, 321] width 69 height 22
click at [158, 323] on input "Start date" at bounding box center [139, 321] width 69 height 22
type input "**********"
click at [200, 313] on input "End date" at bounding box center [212, 321] width 69 height 22
click at [234, 322] on input "End date" at bounding box center [212, 321] width 69 height 22
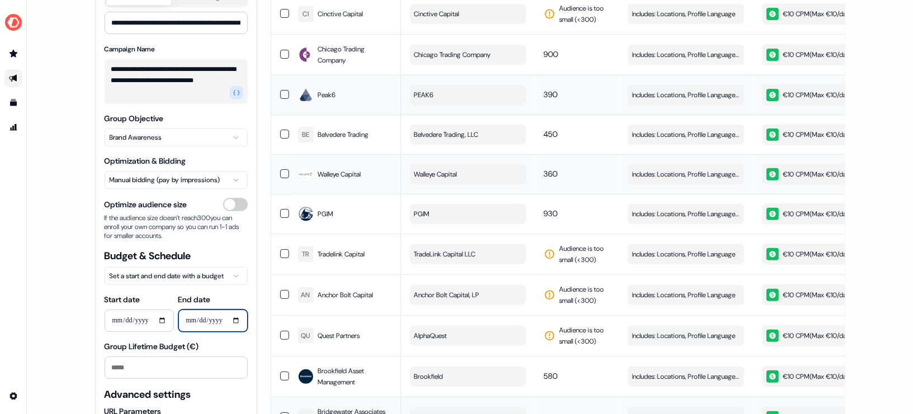
type input "**********"
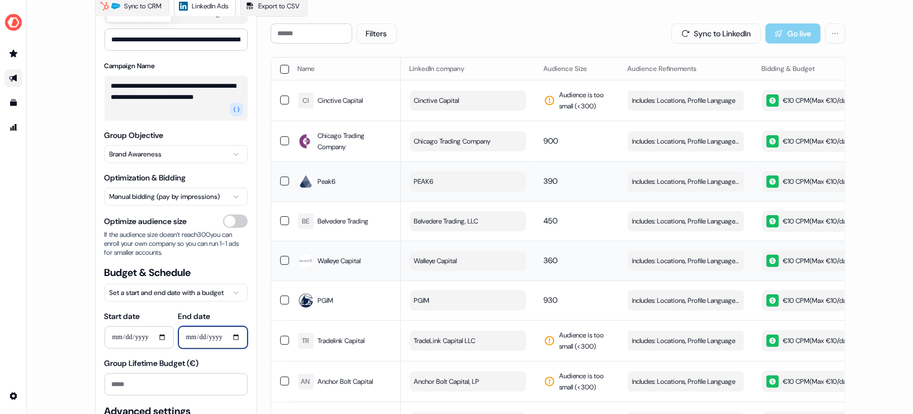
scroll to position [0, 0]
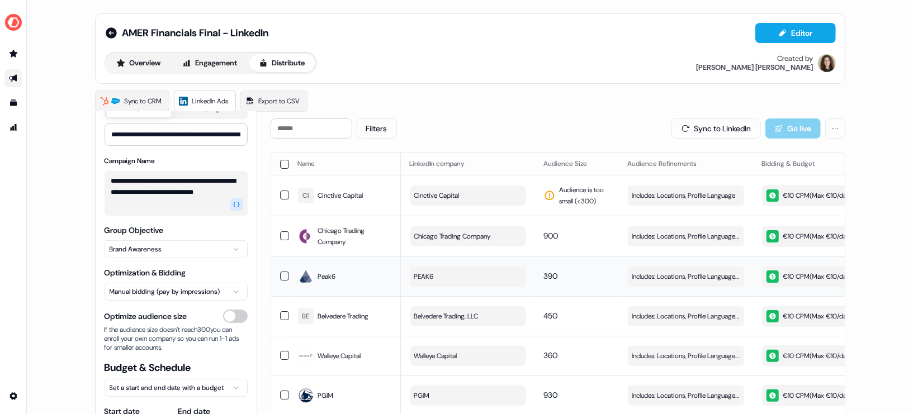
click at [281, 161] on button "button" at bounding box center [284, 164] width 9 height 9
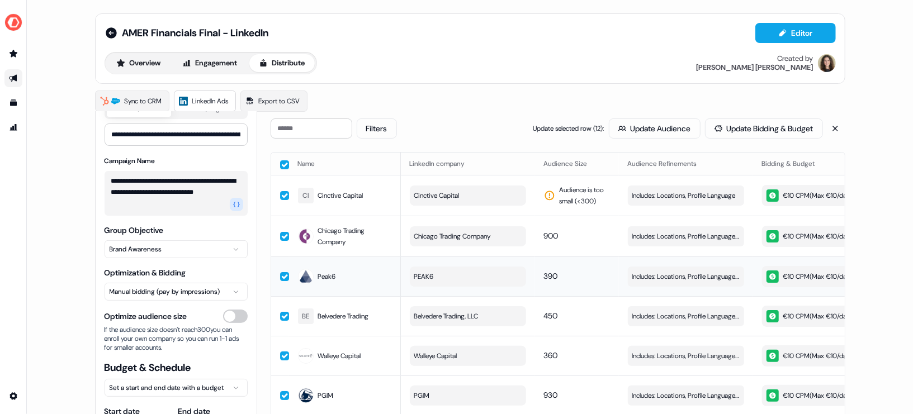
click at [281, 161] on button "button" at bounding box center [284, 165] width 9 height 9
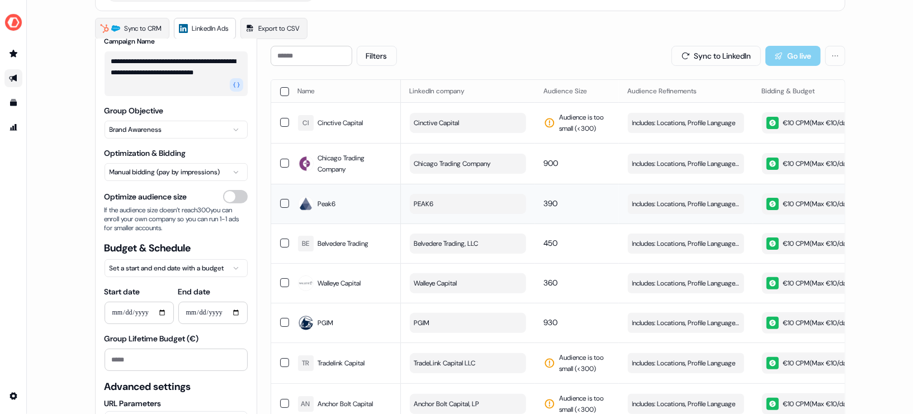
scroll to position [97, 0]
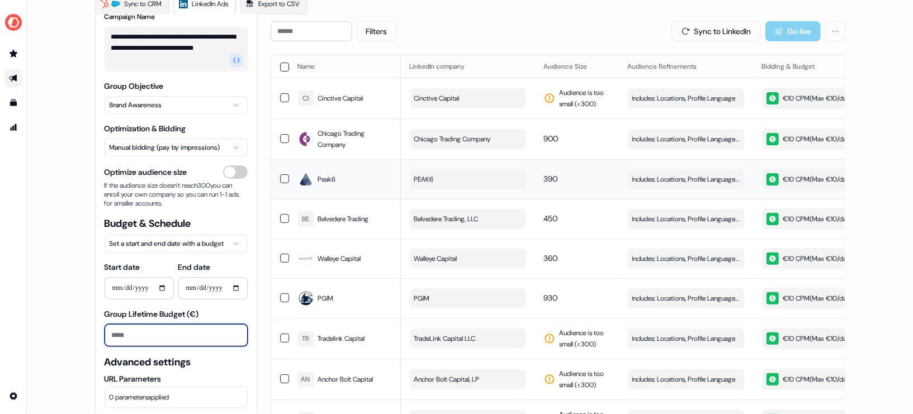
click at [135, 340] on input "Group Lifetime Budget (€)" at bounding box center [176, 335] width 143 height 22
type input "*"
type input "***"
click at [64, 352] on div "**********" at bounding box center [470, 207] width 886 height 414
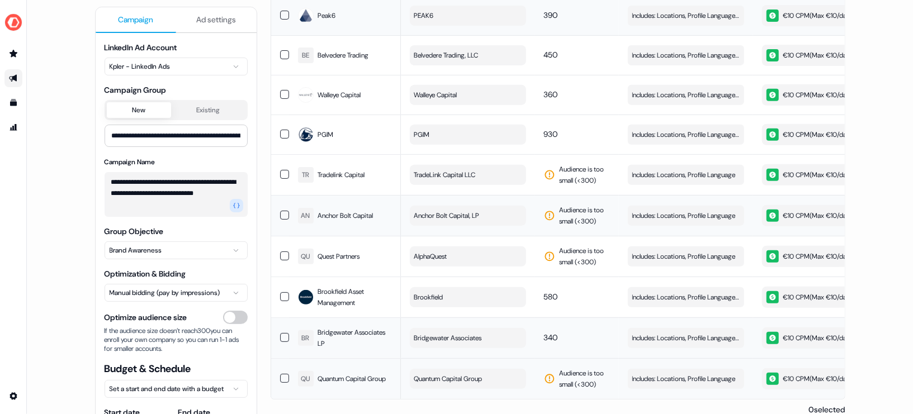
scroll to position [0, 0]
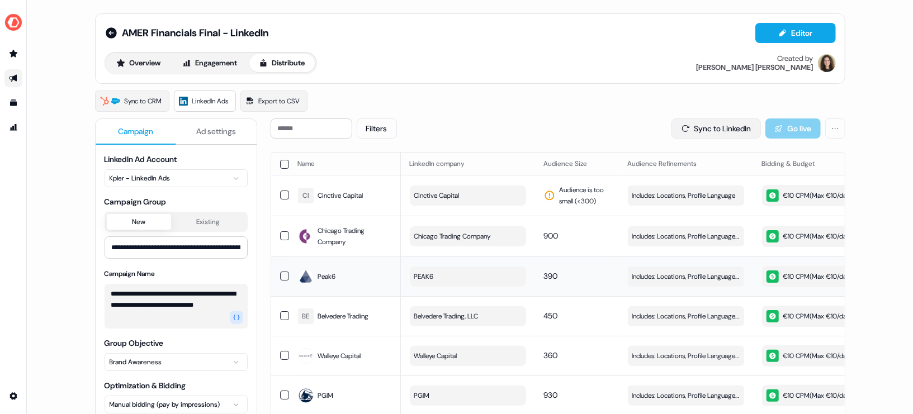
click at [700, 133] on button "Sync to LinkedIn" at bounding box center [716, 129] width 89 height 20
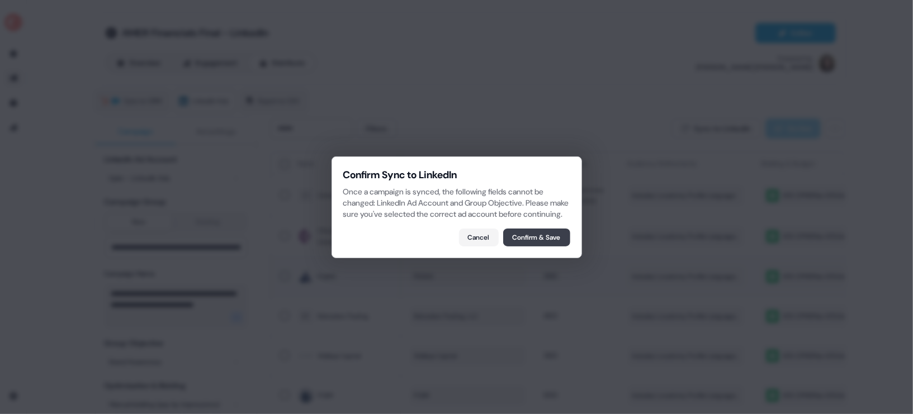
click at [537, 247] on button "Confirm & Save" at bounding box center [536, 238] width 67 height 18
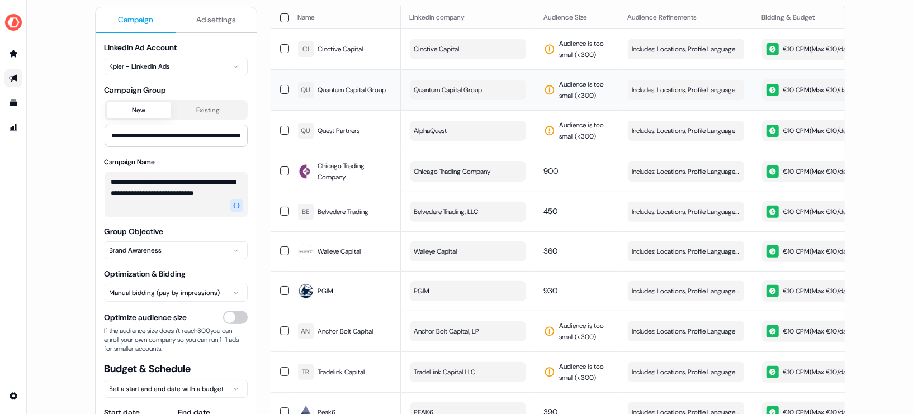
click at [192, 103] on button "Existing" at bounding box center [208, 110] width 74 height 16
click at [131, 120] on div "New Existing Select campaign group..." at bounding box center [176, 123] width 143 height 46
click at [131, 104] on button "New" at bounding box center [139, 110] width 64 height 16
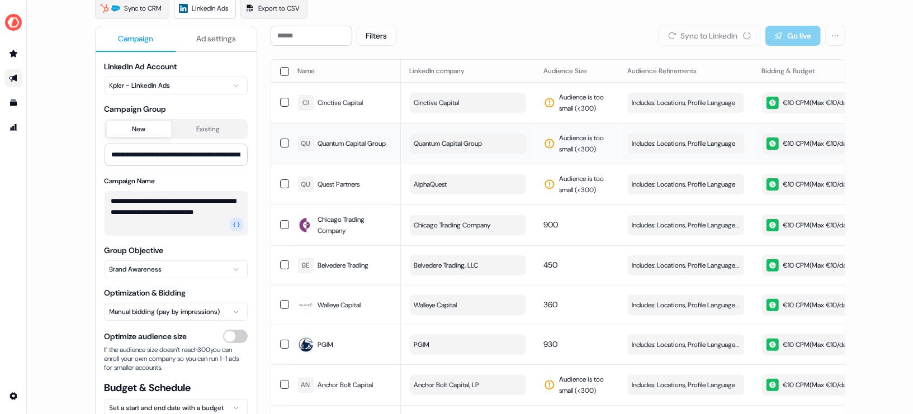
scroll to position [82, 0]
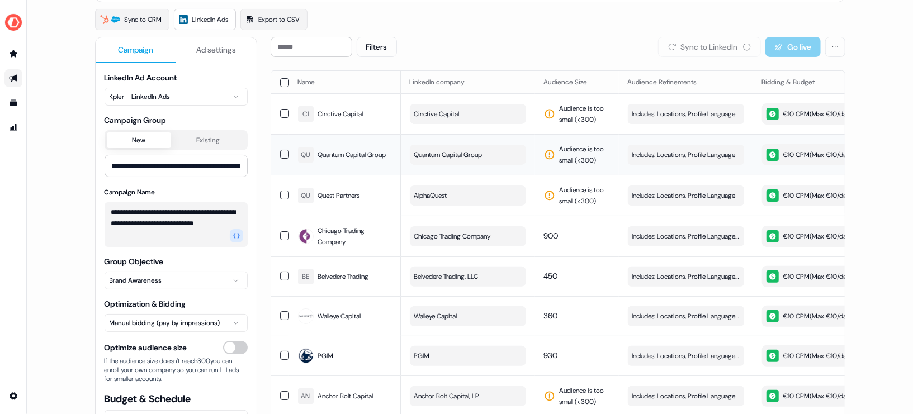
click at [164, 89] on html "**********" at bounding box center [456, 207] width 913 height 414
click at [197, 91] on html "**********" at bounding box center [456, 207] width 913 height 414
click at [216, 97] on html "**********" at bounding box center [456, 207] width 913 height 414
click at [204, 97] on html "**********" at bounding box center [456, 207] width 913 height 414
click at [227, 55] on button "Ad settings" at bounding box center [216, 50] width 81 height 26
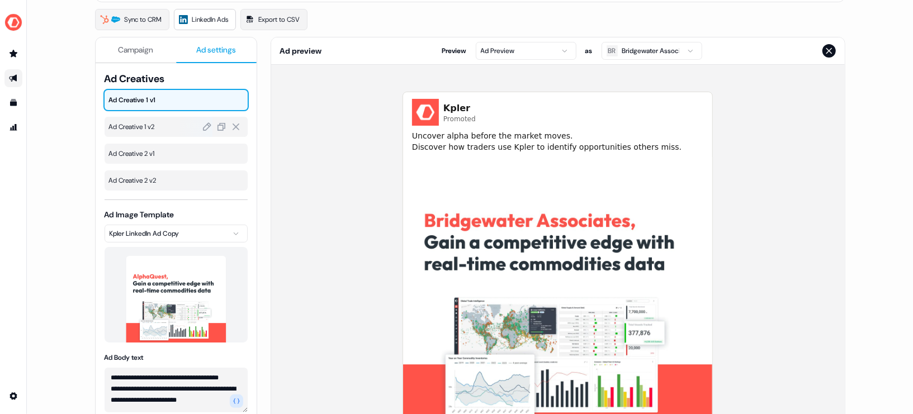
click at [166, 123] on span "Ad Creative 1 v2" at bounding box center [176, 126] width 134 height 11
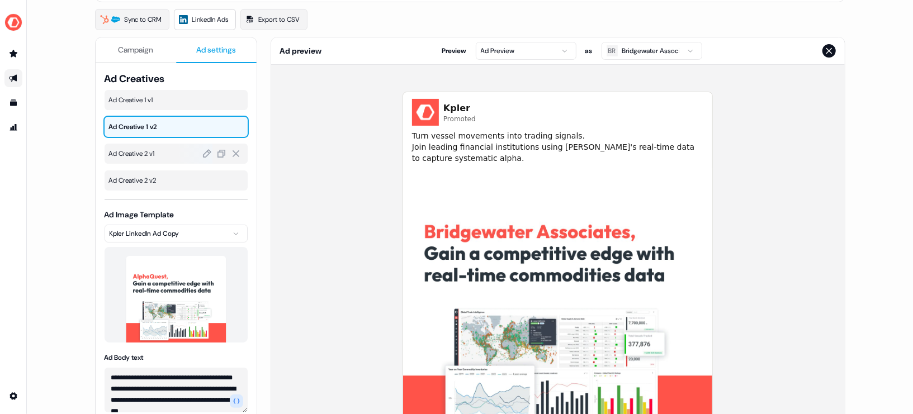
click at [162, 154] on span "Ad Creative 2 v1" at bounding box center [176, 153] width 134 height 11
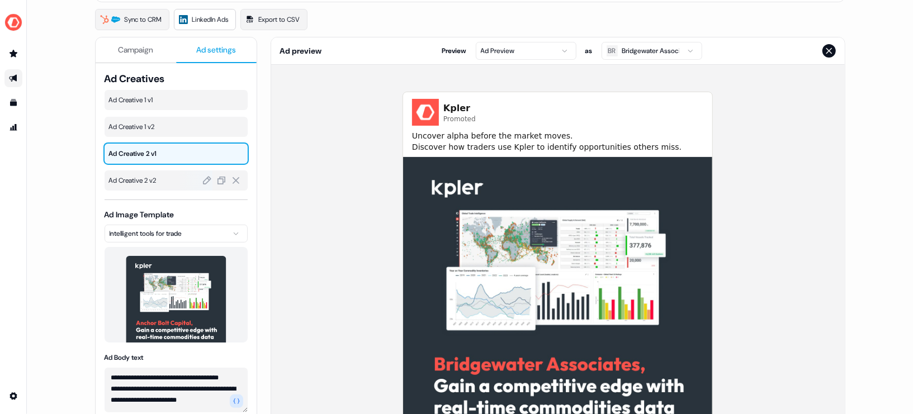
click at [160, 182] on span "Ad Creative 2 v2" at bounding box center [176, 180] width 134 height 11
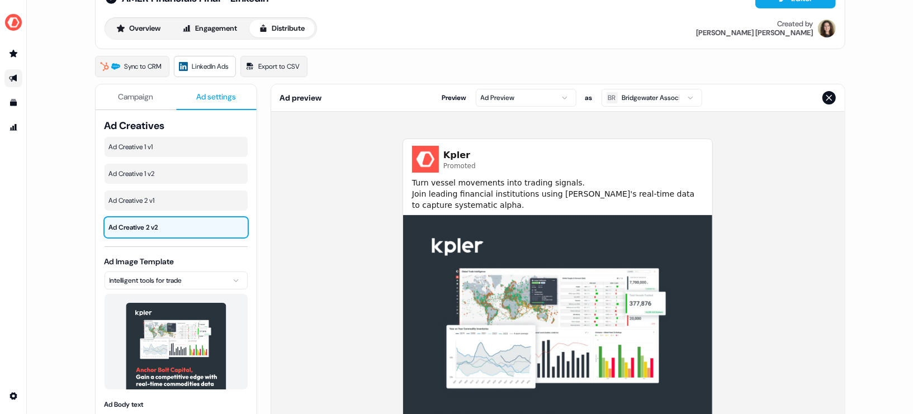
scroll to position [32, 0]
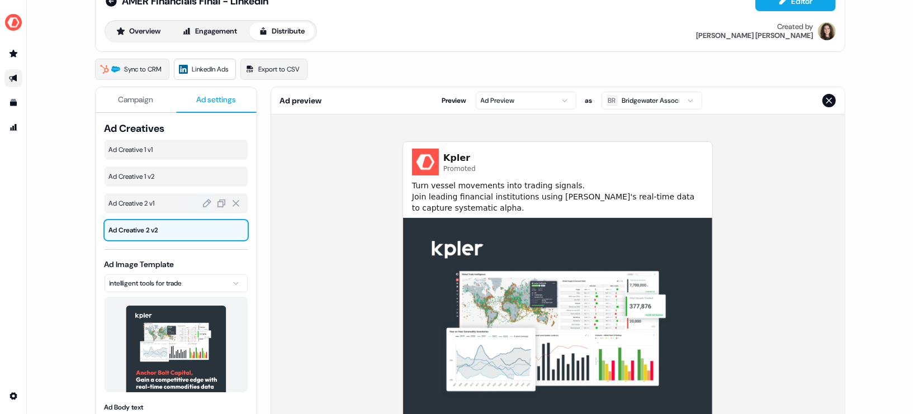
click at [196, 203] on div at bounding box center [194, 204] width 35 height 20
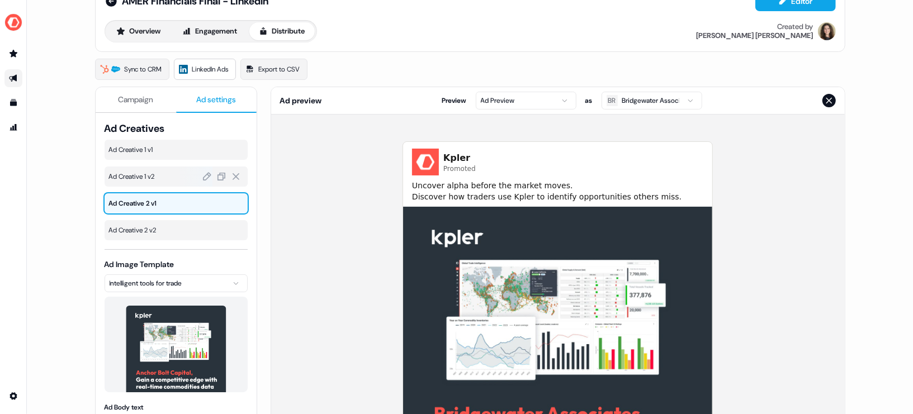
click at [181, 183] on div at bounding box center [194, 177] width 35 height 20
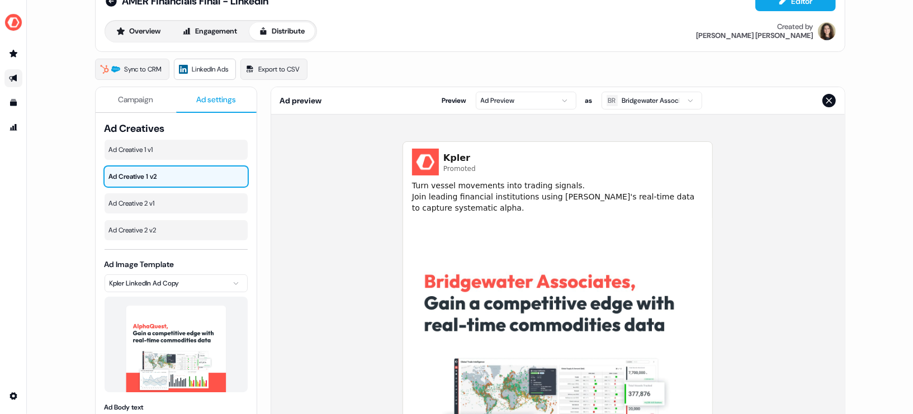
click at [137, 104] on button "Campaign" at bounding box center [136, 100] width 81 height 26
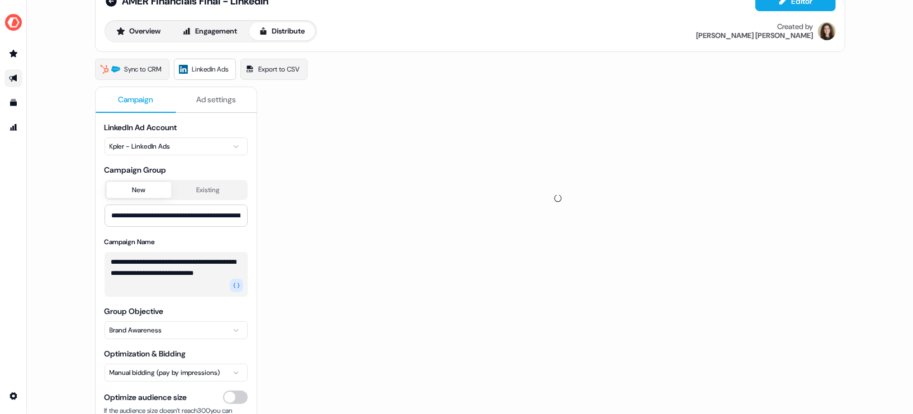
scroll to position [0, 0]
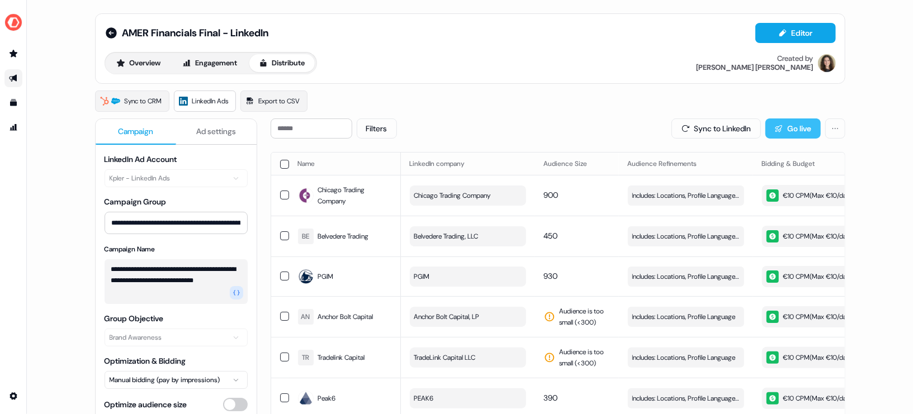
click at [785, 122] on button "Go live" at bounding box center [793, 129] width 55 height 20
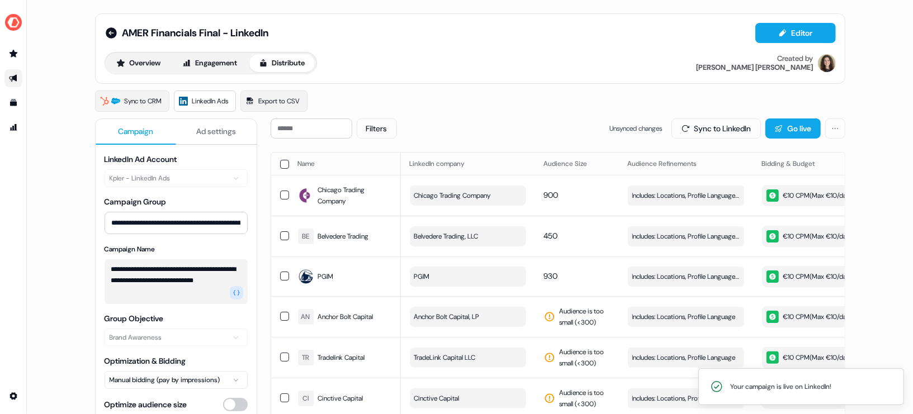
click at [112, 24] on div "AMER Financials Final - LinkedIn Editor" at bounding box center [471, 33] width 732 height 20
click at [105, 37] on icon at bounding box center [111, 32] width 13 height 13
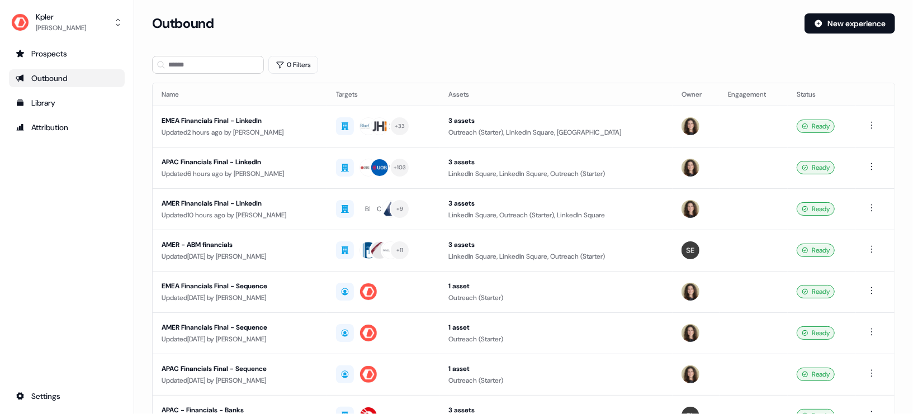
click at [44, 77] on div "Outbound" at bounding box center [67, 78] width 102 height 11
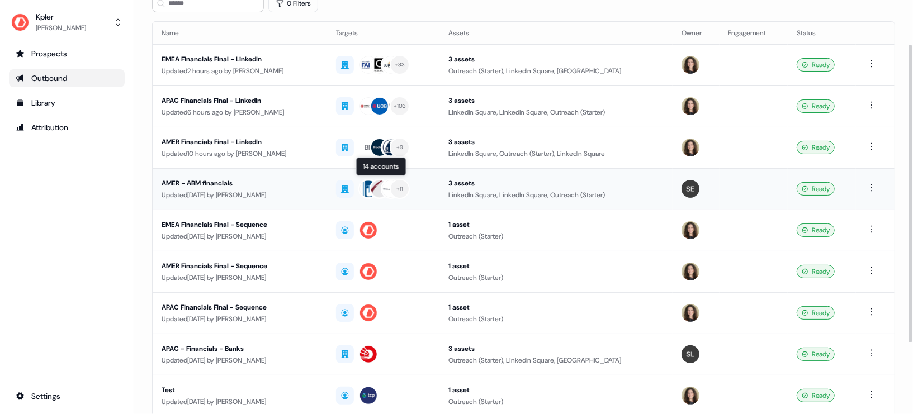
scroll to position [70, 0]
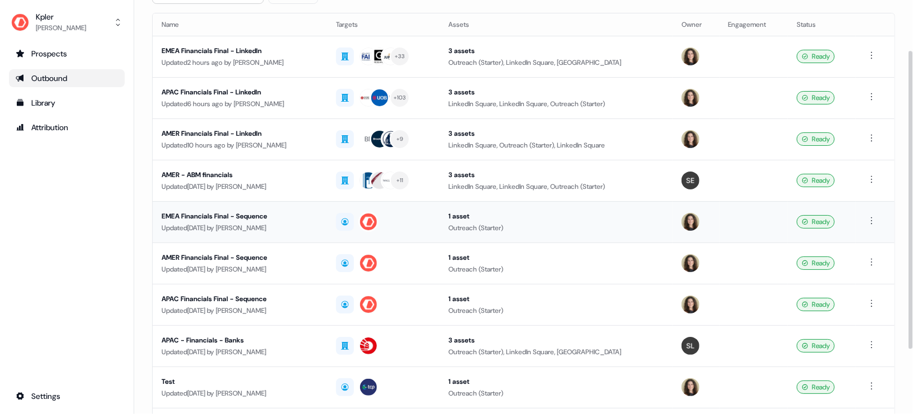
click at [286, 216] on div "EMEA Financials Final - Sequence" at bounding box center [240, 216] width 157 height 11
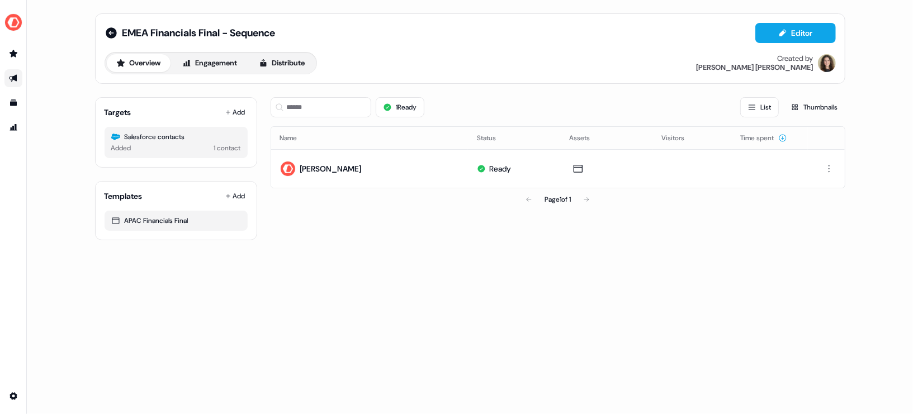
drag, startPoint x: 123, startPoint y: 136, endPoint x: 182, endPoint y: 134, distance: 59.3
click at [190, 134] on div "Salesforce contacts" at bounding box center [176, 136] width 130 height 11
drag, startPoint x: 202, startPoint y: 140, endPoint x: 129, endPoint y: 140, distance: 73.3
click at [129, 140] on div "Salesforce contacts" at bounding box center [176, 136] width 130 height 11
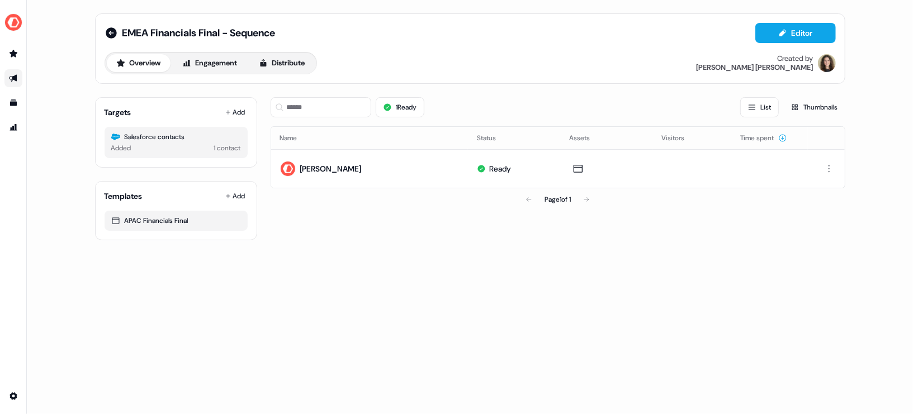
click at [147, 127] on div "Salesforce contacts Added 1 contact" at bounding box center [176, 142] width 143 height 31
click at [107, 32] on icon at bounding box center [111, 32] width 11 height 11
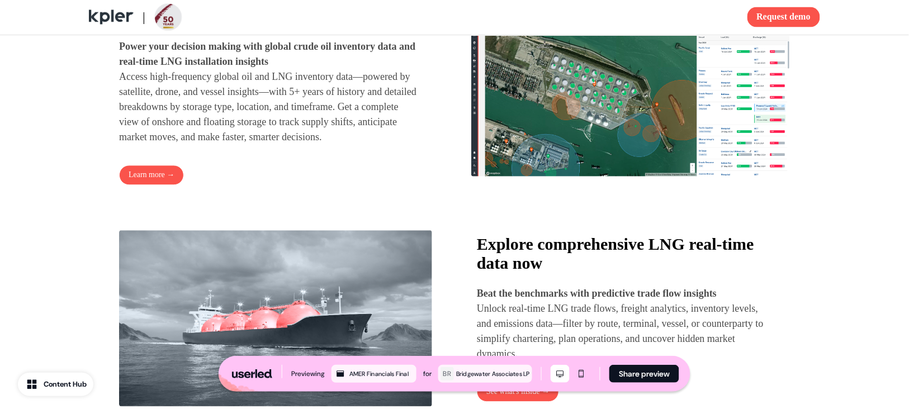
scroll to position [681, 0]
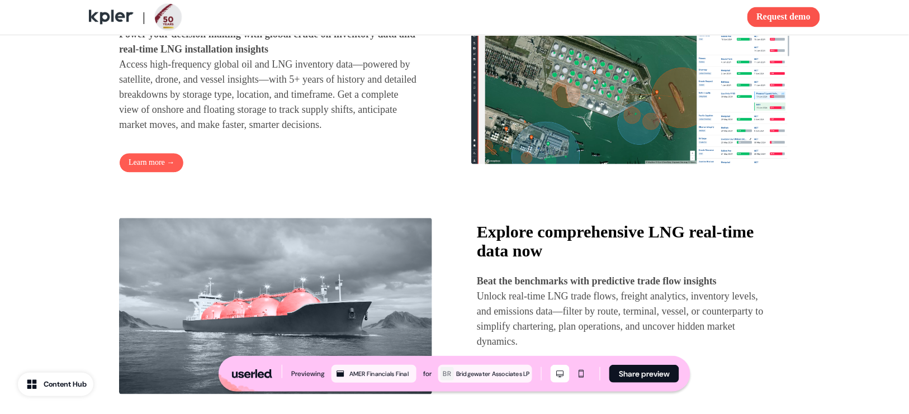
click at [150, 173] on button "Learn more →" at bounding box center [151, 163] width 65 height 20
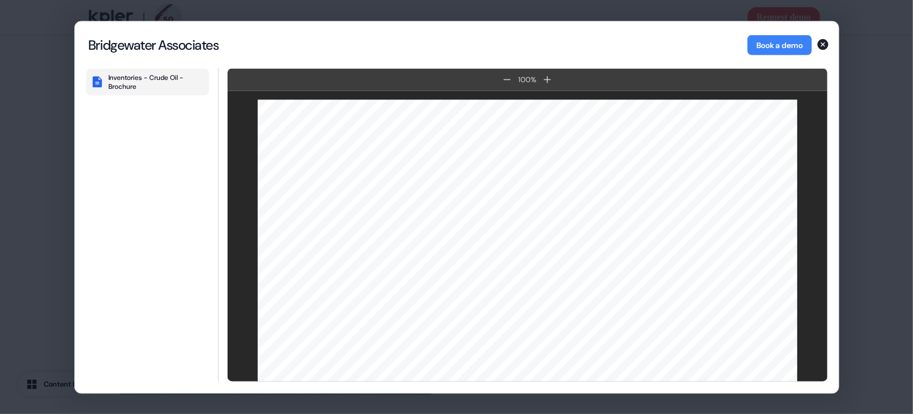
click at [823, 52] on div "Bridgewater Associates Book a demo" at bounding box center [457, 44] width 764 height 47
click at [823, 45] on icon "button" at bounding box center [823, 43] width 13 height 13
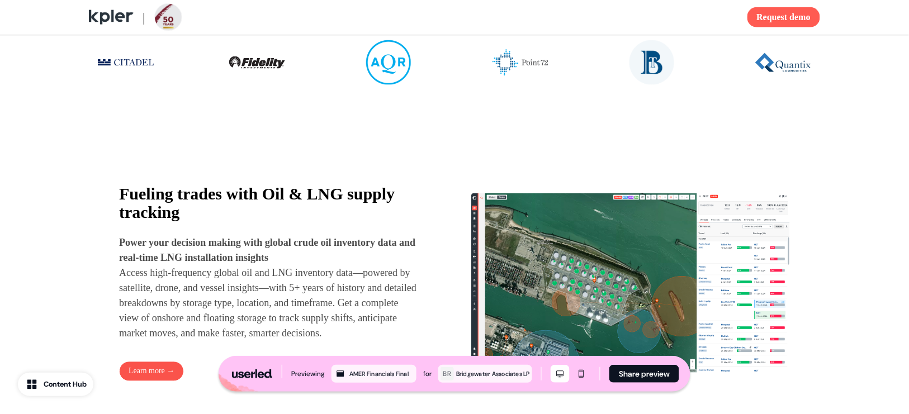
scroll to position [394, 0]
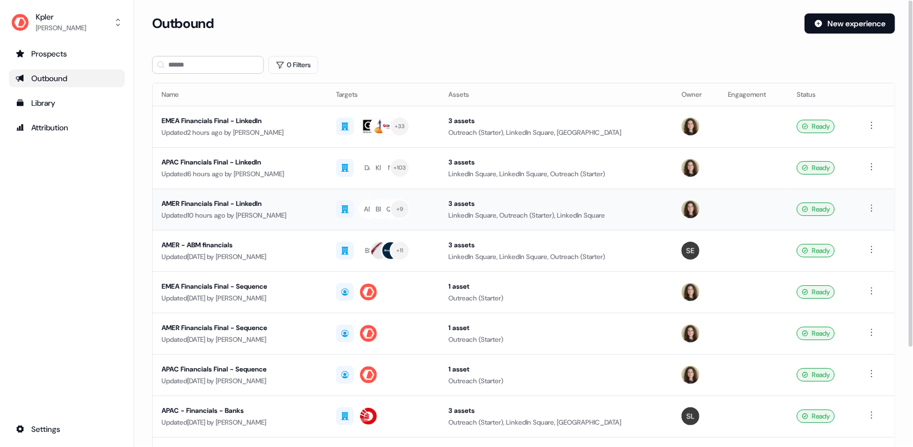
click at [214, 204] on div "AMER Financials Final - LinkedIn" at bounding box center [240, 203] width 157 height 11
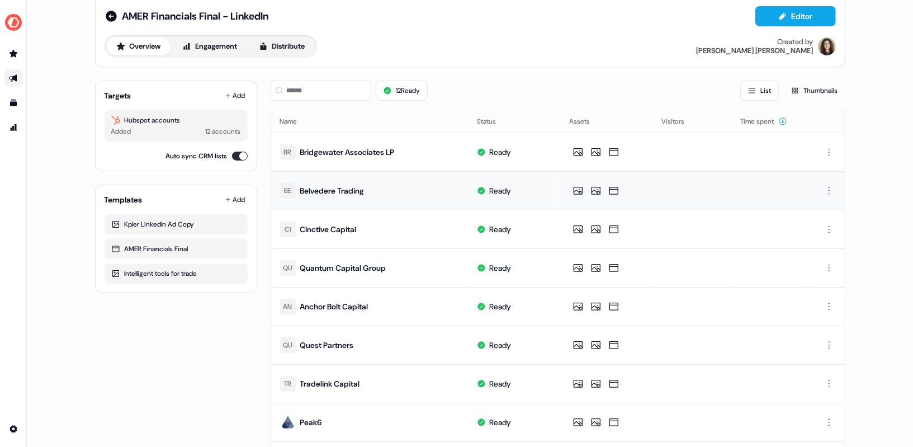
scroll to position [17, 0]
click at [283, 50] on button "Distribute" at bounding box center [281, 46] width 65 height 18
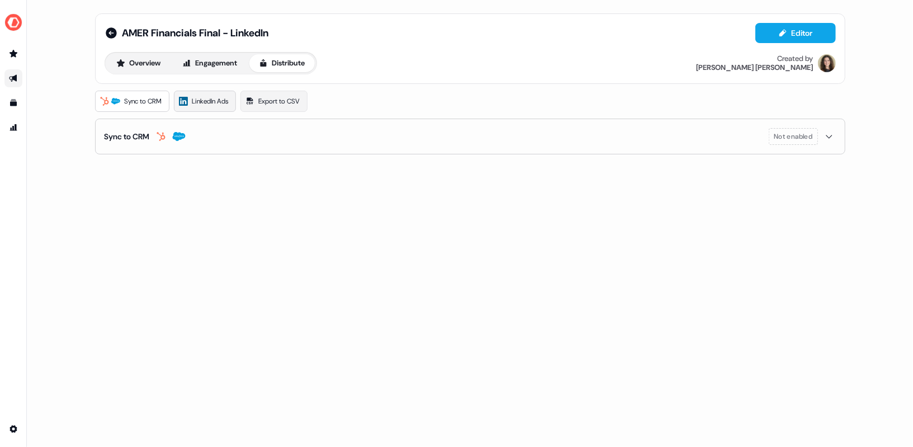
click at [218, 96] on span "LinkedIn Ads" at bounding box center [210, 101] width 36 height 11
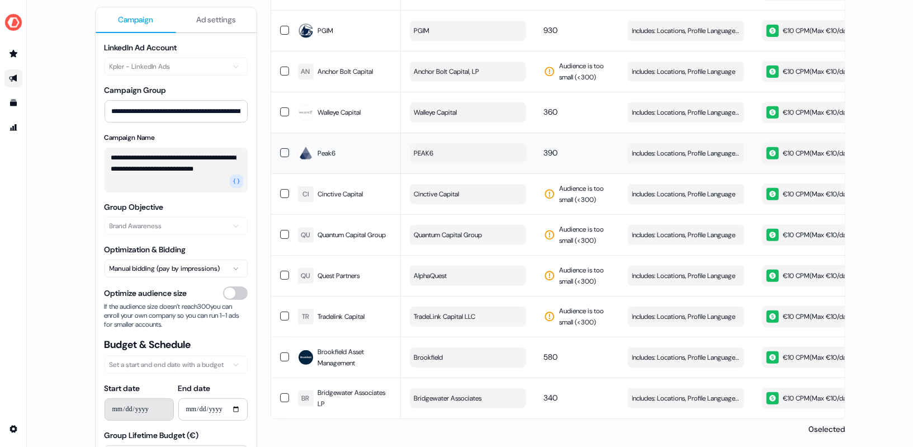
scroll to position [246, 0]
click at [652, 358] on span "Includes: Locations, Profile Language, Job Titles" at bounding box center [686, 357] width 107 height 11
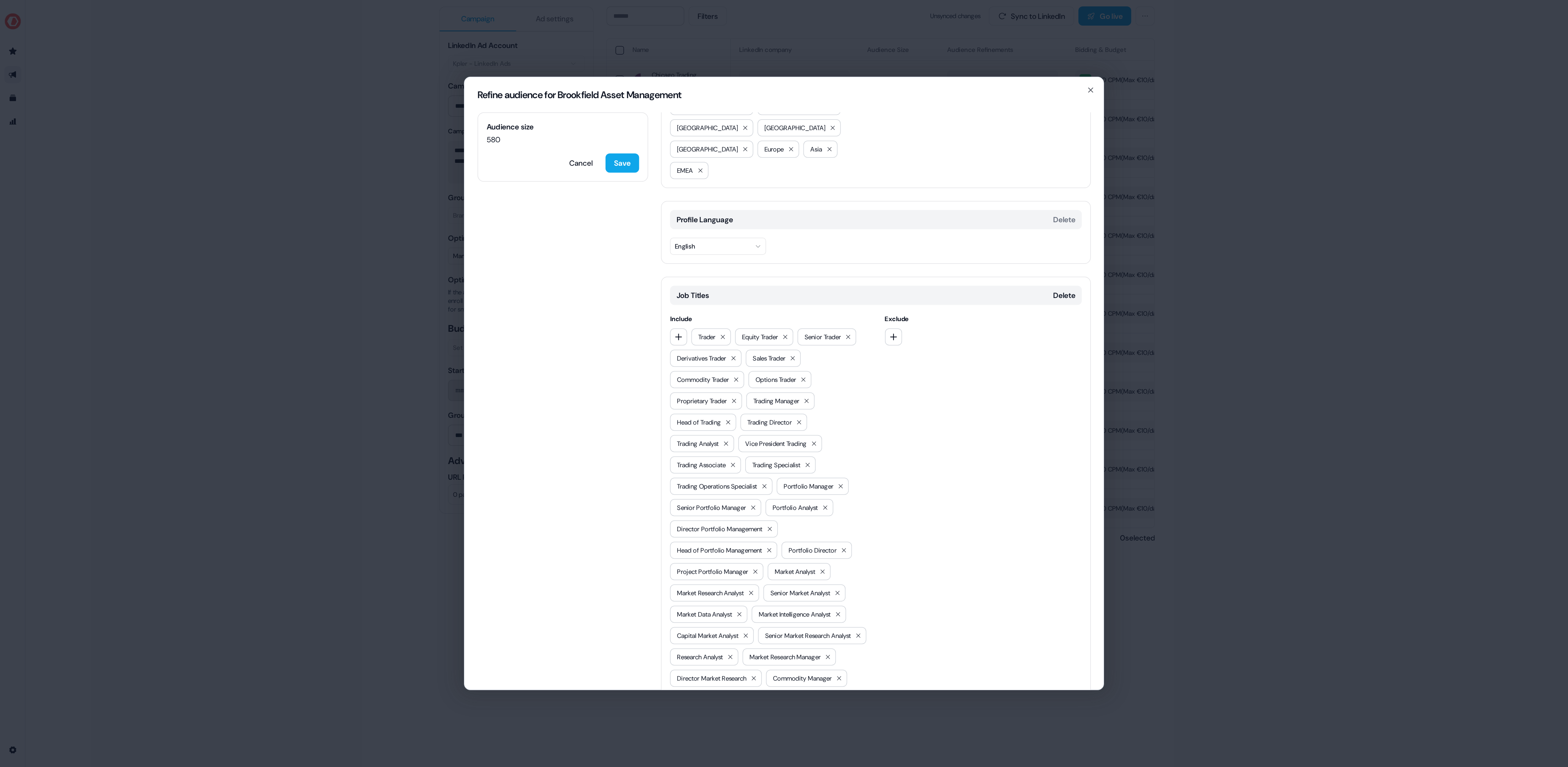
scroll to position [86, 0]
